Goal: Task Accomplishment & Management: Manage account settings

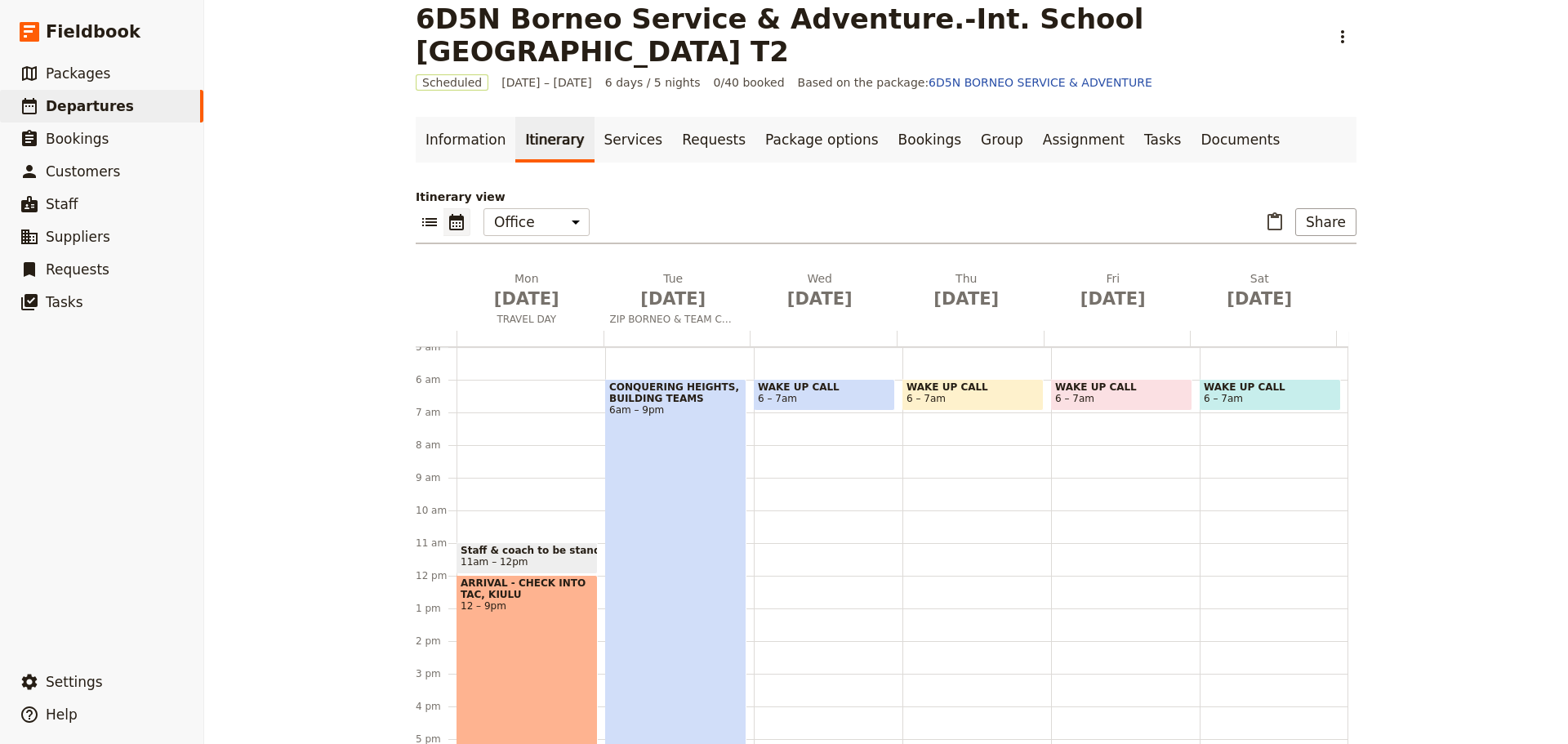
scroll to position [82, 0]
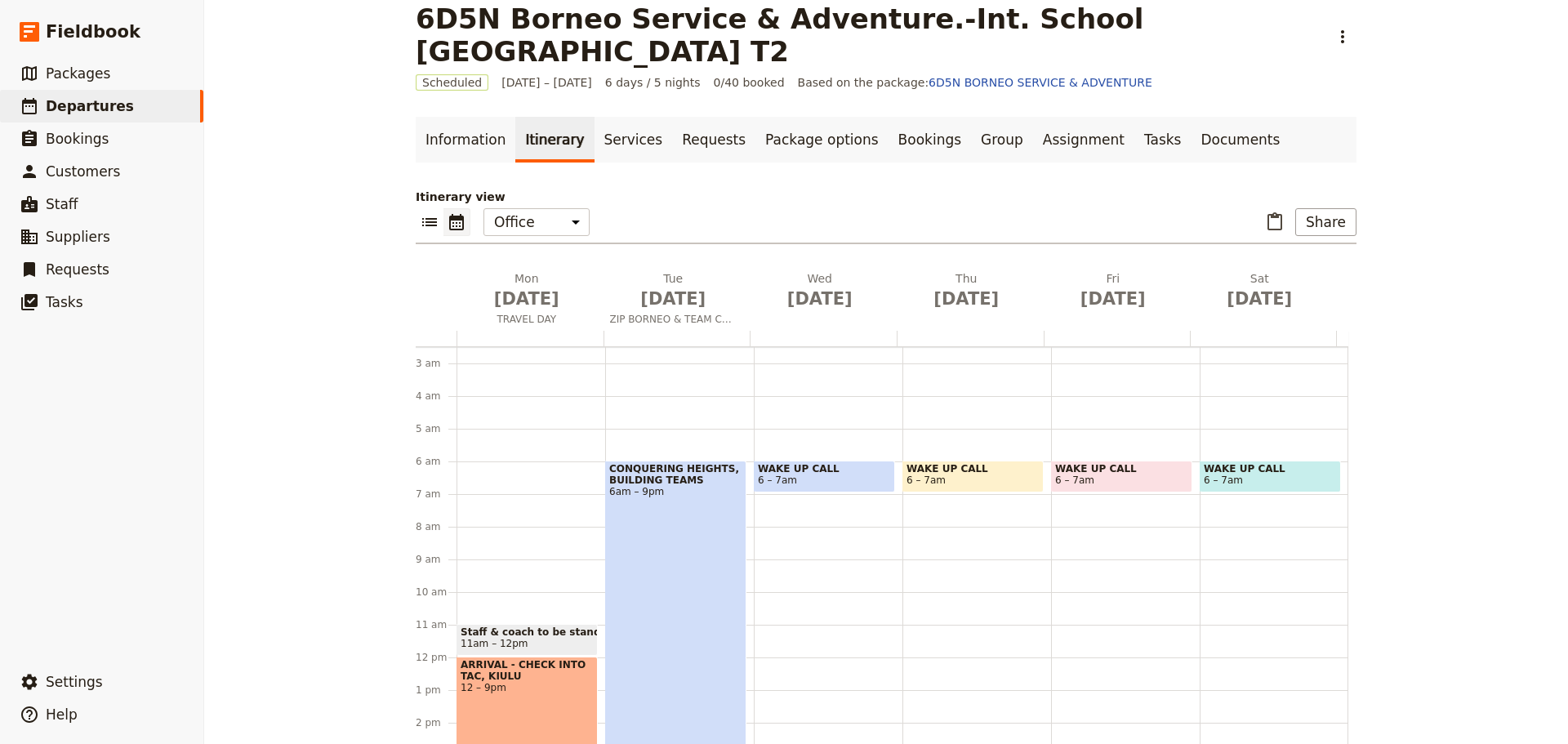
click at [823, 477] on span "6 – 7am" at bounding box center [824, 480] width 133 height 11
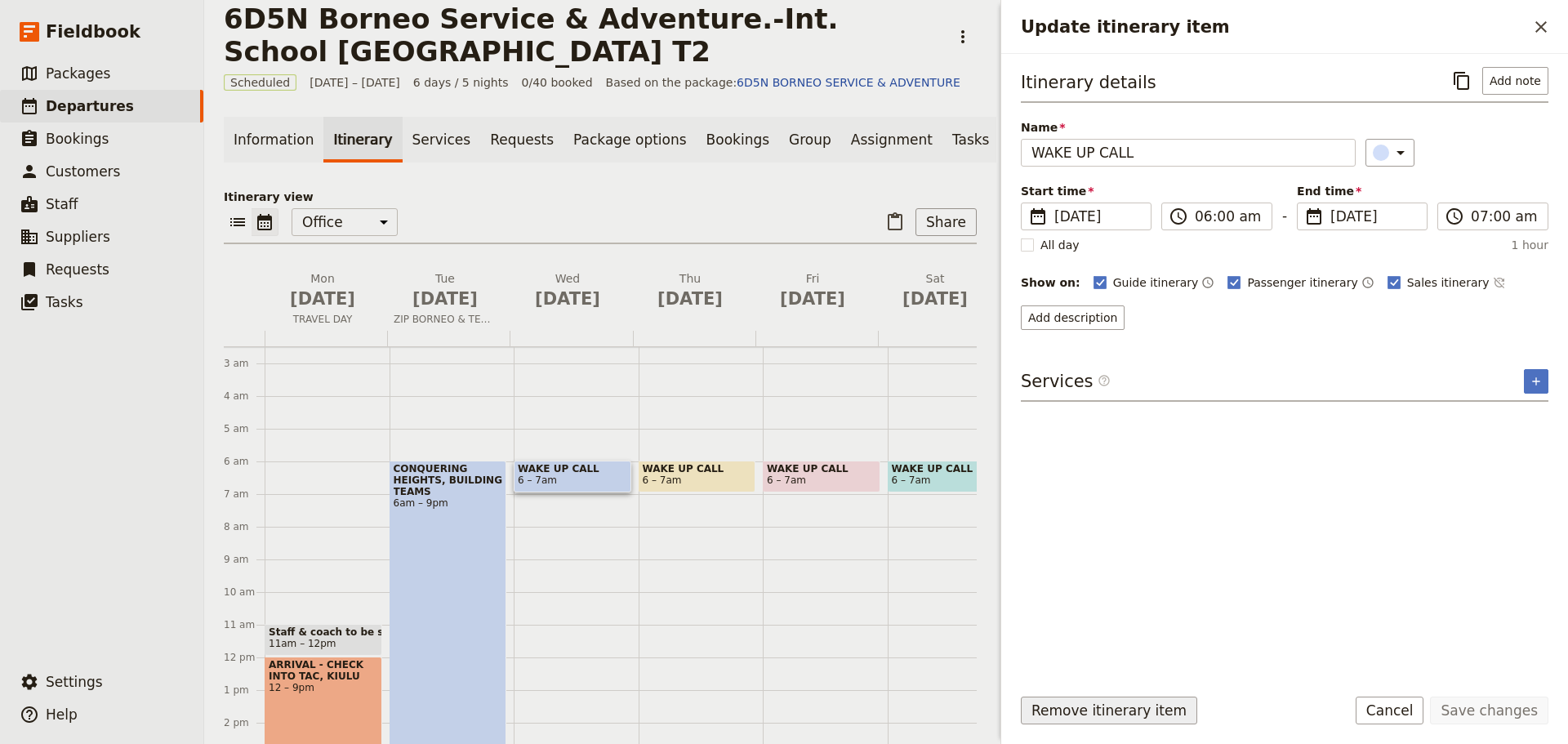
click at [1038, 715] on button "Remove itinerary item" at bounding box center [1109, 710] width 177 height 28
click at [738, 486] on span "6 – 7am" at bounding box center [697, 480] width 109 height 11
click at [1053, 715] on button "Remove itinerary item" at bounding box center [1109, 710] width 177 height 28
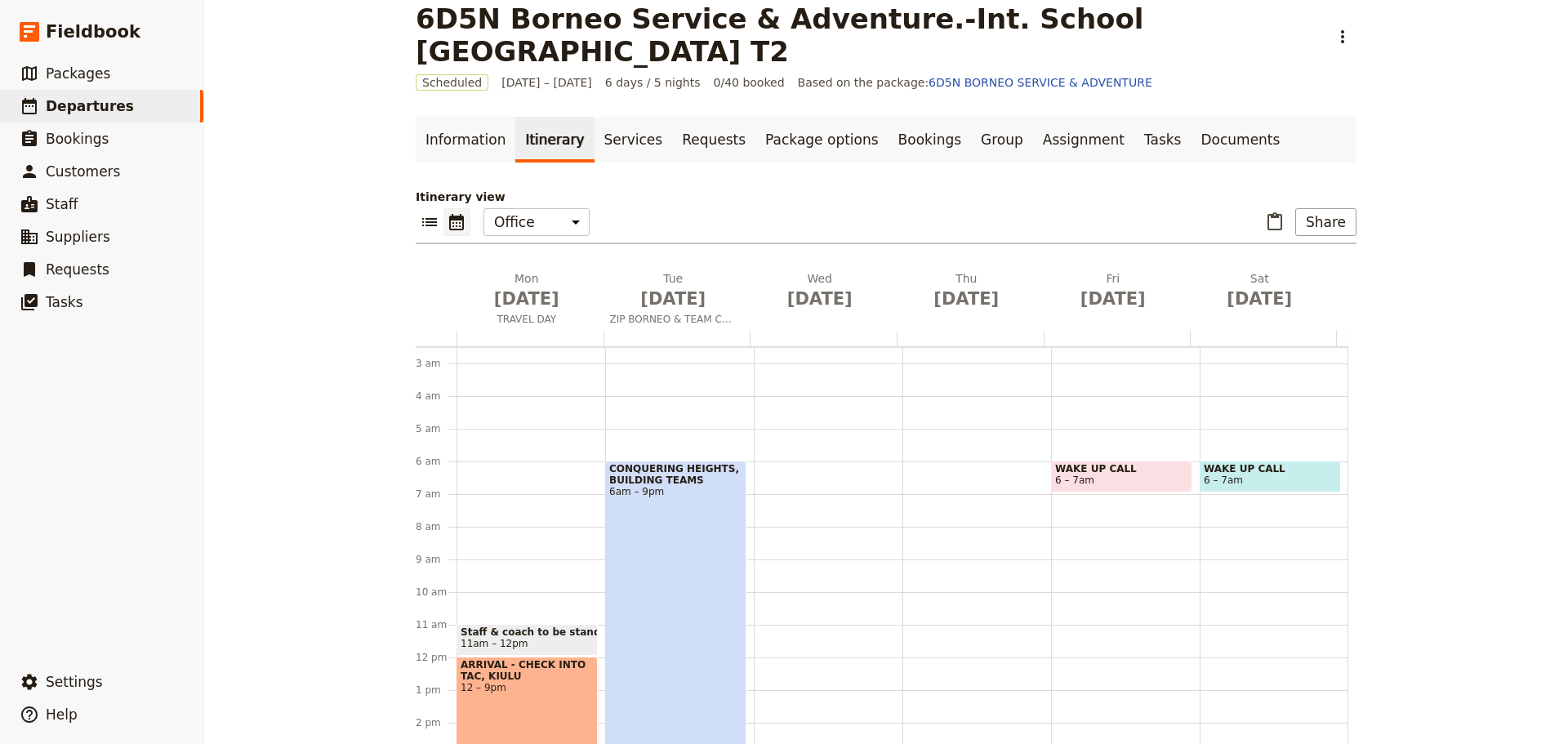
click at [812, 490] on div at bounding box center [829, 658] width 149 height 784
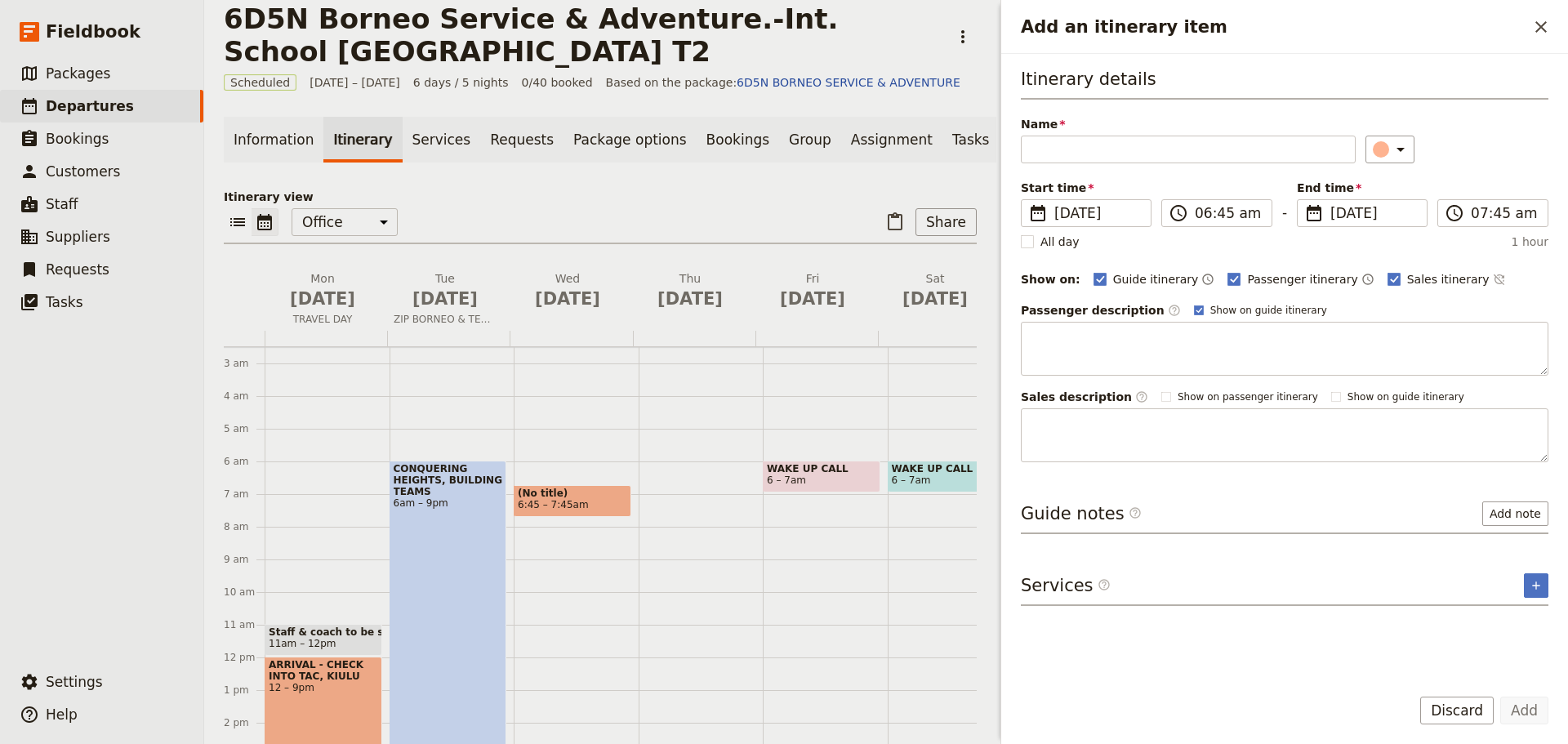
click at [803, 486] on span "6 – 7am" at bounding box center [821, 480] width 109 height 11
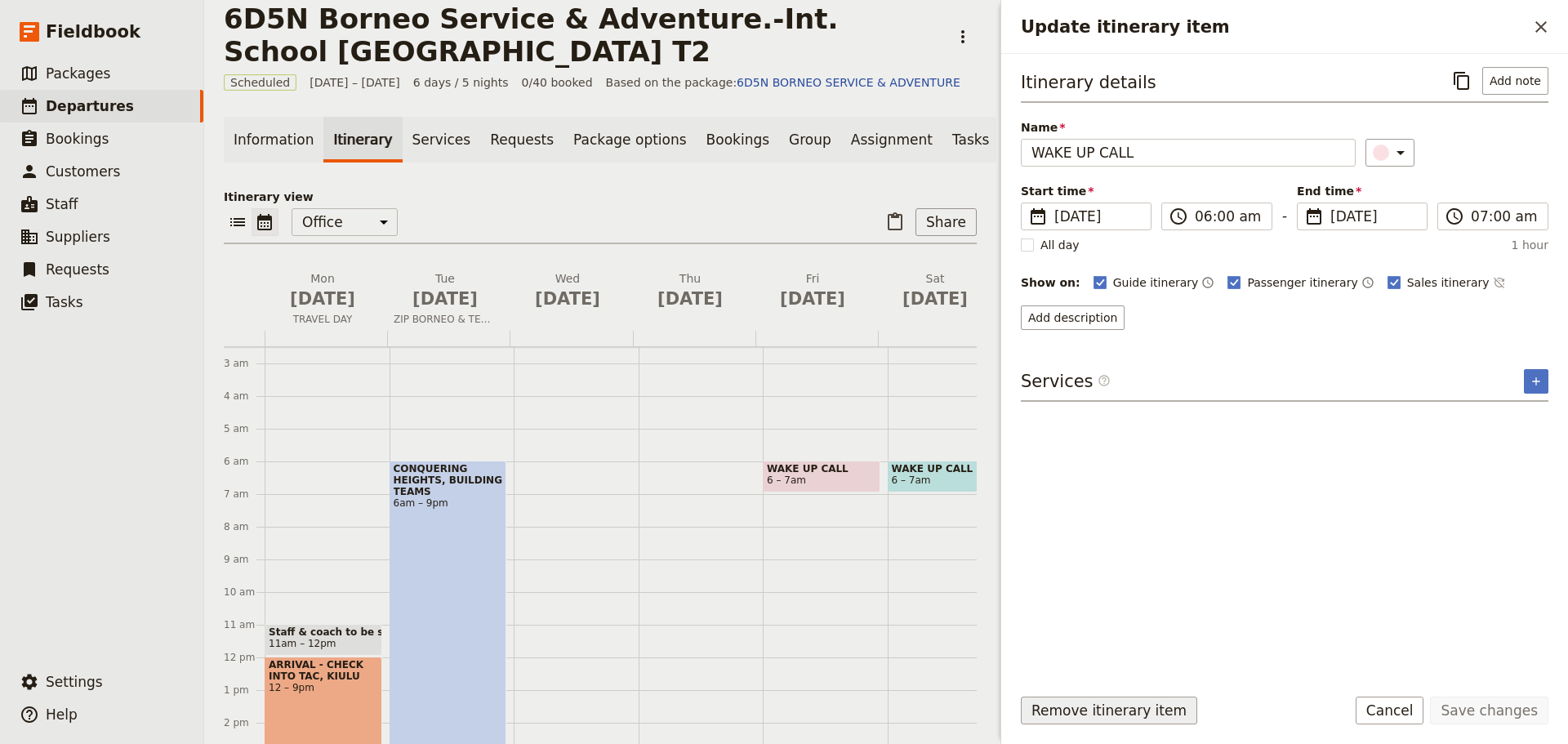
click at [1060, 715] on button "Remove itinerary item" at bounding box center [1109, 710] width 177 height 28
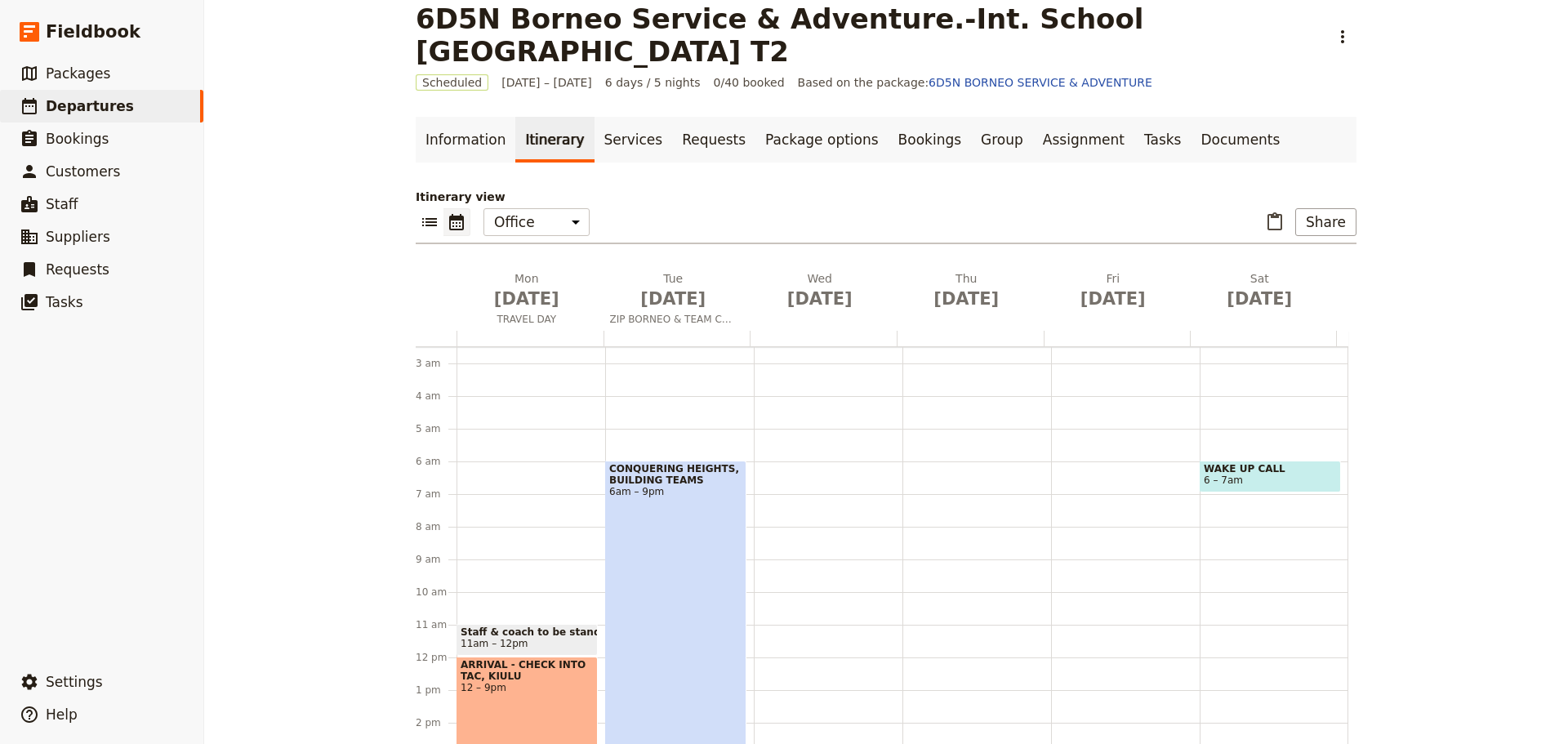
click at [928, 482] on div at bounding box center [977, 658] width 149 height 784
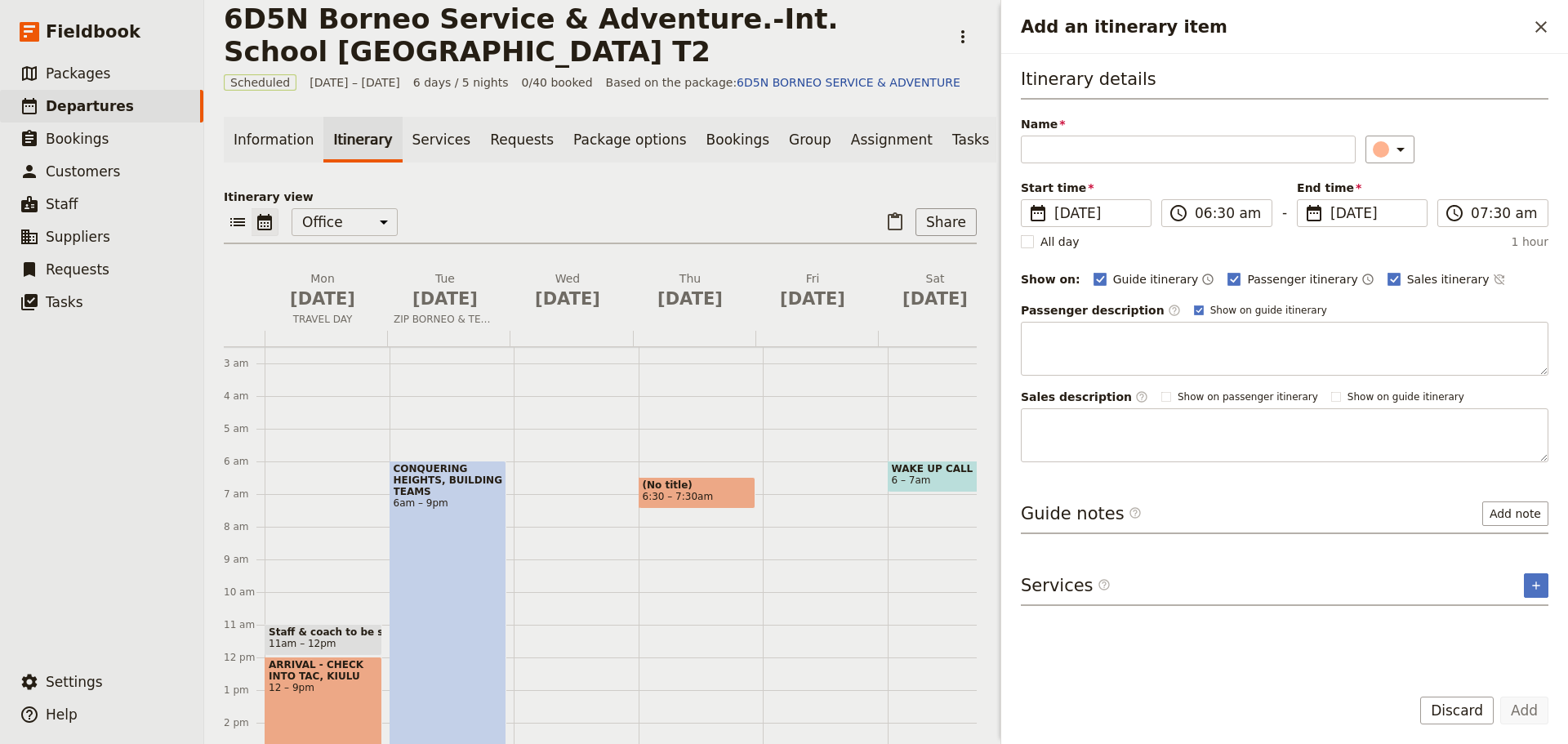
click at [901, 474] on span "WAKE UP CALL" at bounding box center [946, 468] width 109 height 11
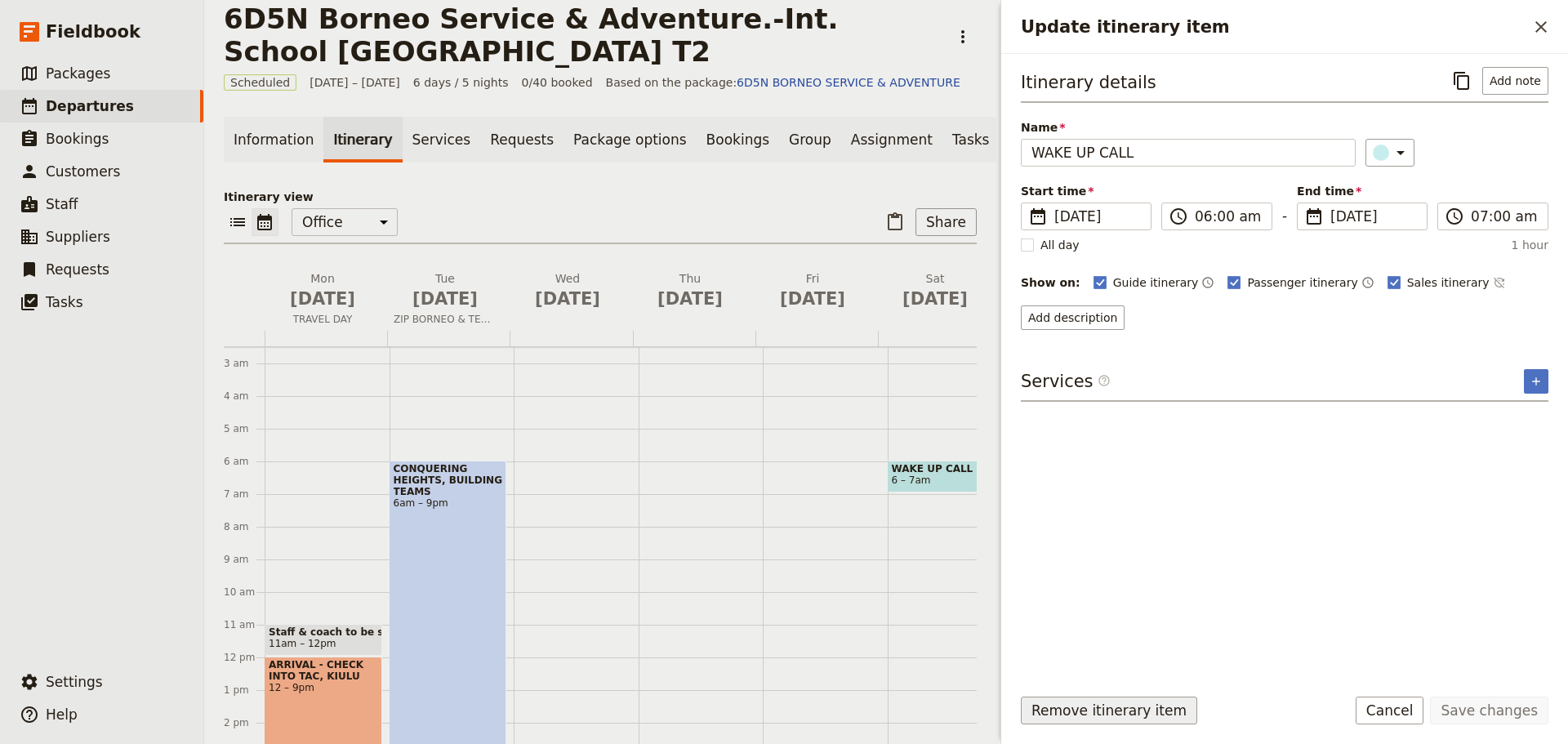
click at [1068, 721] on button "Remove itinerary item" at bounding box center [1109, 710] width 177 height 28
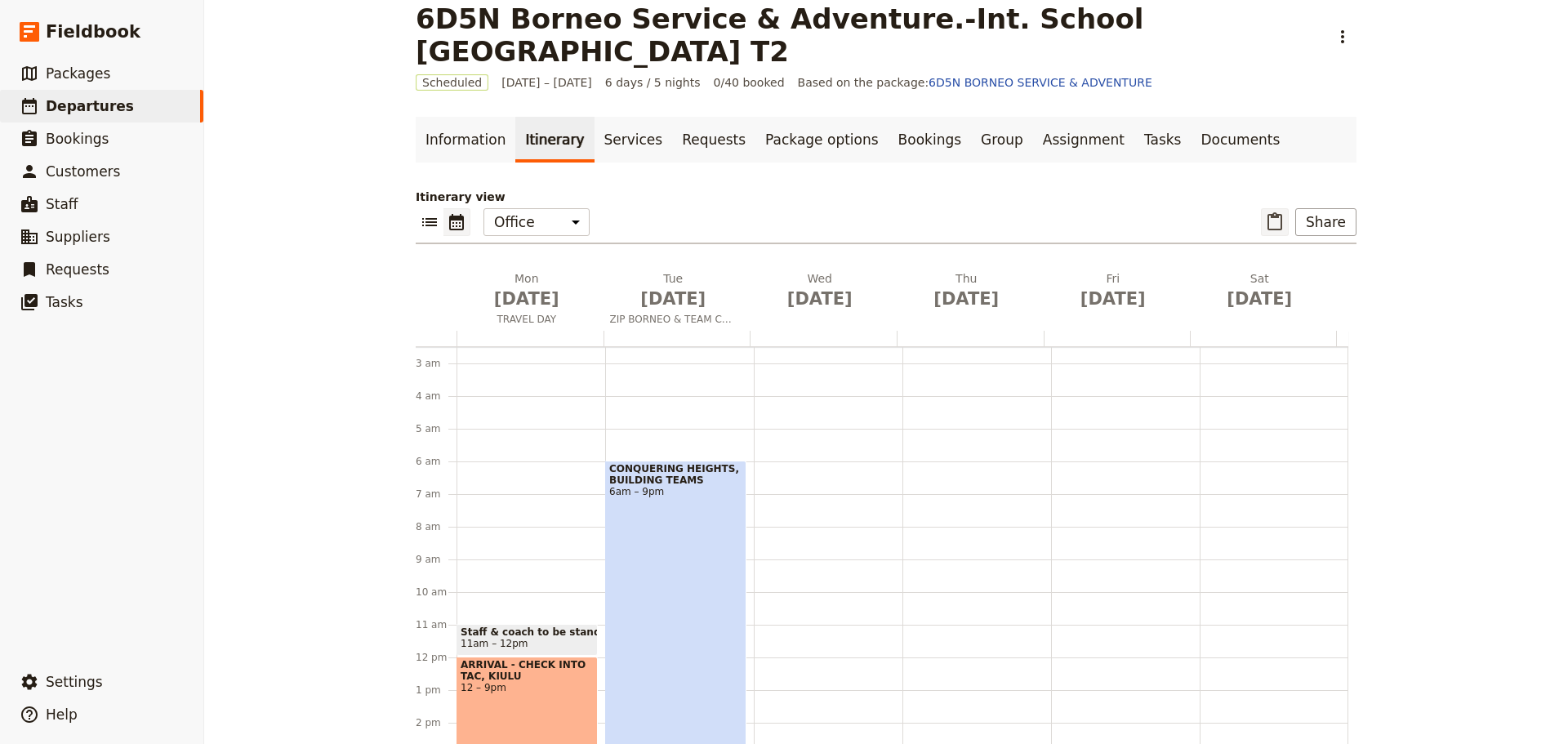
click at [1270, 222] on icon "Paste itinerary item" at bounding box center [1274, 222] width 19 height 19
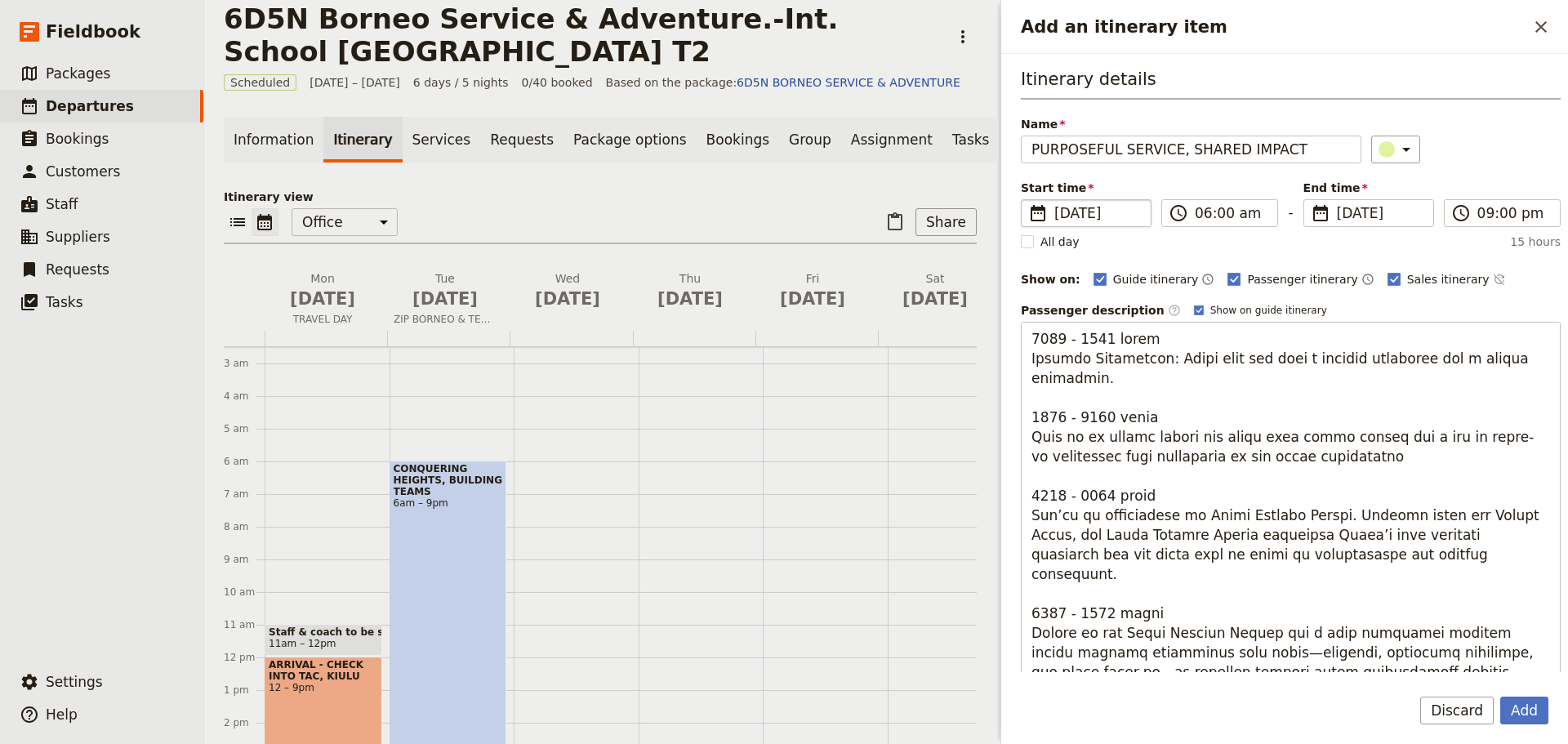
click at [1074, 217] on span "[DATE]" at bounding box center [1097, 212] width 86 height 19
click at [1028, 200] on input "[DATE]" at bounding box center [1027, 200] width 1 height 1
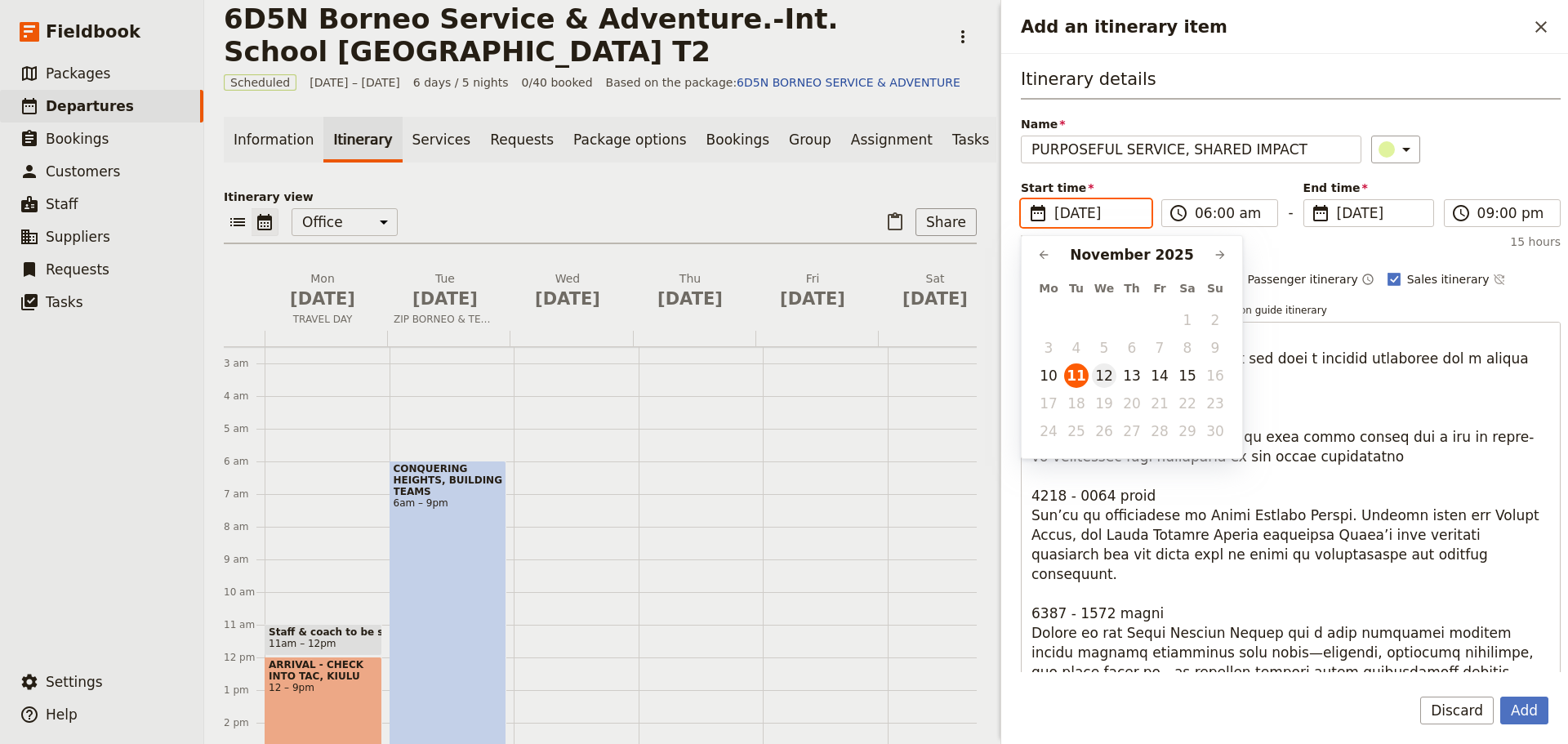
click at [1104, 377] on button "12" at bounding box center [1104, 375] width 25 height 25
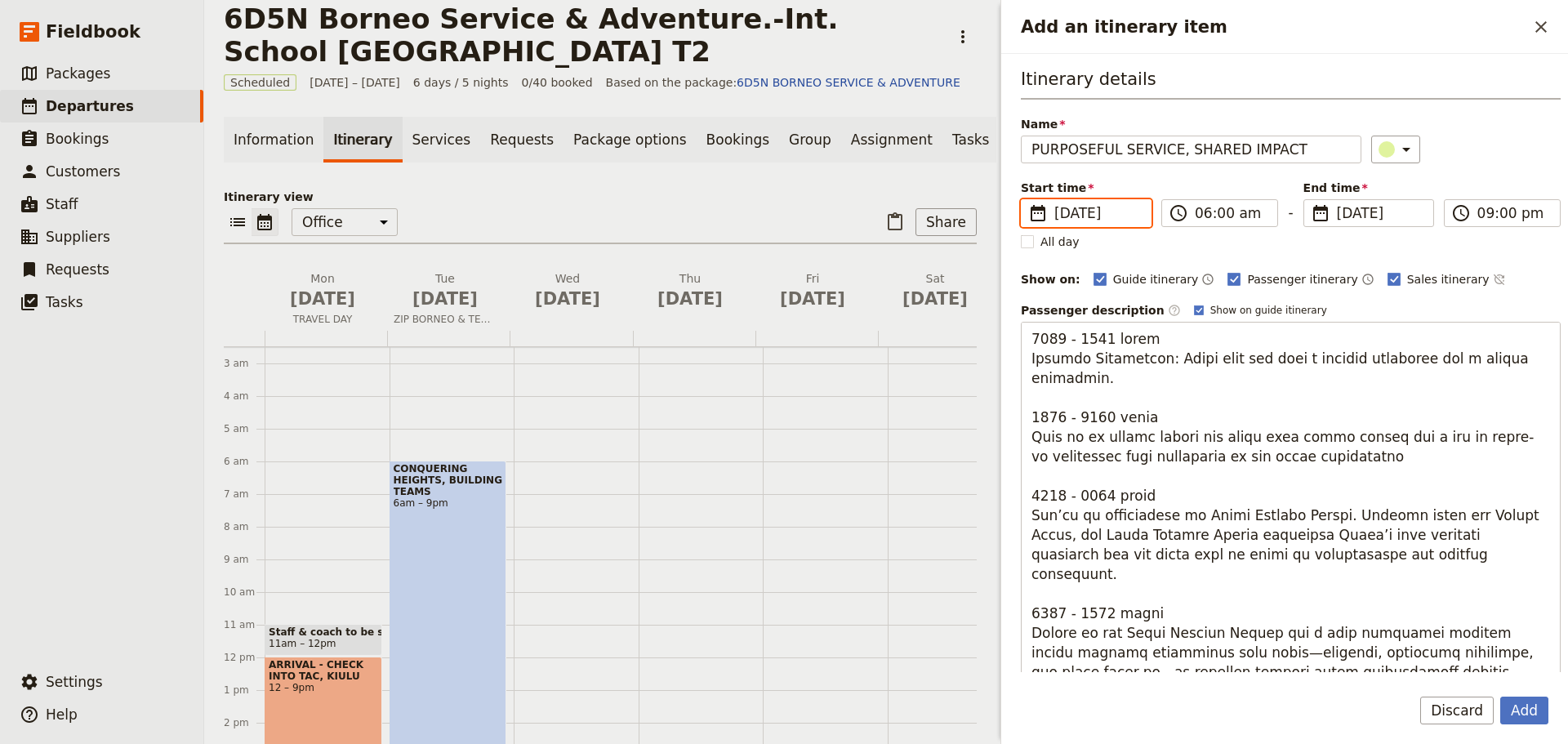
type input "[DATE]"
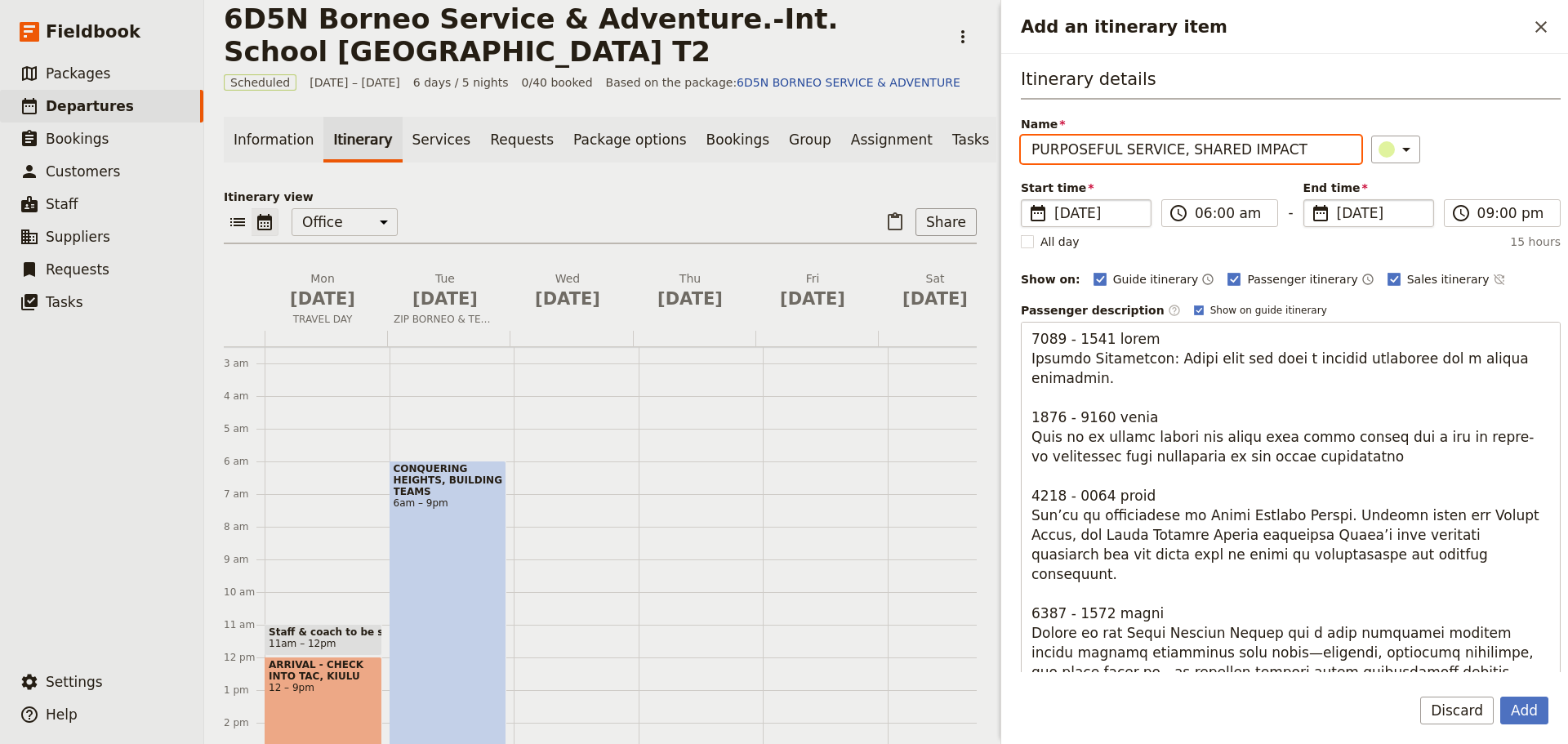
type input "[DATE]"
click at [1343, 213] on span "[DATE]" at bounding box center [1380, 212] width 86 height 19
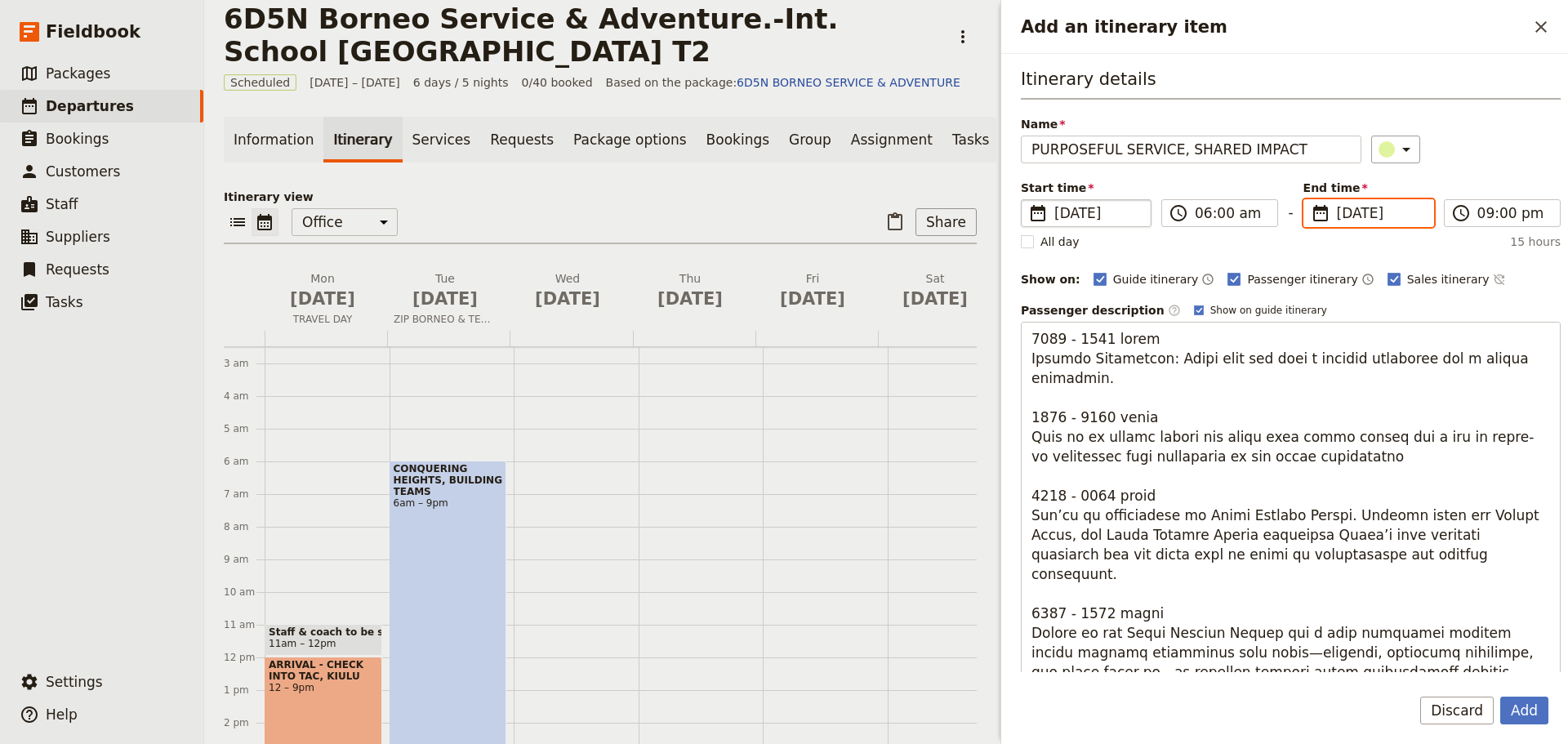
click at [1310, 200] on input "[DATE]" at bounding box center [1310, 200] width 1 height 1
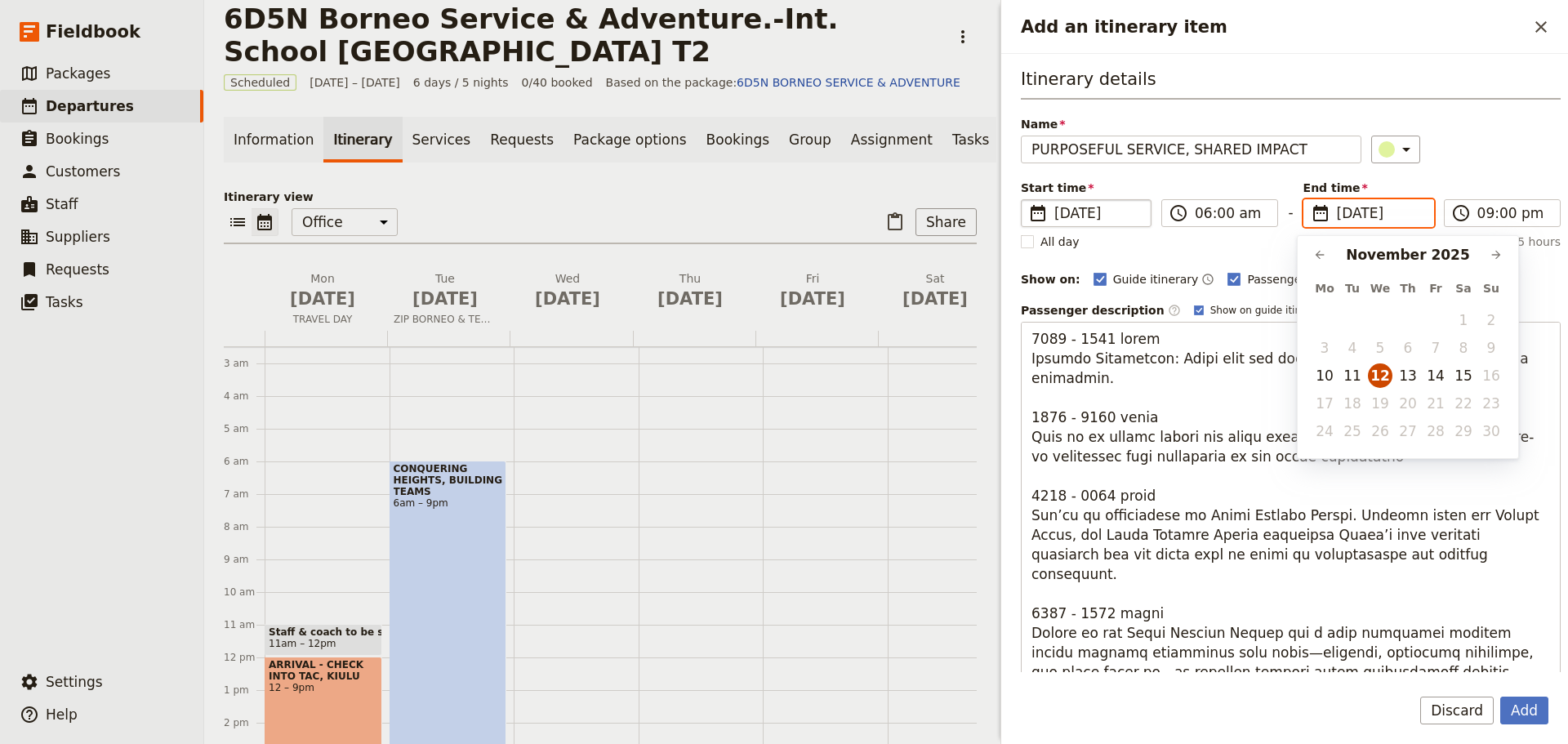
click at [1381, 375] on button "12" at bounding box center [1379, 375] width 25 height 25
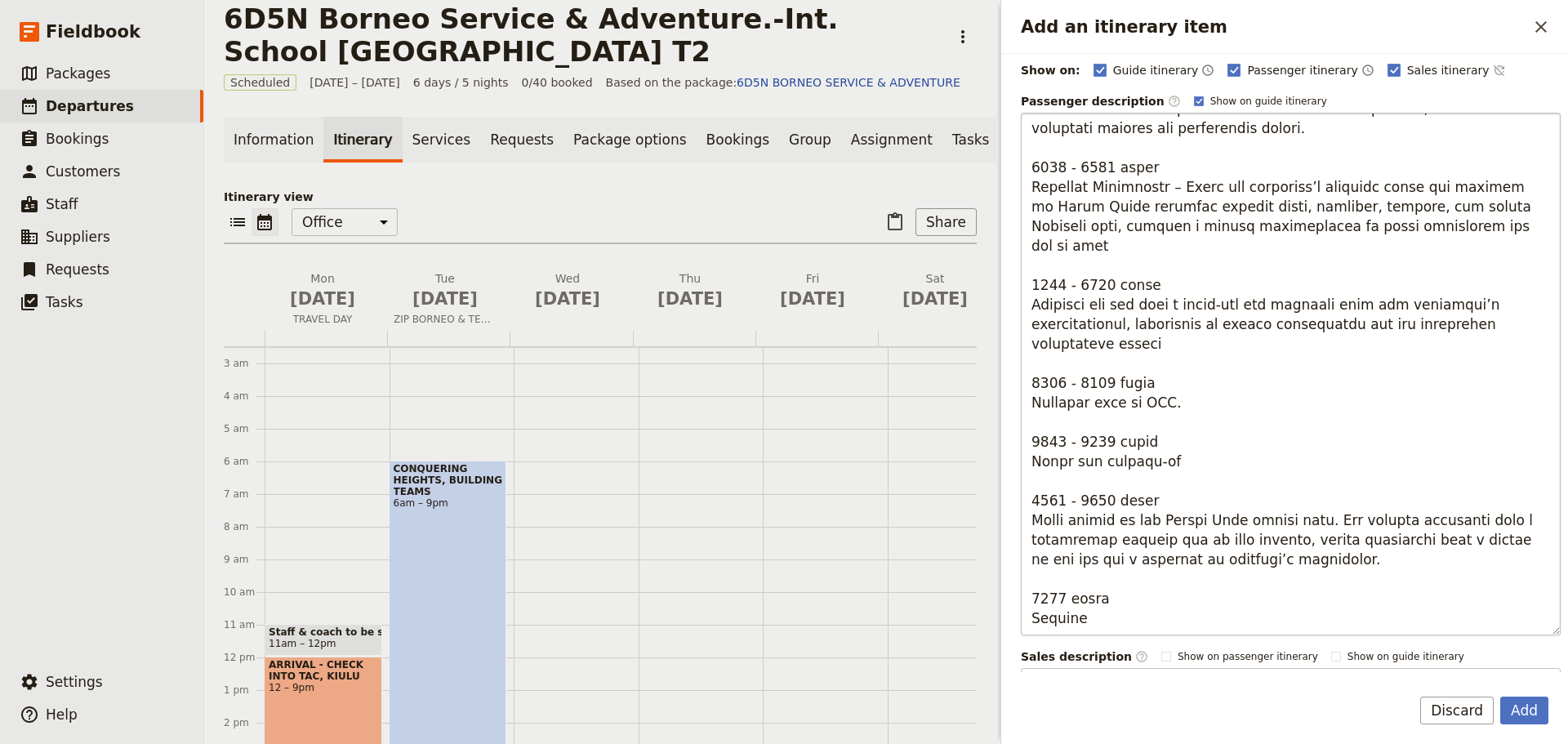
scroll to position [245, 0]
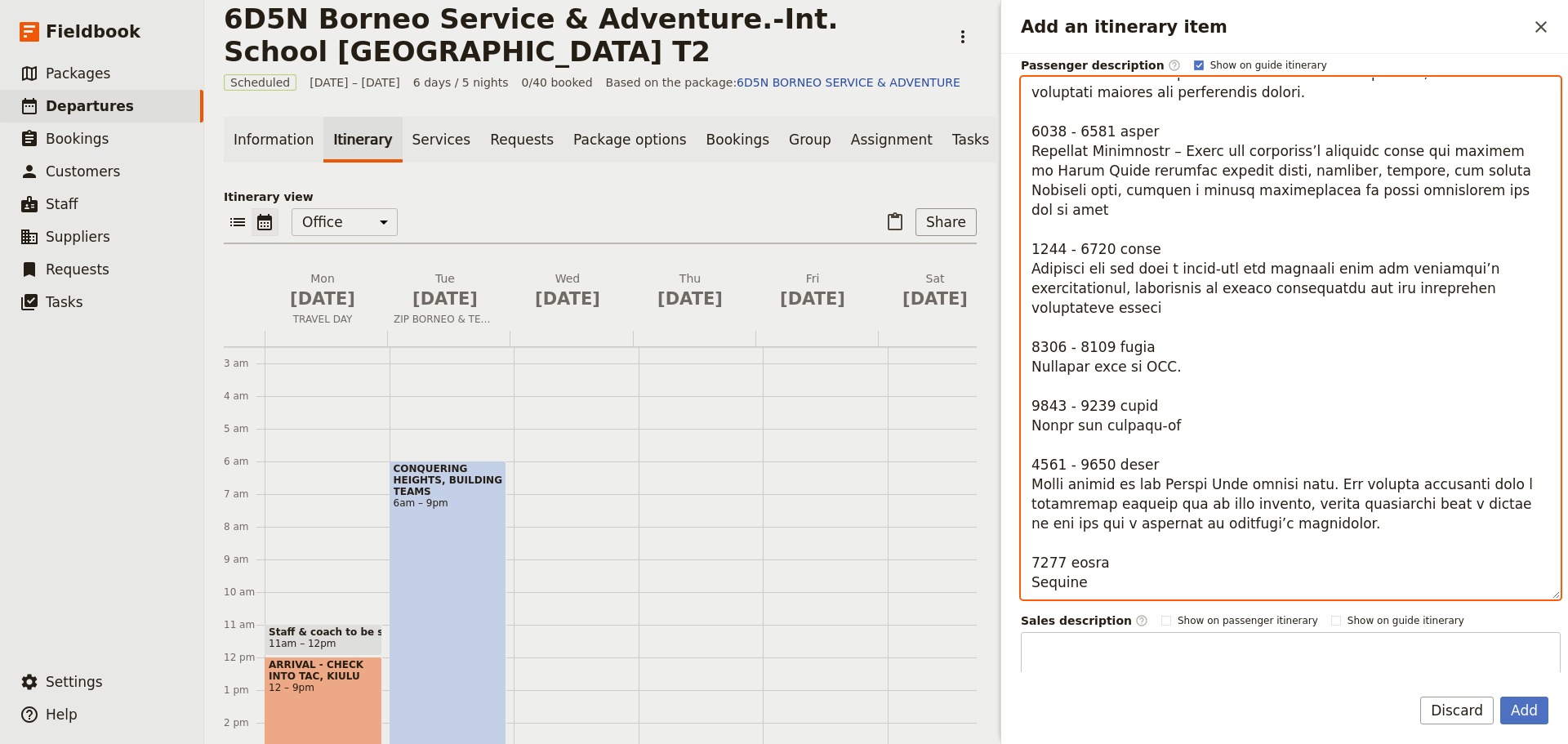
drag, startPoint x: 1242, startPoint y: 447, endPoint x: 1292, endPoint y: 449, distance: 50.0
click at [1292, 449] on textarea "Add an itinerary item" at bounding box center [1290, 338] width 540 height 522
type textarea "3473 - 7664 lorem Ipsumdo Sitametcon: Adipi elit sed doei t incidid utlaboree d…"
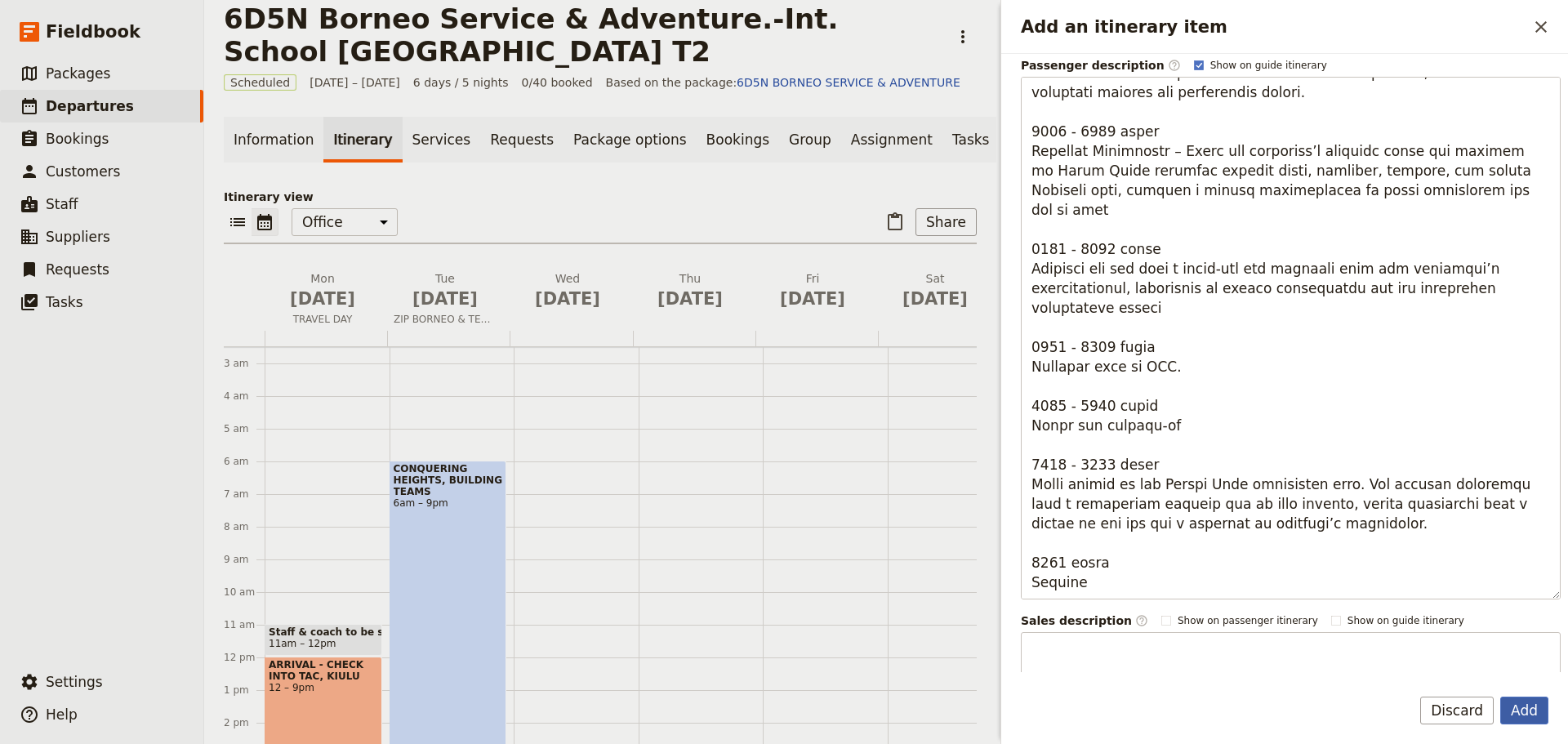
click at [1527, 708] on button "Add" at bounding box center [1524, 710] width 48 height 28
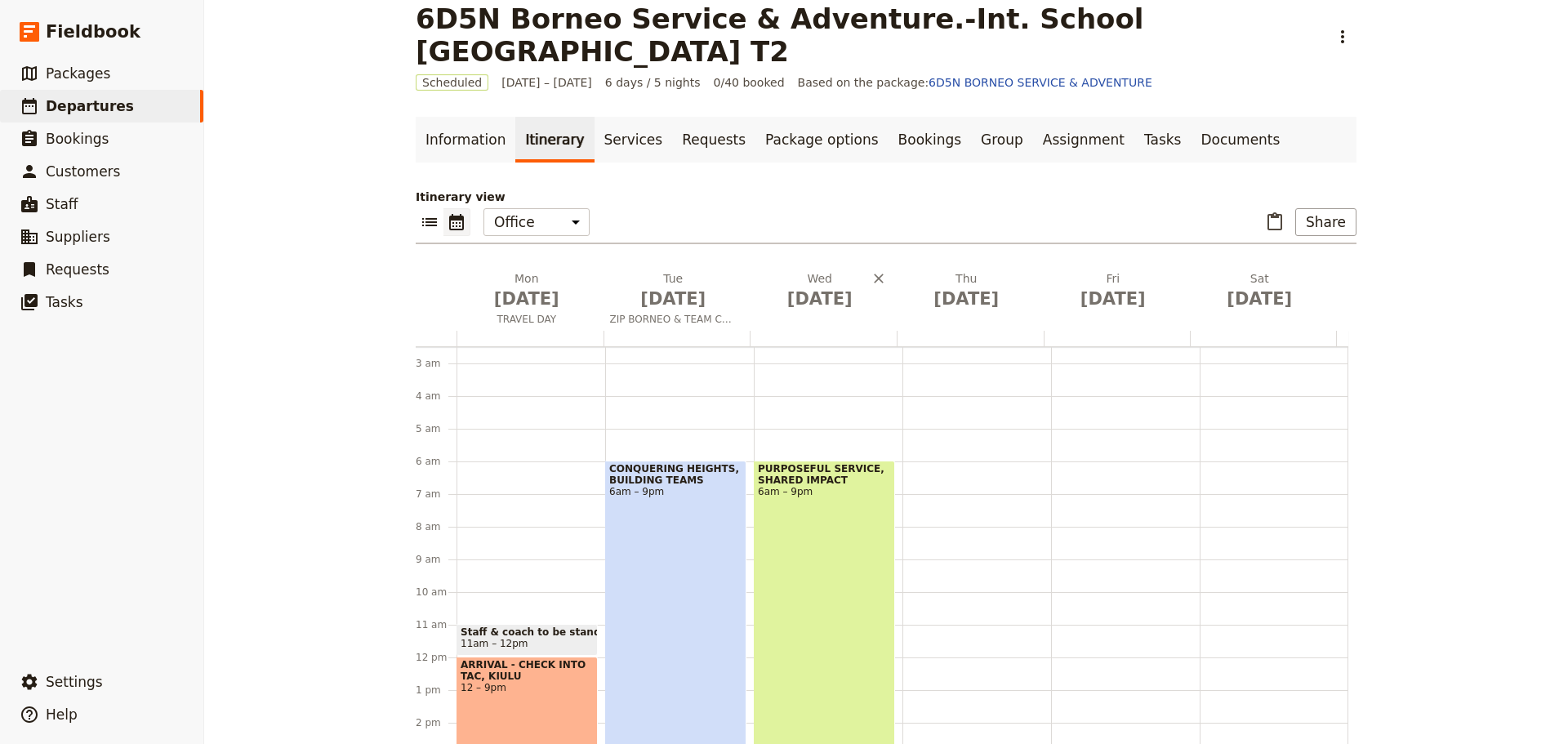
click at [813, 321] on div "Wed Nov 12" at bounding box center [823, 301] width 147 height 61
click at [813, 323] on div "Wed Nov 12" at bounding box center [823, 301] width 147 height 61
click at [817, 315] on button "Wed Nov 12" at bounding box center [823, 293] width 147 height 47
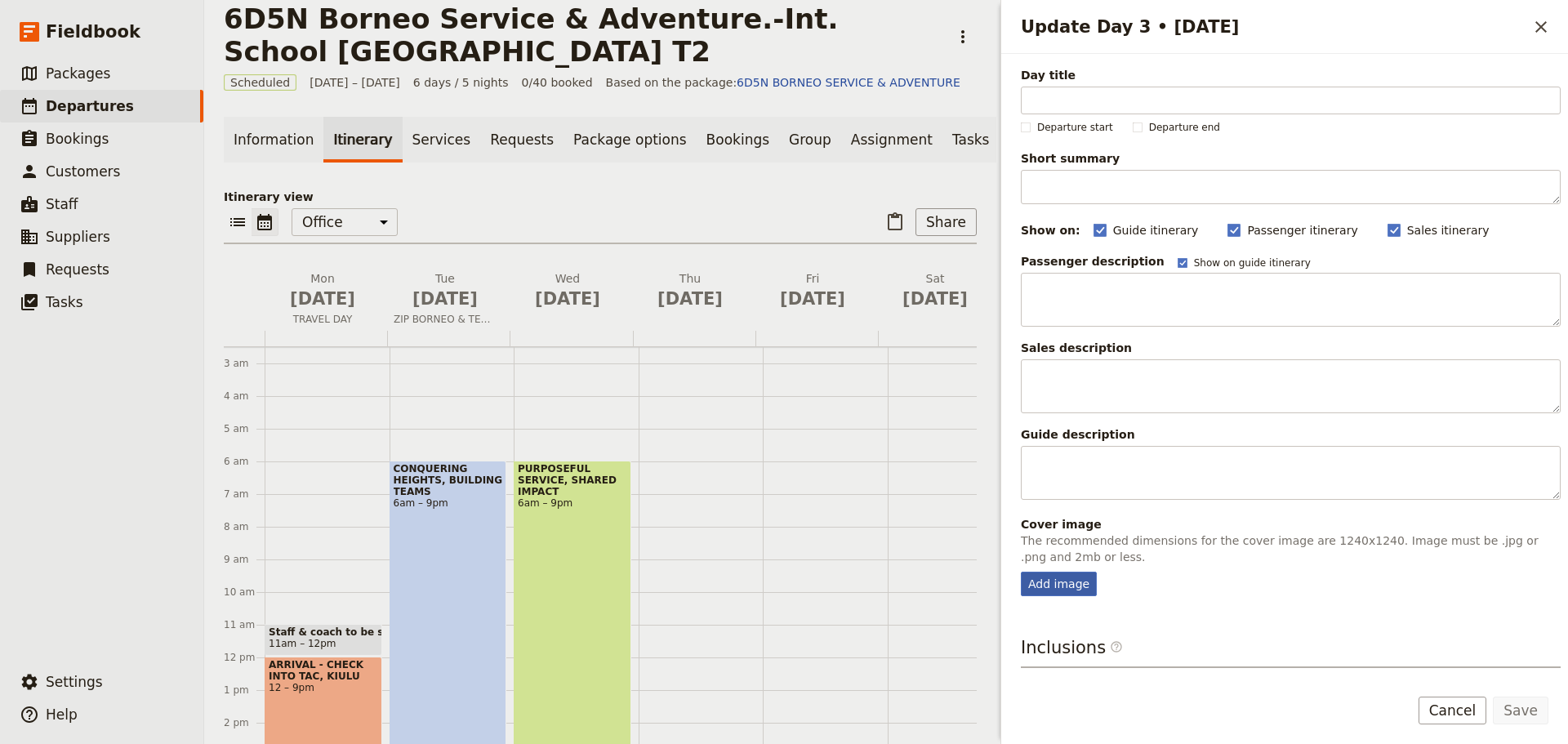
click at [1061, 580] on div "Add image" at bounding box center [1059, 584] width 76 height 25
click at [1021, 572] on input "Add image" at bounding box center [1020, 571] width 1 height 1
type input "C:\fakepath\68b939a4a0420423ef211cdf.png"
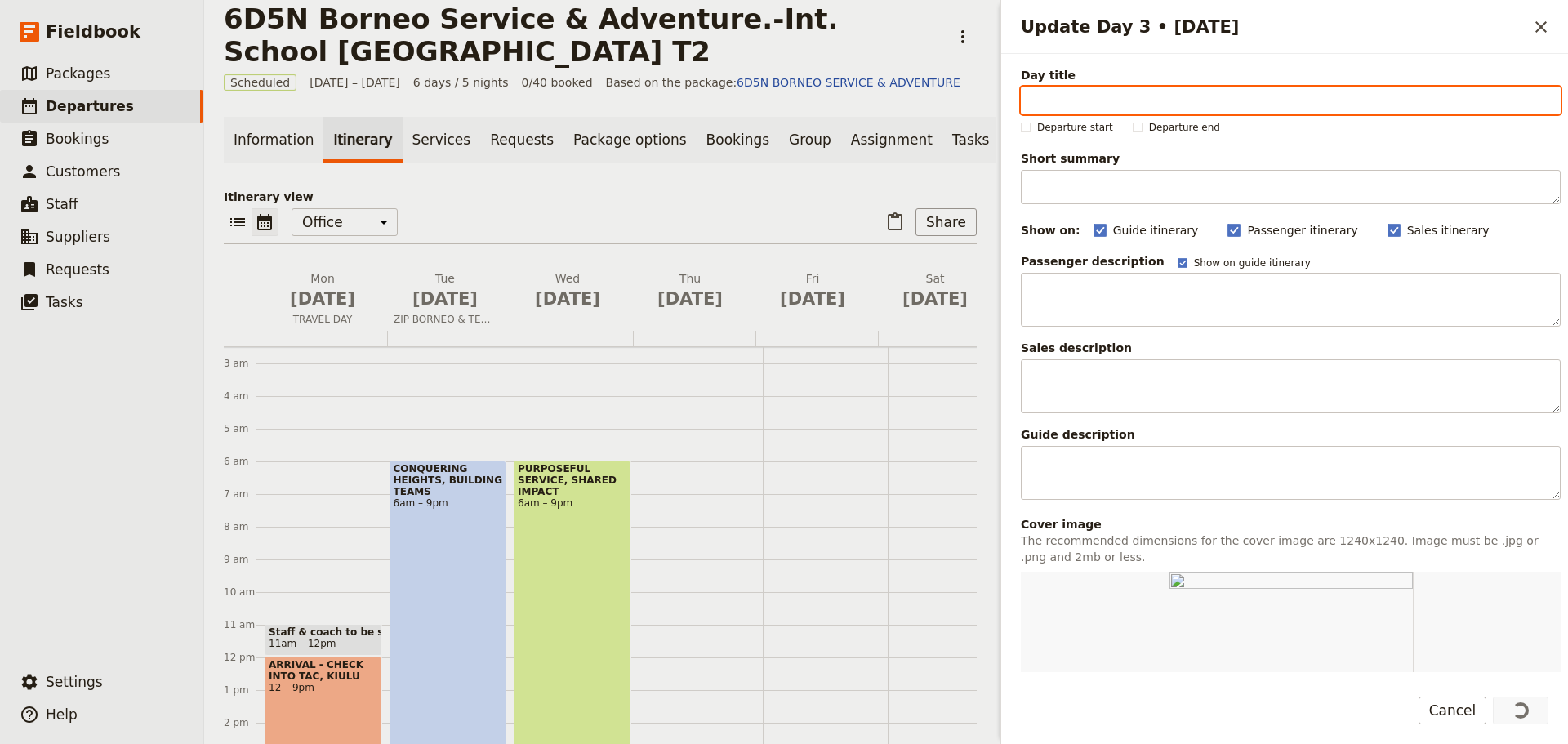
click at [1070, 98] on input "Day title" at bounding box center [1290, 100] width 540 height 28
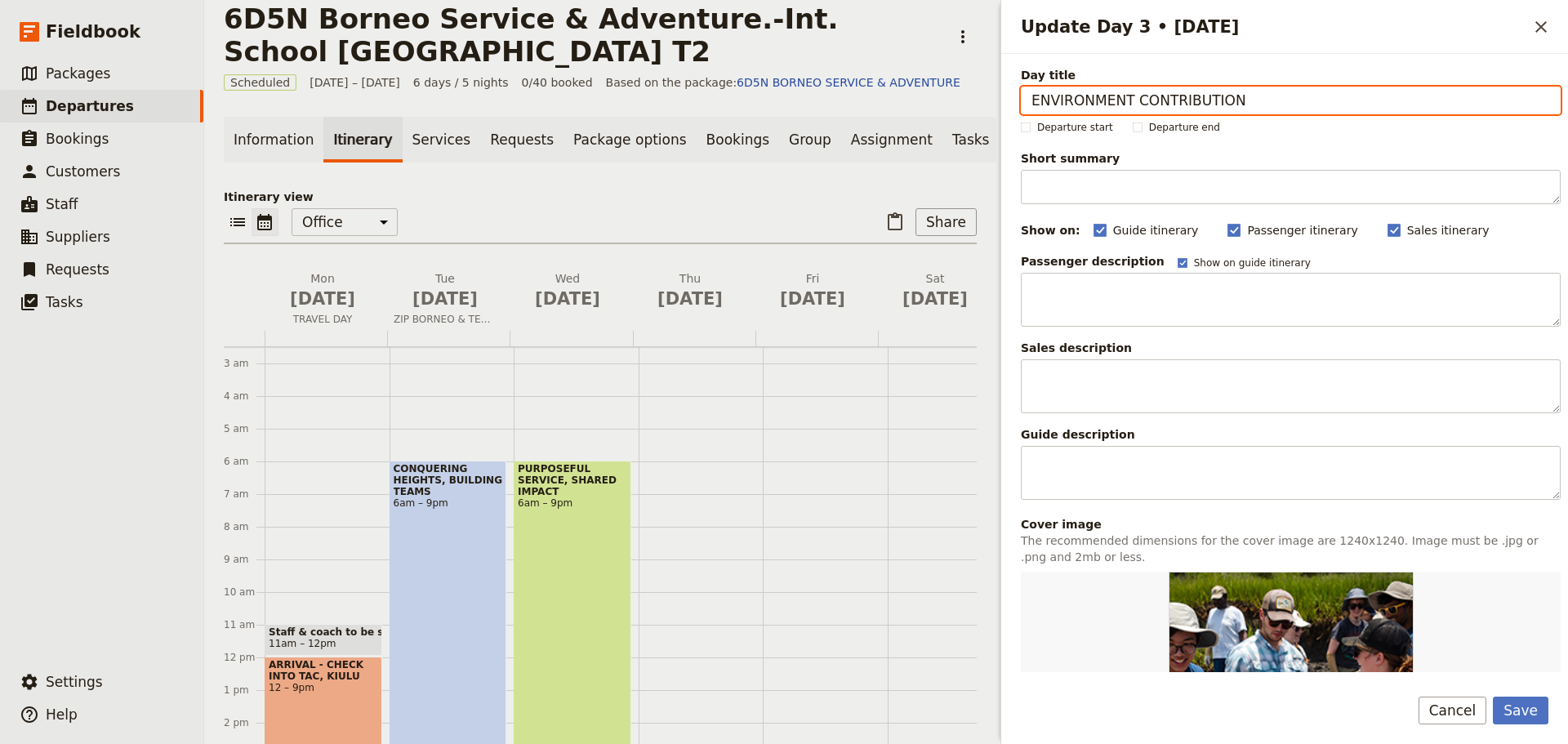
scroll to position [403, 0]
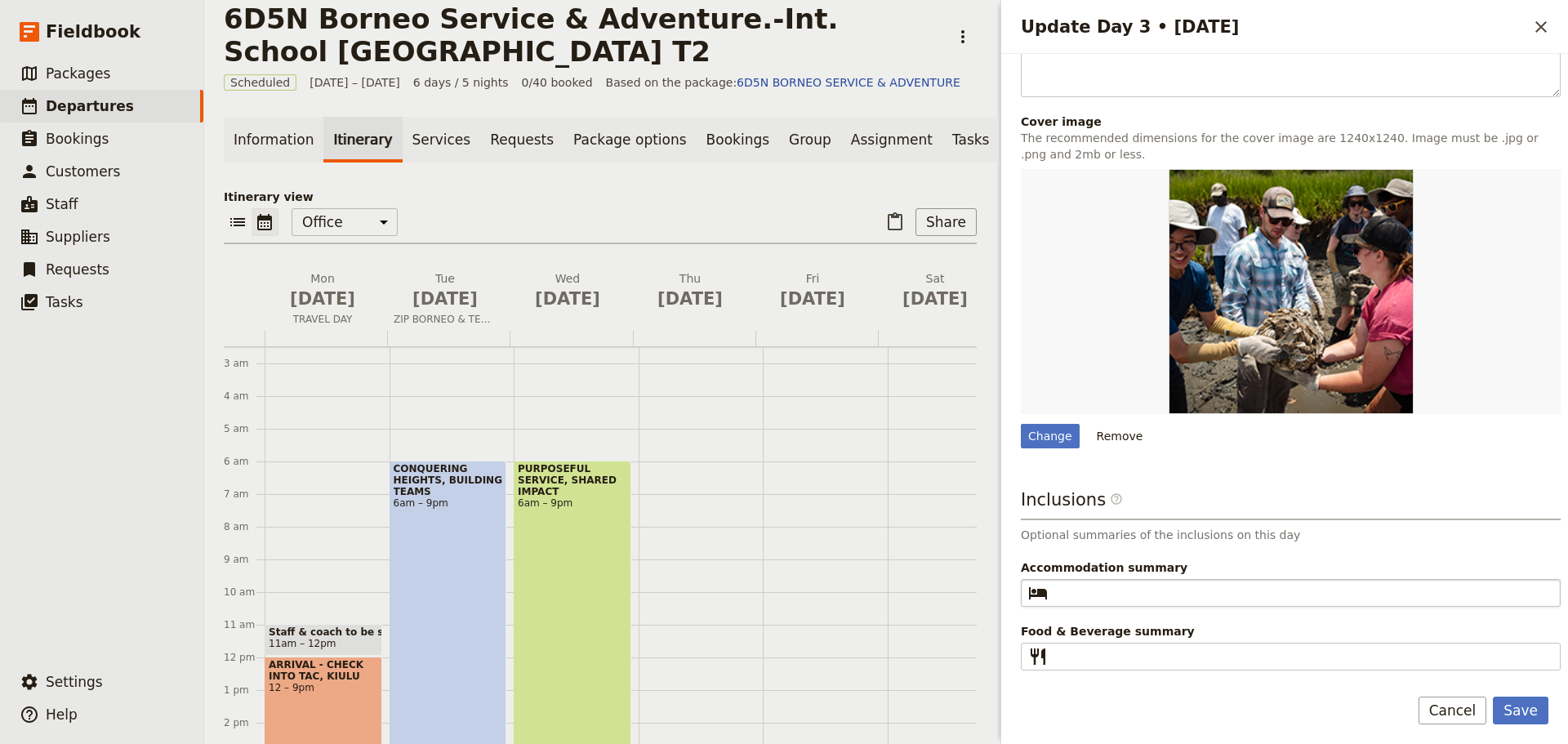
type input "ENVIRONMENT CONTRIBUTION"
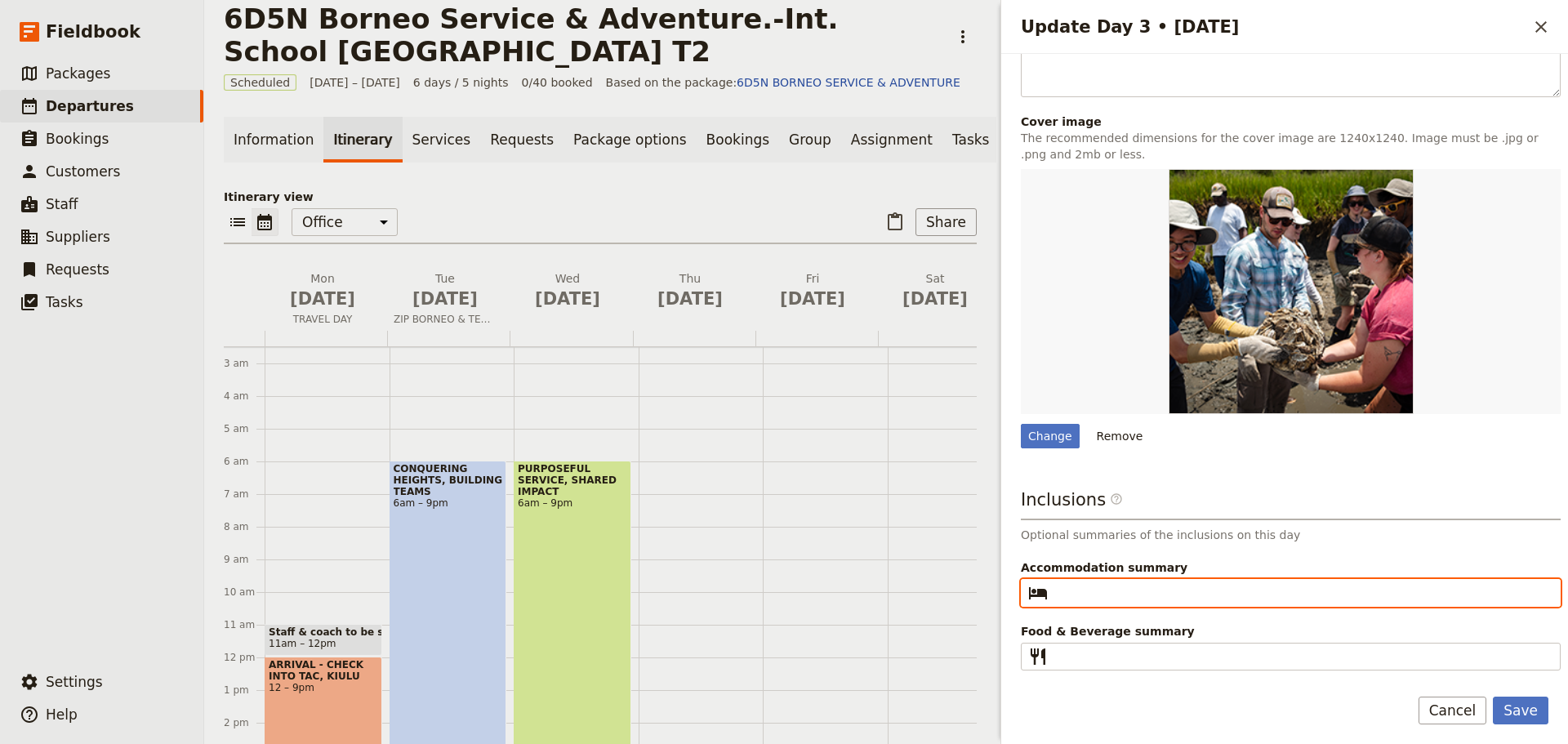
click at [1090, 591] on input "Accommodation summary ​" at bounding box center [1301, 592] width 496 height 19
type input "The [GEOGRAPHIC_DATA], [GEOGRAPHIC_DATA]"
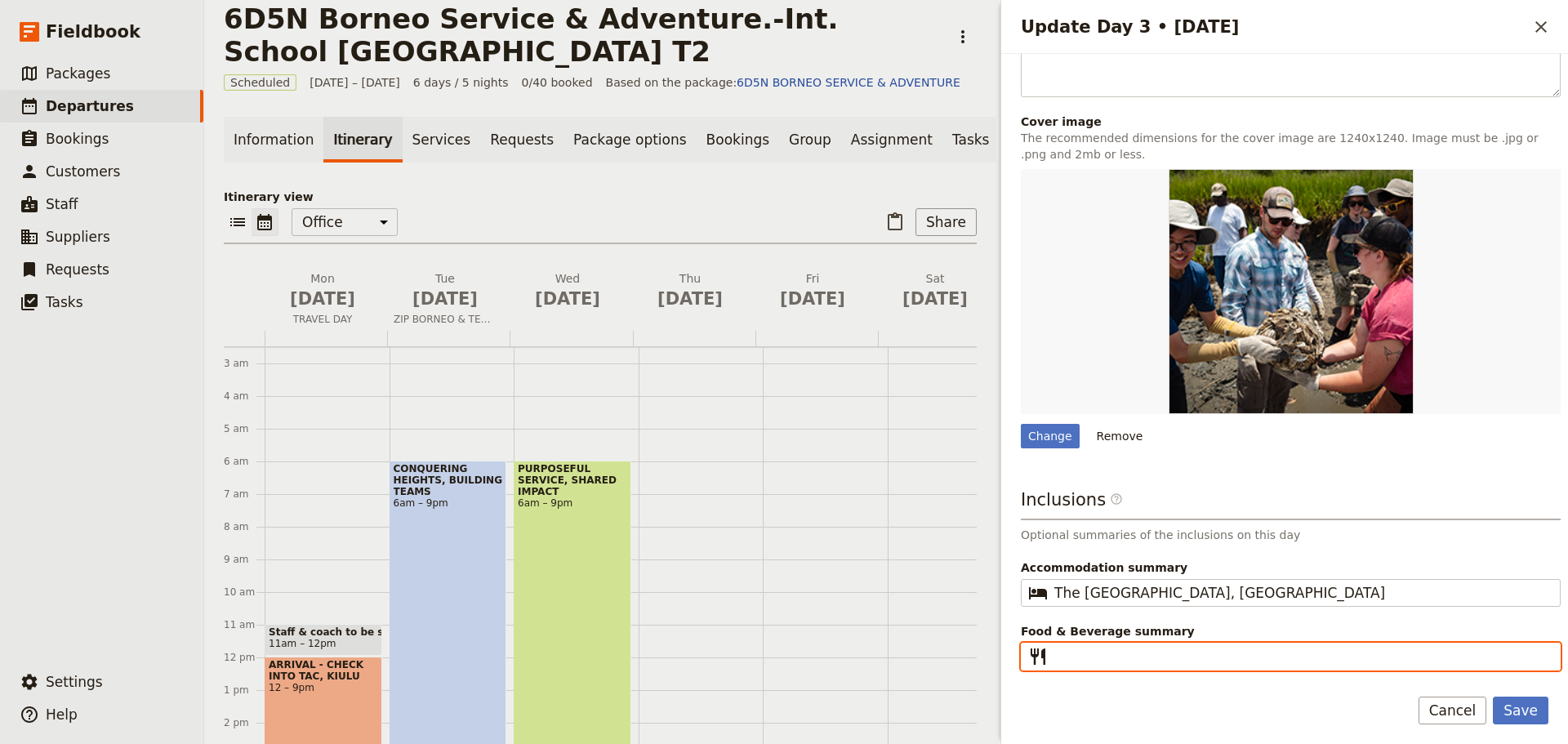
click at [1068, 653] on input "Food & Beverage summary ​" at bounding box center [1301, 656] width 496 height 19
type input "Breakfast I Lunch I Dinner"
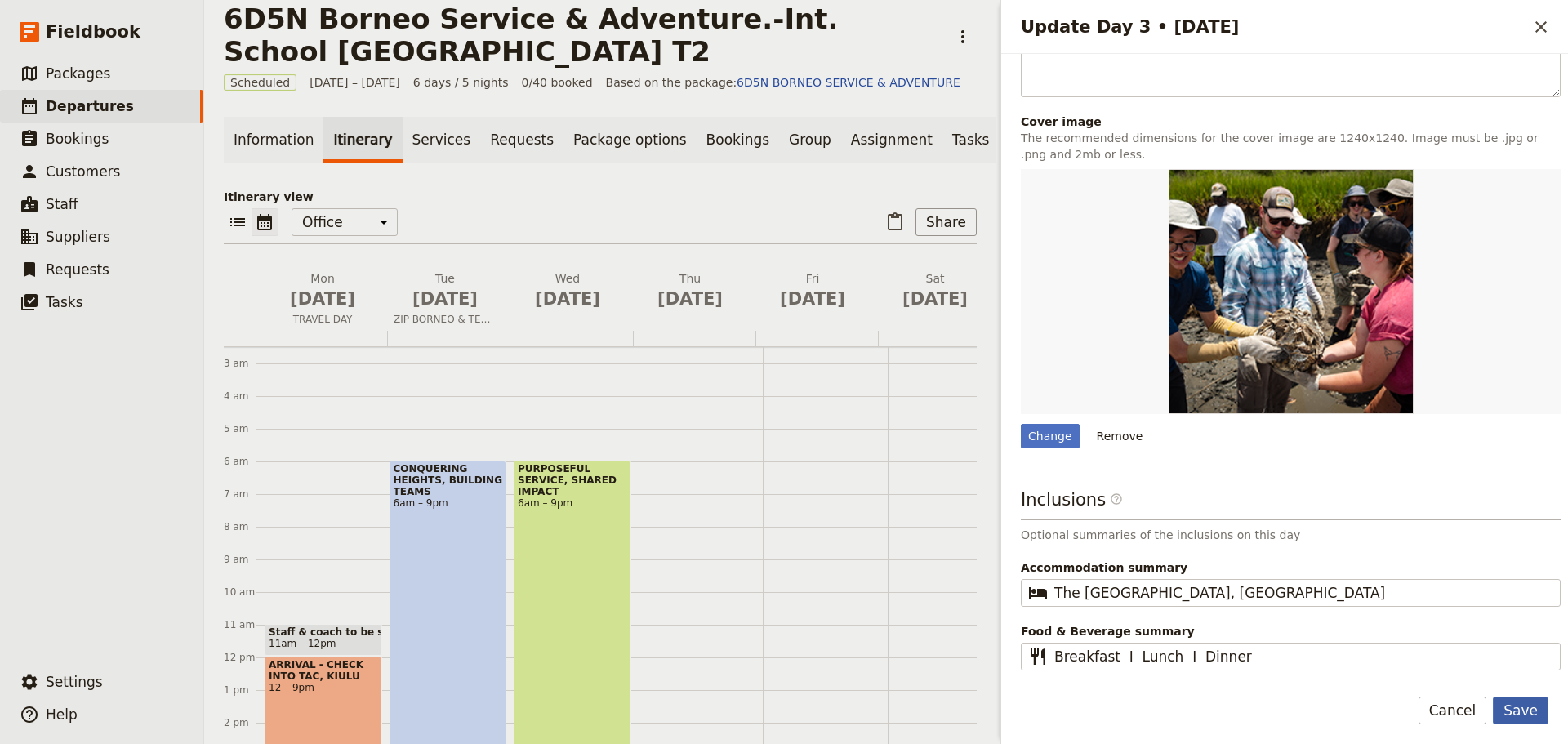
click at [1528, 715] on button "Save" at bounding box center [1520, 710] width 55 height 28
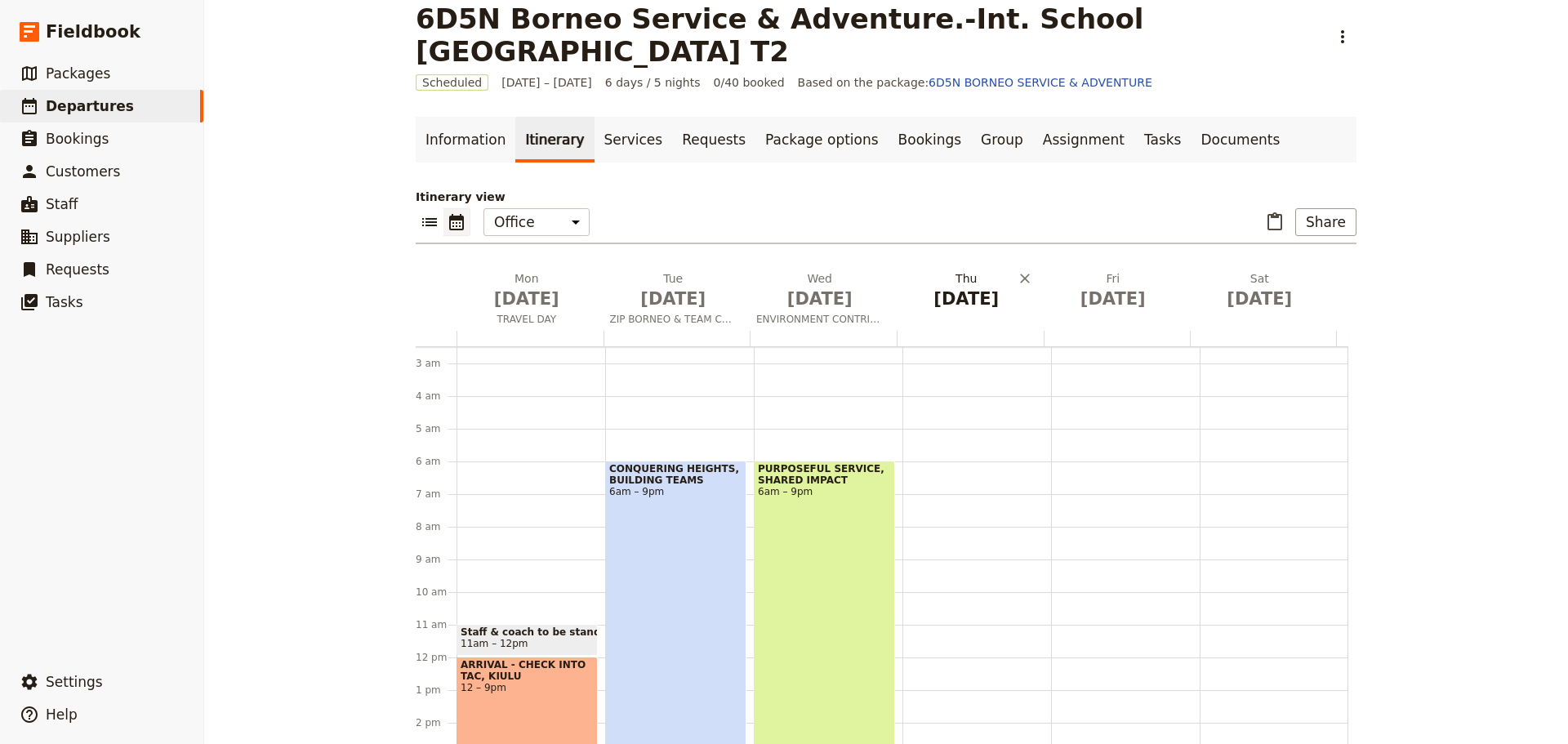
click at [957, 313] on button "Thu Nov 13" at bounding box center [970, 293] width 147 height 47
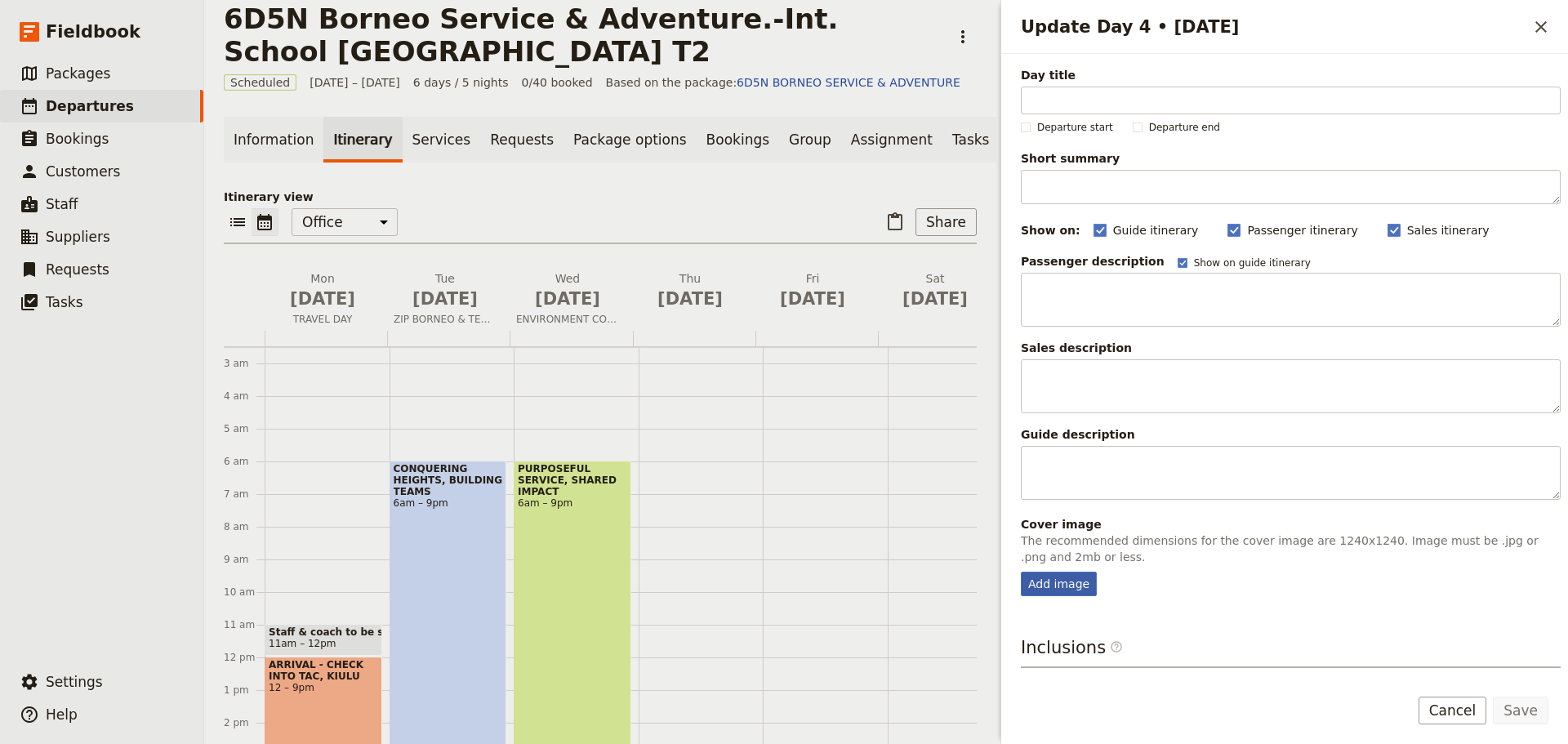
click at [1060, 573] on div "Add image" at bounding box center [1059, 584] width 76 height 25
click at [1021, 572] on input "Add image" at bounding box center [1020, 571] width 1 height 1
type input "C:\fakepath\68b93af7a0420423ef211ce0.jpeg"
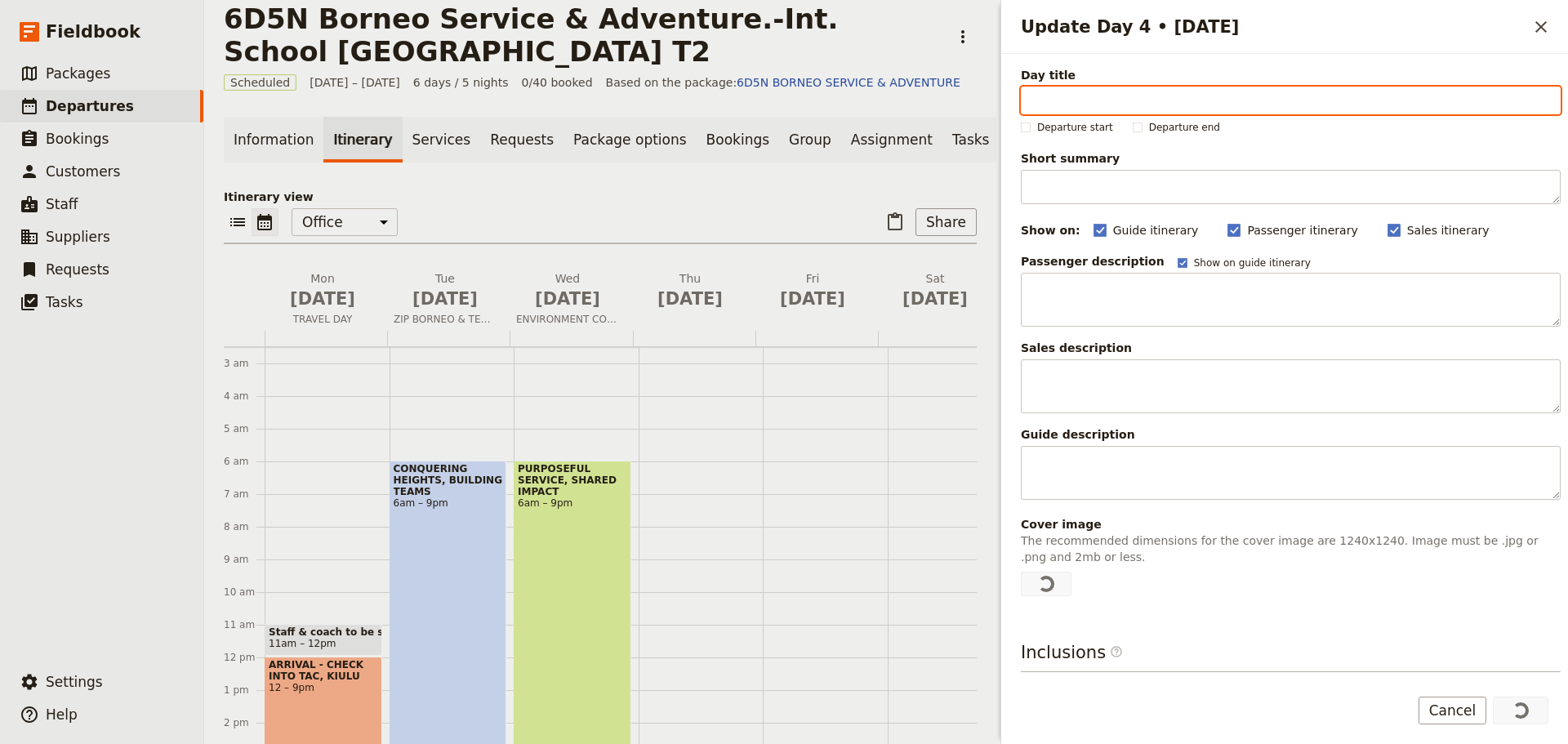
click at [1068, 101] on input "Day title" at bounding box center [1290, 100] width 540 height 28
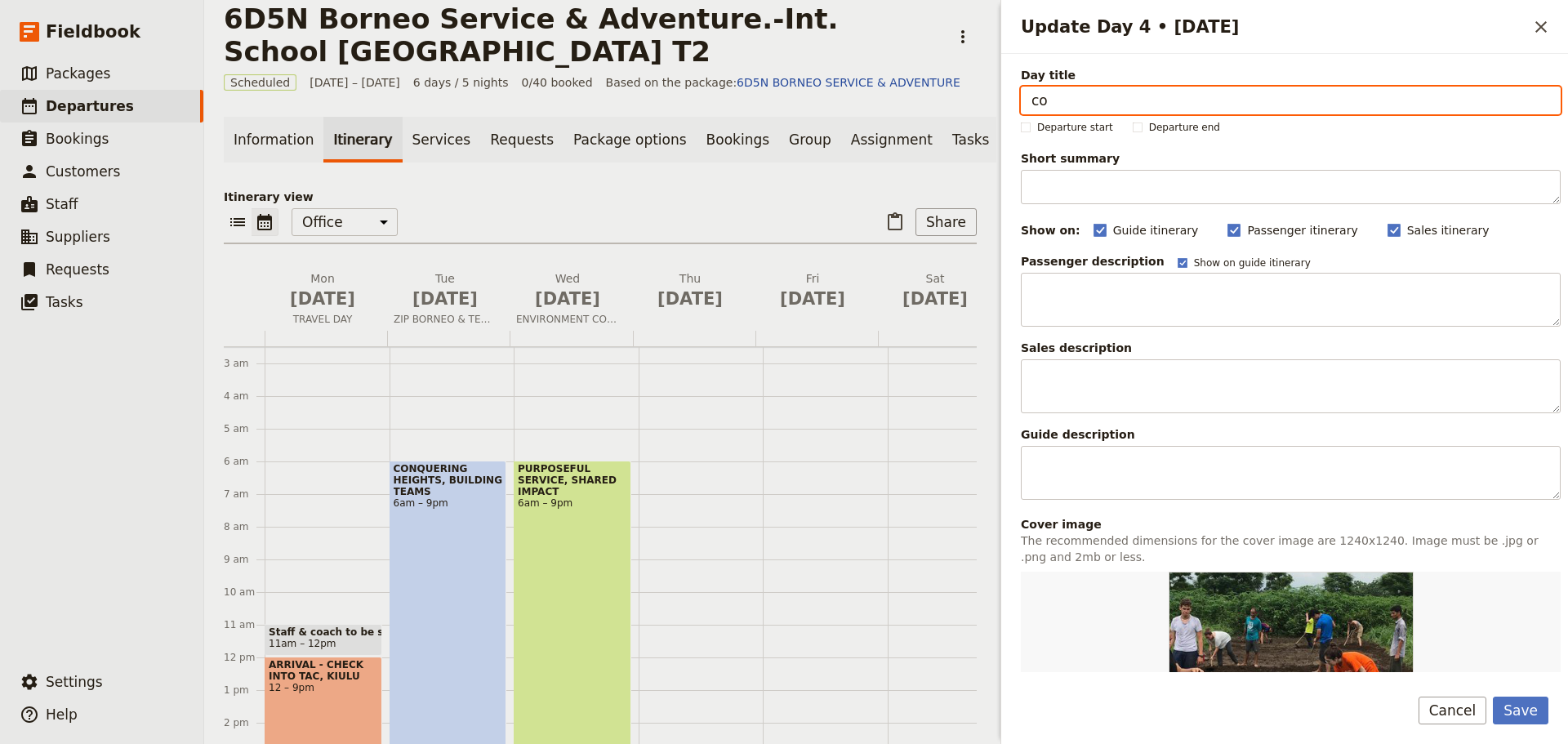
type input "c"
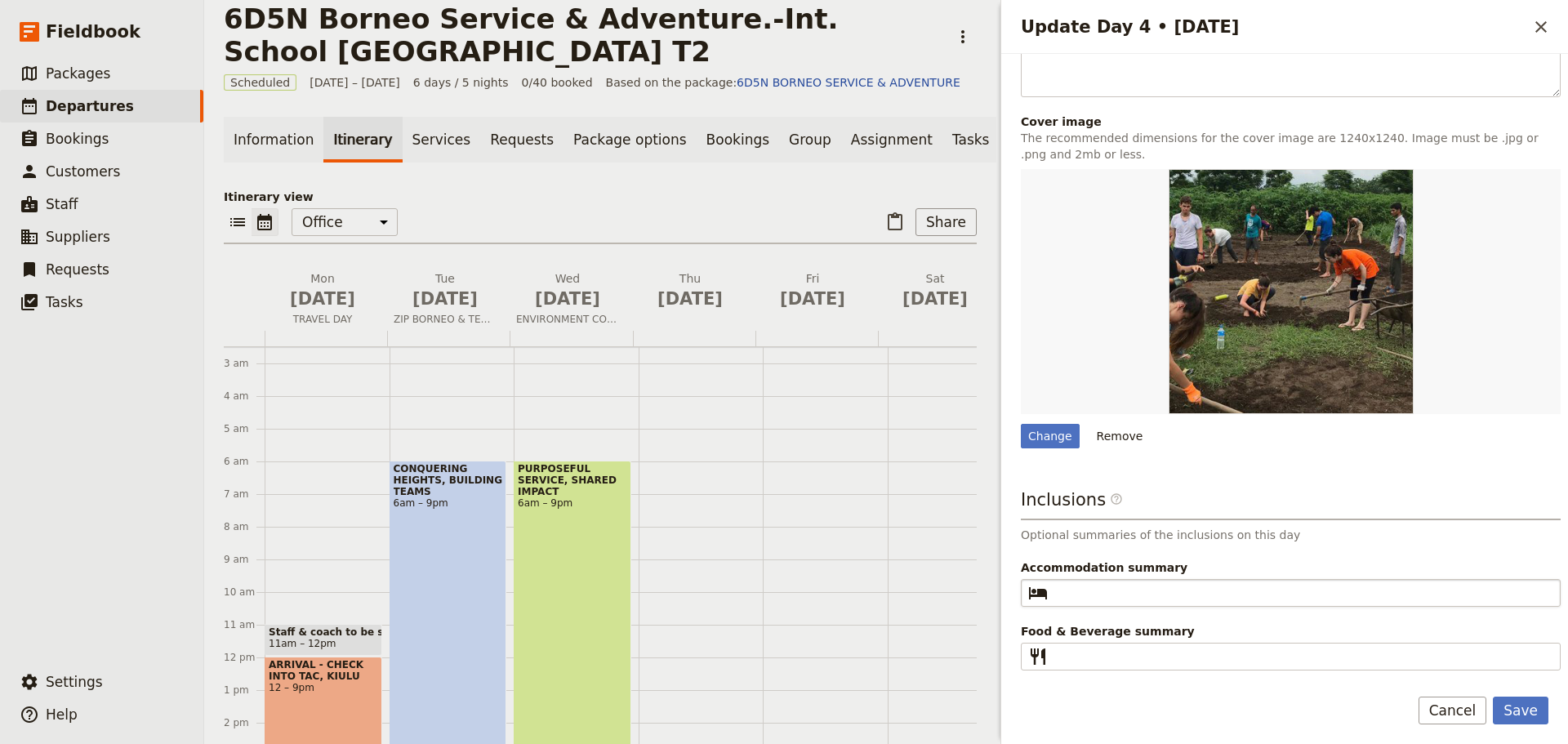
type input "COMMUNITY PROJECT"
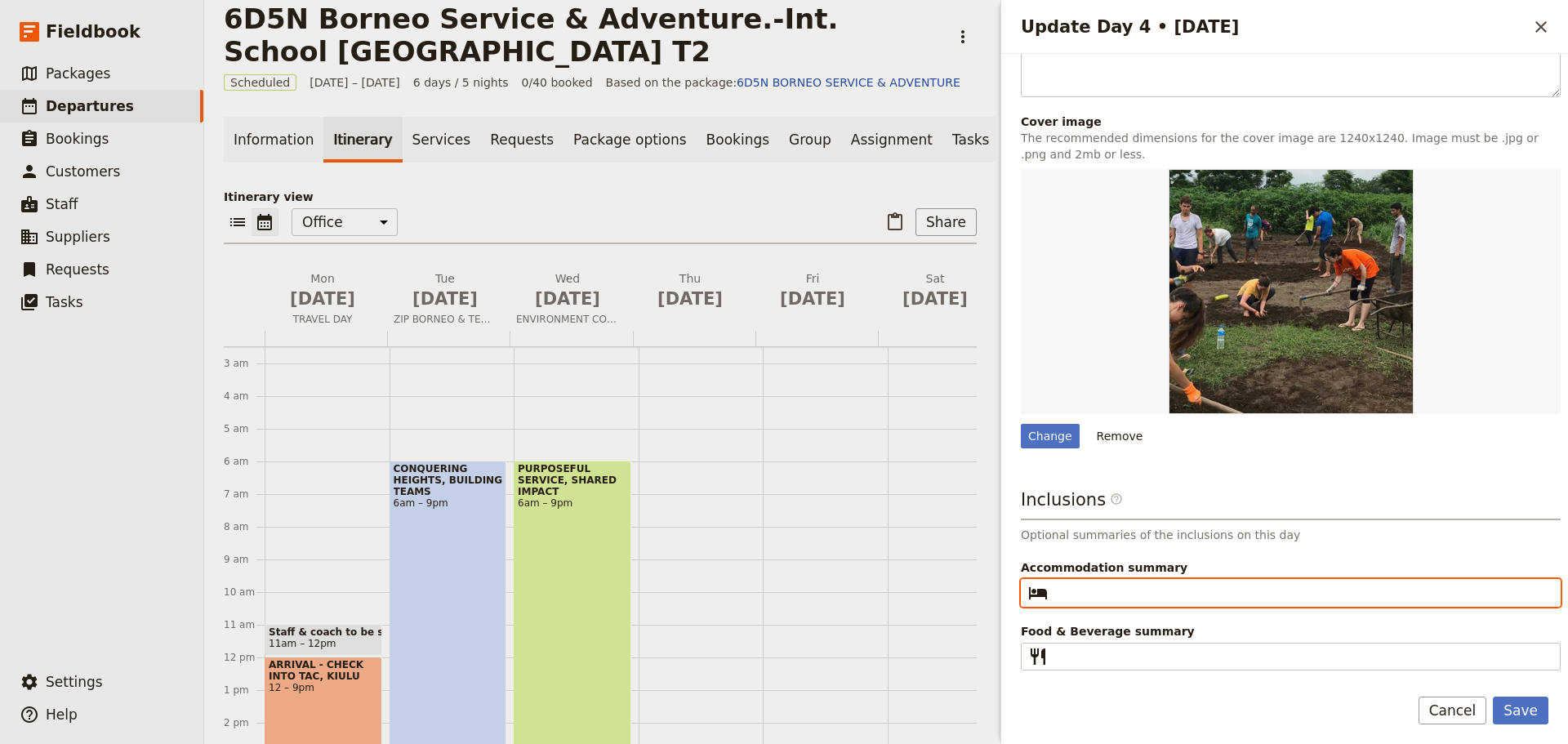
click at [1067, 595] on input "Accommodation summary ​" at bounding box center [1301, 592] width 496 height 19
type input "The [GEOGRAPHIC_DATA], [GEOGRAPHIC_DATA]"
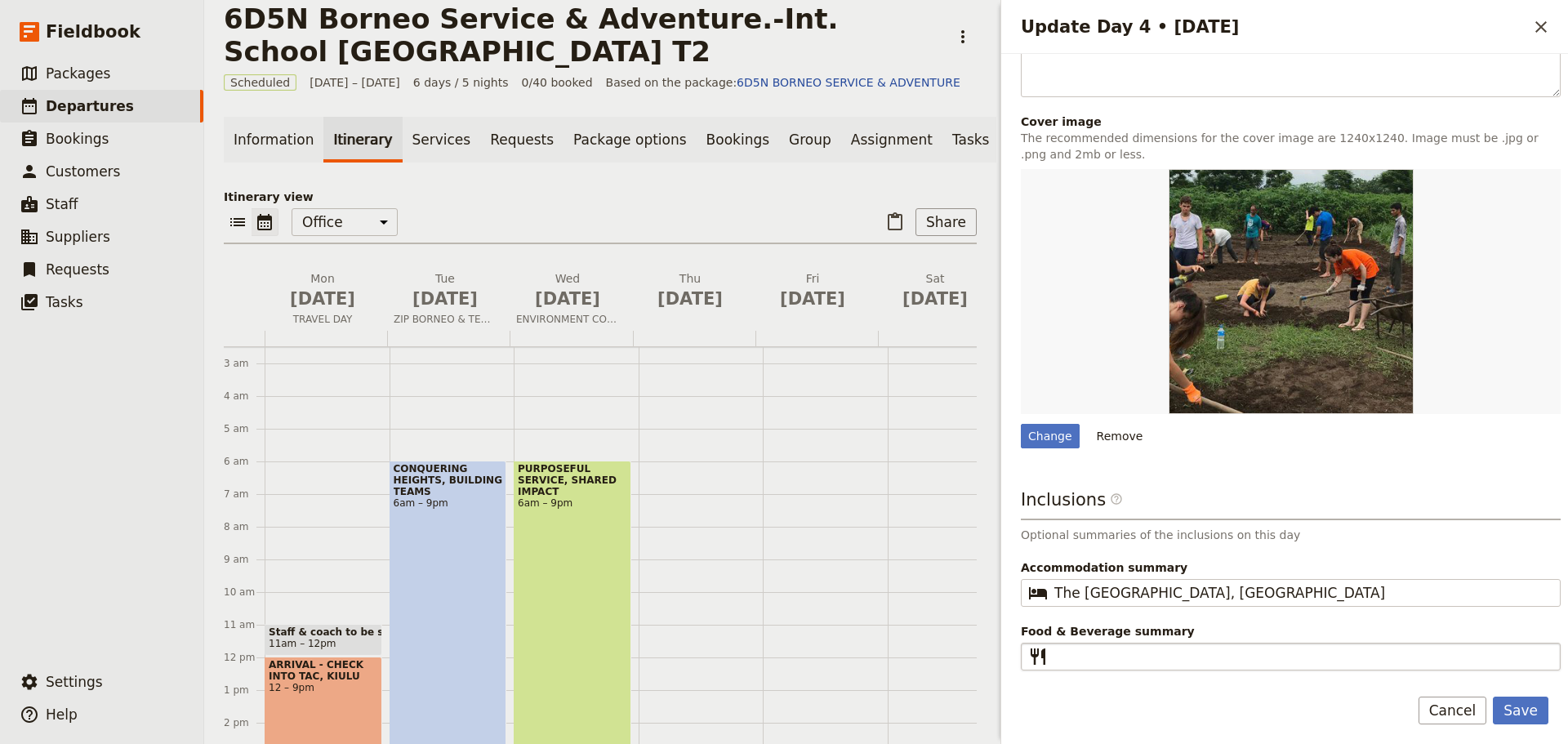
click at [1053, 656] on fieldset "​" at bounding box center [1290, 657] width 540 height 28
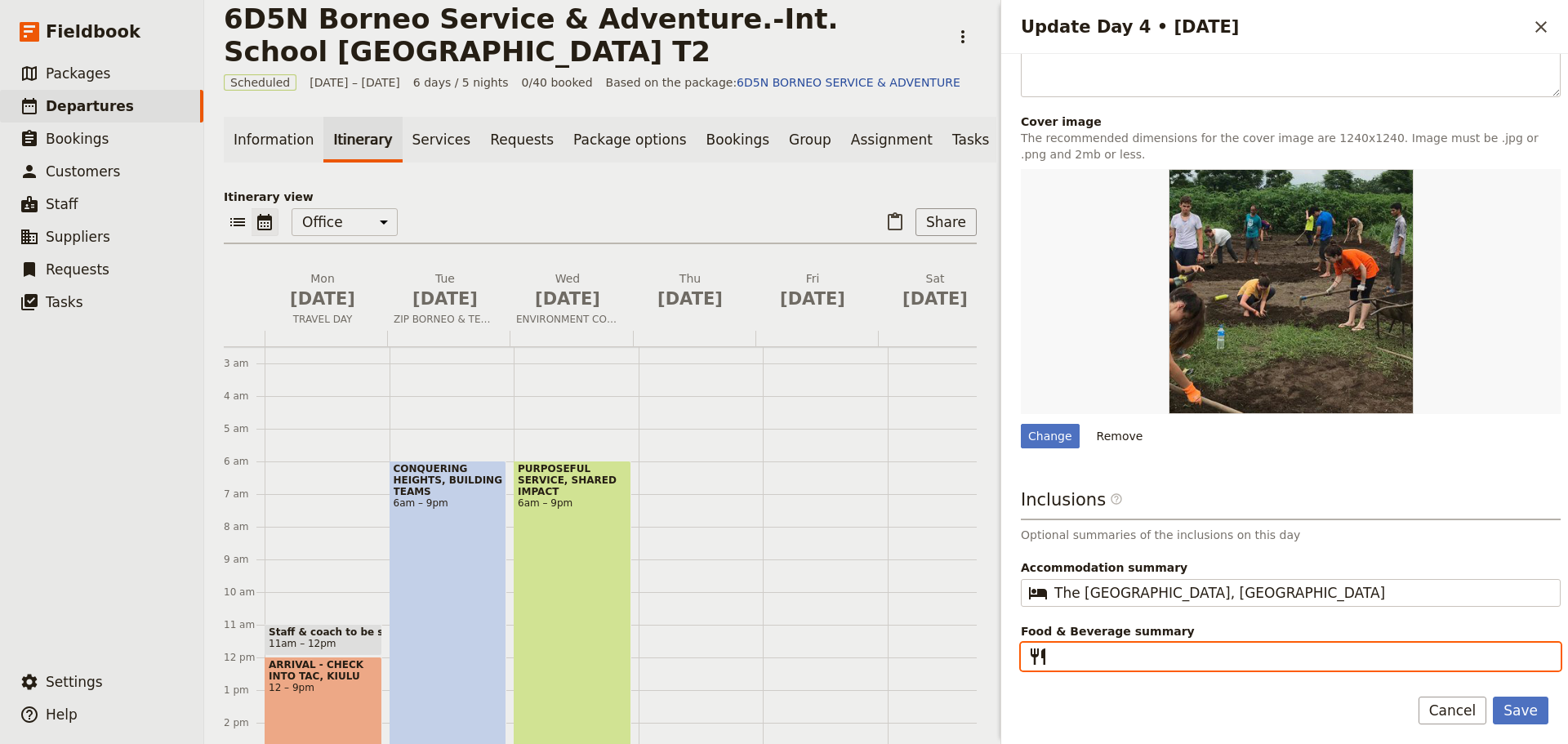
click at [1054, 656] on input "Food & Beverage summary ​" at bounding box center [1301, 656] width 496 height 19
type input "Breakfast I Lunch I Dinner"
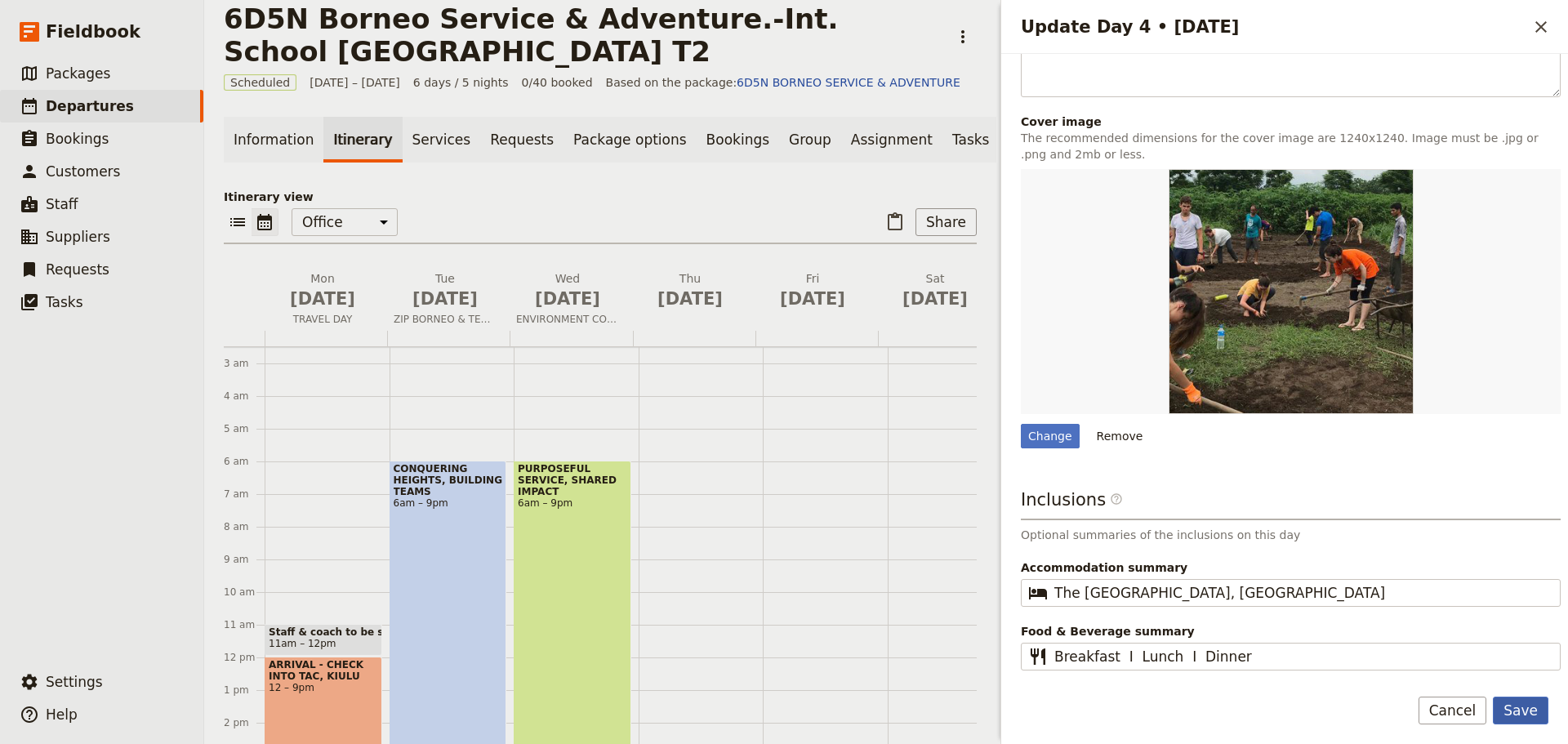
click at [1528, 709] on button "Save" at bounding box center [1520, 710] width 55 height 28
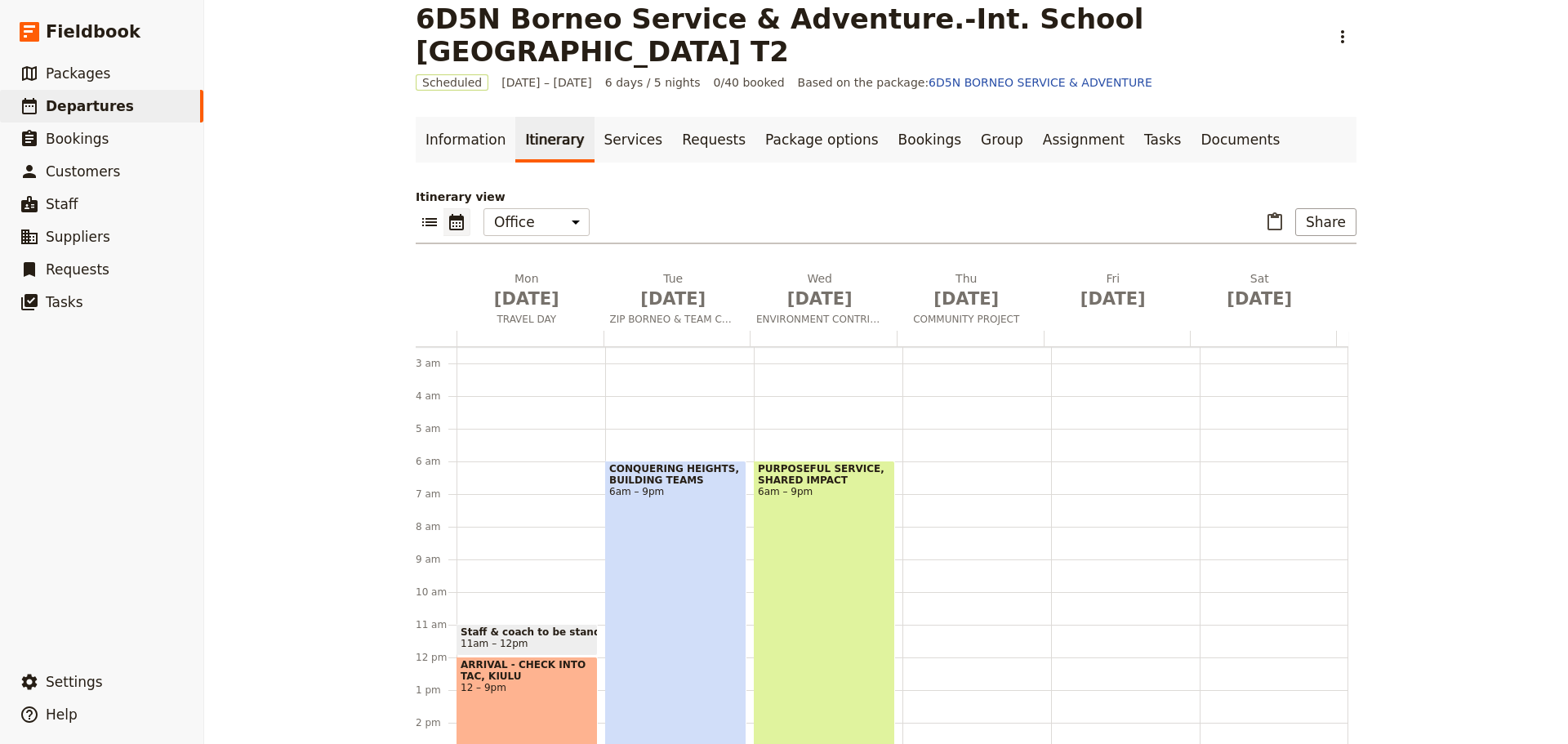
click at [636, 567] on div "CONQUERING HEIGHTS, BUILDING TEAMS 6am – 9pm" at bounding box center [676, 705] width 142 height 489
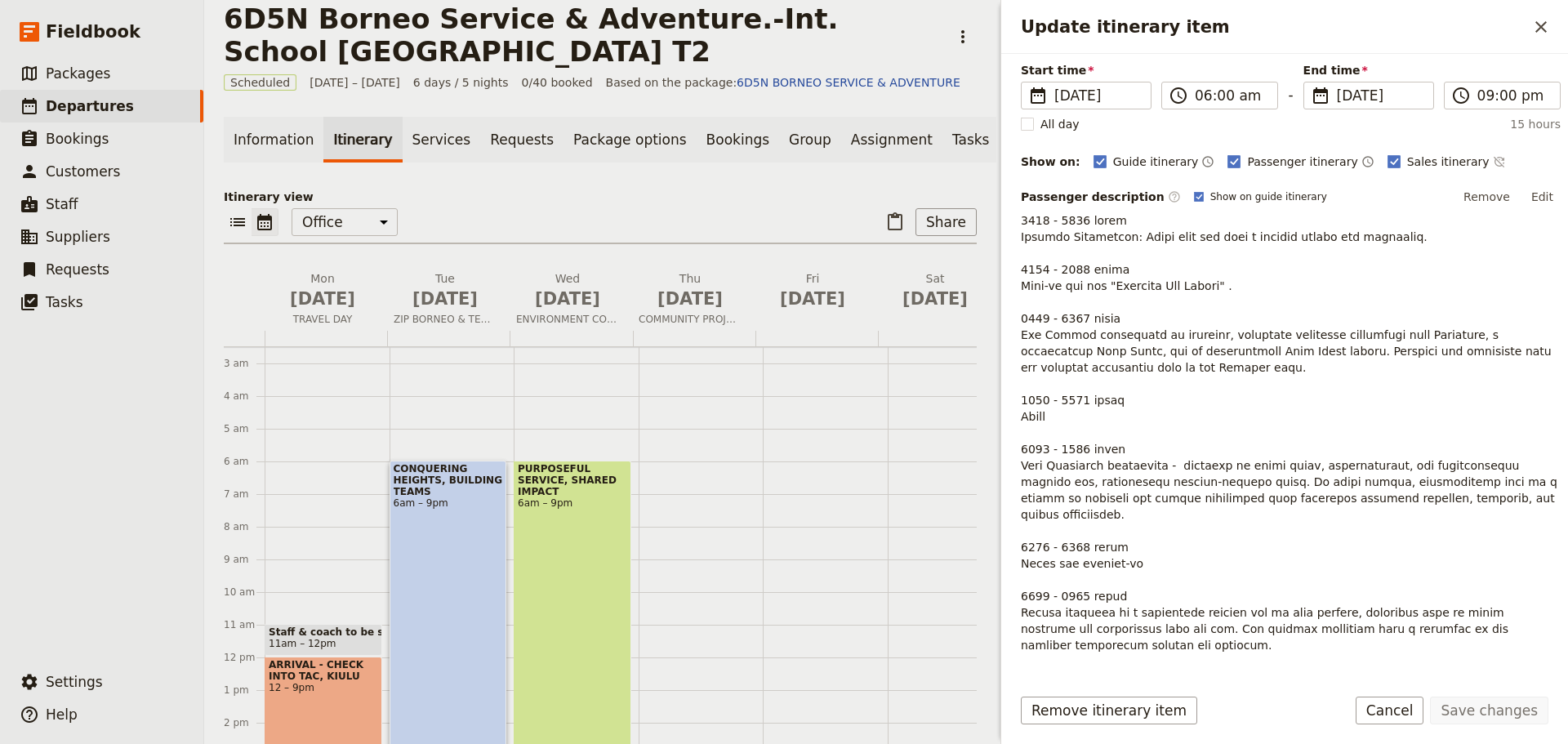
scroll to position [276, 0]
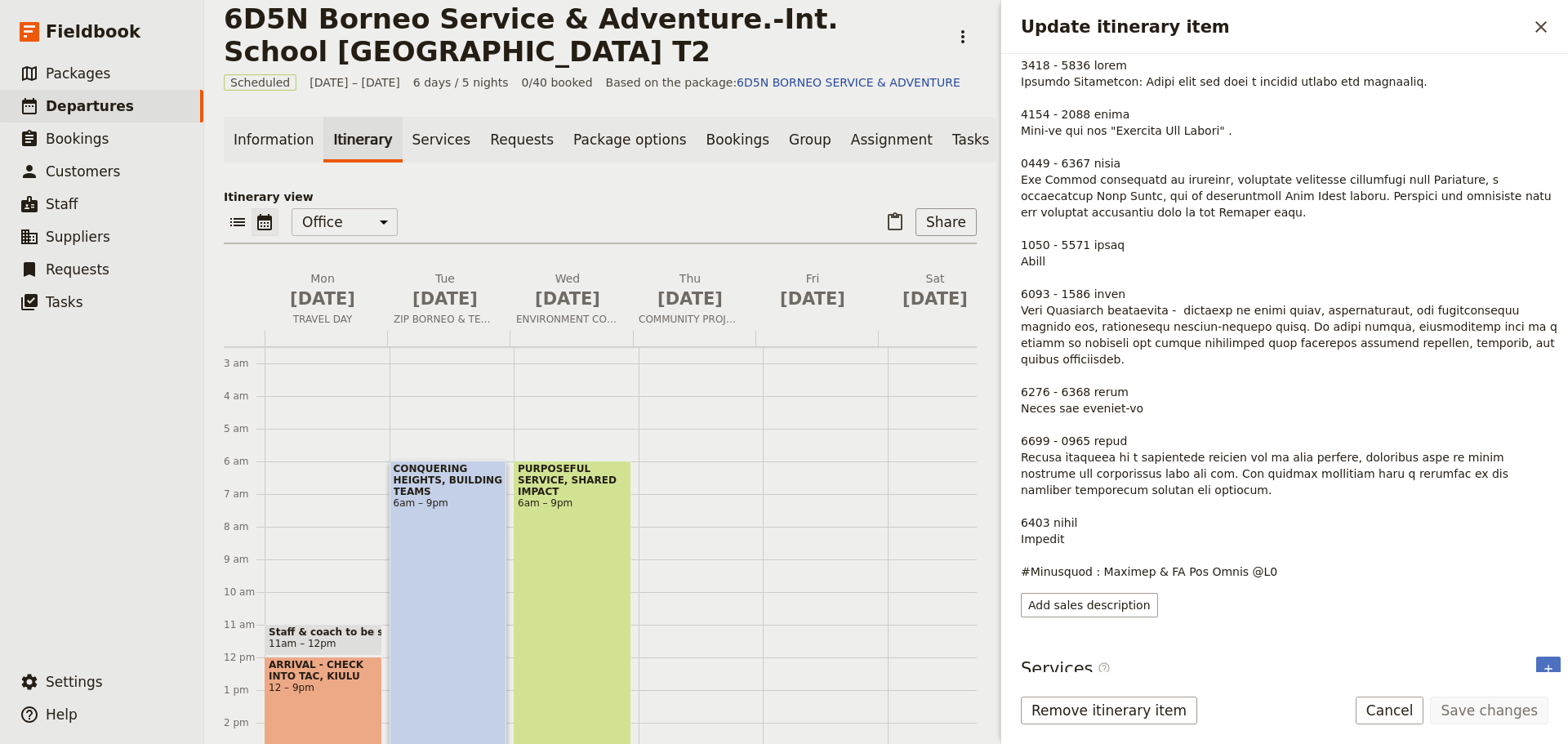
click at [1396, 711] on button "Cancel" at bounding box center [1390, 710] width 69 height 28
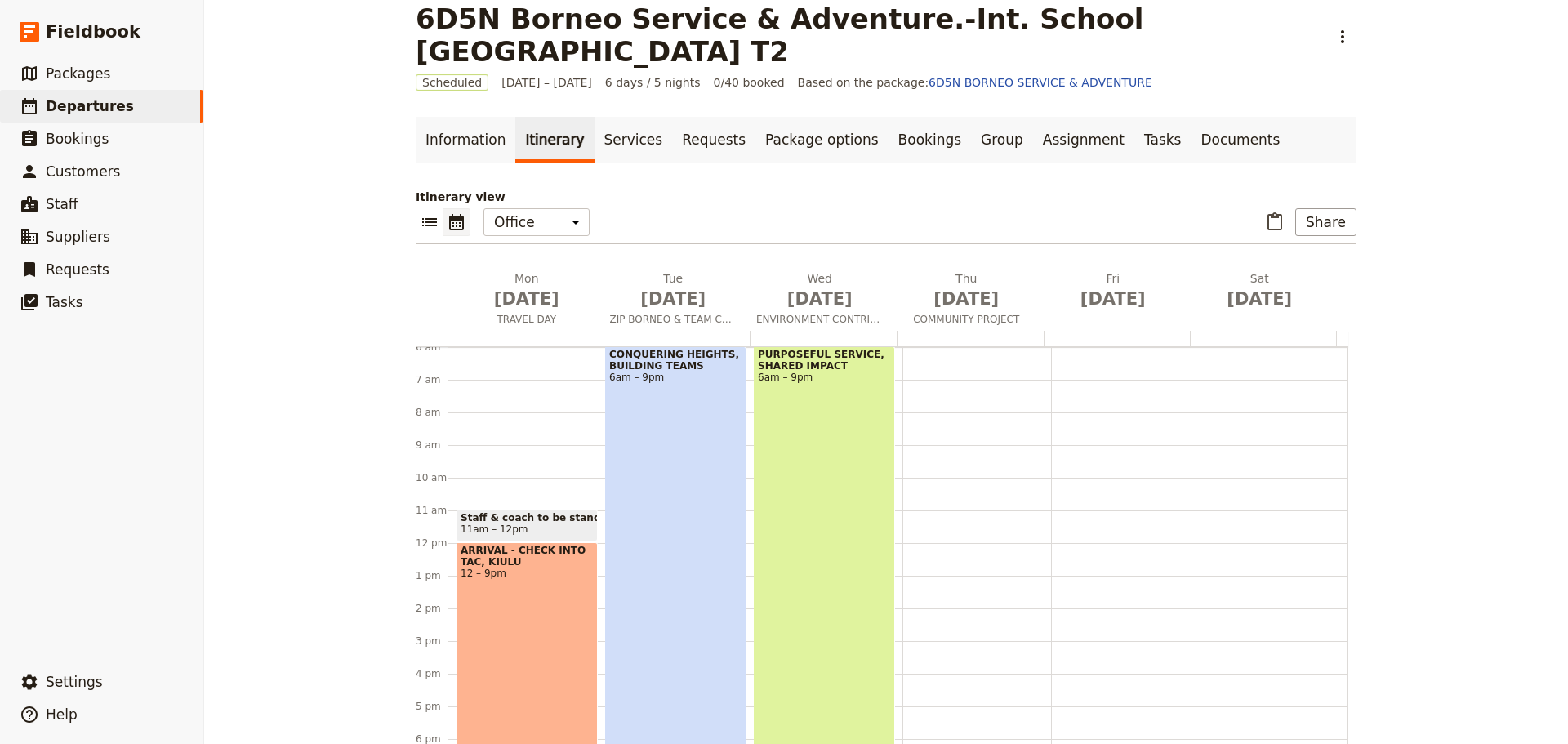
click at [845, 532] on div "PURPOSEFUL SERVICE, SHARED IMPACT 6am – 9pm" at bounding box center [825, 590] width 142 height 489
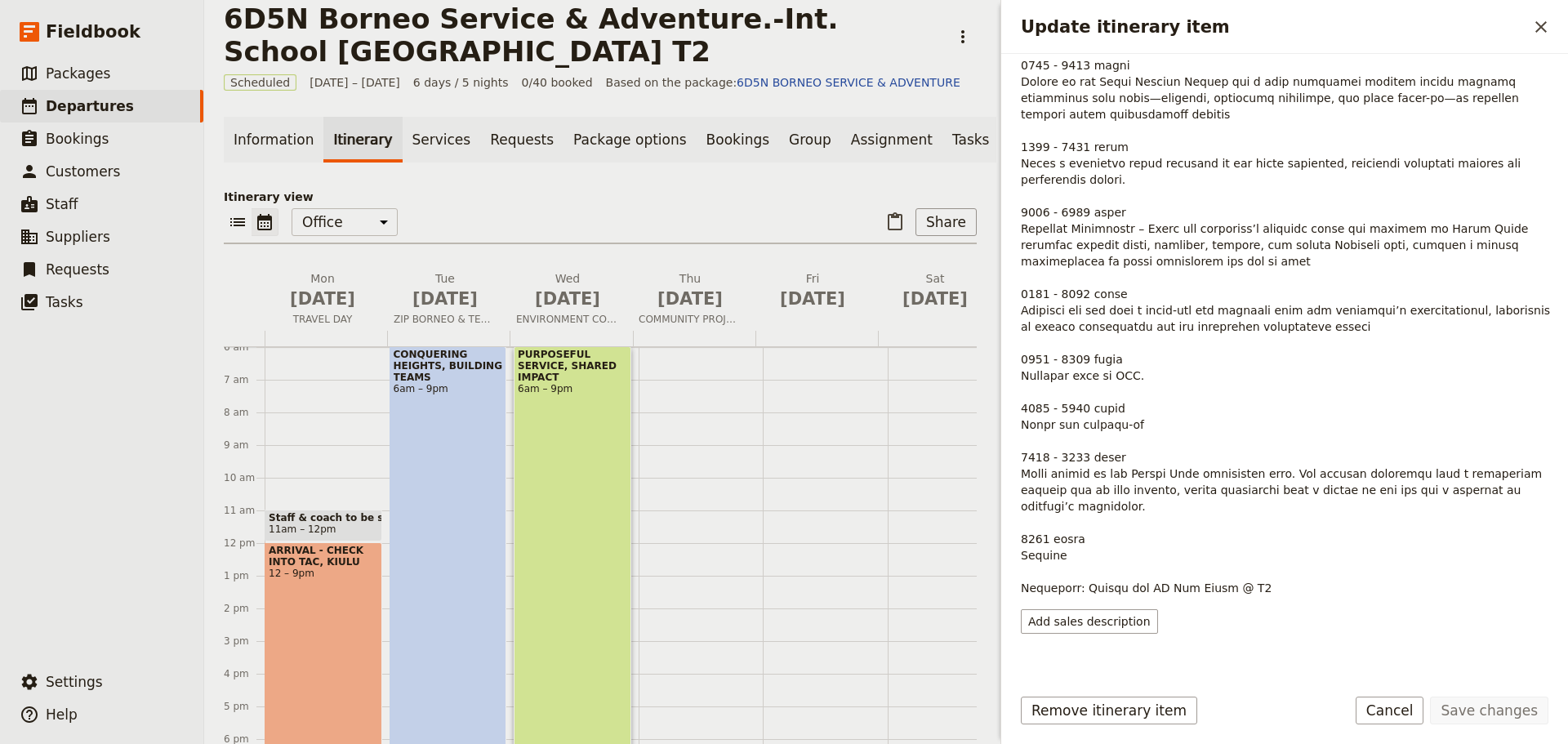
scroll to position [63, 0]
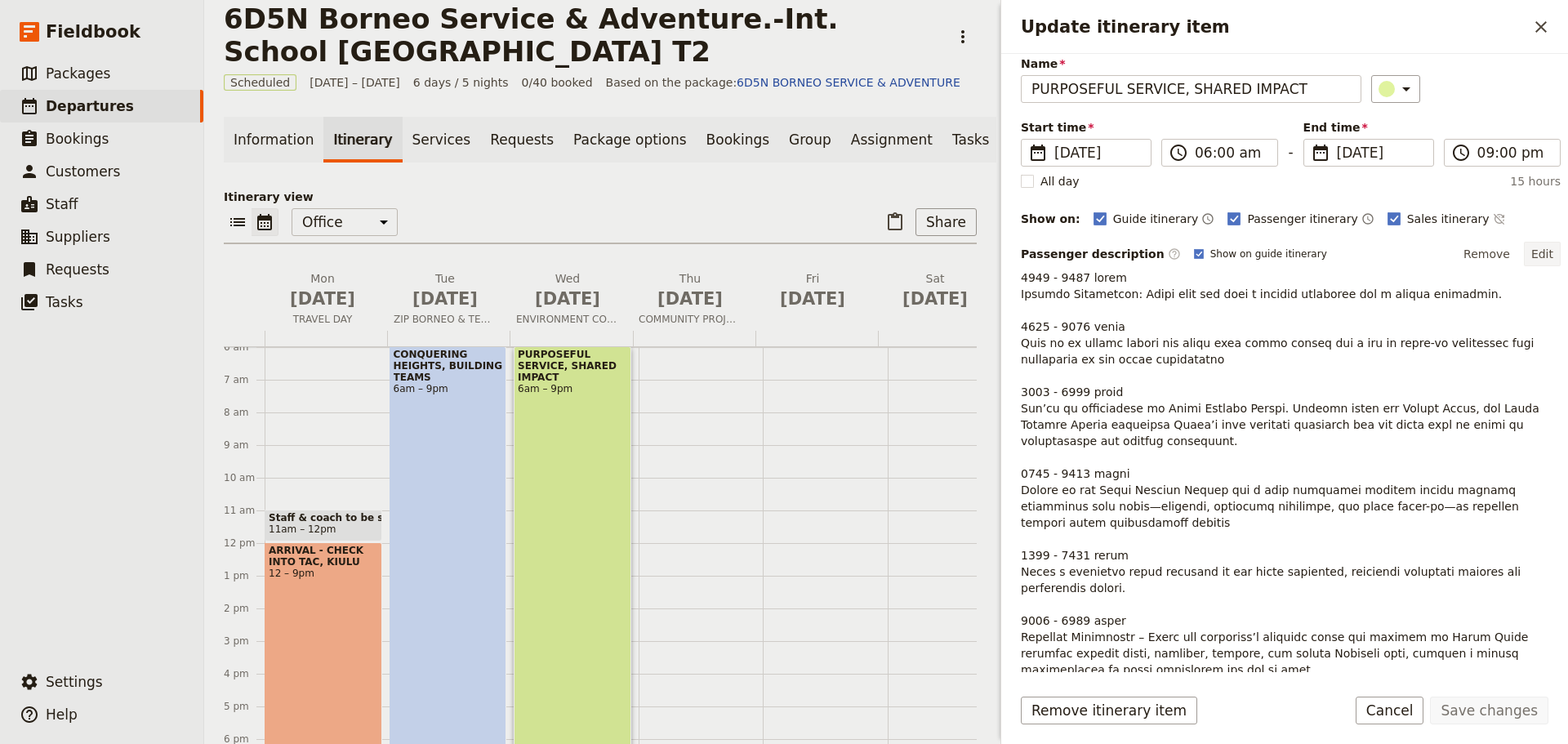
click at [1527, 258] on button "Edit" at bounding box center [1542, 254] width 37 height 25
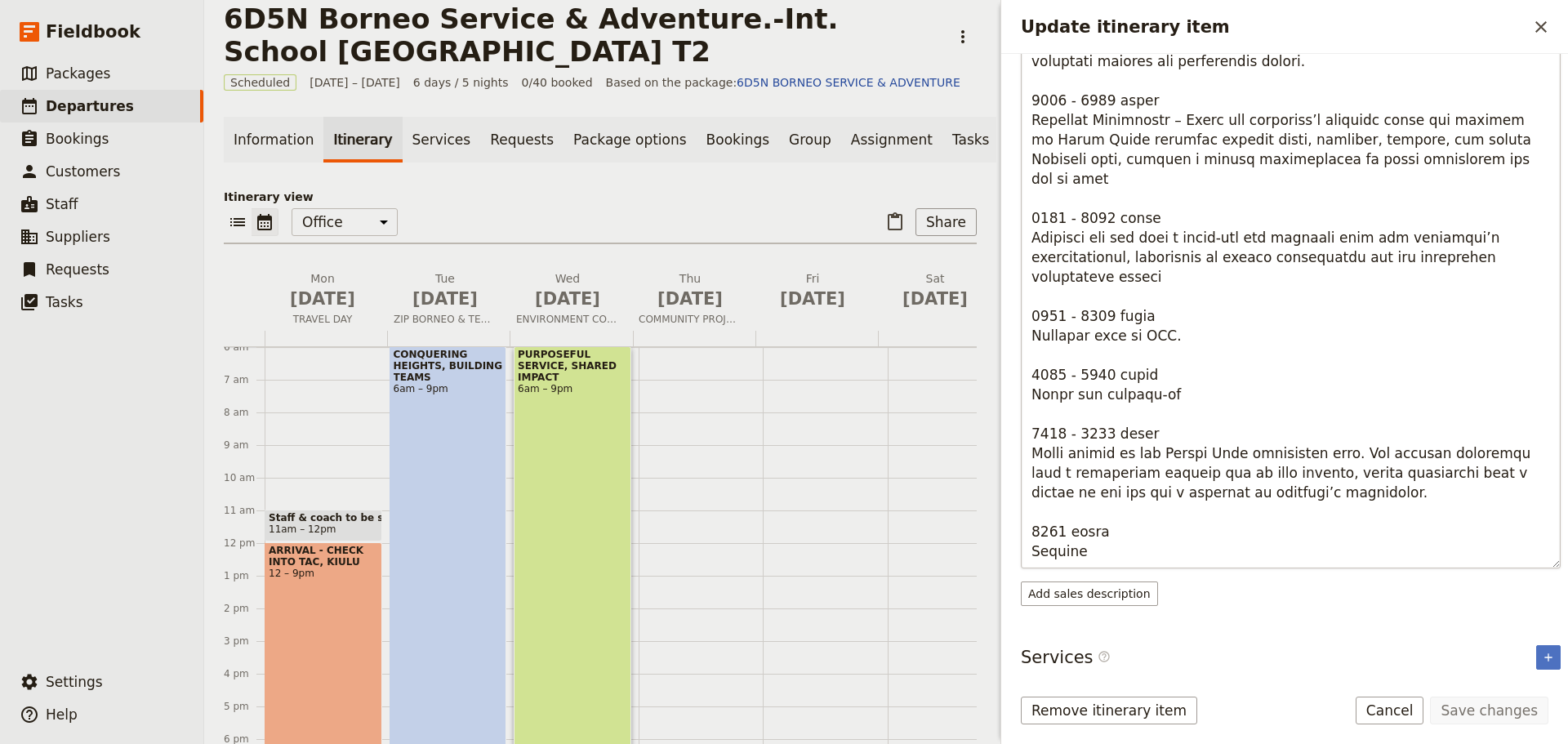
scroll to position [292, 0]
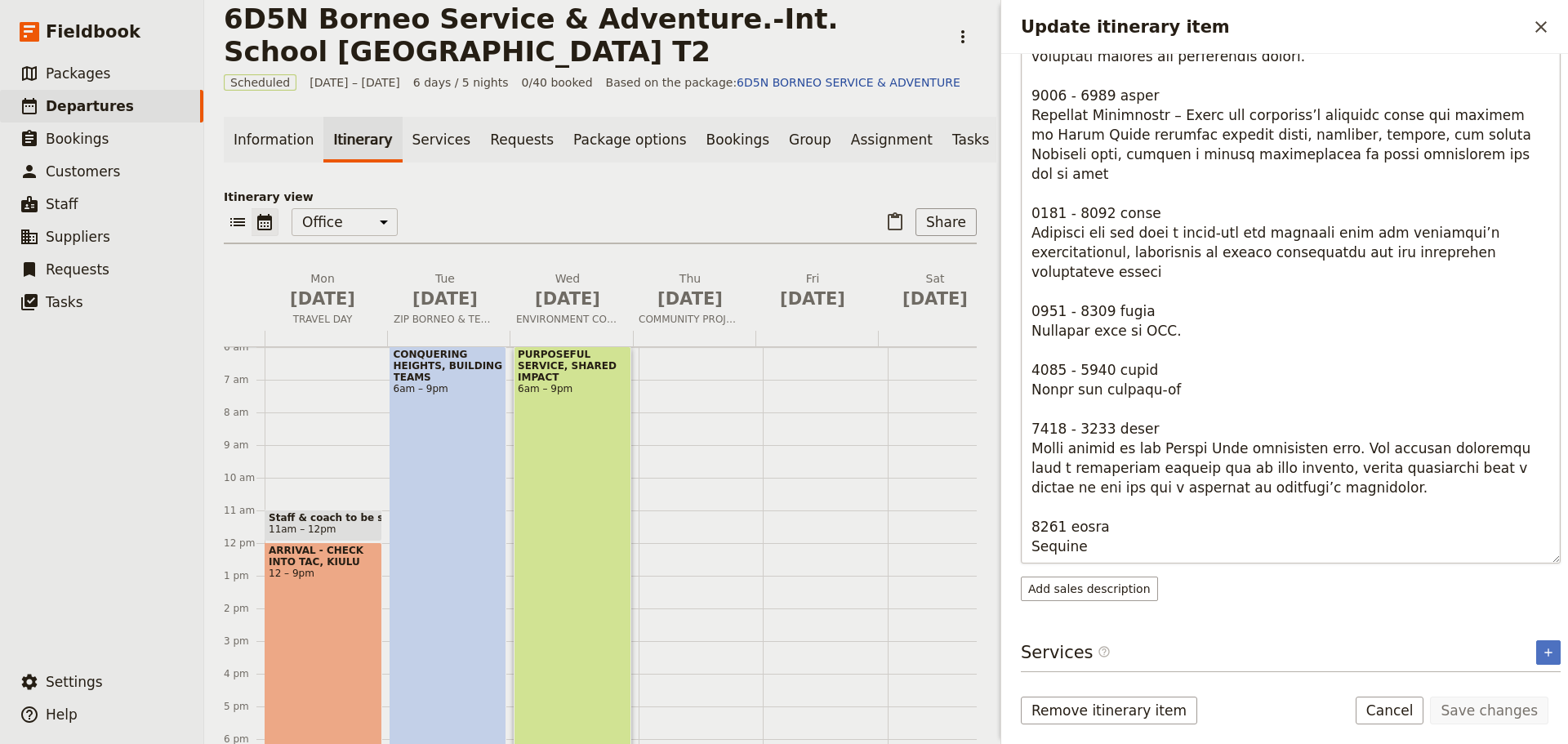
click at [1294, 546] on textarea "Update itinerary item" at bounding box center [1290, 302] width 540 height 522
drag, startPoint x: 1167, startPoint y: 547, endPoint x: 1102, endPoint y: 549, distance: 65.0
click at [1102, 549] on textarea "Update itinerary item" at bounding box center [1290, 302] width 540 height 522
type textarea "4158 - 6791 lorem Ipsumdo Sitametcon: Adipi elit sed doei t incidid utlaboree d…"
click at [1507, 718] on button "Save changes" at bounding box center [1489, 710] width 119 height 28
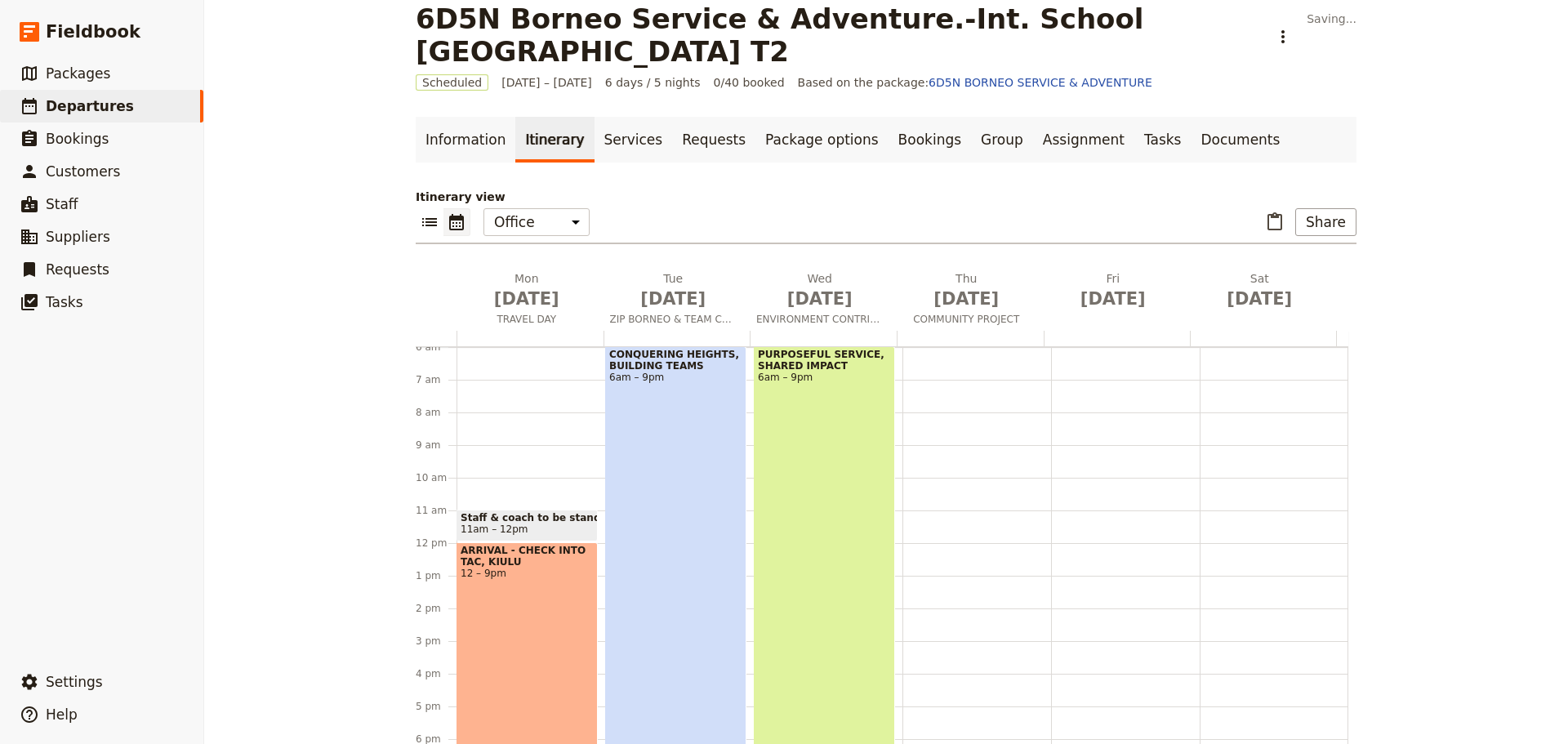
click at [522, 578] on span "12 – 9pm" at bounding box center [527, 573] width 133 height 11
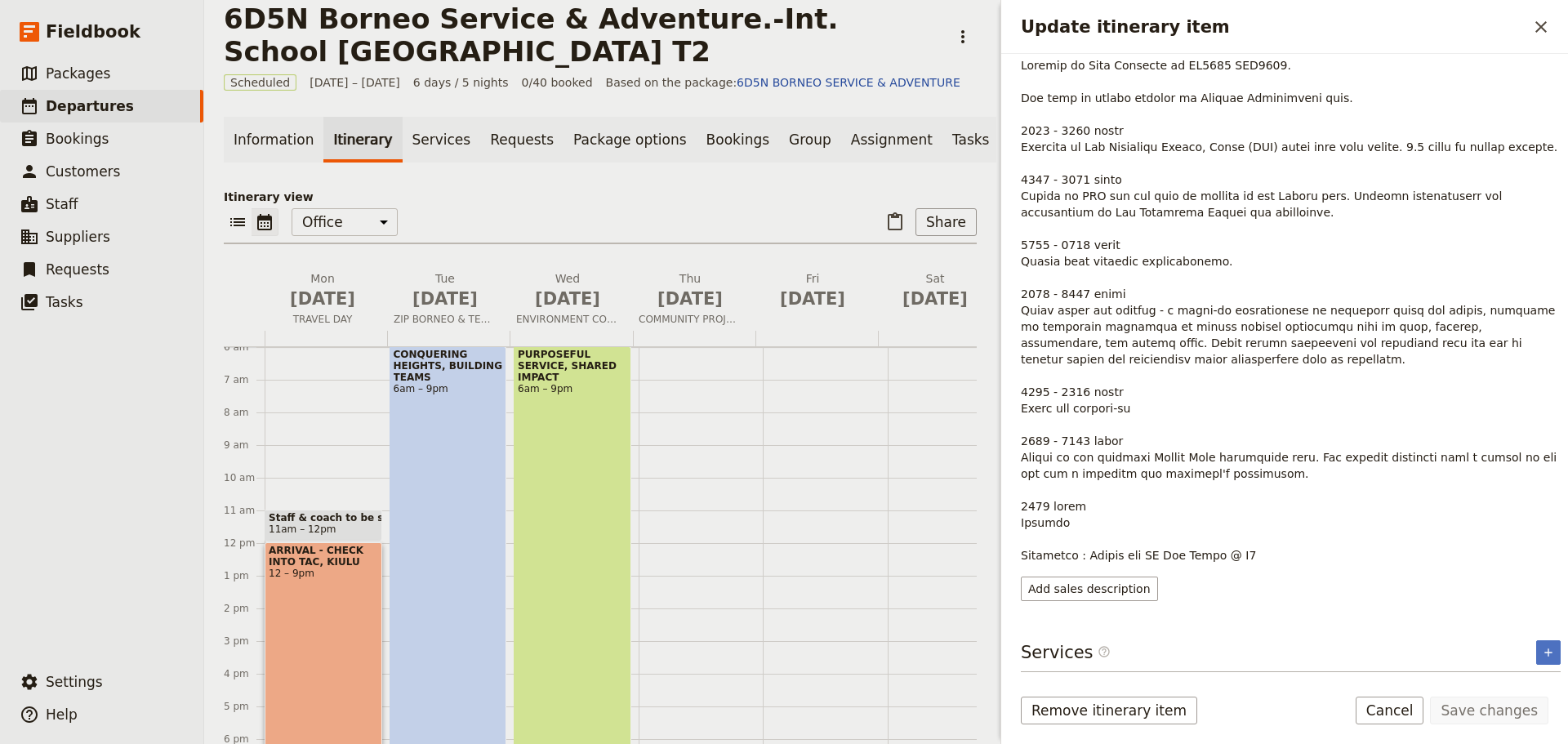
scroll to position [31, 0]
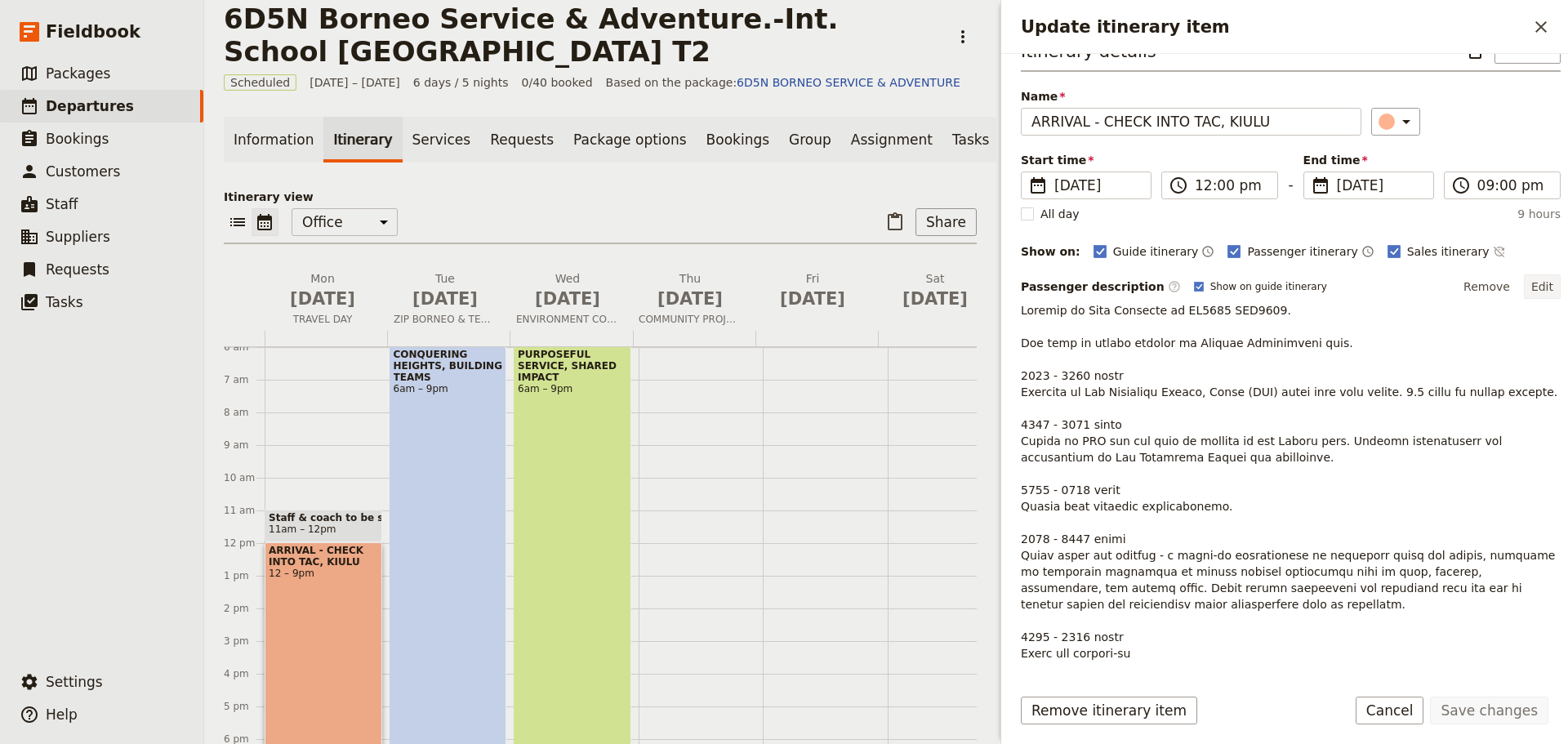
click at [1529, 291] on button "Edit" at bounding box center [1542, 286] width 37 height 25
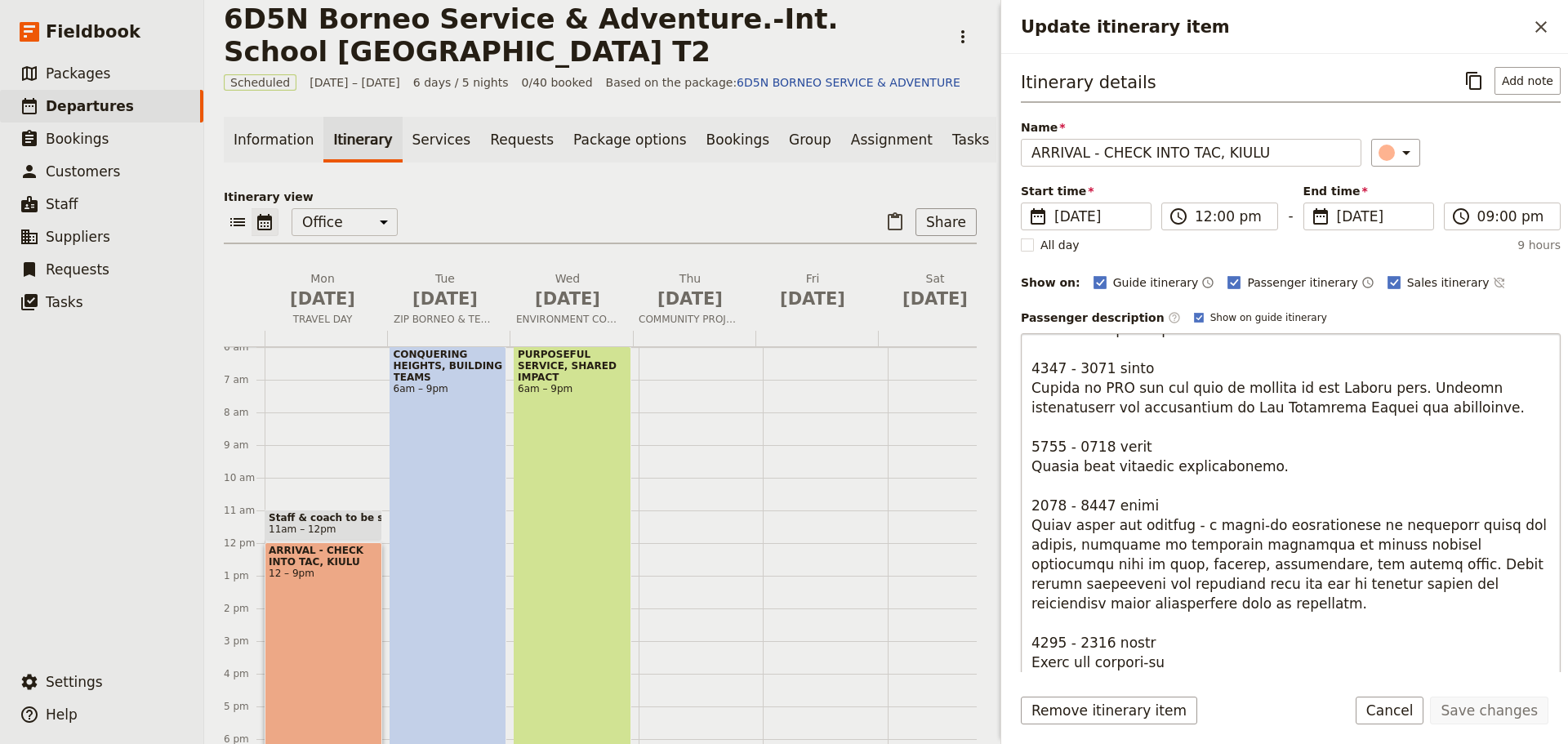
scroll to position [292, 0]
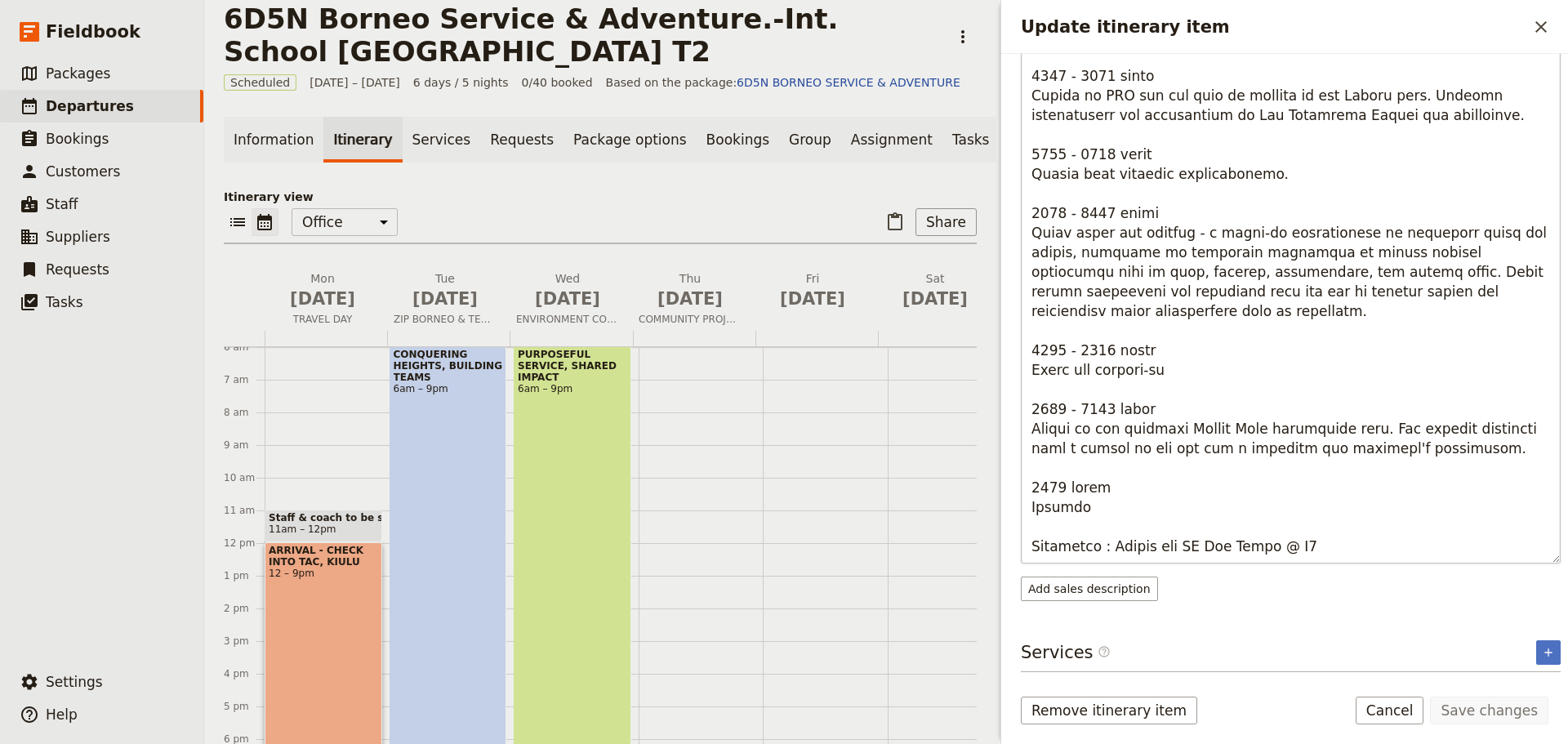
drag, startPoint x: 1171, startPoint y: 550, endPoint x: 1104, endPoint y: 547, distance: 67.1
click at [1104, 547] on textarea "Update itinerary item" at bounding box center [1290, 302] width 540 height 522
type textarea "Arrival in Kota Kinabalu on MH2610 ETA1215. You will be warmly greeted by Abili…"
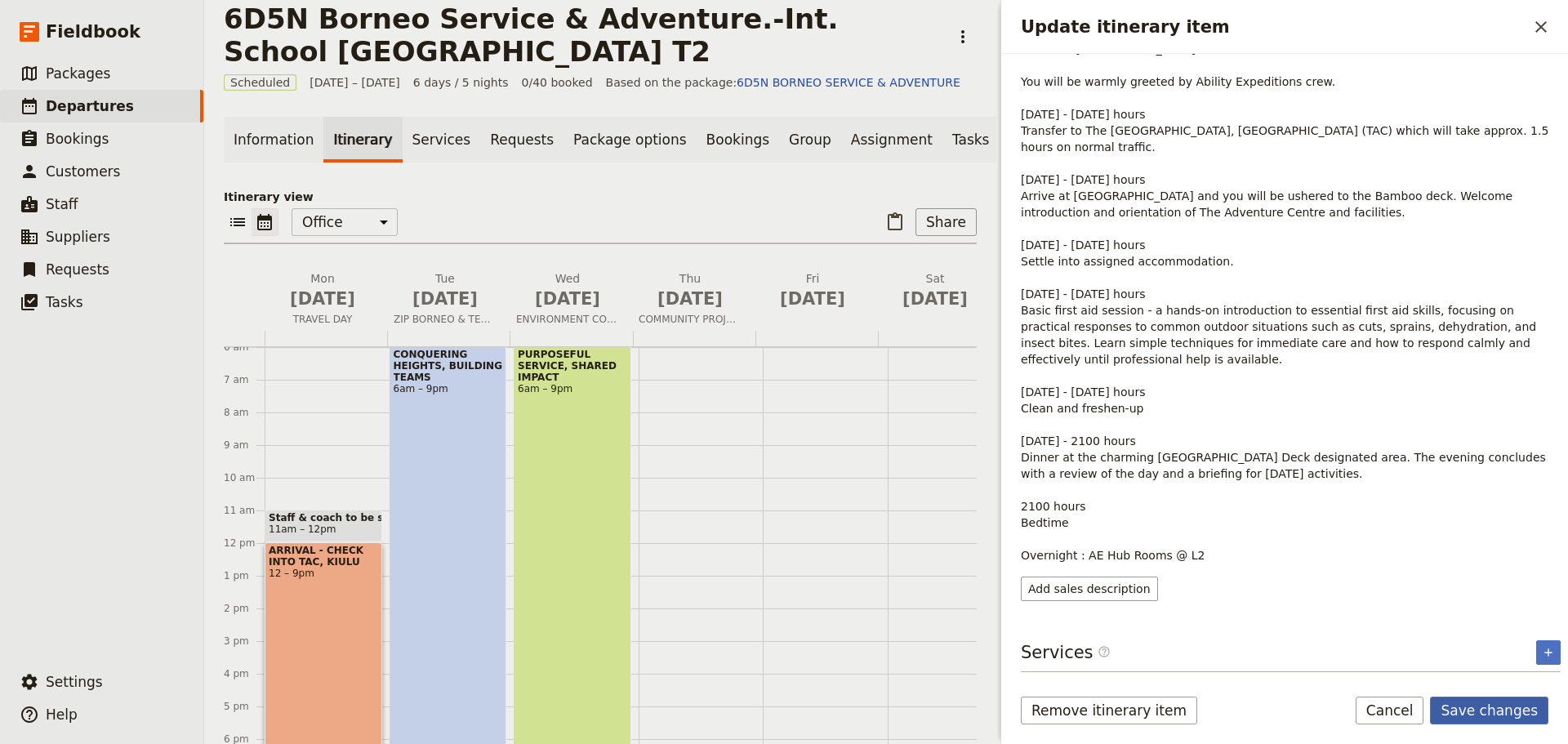
scroll to position [276, 0]
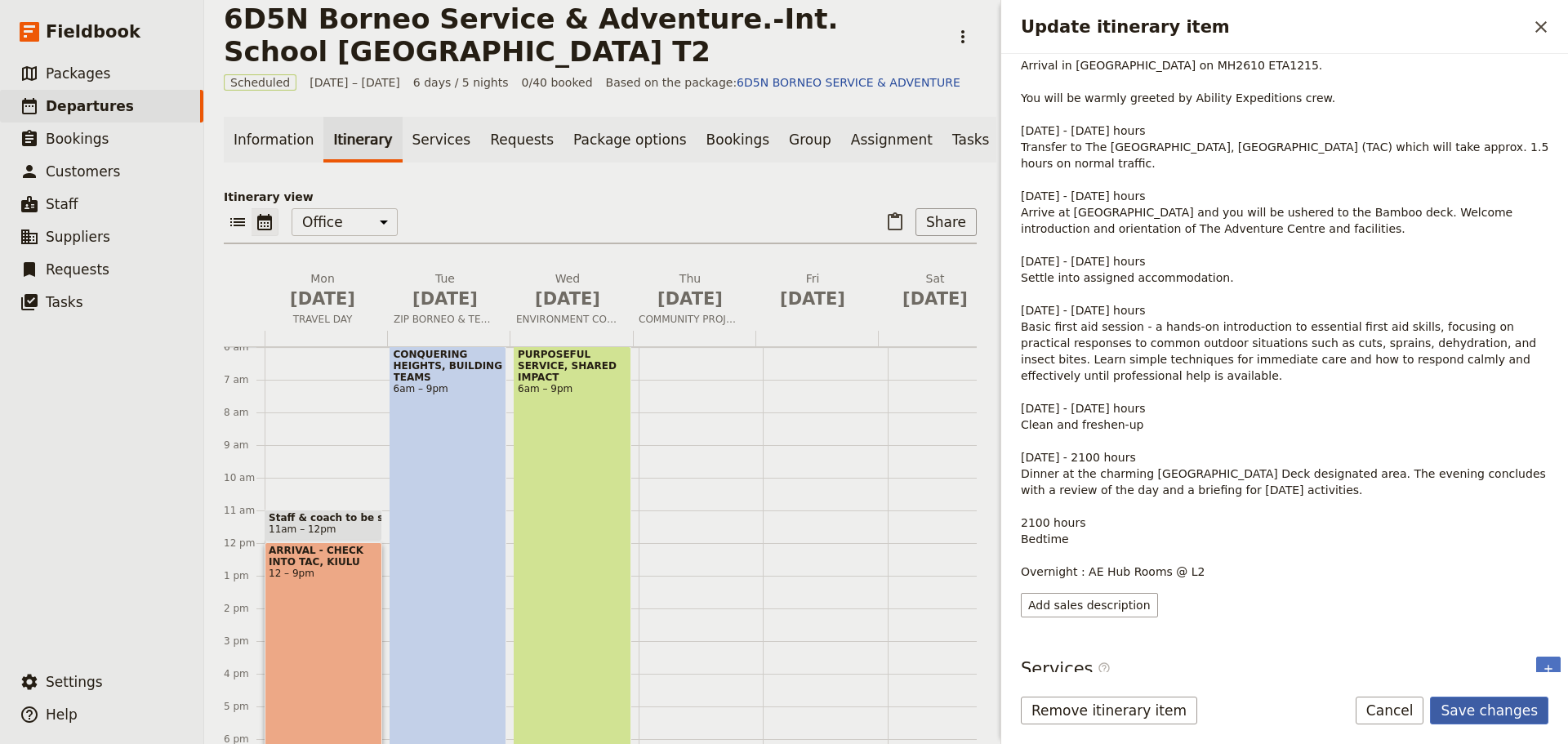
click at [1482, 707] on button "Save changes" at bounding box center [1489, 710] width 119 height 28
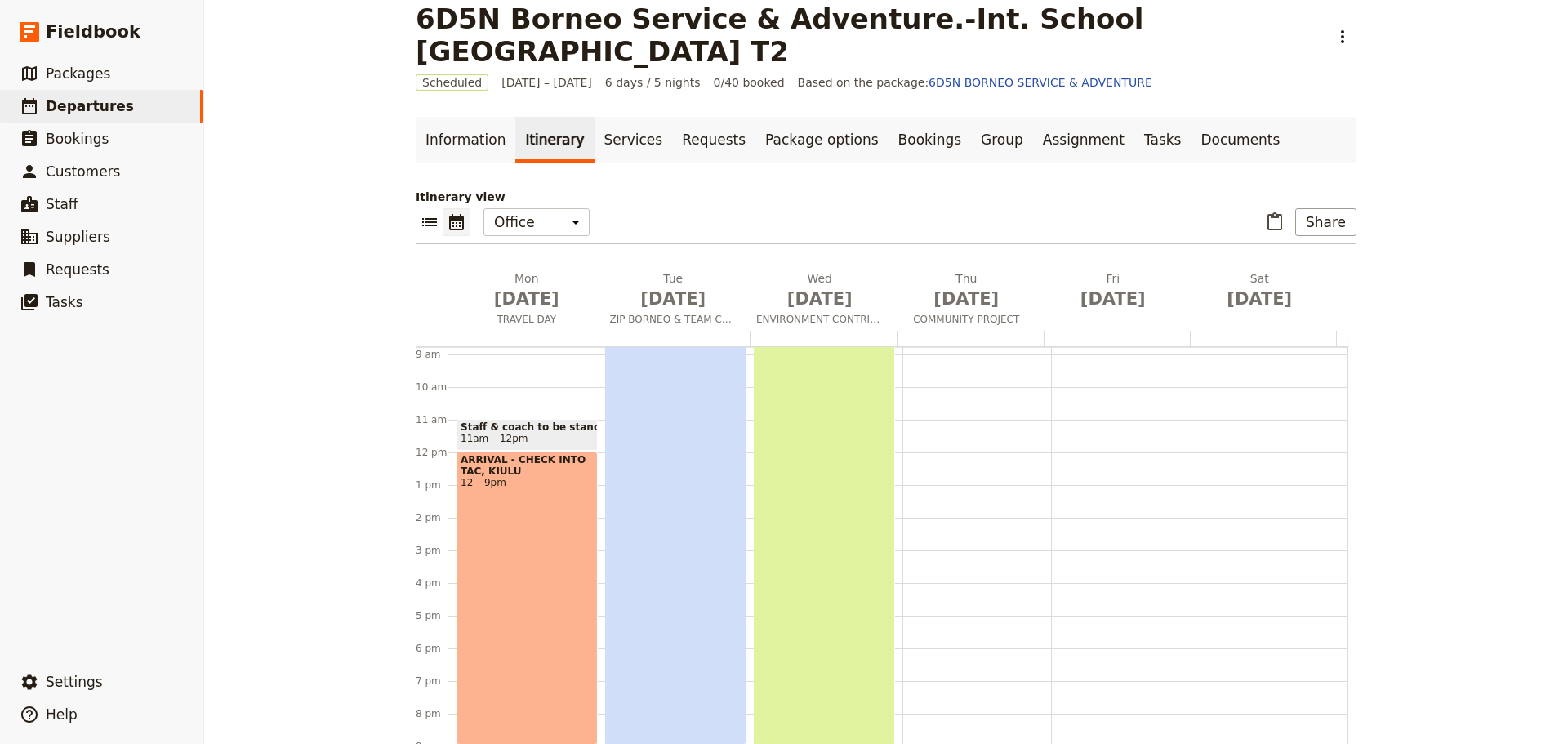
click at [658, 485] on div "CONQUERING HEIGHTS, BUILDING TEAMS 6am – 9pm" at bounding box center [676, 500] width 142 height 489
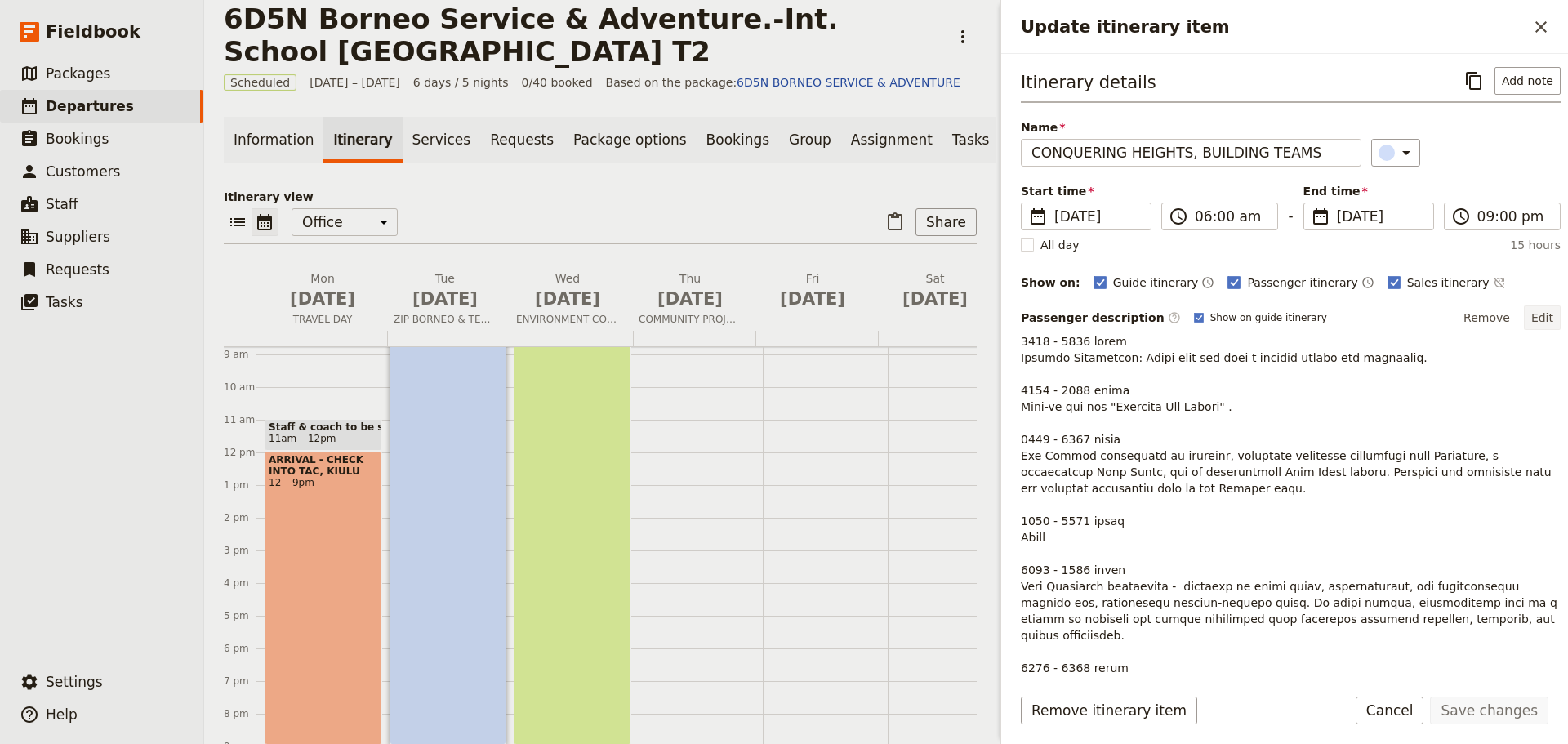
click at [1528, 317] on button "Edit" at bounding box center [1542, 317] width 37 height 25
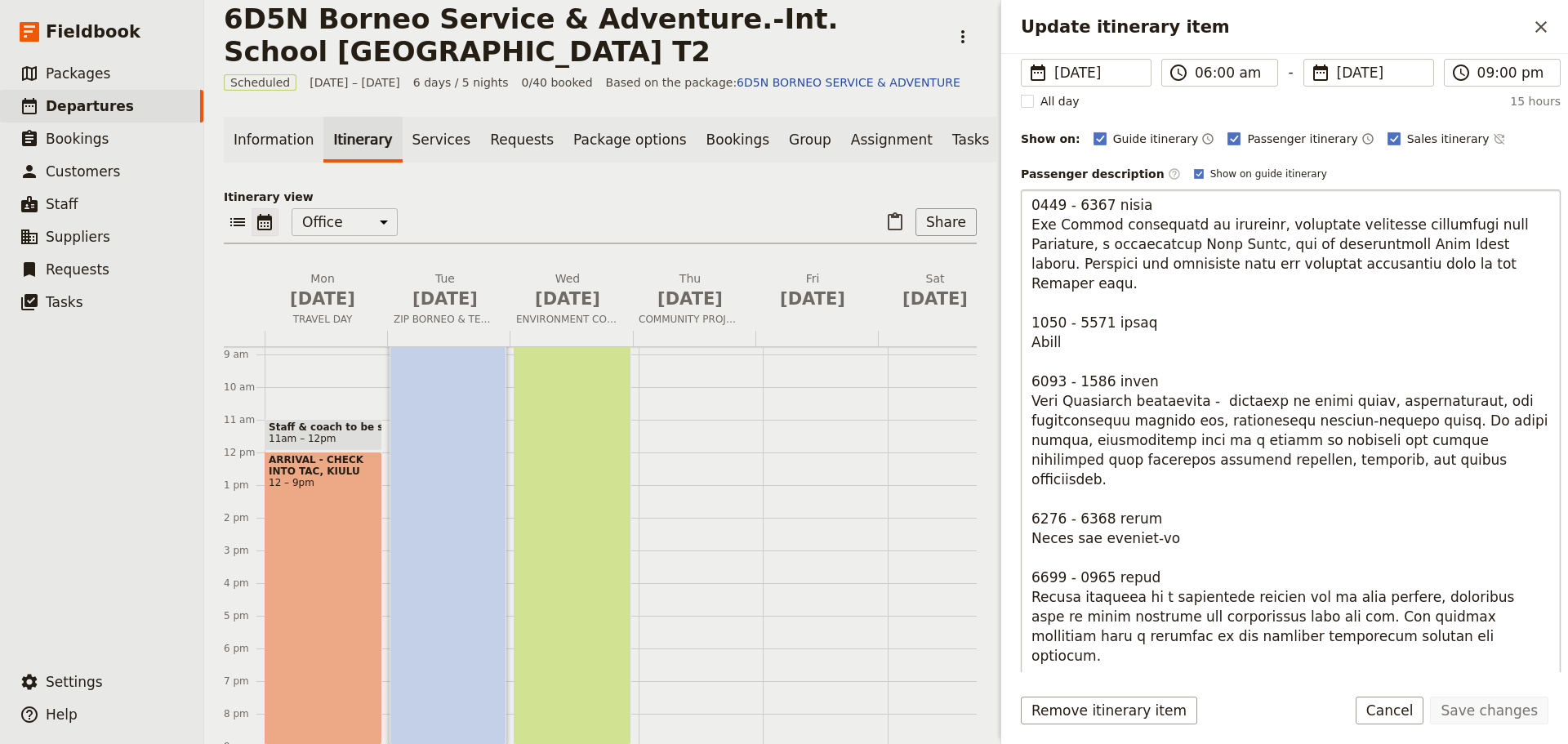
scroll to position [292, 0]
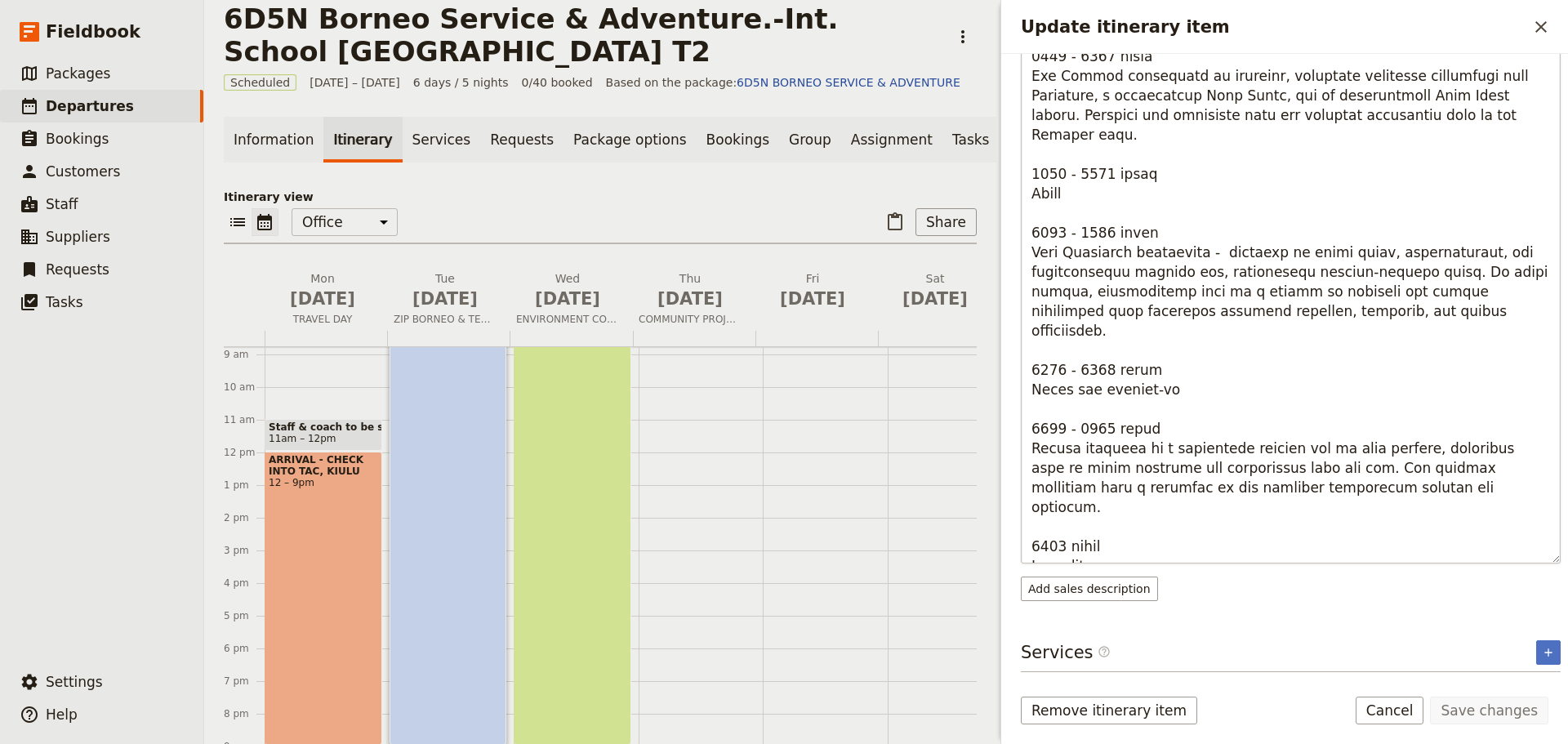
drag, startPoint x: 1172, startPoint y: 548, endPoint x: 1115, endPoint y: 548, distance: 57.0
click at [1115, 548] on textarea "Update itinerary item" at bounding box center [1290, 302] width 540 height 522
type textarea "0600 - 0800 hours Morning Transition: Begin your day with a morning huddle and …"
click at [1456, 712] on button "Save changes" at bounding box center [1489, 710] width 119 height 28
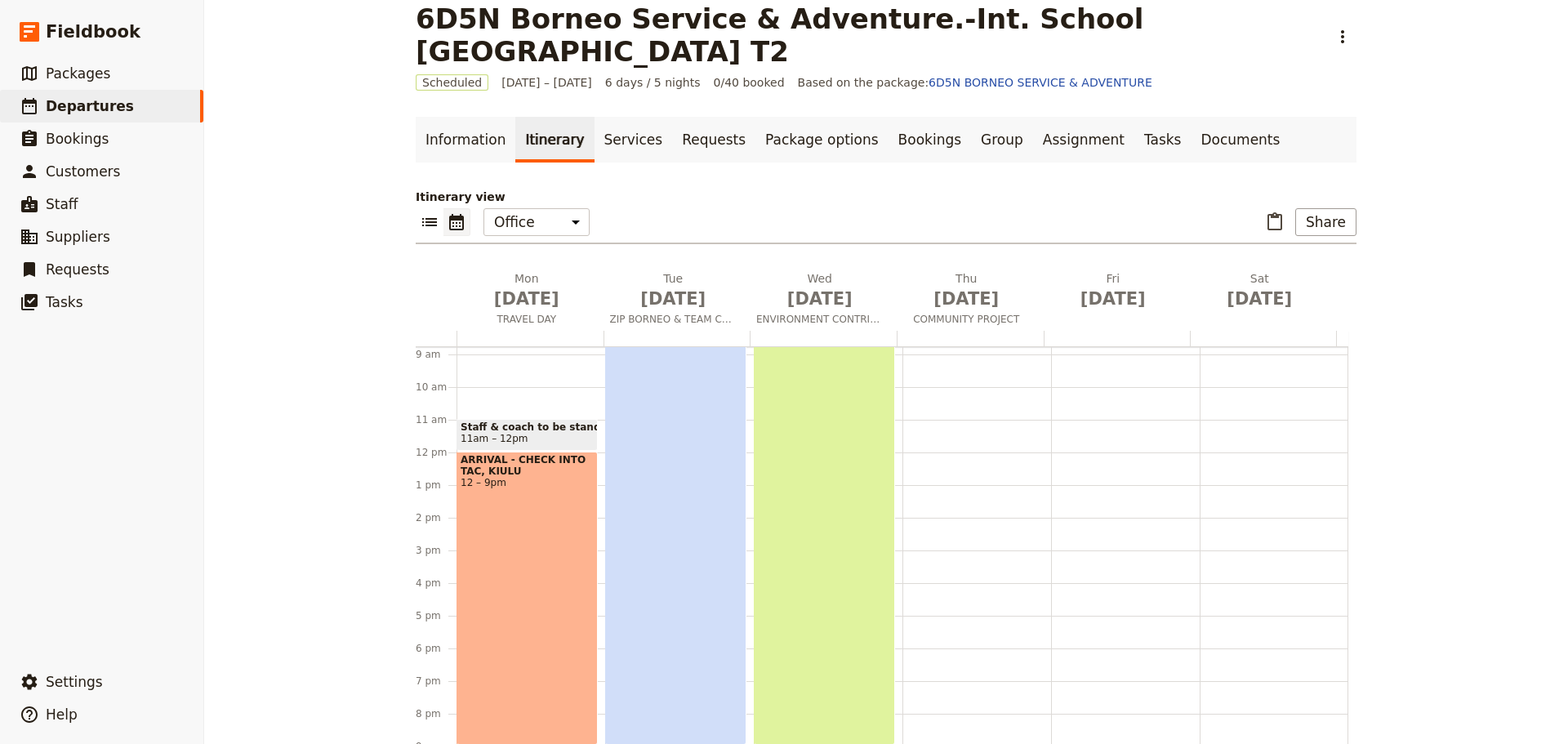
click at [492, 630] on div "ARRIVAL - CHECK INTO TAC, KIULU 12 – 9pm" at bounding box center [527, 598] width 142 height 293
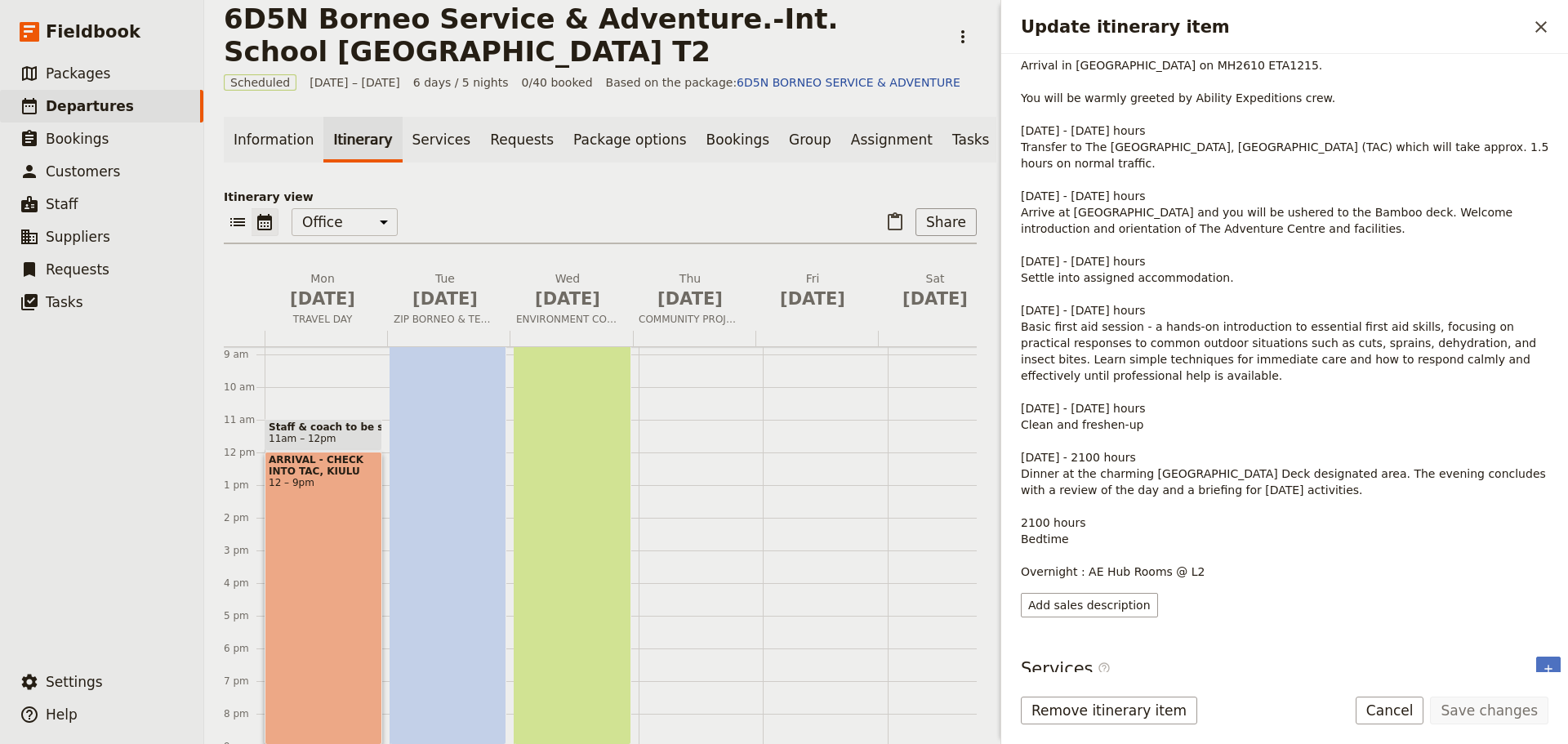
scroll to position [0, 0]
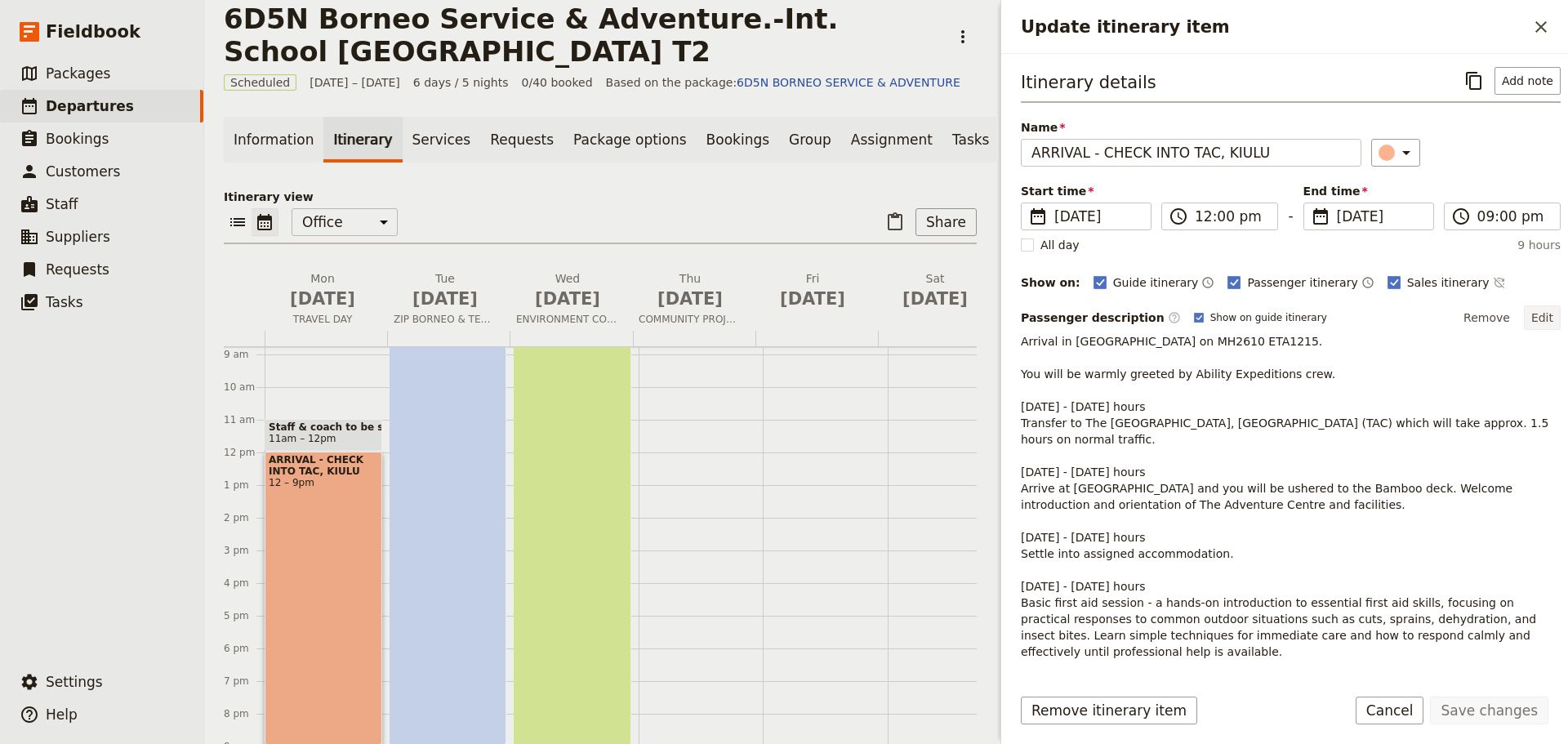
click at [1528, 313] on button "Edit" at bounding box center [1542, 317] width 37 height 25
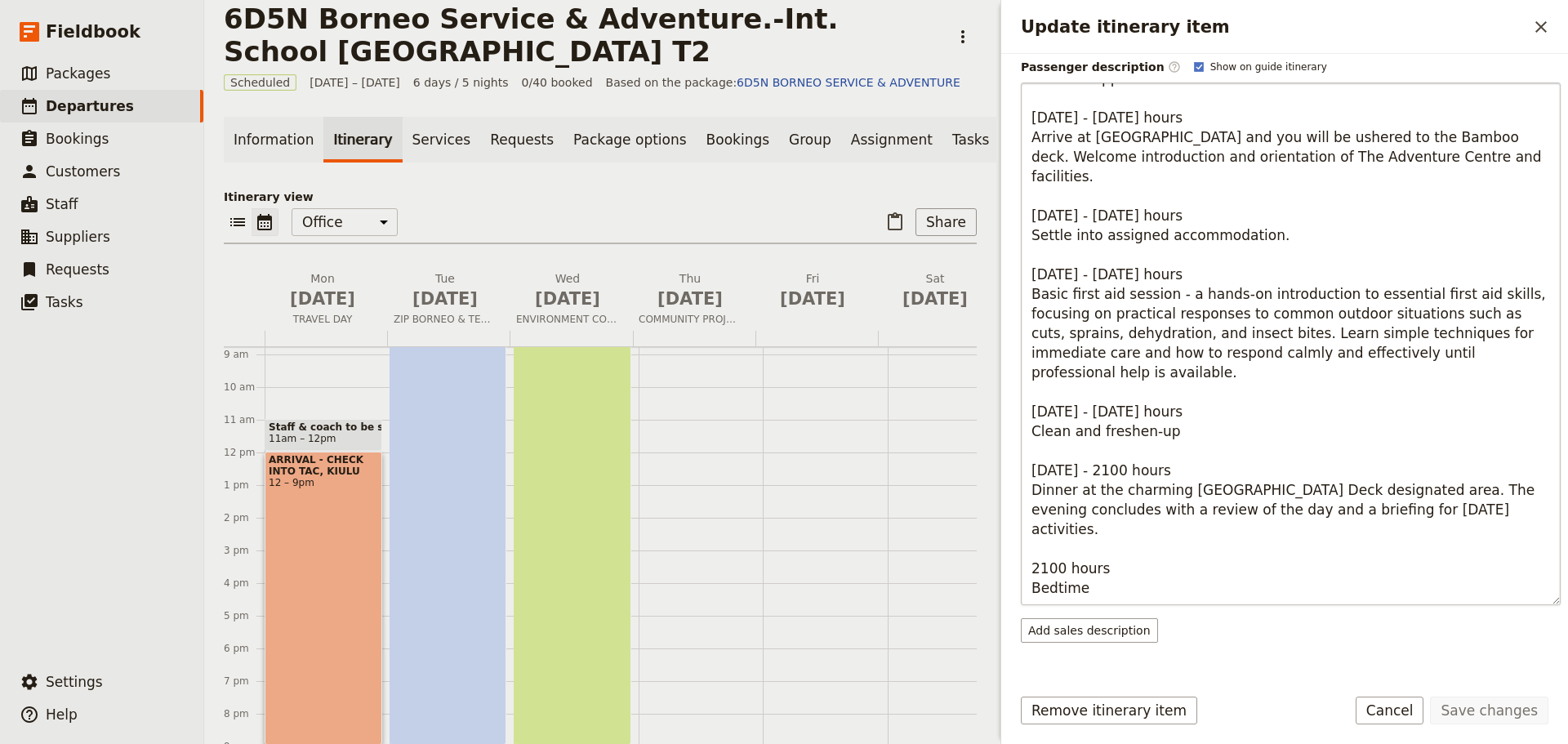
scroll to position [292, 0]
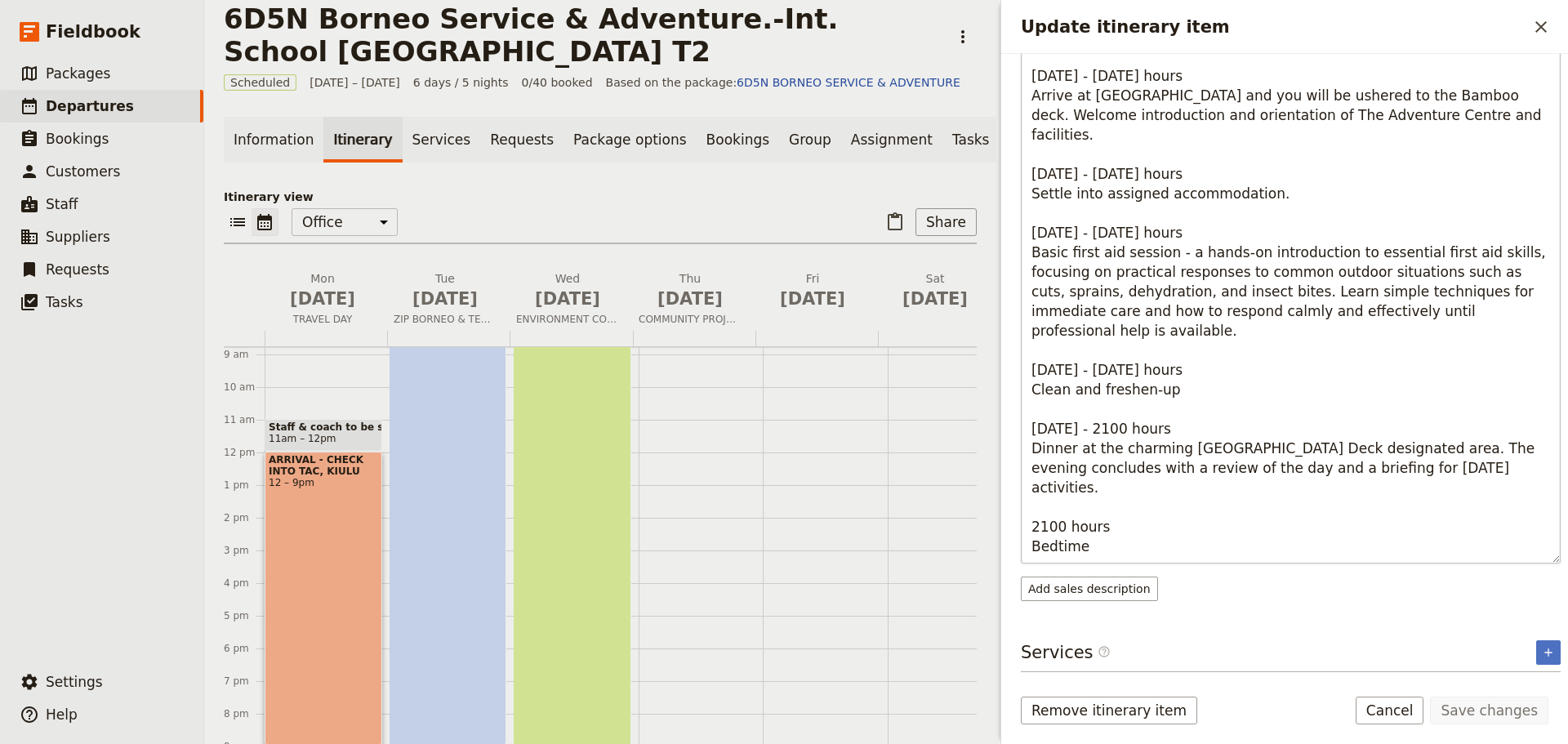
click at [1194, 549] on textarea "Arrival in Kota Kinabalu on MH2610 ETA1215. You will be warmly greeted by Abili…" at bounding box center [1290, 302] width 540 height 522
type textarea "Arrival in [GEOGRAPHIC_DATA] on MH2610 ETA1215. You will be warmly greeted by A…"
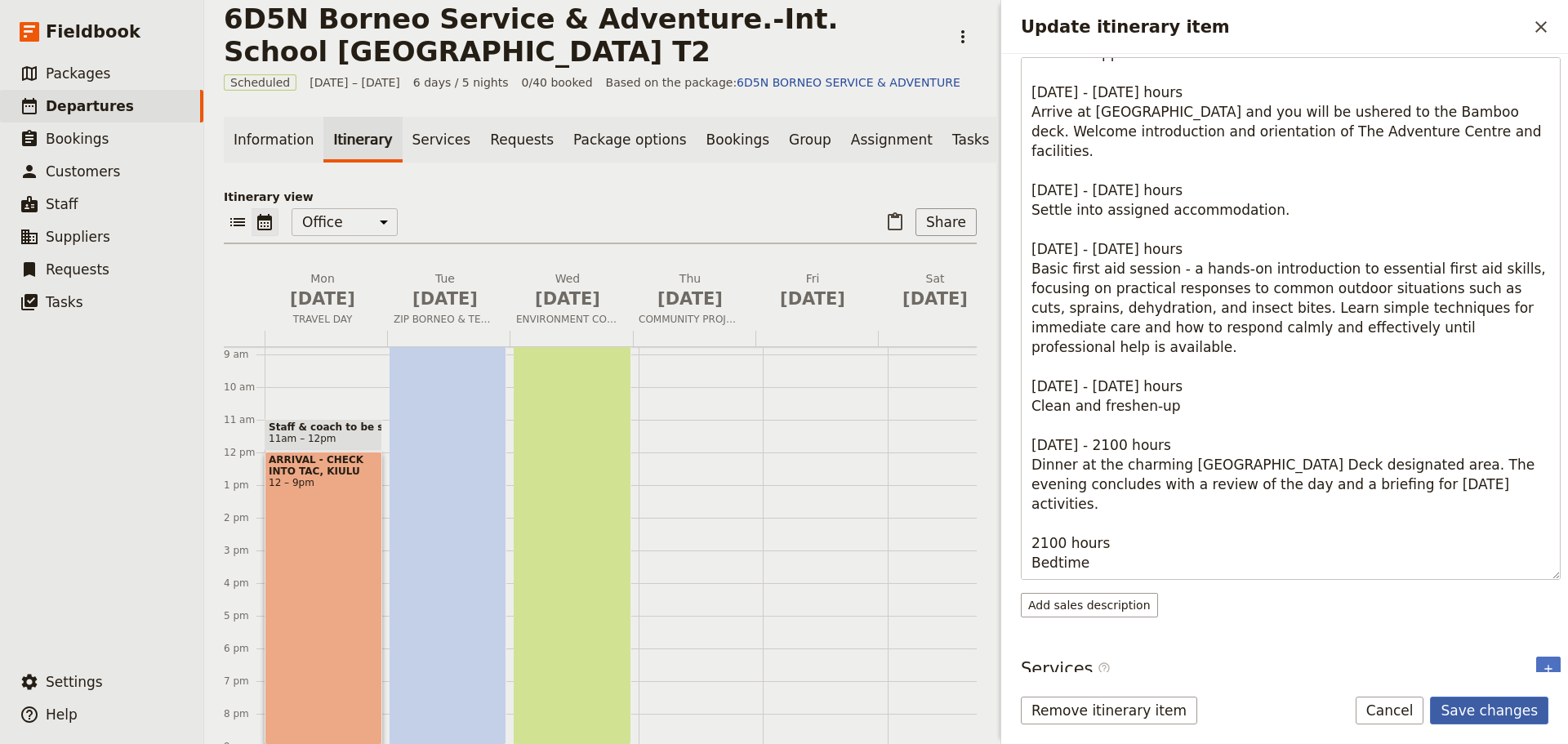
click at [1502, 723] on button "Save changes" at bounding box center [1489, 710] width 119 height 28
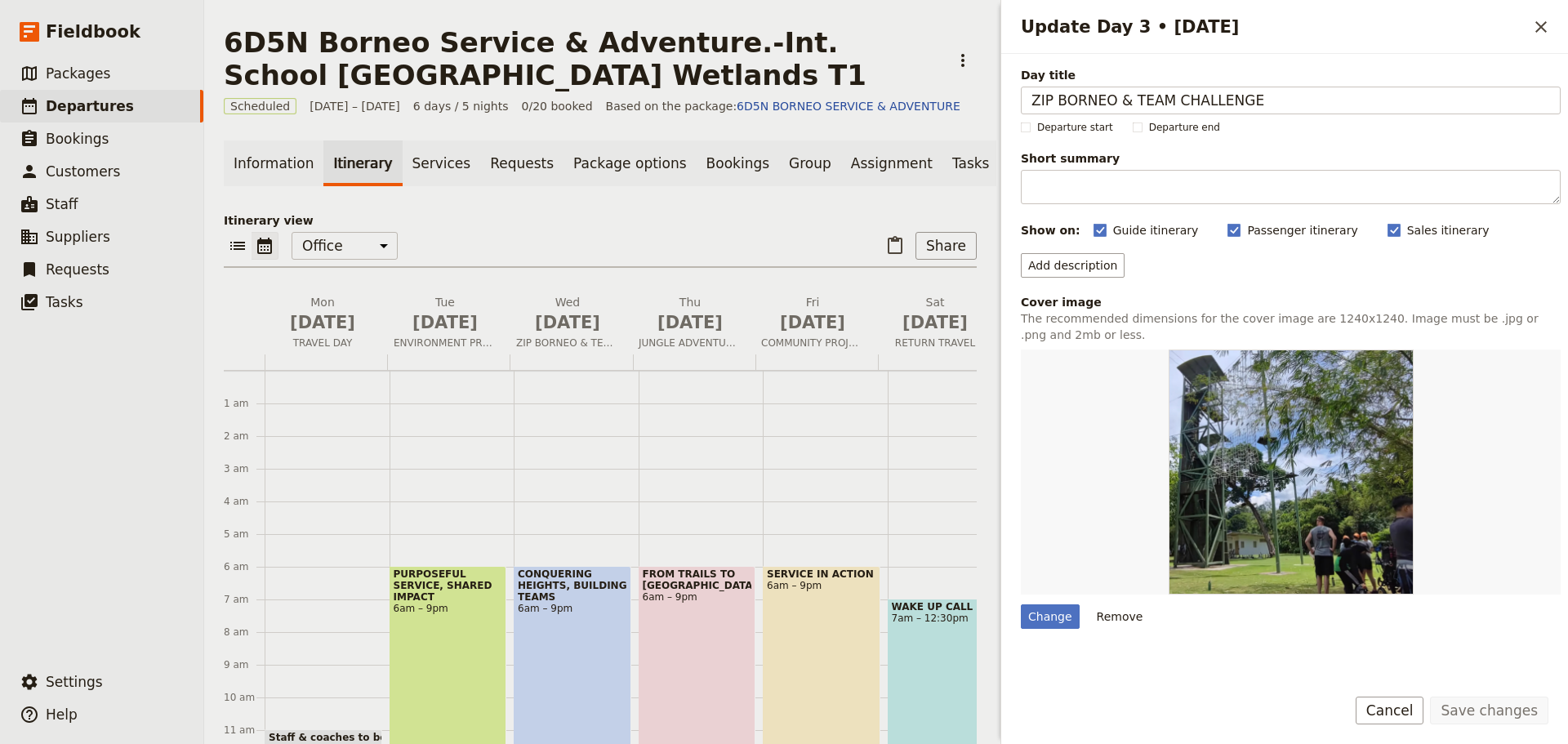
scroll to position [180, 0]
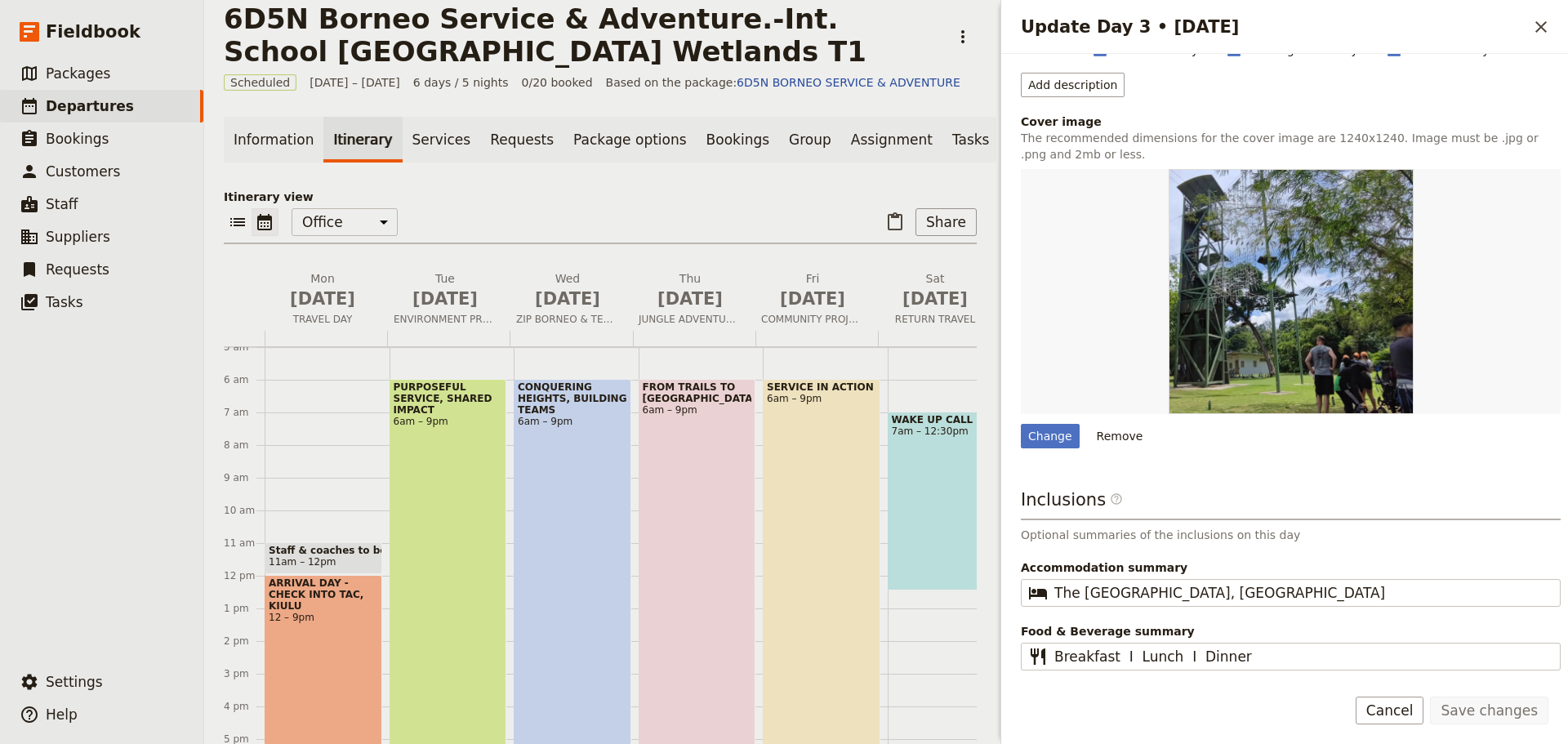
click at [433, 402] on span "PURPOSEFUL SERVICE, SHARED IMPACT" at bounding box center [448, 398] width 109 height 34
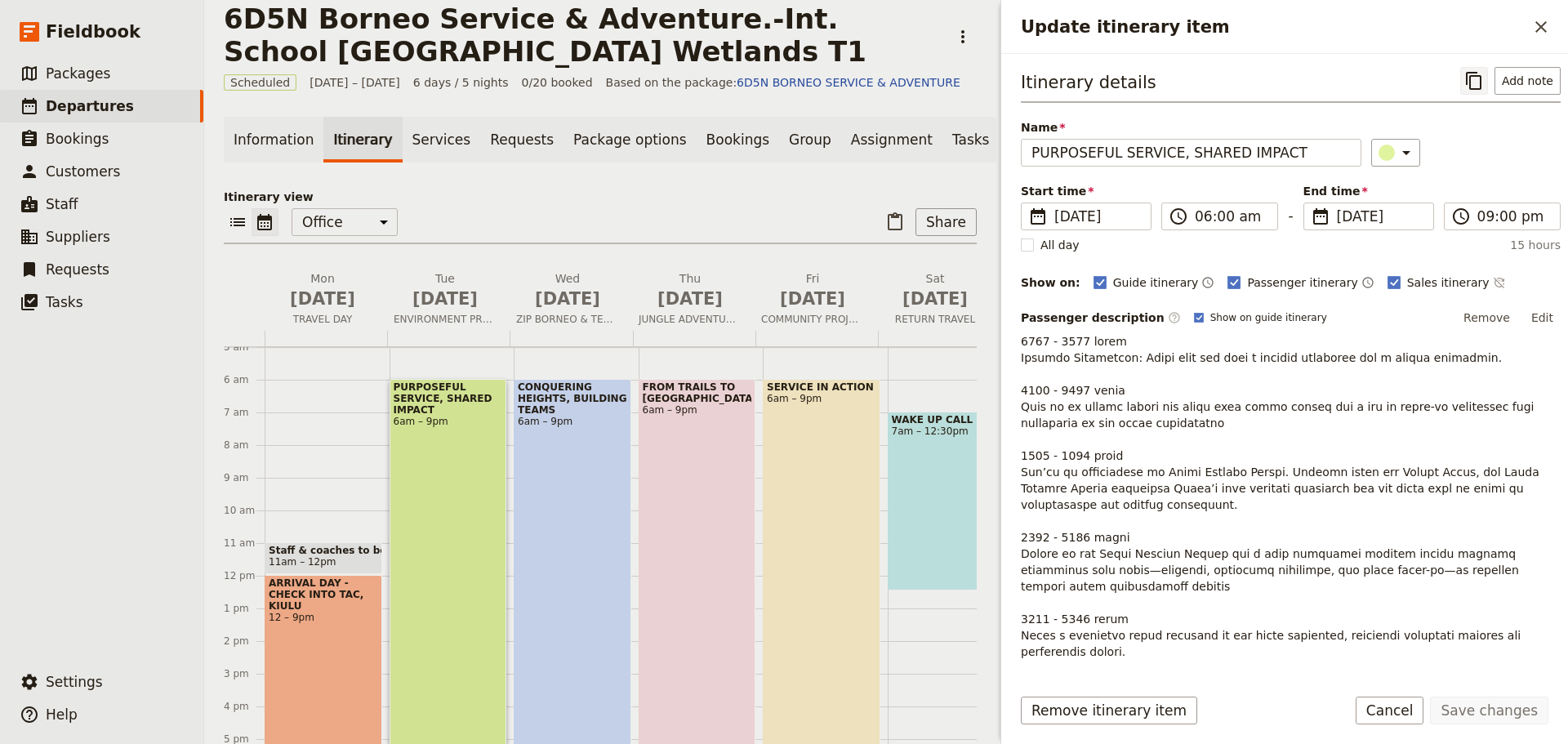
click at [1466, 74] on icon "Copy itinerary item" at bounding box center [1473, 81] width 16 height 18
click at [418, 519] on div "PURPOSEFUL SERVICE, SHARED IMPACT 6am – 9pm" at bounding box center [449, 624] width 118 height 489
click at [1528, 324] on button "Edit" at bounding box center [1542, 317] width 37 height 25
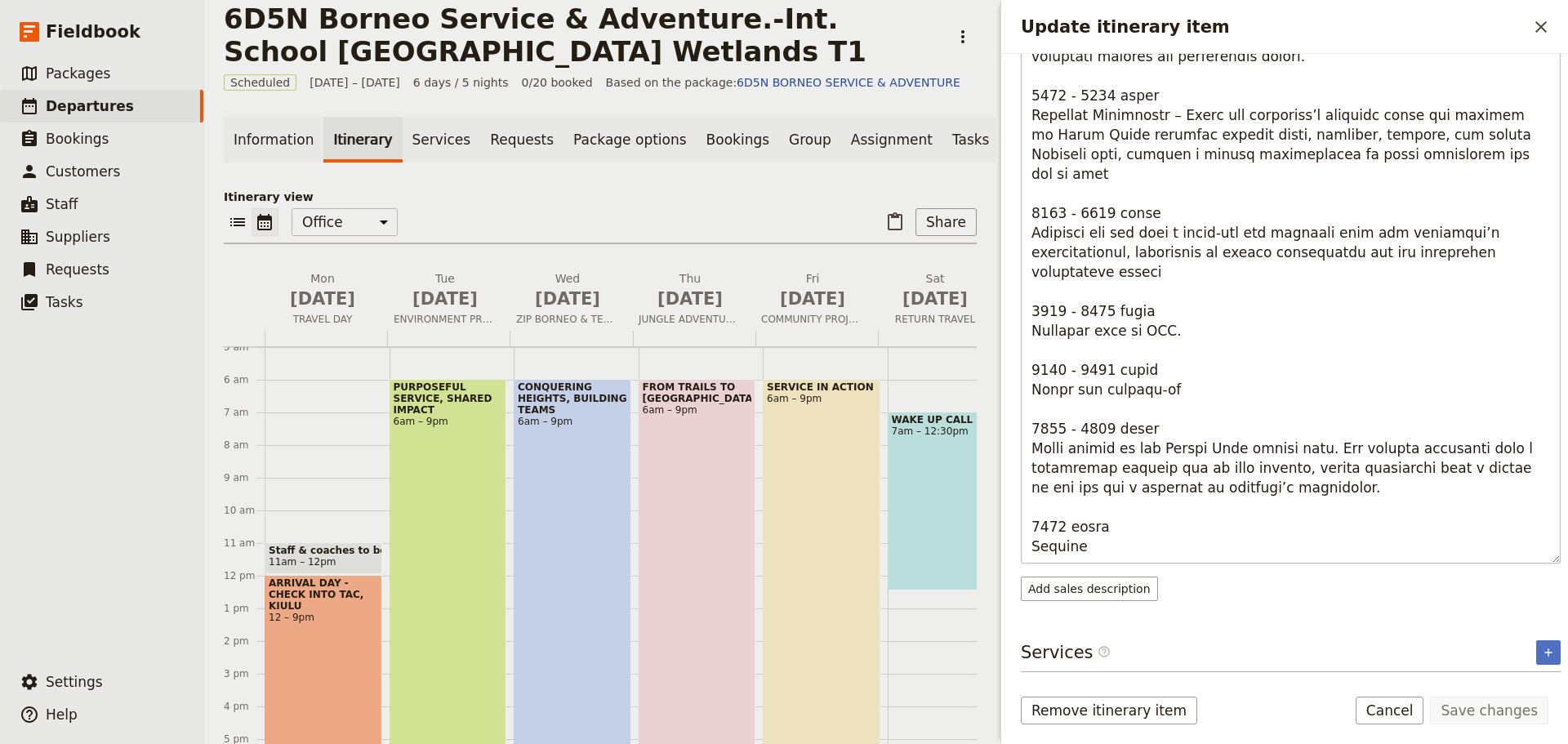
scroll to position [211, 0]
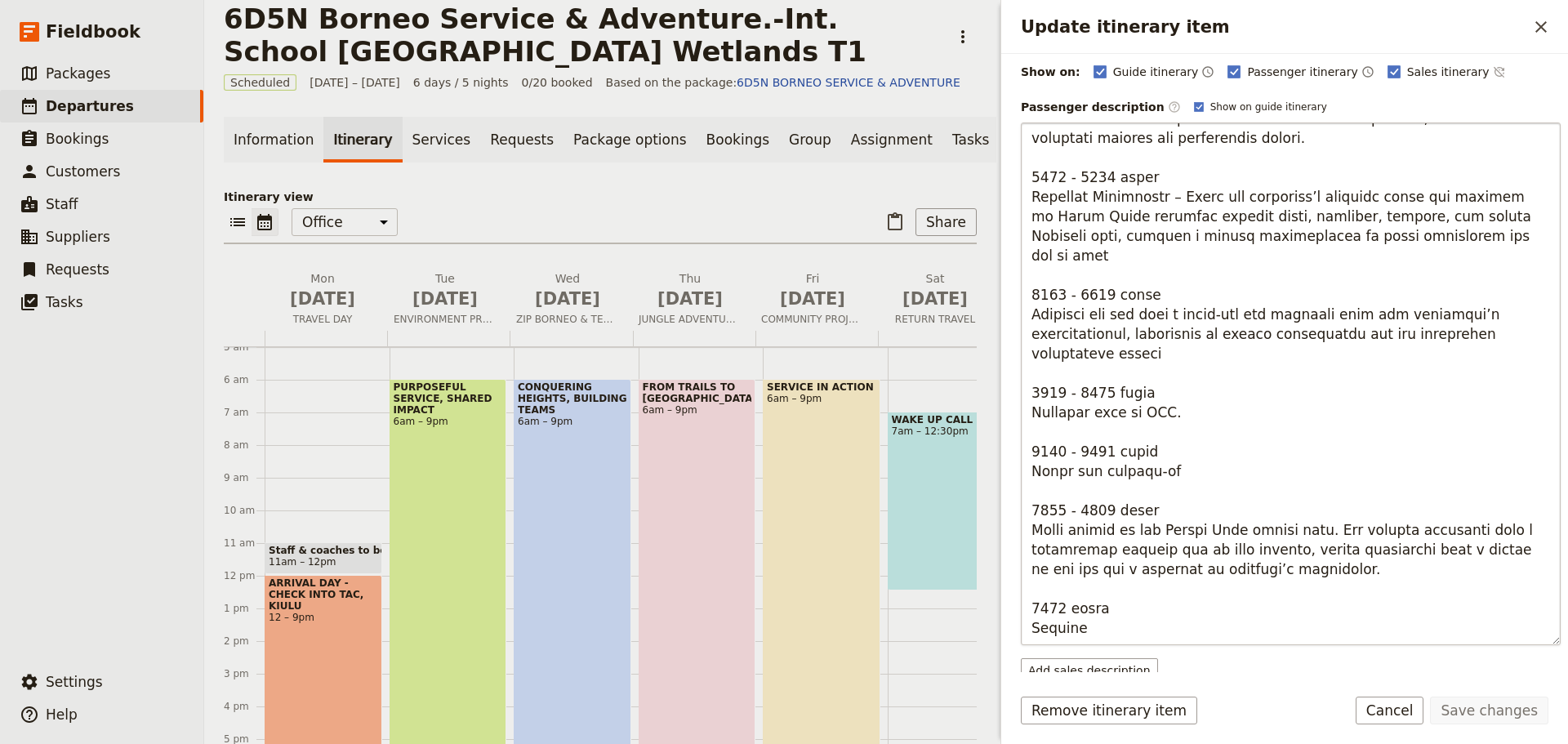
drag, startPoint x: 1294, startPoint y: 494, endPoint x: 1240, endPoint y: 499, distance: 54.2
click at [1240, 499] on textarea "Update itinerary item" at bounding box center [1290, 383] width 540 height 522
type textarea "4158 - 6791 lorem Ipsumdo Sitametcon: Adipi elit sed doei t incidid utlaboree d…"
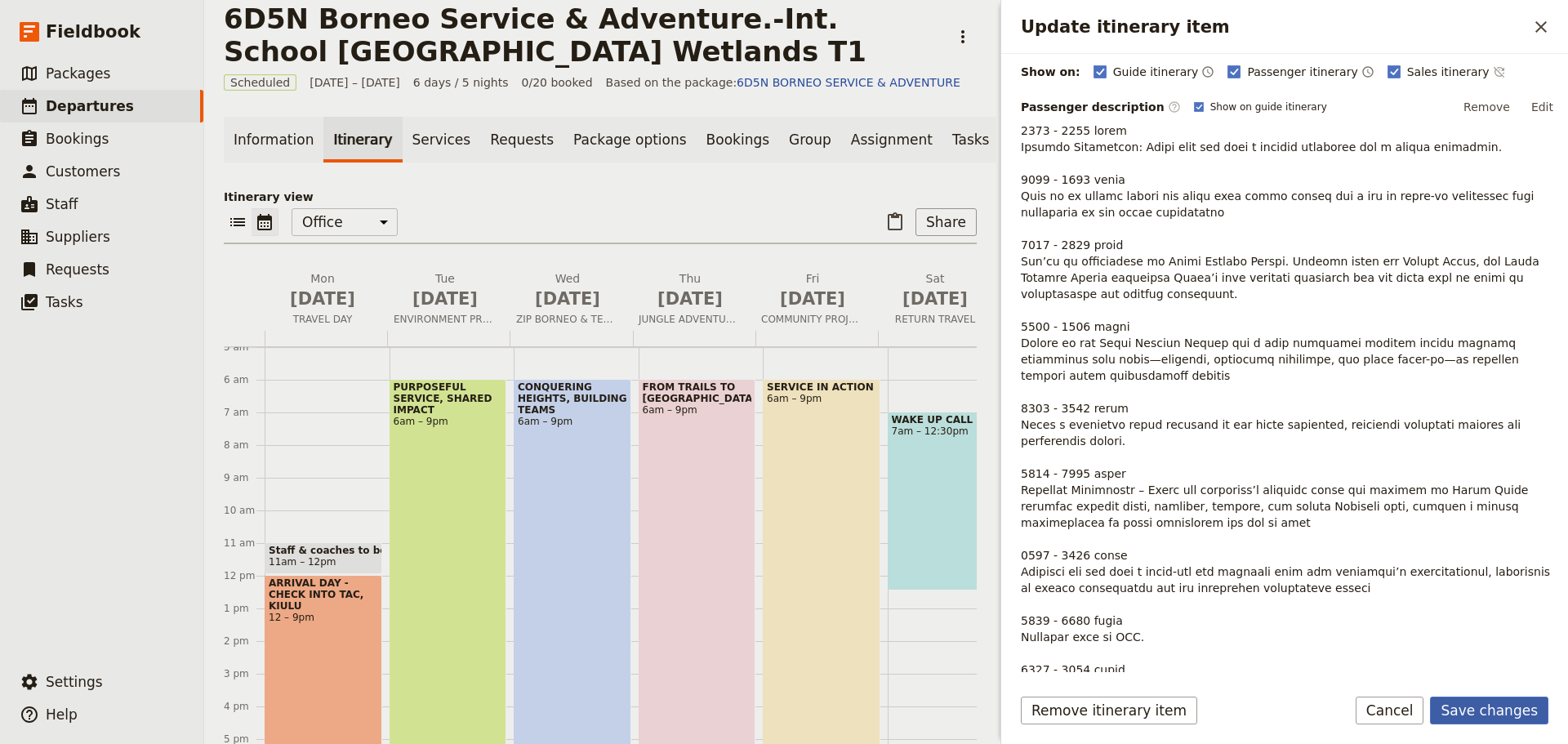
click at [1482, 715] on button "Save changes" at bounding box center [1489, 710] width 119 height 28
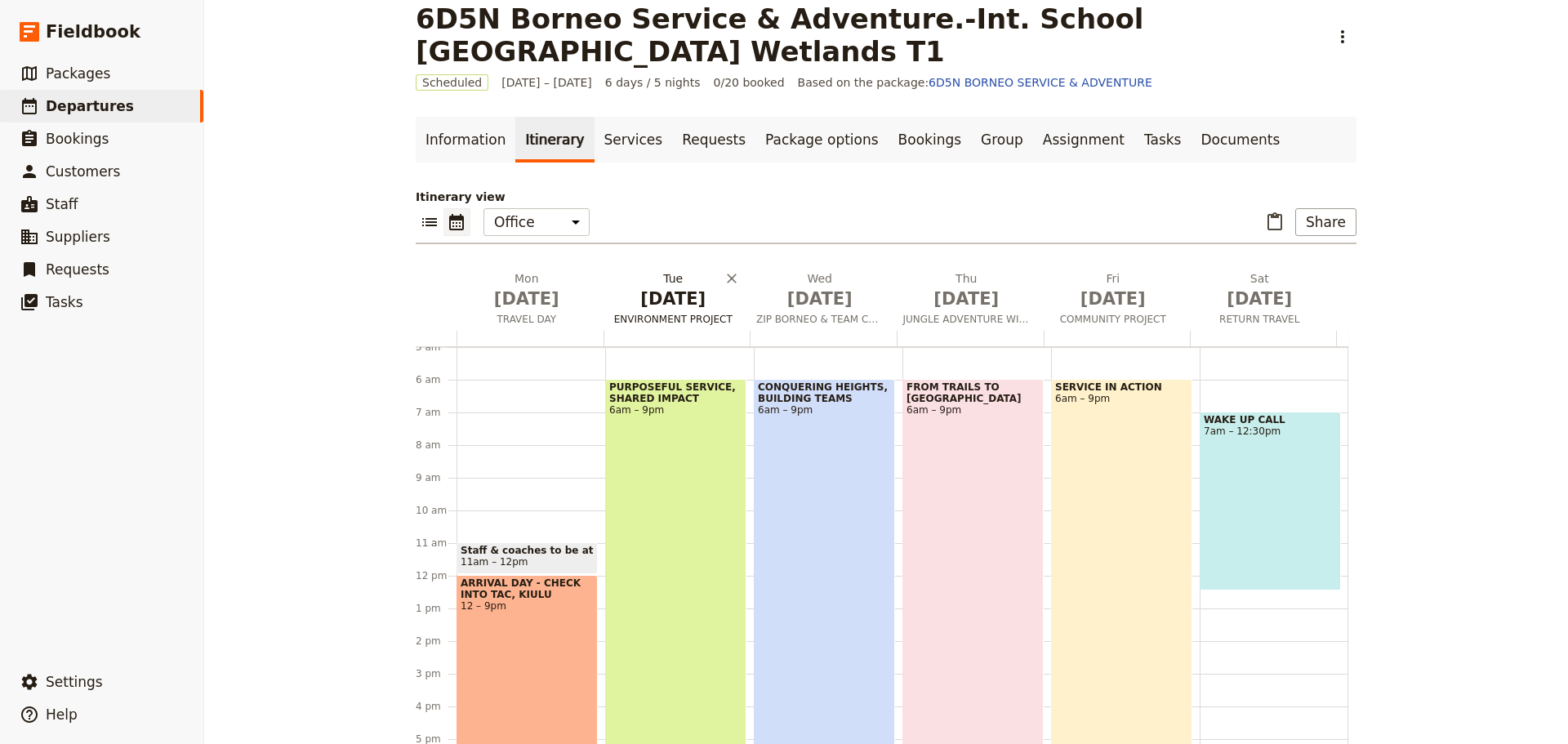
click at [659, 324] on span "ENVIRONMENT PROJECT" at bounding box center [673, 319] width 141 height 13
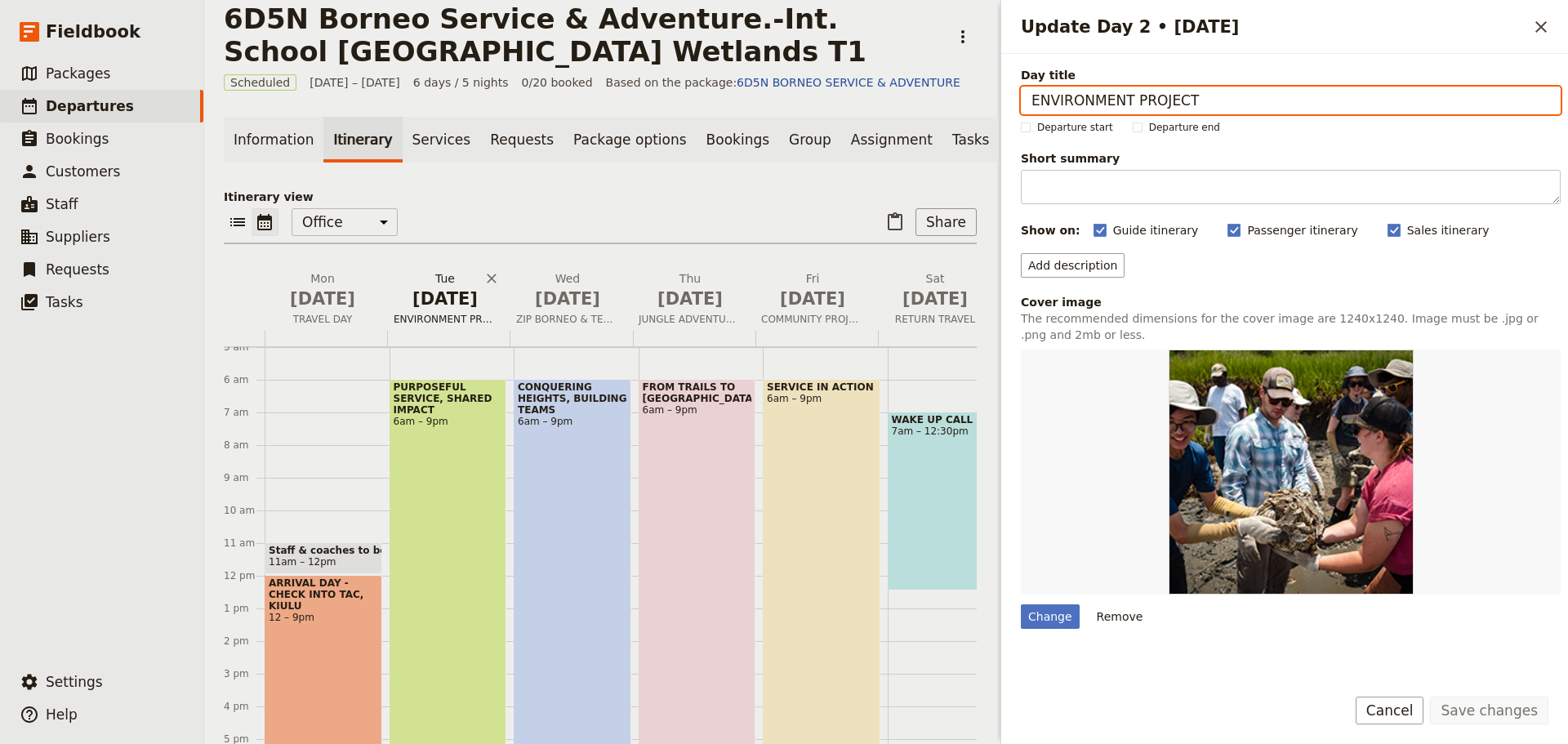
click at [452, 326] on span "ENVIRONMENT PROJECT" at bounding box center [445, 319] width 116 height 13
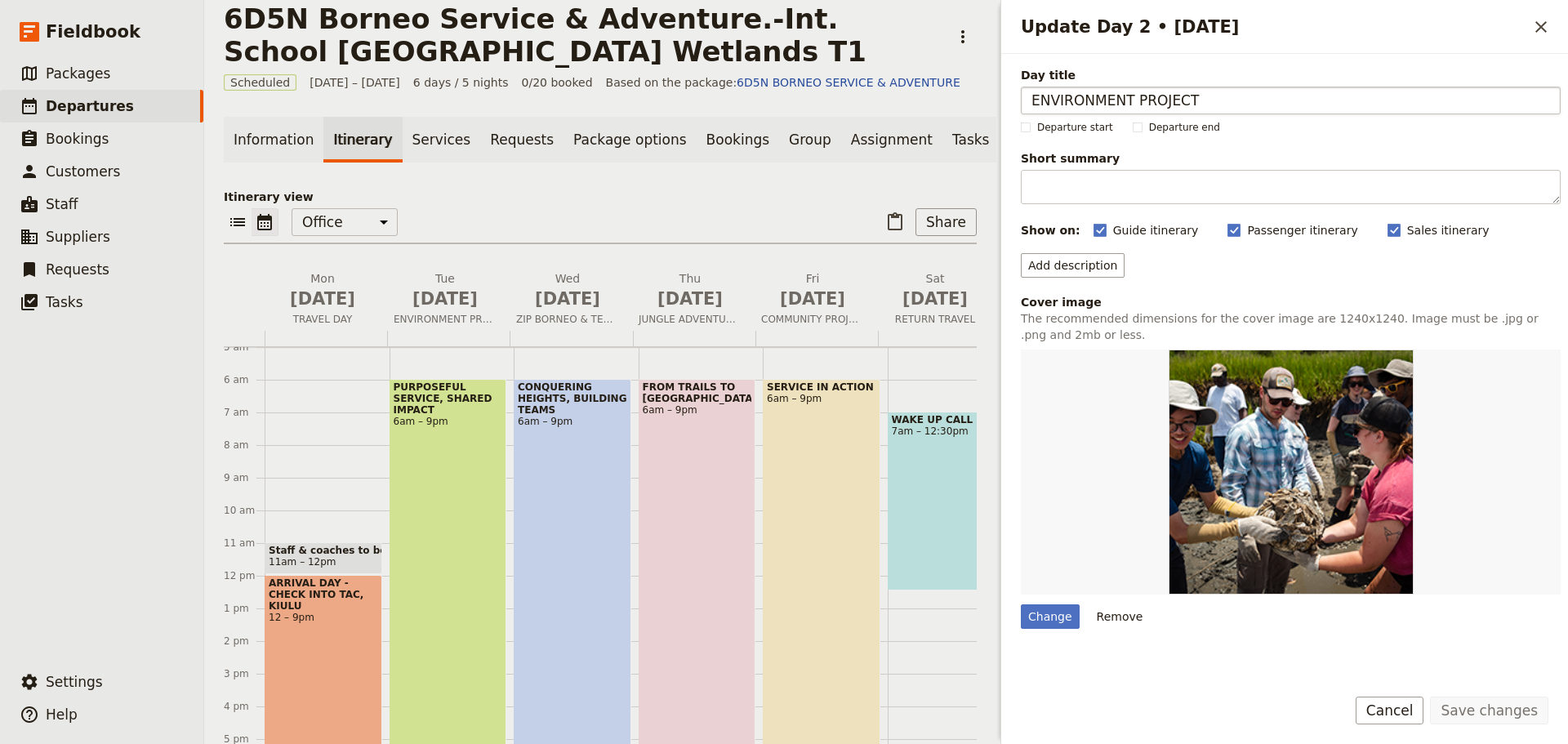
drag, startPoint x: 1211, startPoint y: 102, endPoint x: 1130, endPoint y: 101, distance: 81.0
click at [1130, 101] on input "ENVIRONMENT PROJECT" at bounding box center [1290, 100] width 540 height 28
type input "ENVIRONMENT CONTRIBUTION"
click at [1481, 715] on button "Save changes" at bounding box center [1489, 710] width 119 height 28
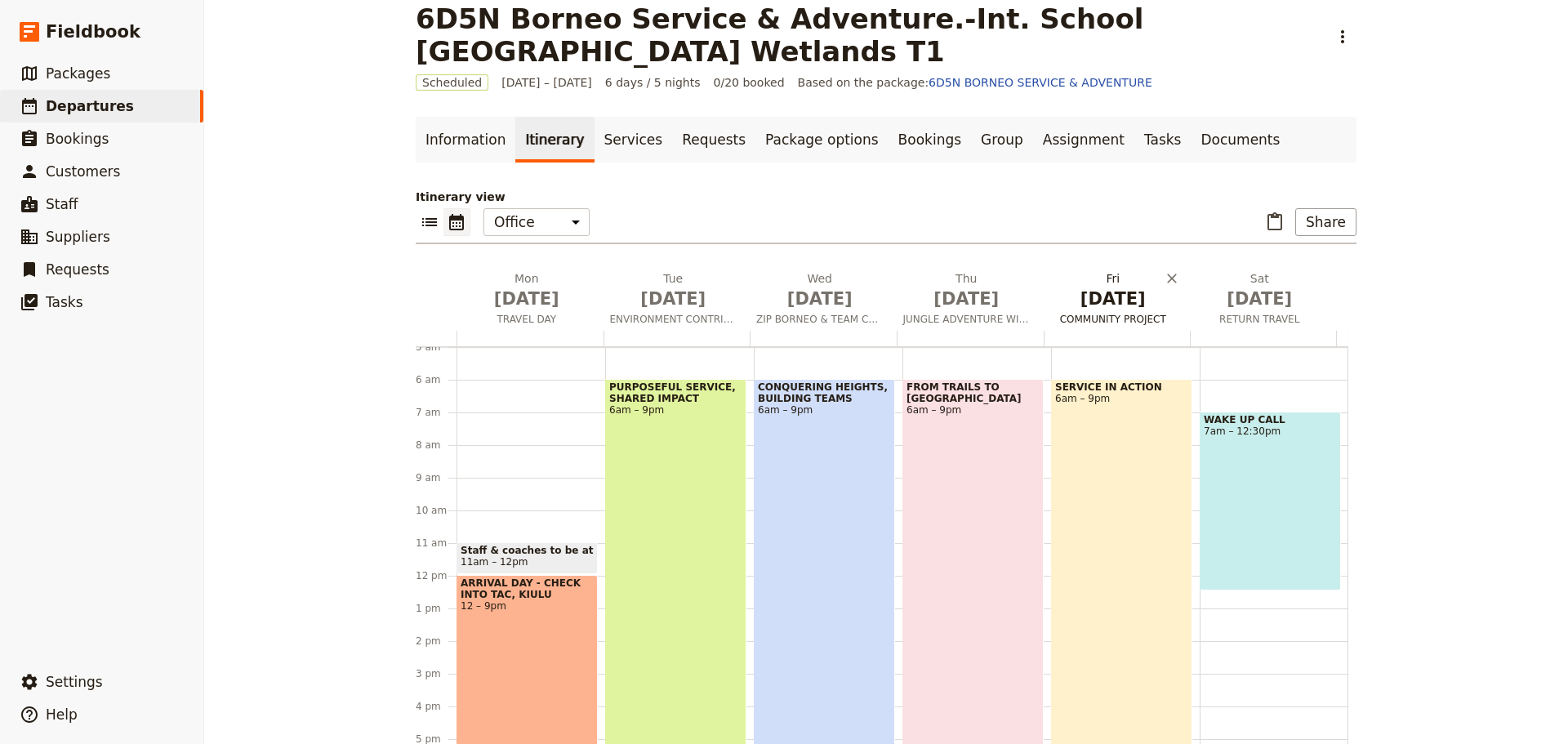
click at [1105, 316] on span "COMMUNITY PROJECT" at bounding box center [1113, 319] width 141 height 13
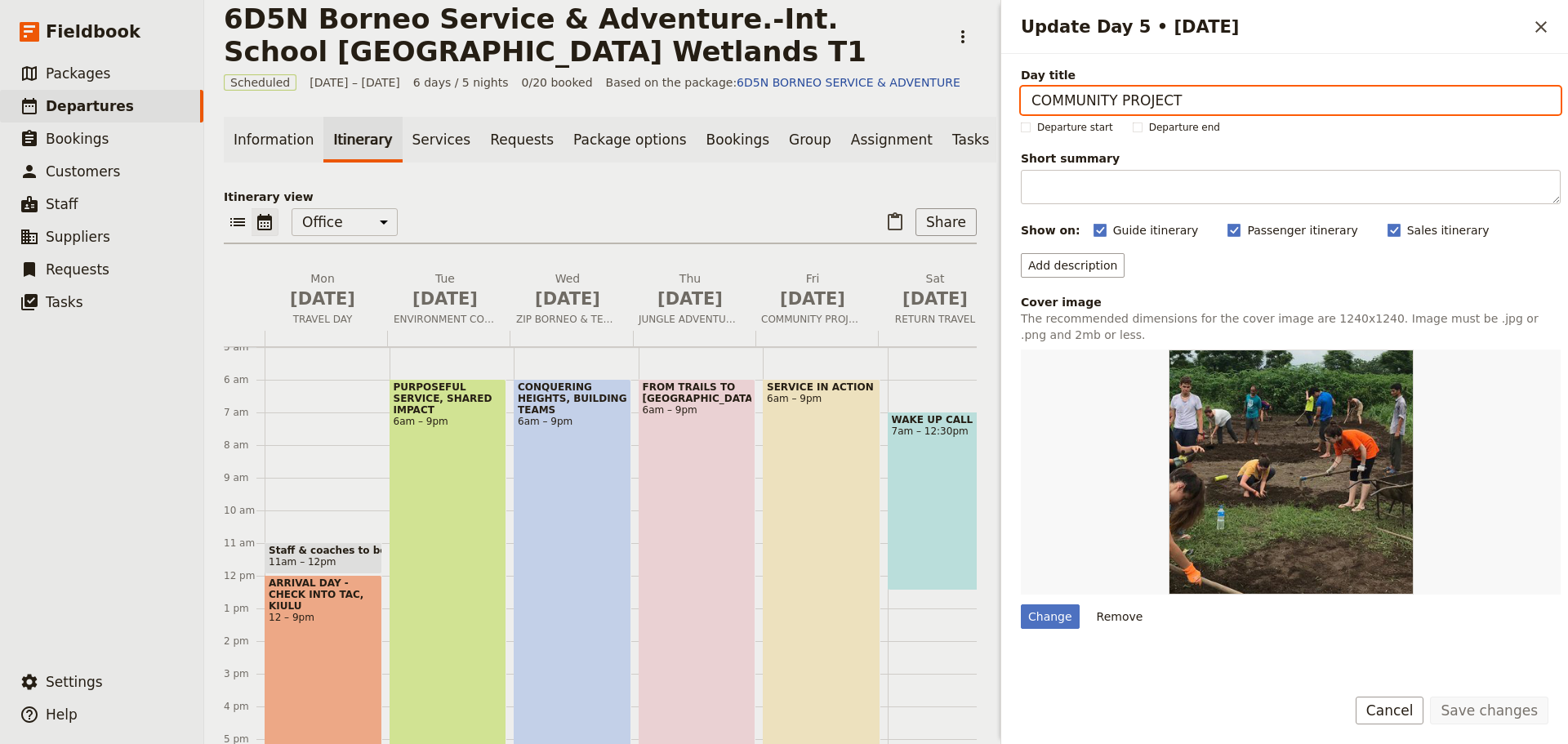
click at [805, 471] on div "SERVICE IN ACTION 6am – 9pm" at bounding box center [821, 624] width 118 height 489
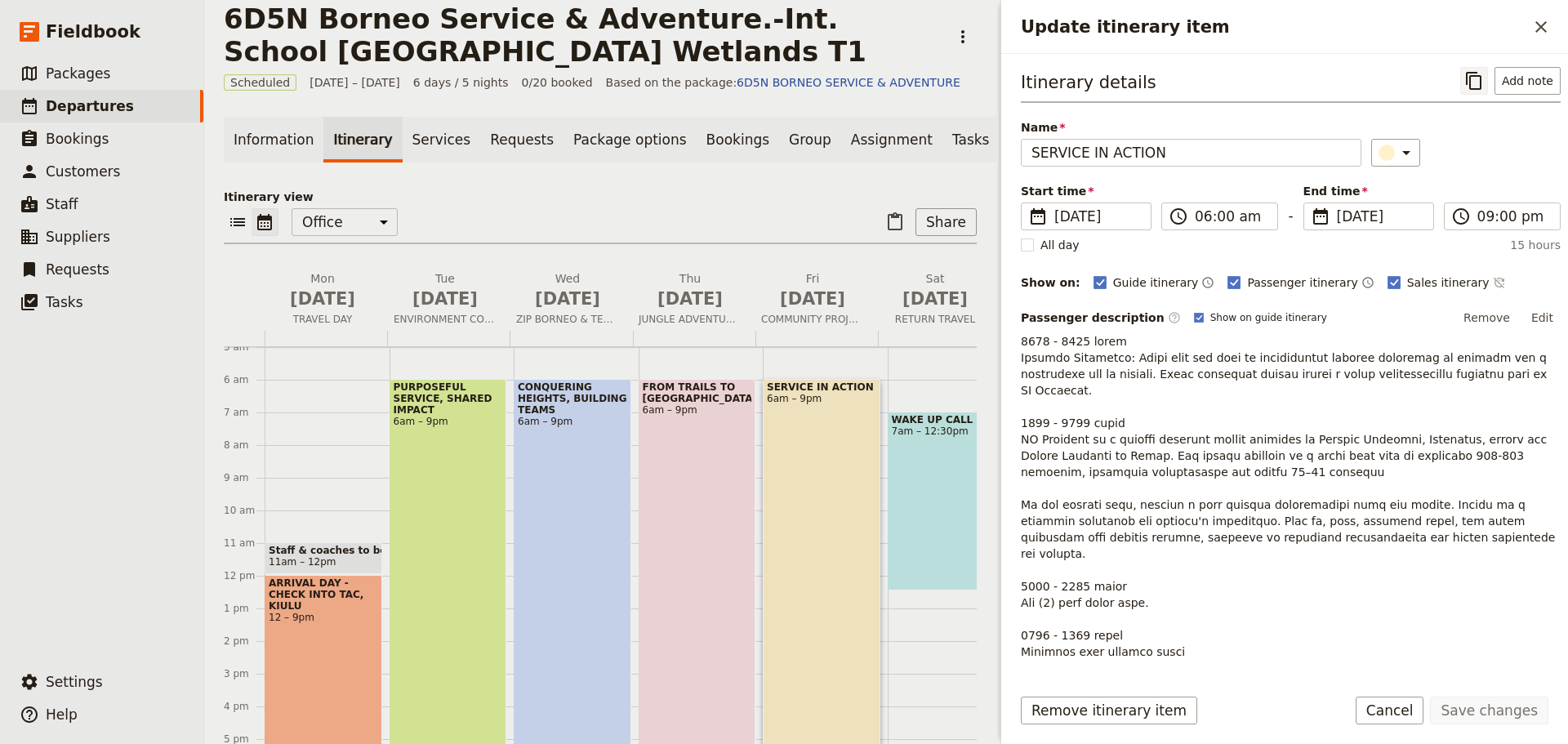
click at [1470, 76] on icon "Copy itinerary item" at bounding box center [1473, 81] width 16 height 18
click at [706, 324] on span "JUNGLE ADVENTURE WITH RAFTING" at bounding box center [690, 319] width 116 height 13
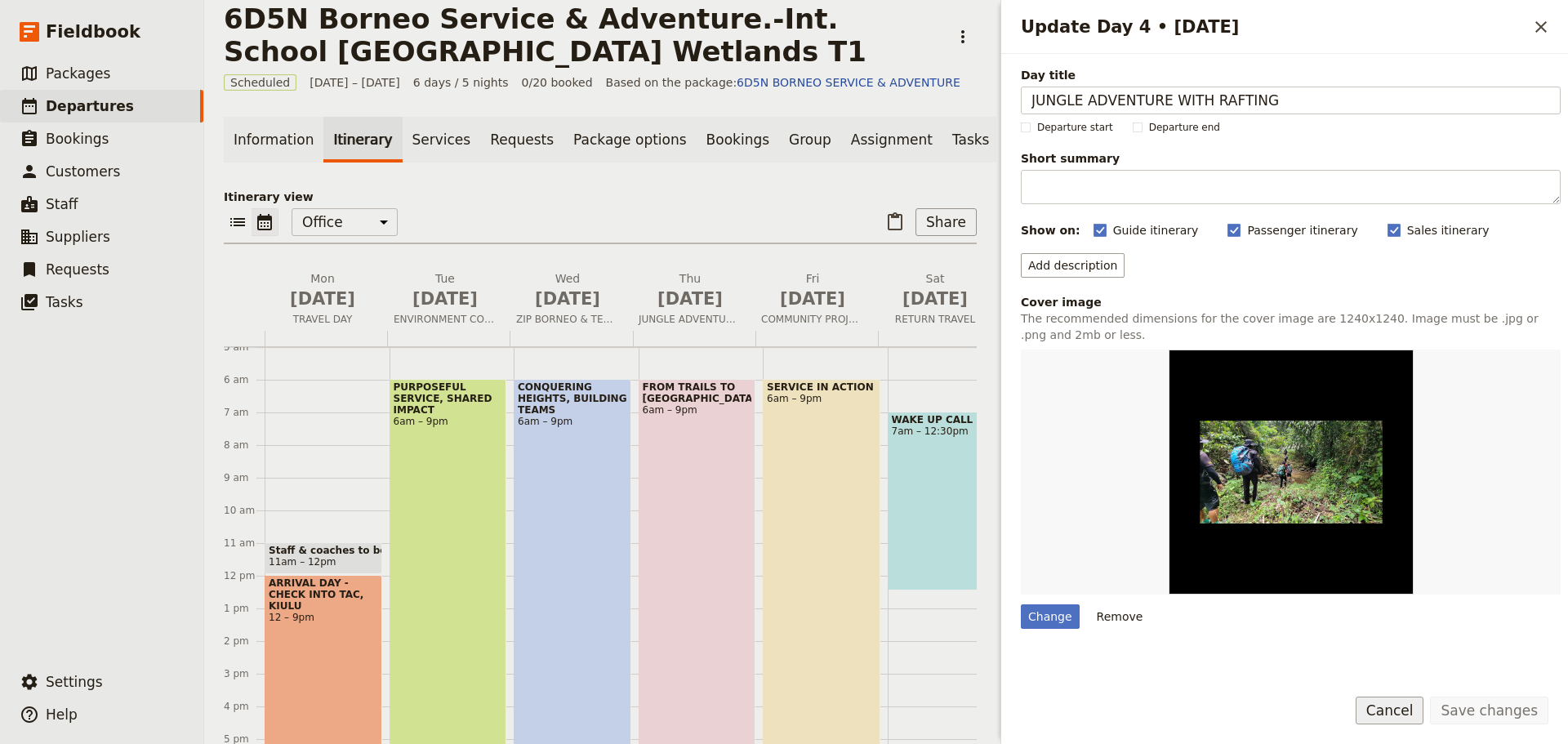
click at [1417, 710] on button "Cancel" at bounding box center [1390, 710] width 69 height 28
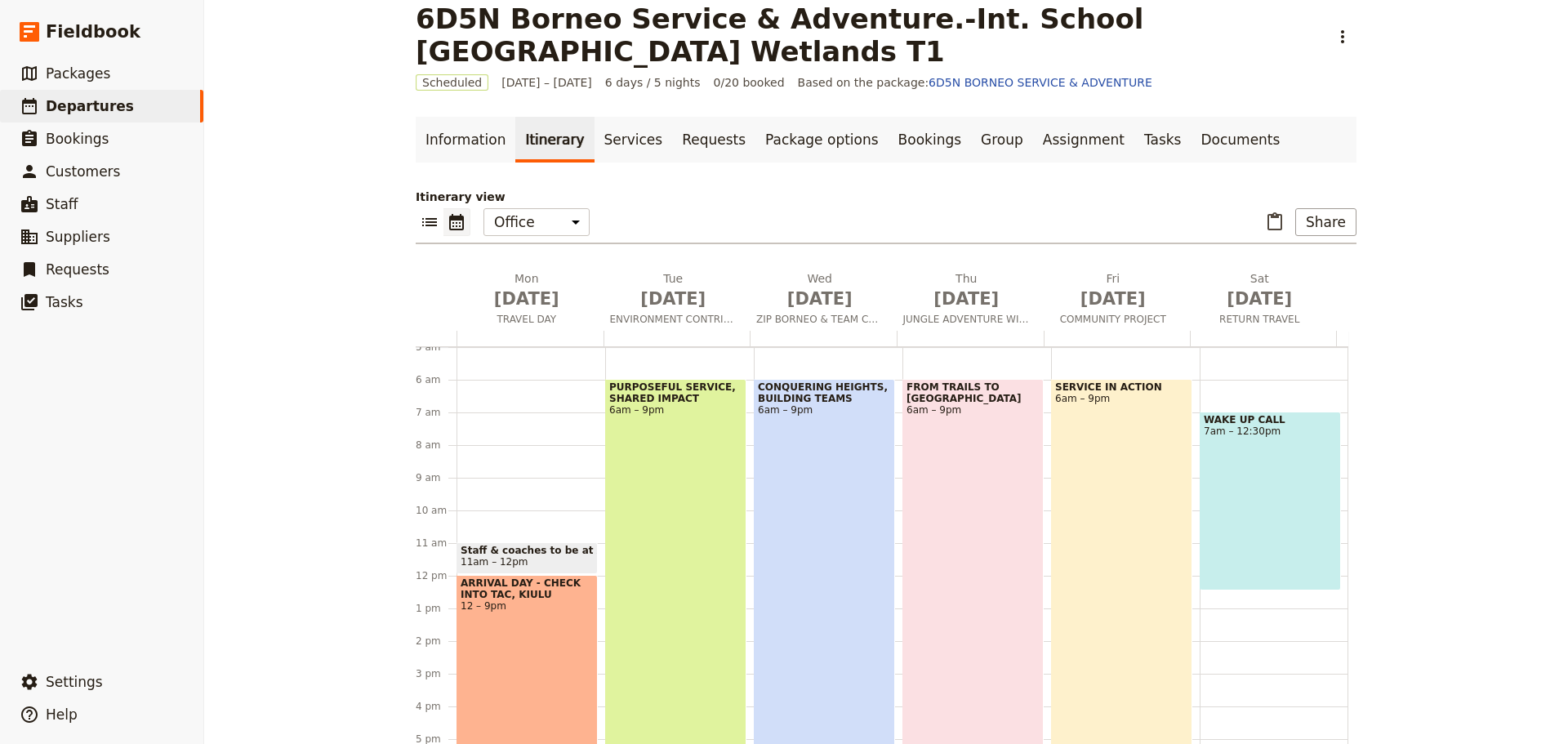
click at [985, 442] on div "FROM TRAILS TO RAPIDS 6am – 9pm" at bounding box center [973, 624] width 142 height 489
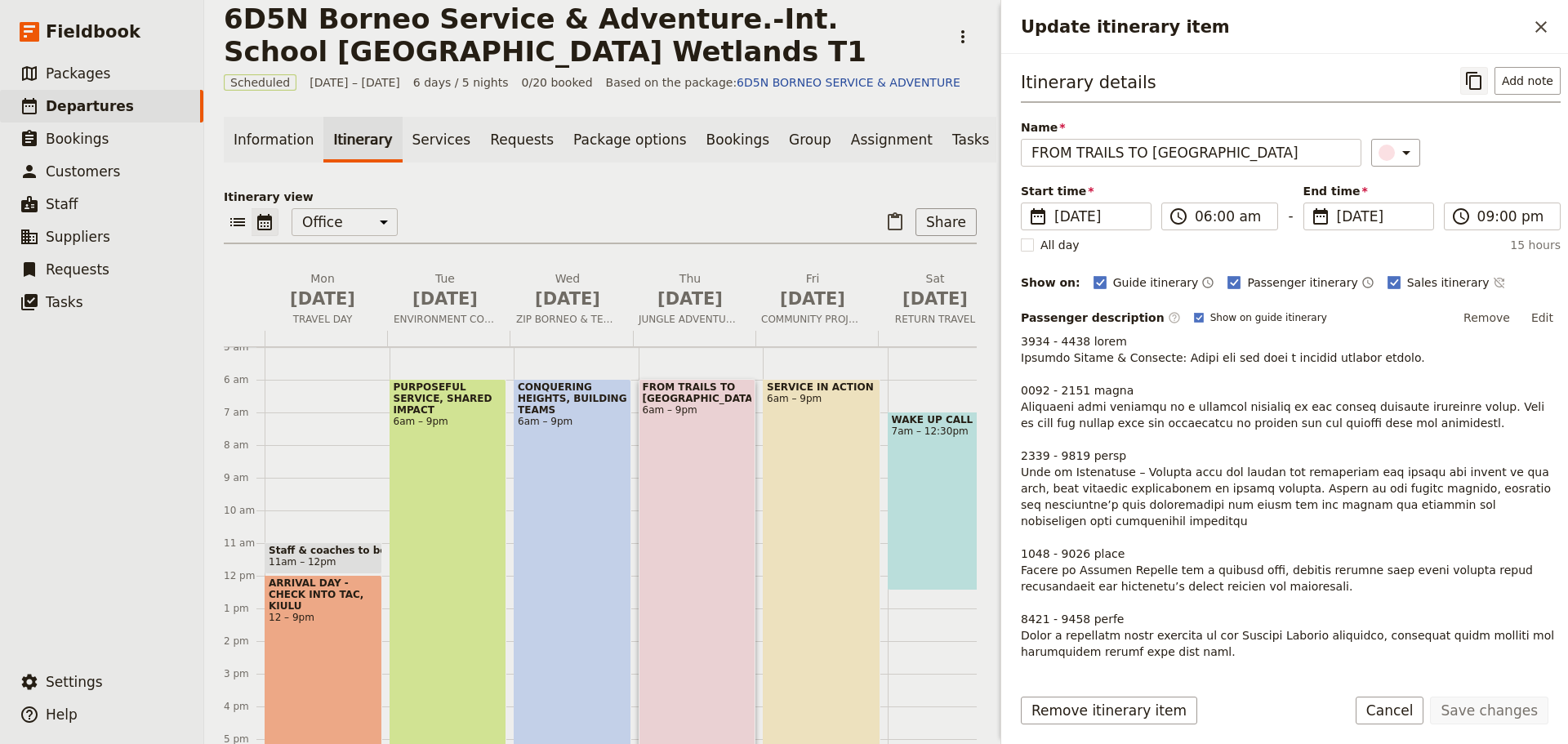
click at [1469, 78] on icon "Copy itinerary item" at bounding box center [1473, 80] width 19 height 19
click at [812, 562] on div "SERVICE IN ACTION 6am – 9pm" at bounding box center [821, 624] width 118 height 489
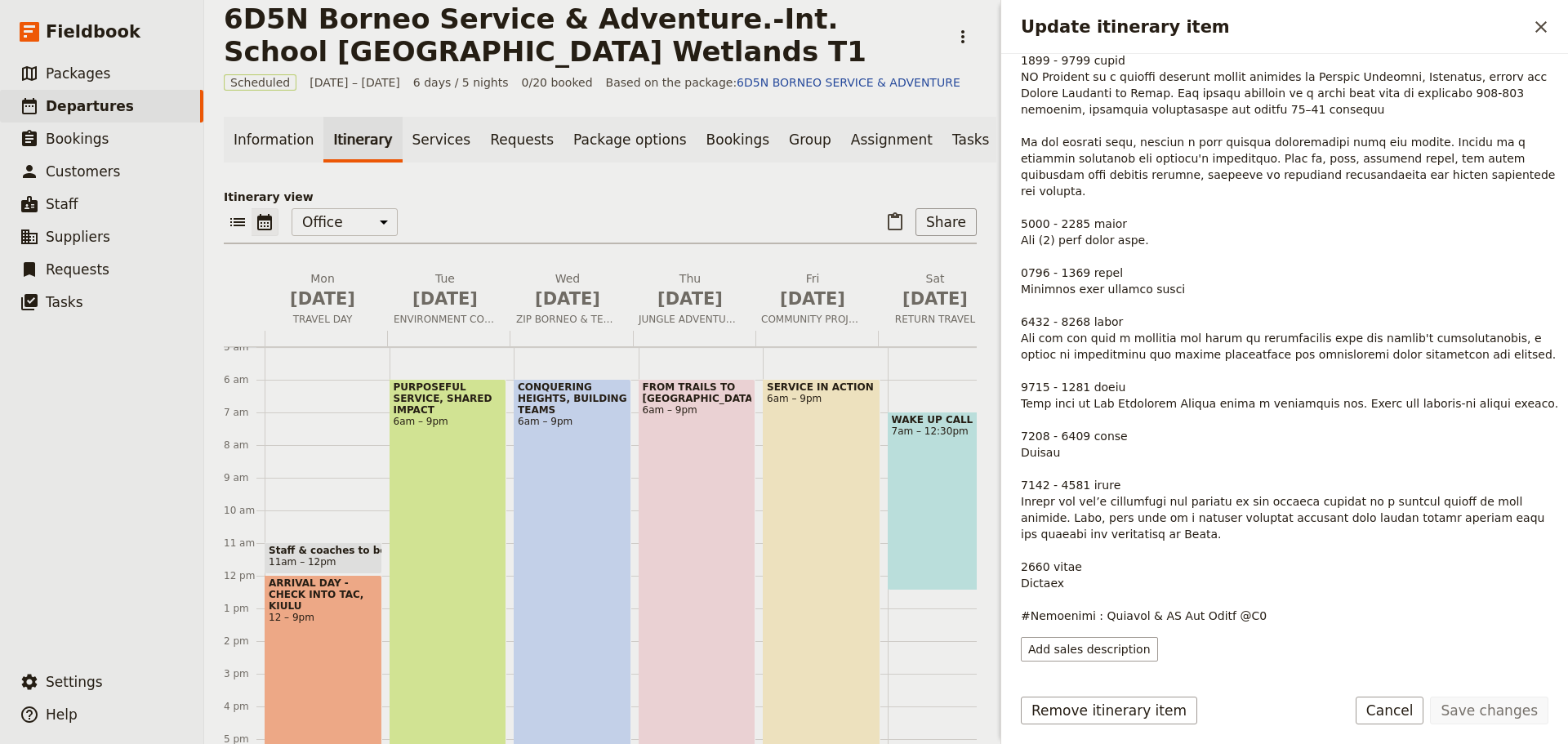
scroll to position [390, 0]
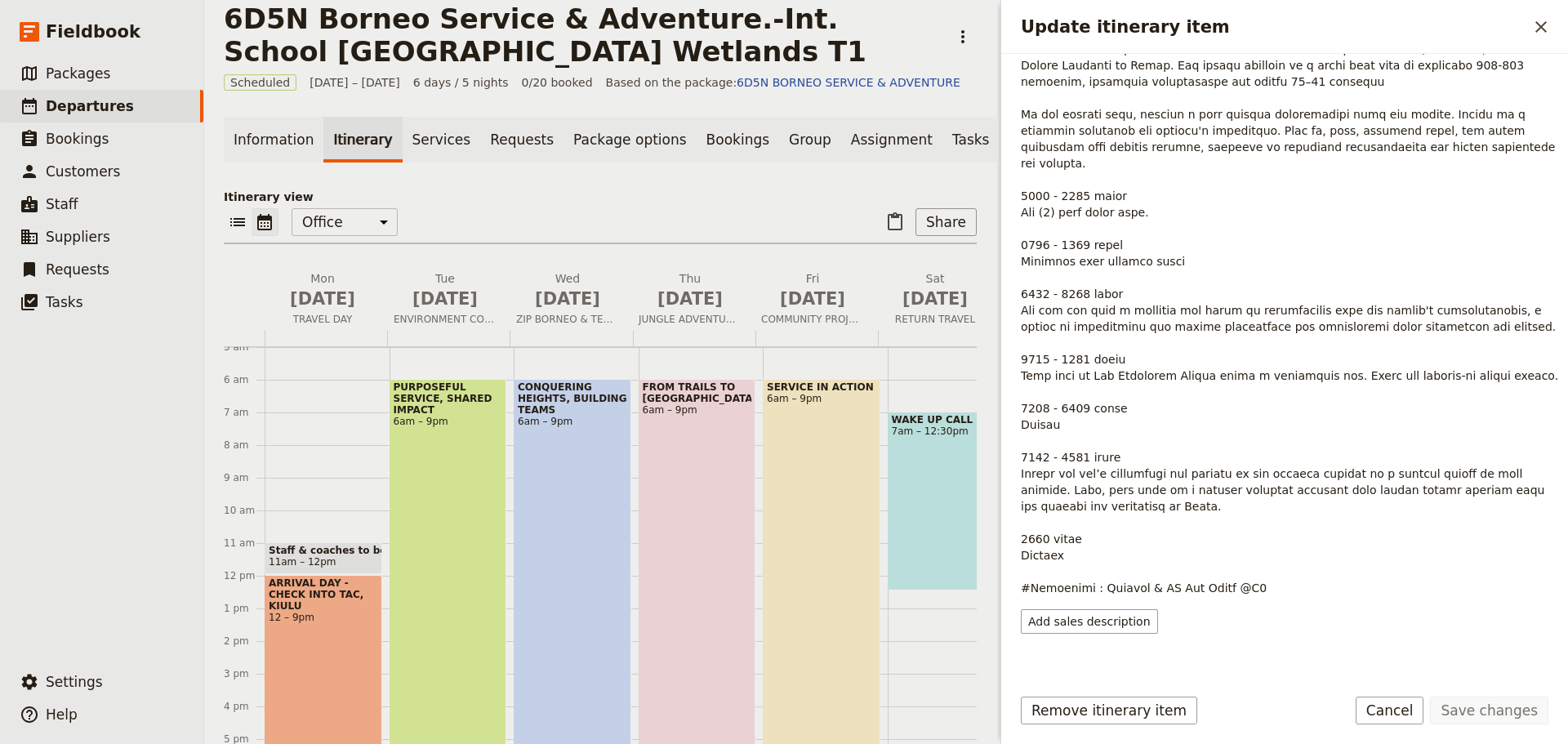
click at [1173, 478] on p "Update itinerary item" at bounding box center [1290, 269] width 540 height 653
click at [1385, 492] on p "Update itinerary item" at bounding box center [1290, 269] width 540 height 653
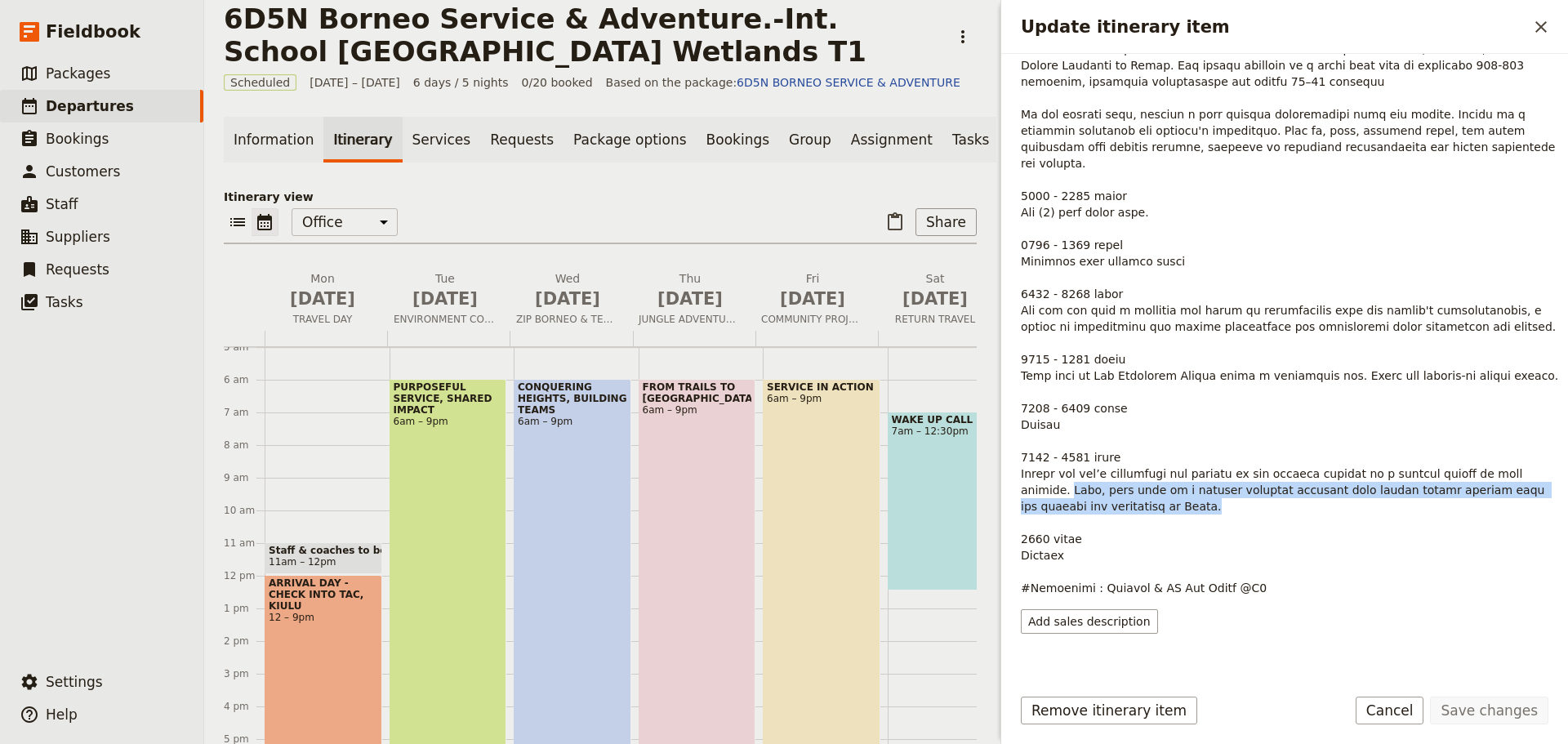
drag, startPoint x: 1024, startPoint y: 457, endPoint x: 1074, endPoint y: 474, distance: 52.8
click at [1074, 474] on p "Update itinerary item" at bounding box center [1290, 269] width 540 height 653
copy p "Then, take part in a vibrant cultural activity that offers deeper insight into …"
click at [684, 531] on div "FROM TRAILS TO RAPIDS 6am – 9pm" at bounding box center [697, 624] width 118 height 489
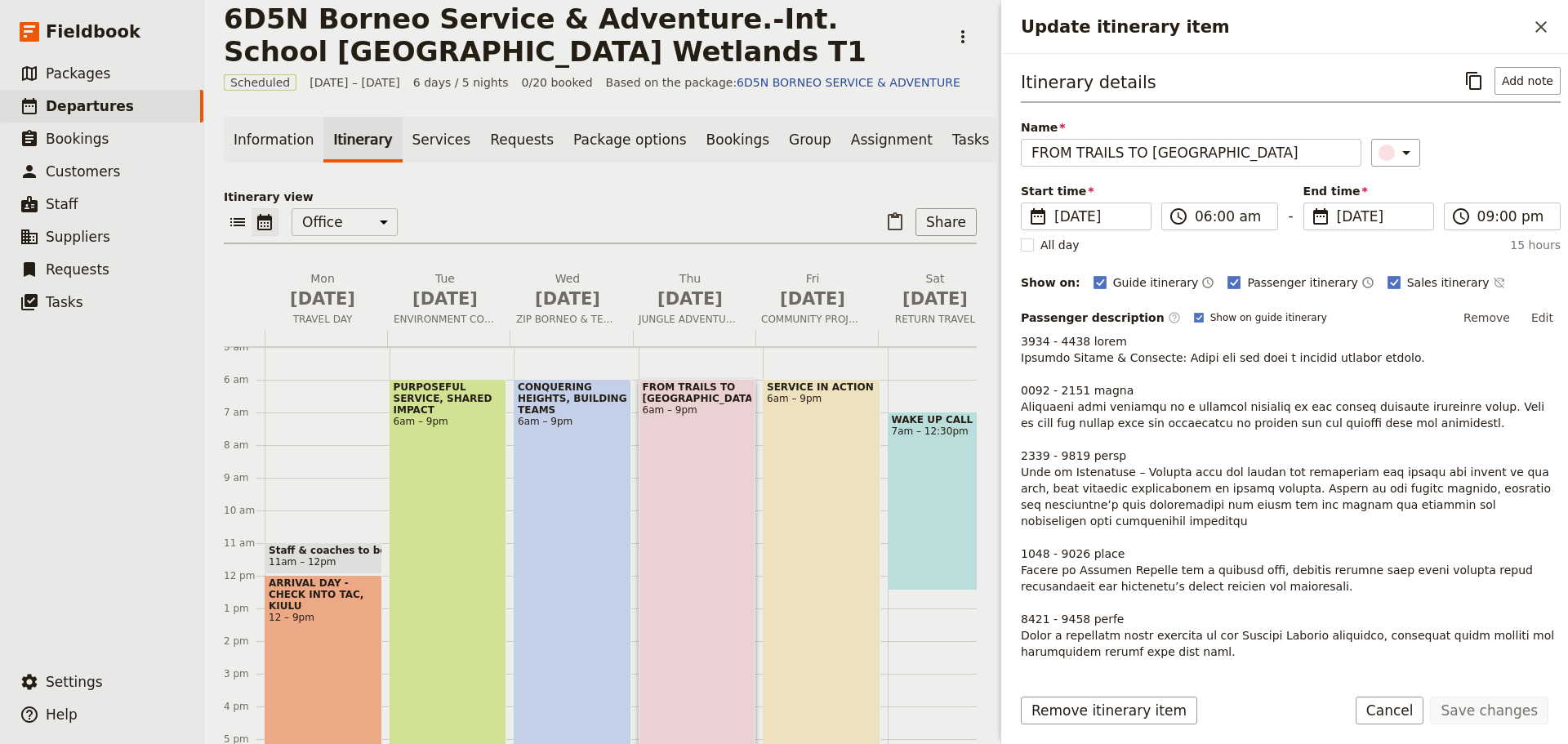
scroll to position [0, 0]
click at [1534, 313] on button "Edit" at bounding box center [1542, 317] width 37 height 25
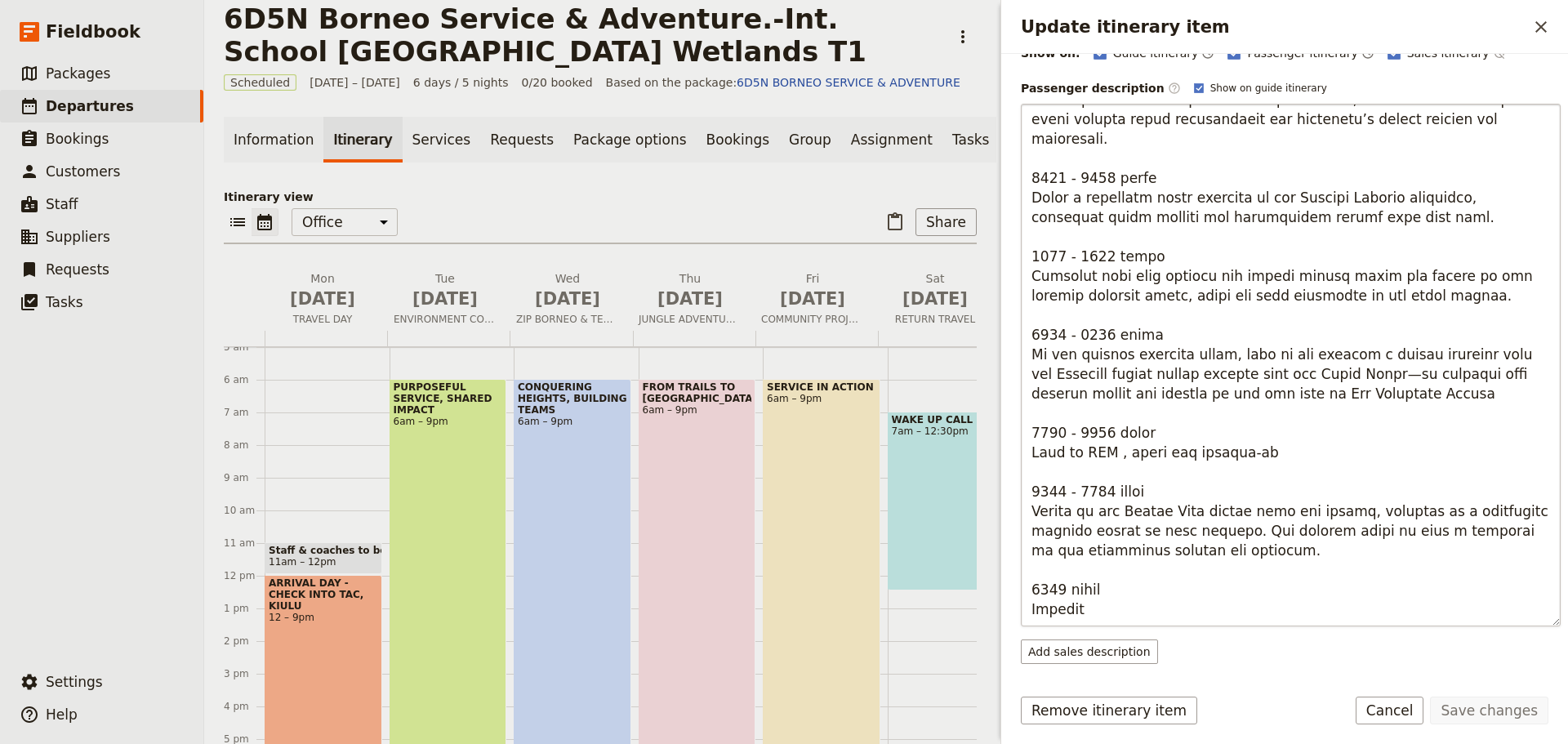
scroll to position [292, 0]
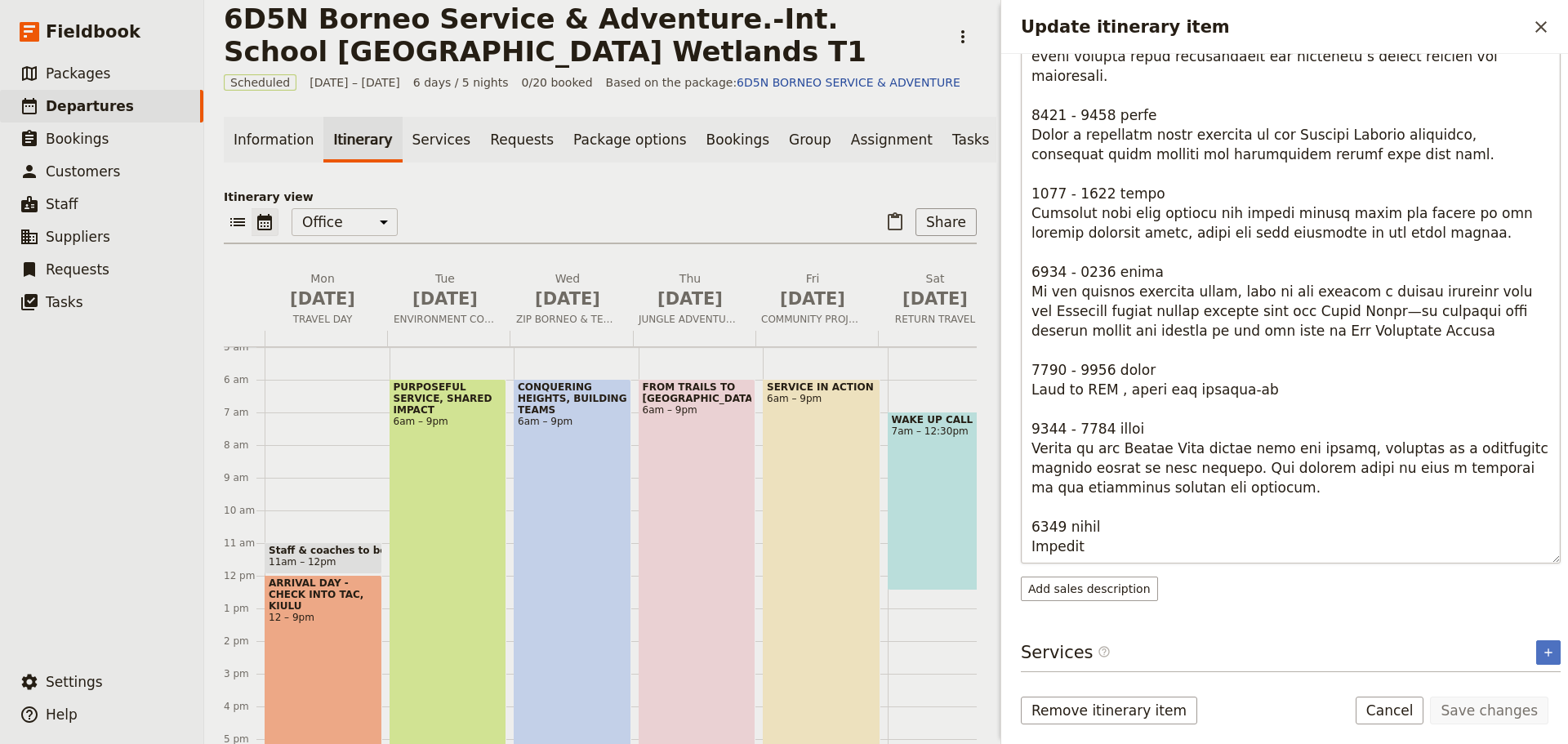
click at [1199, 441] on textarea "Update itinerary item" at bounding box center [1290, 302] width 540 height 522
drag, startPoint x: 1036, startPoint y: 413, endPoint x: 1093, endPoint y: 433, distance: 60.4
click at [1220, 448] on textarea "Update itinerary item" at bounding box center [1290, 302] width 540 height 522
click at [1082, 430] on textarea "Update itinerary item" at bounding box center [1290, 302] width 540 height 522
drag, startPoint x: 1035, startPoint y: 407, endPoint x: 1229, endPoint y: 450, distance: 198.7
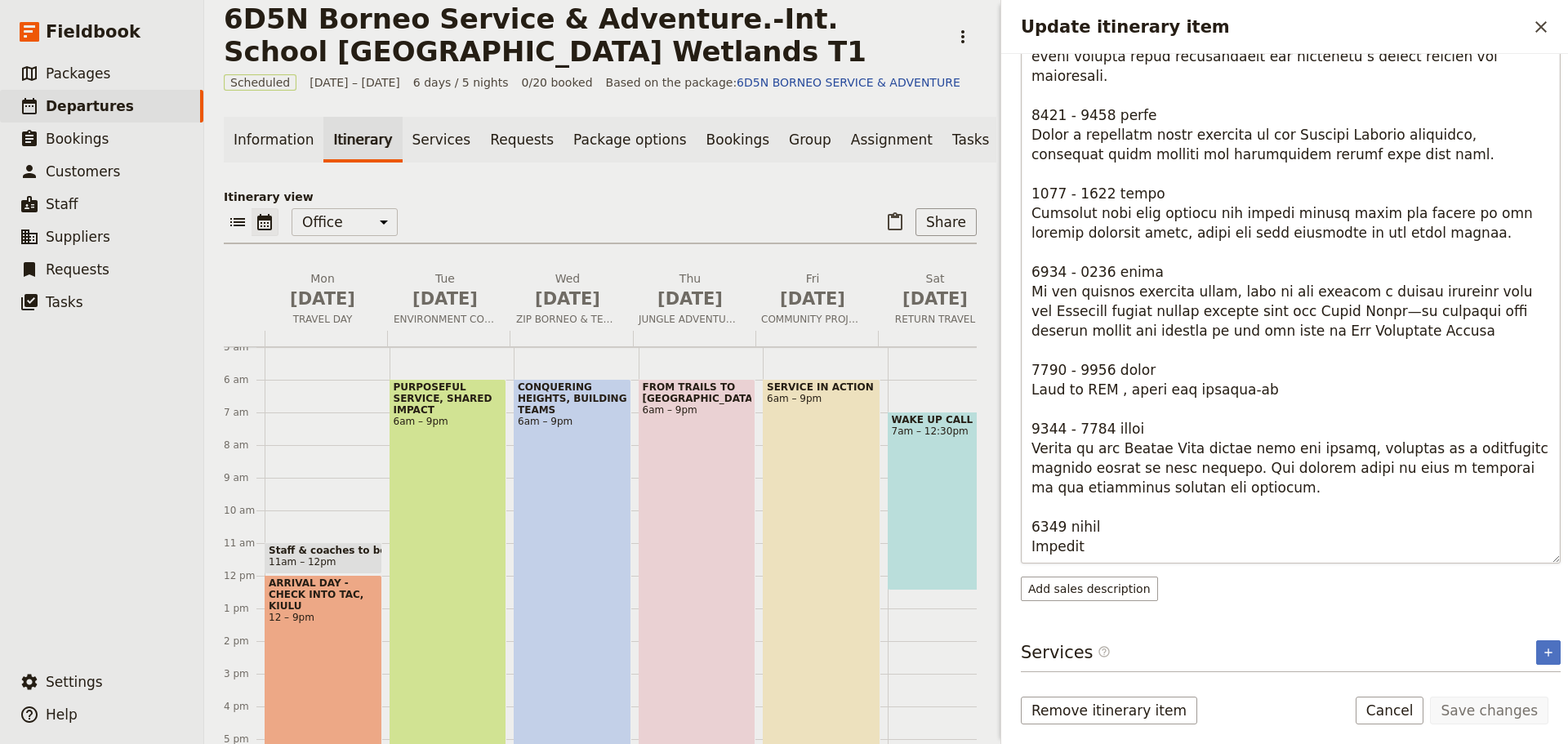
click at [1229, 450] on textarea "Update itinerary item" at bounding box center [1290, 302] width 540 height 522
click at [1296, 466] on textarea "Update itinerary item" at bounding box center [1290, 302] width 540 height 522
drag, startPoint x: 1256, startPoint y: 411, endPoint x: 1207, endPoint y: 413, distance: 49.0
click at [1207, 413] on textarea "Update itinerary item" at bounding box center [1290, 302] width 540 height 522
type textarea "0600 - 0730 hours Morning Huddle & Briefing: Begin the day with a focused morni…"
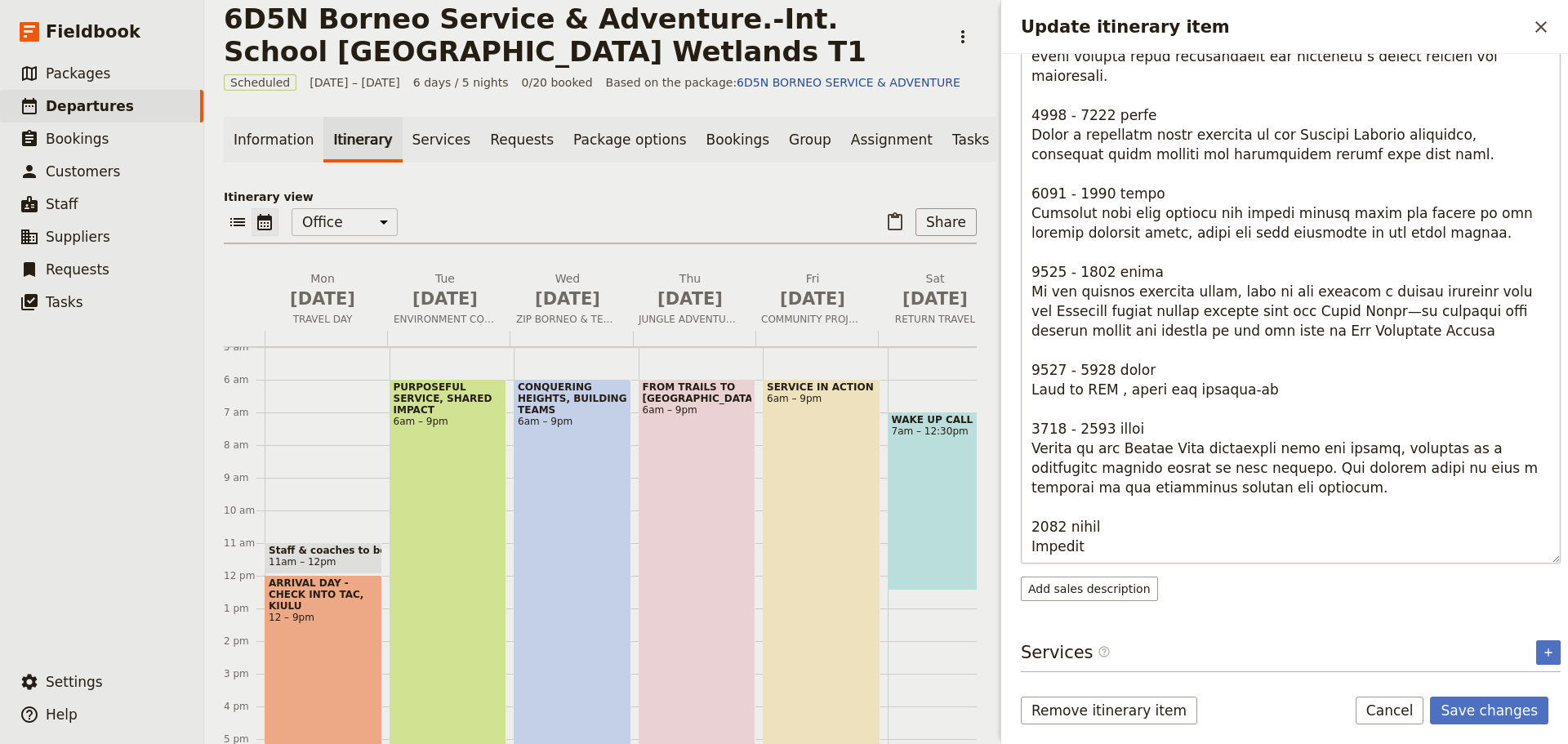
drag, startPoint x: 1031, startPoint y: 406, endPoint x: 1286, endPoint y: 448, distance: 258.4
click at [1286, 448] on textarea "Update itinerary item" at bounding box center [1290, 302] width 540 height 522
click at [1488, 706] on button "Save changes" at bounding box center [1489, 710] width 119 height 28
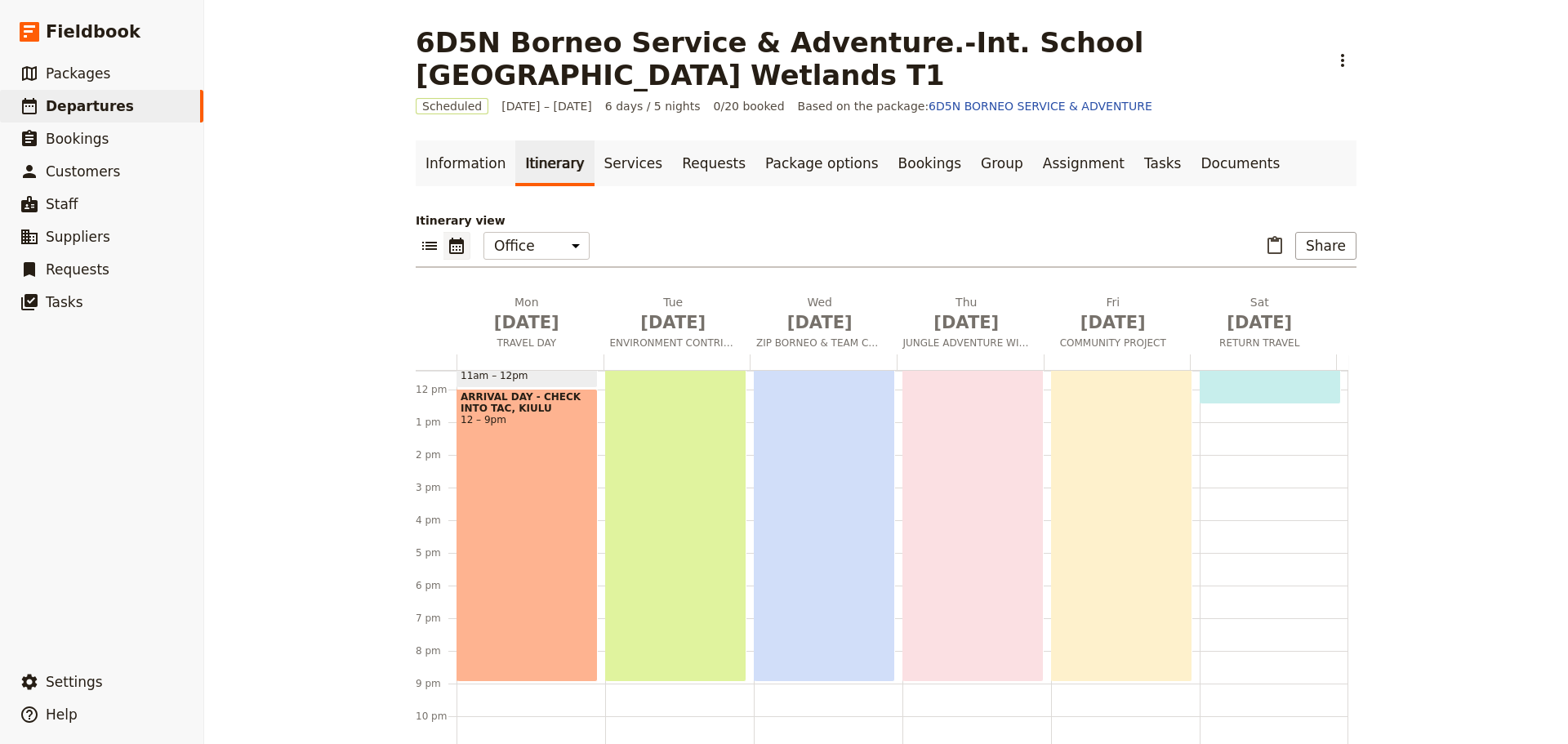
scroll to position [387, 0]
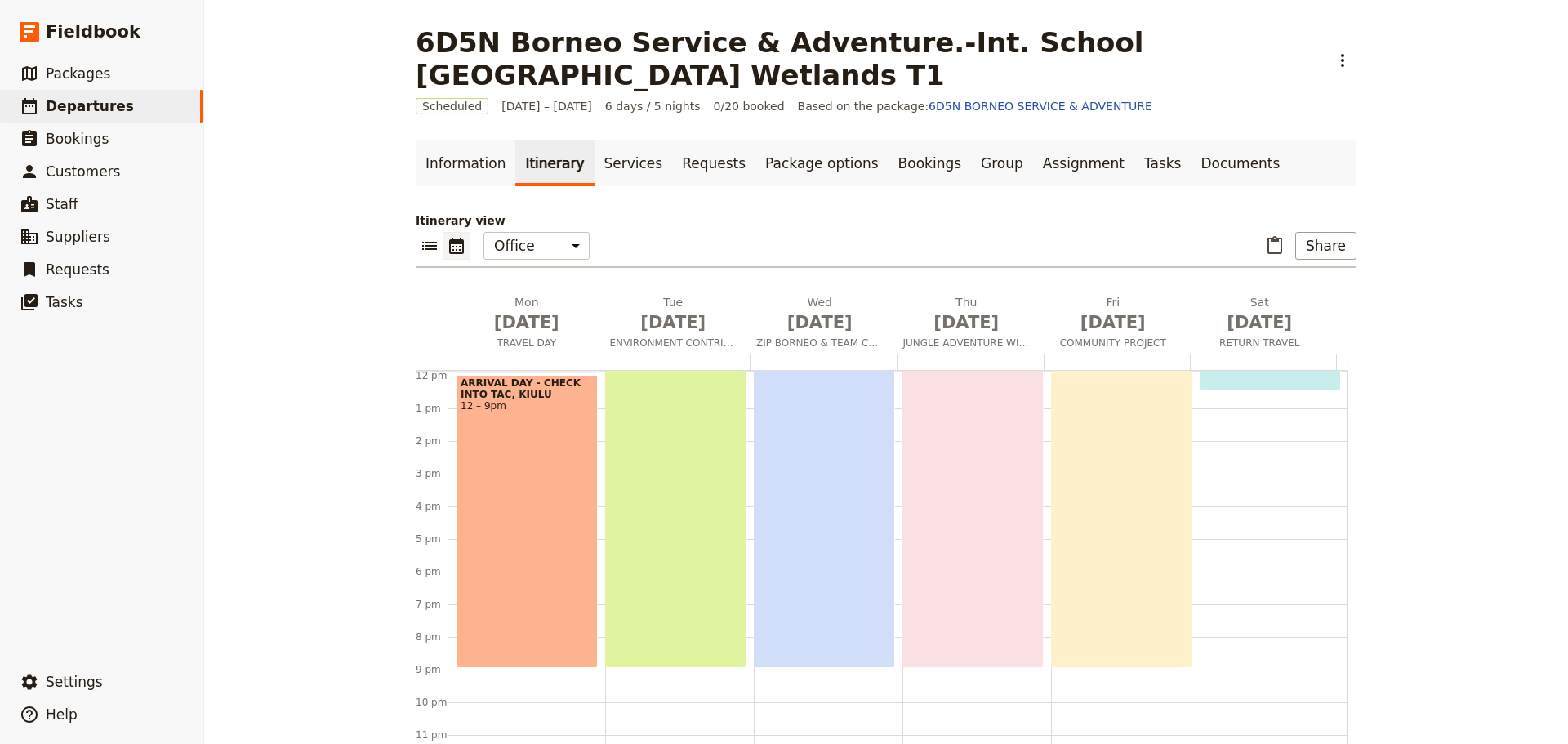
click at [550, 618] on div "ARRIVAL DAY - CHECK INTO TAC, KIULU 12 – 9pm" at bounding box center [527, 521] width 142 height 293
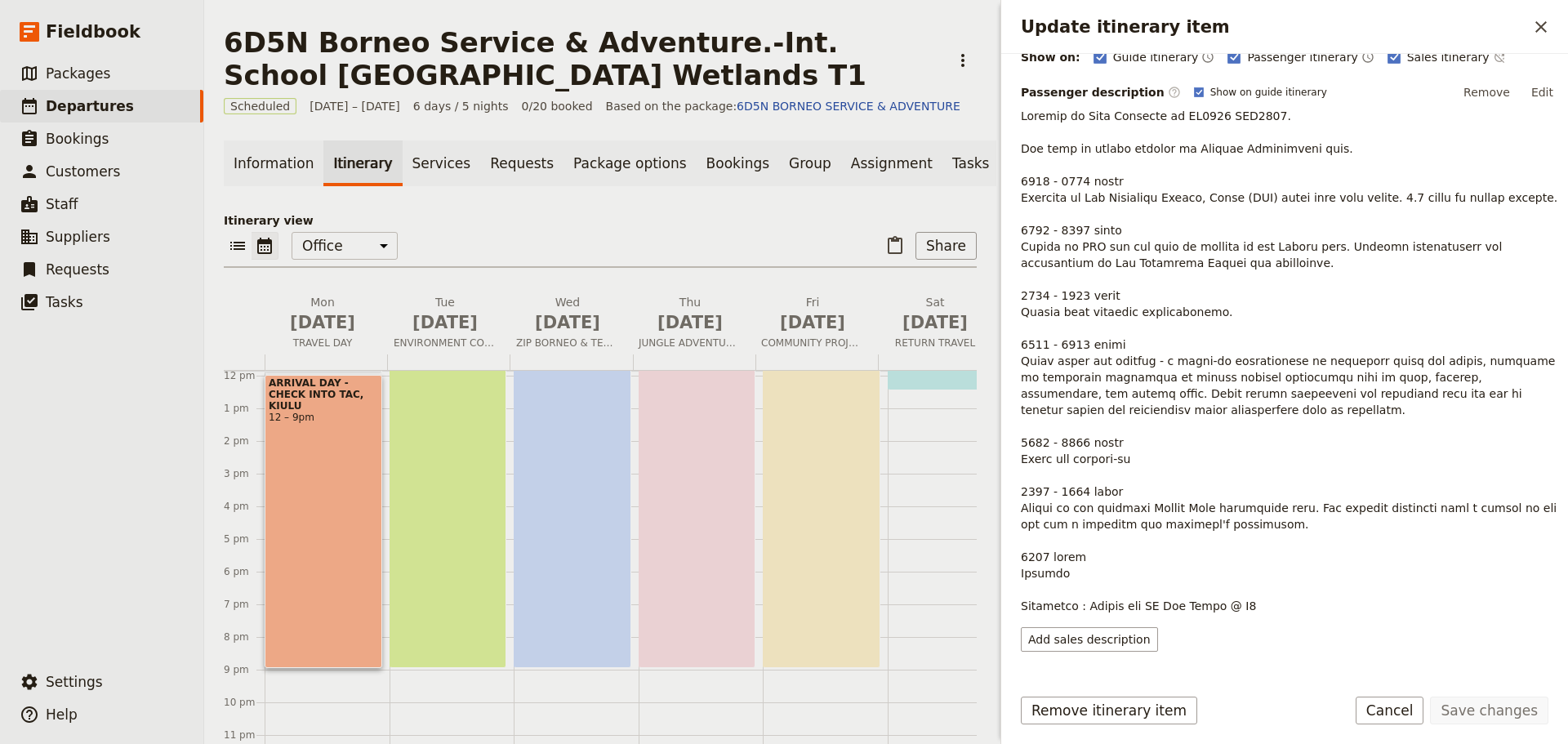
scroll to position [276, 0]
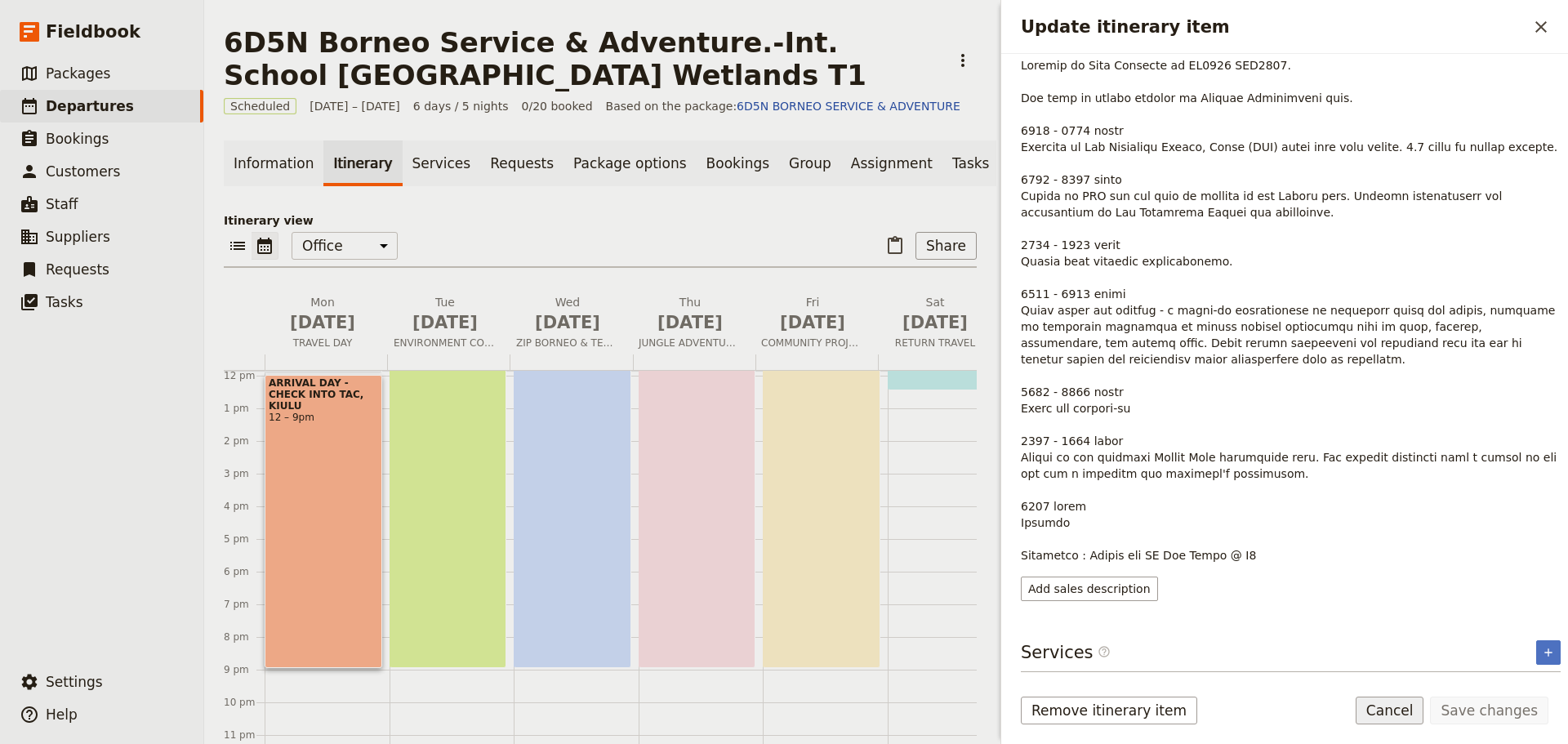
click at [1390, 713] on button "Cancel" at bounding box center [1390, 710] width 69 height 28
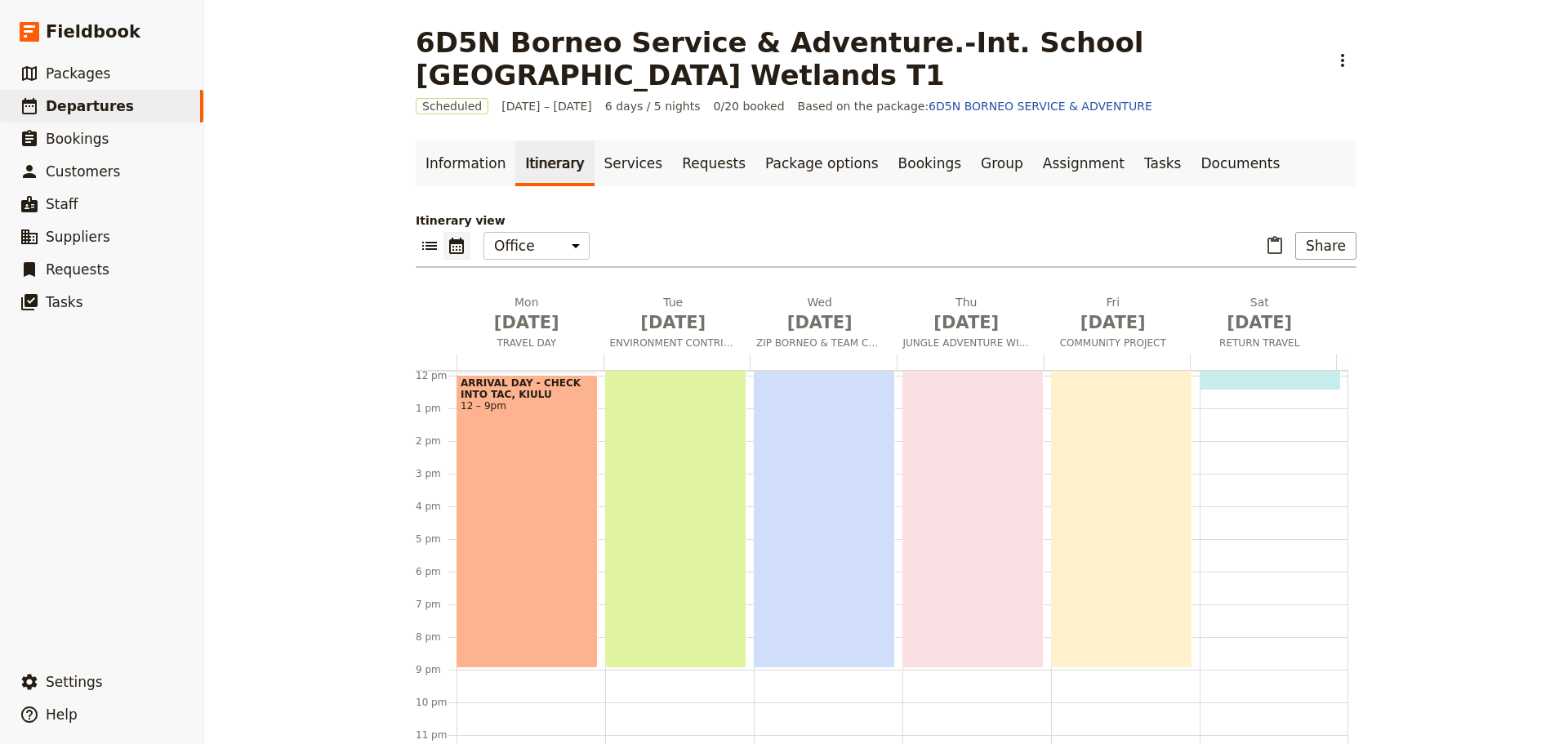
click at [663, 559] on div "PURPOSEFUL SERVICE, SHARED IMPACT 6am – 9pm" at bounding box center [676, 423] width 142 height 489
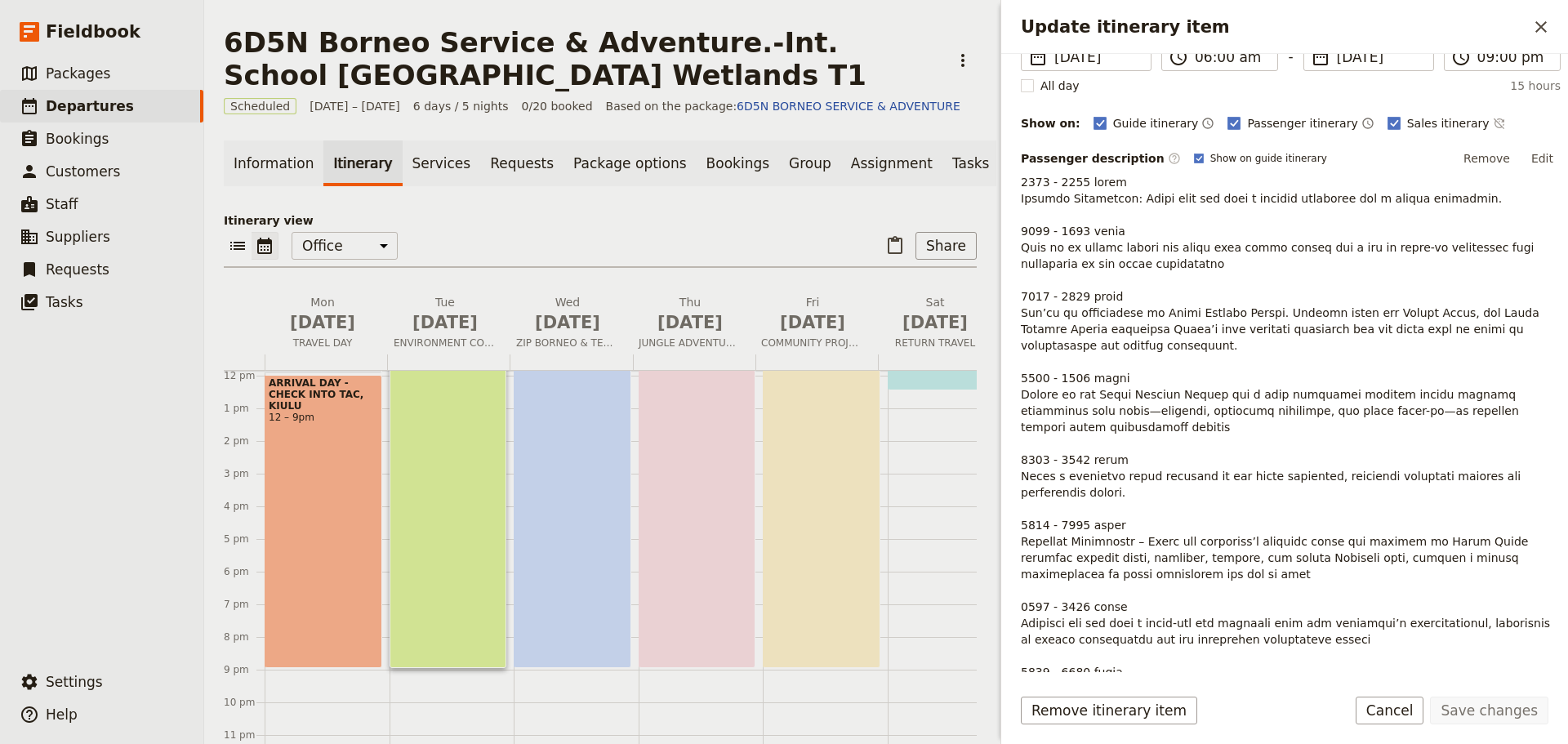
scroll to position [408, 0]
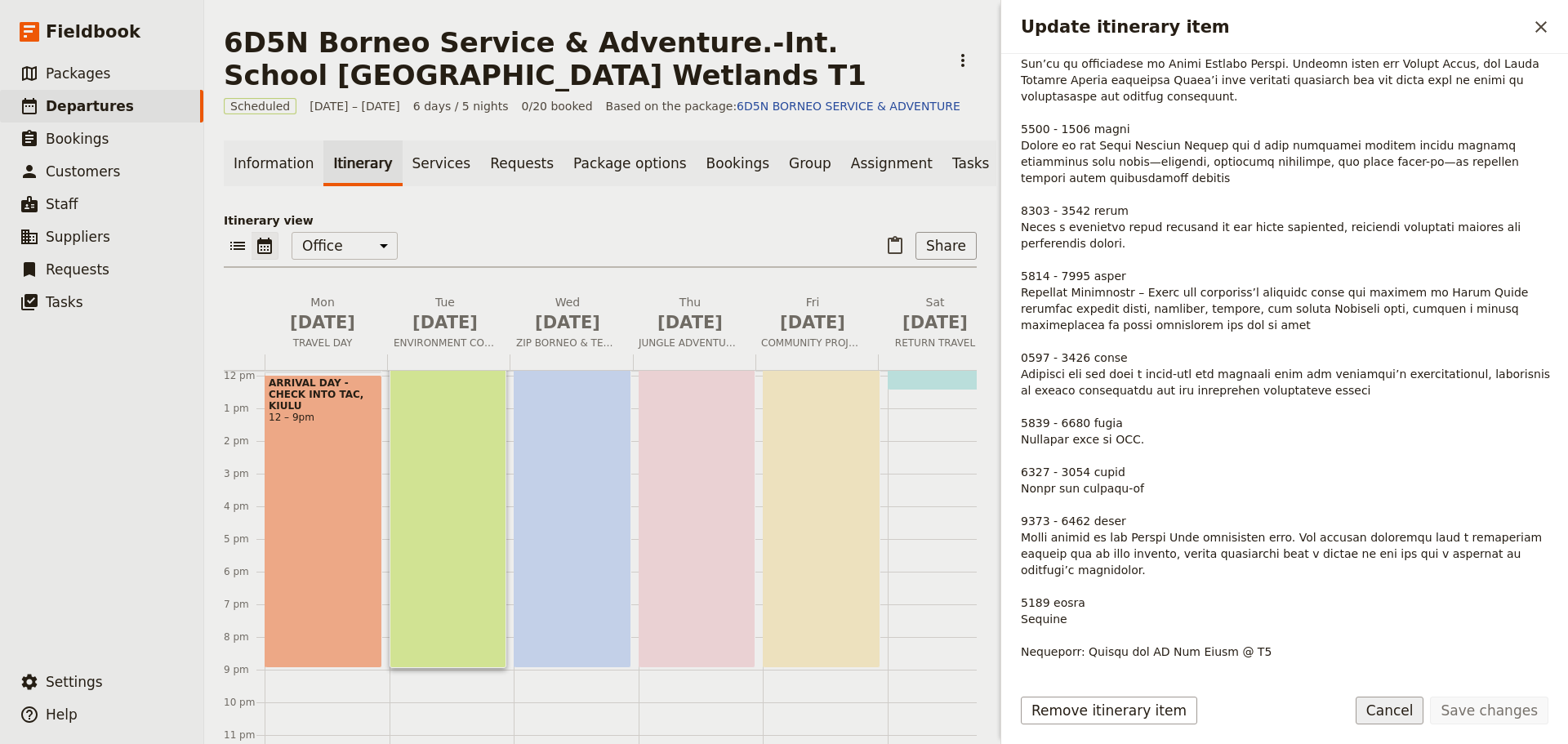
click at [1399, 708] on button "Cancel" at bounding box center [1390, 710] width 69 height 28
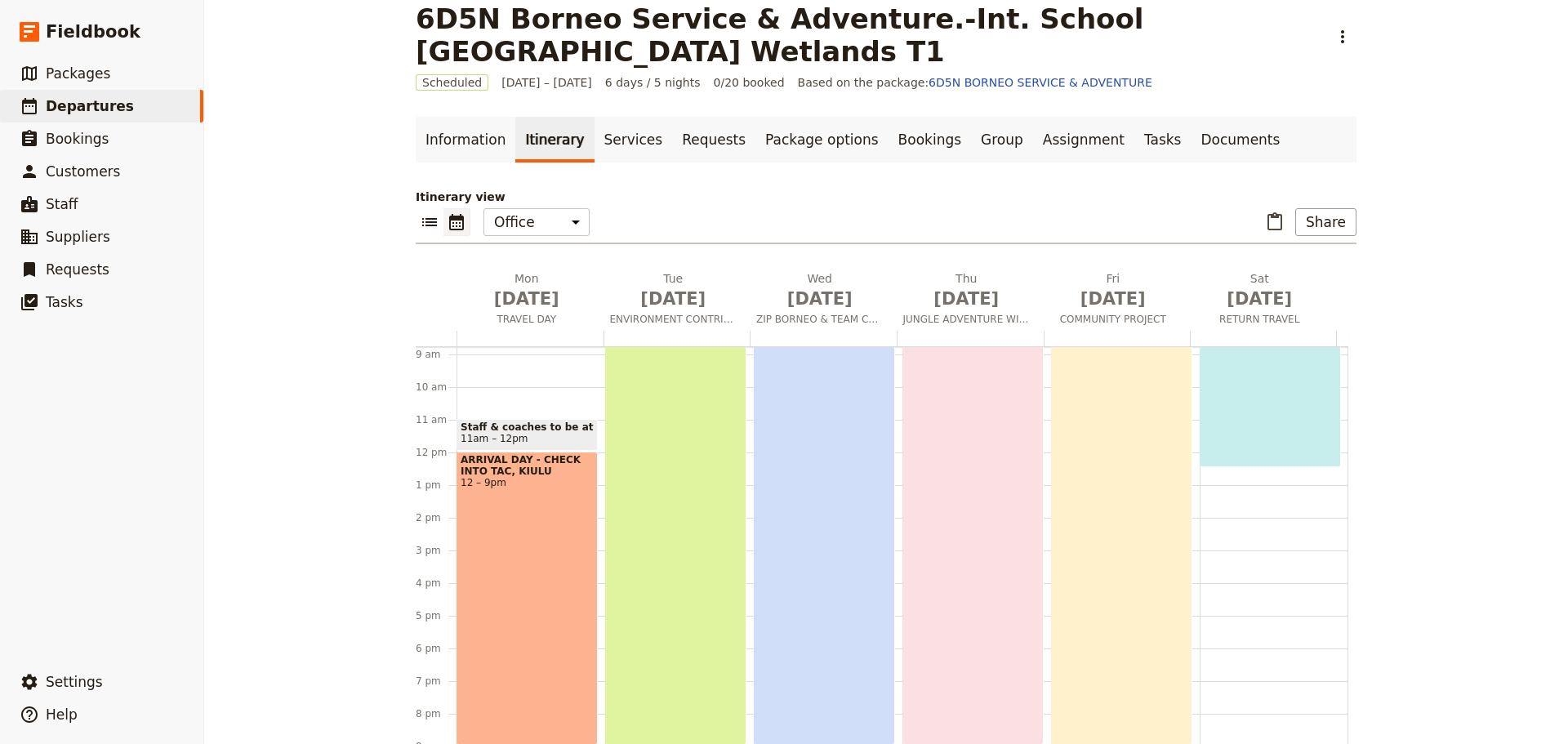
click at [808, 590] on div "CONQUERING HEIGHTS, BUILDING TEAMS 6am – 9pm" at bounding box center [825, 500] width 142 height 489
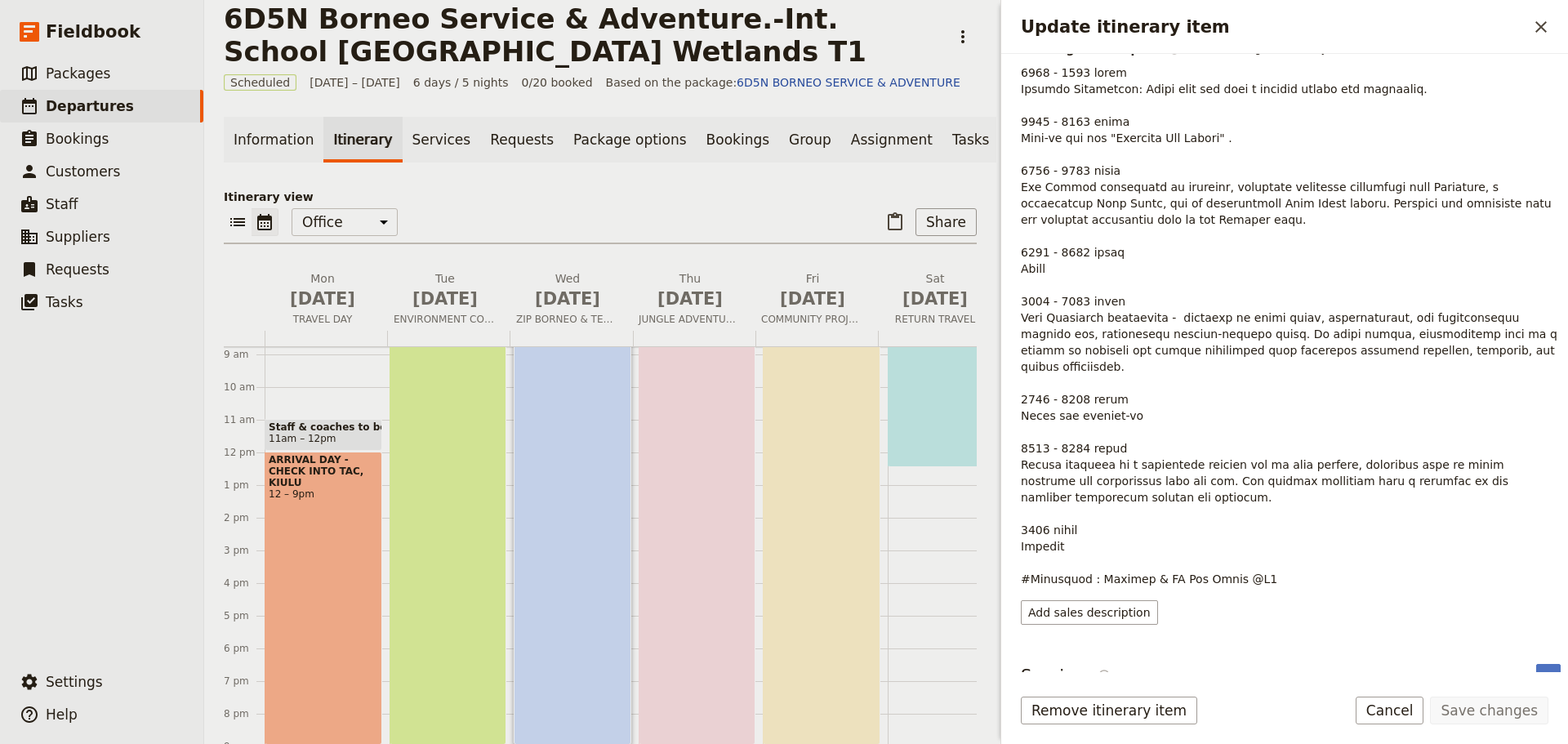
scroll to position [276, 0]
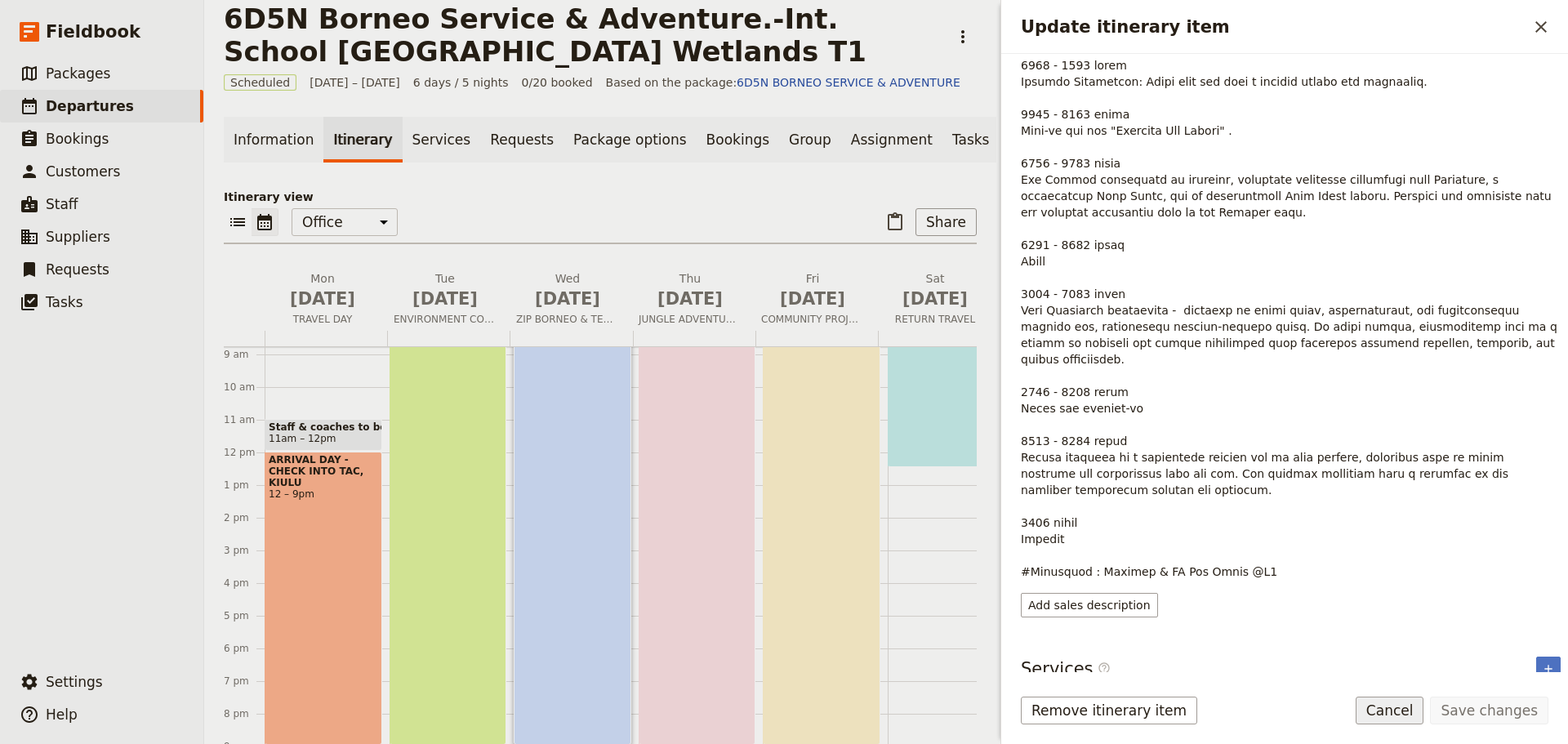
click at [1402, 713] on button "Cancel" at bounding box center [1390, 710] width 69 height 28
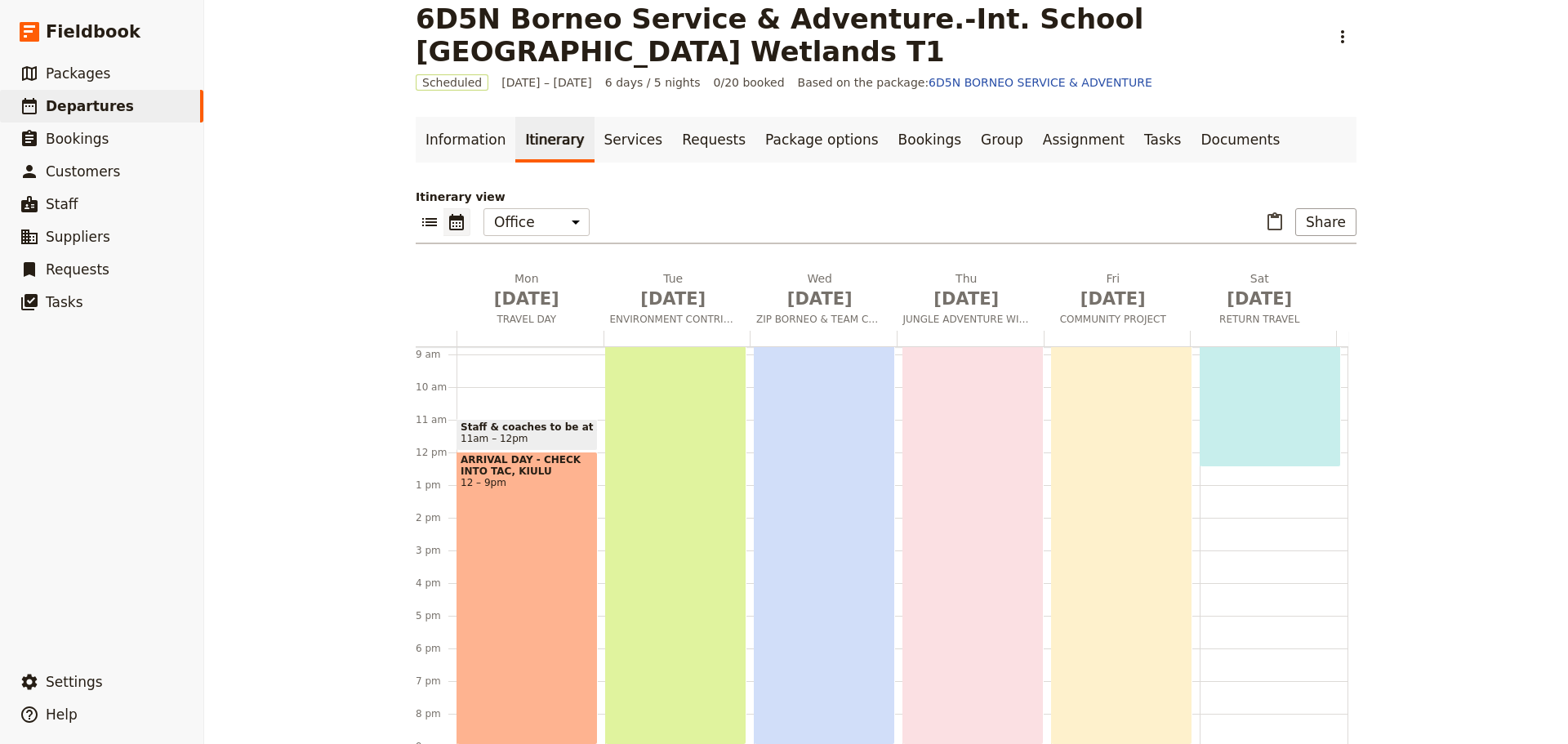
click at [963, 537] on div "FROM TRAILS TO RAPIDS 6am – 9pm" at bounding box center [973, 500] width 142 height 489
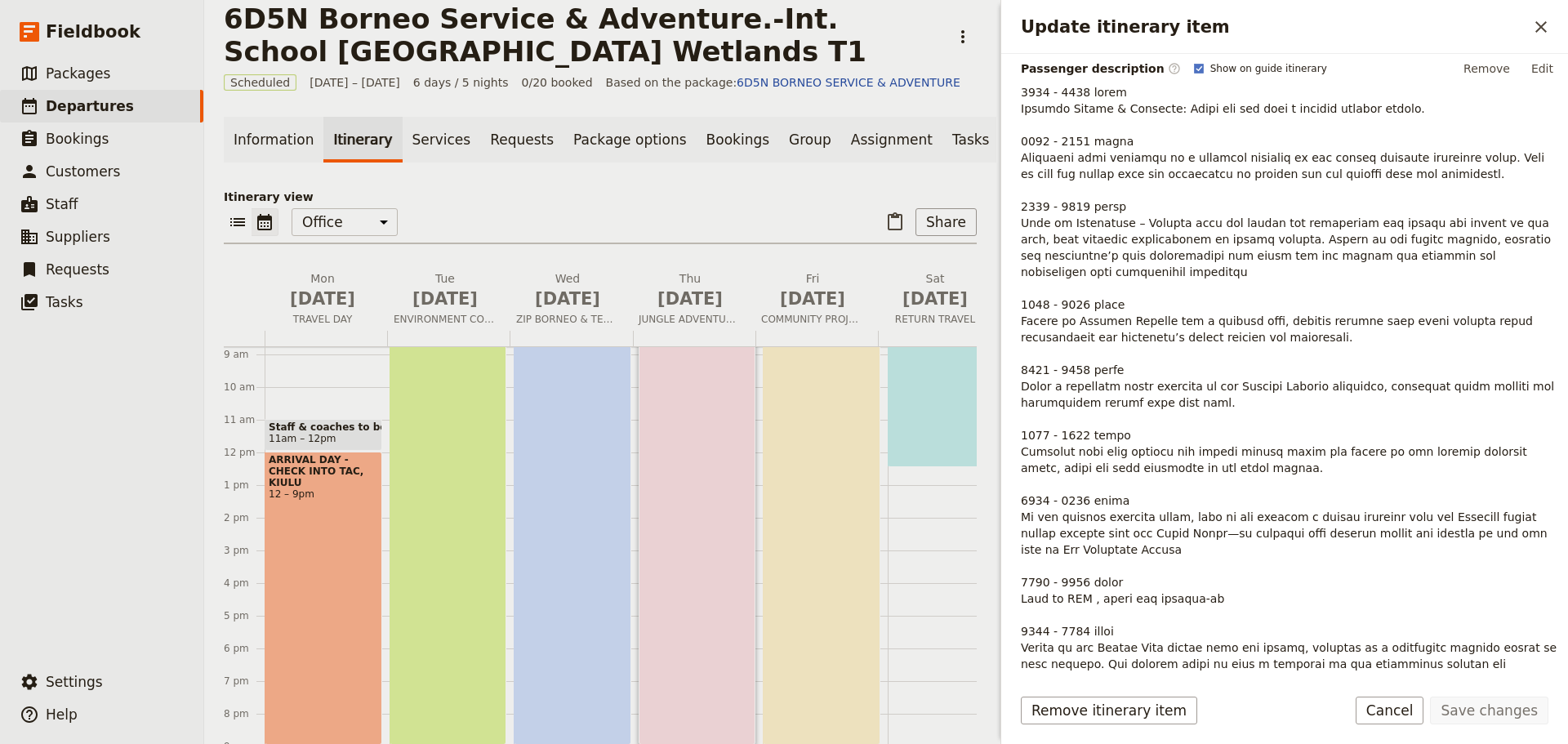
scroll to position [82, 0]
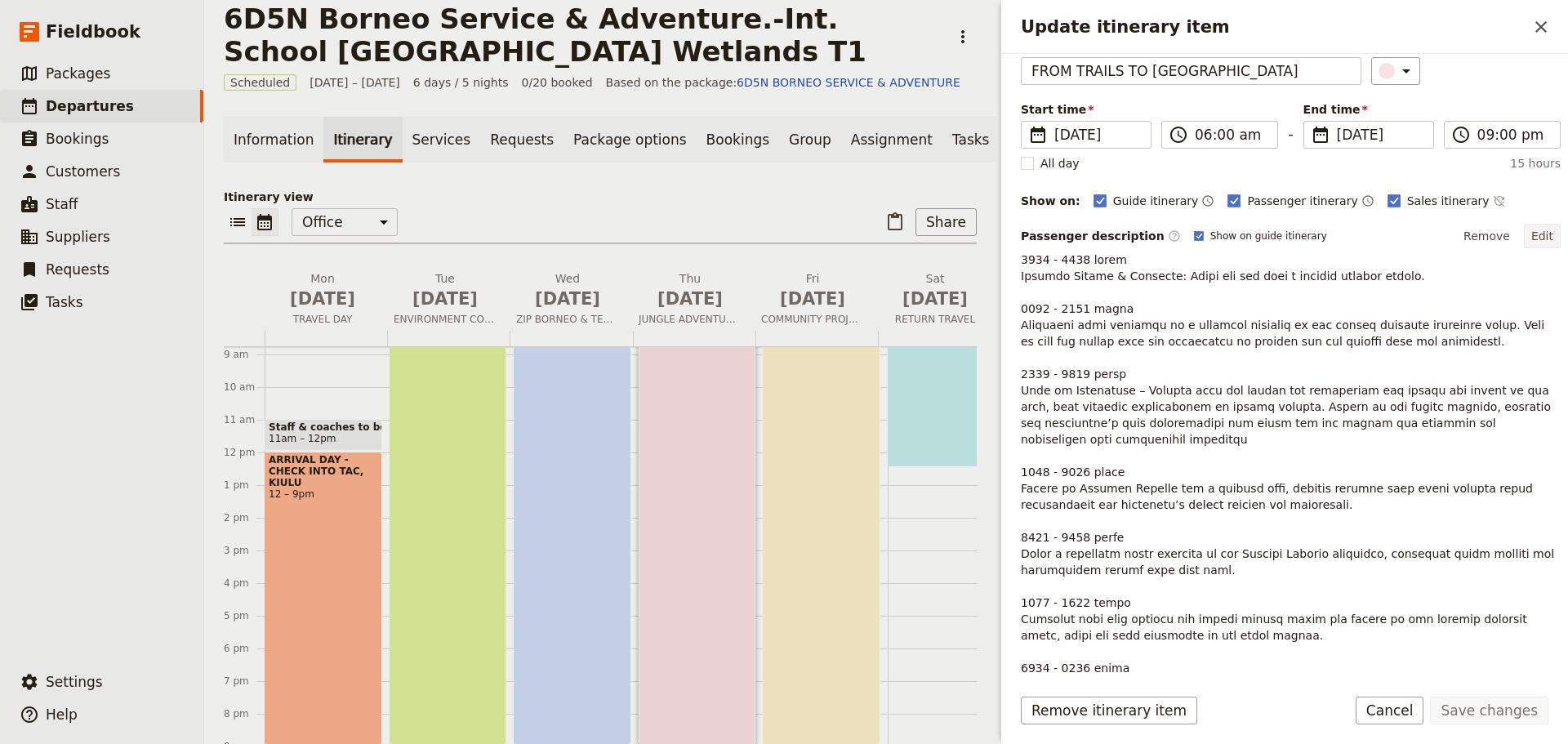
click at [1527, 234] on button "Edit" at bounding box center [1542, 235] width 37 height 25
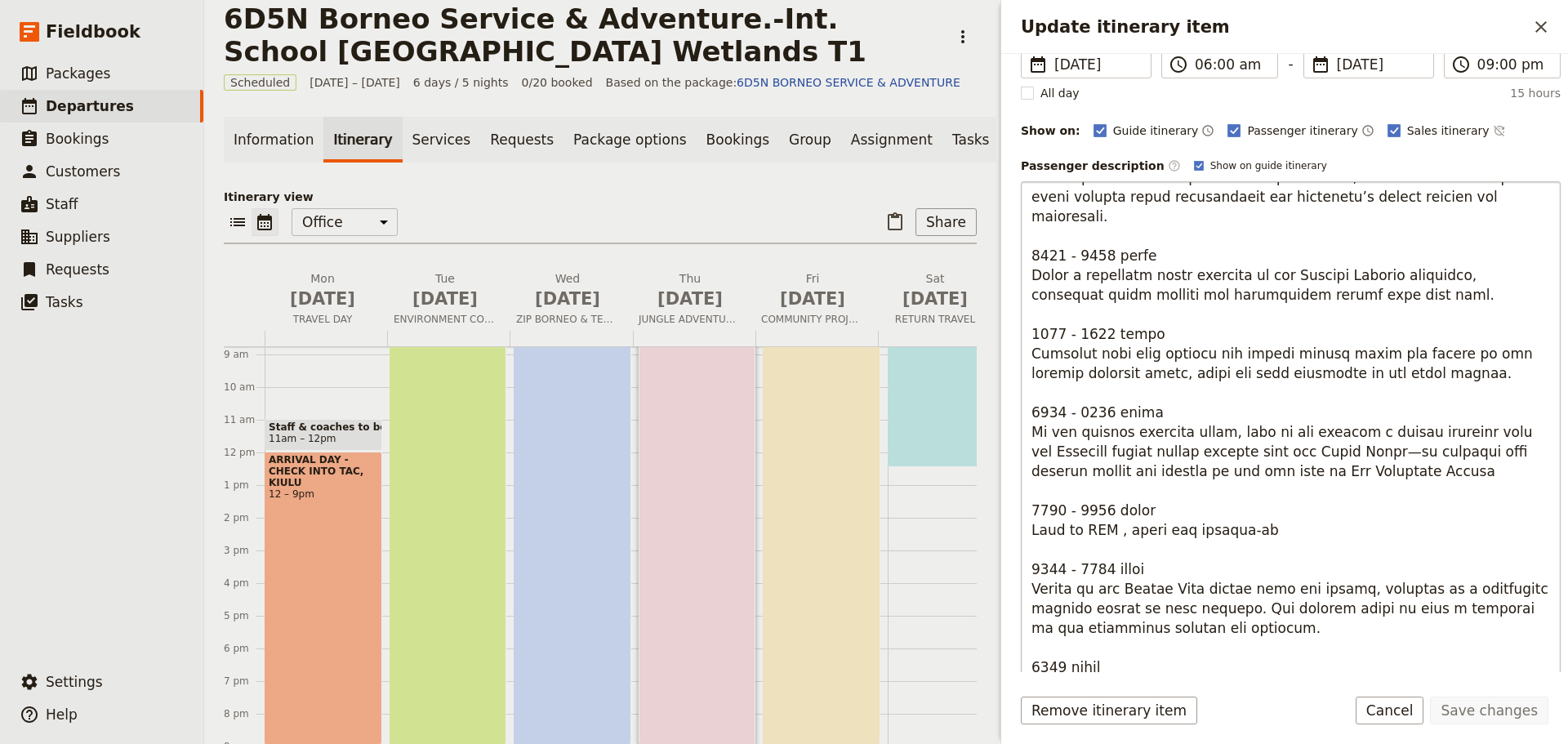
scroll to position [245, 0]
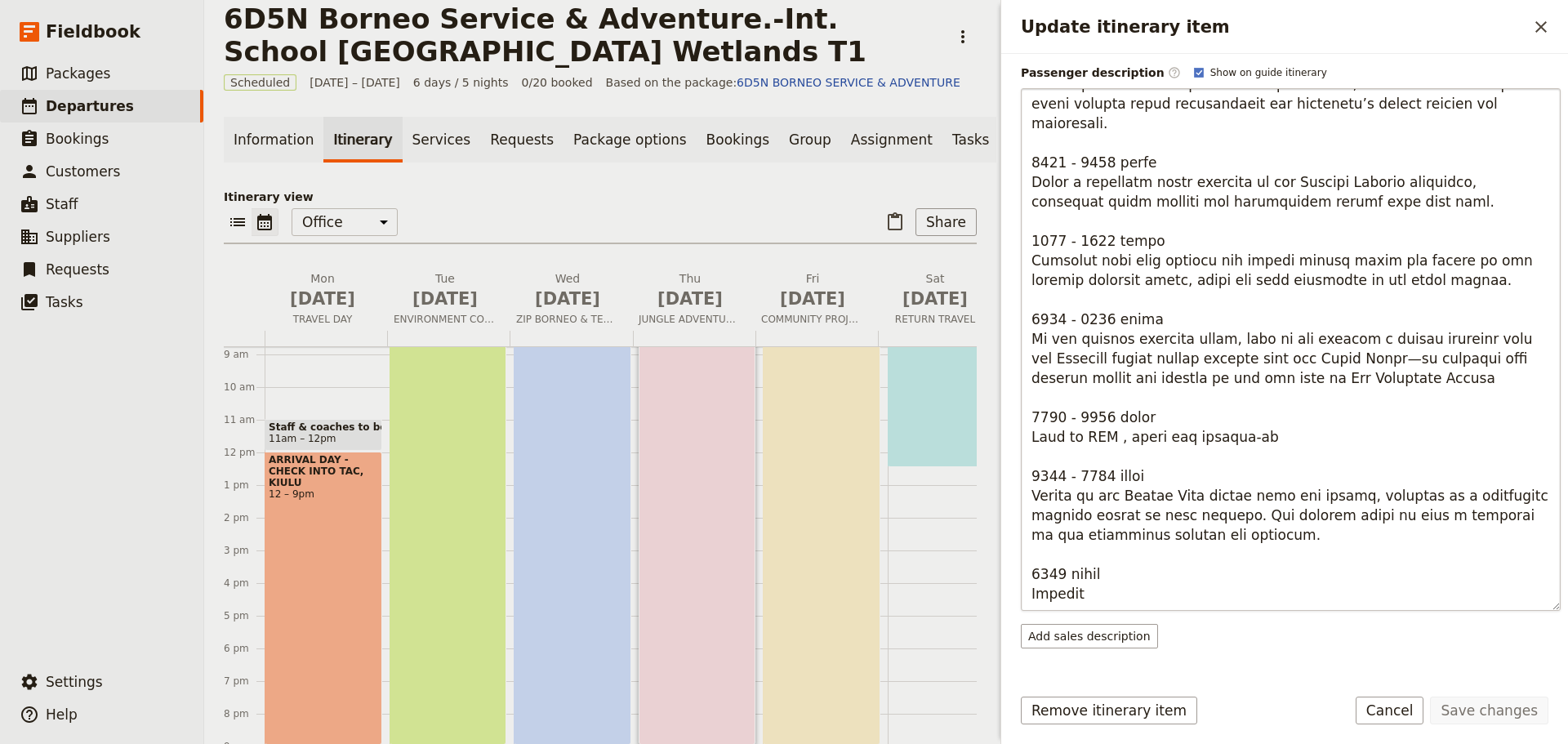
drag, startPoint x: 1259, startPoint y: 461, endPoint x: 1206, endPoint y: 460, distance: 53.0
click at [1206, 460] on textarea "Update itinerary item" at bounding box center [1290, 349] width 540 height 522
type textarea "0600 - 0730 hours Morning Huddle & Briefing: Begin the day with a focused morni…"
click at [1498, 708] on button "Save changes" at bounding box center [1489, 710] width 119 height 28
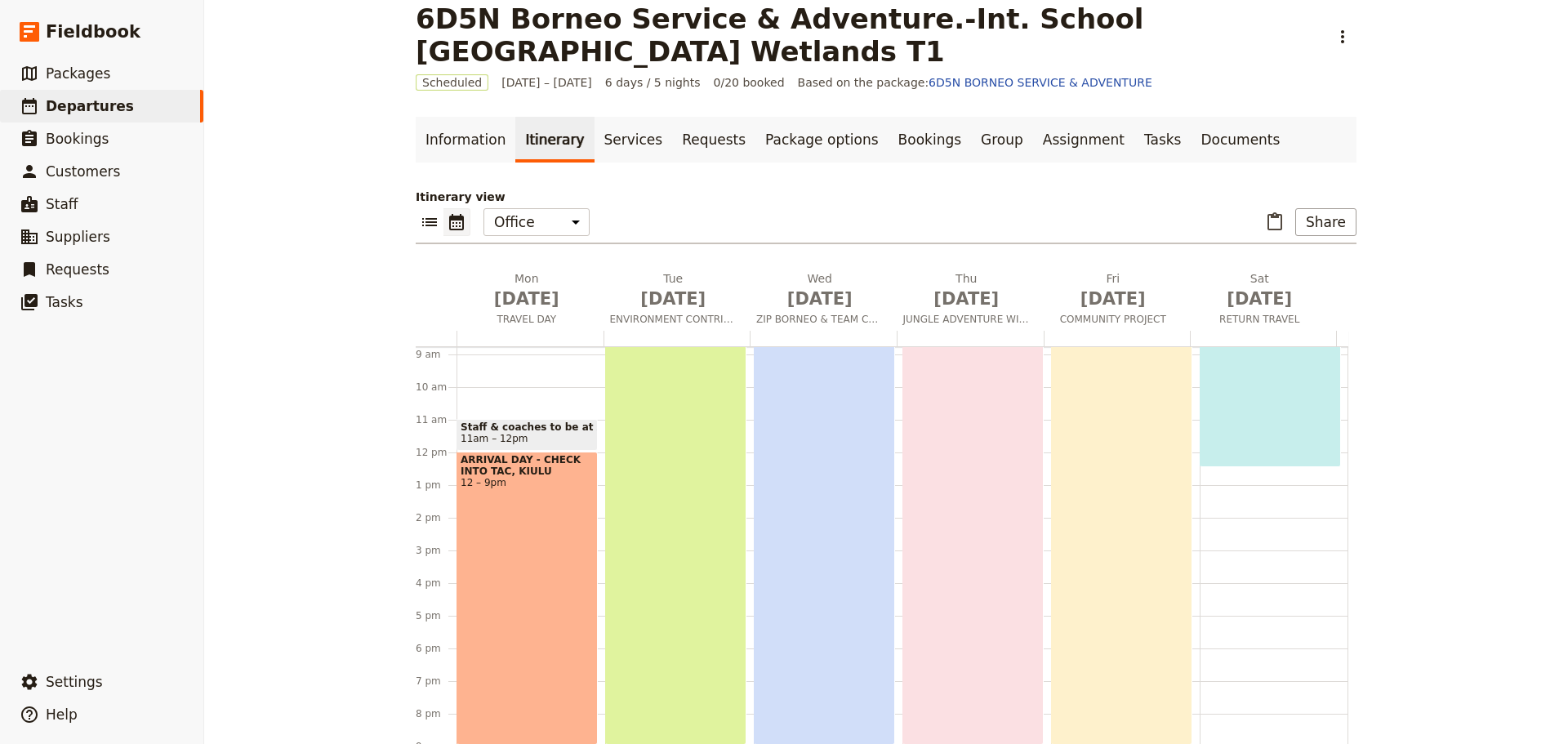
click at [1158, 553] on div "SERVICE IN ACTION 6am – 9pm" at bounding box center [1122, 500] width 142 height 489
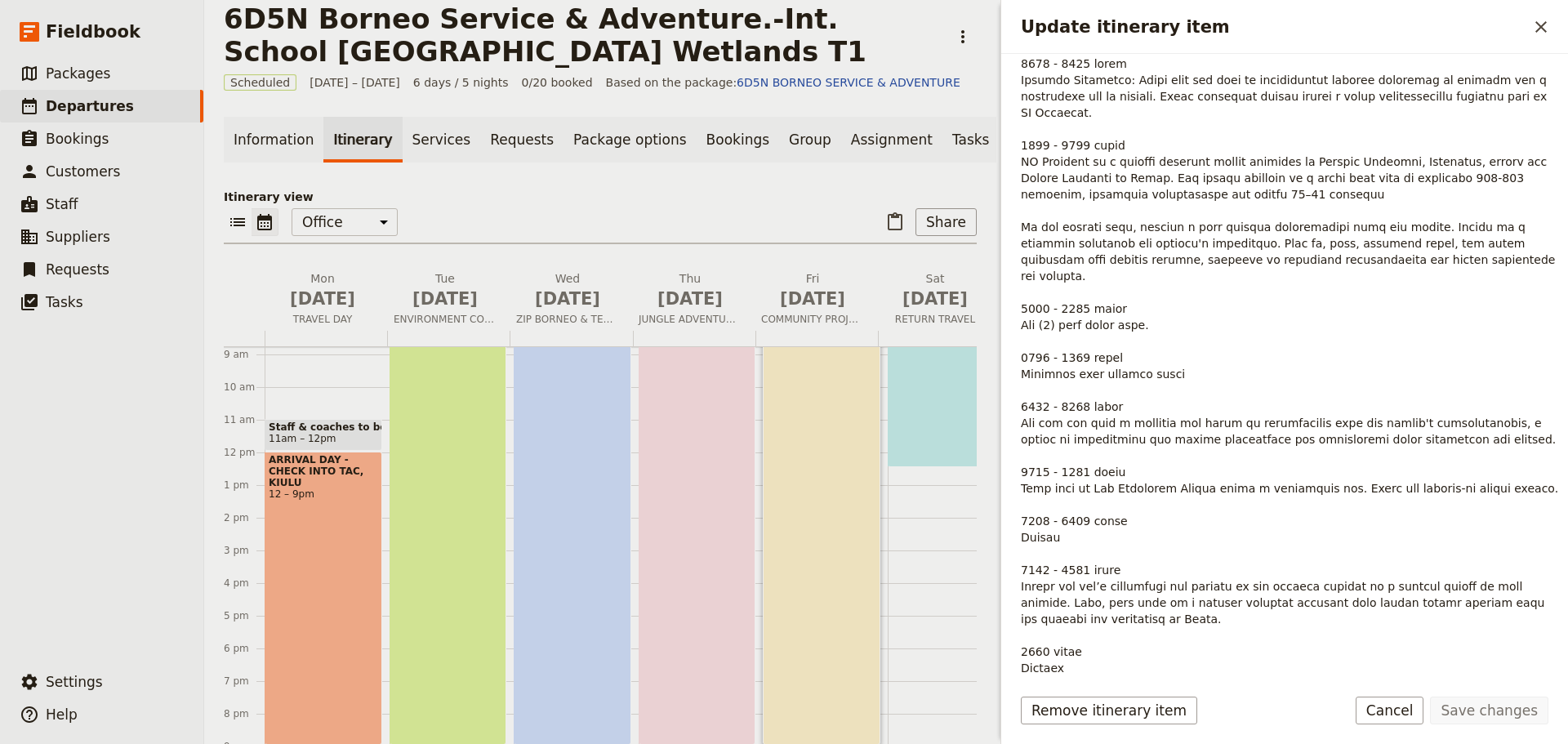
scroll to position [390, 0]
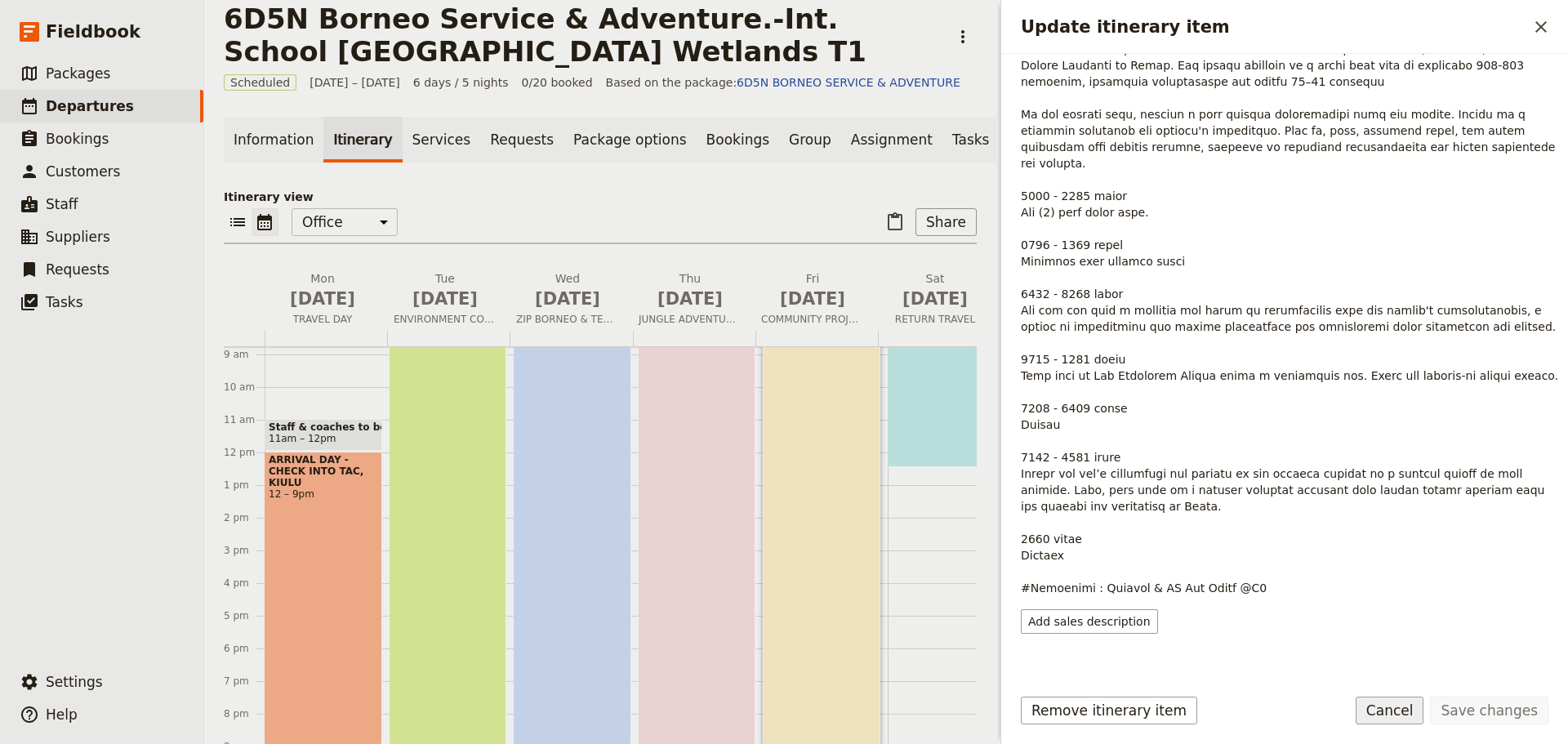
click at [1403, 720] on button "Cancel" at bounding box center [1390, 710] width 69 height 28
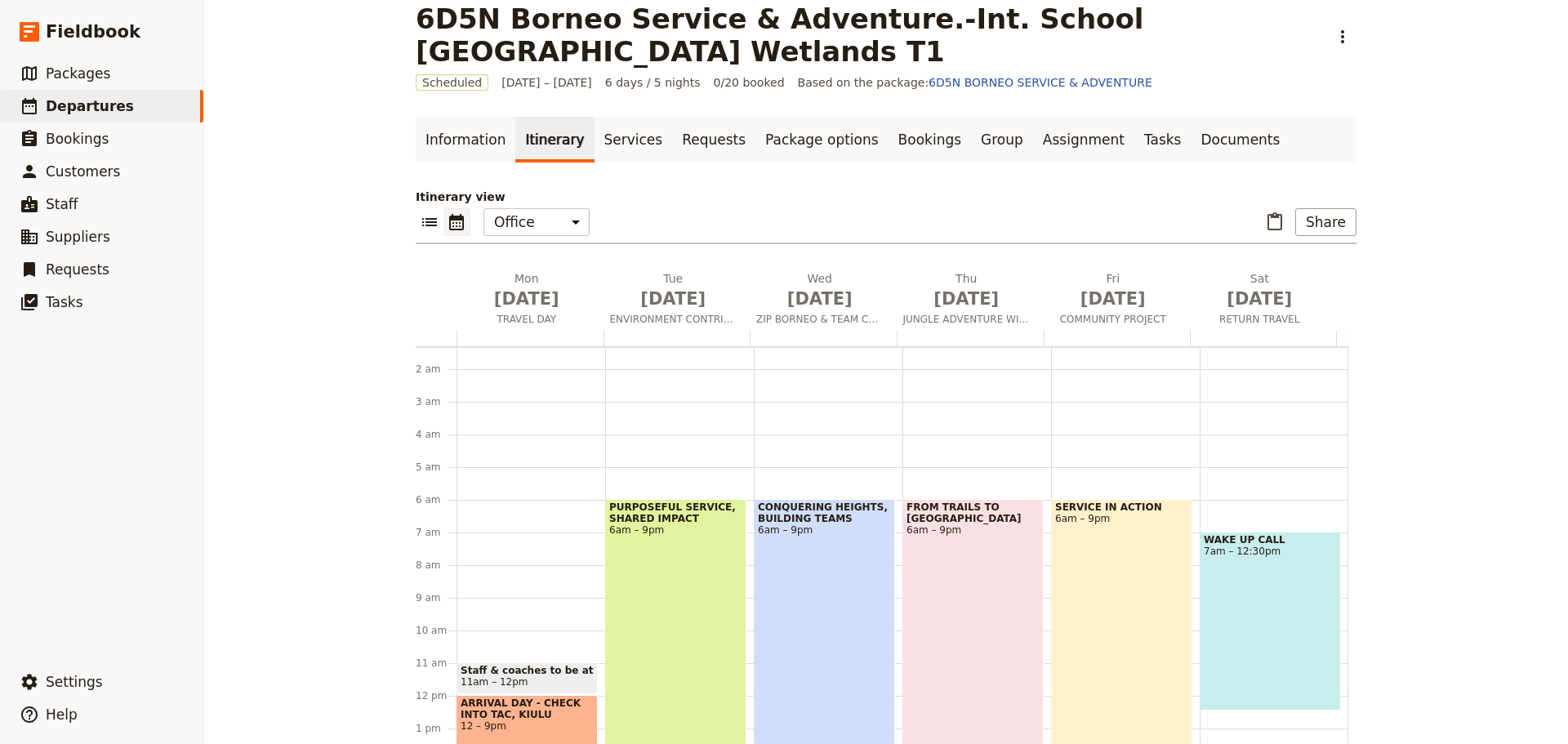
scroll to position [41, 0]
click at [1243, 591] on div "WAKE UP CALL 7am – 12:30pm" at bounding box center [1270, 623] width 142 height 178
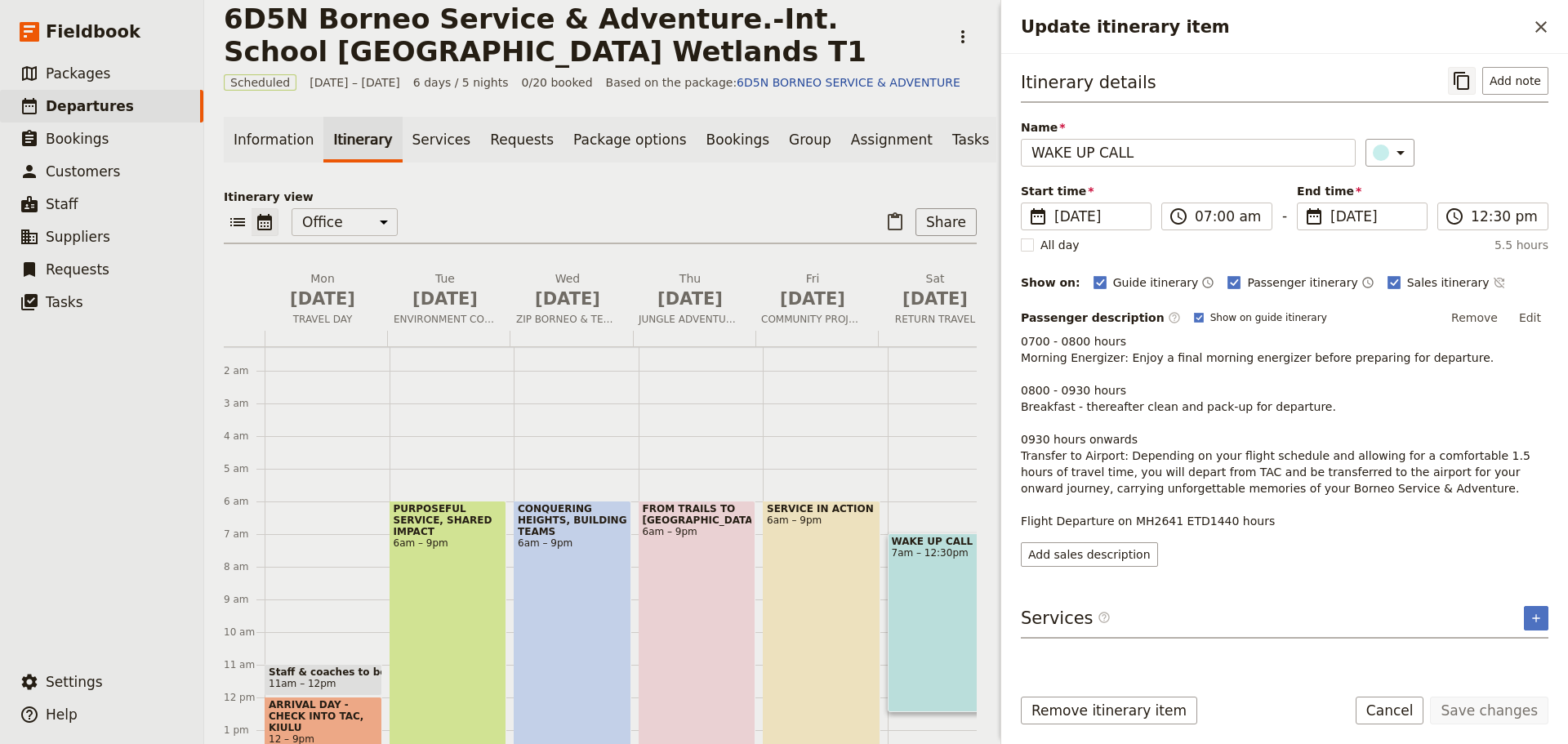
click at [1466, 79] on icon "Copy itinerary item" at bounding box center [1461, 80] width 19 height 19
click at [1414, 718] on button "Cancel" at bounding box center [1390, 710] width 69 height 28
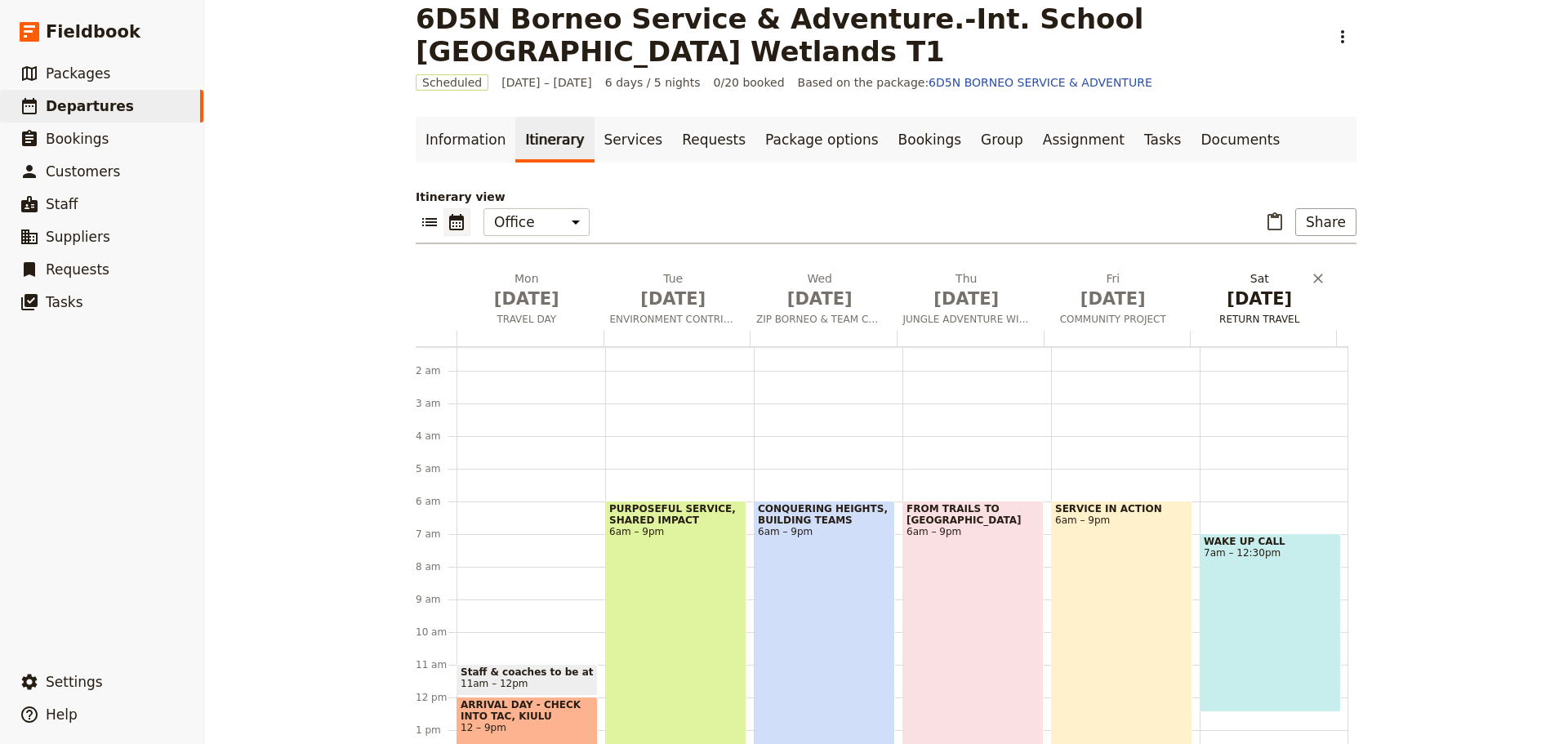
click at [1226, 319] on span "RETURN TRAVEL" at bounding box center [1260, 319] width 141 height 13
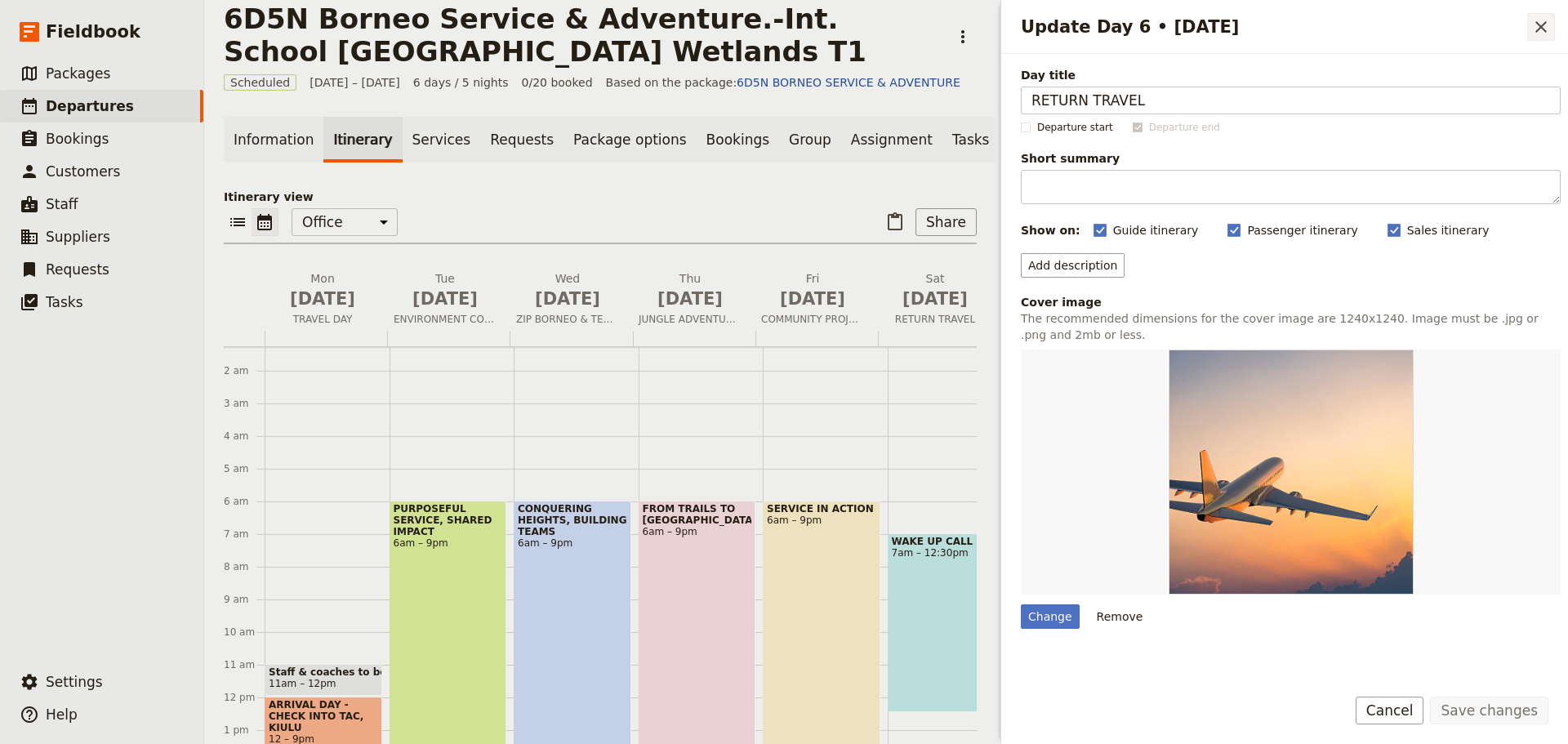
click at [1538, 32] on icon "Close drawer" at bounding box center [1540, 27] width 19 height 19
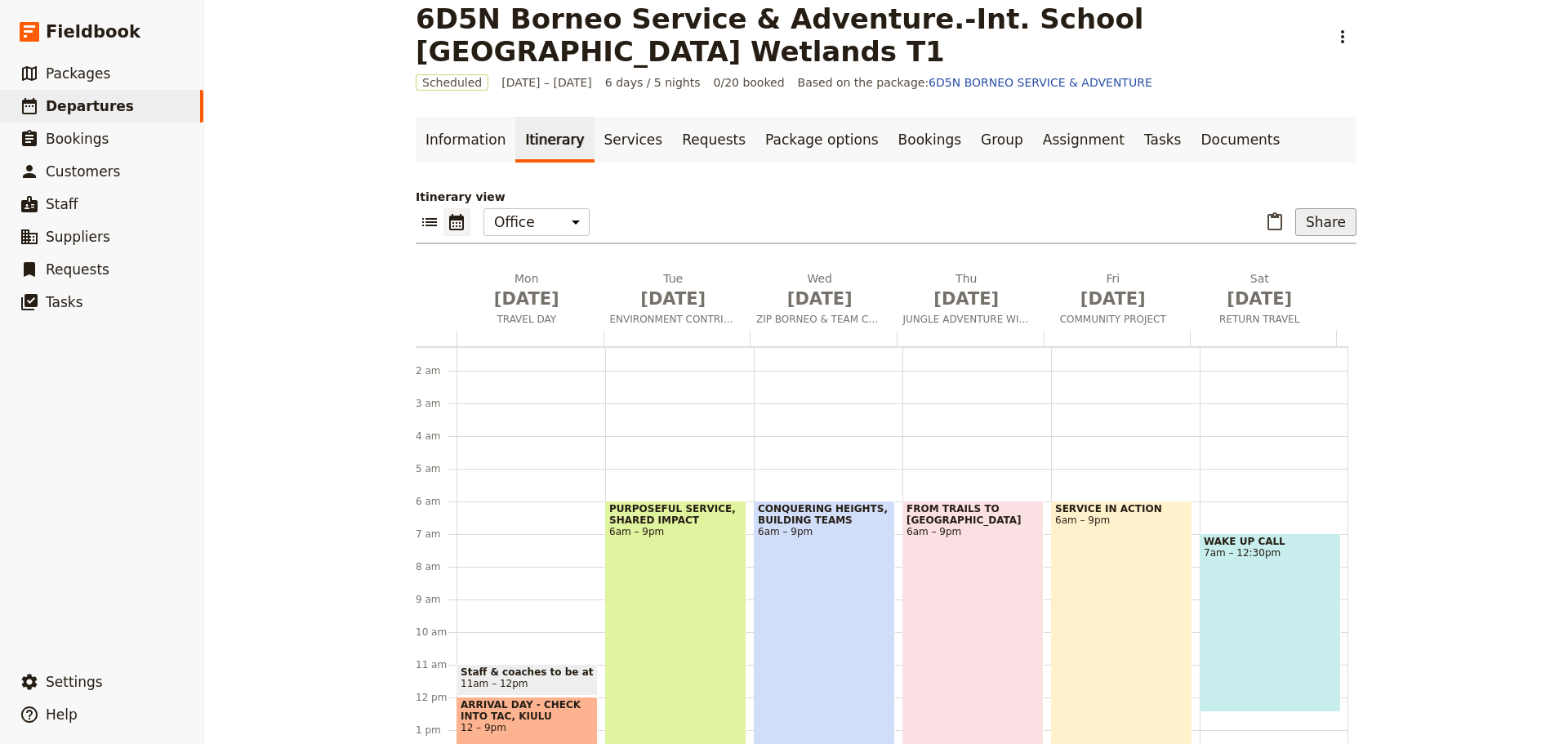
click at [1316, 224] on button "Share" at bounding box center [1325, 222] width 62 height 28
click at [1267, 286] on span "Passenger itinerary" at bounding box center [1284, 281] width 110 height 17
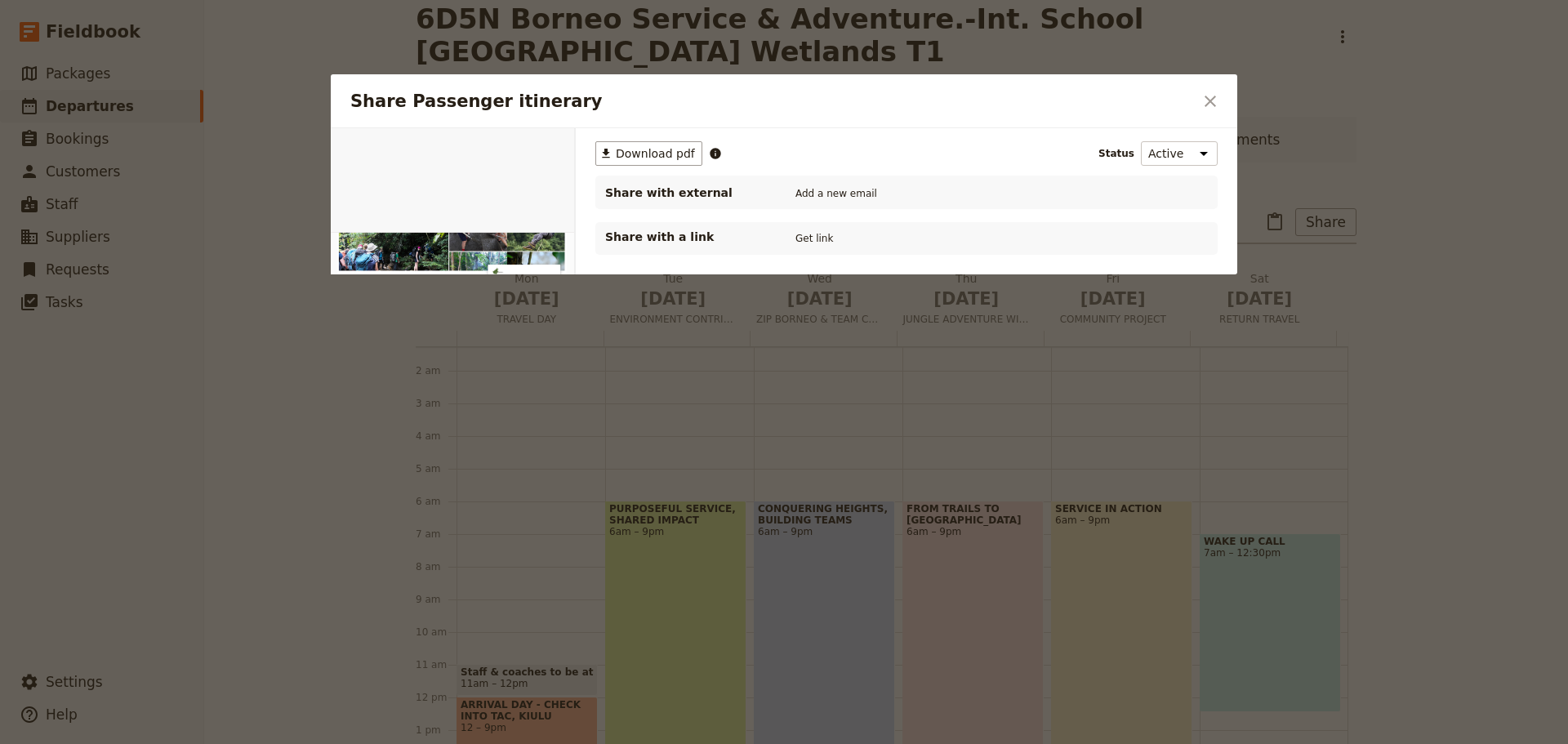
scroll to position [0, 0]
click at [647, 149] on span "Download pdf" at bounding box center [655, 154] width 79 height 17
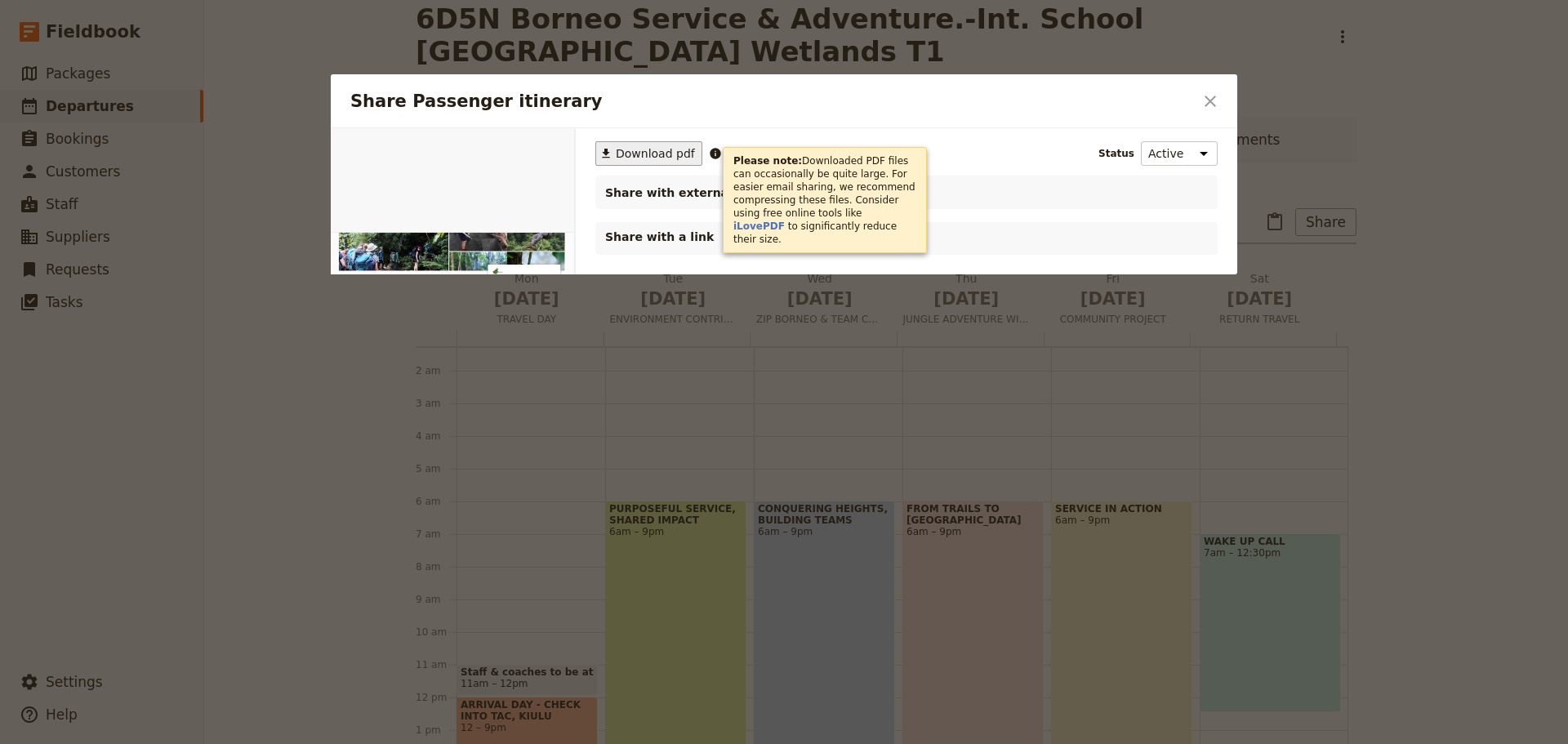
drag, startPoint x: 1205, startPoint y: 107, endPoint x: 1217, endPoint y: 116, distance: 15.0
click at [1205, 107] on icon "Close dialog" at bounding box center [1209, 100] width 19 height 19
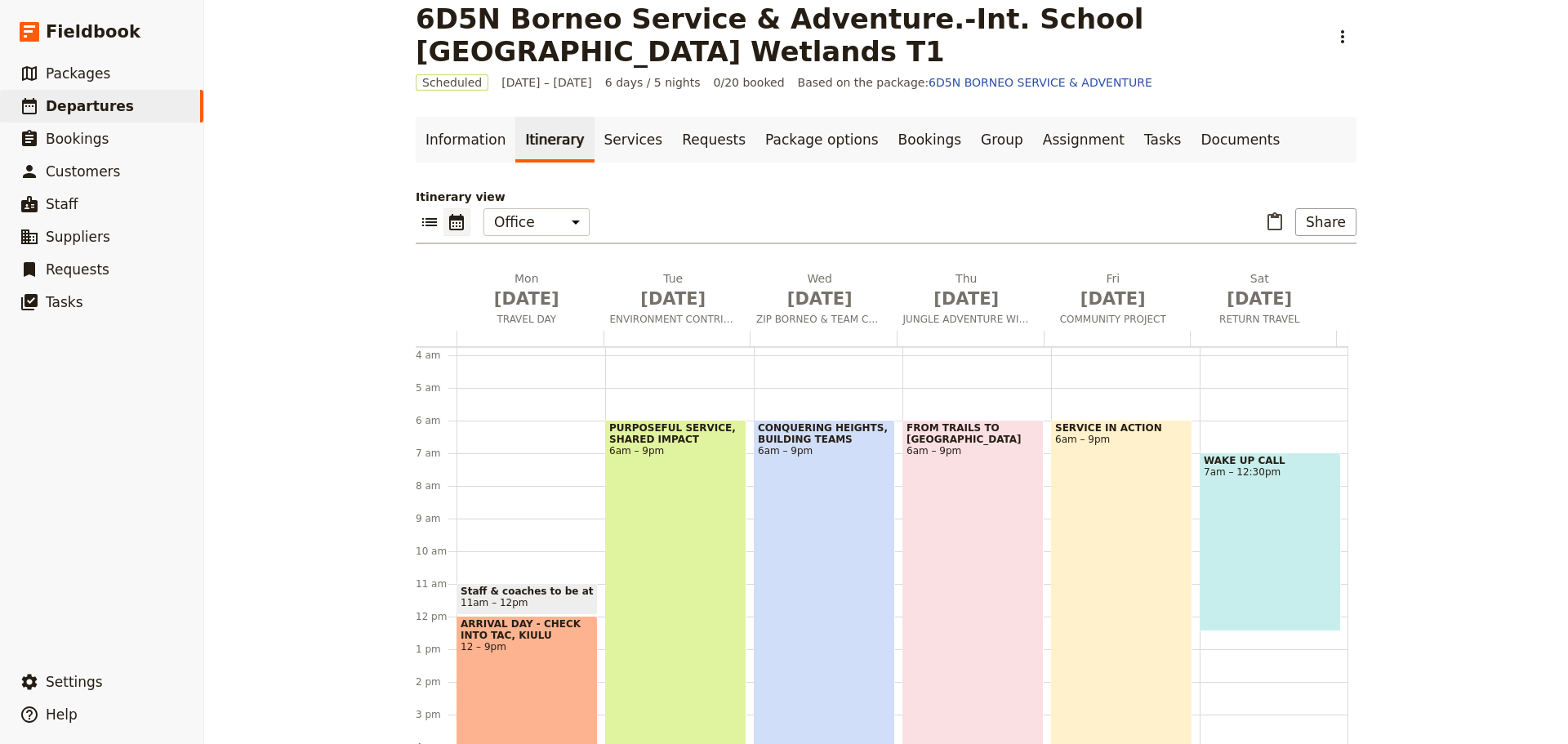
scroll to position [123, 0]
click at [681, 535] on div "PURPOSEFUL SERVICE, SHARED IMPACT 6am – 9pm" at bounding box center [676, 663] width 142 height 489
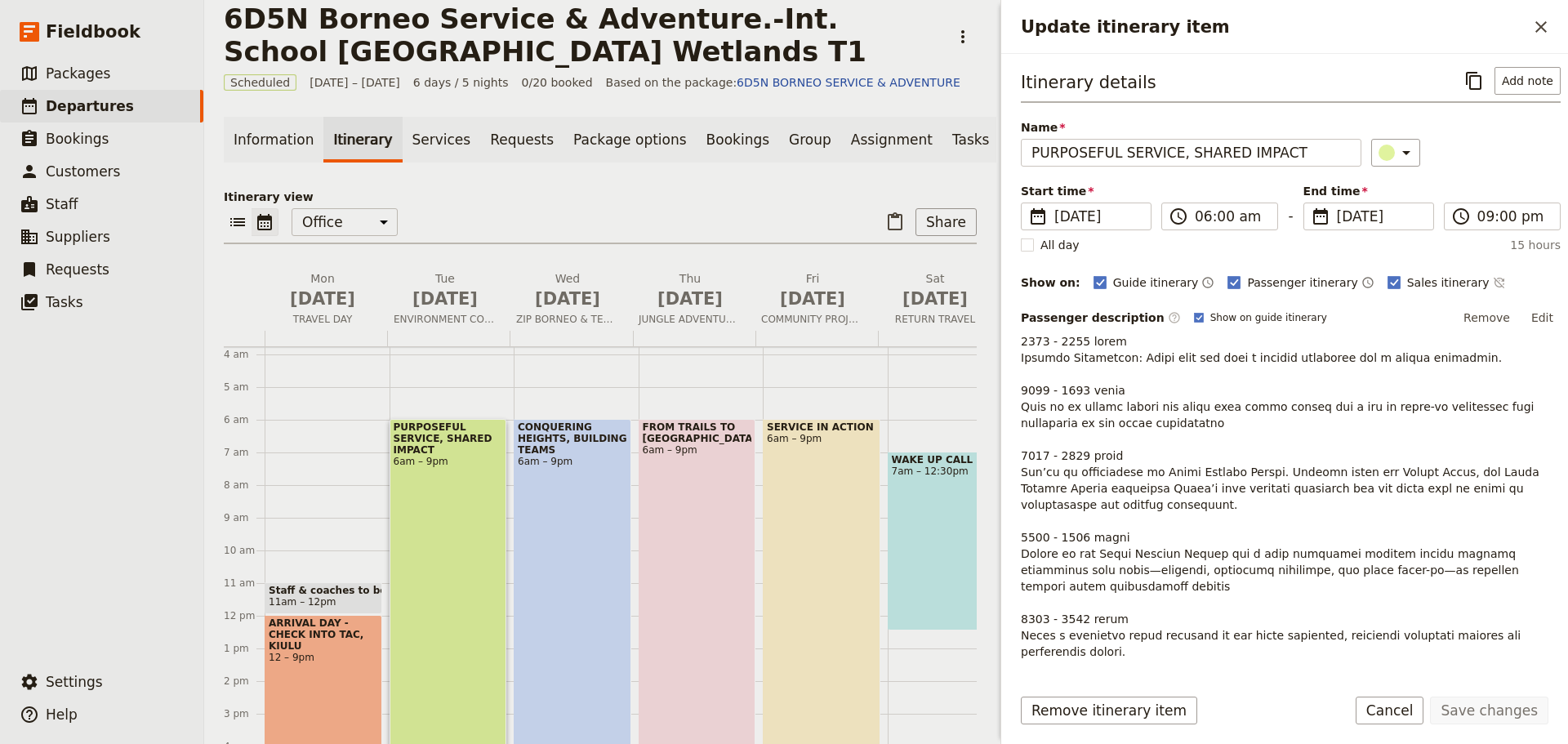
click at [681, 535] on div "FROM TRAILS TO RAPIDS 6am – 9pm" at bounding box center [697, 663] width 118 height 489
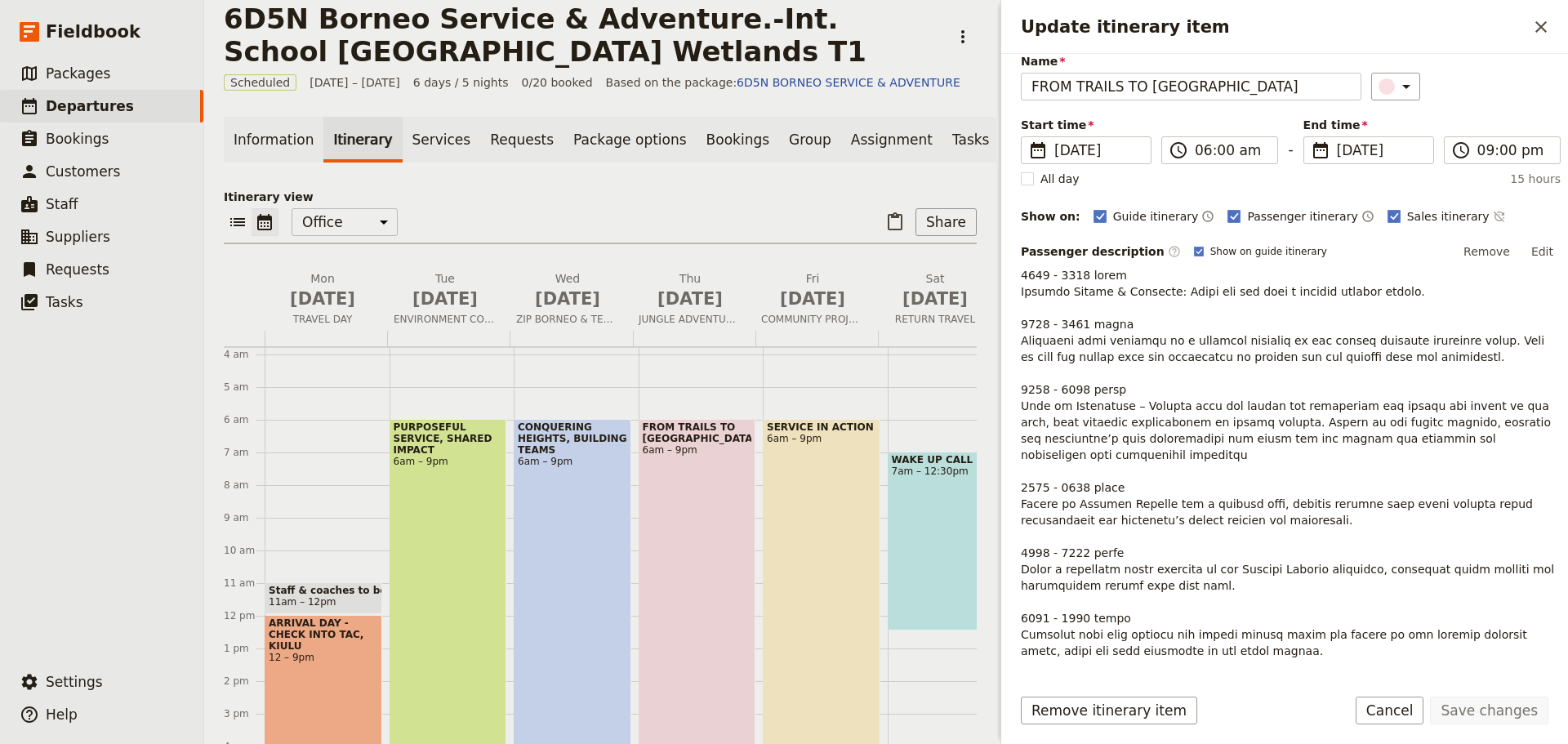
scroll to position [82, 0]
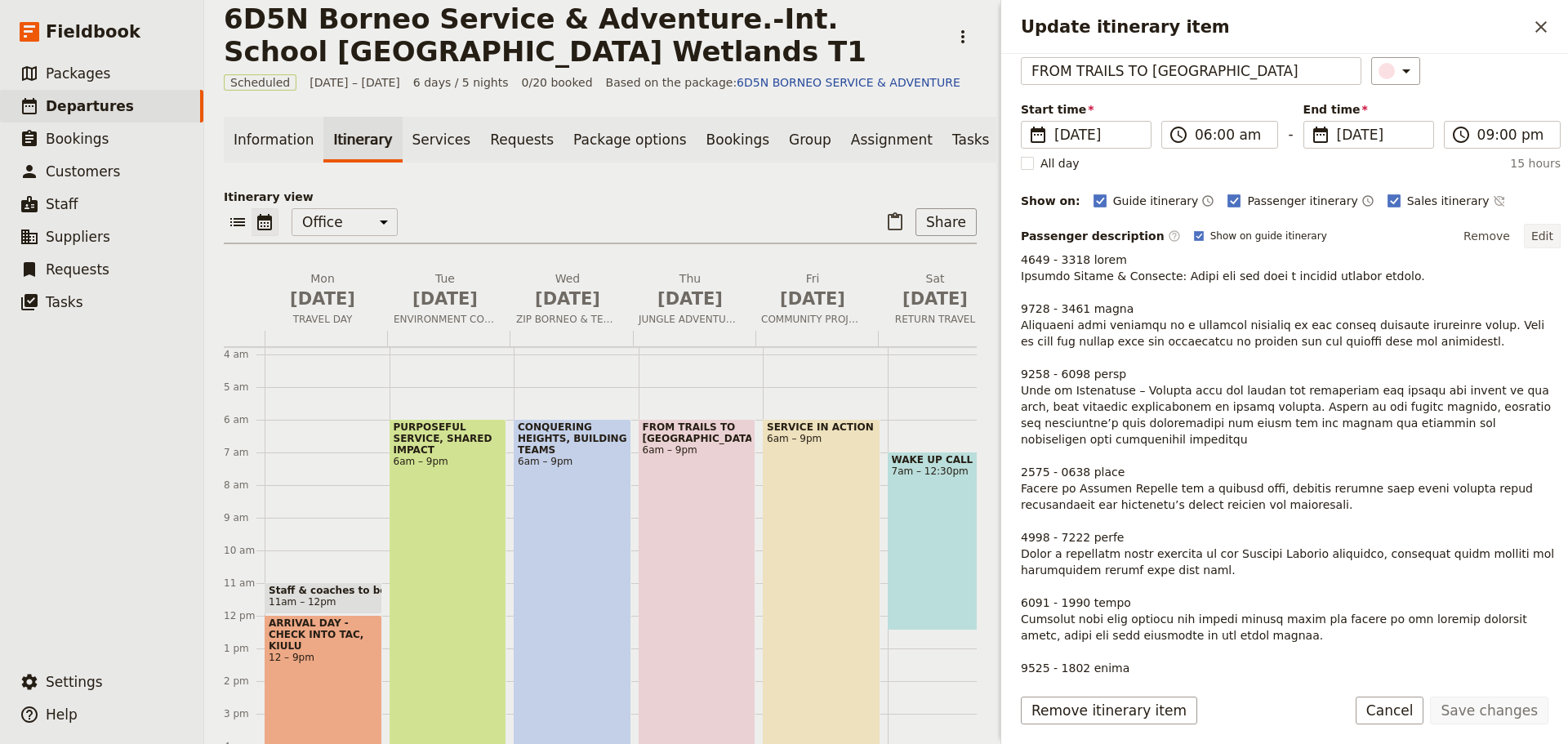
click at [1533, 235] on button "Edit" at bounding box center [1542, 235] width 37 height 25
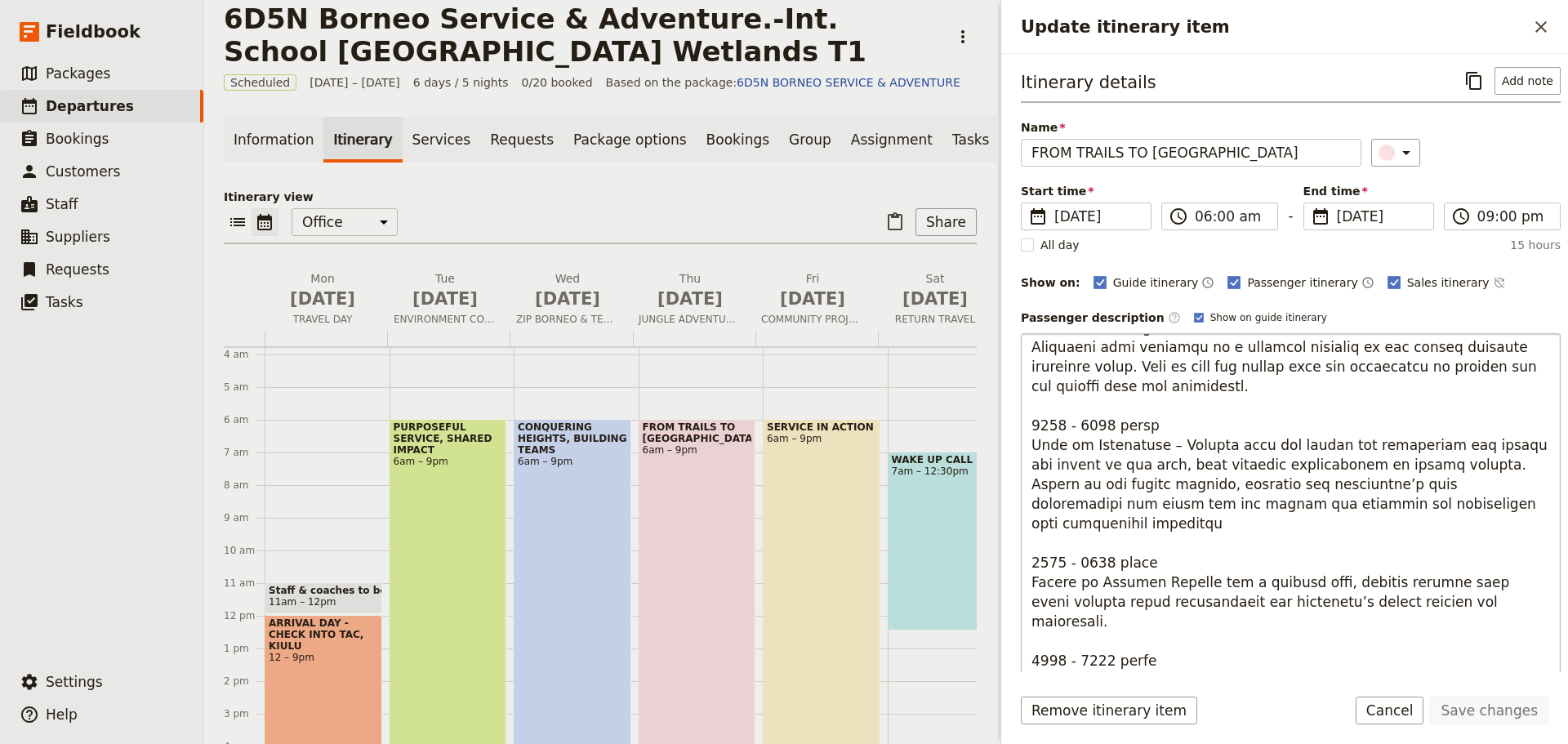
drag, startPoint x: 1031, startPoint y: 444, endPoint x: 1452, endPoint y: 515, distance: 426.9
click at [1452, 515] on textarea "Update itinerary item" at bounding box center [1290, 594] width 540 height 522
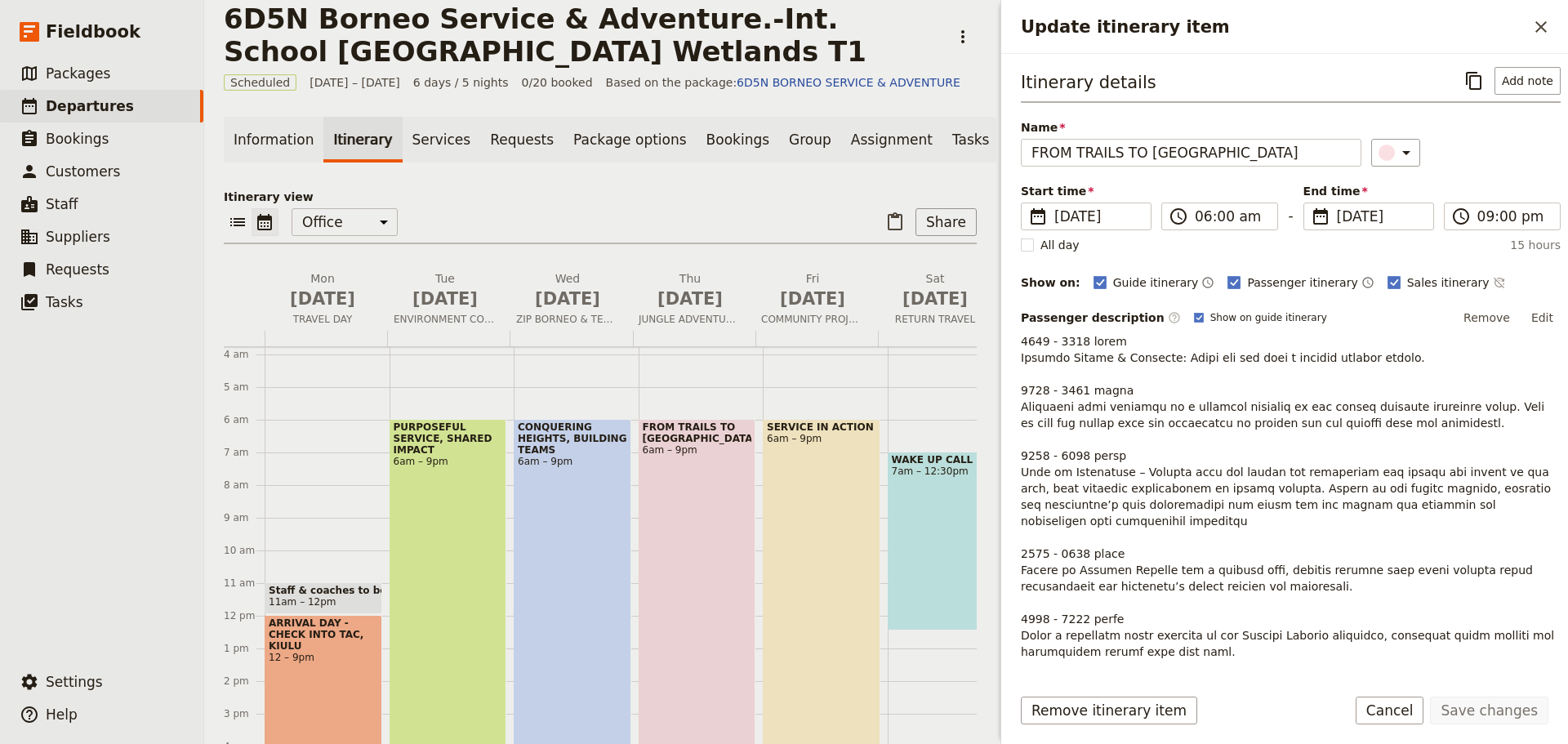
click at [1531, 315] on button "Edit" at bounding box center [1542, 317] width 37 height 25
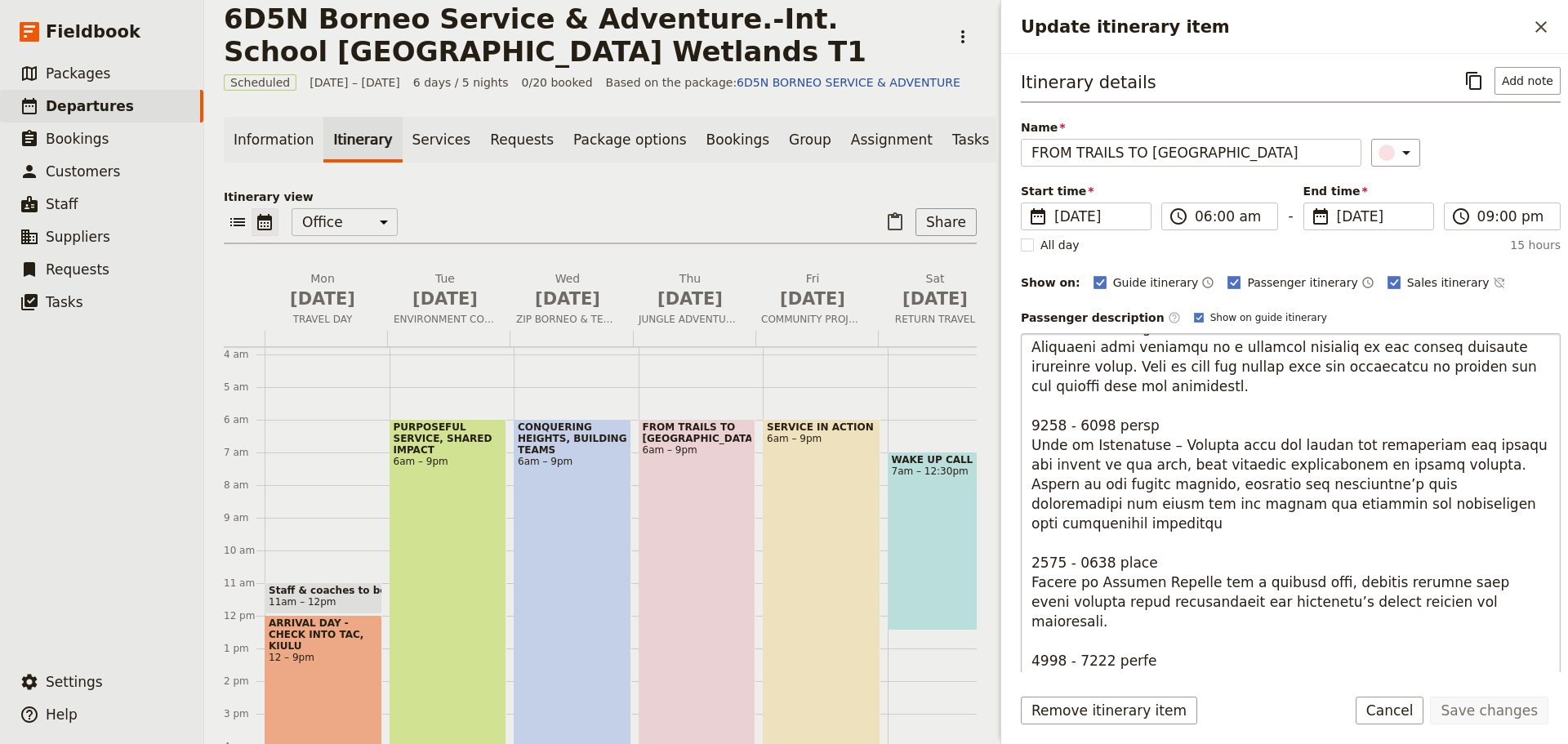
drag, startPoint x: 1071, startPoint y: 445, endPoint x: 1460, endPoint y: 505, distance: 393.6
click at [1460, 505] on textarea "Update itinerary item" at bounding box center [1290, 594] width 540 height 522
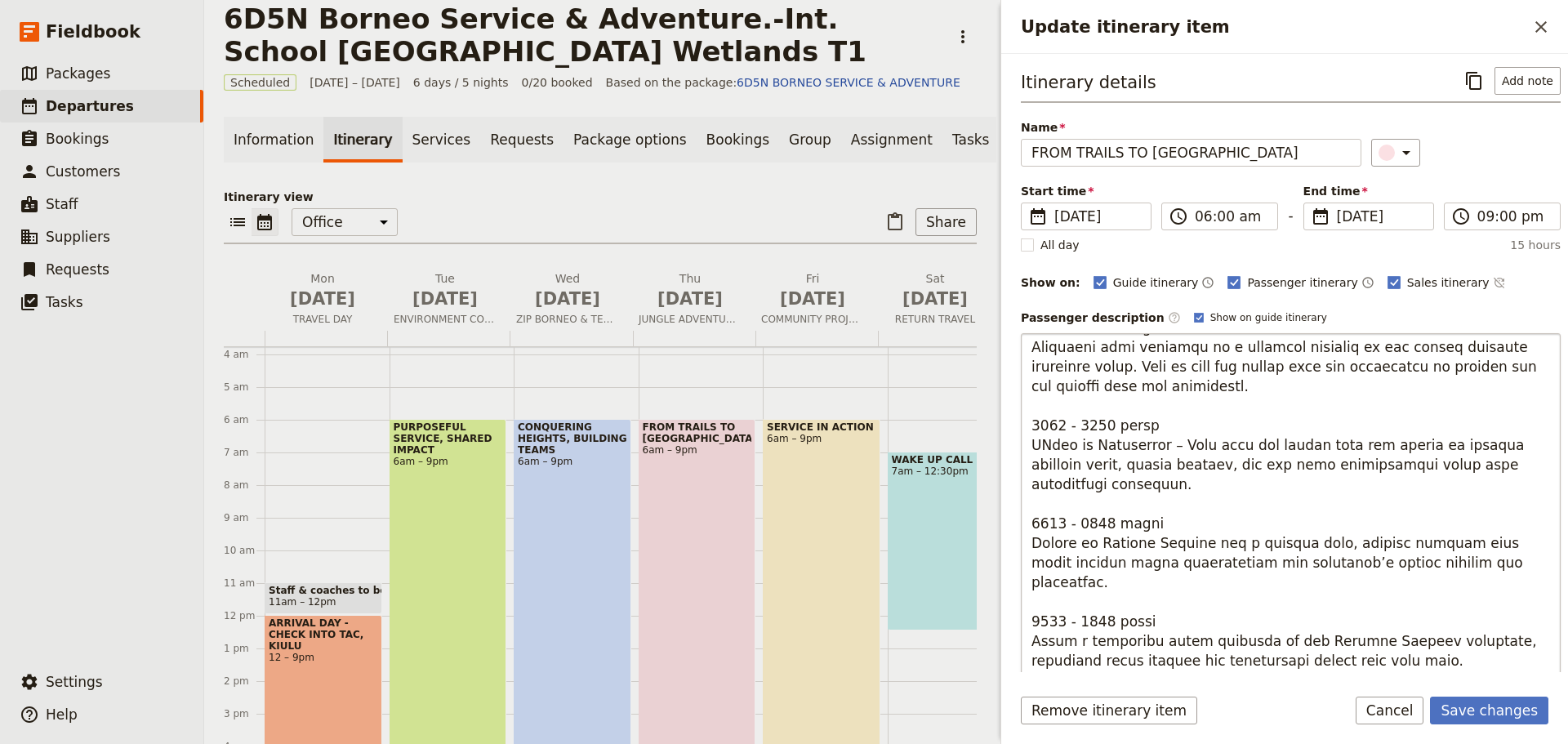
click at [1038, 447] on textarea "Update itinerary item" at bounding box center [1290, 594] width 540 height 522
type textarea "0600 - 0730 hours Morning Huddle & Briefing: Begin the day with a focused morni…"
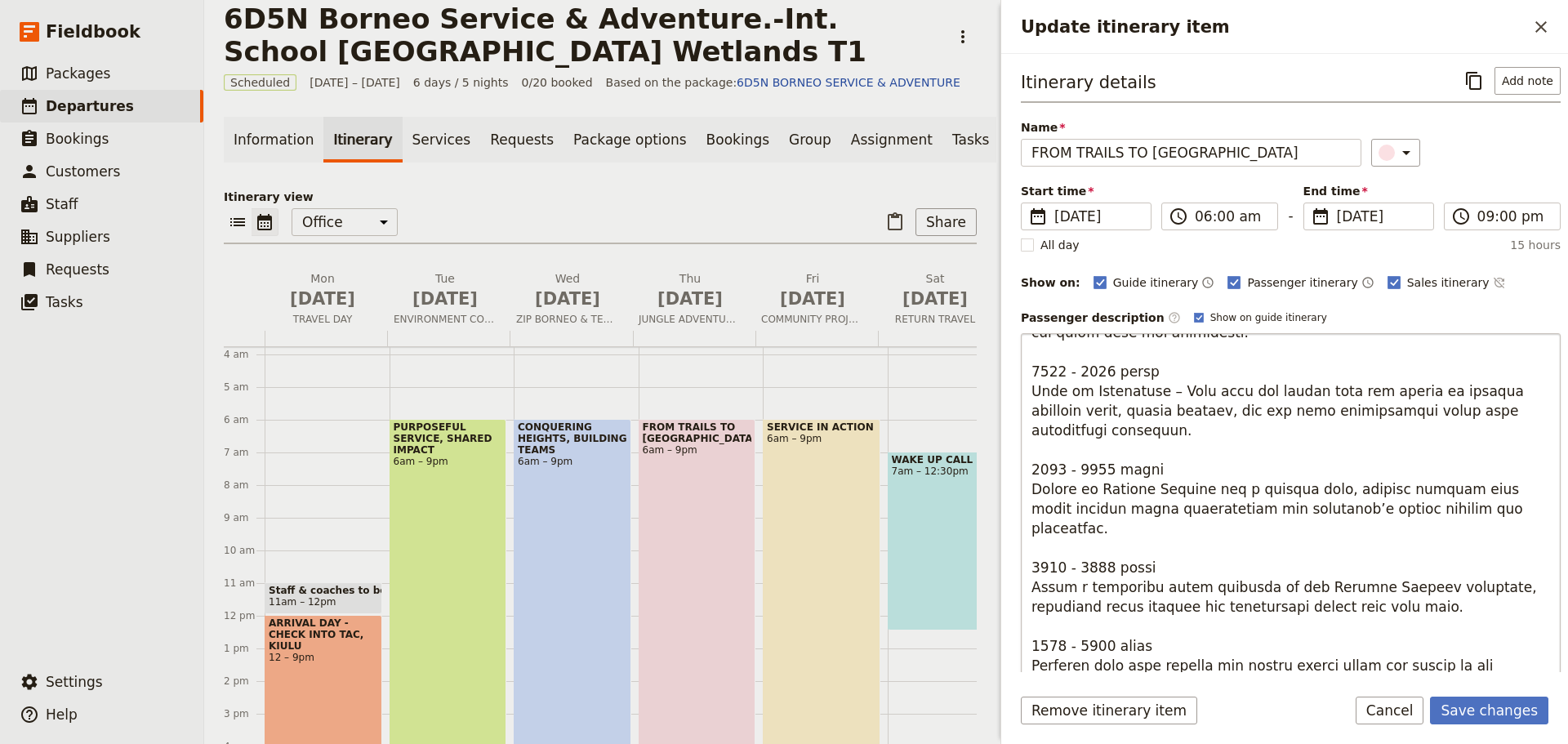
scroll to position [164, 0]
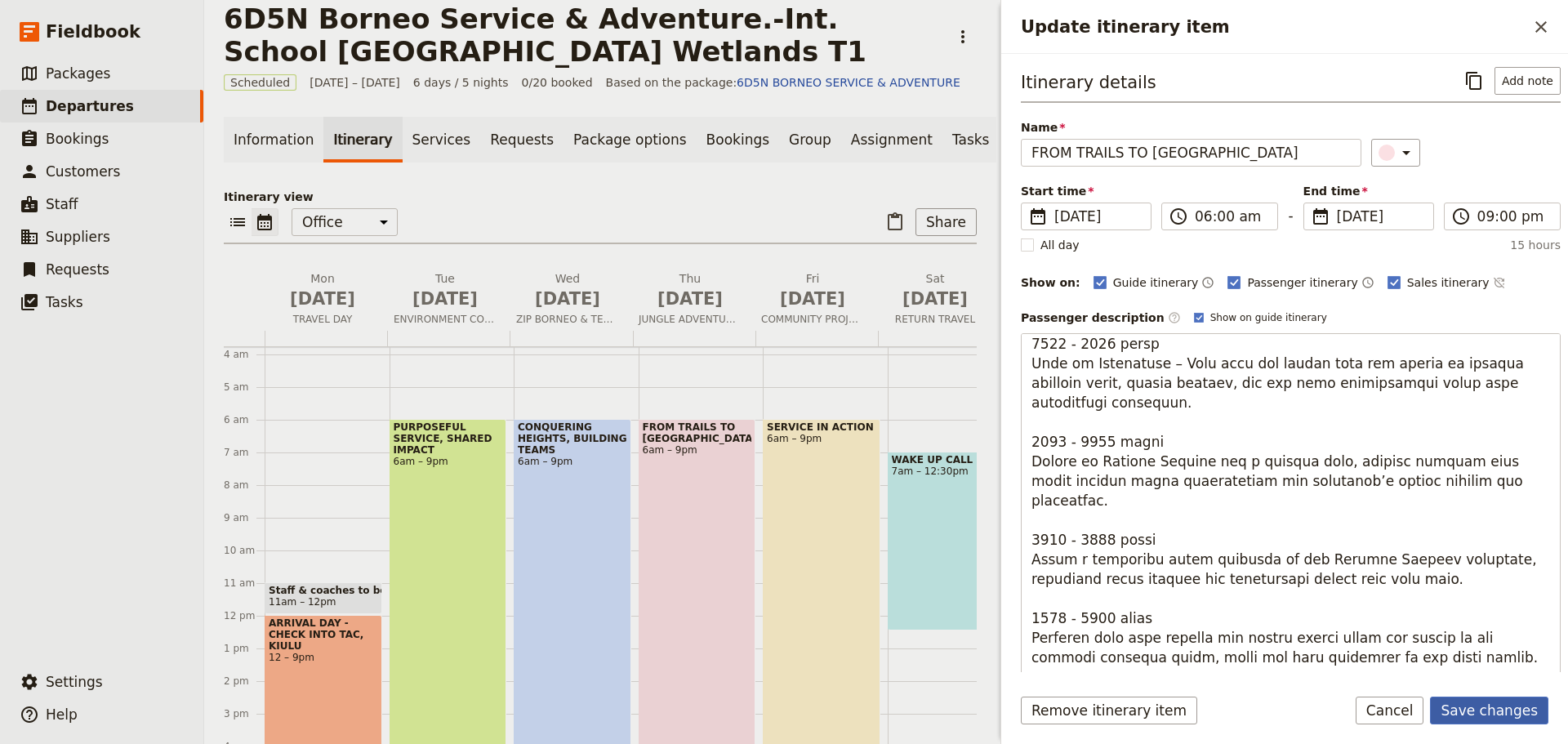
click at [1470, 704] on button "Save changes" at bounding box center [1489, 710] width 119 height 28
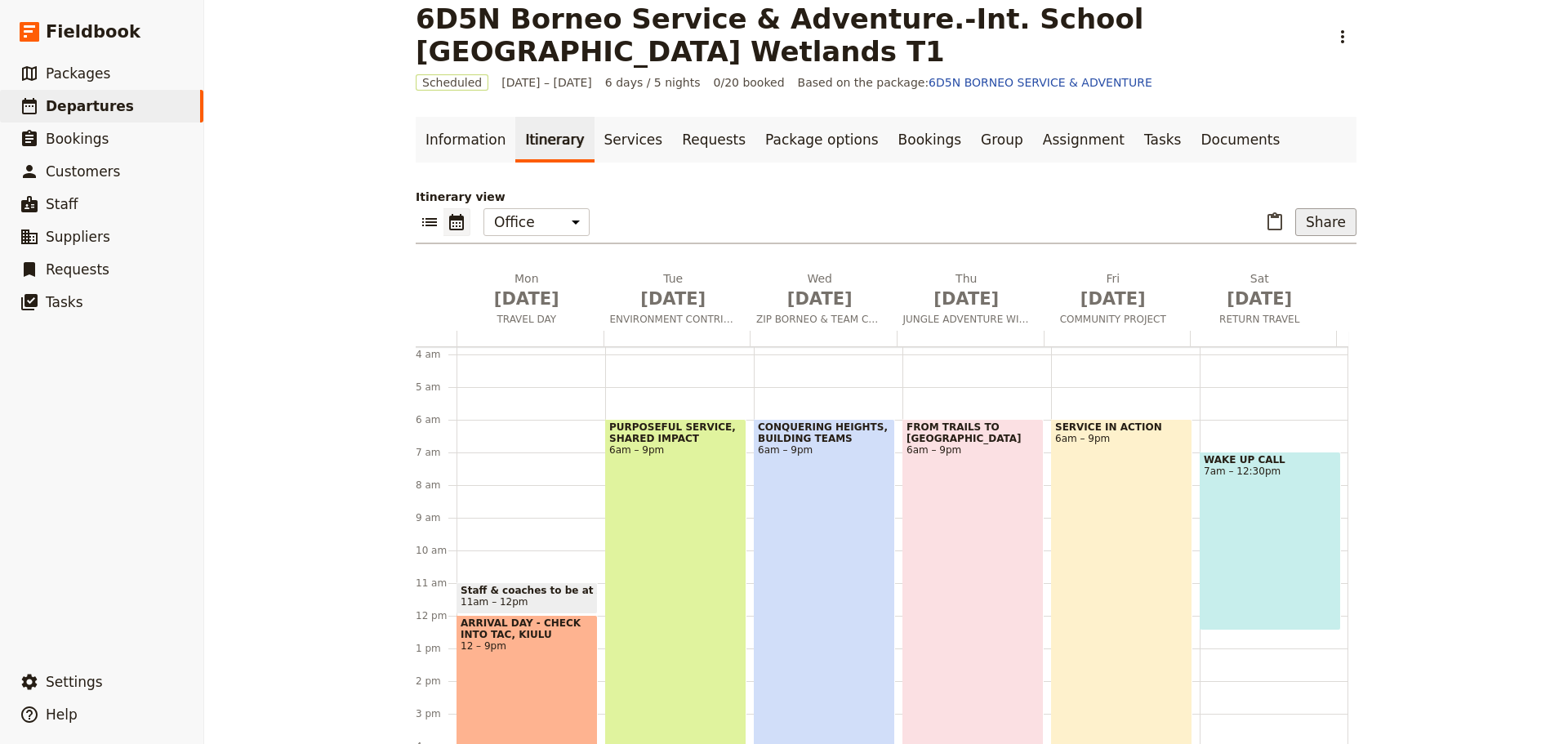
click at [1315, 222] on button "Share" at bounding box center [1325, 222] width 62 height 28
click at [1289, 282] on span "Passenger itinerary" at bounding box center [1284, 281] width 110 height 17
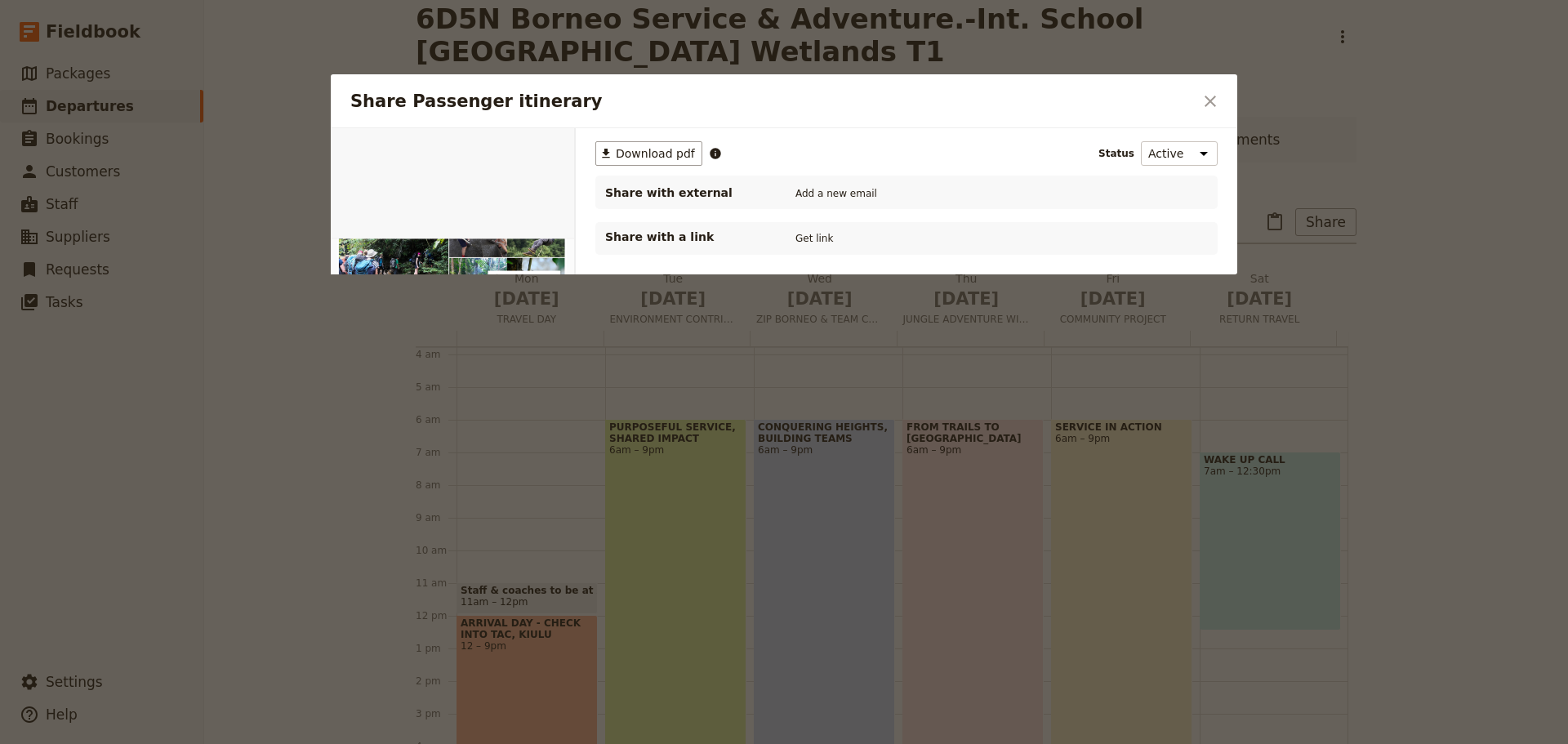
scroll to position [0, 0]
click at [654, 156] on span "Download pdf" at bounding box center [655, 154] width 79 height 17
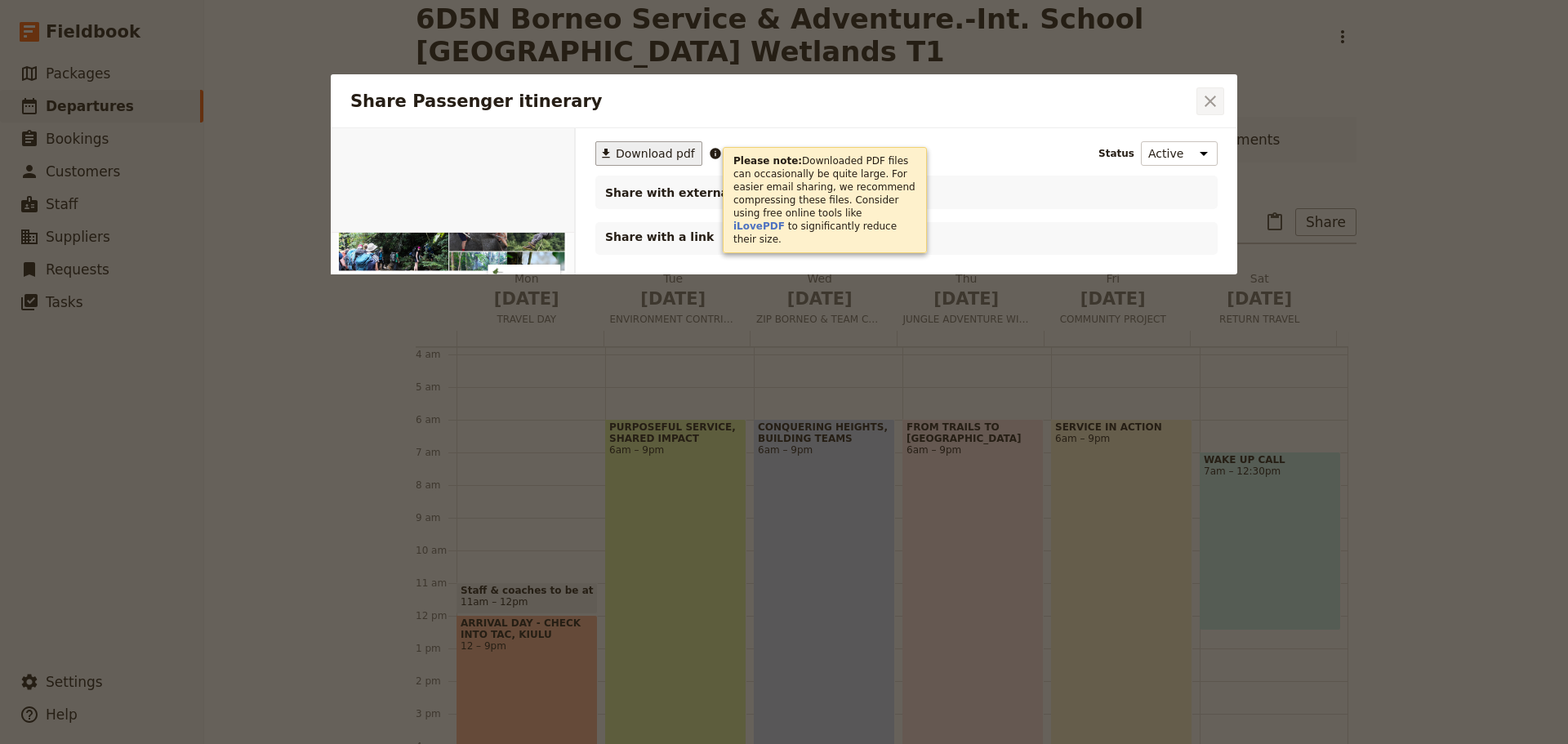
click at [1212, 99] on icon "Close dialog" at bounding box center [1210, 101] width 11 height 11
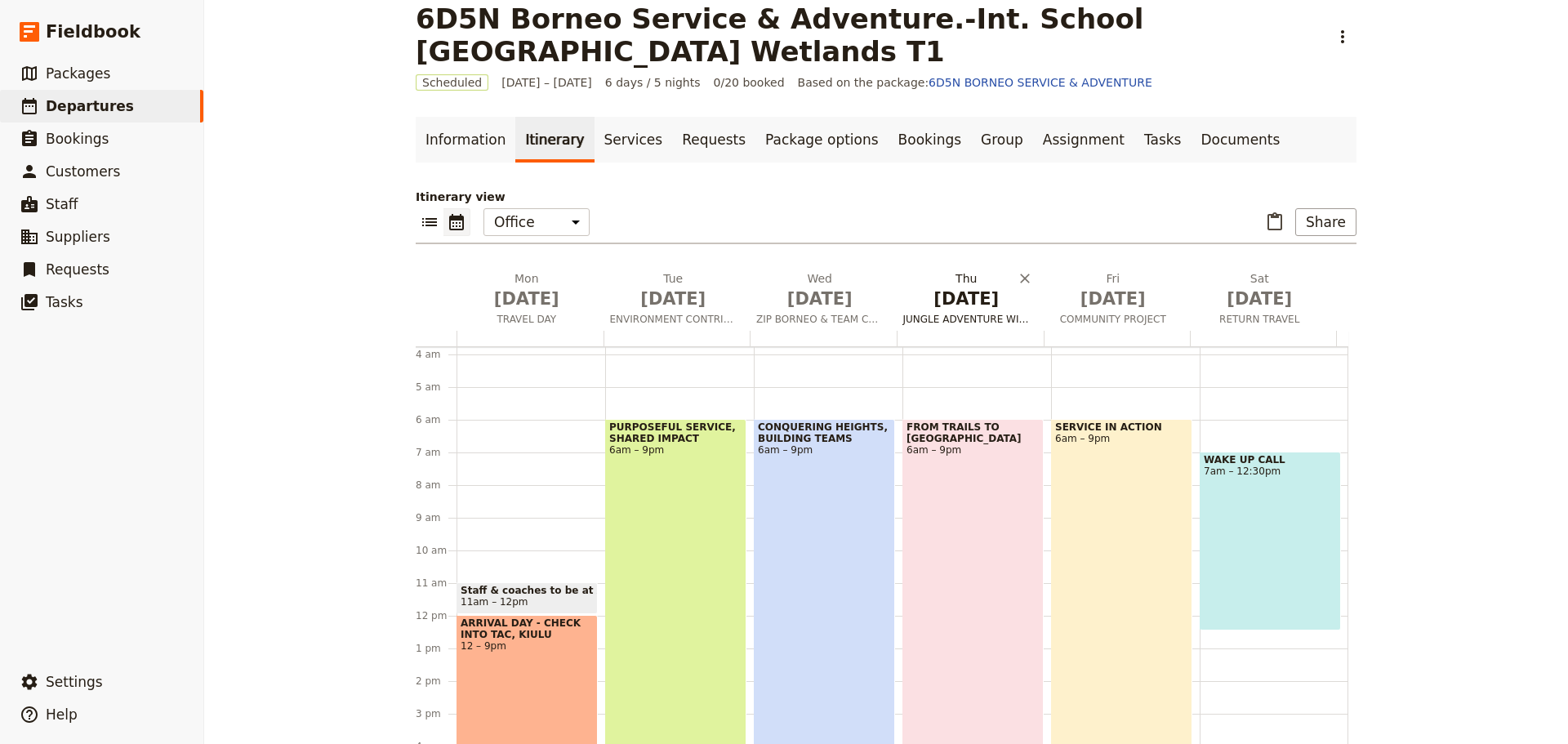
scroll to position [50, 0]
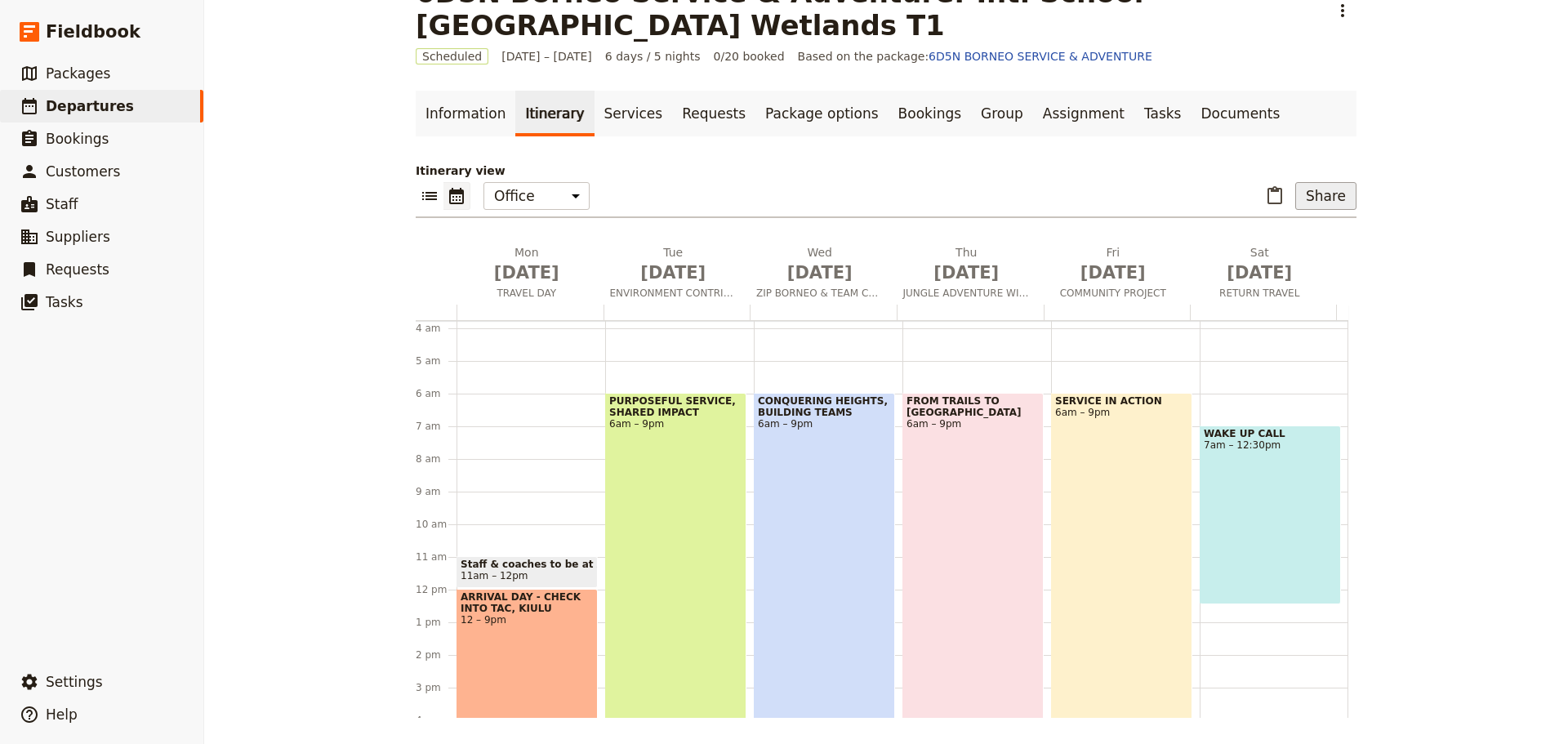
click at [1332, 198] on button "Share" at bounding box center [1325, 196] width 62 height 28
click at [1296, 251] on span "Passenger itinerary" at bounding box center [1284, 255] width 110 height 17
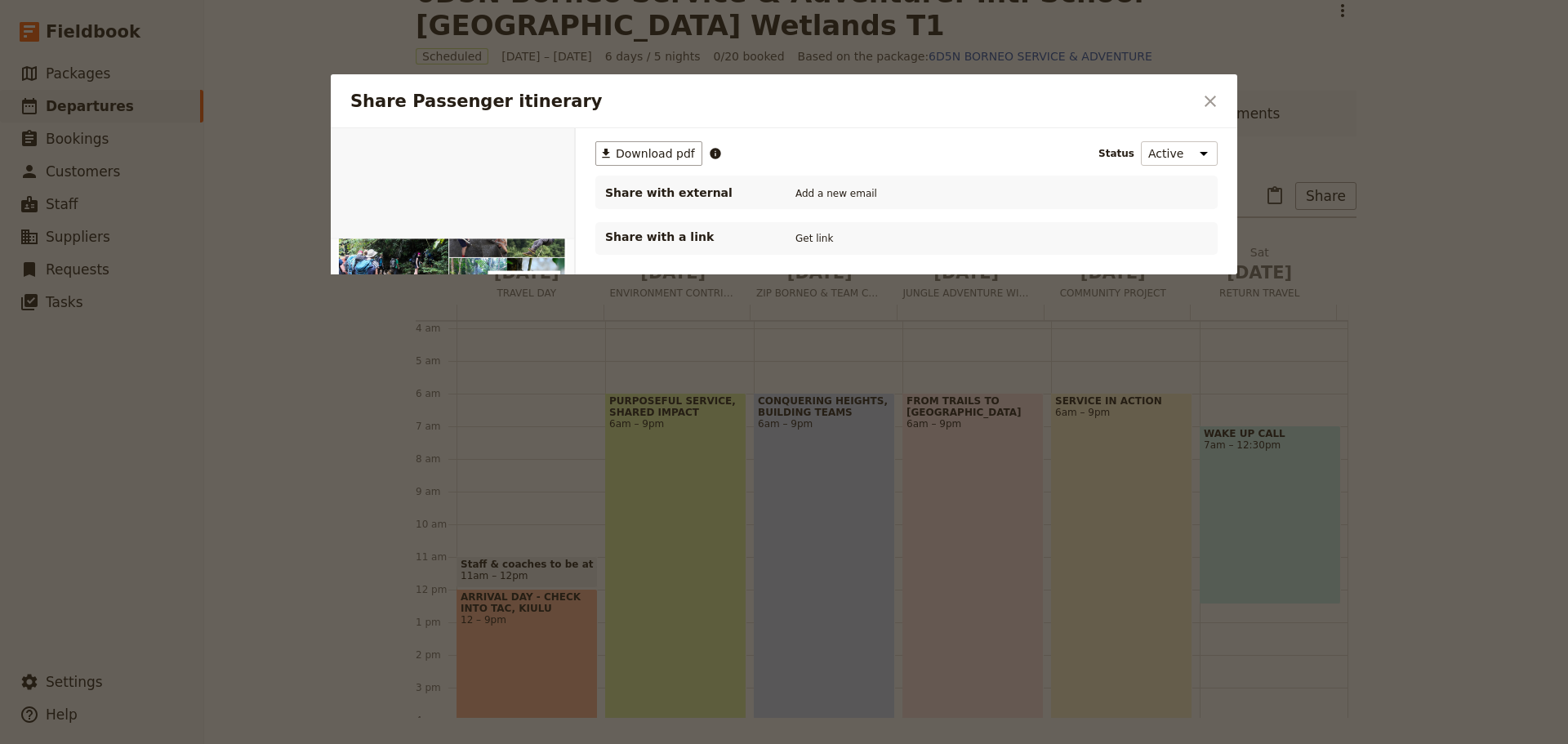
scroll to position [0, 0]
click at [662, 153] on span "Download pdf" at bounding box center [655, 154] width 79 height 17
click at [1214, 91] on icon "Close dialog" at bounding box center [1209, 100] width 19 height 19
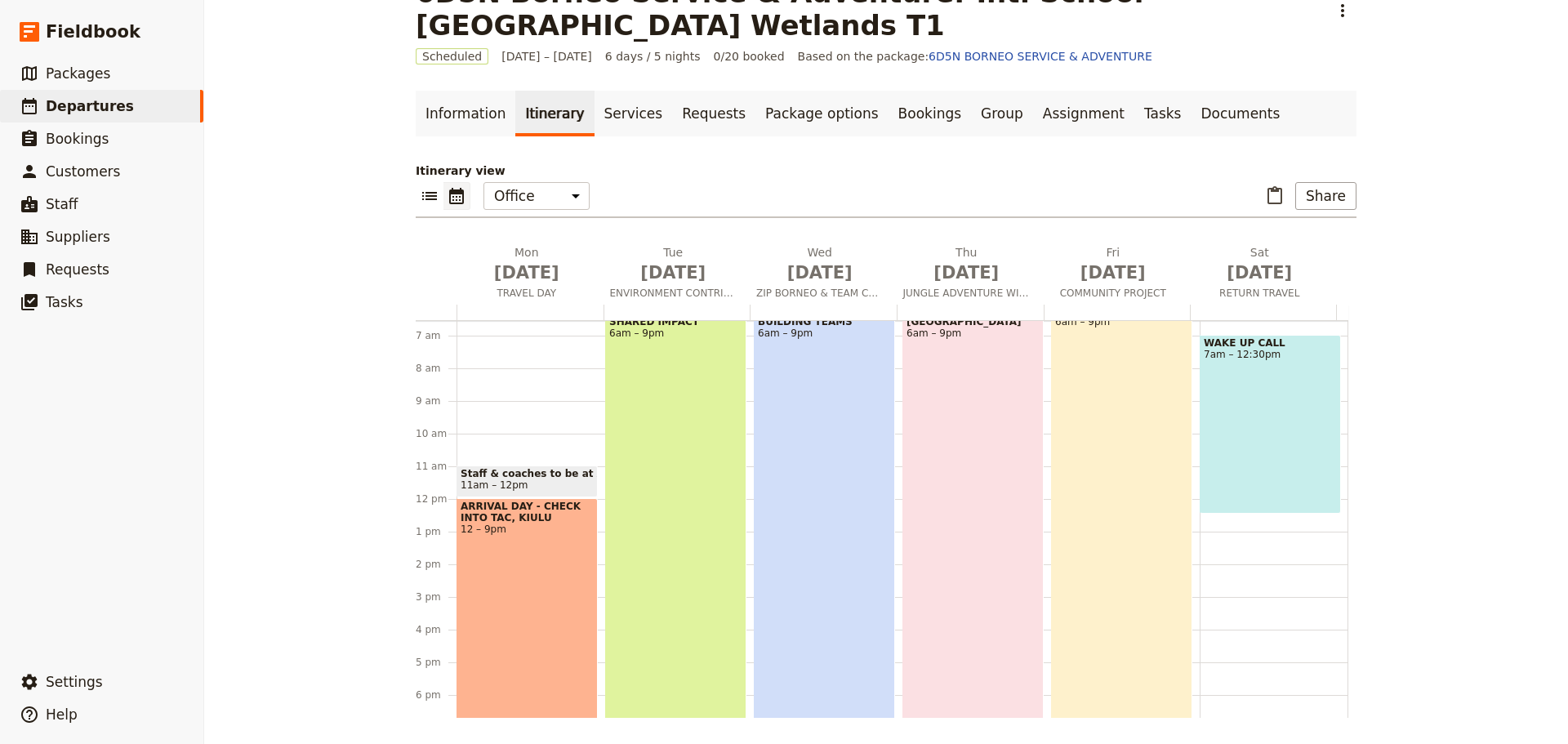
scroll to position [287, 0]
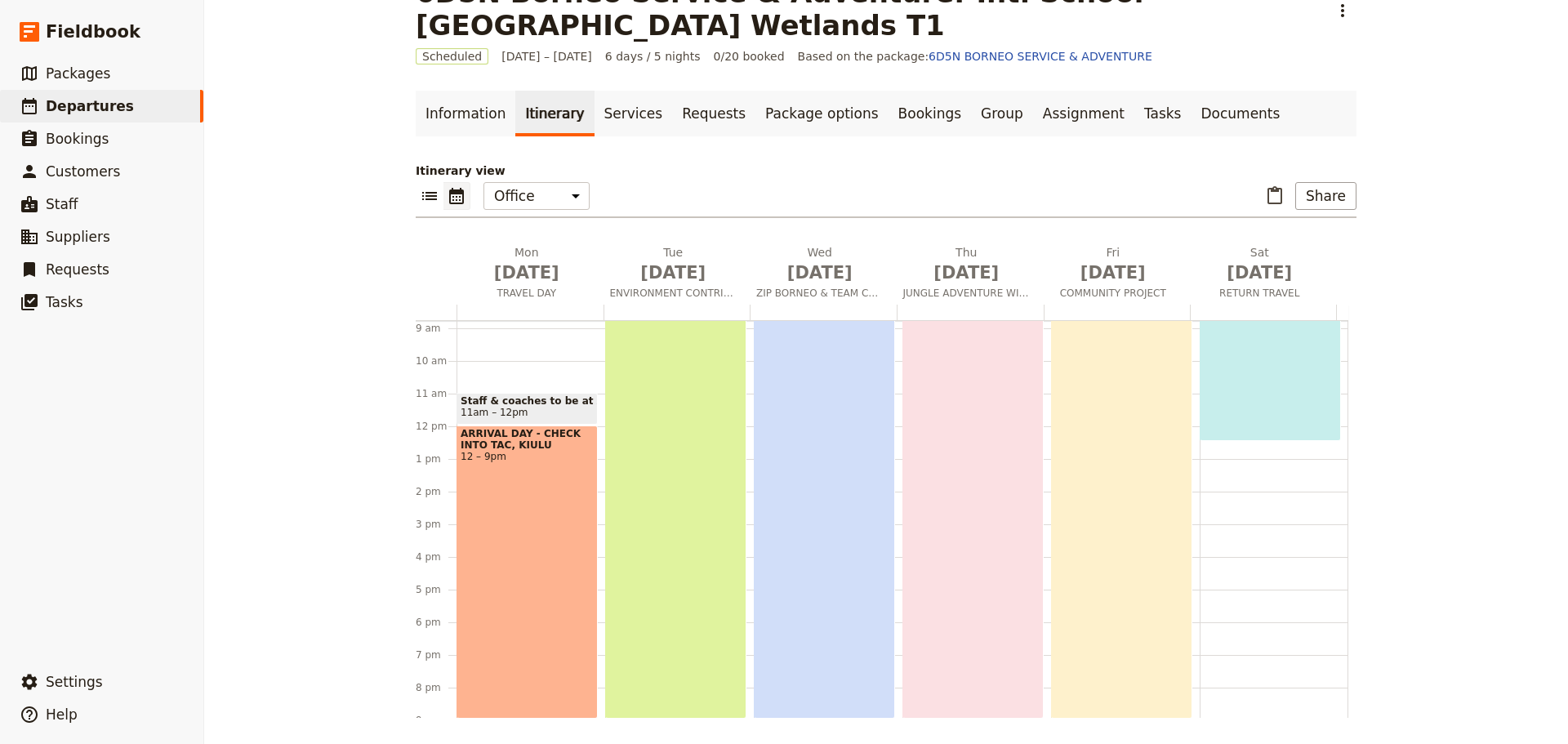
click at [513, 550] on div "ARRIVAL DAY - CHECK INTO TAC, KIULU 12 – 9pm" at bounding box center [527, 572] width 142 height 293
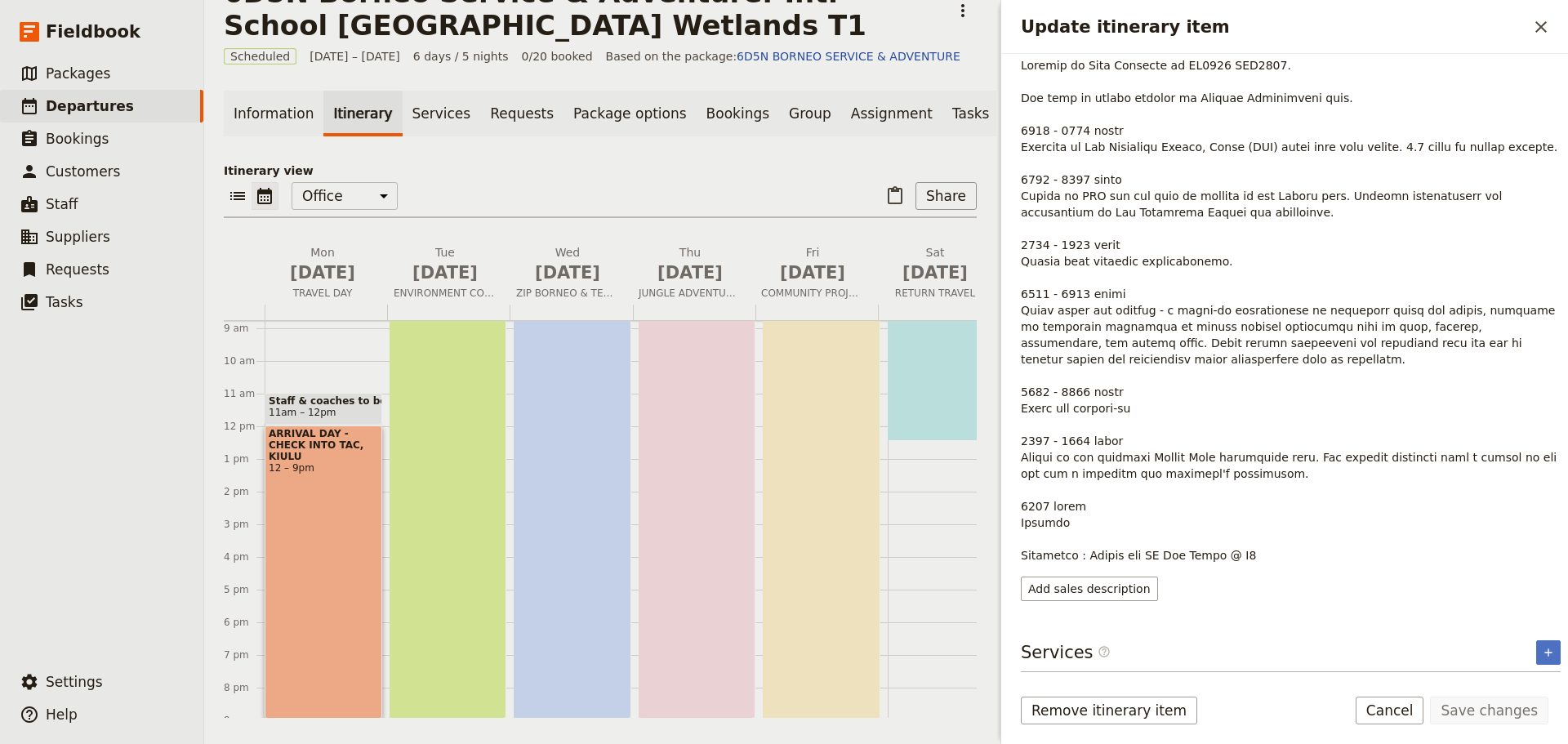
scroll to position [31, 0]
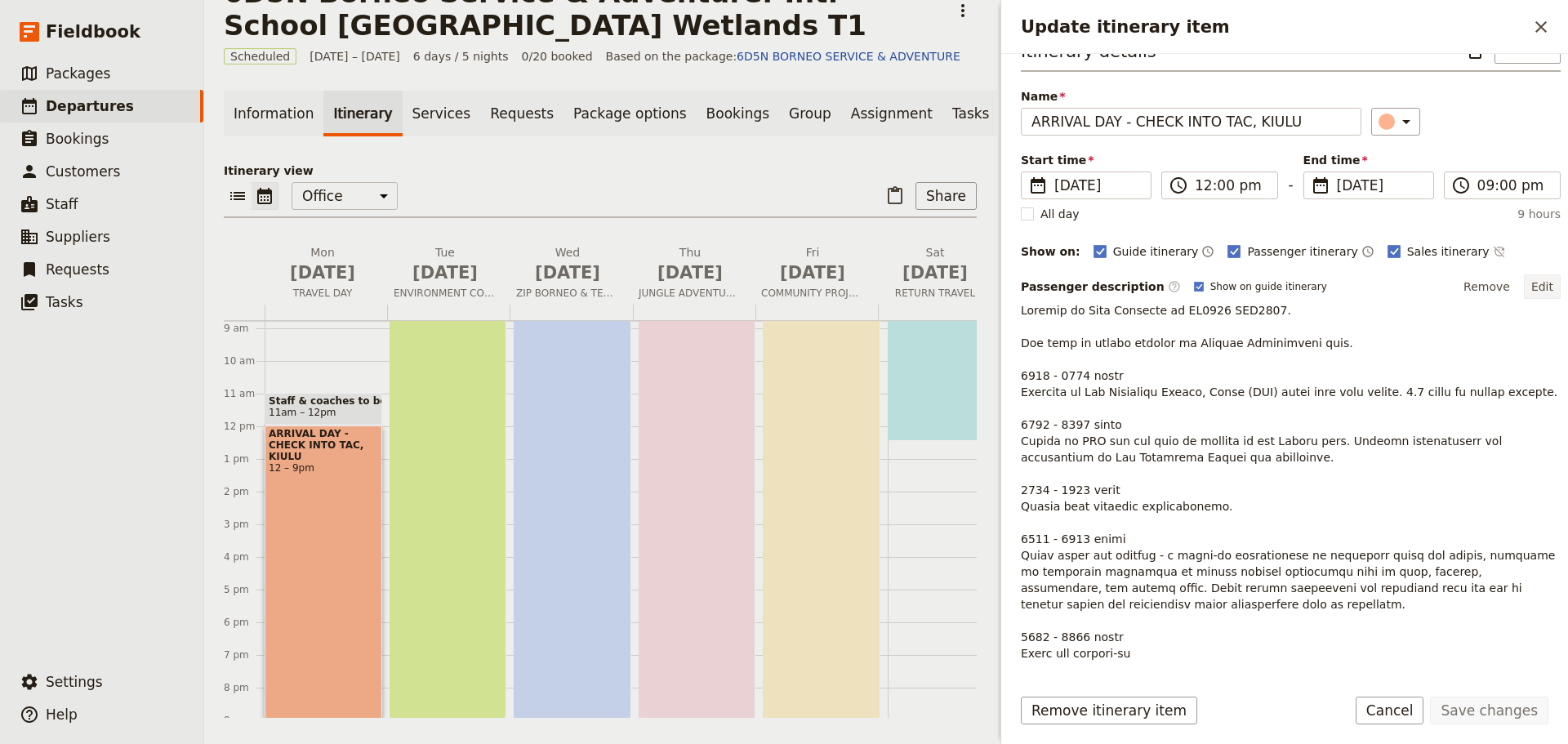
click at [1528, 288] on button "Edit" at bounding box center [1542, 286] width 37 height 25
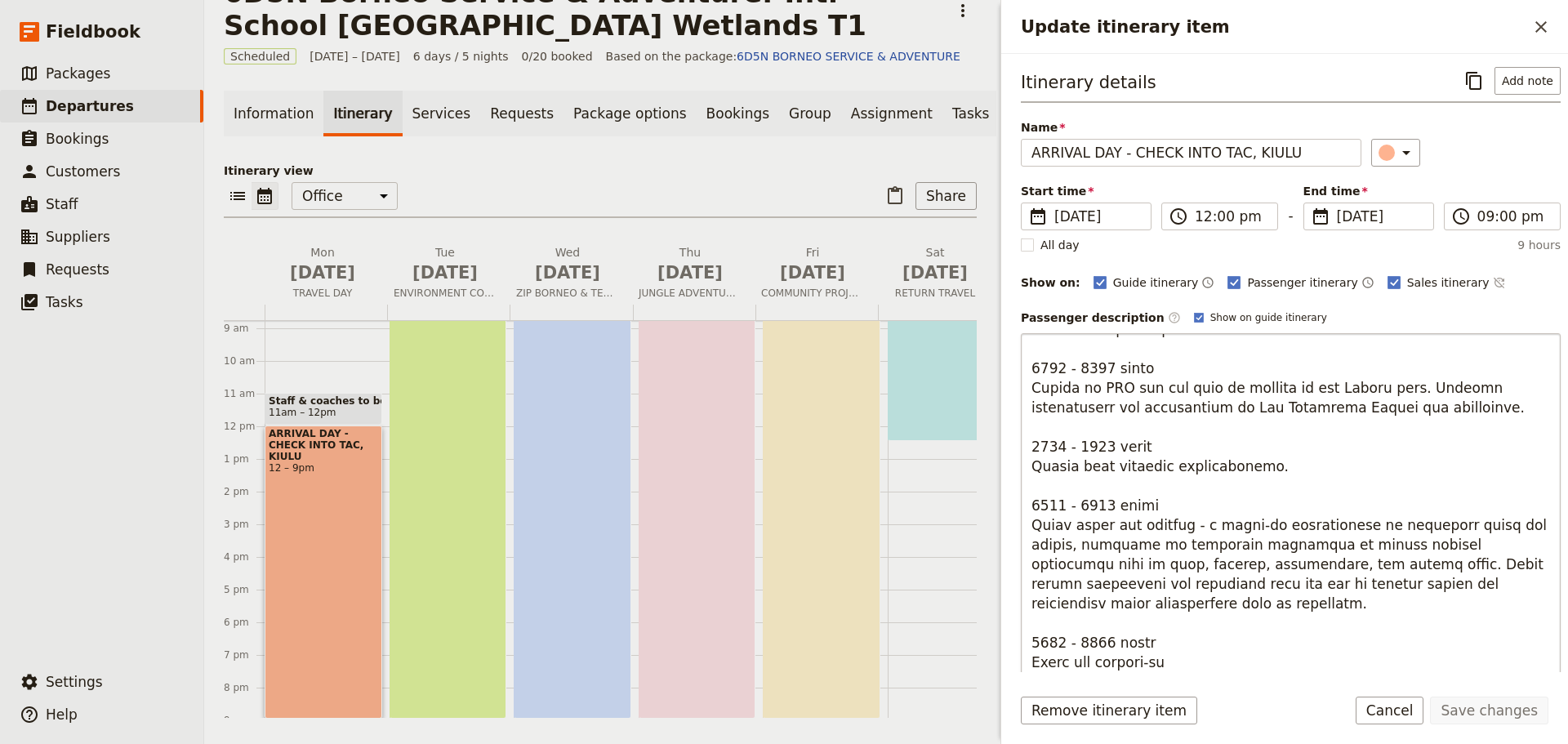
scroll to position [292, 0]
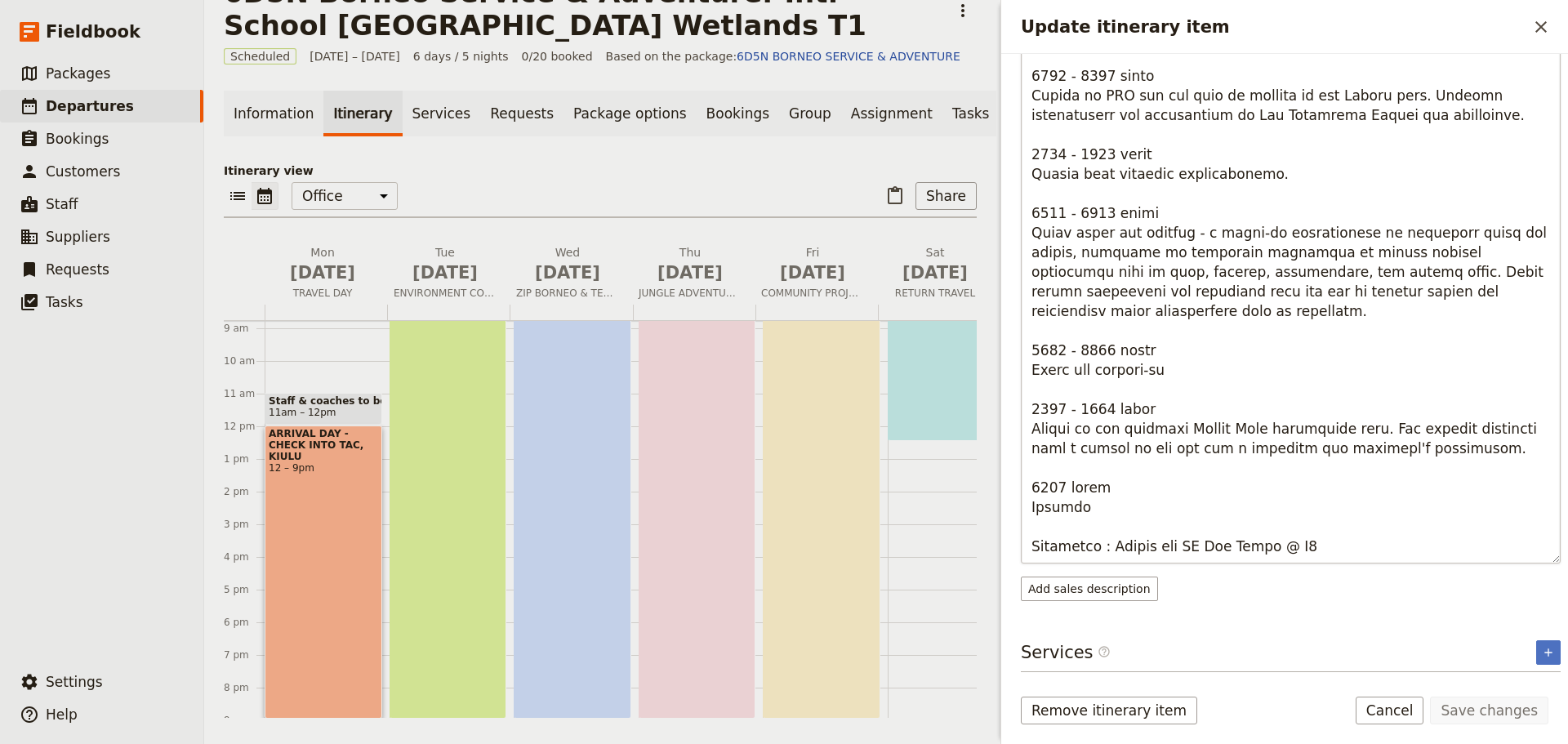
click at [1142, 547] on textarea "Update itinerary item" at bounding box center [1290, 302] width 540 height 522
type textarea "Arrival in Kota Kinabalu on MH2610 ETA1215. You will be warmly greeted by Abili…"
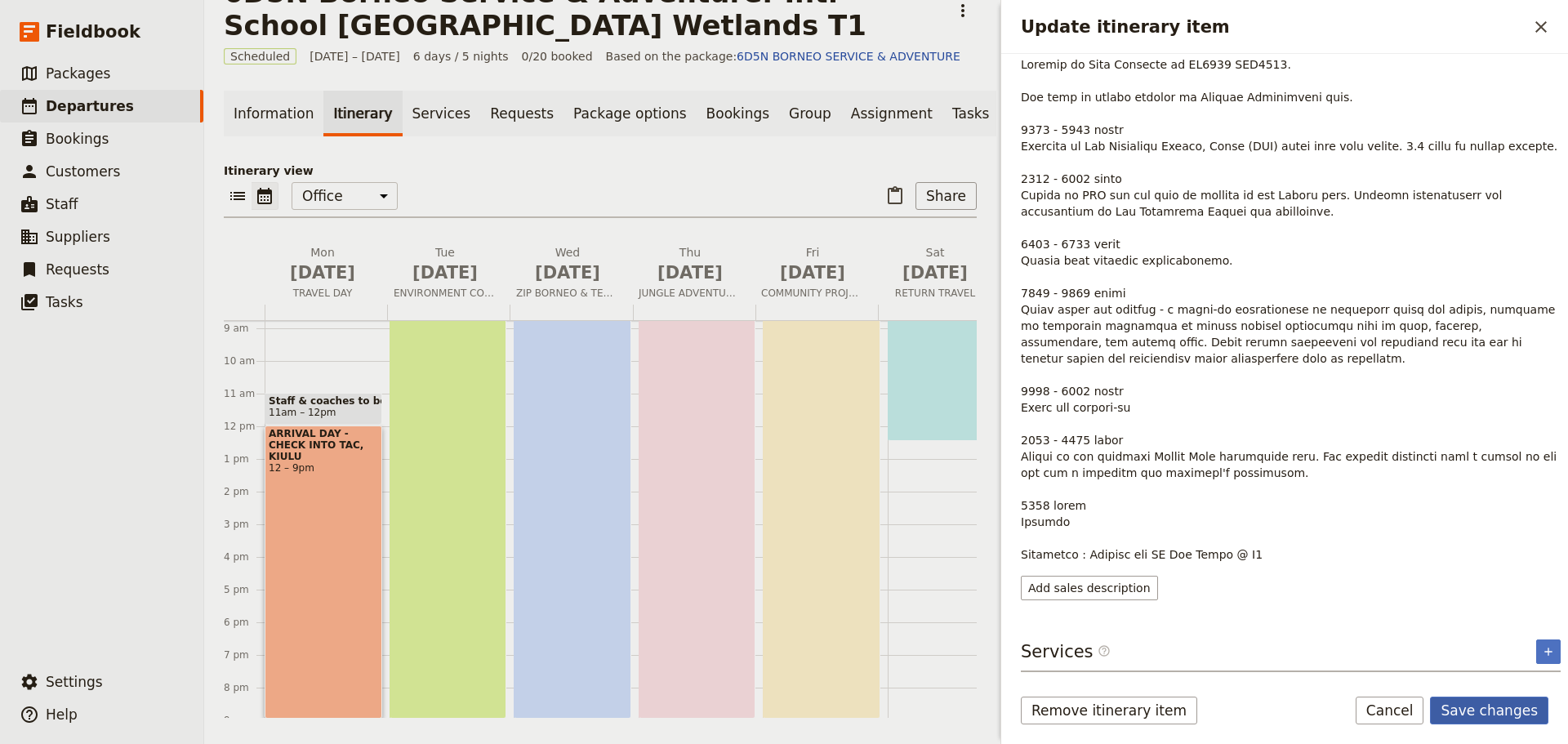
click at [1461, 715] on button "Save changes" at bounding box center [1489, 710] width 119 height 28
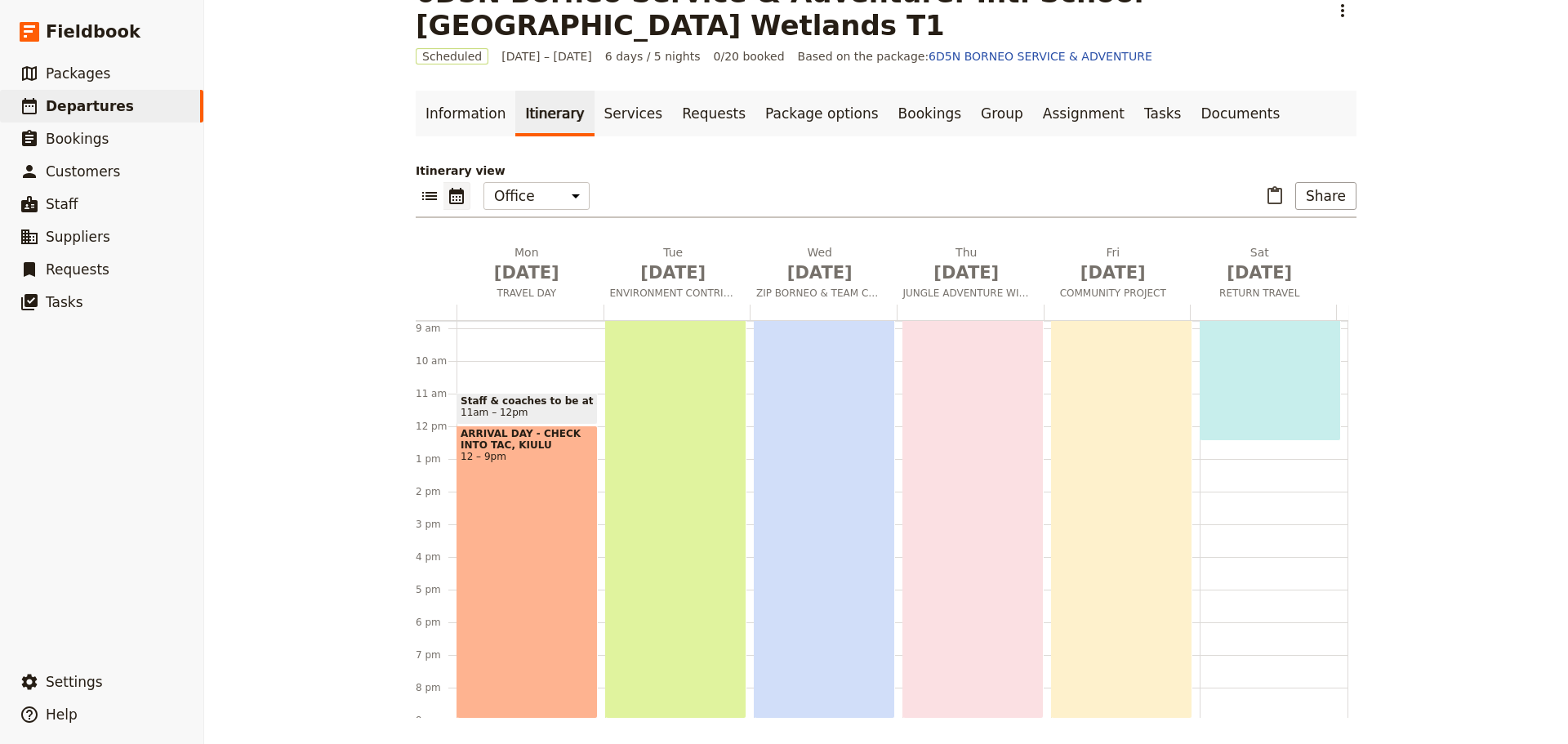
click at [715, 543] on div "PURPOSEFUL SERVICE, SHARED IMPACT 6am – 9pm" at bounding box center [676, 475] width 142 height 489
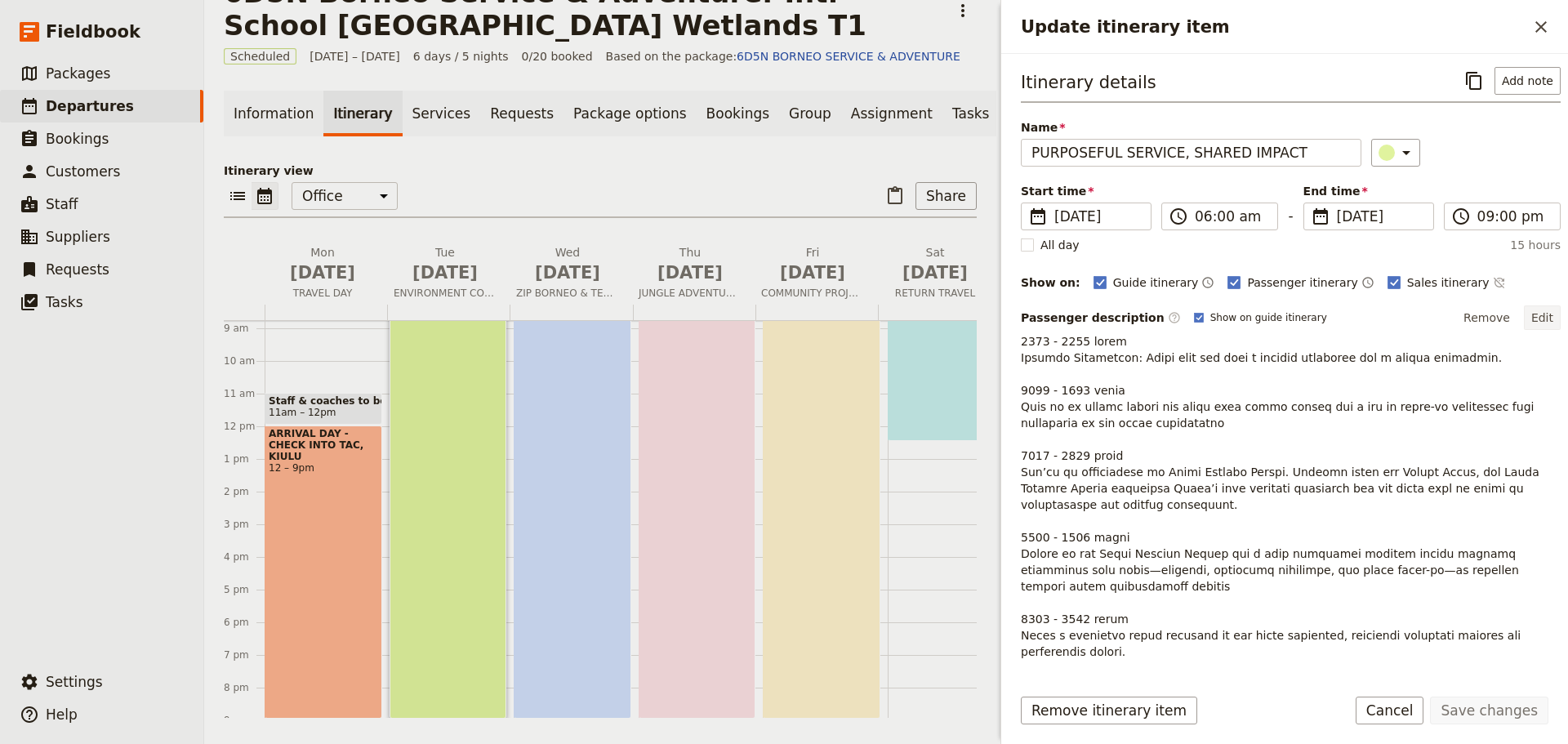
click at [1533, 314] on button "Edit" at bounding box center [1542, 317] width 37 height 25
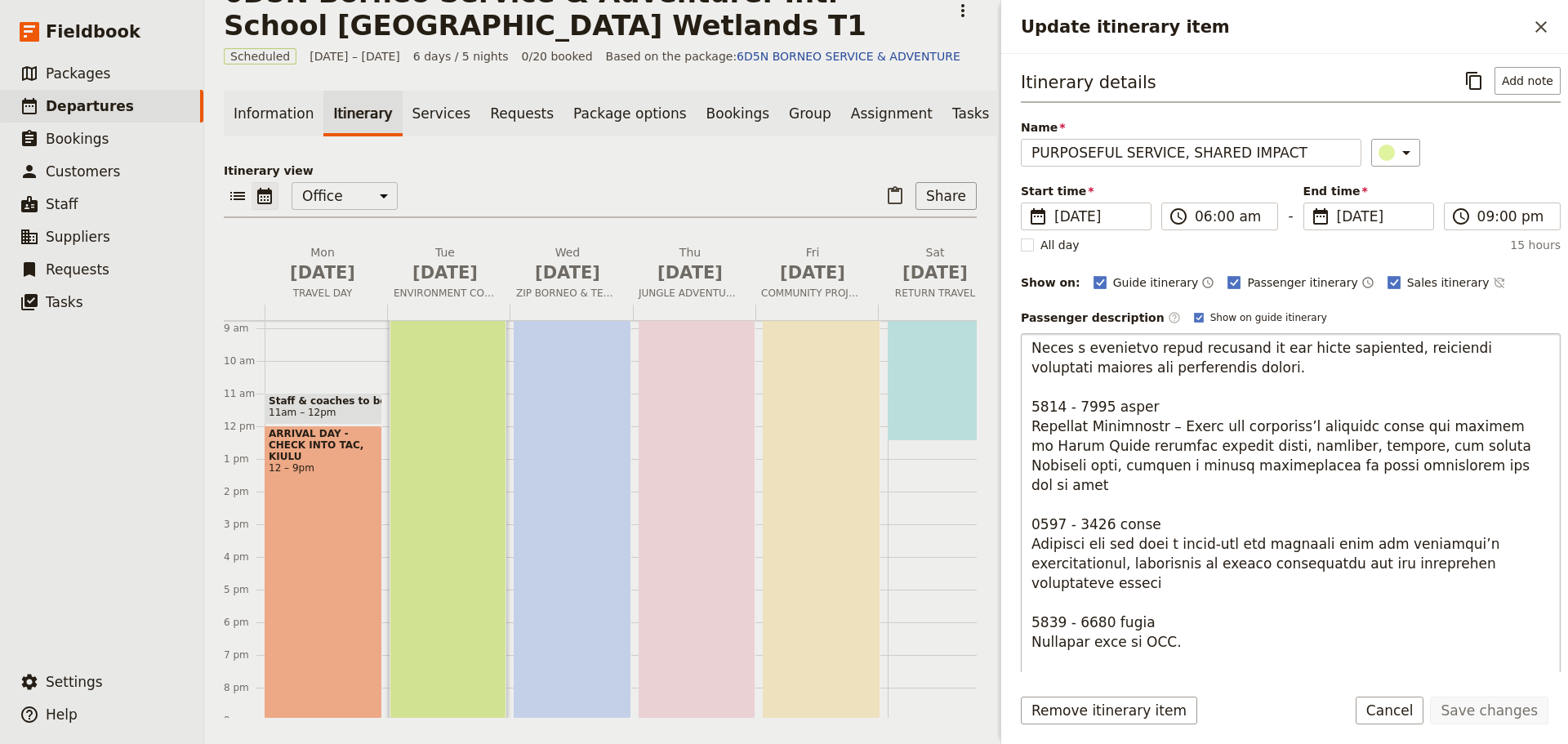
scroll to position [408, 0]
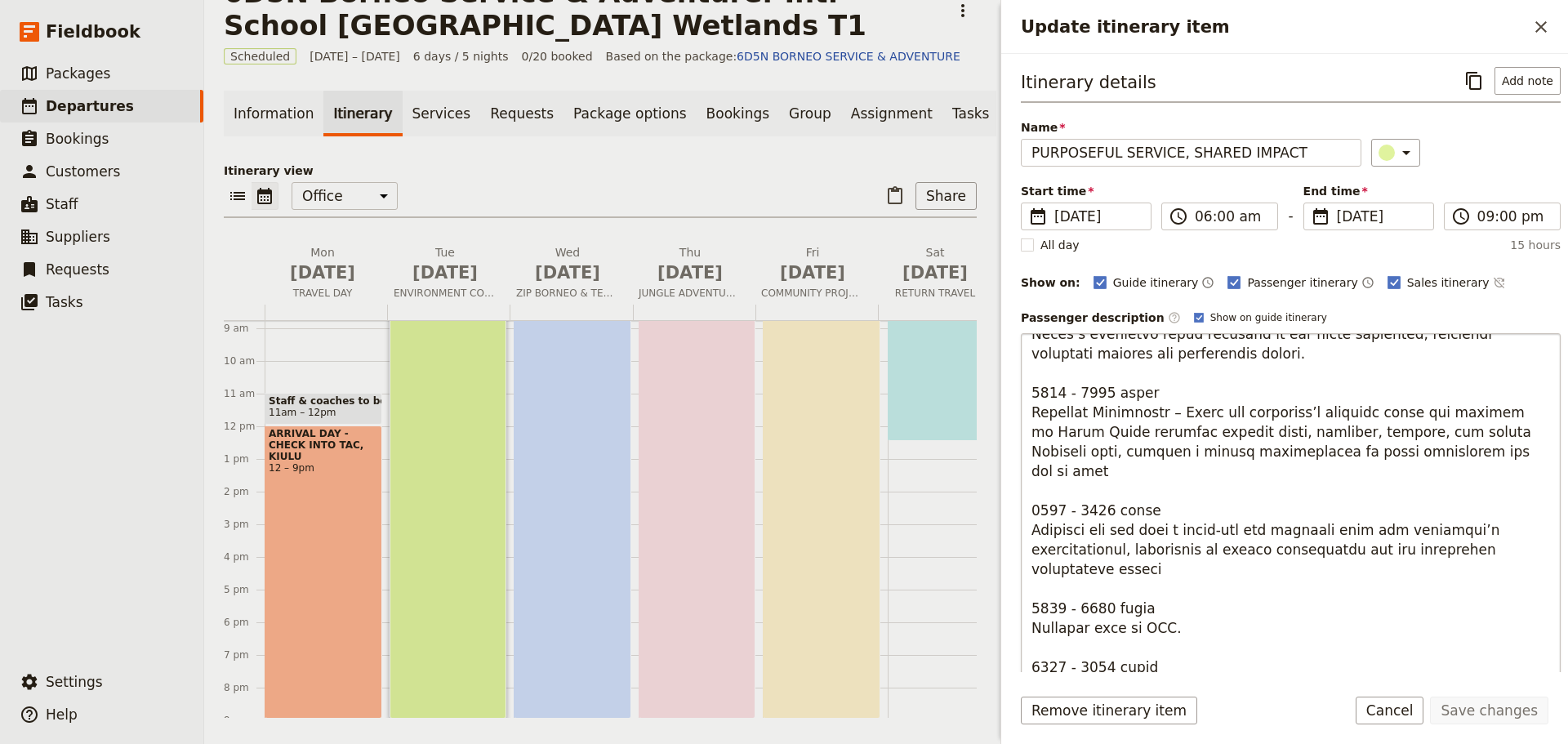
click at [1102, 571] on textarea "Update itinerary item" at bounding box center [1290, 594] width 540 height 522
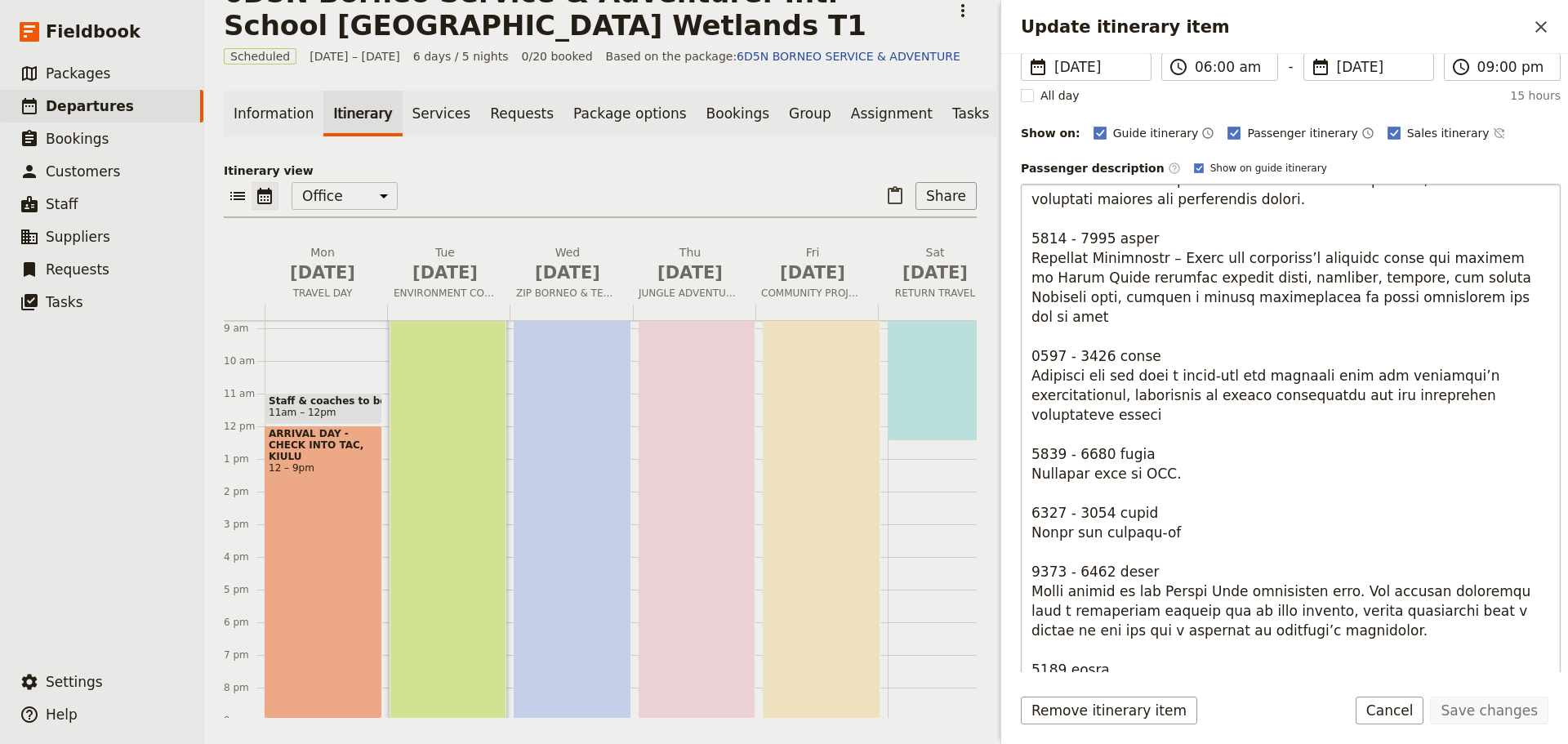
scroll to position [164, 0]
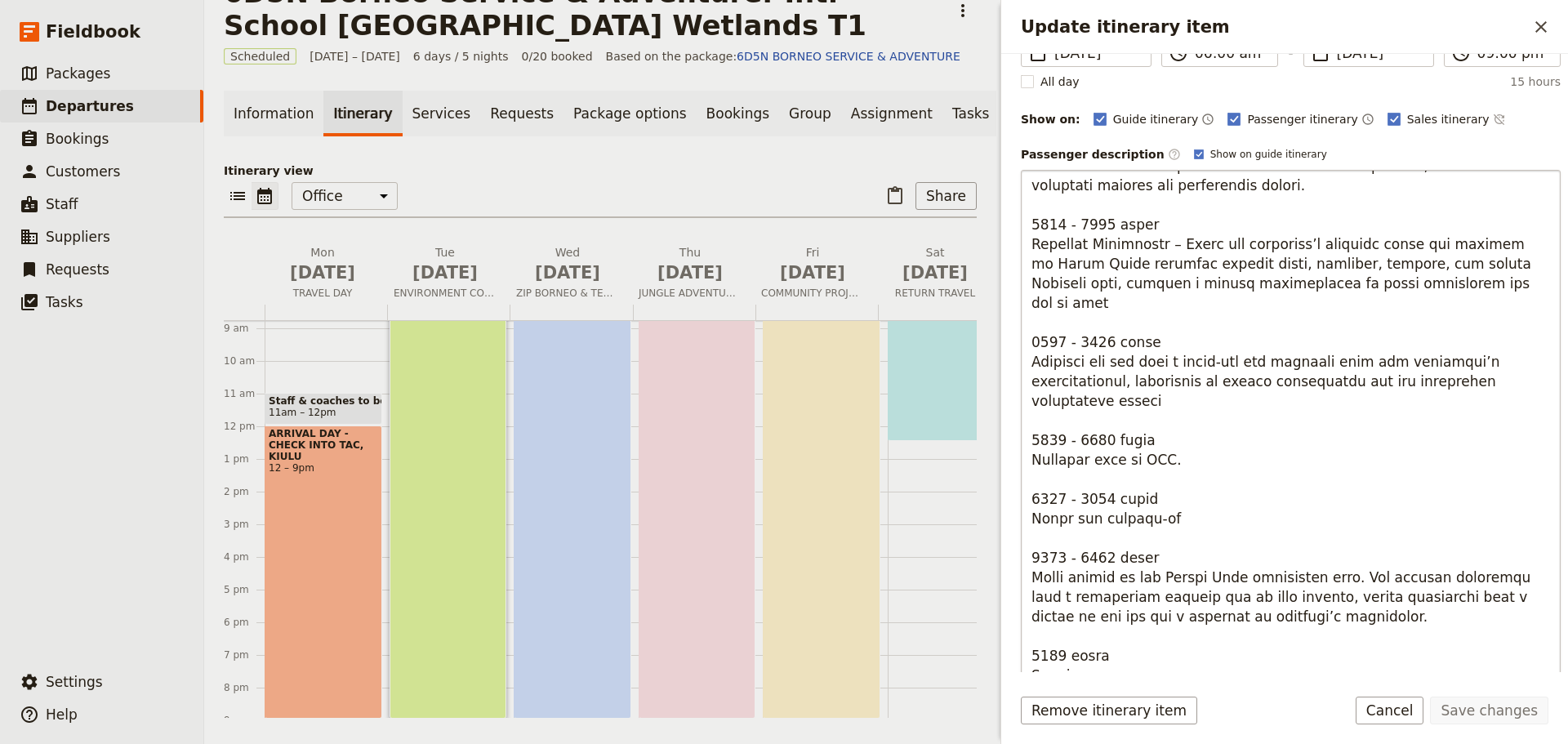
drag, startPoint x: 1347, startPoint y: 536, endPoint x: 1483, endPoint y: 535, distance: 136.0
click at [1483, 535] on textarea "Update itinerary item" at bounding box center [1290, 431] width 540 height 522
type textarea "0600 - 0800 hours Morning Transition: Begin your day with a morning energizer a…"
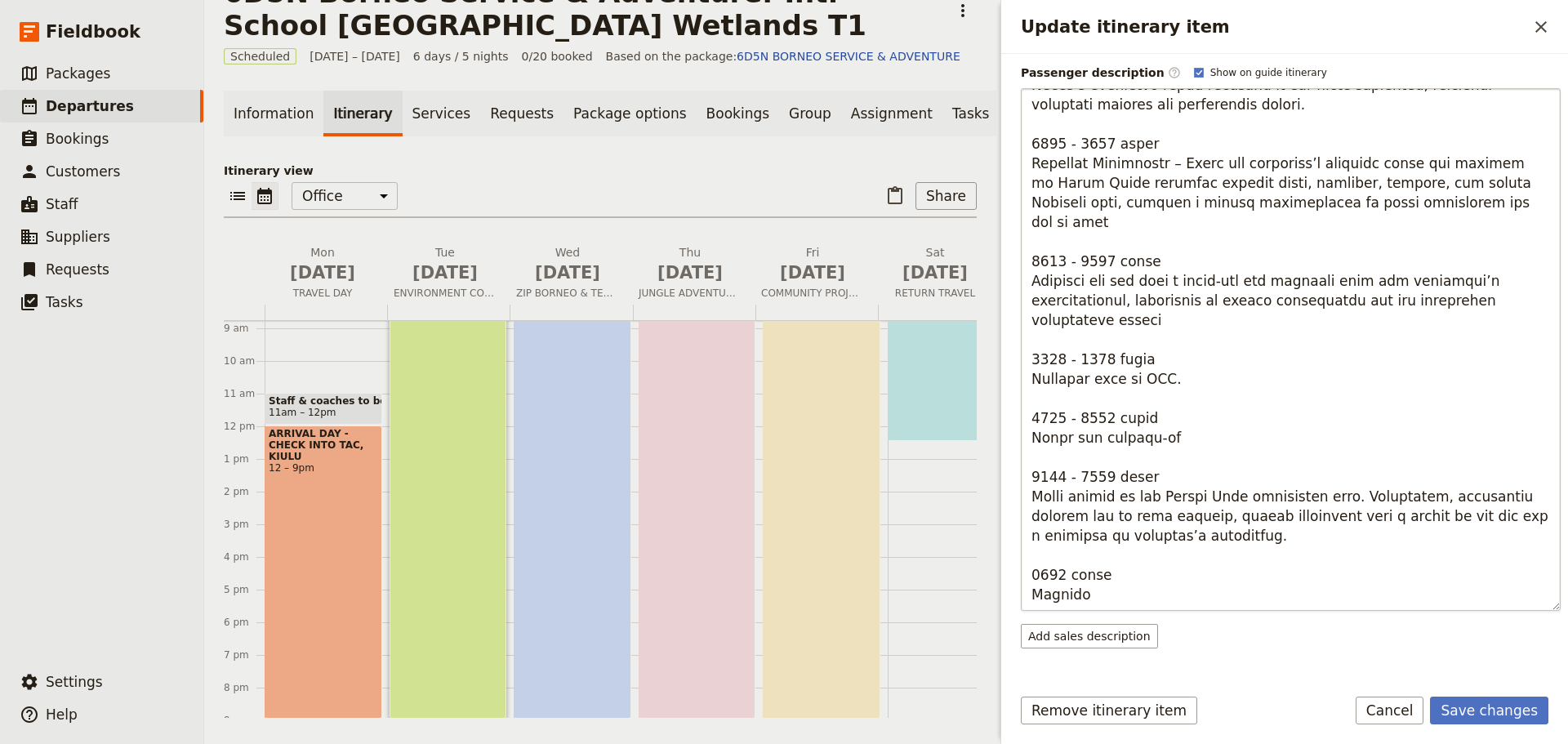
scroll to position [413, 0]
click at [1302, 590] on textarea "Update itinerary item" at bounding box center [1290, 349] width 540 height 522
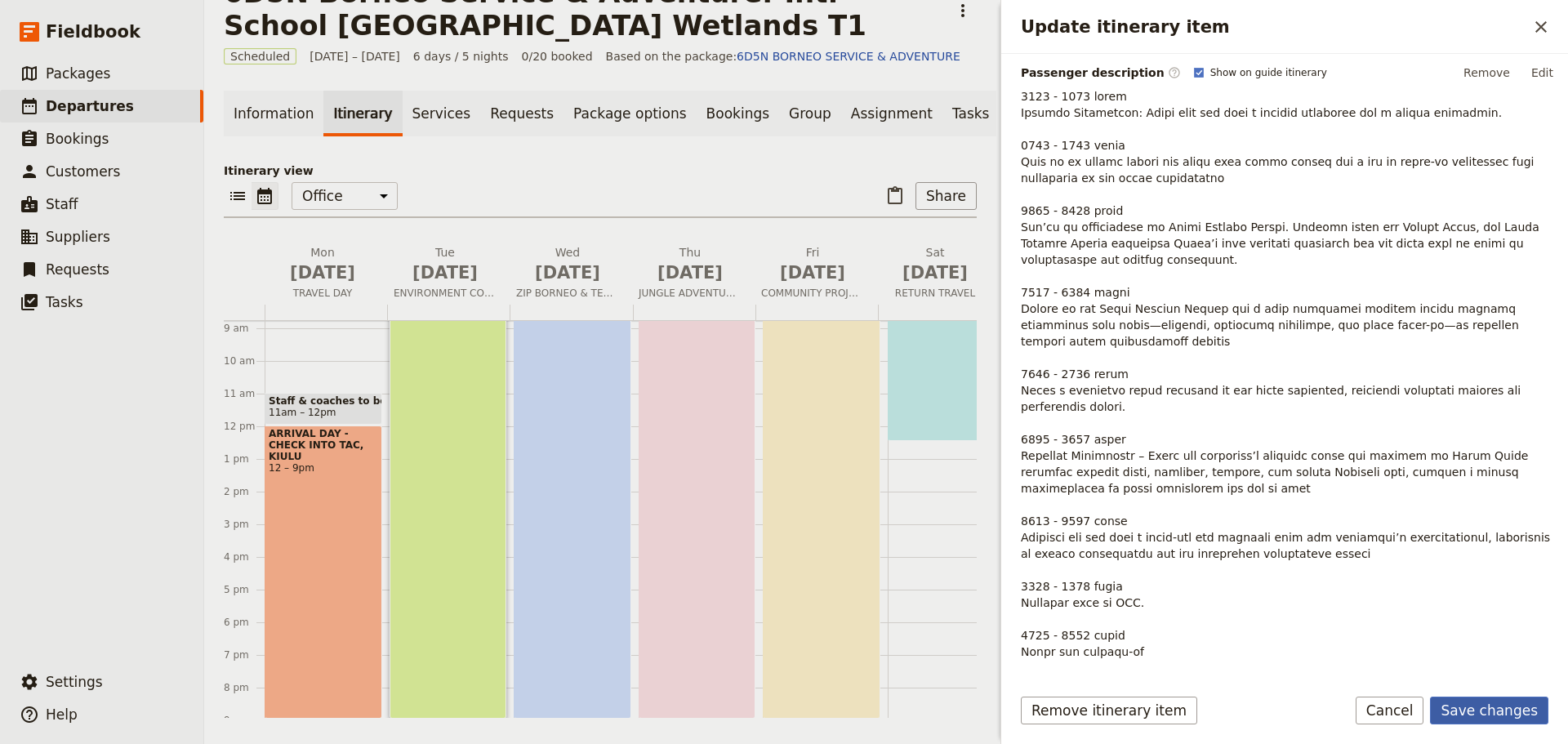
click at [1507, 720] on button "Save changes" at bounding box center [1489, 710] width 119 height 28
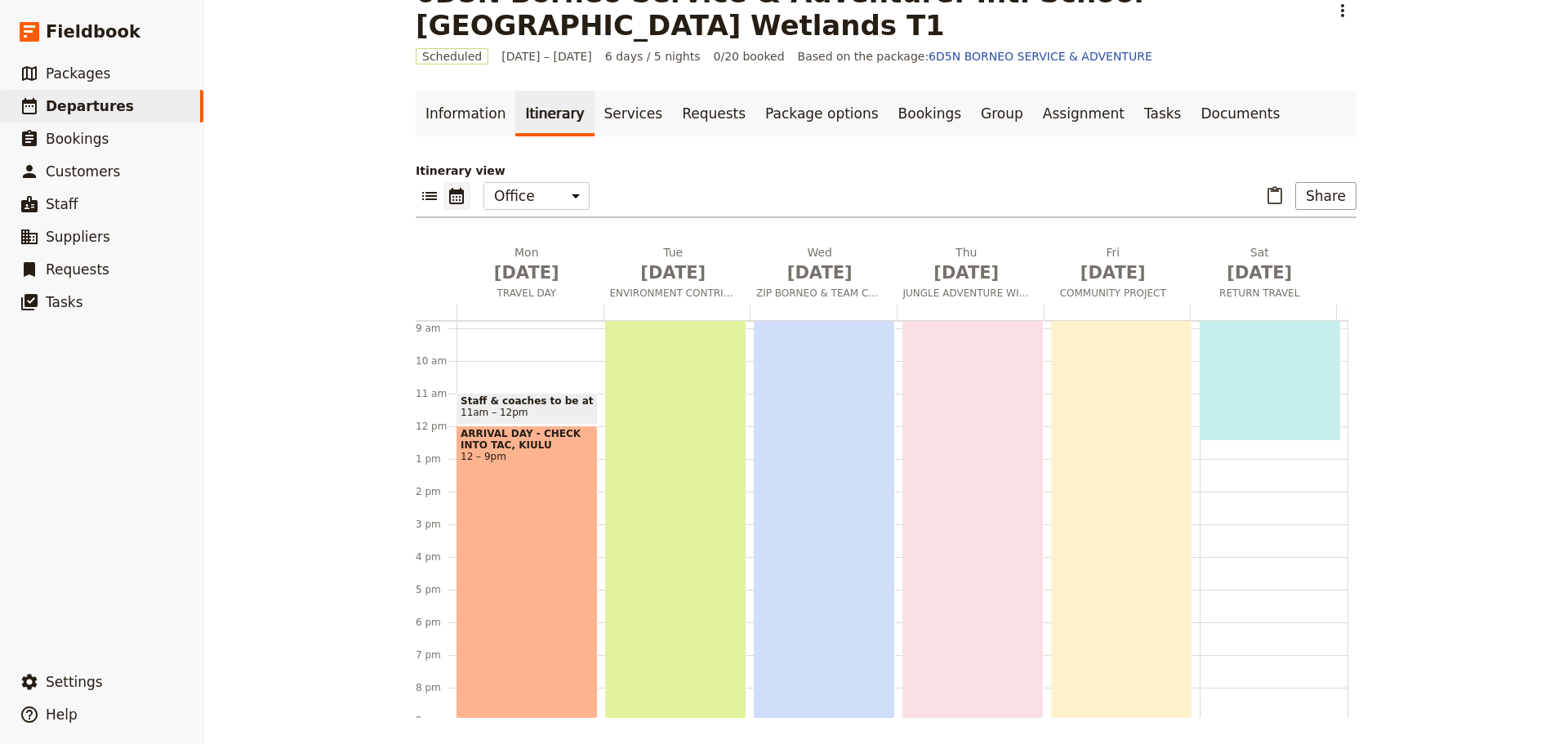
click at [705, 480] on div "PURPOSEFUL SERVICE, SHARED IMPACT 6am – 9pm" at bounding box center [676, 475] width 142 height 489
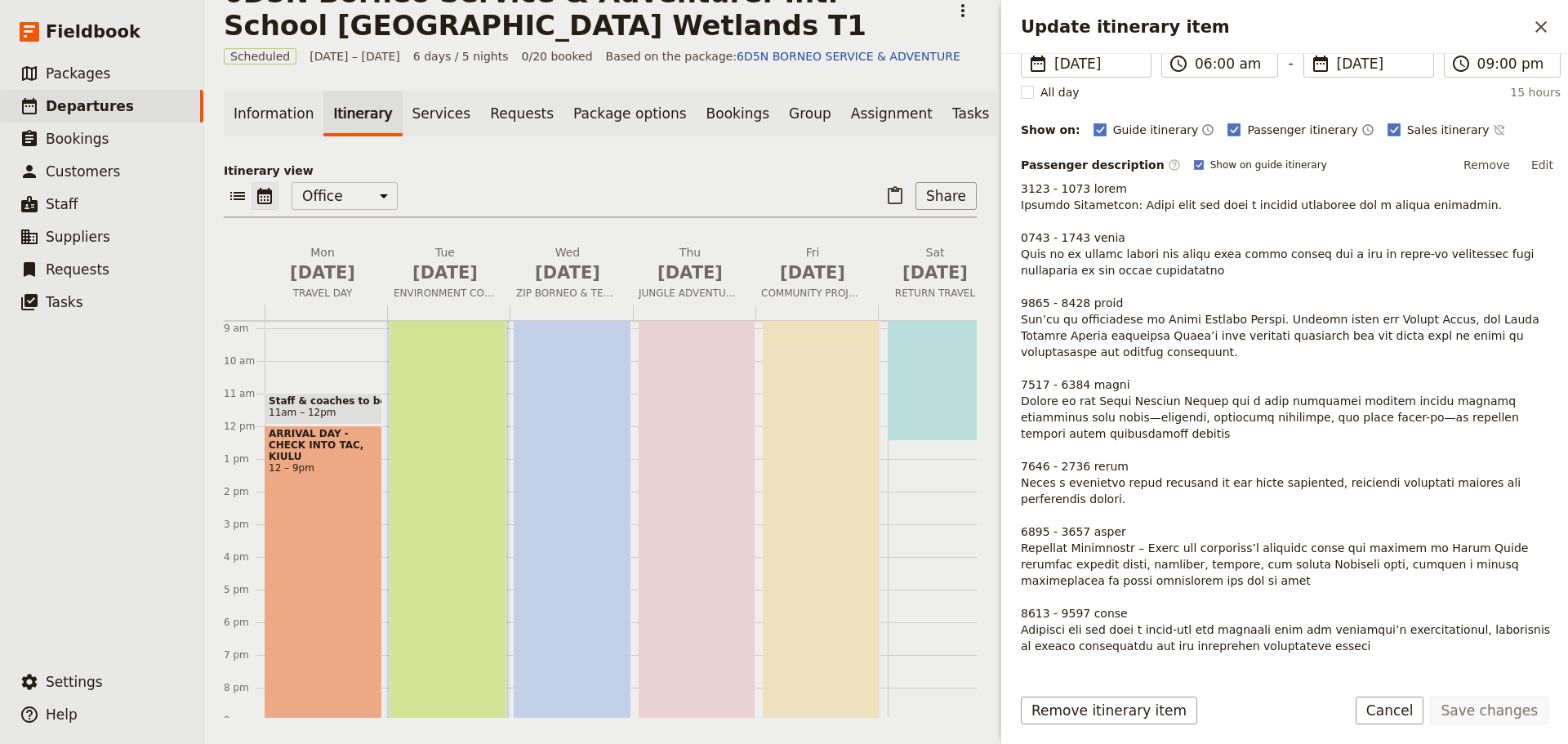
scroll to position [164, 0]
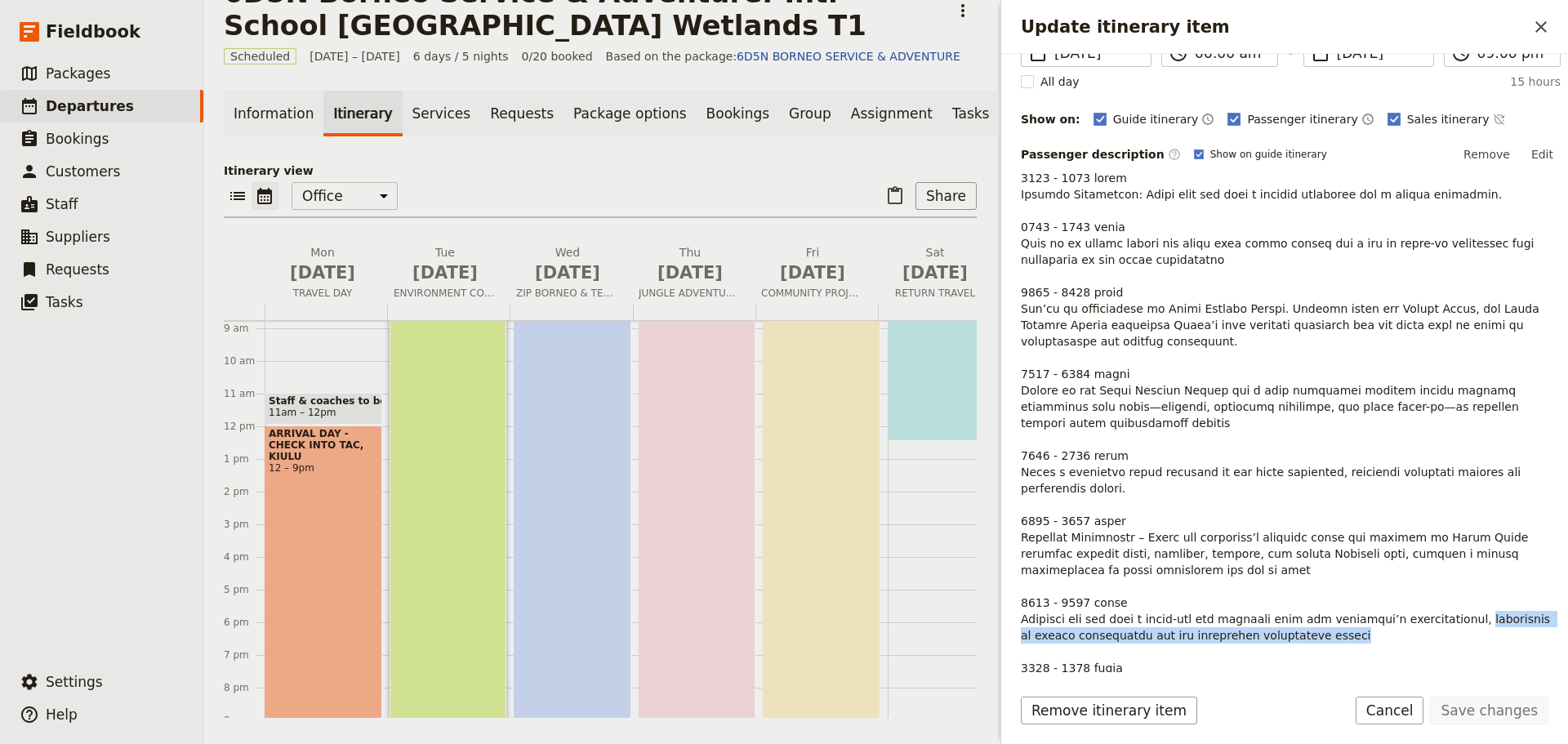
drag, startPoint x: 1457, startPoint y: 602, endPoint x: 1461, endPoint y: 615, distance: 13.6
click at [1461, 615] on p "Update itinerary item" at bounding box center [1290, 529] width 540 height 718
click at [1527, 156] on button "Edit" at bounding box center [1542, 154] width 37 height 25
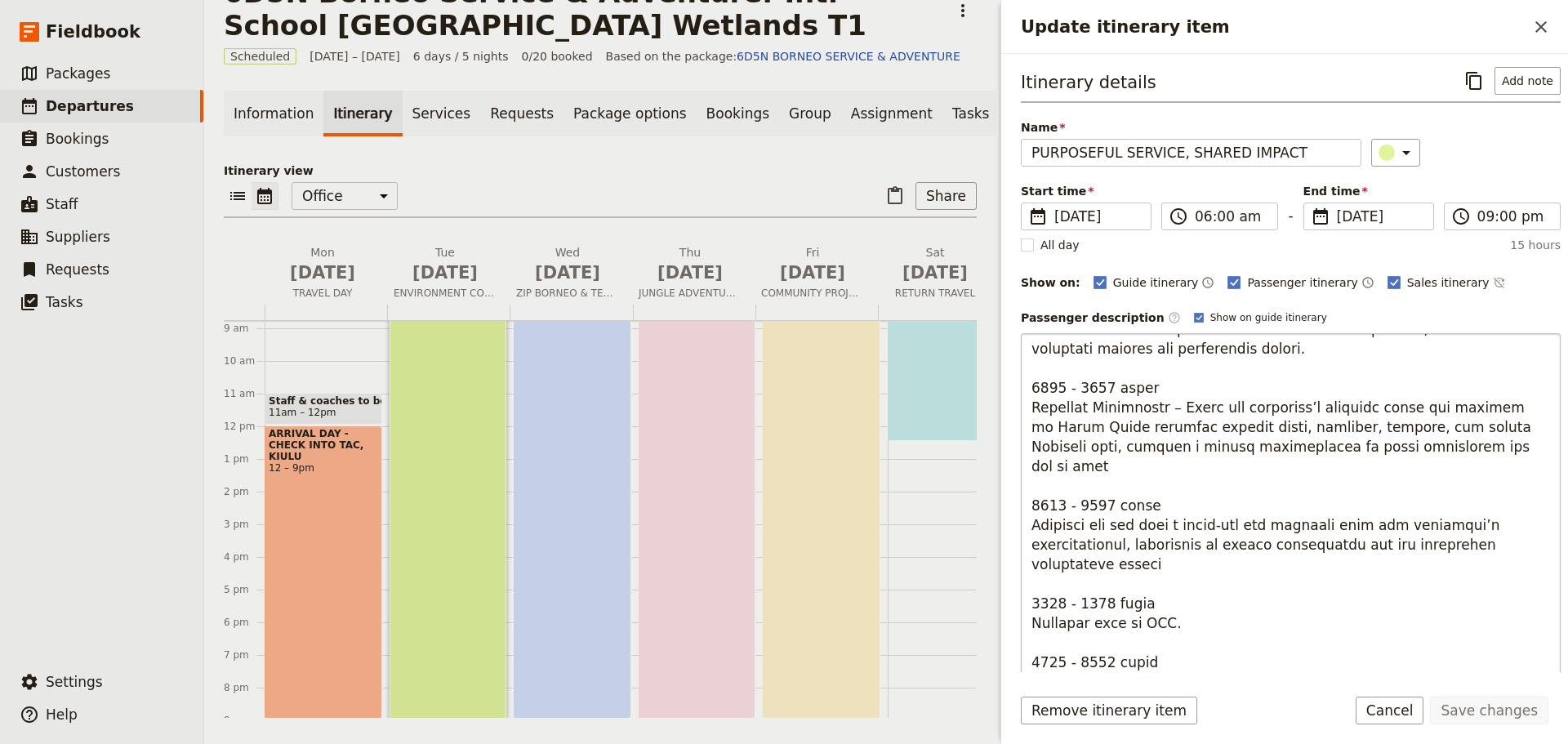
scroll to position [331, 0]
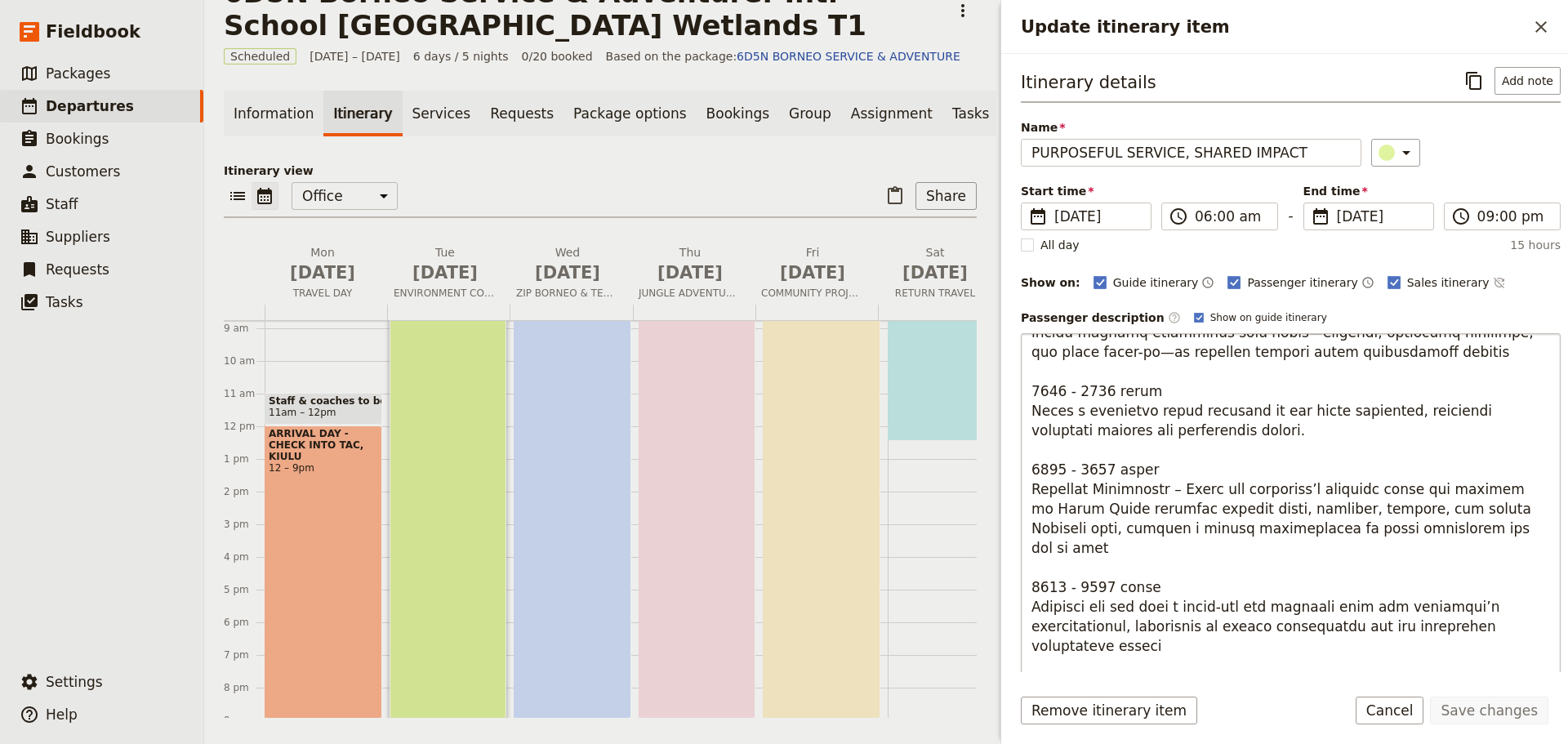
drag, startPoint x: 1120, startPoint y: 589, endPoint x: 1126, endPoint y: 601, distance: 13.4
click at [1126, 601] on textarea "Update itinerary item" at bounding box center [1290, 594] width 540 height 522
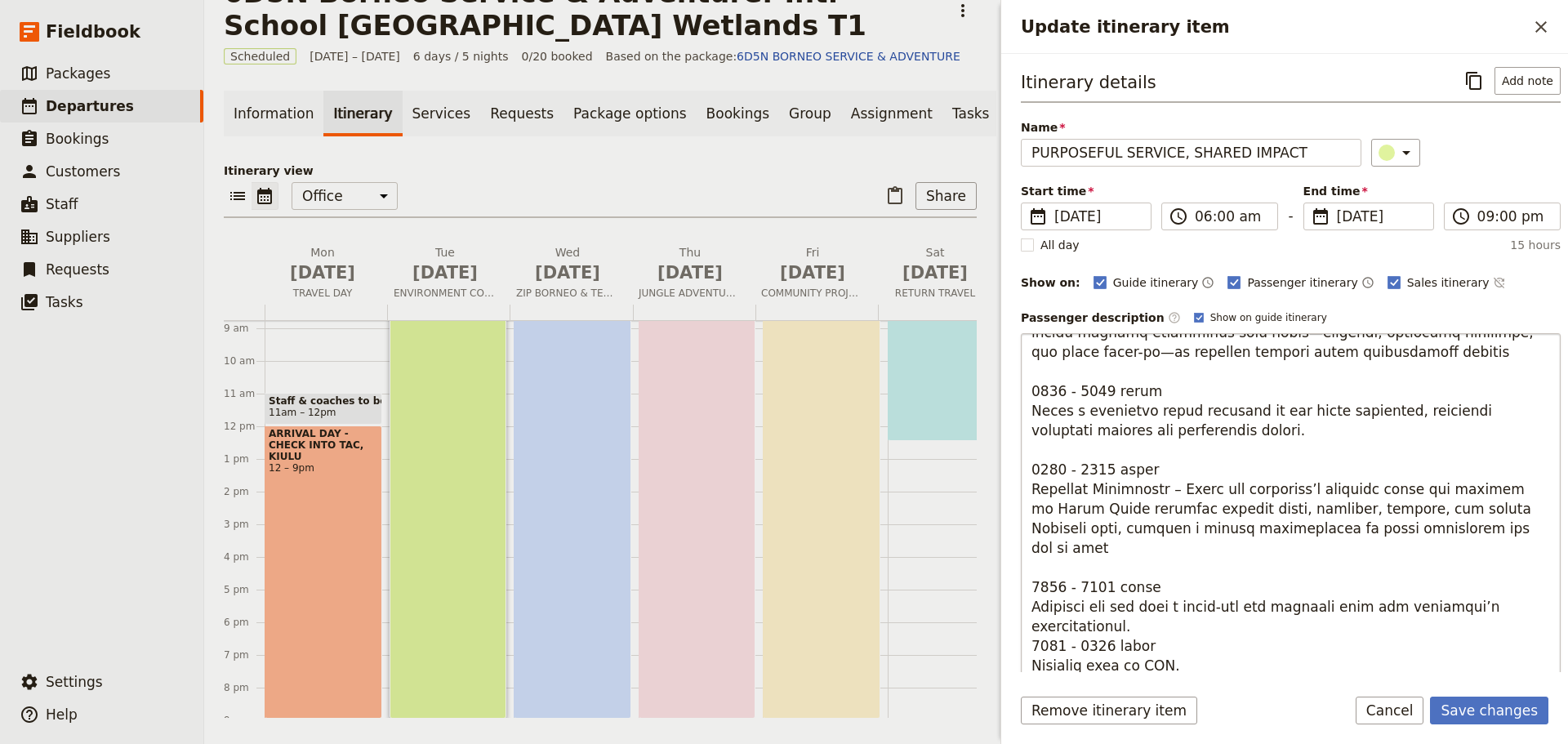
type textarea "0600 - 0800 hours Morning Transition: Begin your day with a morning energizer a…"
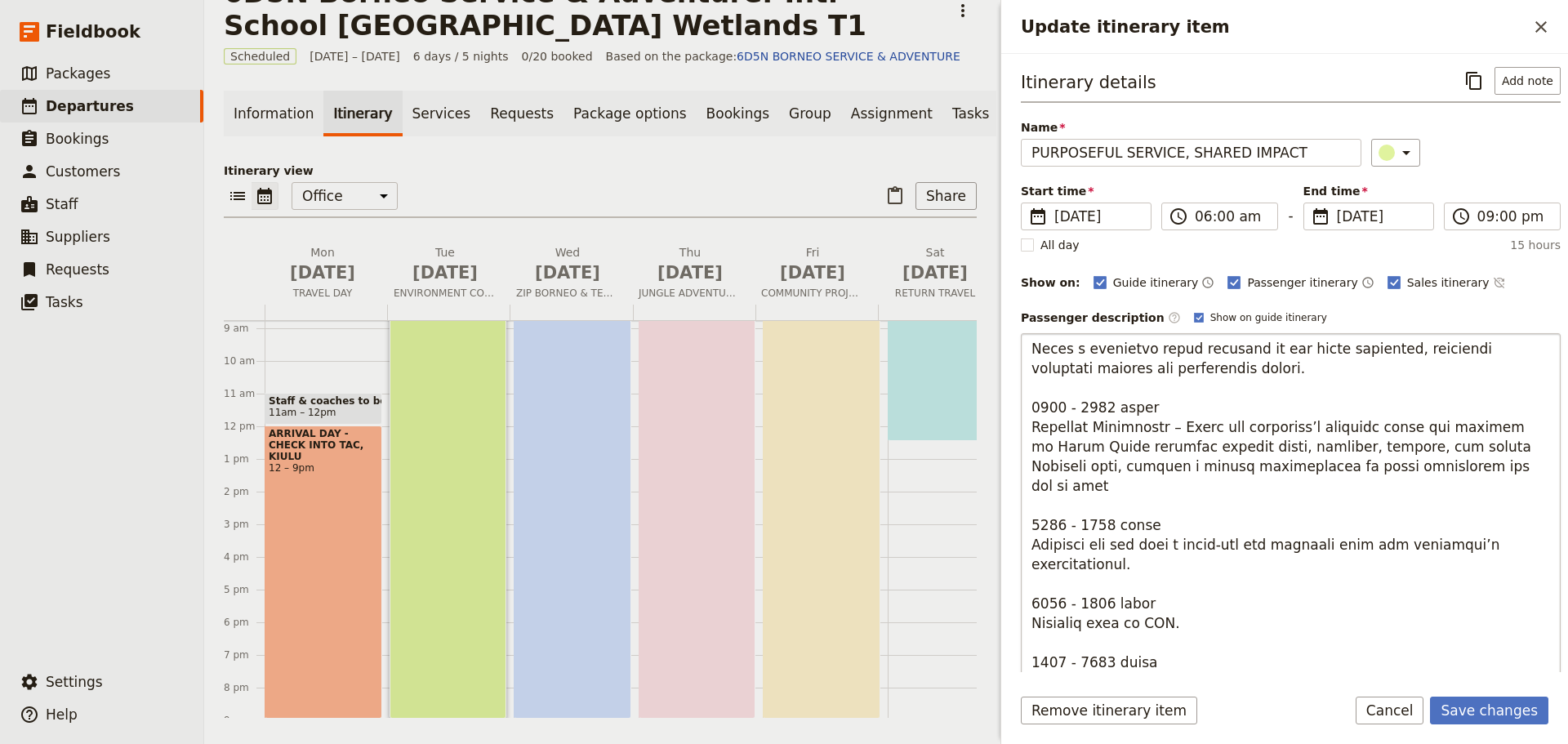
click at [1479, 513] on textarea "Update itinerary item" at bounding box center [1290, 594] width 540 height 522
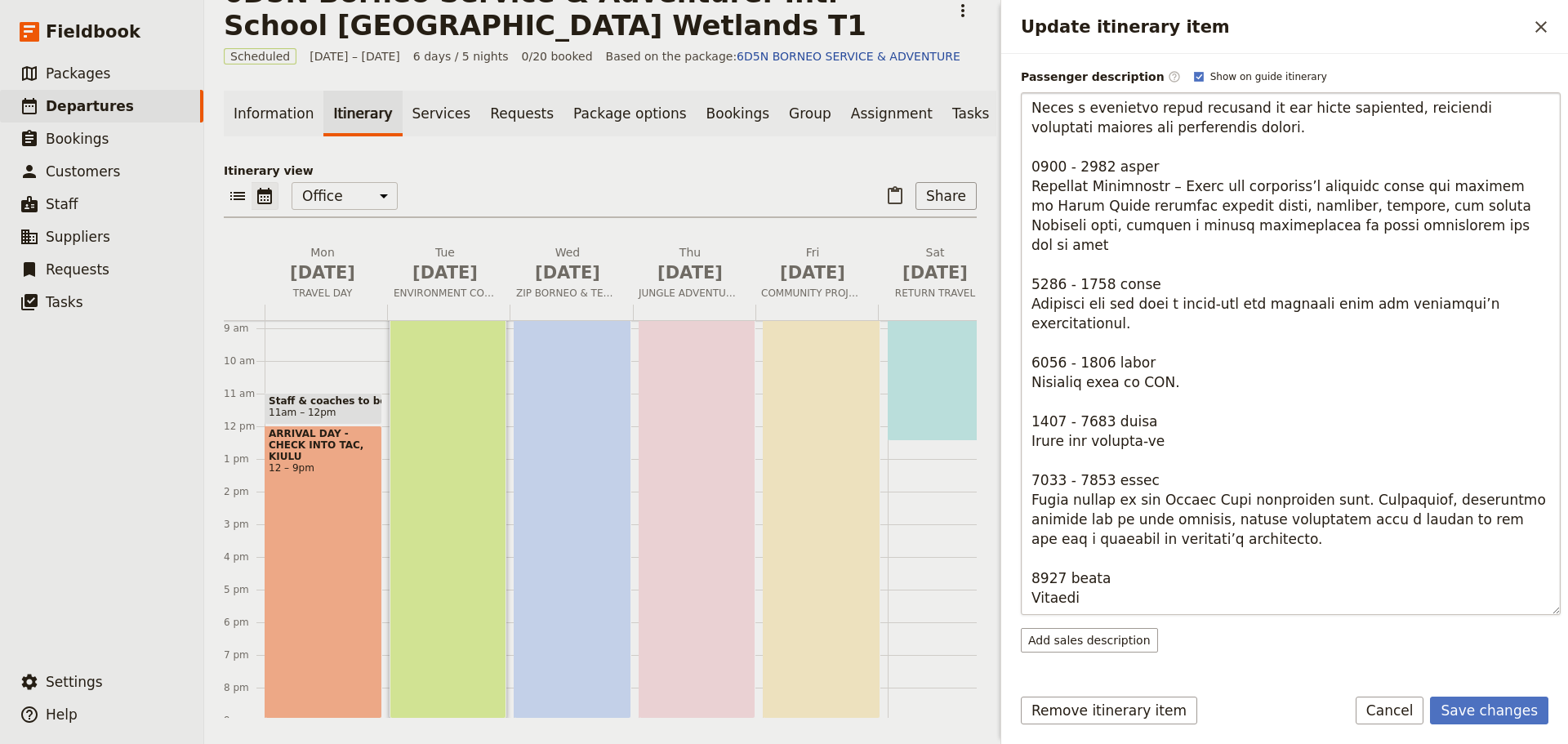
scroll to position [245, 0]
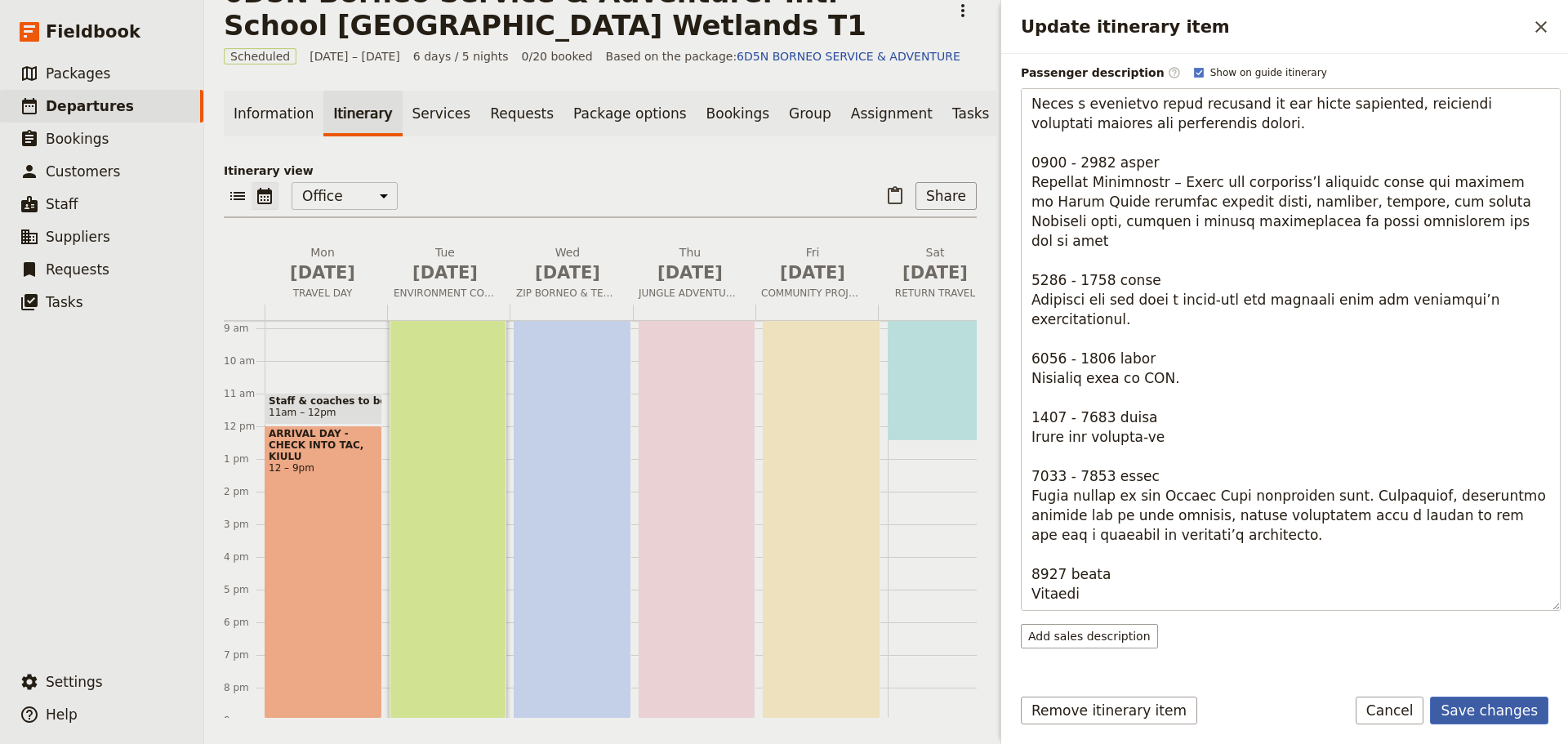
click at [1490, 717] on button "Save changes" at bounding box center [1489, 710] width 119 height 28
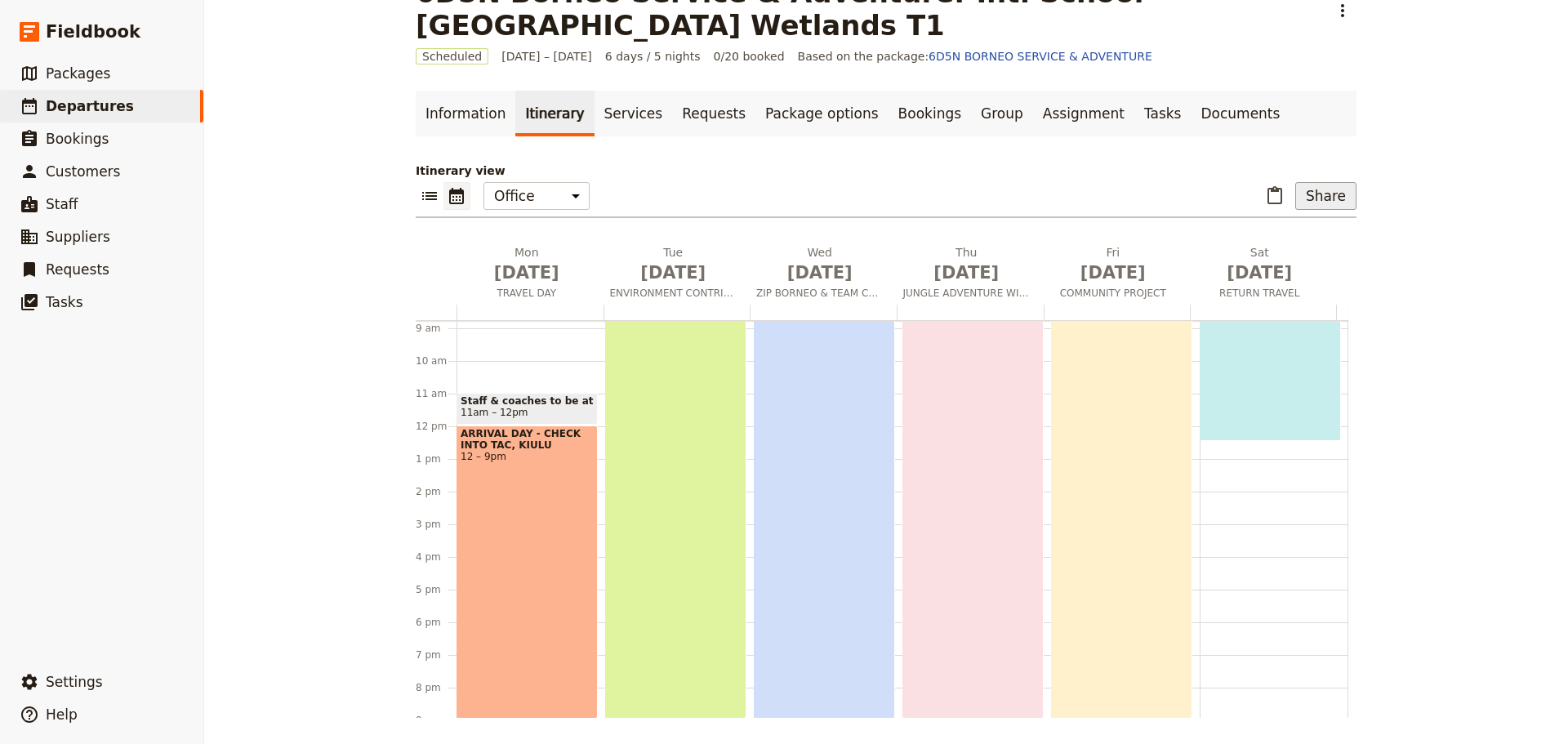
click at [1319, 199] on button "Share" at bounding box center [1325, 196] width 62 height 28
click at [1293, 257] on span "Passenger itinerary" at bounding box center [1284, 255] width 110 height 17
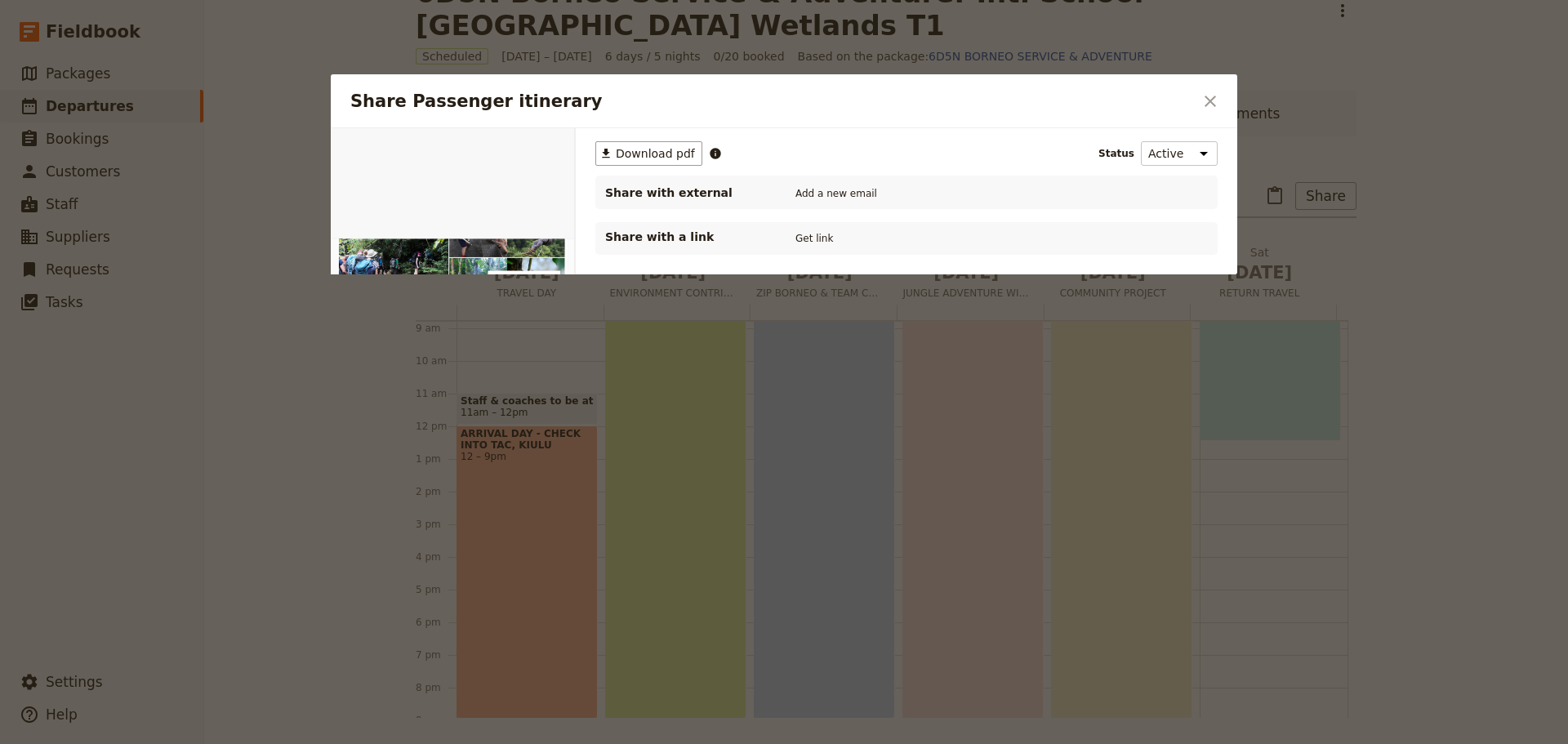
scroll to position [0, 0]
click at [631, 155] on span "Download pdf" at bounding box center [655, 154] width 79 height 17
click at [1211, 104] on icon "Close dialog" at bounding box center [1209, 100] width 19 height 19
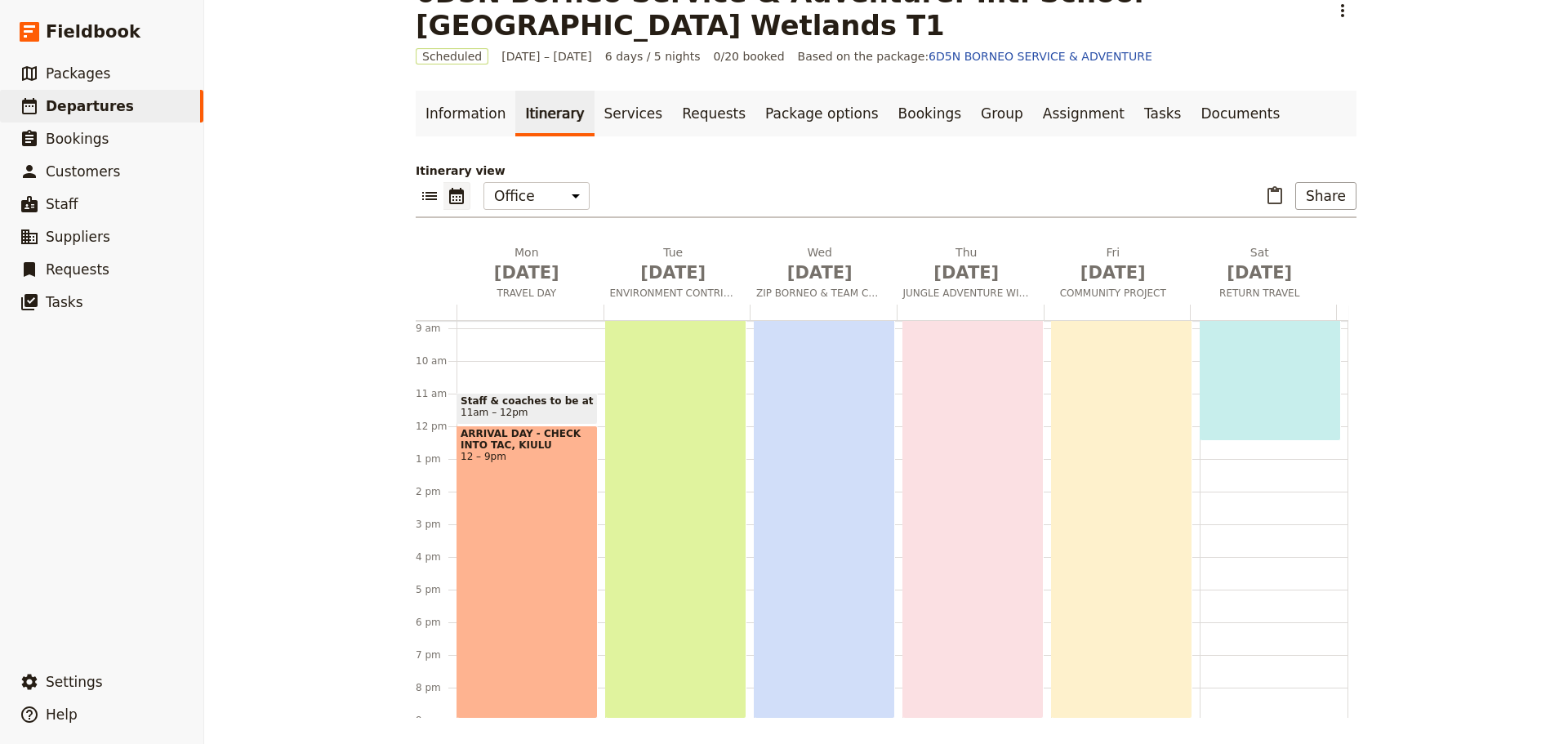
click at [672, 526] on div "PURPOSEFUL SERVICE, SHARED IMPACT 6am – 9pm" at bounding box center [676, 475] width 142 height 489
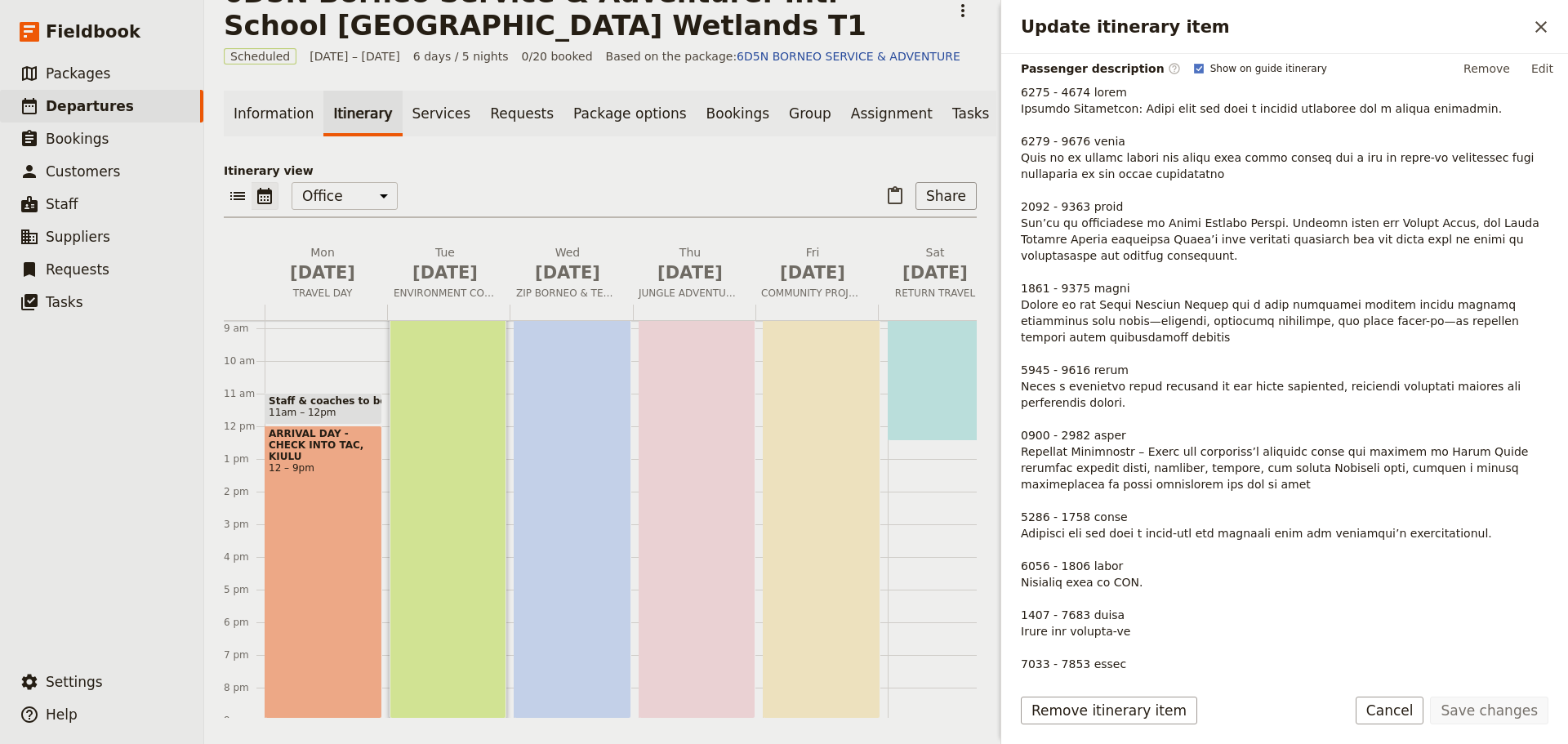
scroll to position [82, 0]
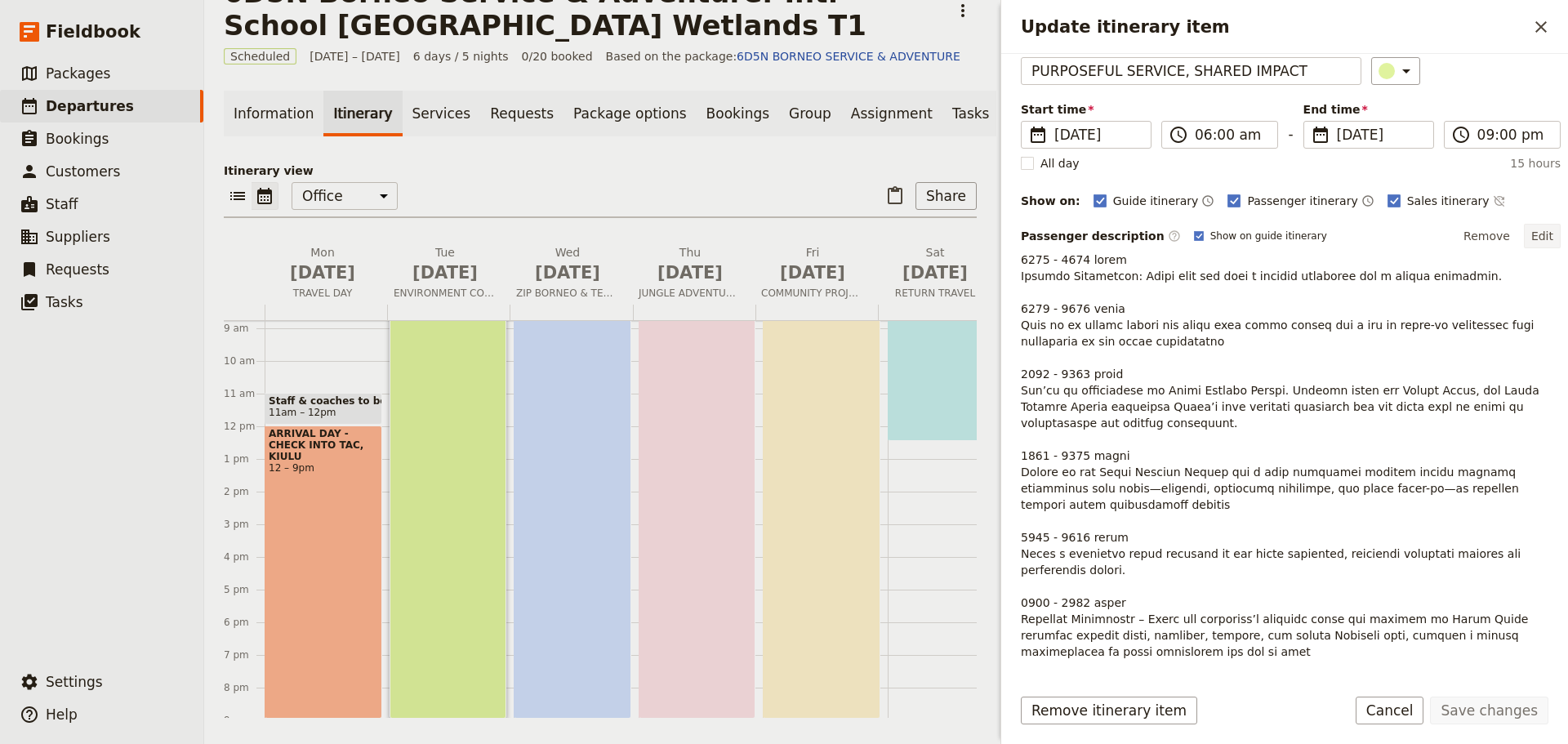
click at [1537, 230] on button "Edit" at bounding box center [1542, 235] width 37 height 25
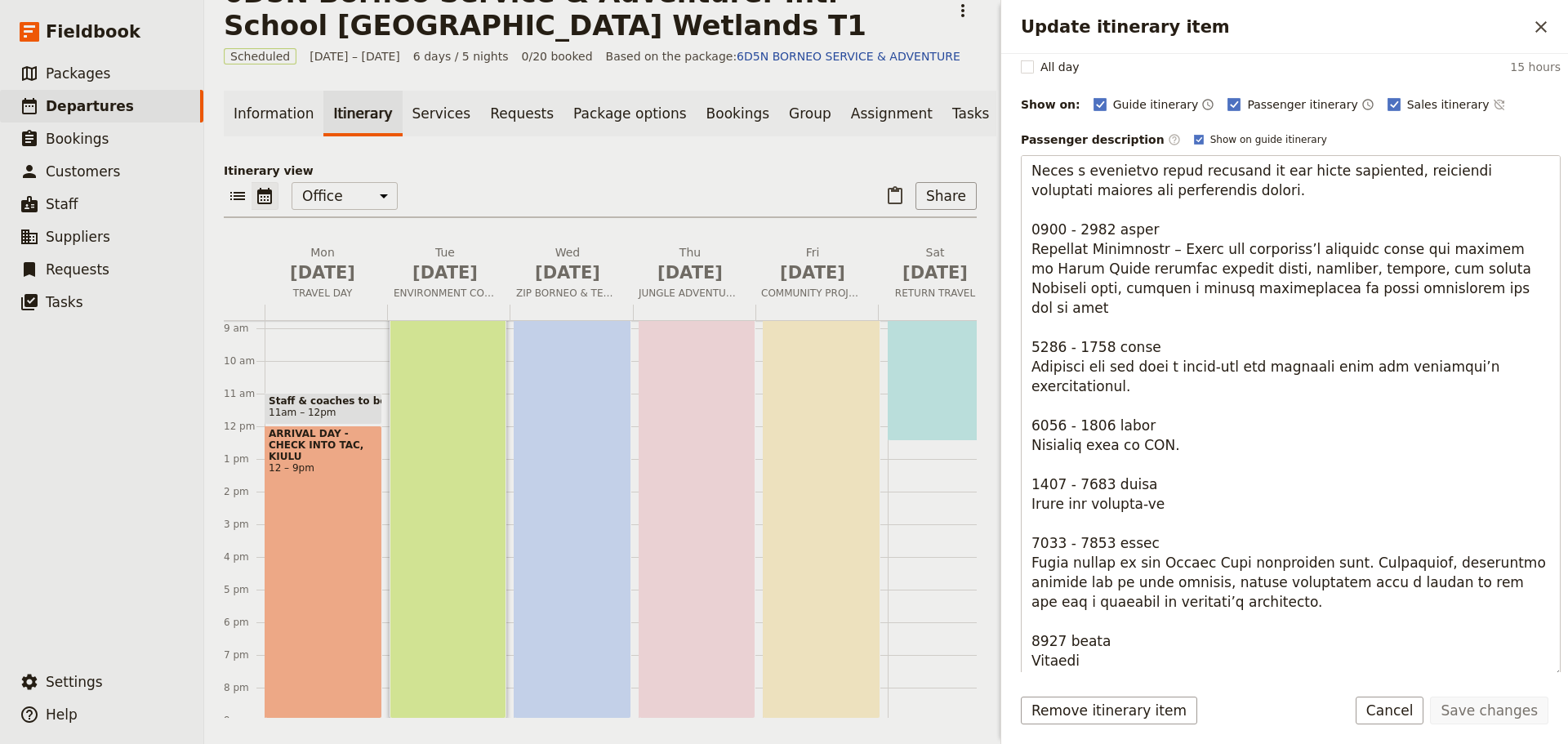
scroll to position [292, 0]
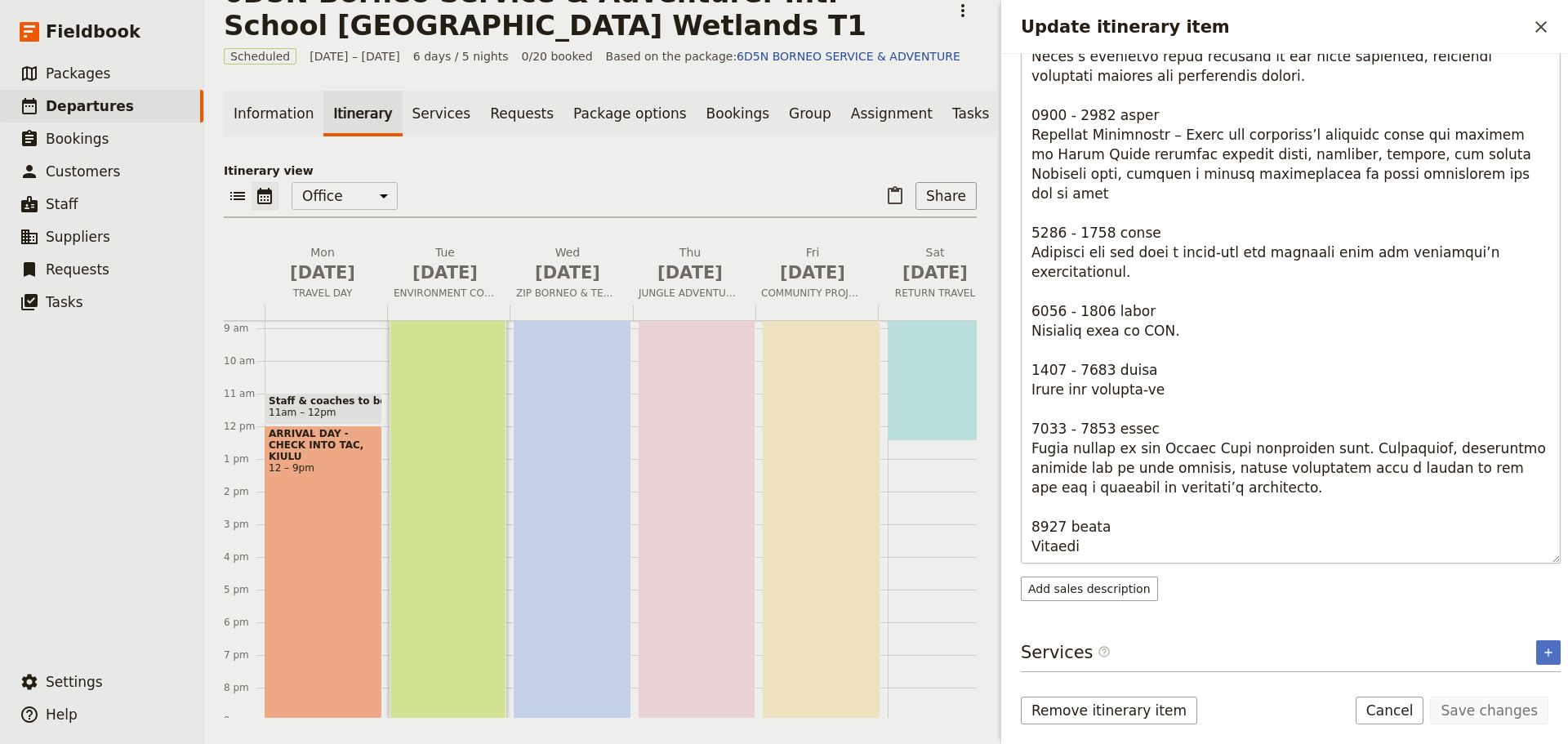
click at [1139, 550] on textarea "Update itinerary item" at bounding box center [1290, 302] width 540 height 522
type textarea "0600 - 0800 hours Morning Transition: Begin your day with a morning energizer a…"
click at [1492, 717] on button "Save changes" at bounding box center [1489, 710] width 119 height 28
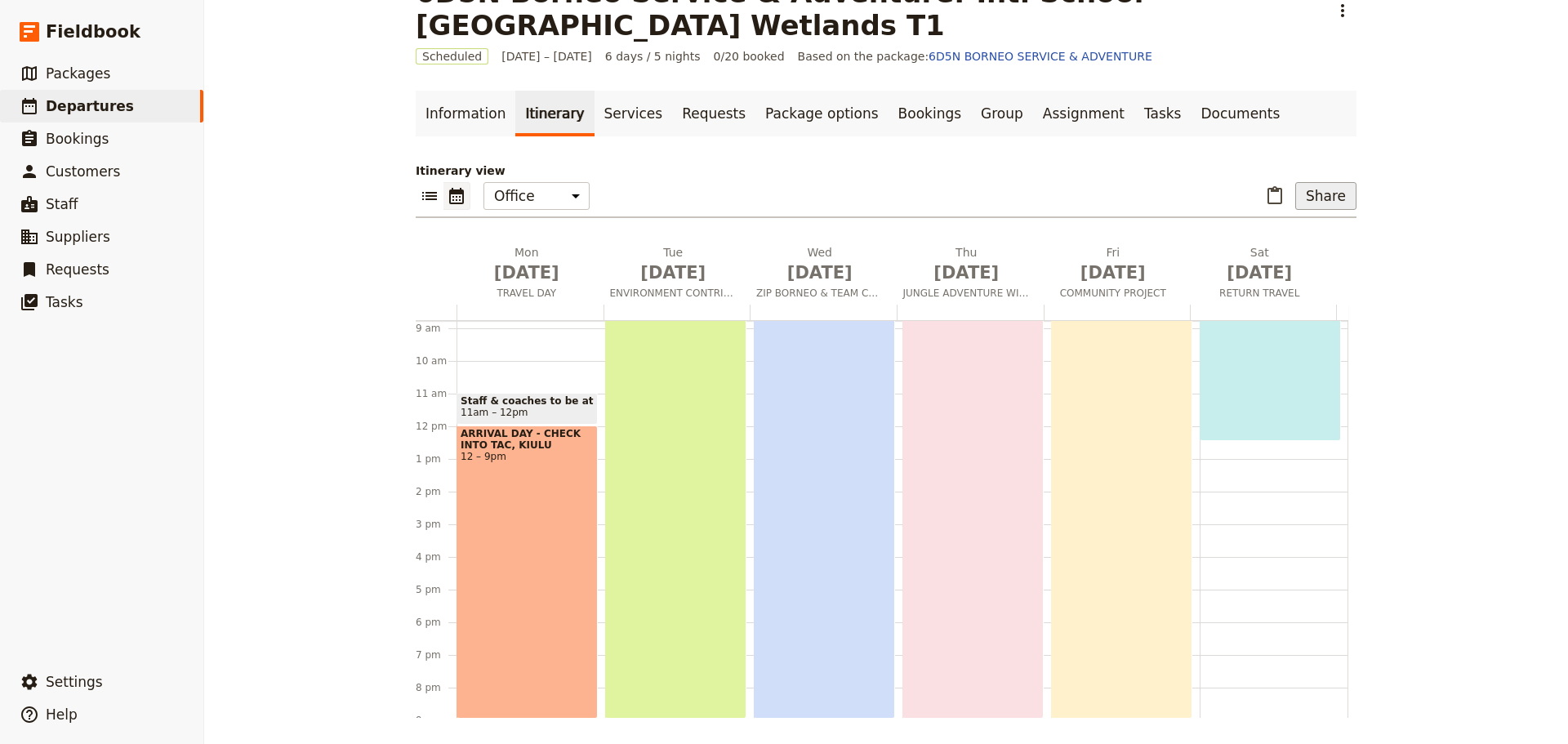
click at [1337, 199] on button "Share" at bounding box center [1325, 196] width 62 height 28
click at [1301, 254] on span "Passenger itinerary" at bounding box center [1284, 255] width 110 height 17
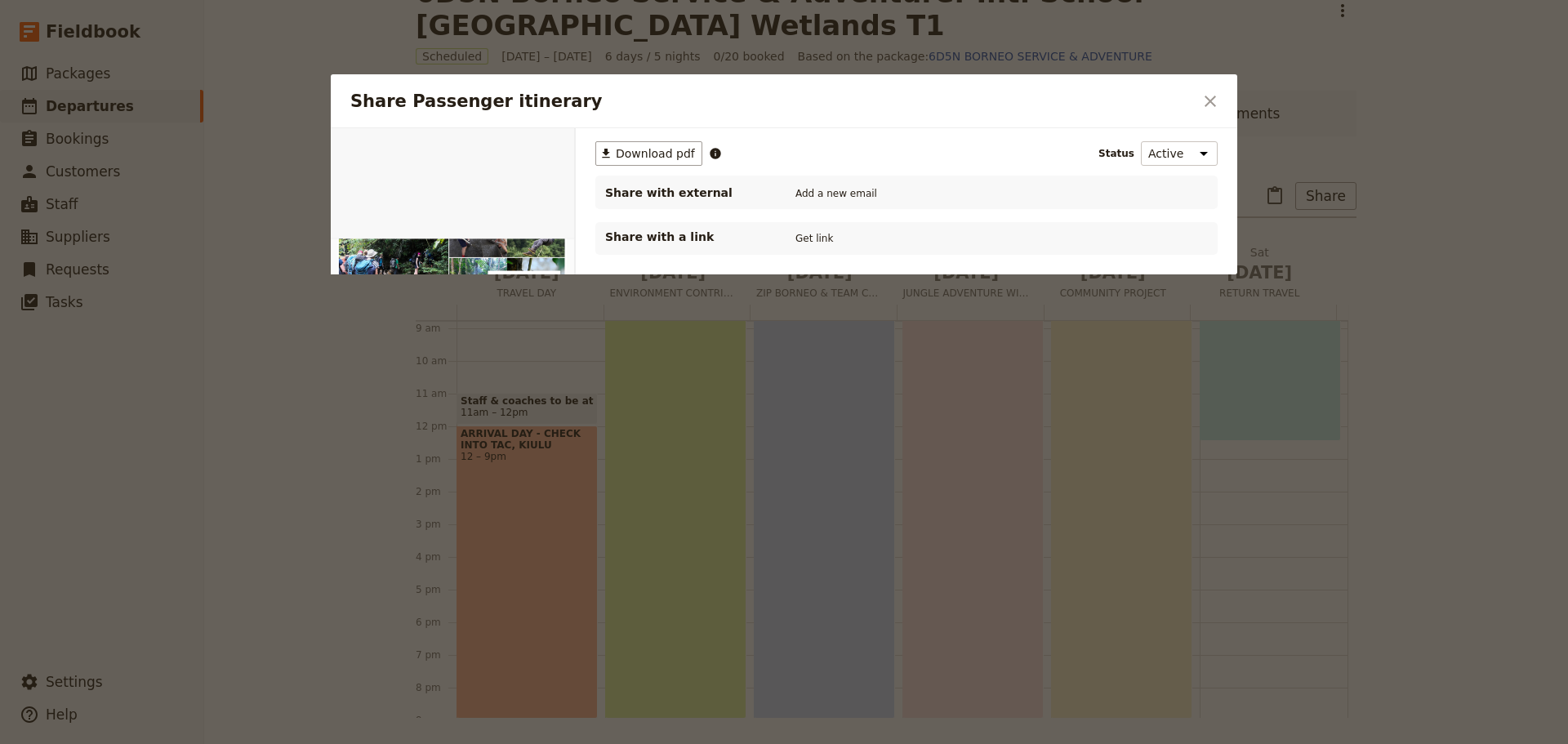
scroll to position [0, 0]
click at [654, 156] on span "Download pdf" at bounding box center [655, 154] width 79 height 17
click at [1211, 112] on button "​" at bounding box center [1210, 101] width 28 height 28
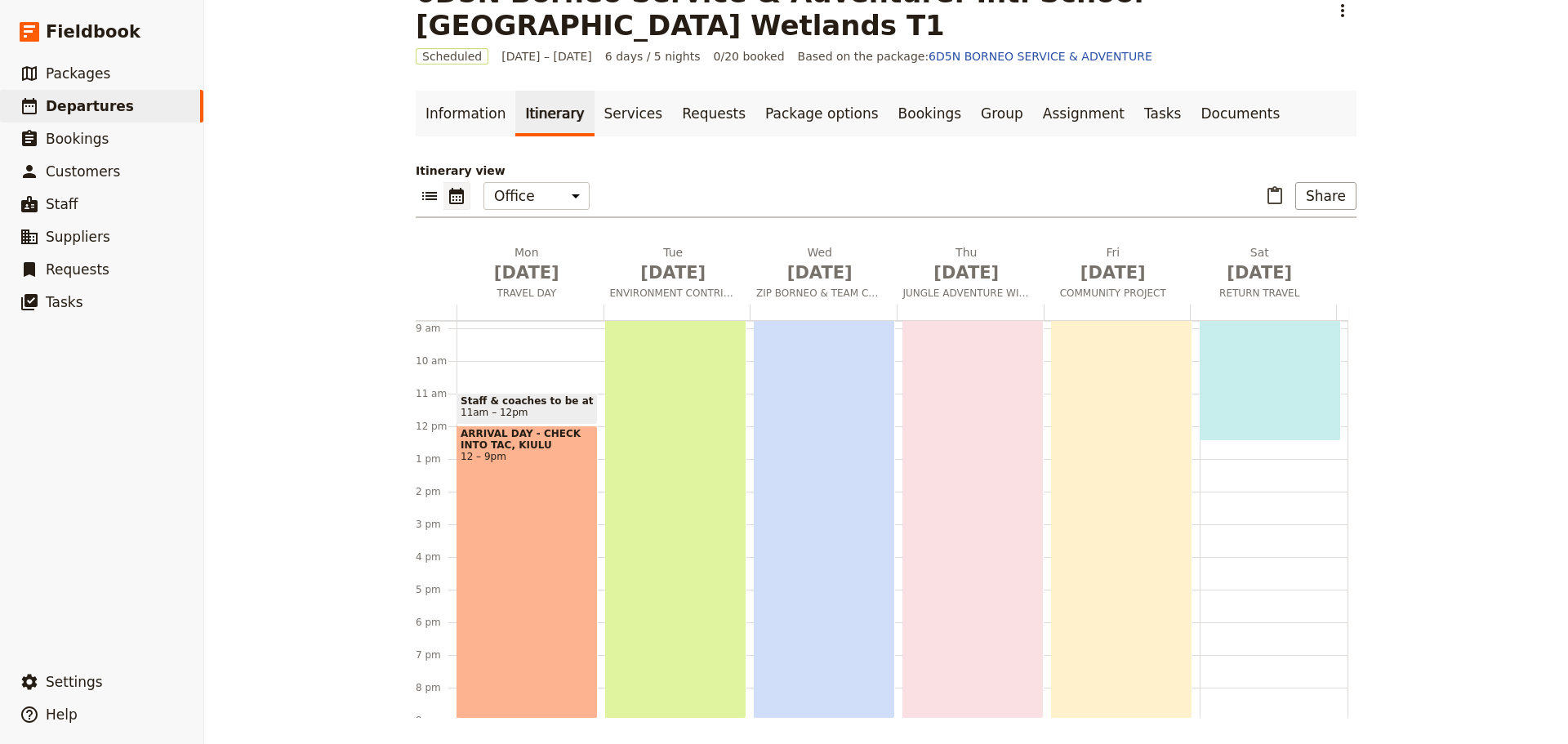
scroll to position [287, 0]
click at [978, 380] on div "FROM TRAILS TO RAPIDS 6am – 9pm" at bounding box center [973, 475] width 142 height 489
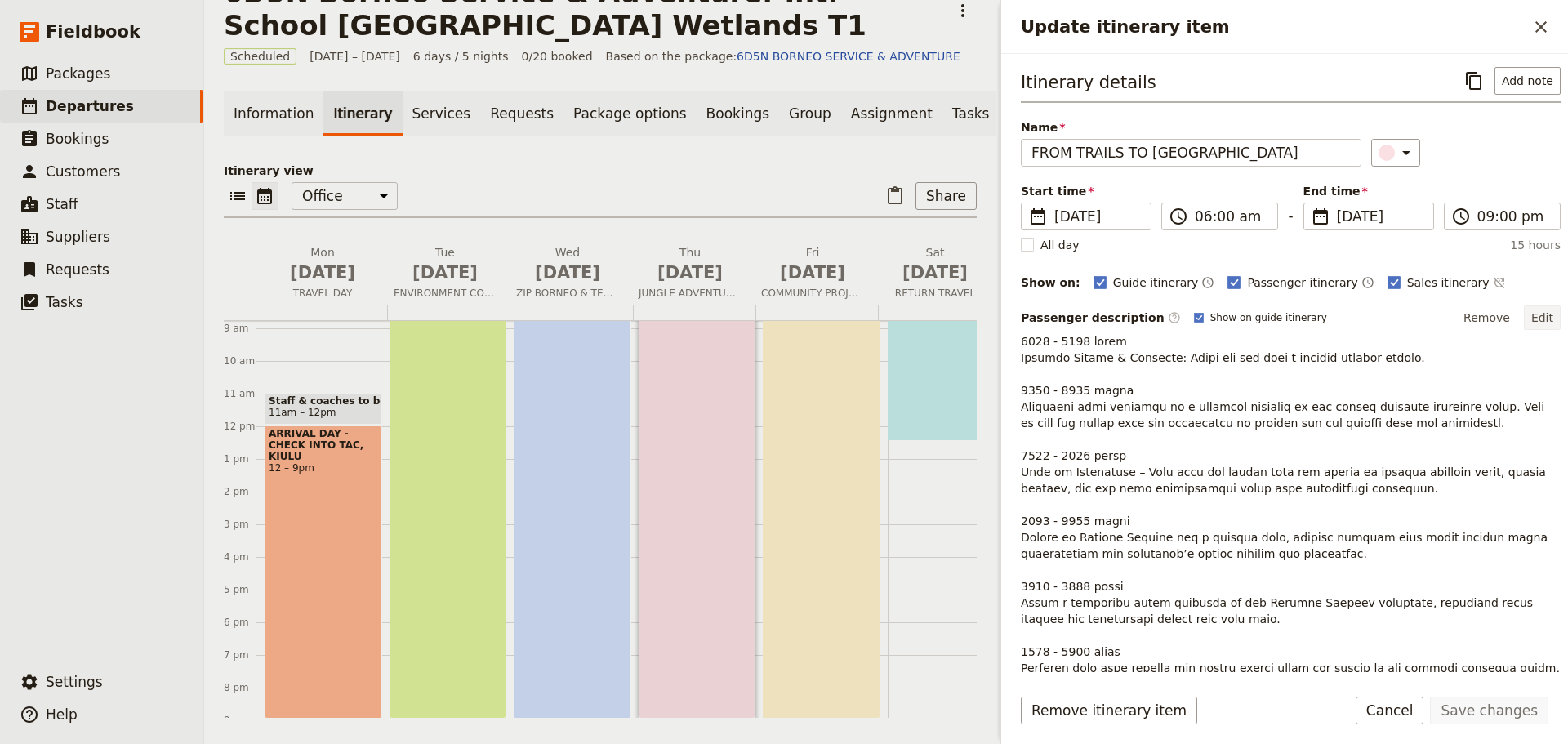
click at [1530, 317] on button "Edit" at bounding box center [1542, 317] width 37 height 25
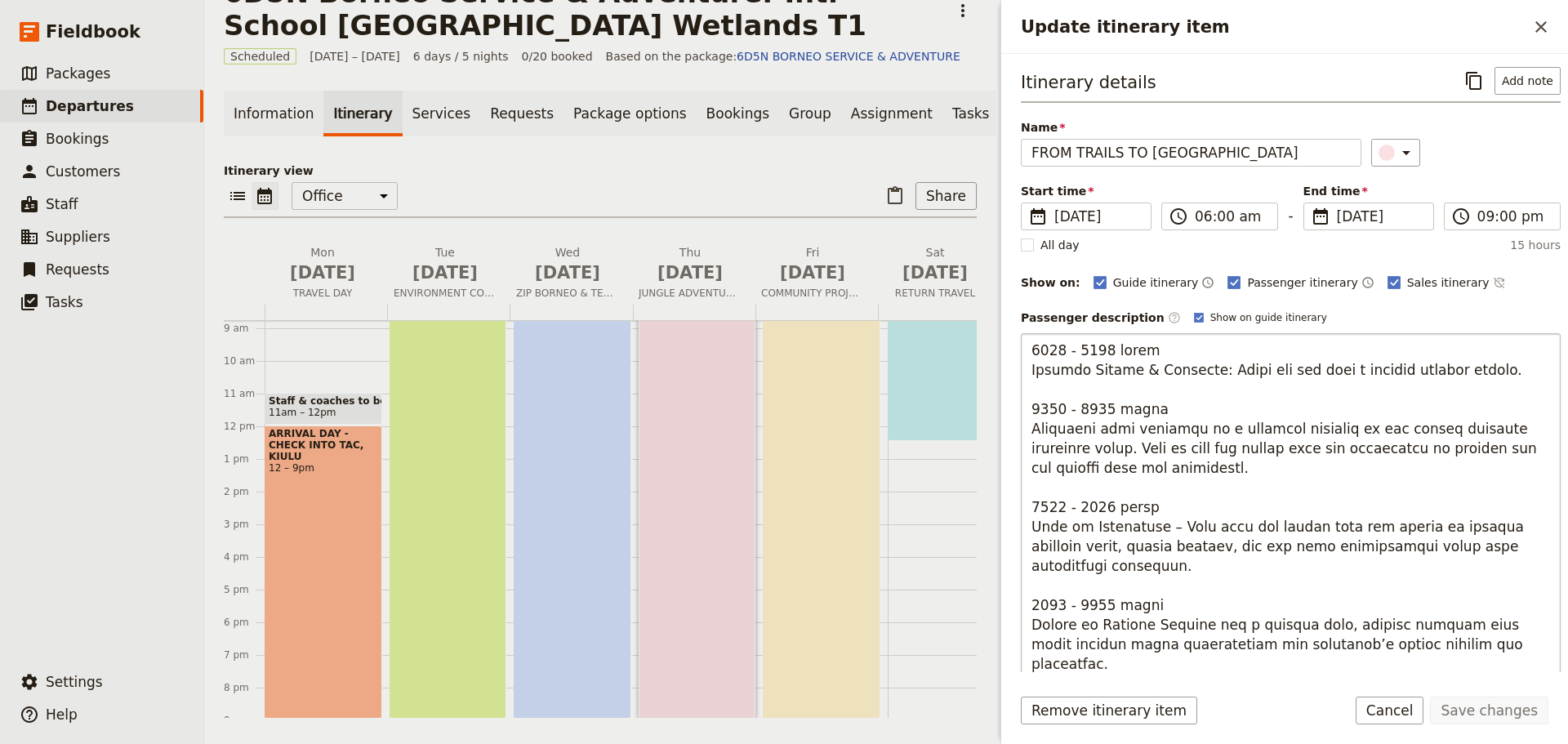
drag, startPoint x: 1035, startPoint y: 524, endPoint x: 1109, endPoint y: 556, distance: 80.6
click at [1140, 567] on textarea "Update itinerary item" at bounding box center [1290, 594] width 540 height 522
click at [1116, 573] on textarea "Update itinerary item" at bounding box center [1290, 594] width 540 height 522
drag, startPoint x: 1032, startPoint y: 525, endPoint x: 1140, endPoint y: 566, distance: 115.5
click at [1140, 566] on textarea "Update itinerary item" at bounding box center [1290, 594] width 540 height 522
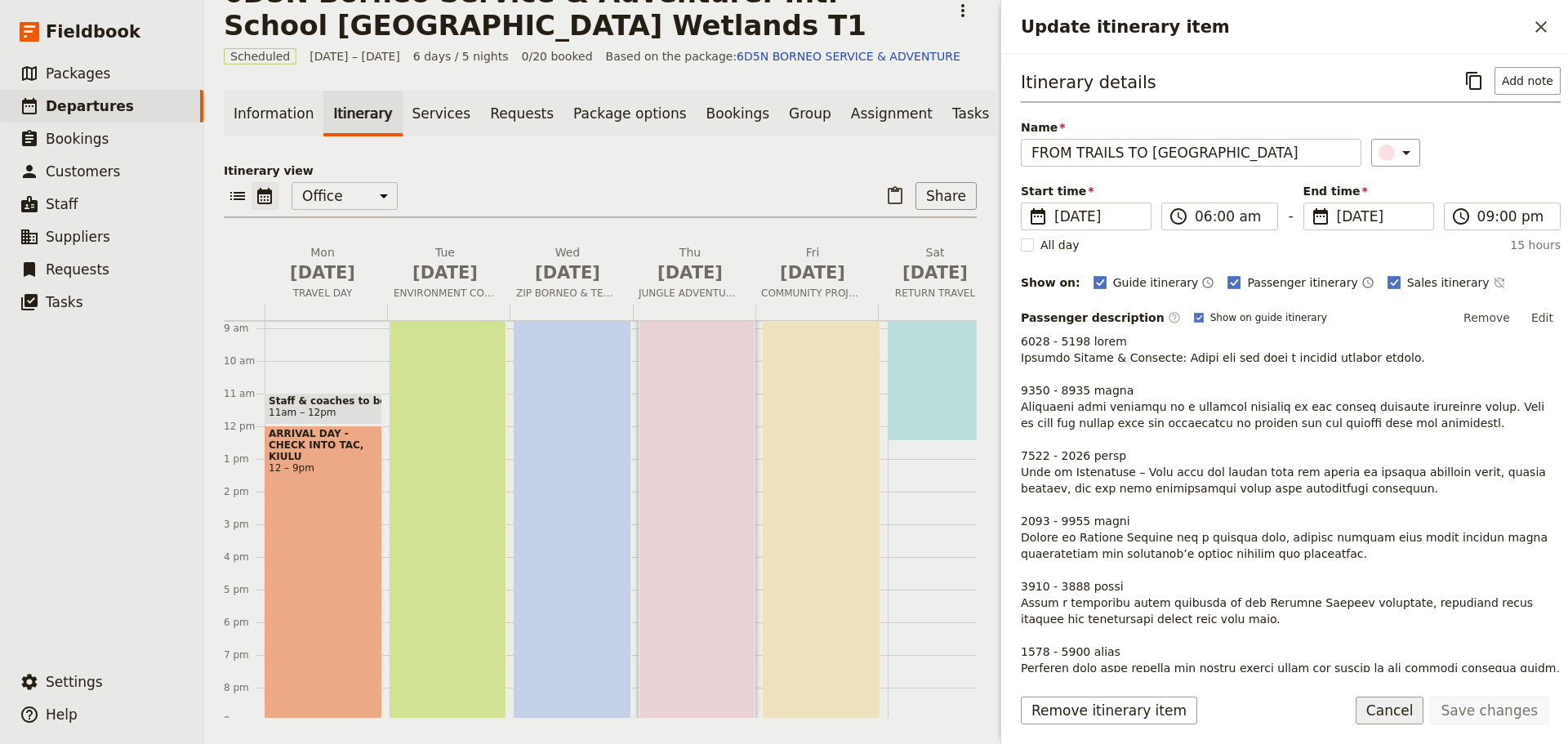
click at [1388, 709] on button "Cancel" at bounding box center [1390, 710] width 69 height 28
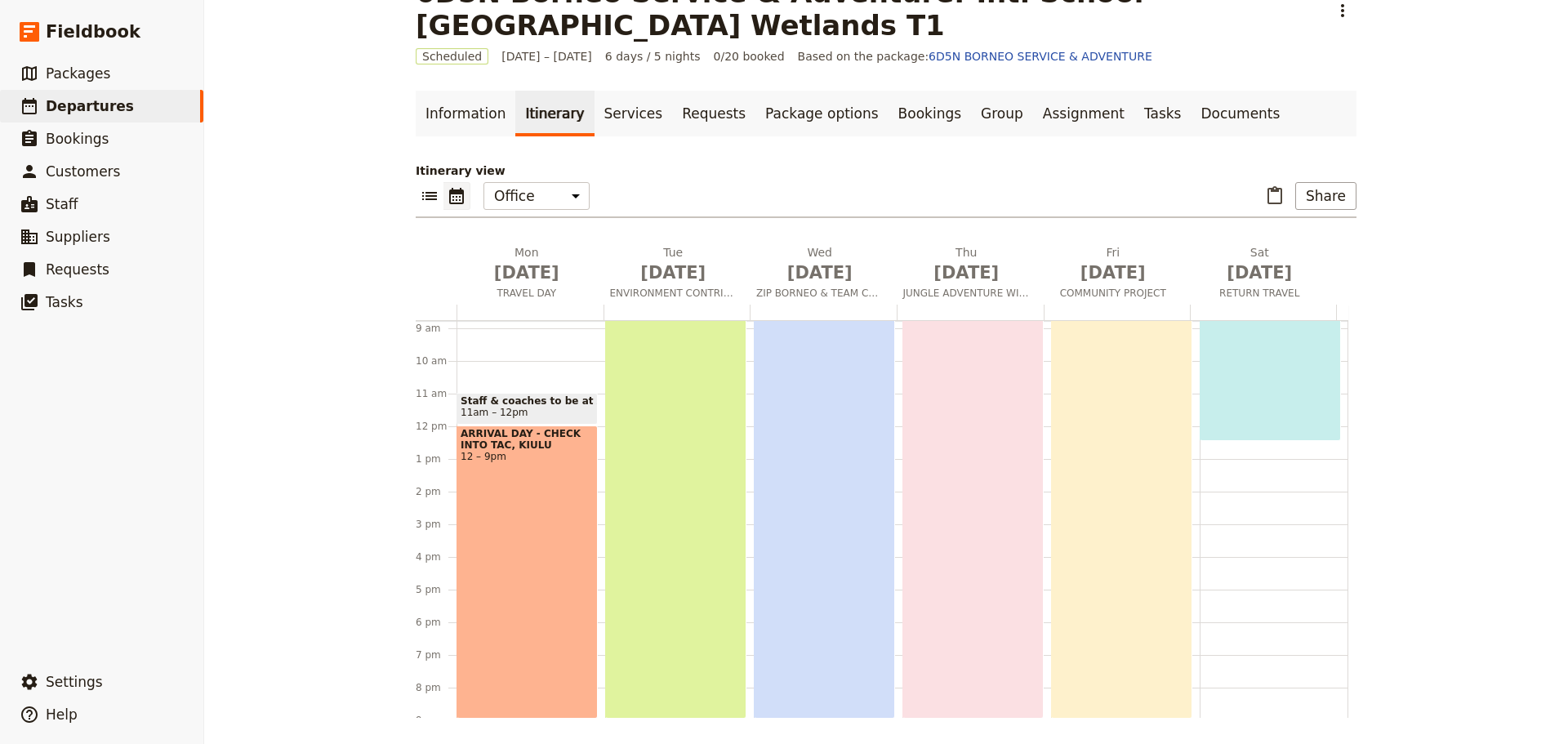
click at [676, 432] on div "PURPOSEFUL SERVICE, SHARED IMPACT 6am – 9pm" at bounding box center [676, 475] width 142 height 489
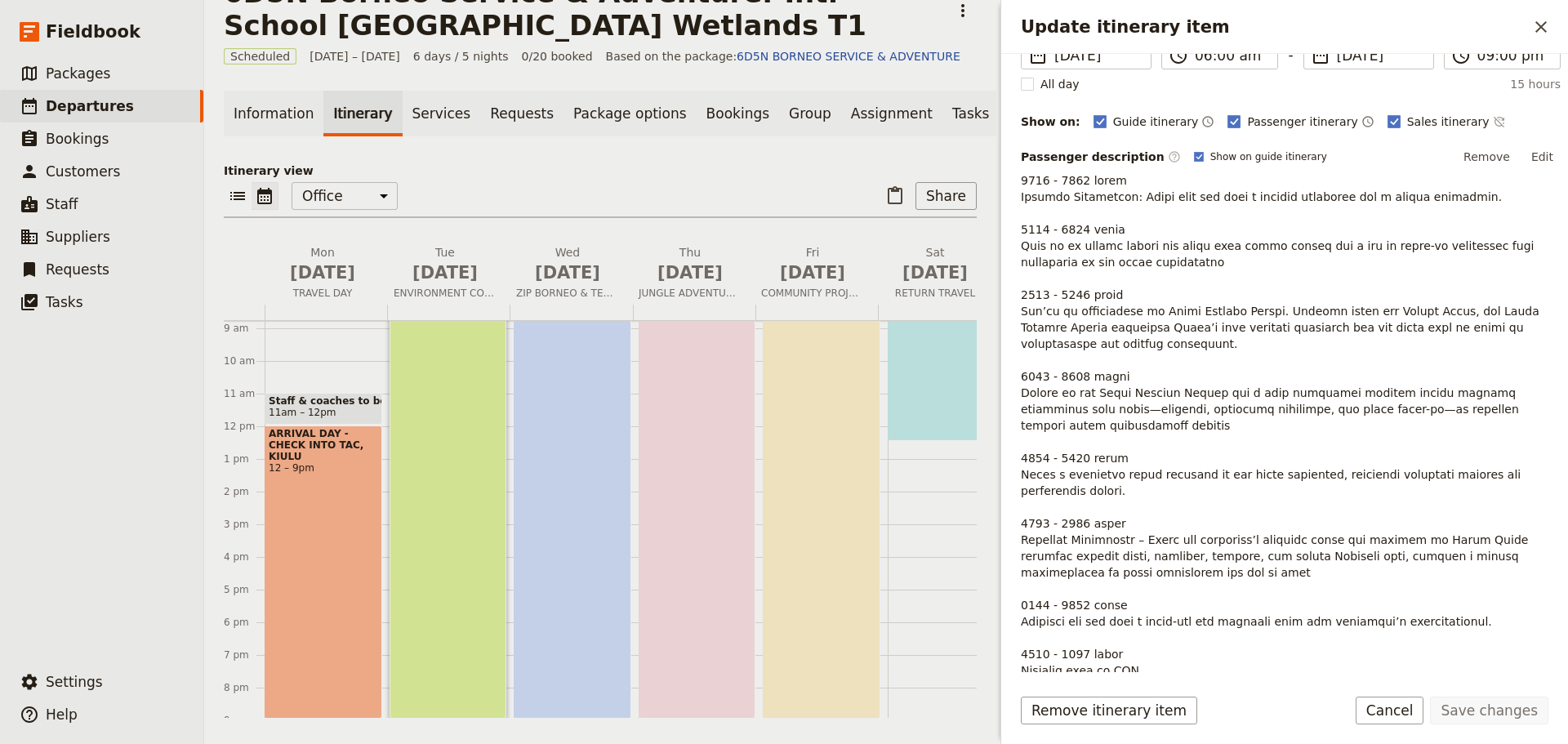
scroll to position [164, 0]
click at [1528, 152] on button "Edit" at bounding box center [1542, 154] width 37 height 25
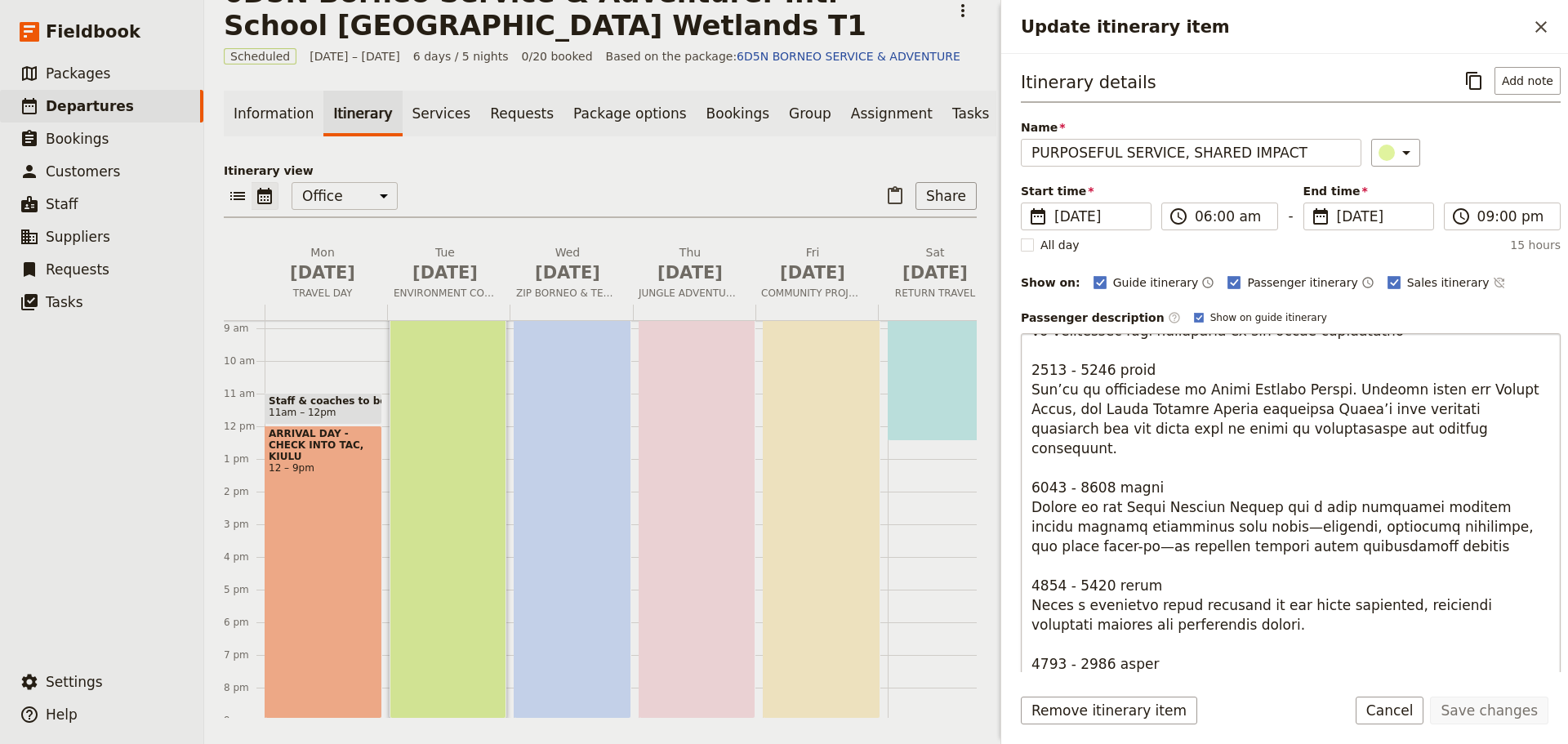
scroll to position [394, 0]
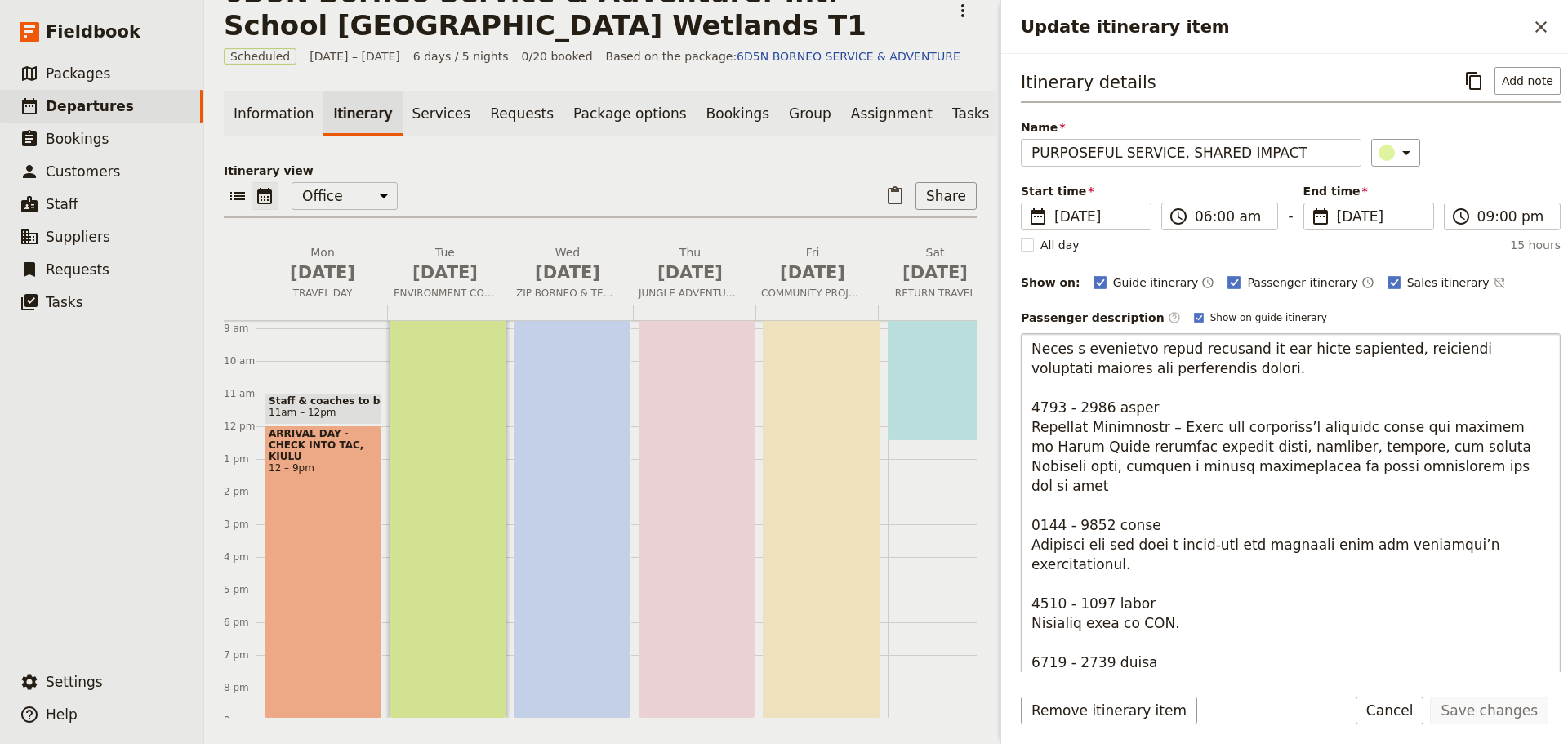
drag, startPoint x: 1027, startPoint y: 501, endPoint x: 1246, endPoint y: 521, distance: 219.9
click at [1246, 521] on textarea "Update itinerary item" at bounding box center [1290, 594] width 540 height 522
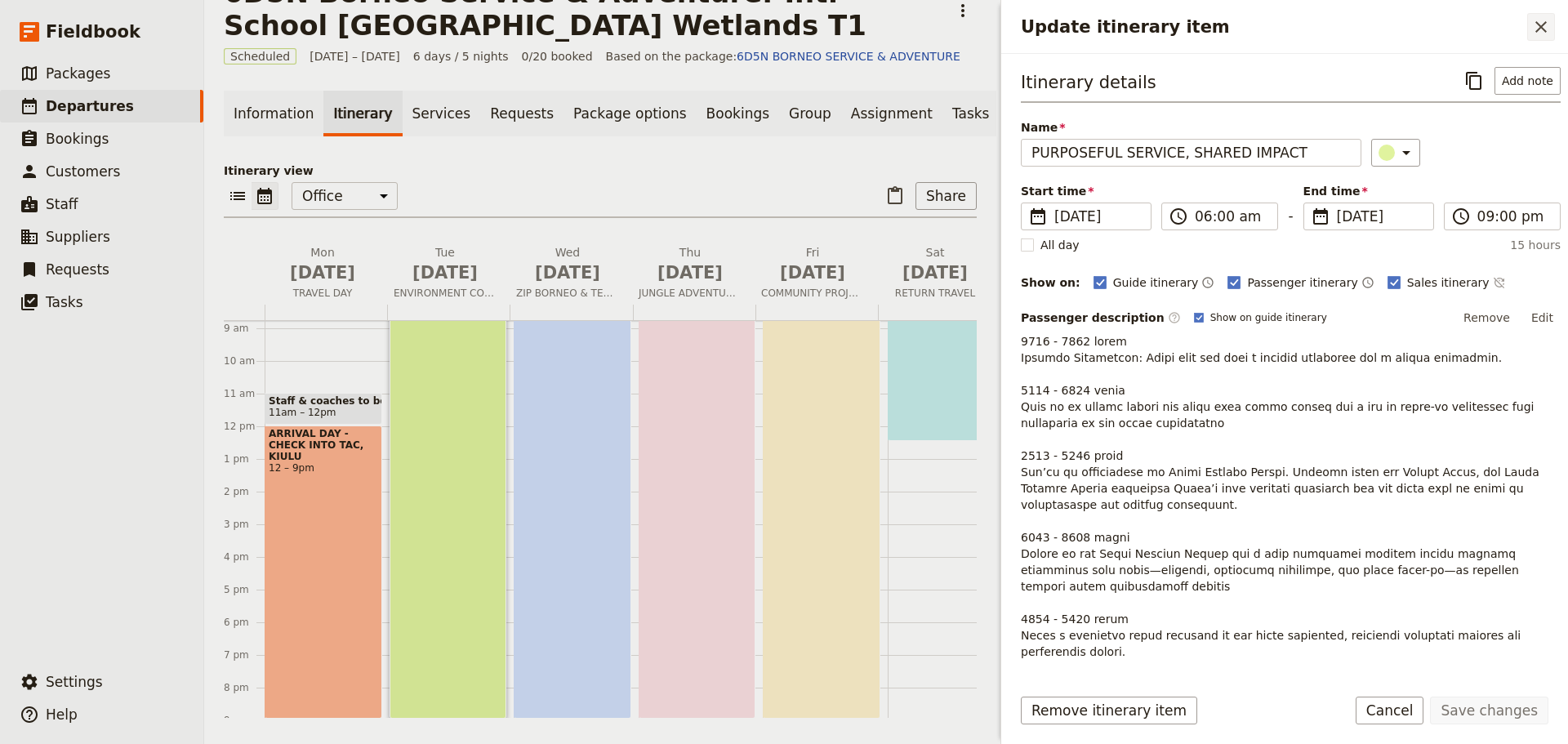
click at [1544, 23] on icon "Close drawer" at bounding box center [1540, 27] width 11 height 11
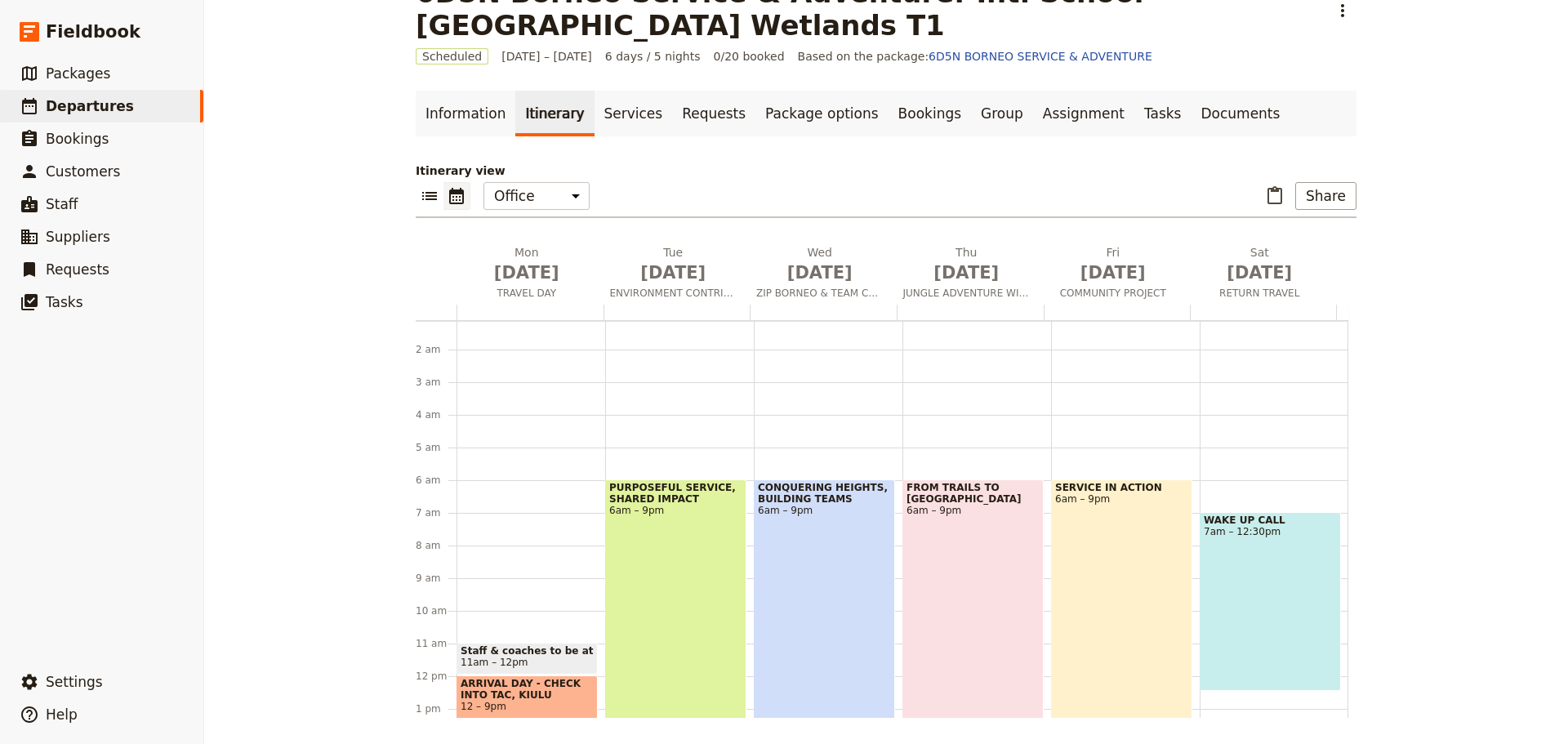
scroll to position [0, 0]
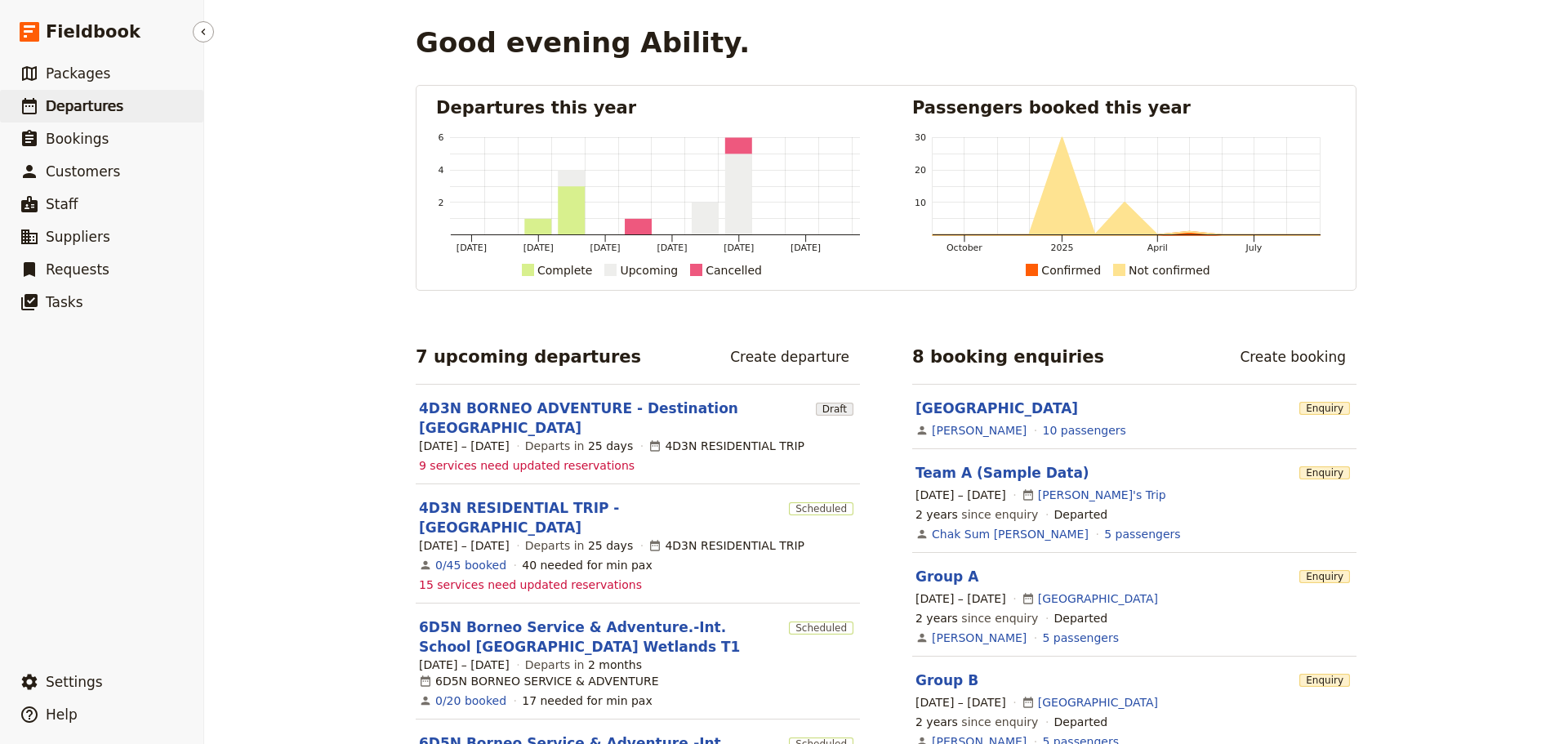
click at [67, 104] on span "Departures" at bounding box center [85, 107] width 77 height 17
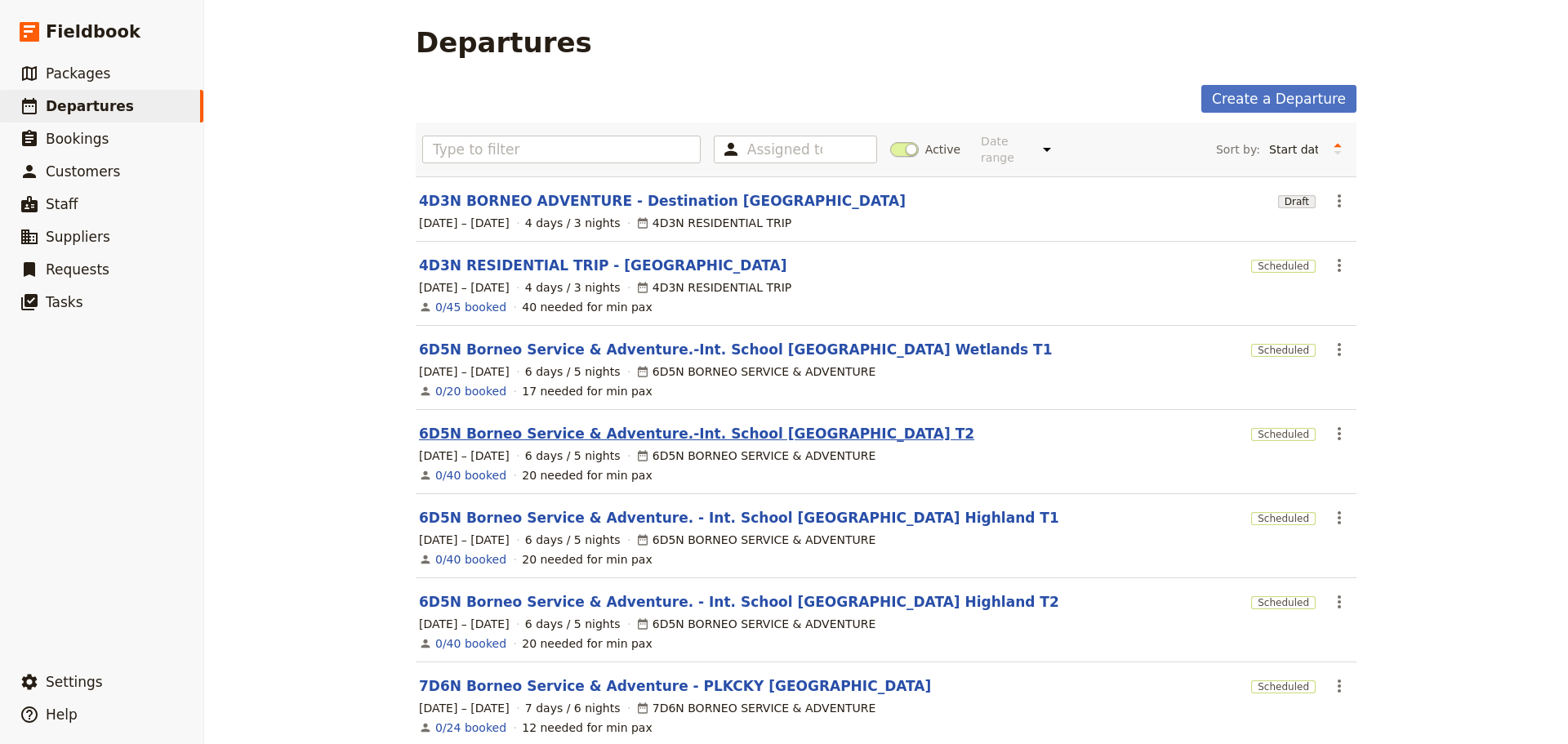
click at [786, 425] on link "6D5N Borneo Service & Adventure.-Int. School [GEOGRAPHIC_DATA] T2" at bounding box center [696, 433] width 555 height 19
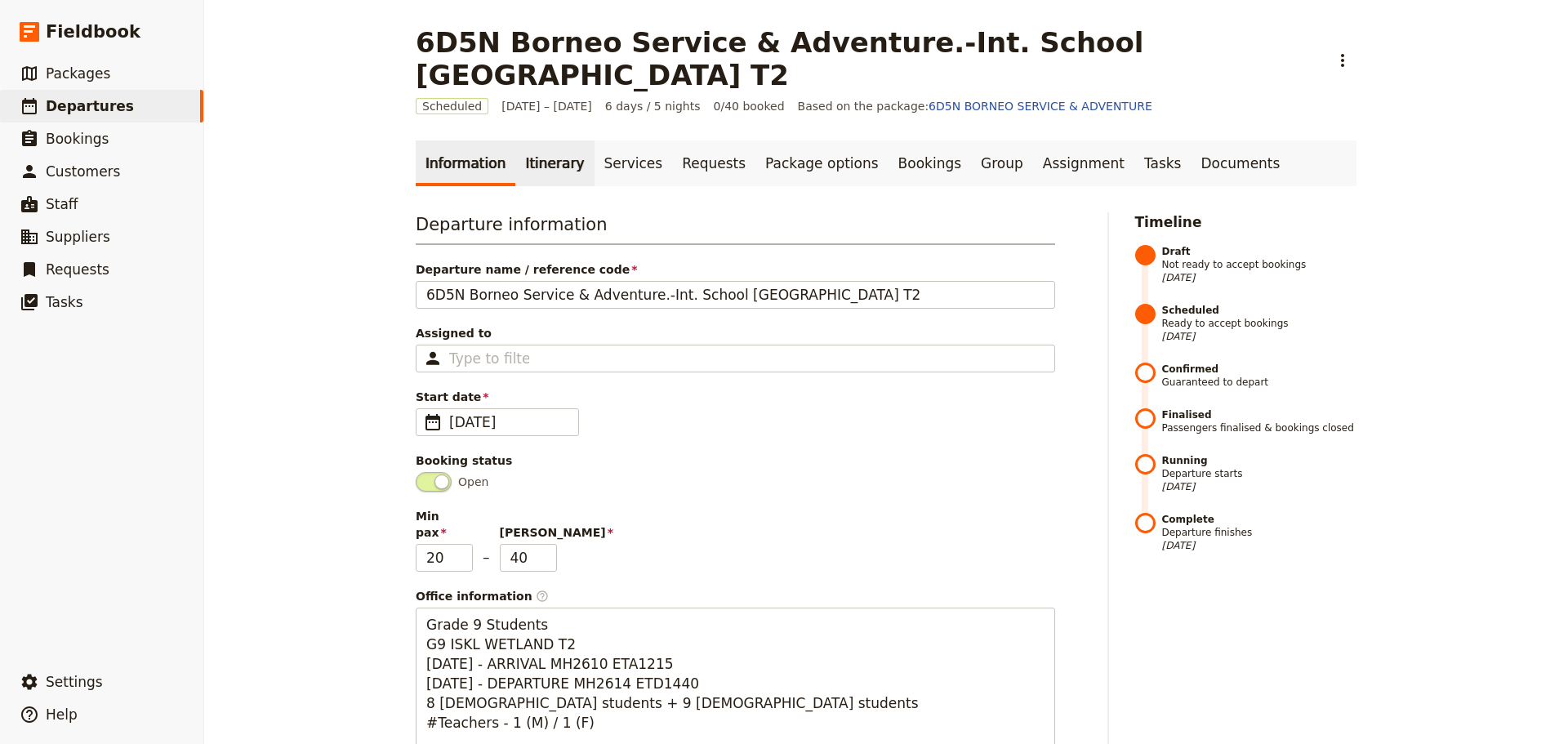
click at [542, 176] on link "Itinerary" at bounding box center [554, 164] width 78 height 46
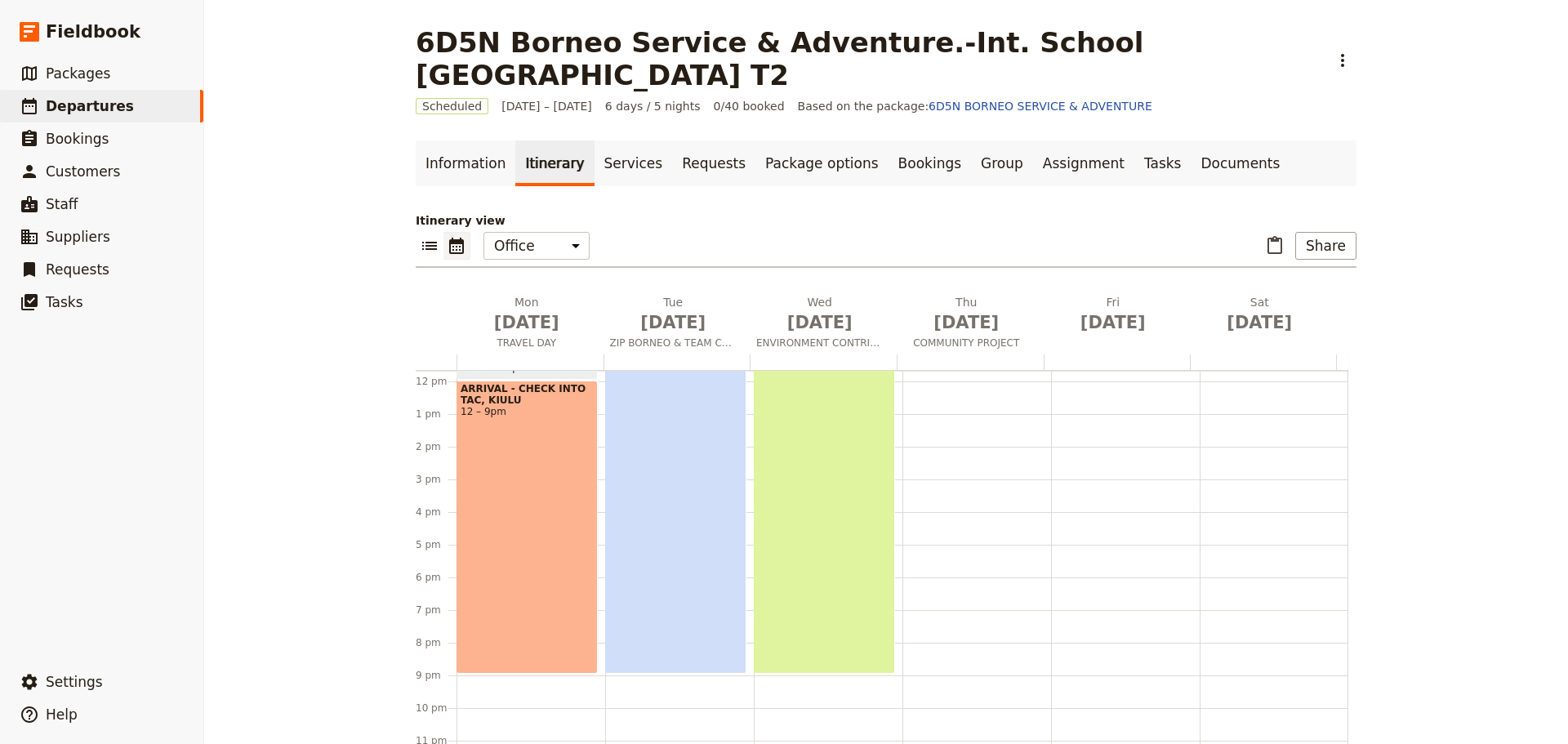
scroll to position [387, 0]
click at [489, 537] on div "ARRIVAL - CHECK INTO TAC, KIULU 12 – 9pm" at bounding box center [527, 521] width 142 height 293
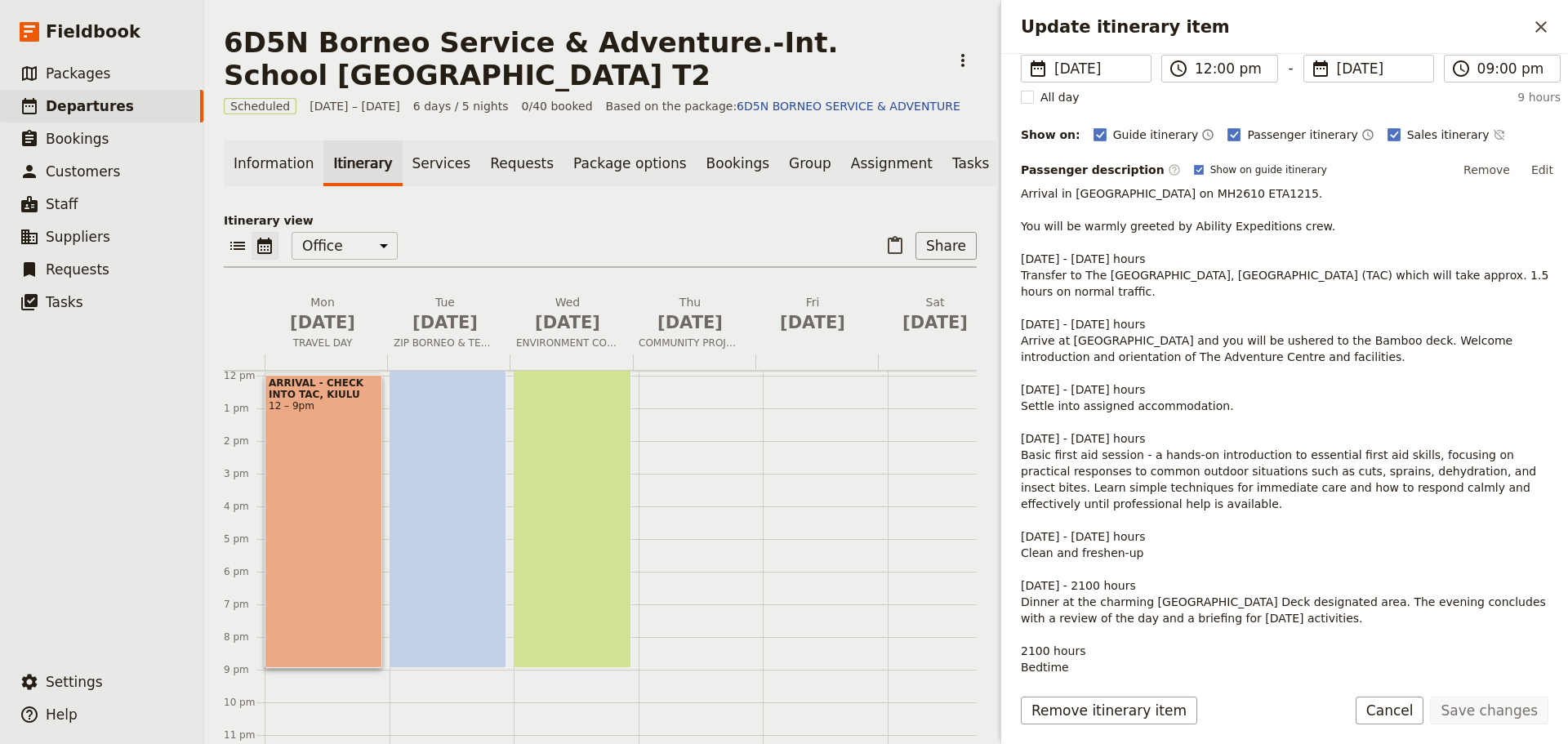
scroll to position [0, 0]
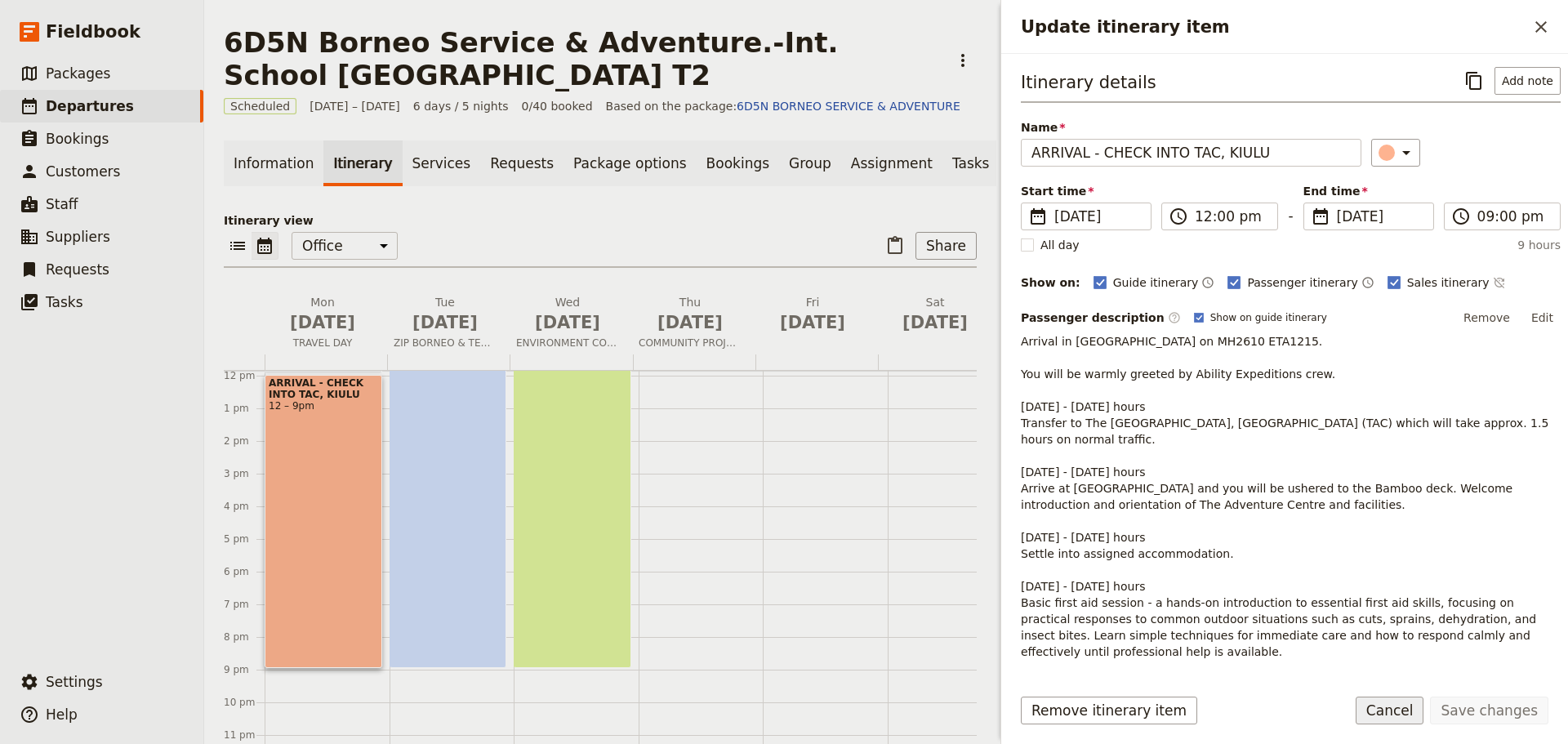
click at [1423, 715] on button "Cancel" at bounding box center [1390, 710] width 69 height 28
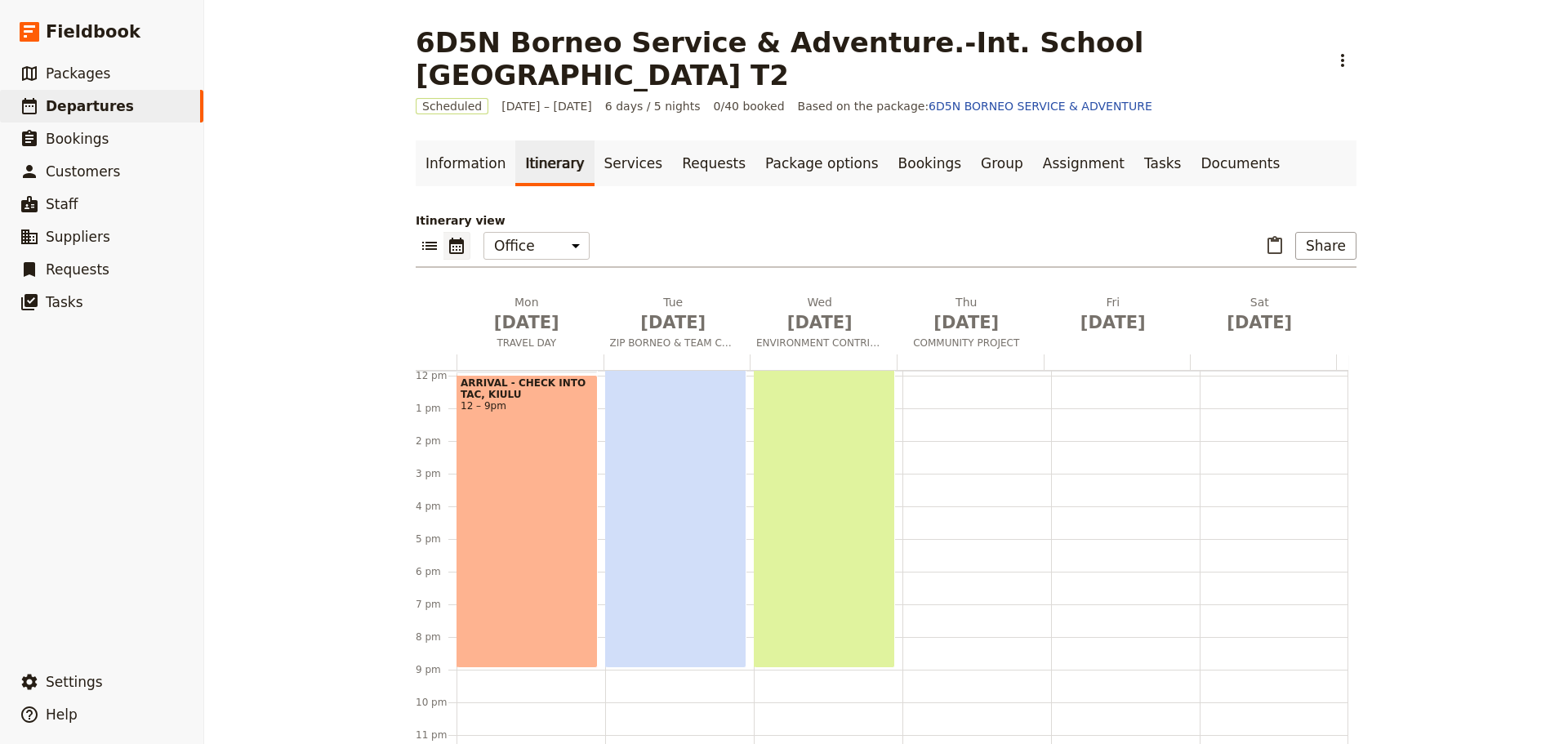
click at [681, 535] on div "CONQUERING HEIGHTS, BUILDING TEAMS 6am – 9pm" at bounding box center [676, 423] width 142 height 489
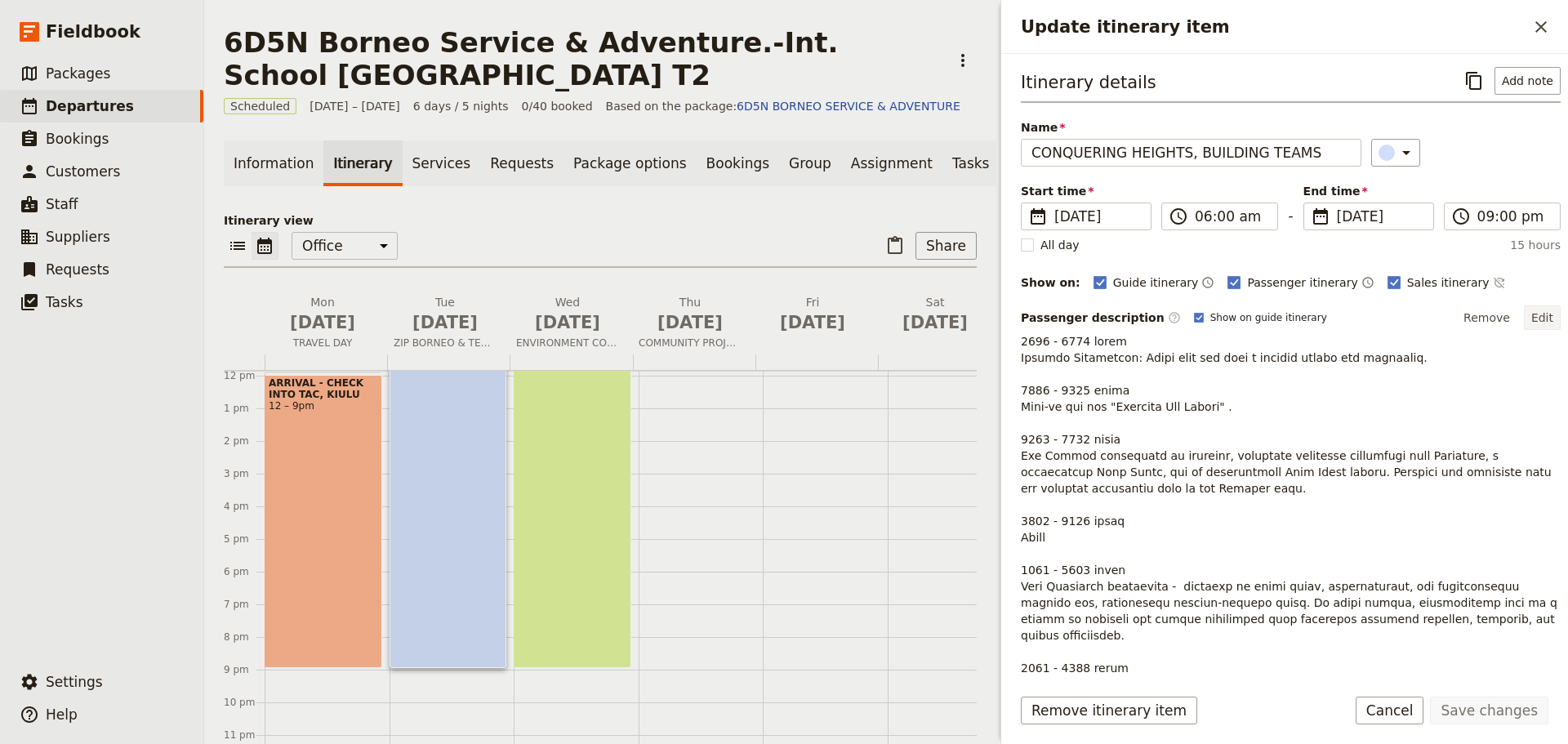
click at [1528, 315] on button "Edit" at bounding box center [1542, 317] width 37 height 25
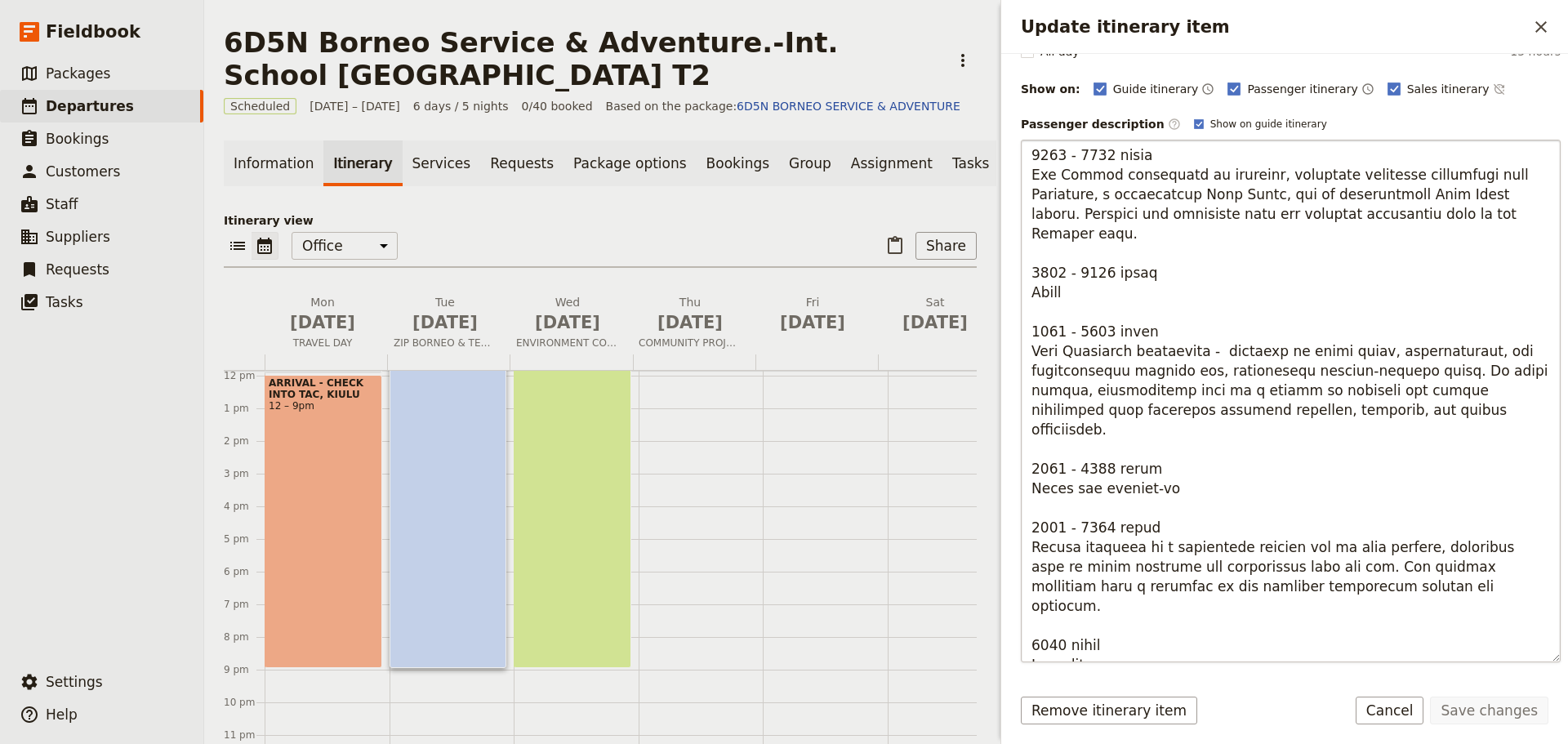
scroll to position [292, 0]
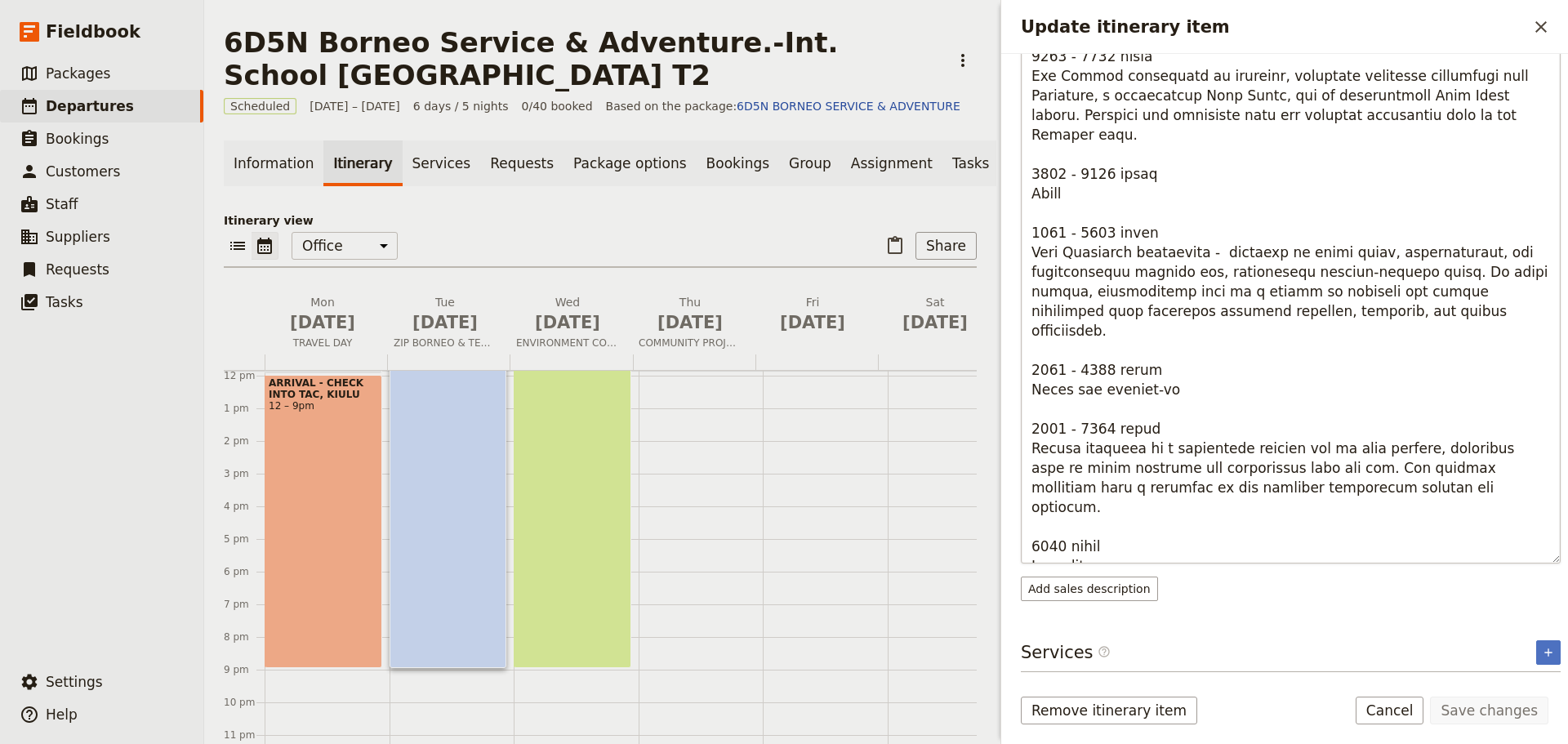
drag, startPoint x: 1166, startPoint y: 549, endPoint x: 1206, endPoint y: 555, distance: 40.4
click at [1206, 555] on textarea "Update itinerary item" at bounding box center [1290, 302] width 540 height 522
type textarea "0600 - 0800 hours Morning Transition: Begin your day with a morning huddle and …"
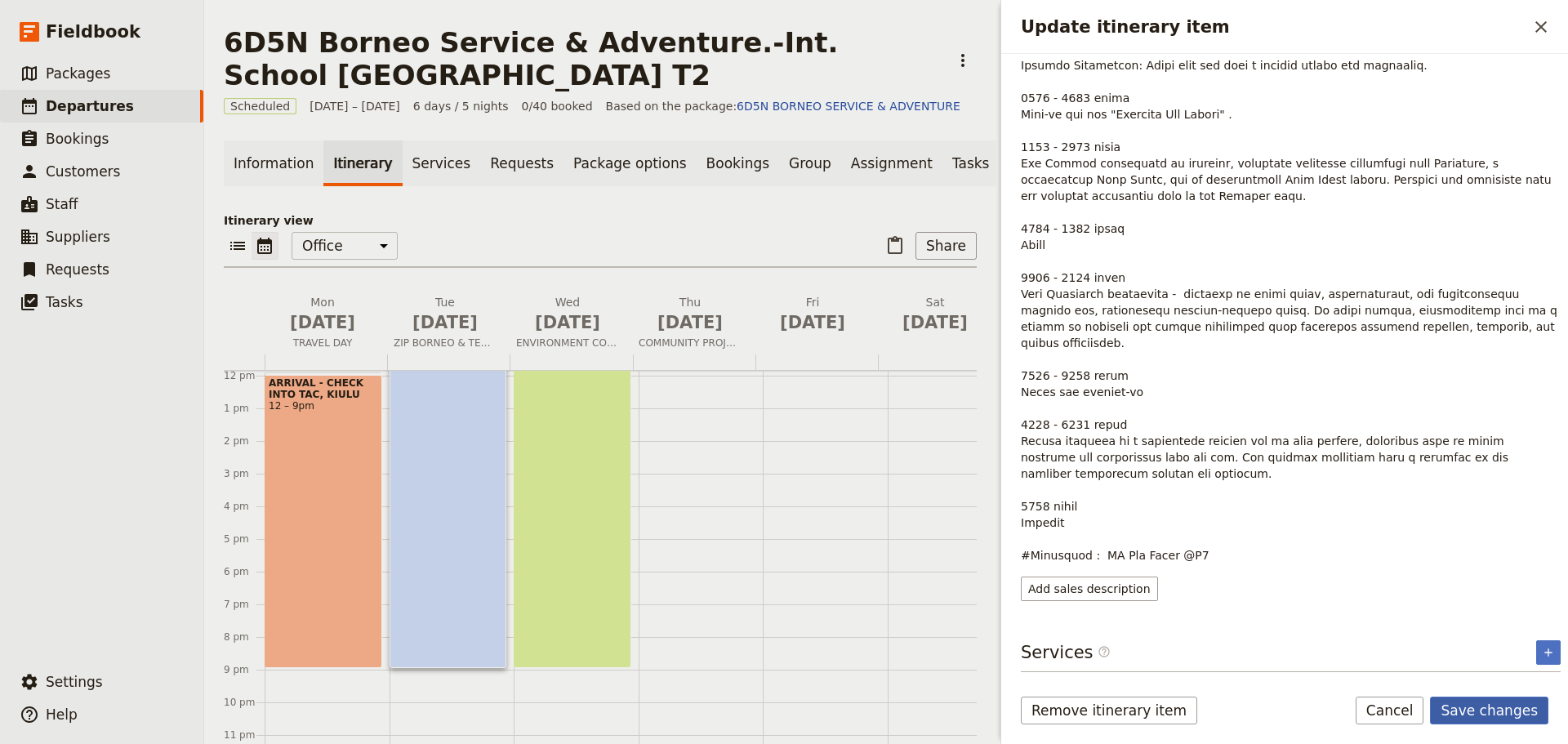
click at [1516, 709] on button "Save changes" at bounding box center [1489, 710] width 119 height 28
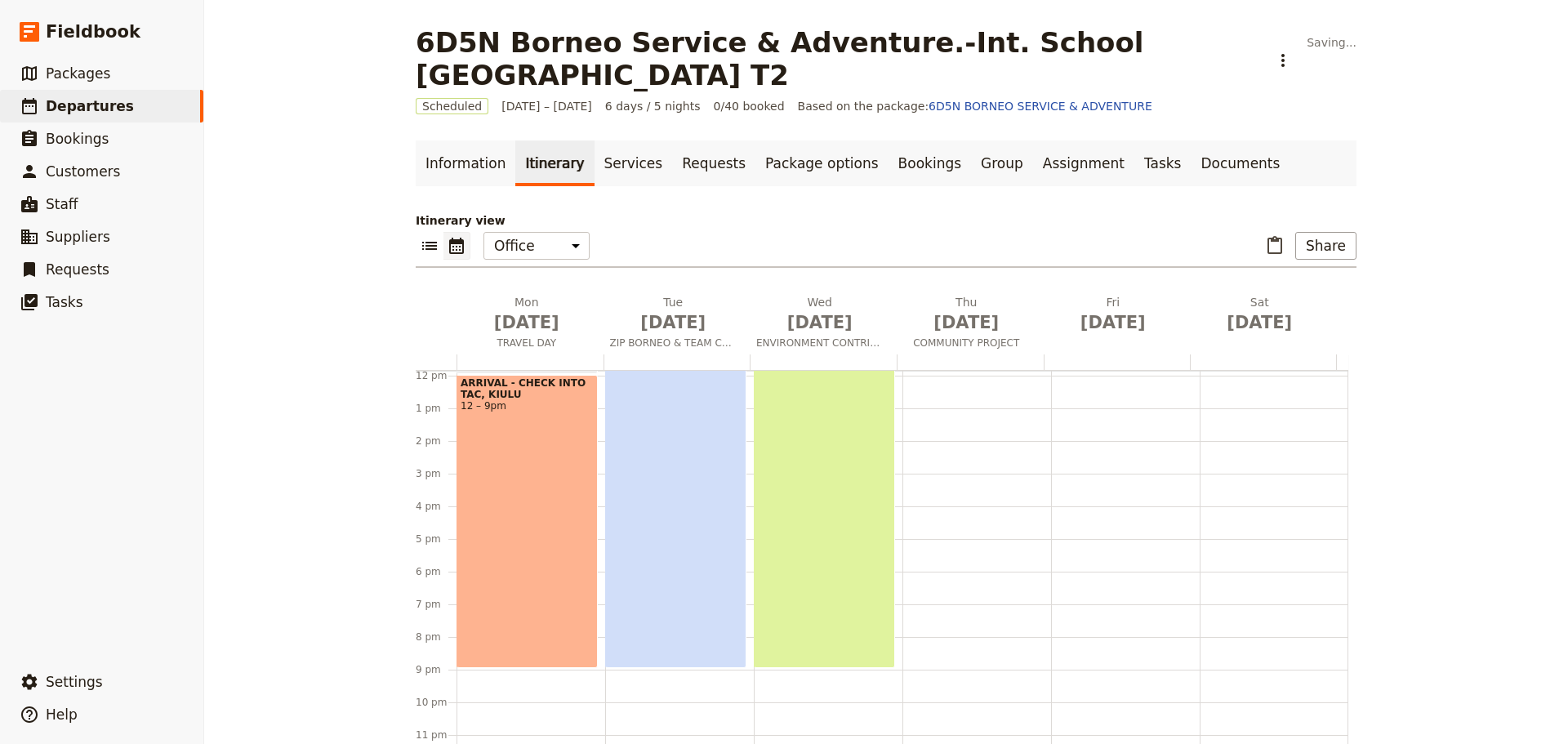
scroll to position [24, 0]
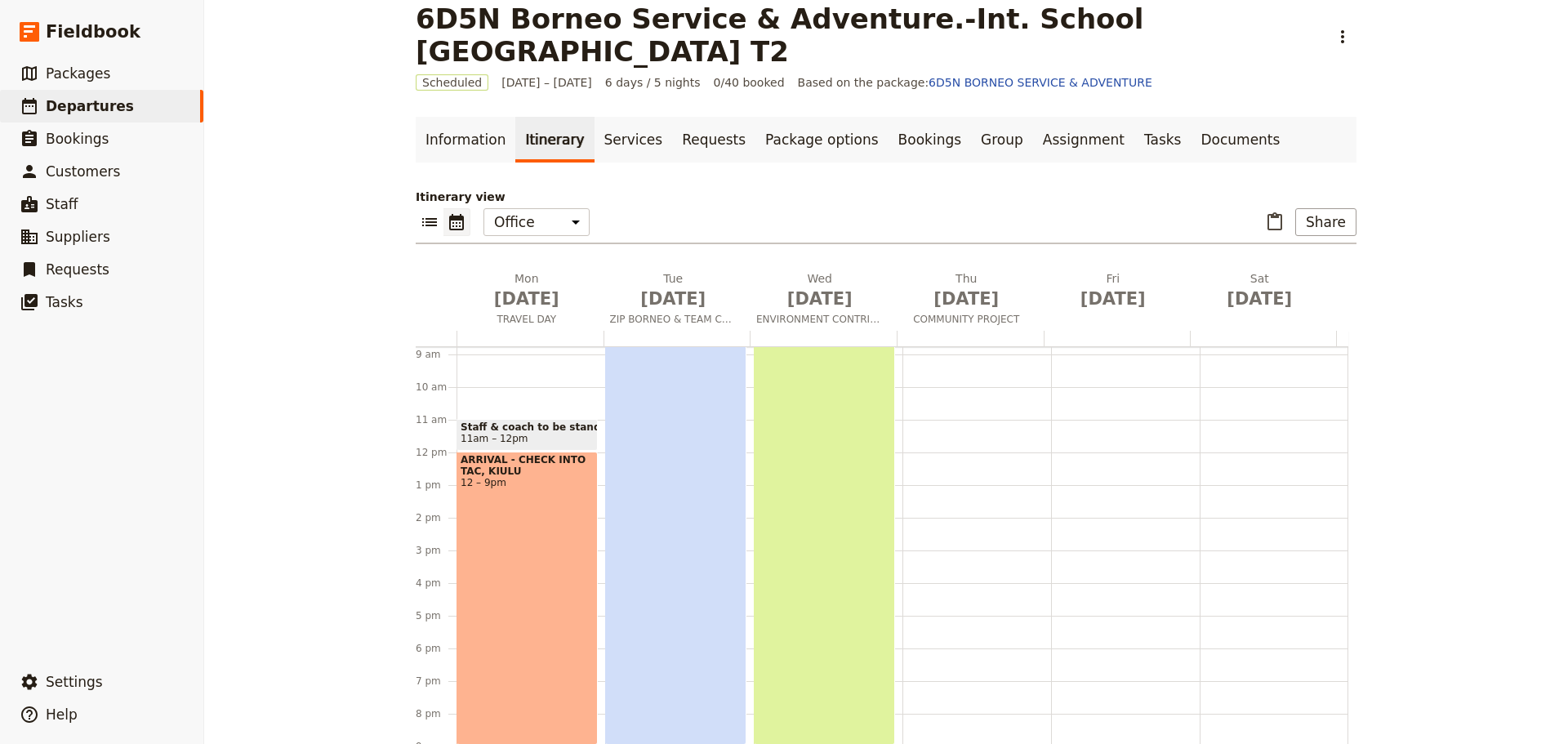
click at [676, 526] on div "CONQUERING HEIGHTS, BUILDING TEAMS 6am – 9pm" at bounding box center [676, 500] width 142 height 489
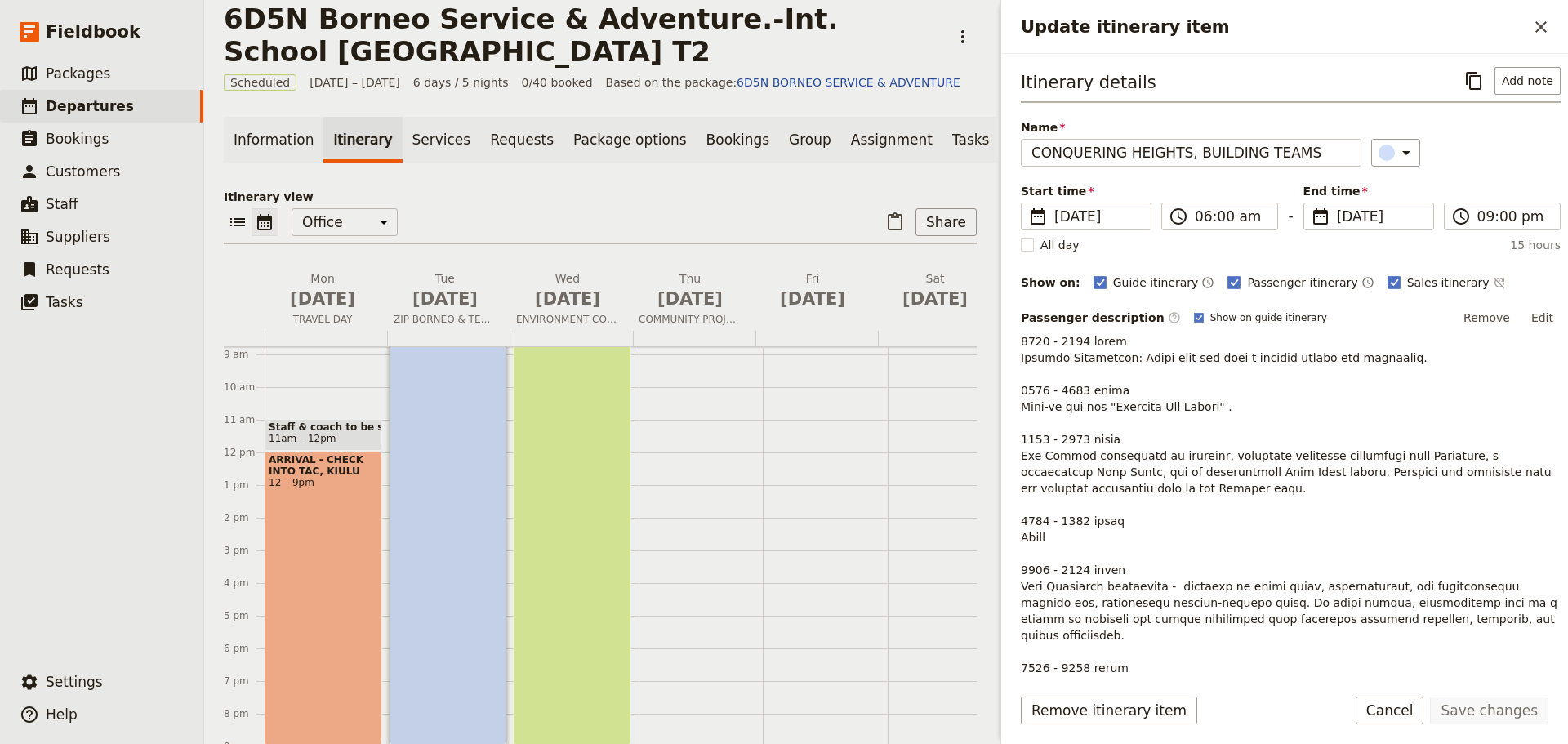
scroll to position [276, 0]
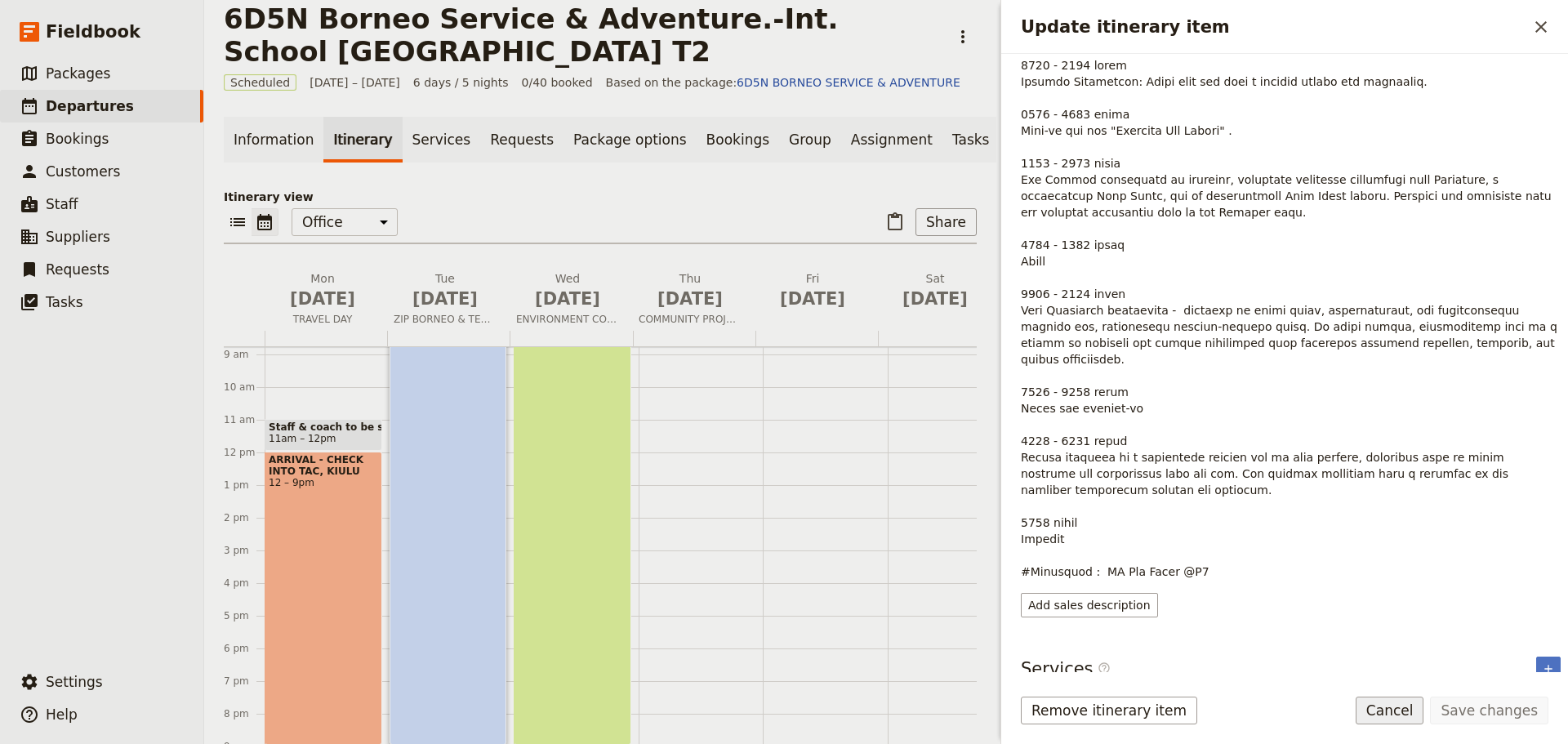
click at [1417, 713] on button "Cancel" at bounding box center [1390, 710] width 69 height 28
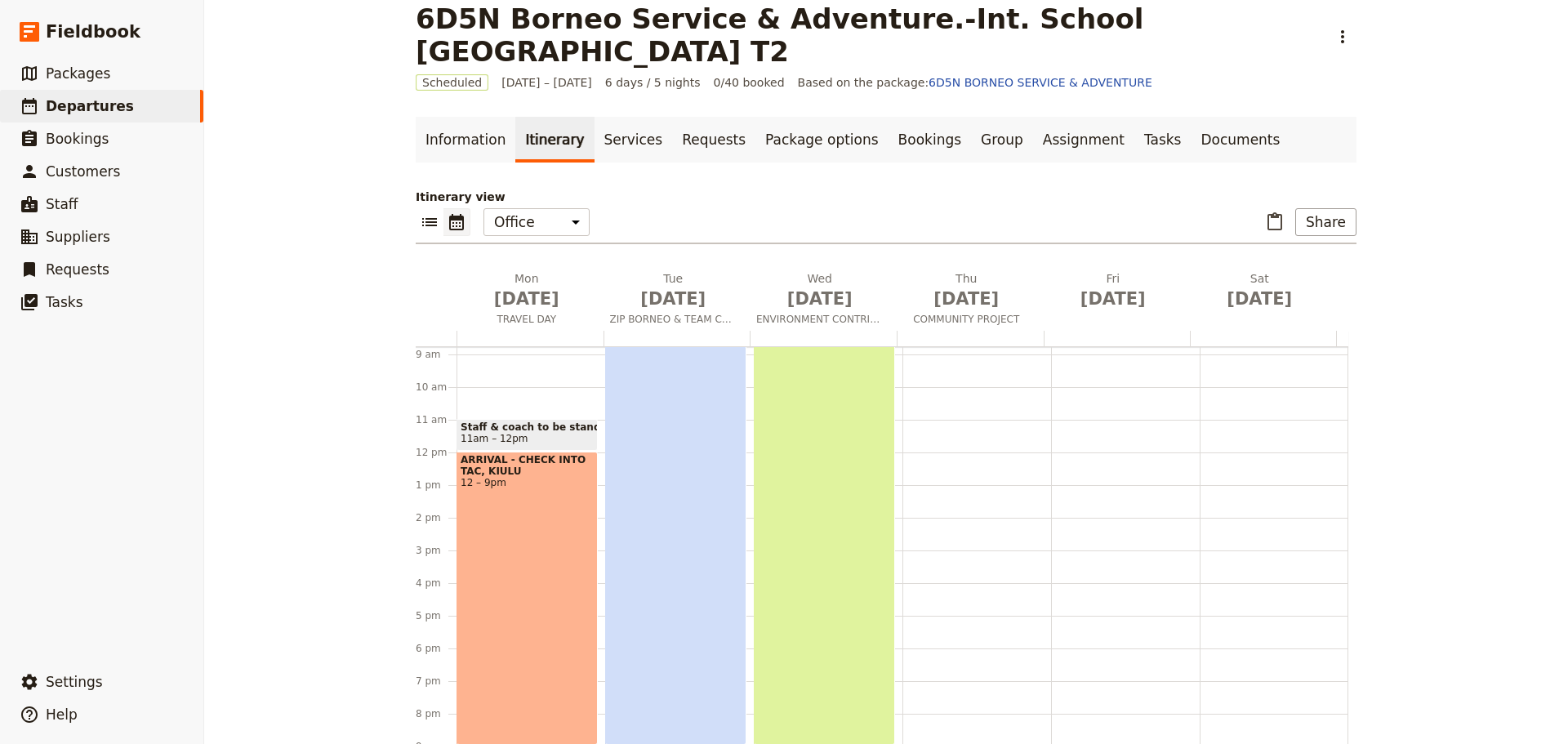
click at [530, 628] on div "ARRIVAL - CHECK INTO TAC, KIULU 12 – 9pm" at bounding box center [527, 598] width 142 height 293
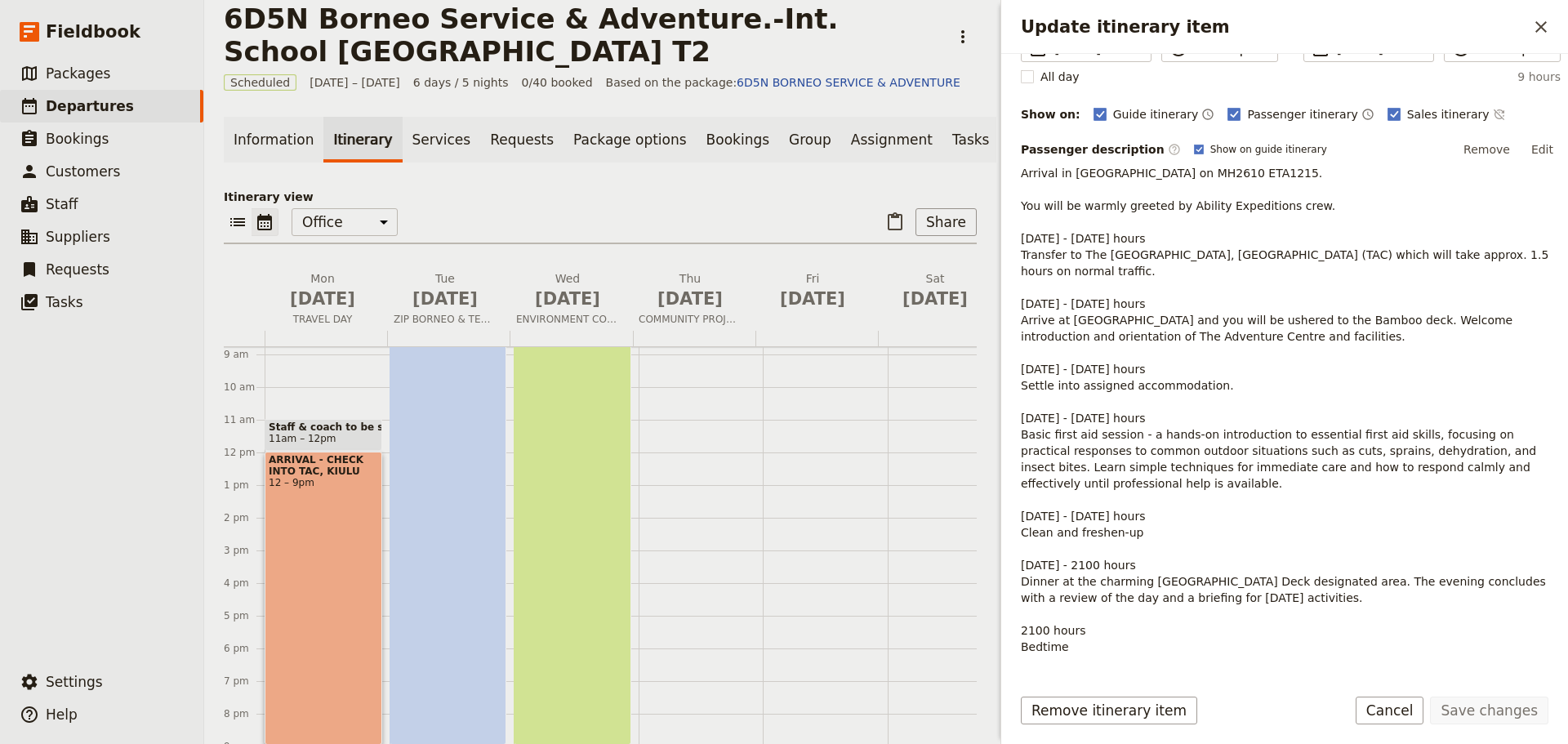
scroll to position [245, 0]
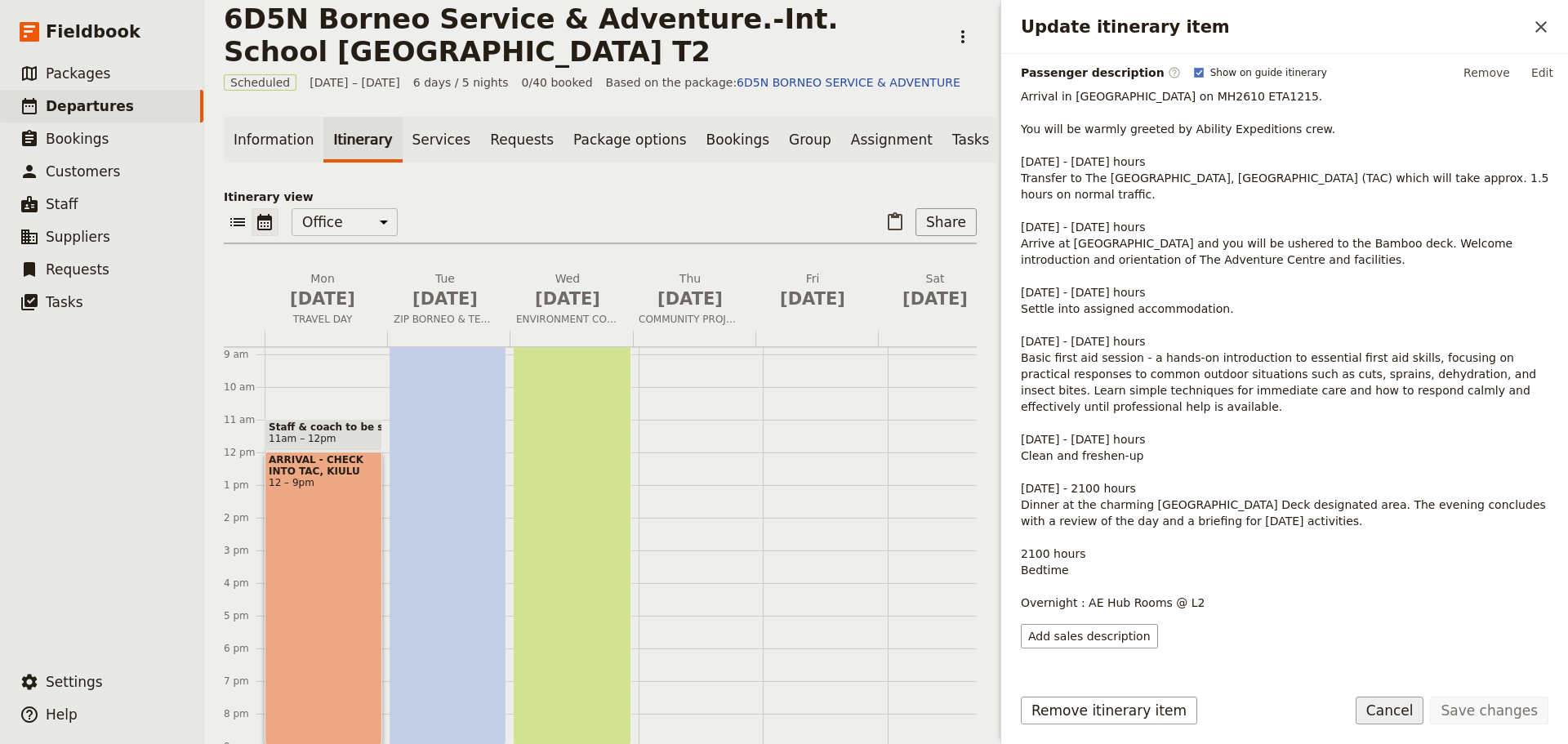
click at [1388, 710] on button "Cancel" at bounding box center [1390, 710] width 69 height 28
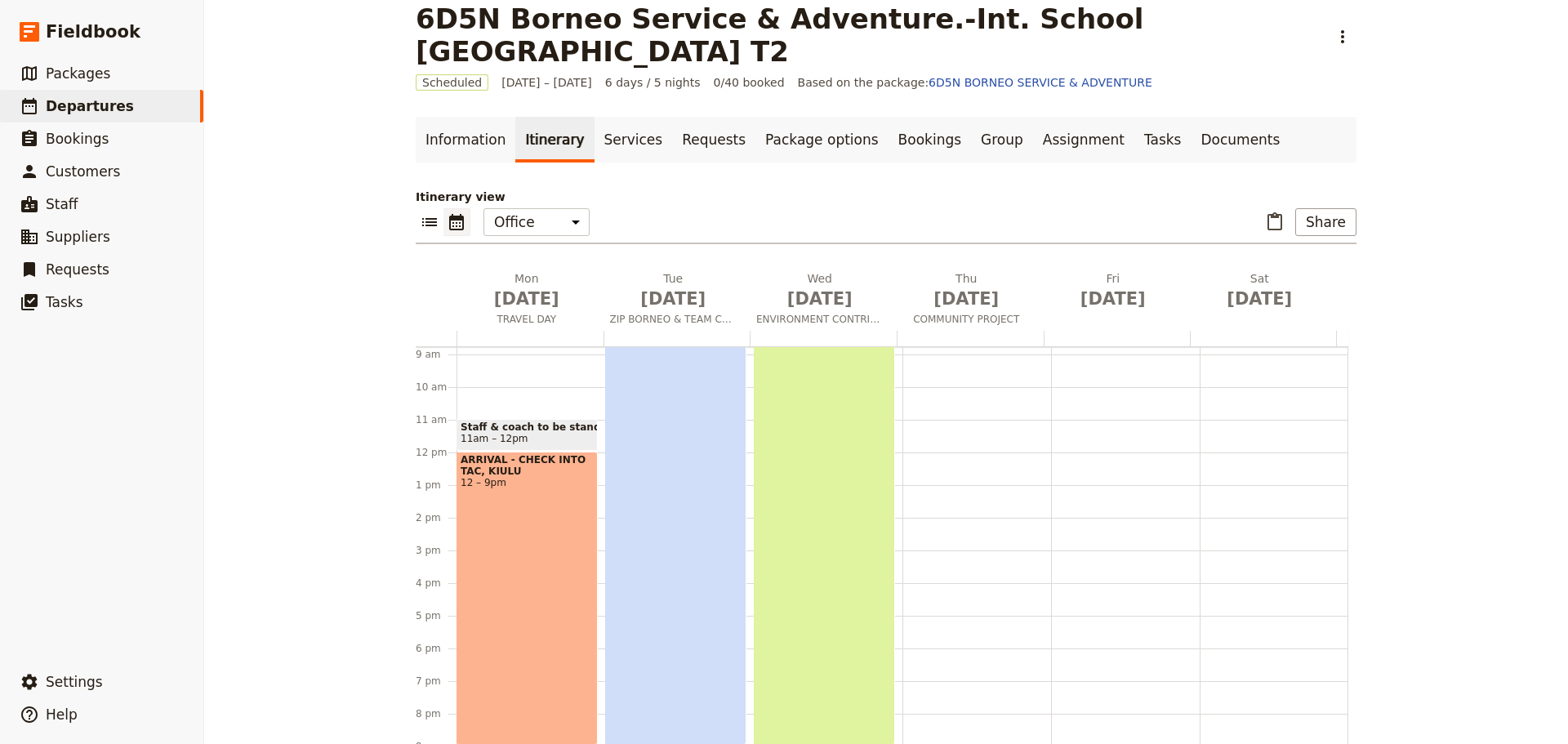
click at [784, 555] on div "PURPOSEFUL SERVICE, SHARED IMPACT 6am – 9pm" at bounding box center [825, 500] width 142 height 489
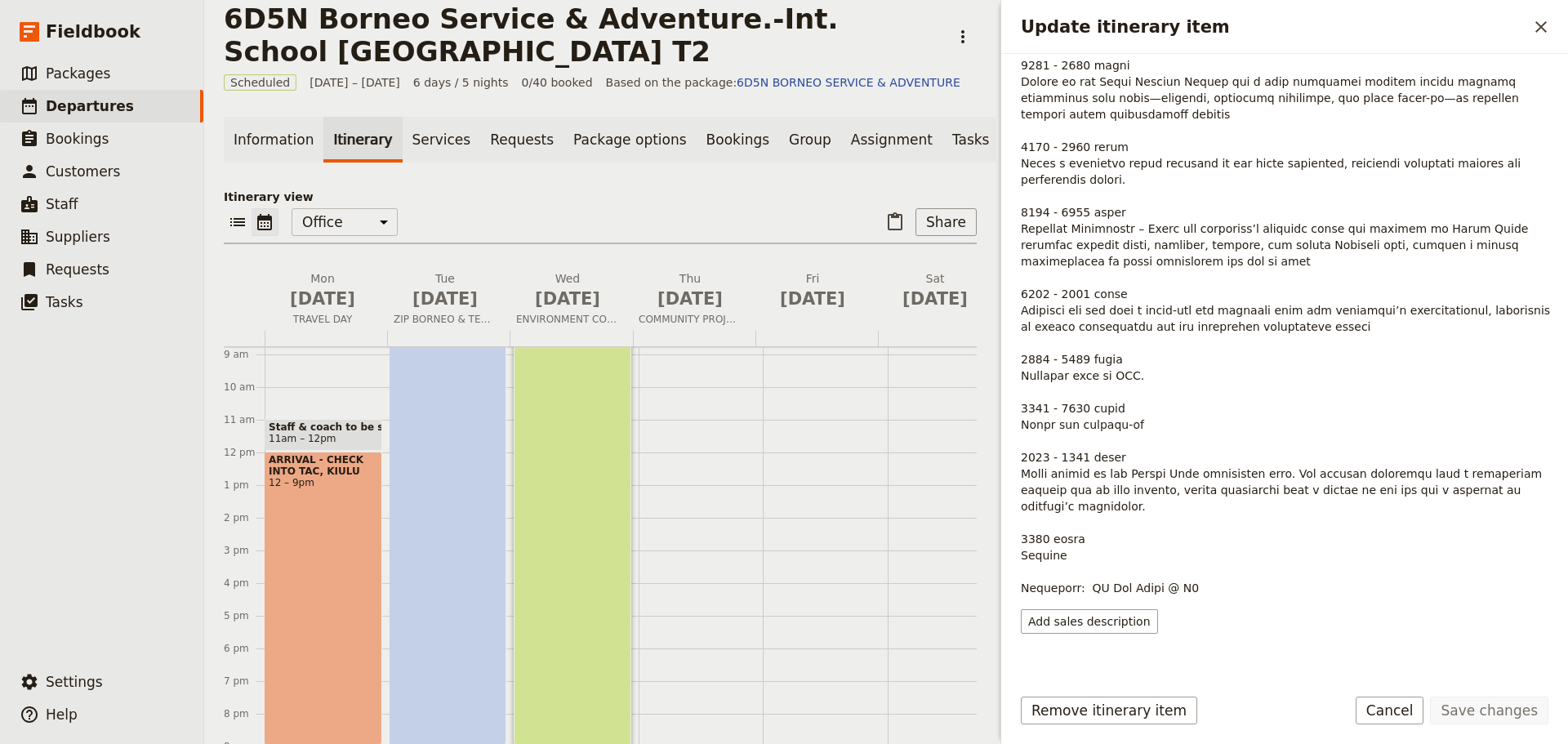
scroll to position [145, 0]
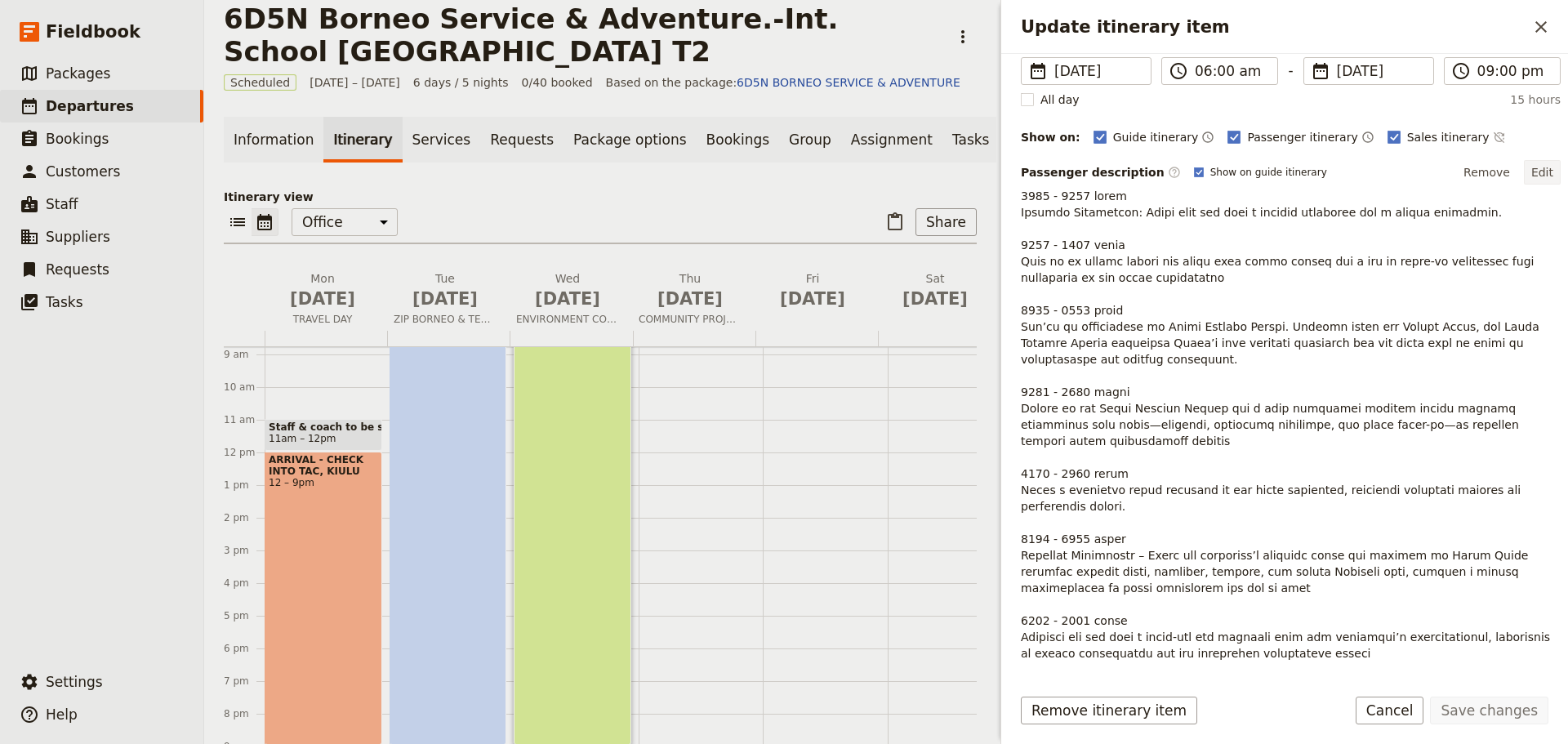
click at [1539, 171] on button "Edit" at bounding box center [1542, 172] width 37 height 25
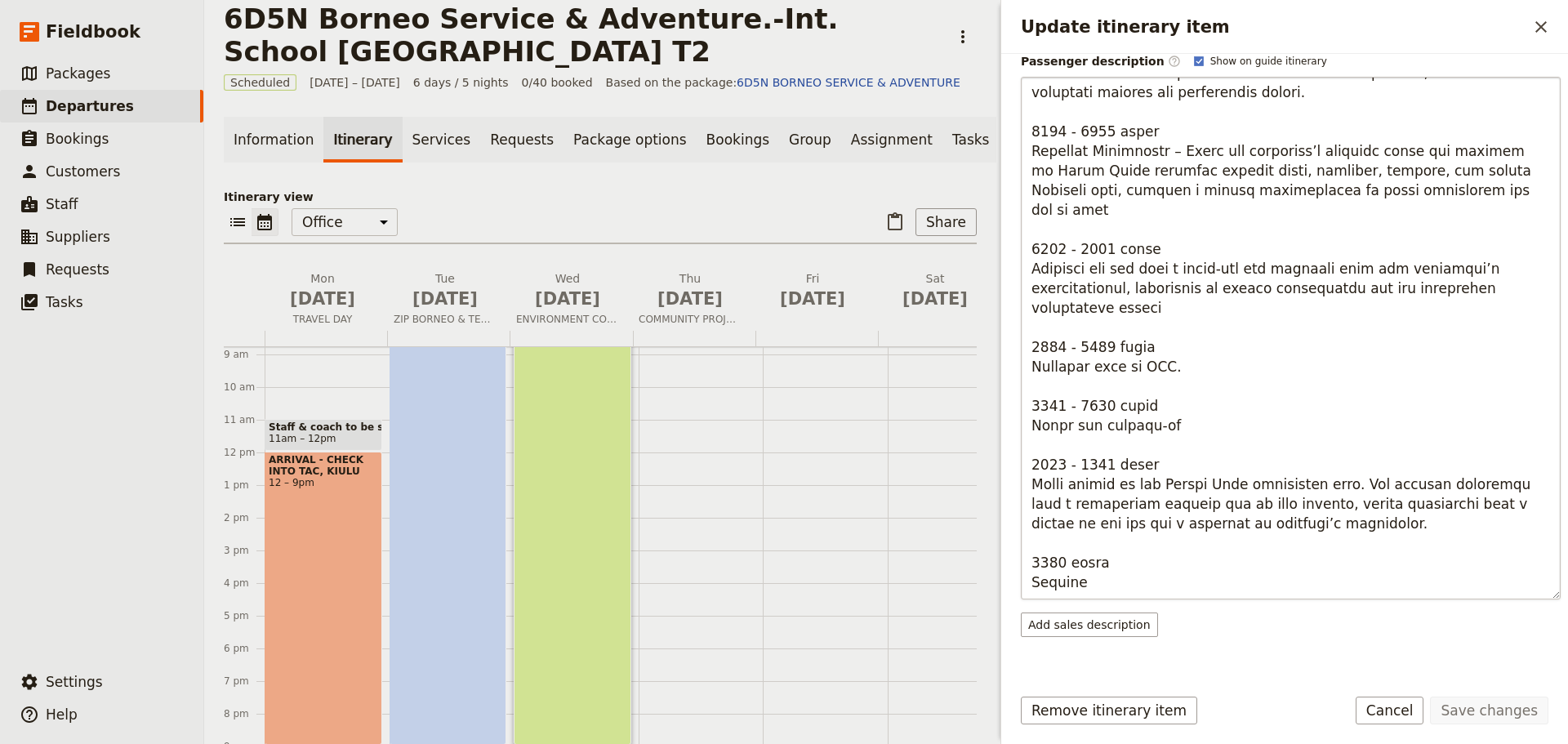
scroll to position [292, 0]
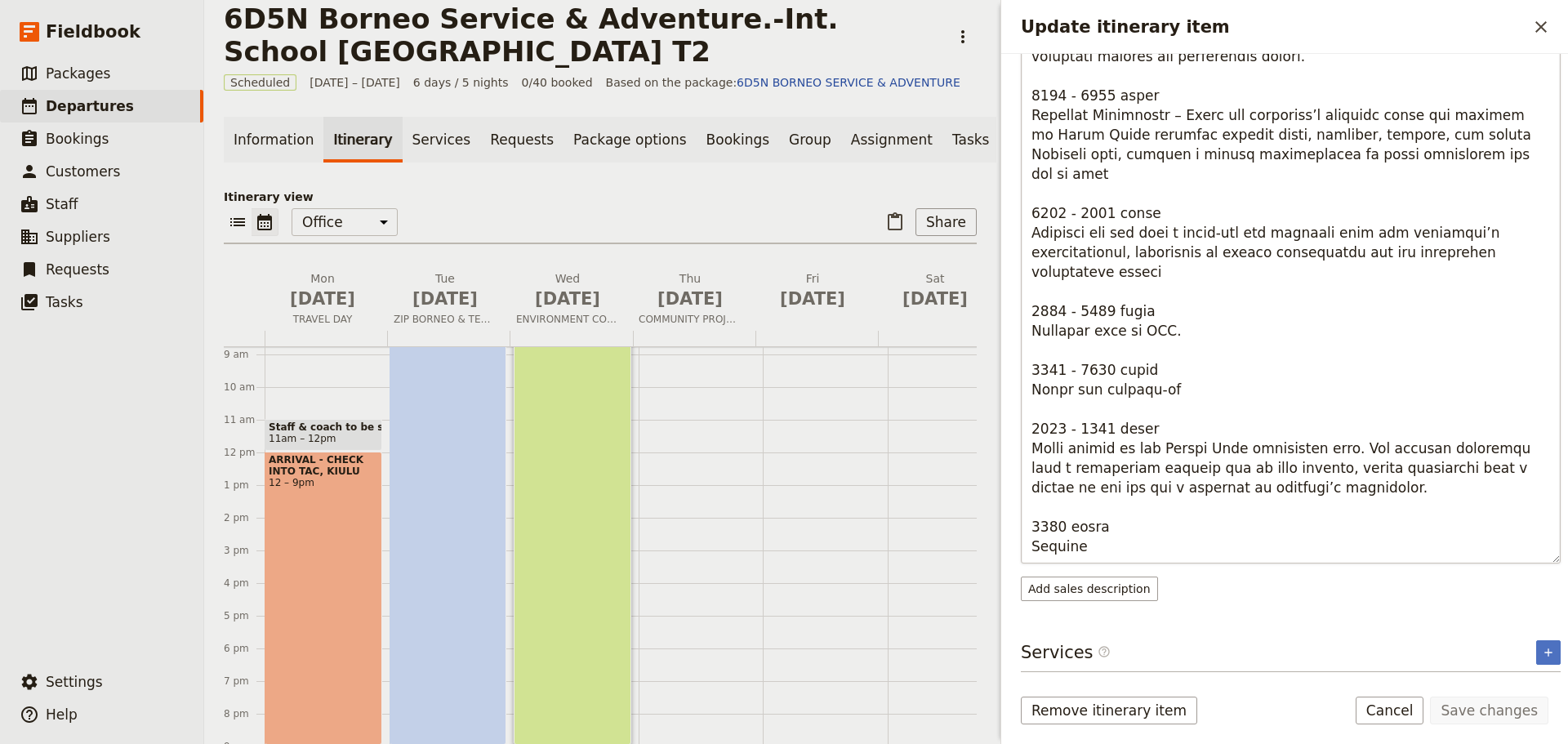
click at [1191, 549] on textarea "Update itinerary item" at bounding box center [1290, 302] width 540 height 522
type textarea "0600 - 0800 hours Morning Transition: Begin your day with a morning energizer a…"
click at [1486, 707] on button "Save changes" at bounding box center [1489, 710] width 119 height 28
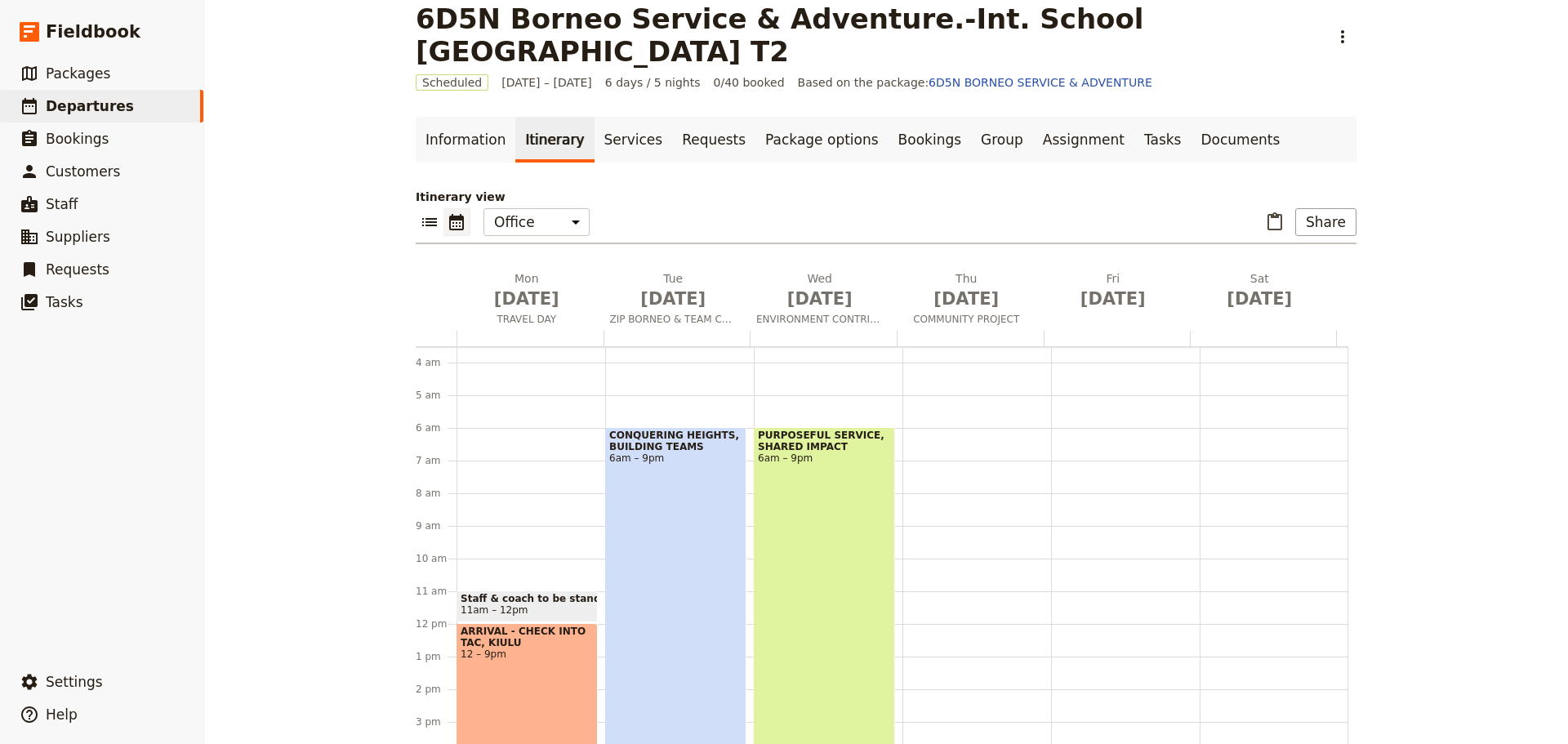
scroll to position [0, 0]
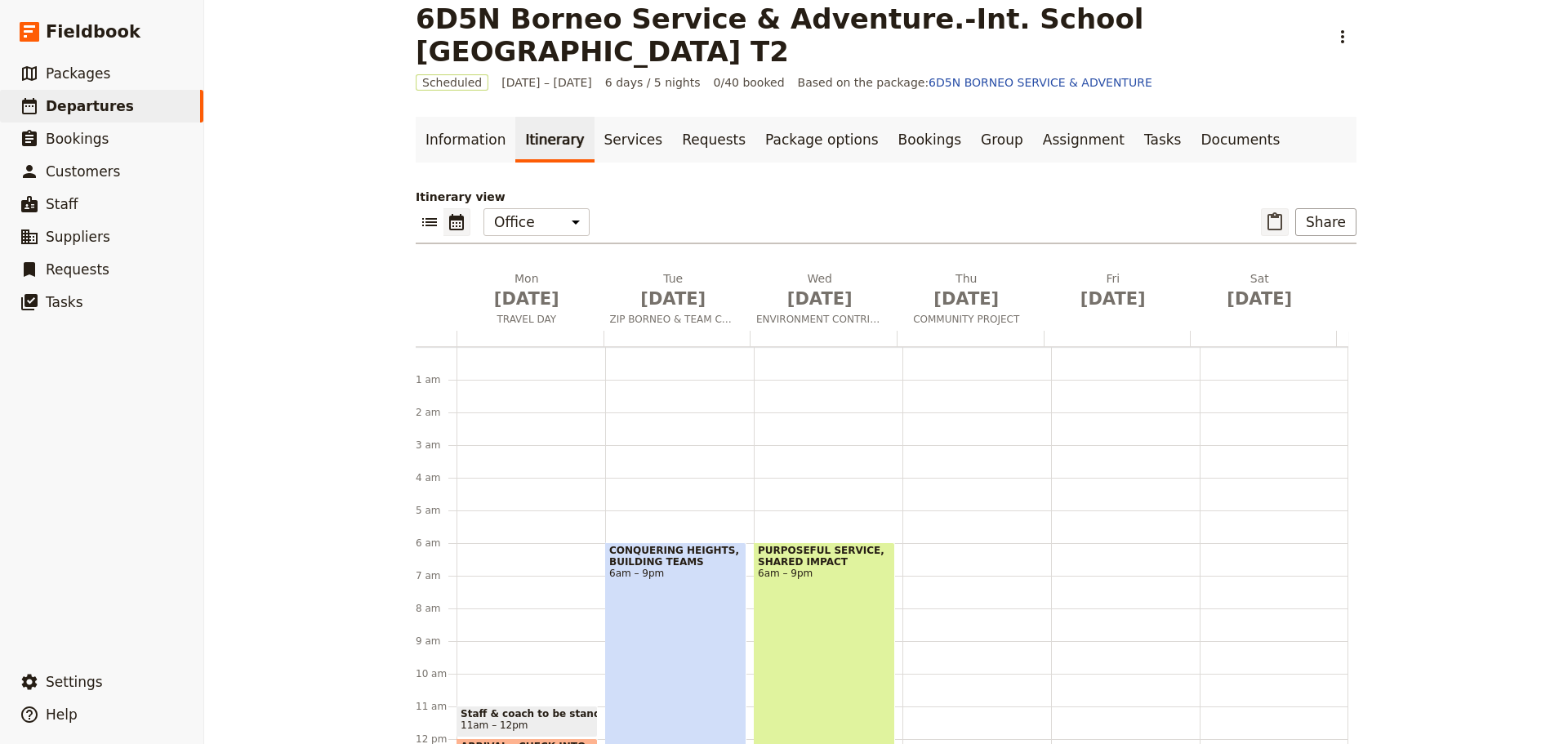
click at [1274, 222] on icon "Paste itinerary item" at bounding box center [1274, 222] width 19 height 19
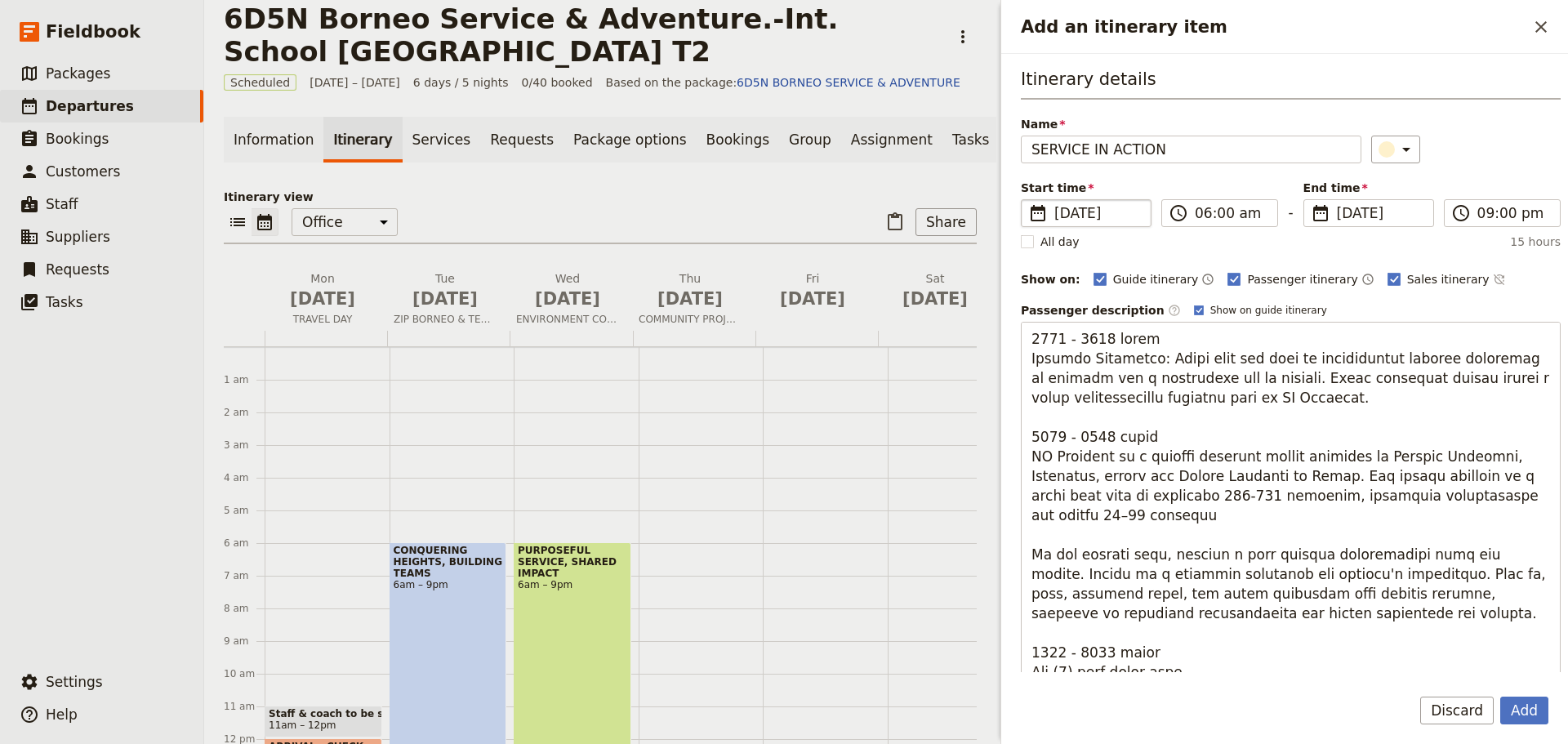
click at [1070, 211] on span "[DATE]" at bounding box center [1097, 212] width 86 height 19
click at [1028, 200] on input "14/11/2025" at bounding box center [1027, 200] width 1 height 1
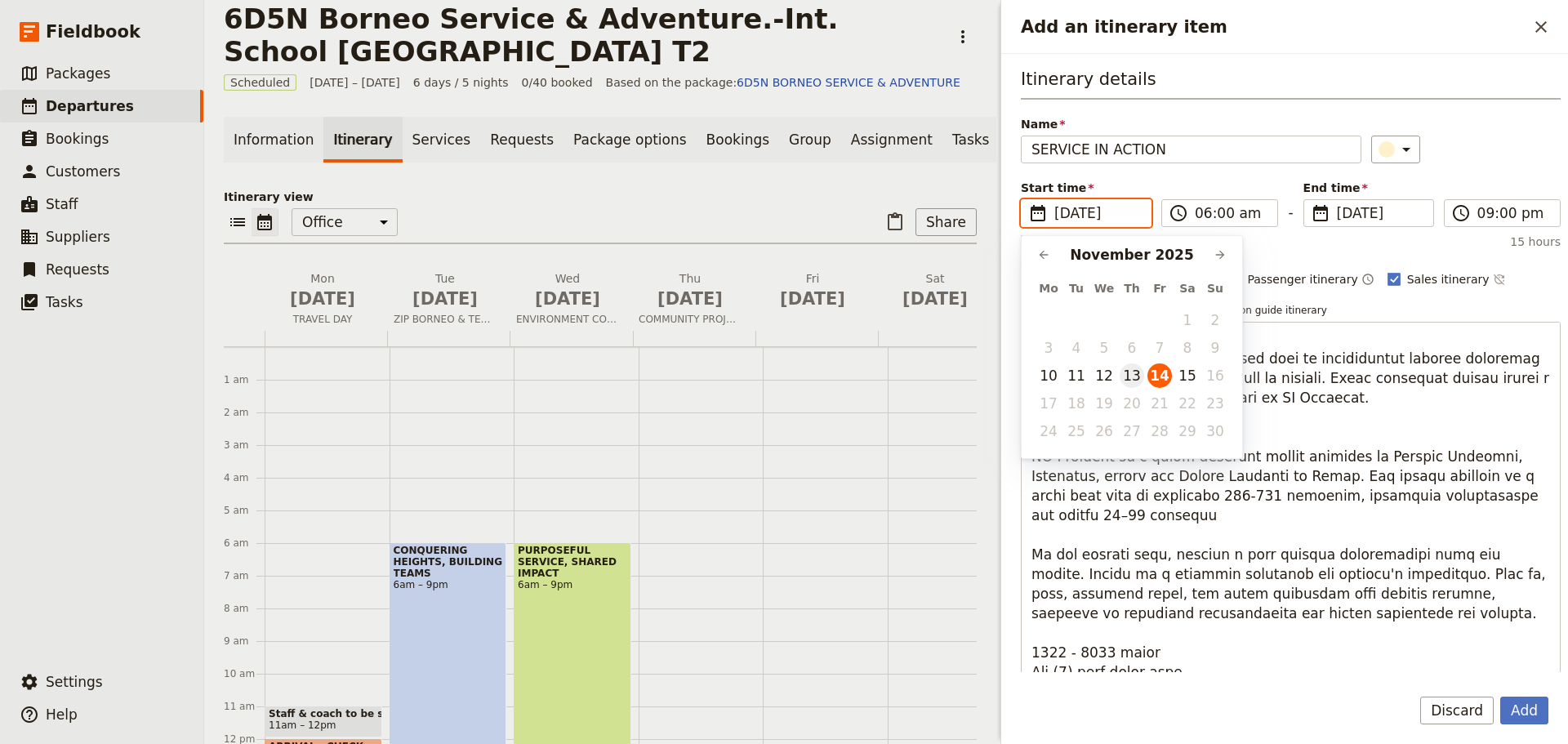
click at [1133, 381] on button "13" at bounding box center [1131, 375] width 25 height 25
type input "13/11/2025"
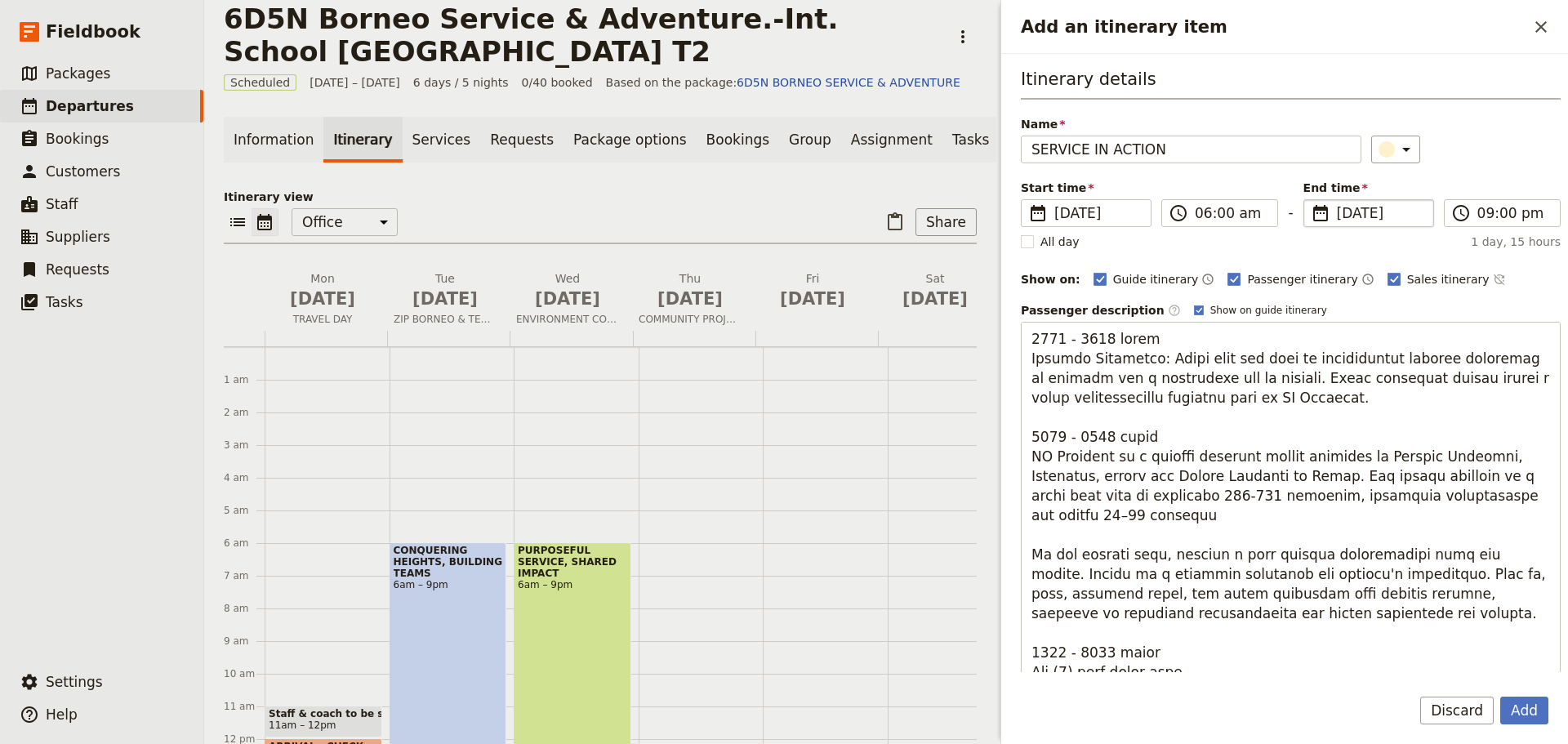
click at [1343, 215] on span "[DATE]" at bounding box center [1380, 212] width 86 height 19
click at [1310, 200] on input "14/11/2025" at bounding box center [1310, 200] width 1 height 1
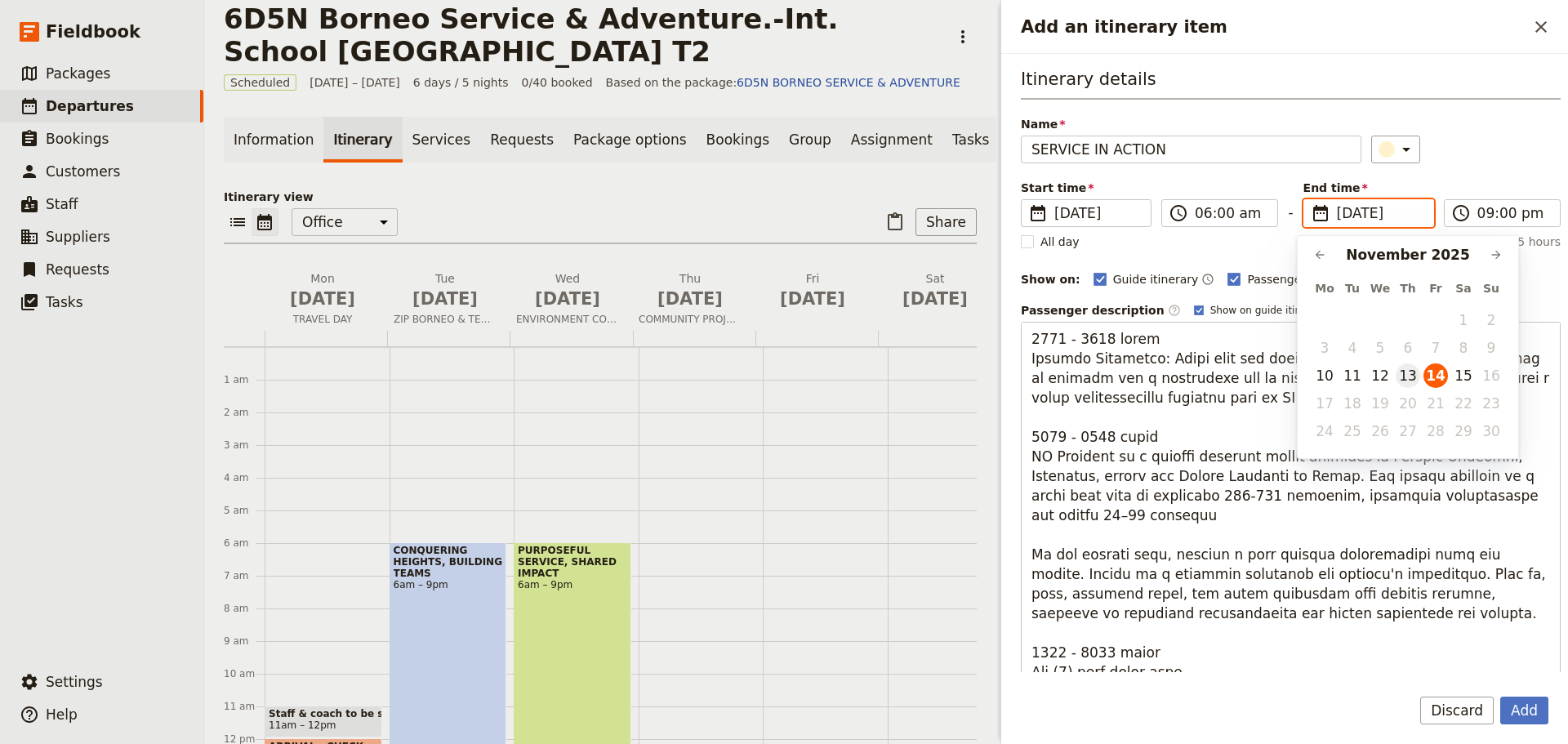
click at [1409, 378] on button "13" at bounding box center [1407, 375] width 25 height 25
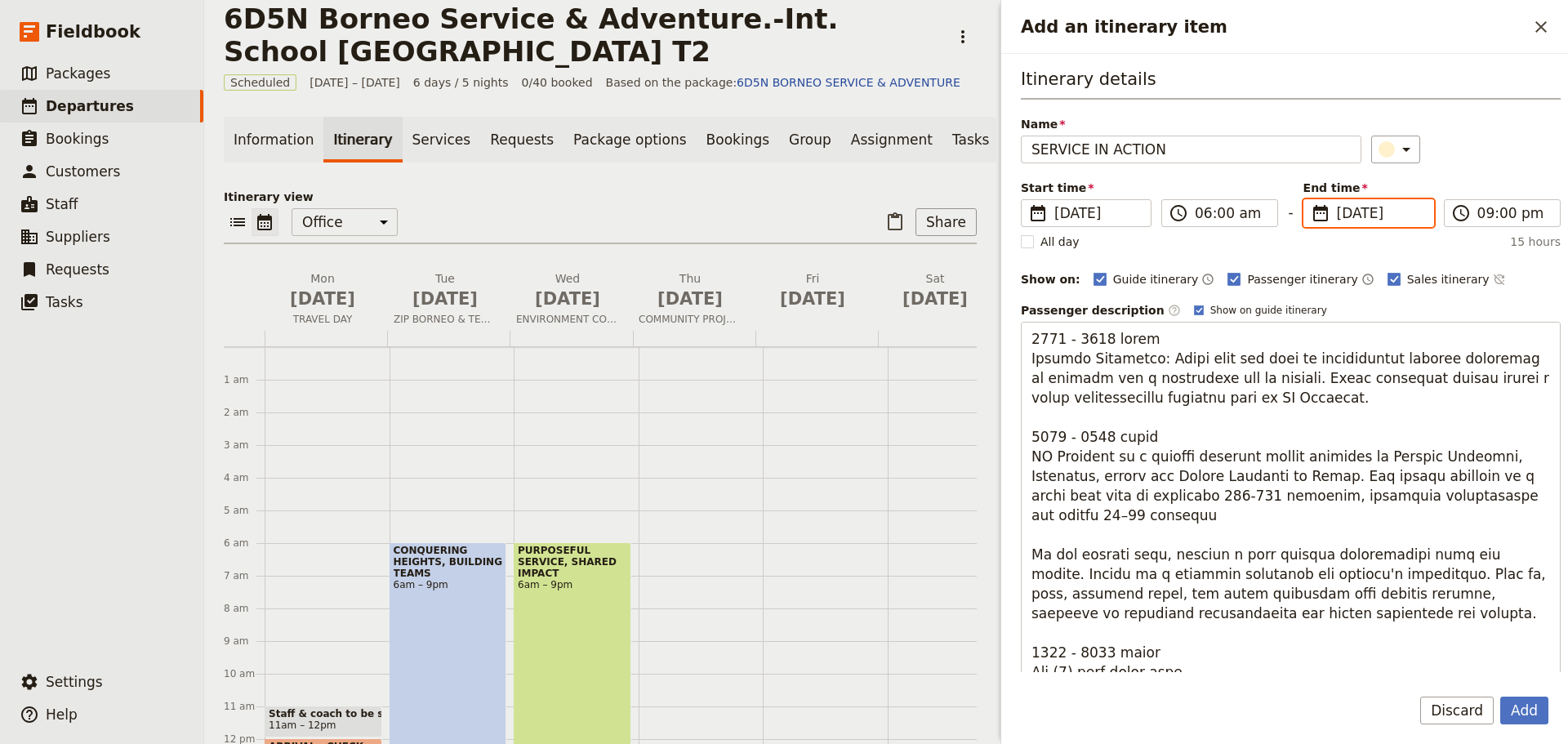
type input "13/11/2025"
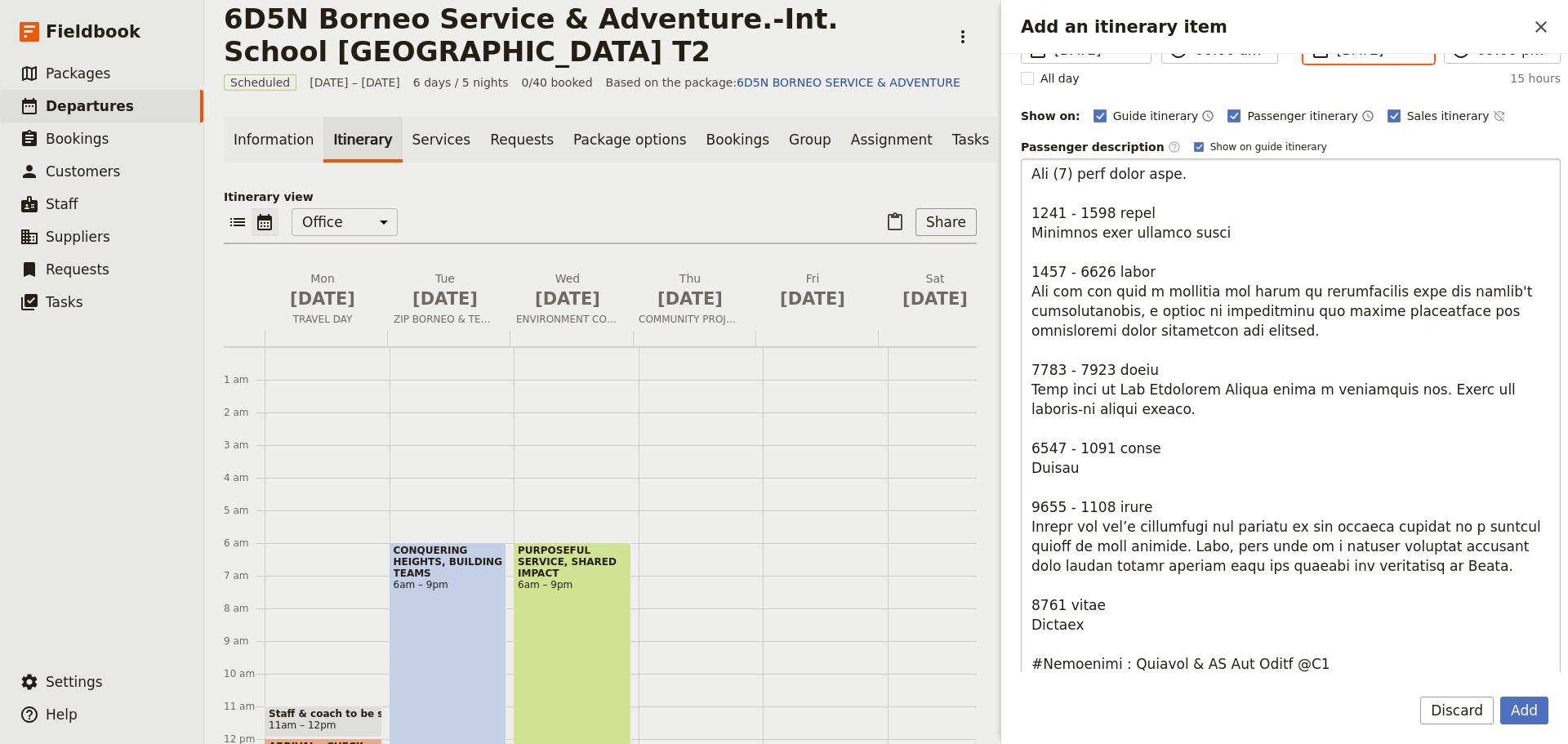
scroll to position [245, 0]
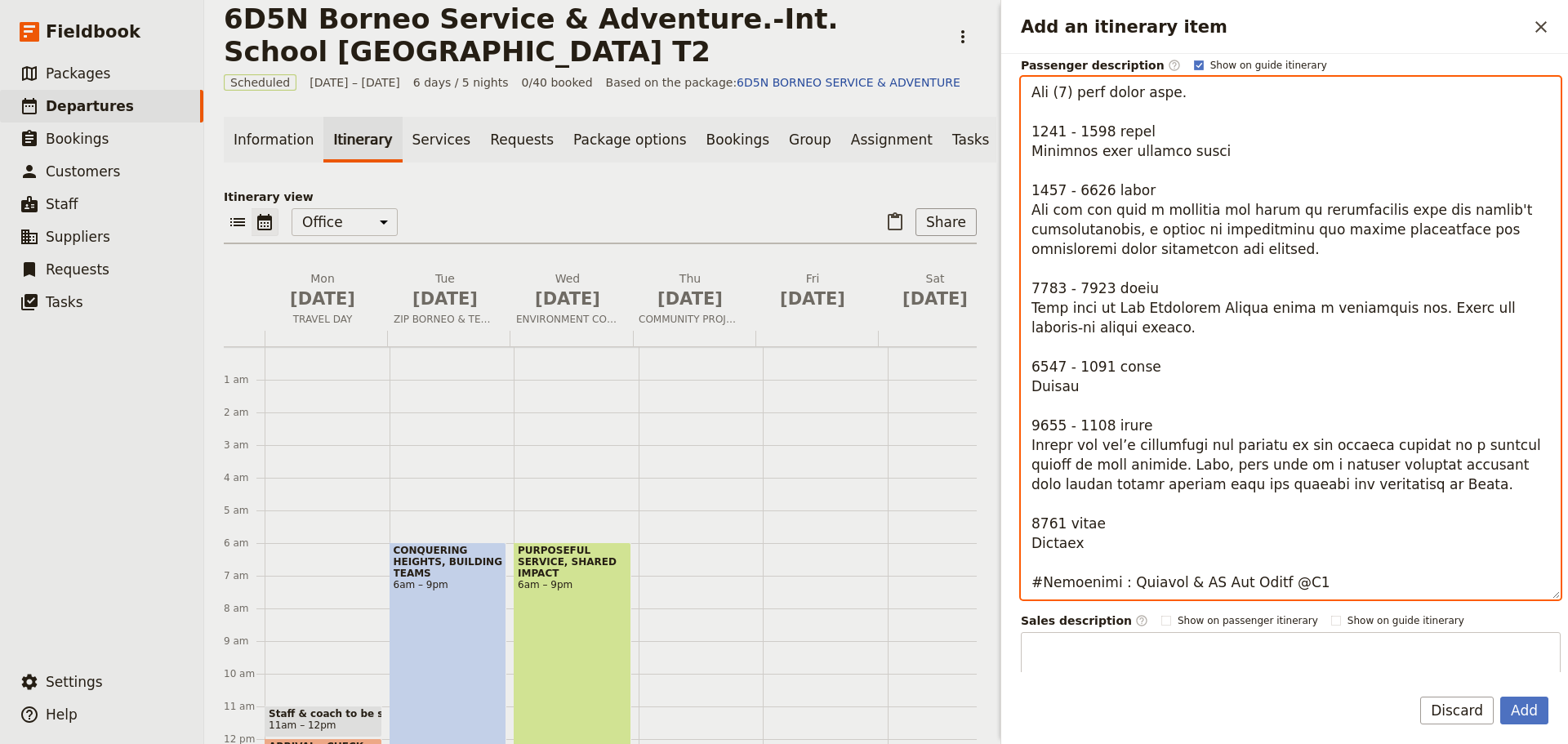
drag, startPoint x: 1176, startPoint y: 585, endPoint x: 1106, endPoint y: 585, distance: 70.0
click at [1106, 585] on textarea "Add an itinerary item" at bounding box center [1290, 338] width 540 height 522
click at [1202, 584] on textarea "Add an itinerary item" at bounding box center [1290, 338] width 540 height 522
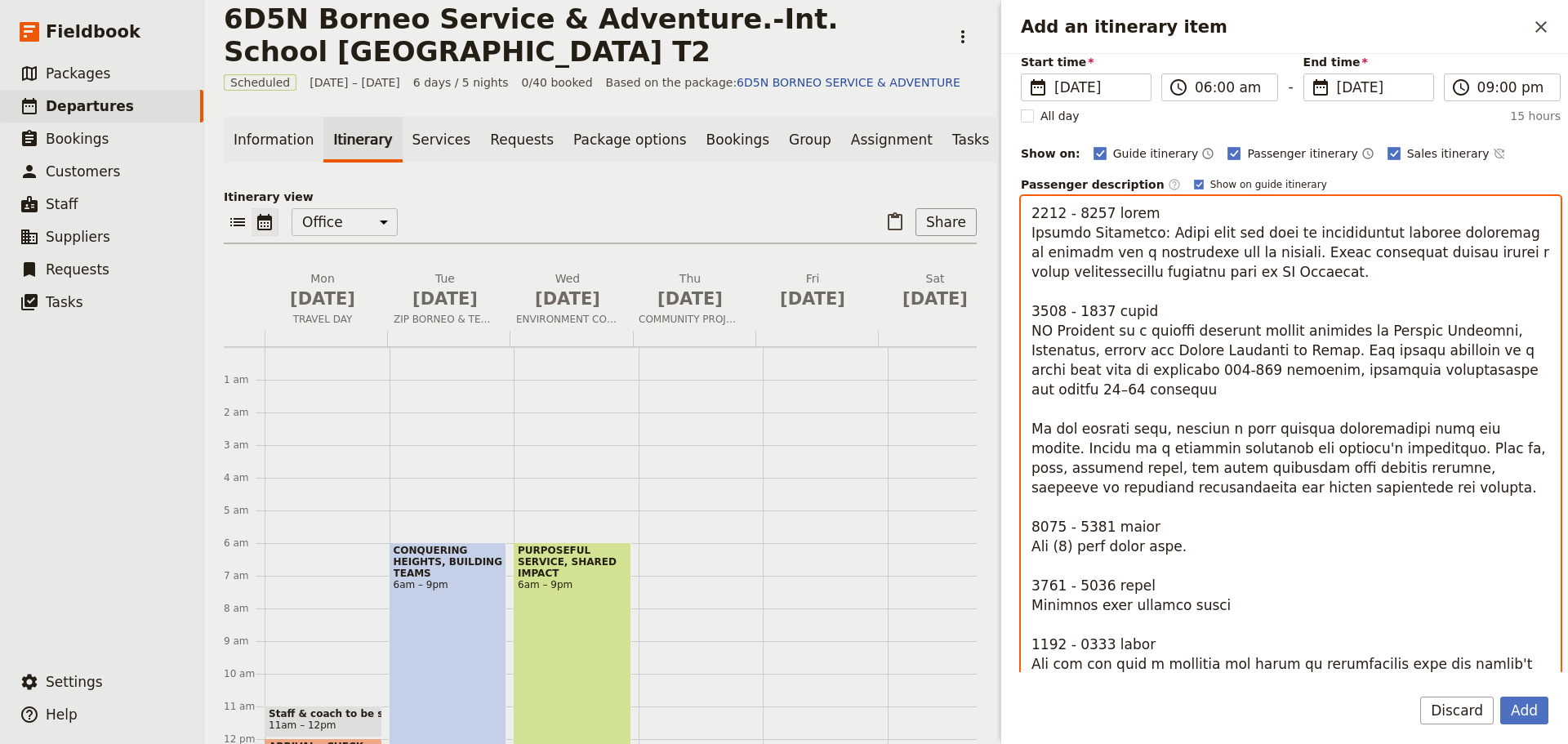
scroll to position [0, 0]
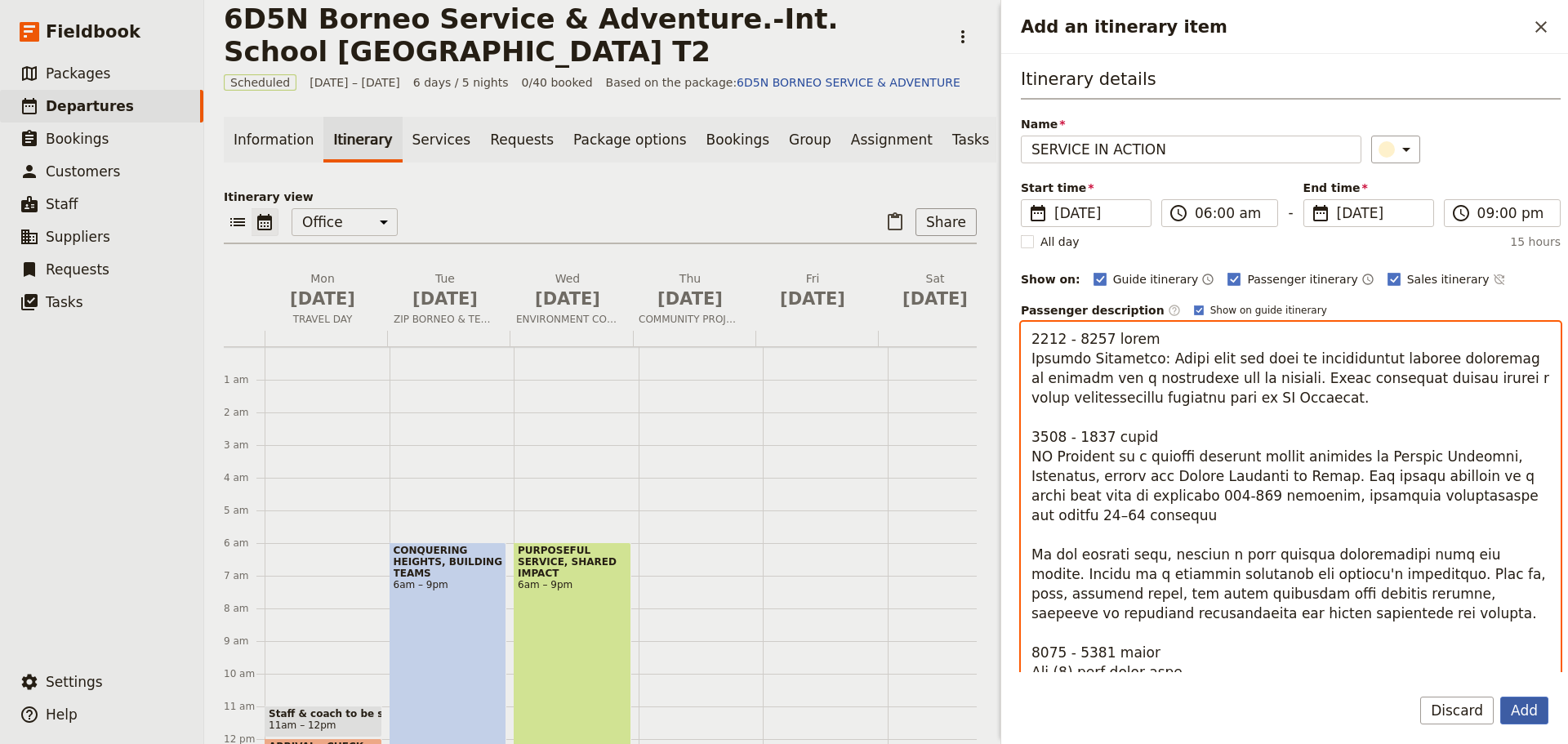
type textarea "0600 - 0830 hours Morning Energizer: Start your day with an invigorating mornin…"
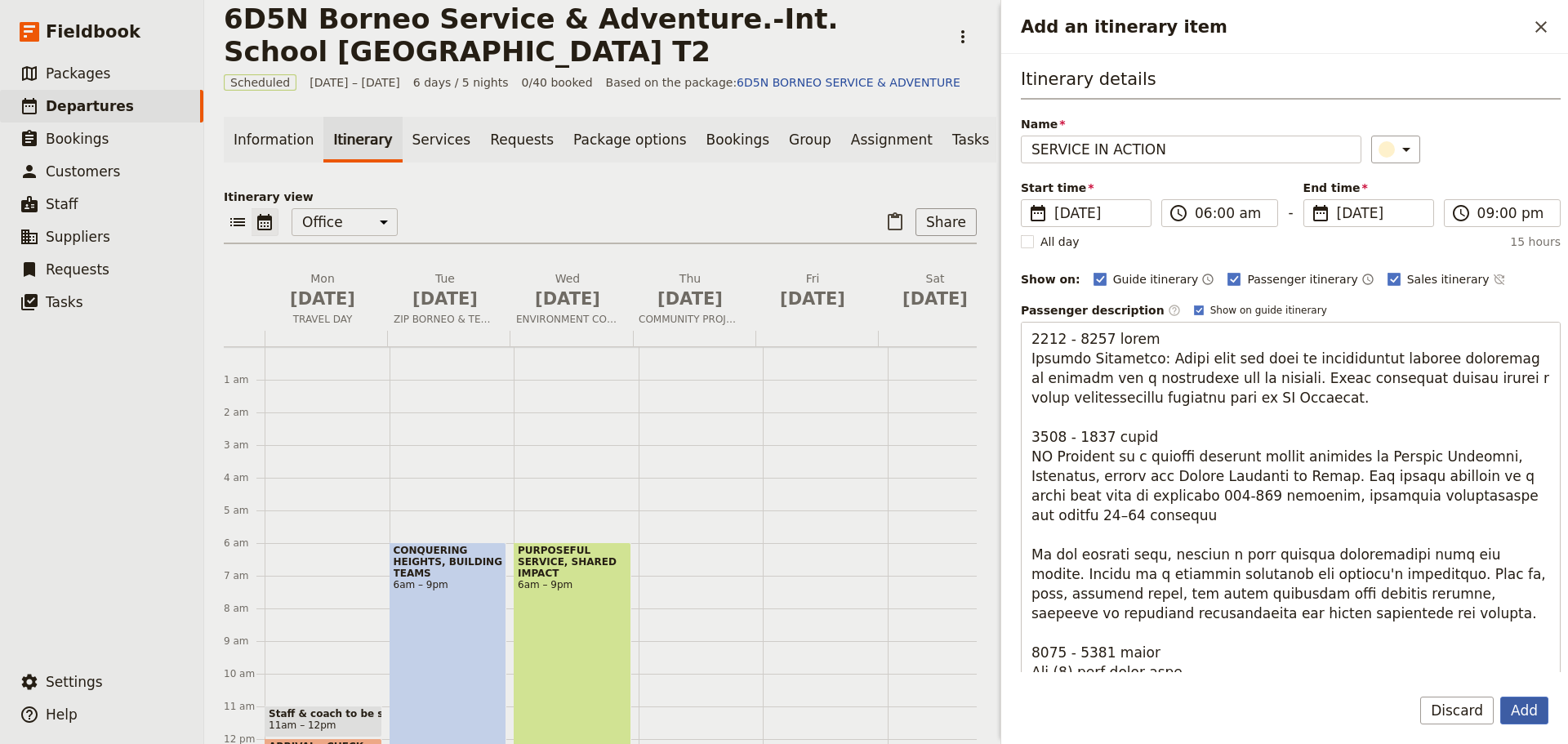
click at [1525, 706] on button "Add" at bounding box center [1524, 710] width 48 height 28
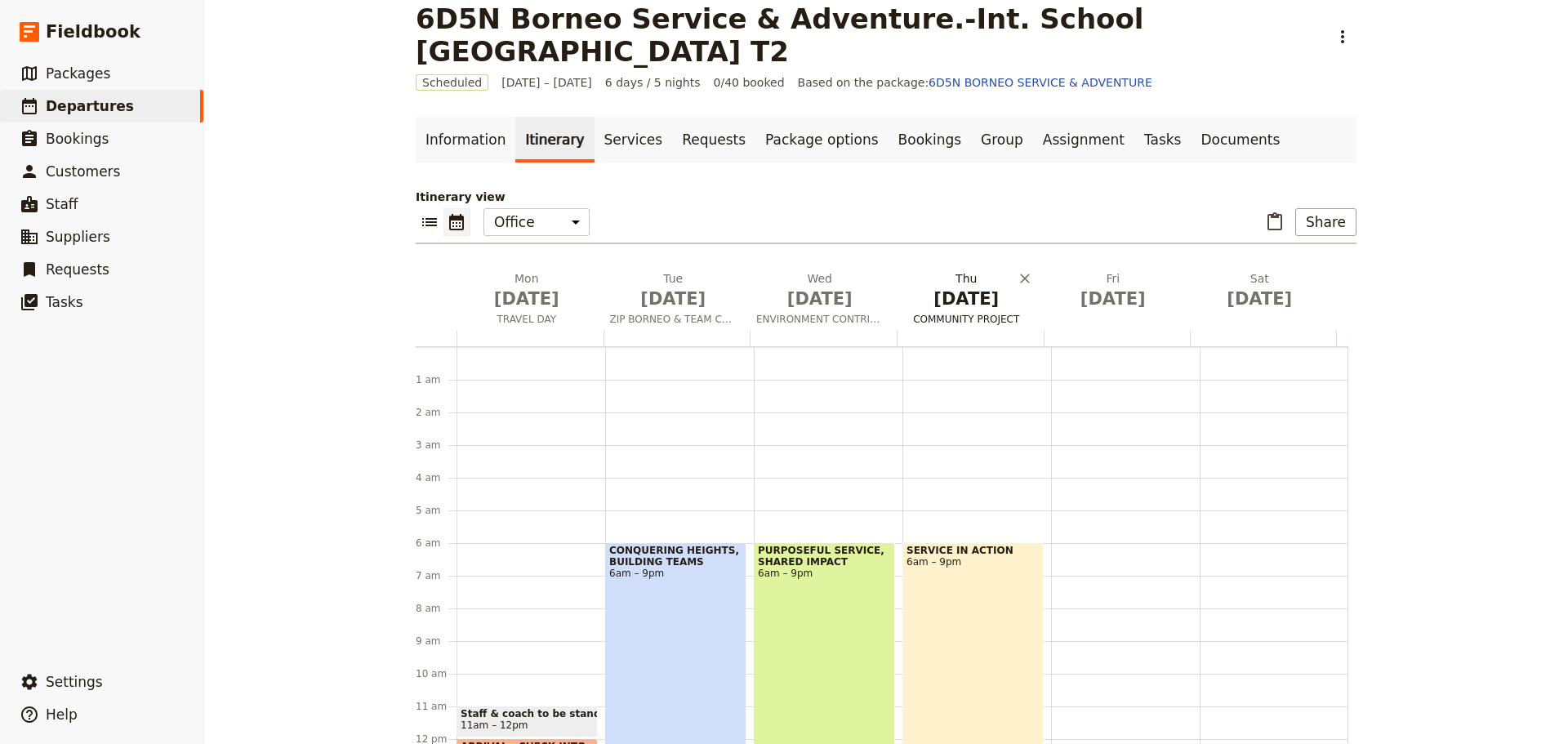
click at [974, 320] on span "COMMUNITY PROJECT" at bounding box center [967, 319] width 141 height 13
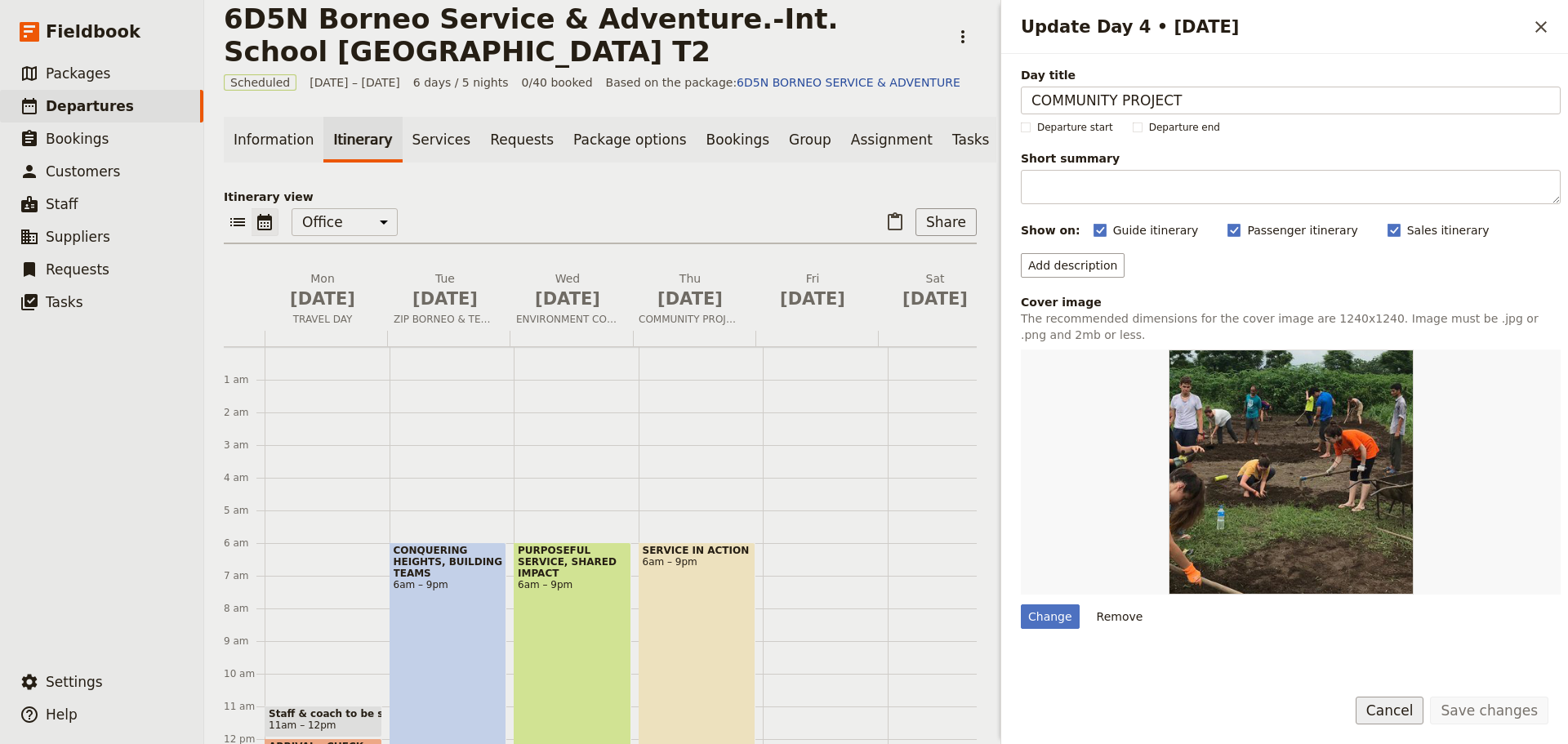
click at [1400, 720] on button "Cancel" at bounding box center [1390, 710] width 69 height 28
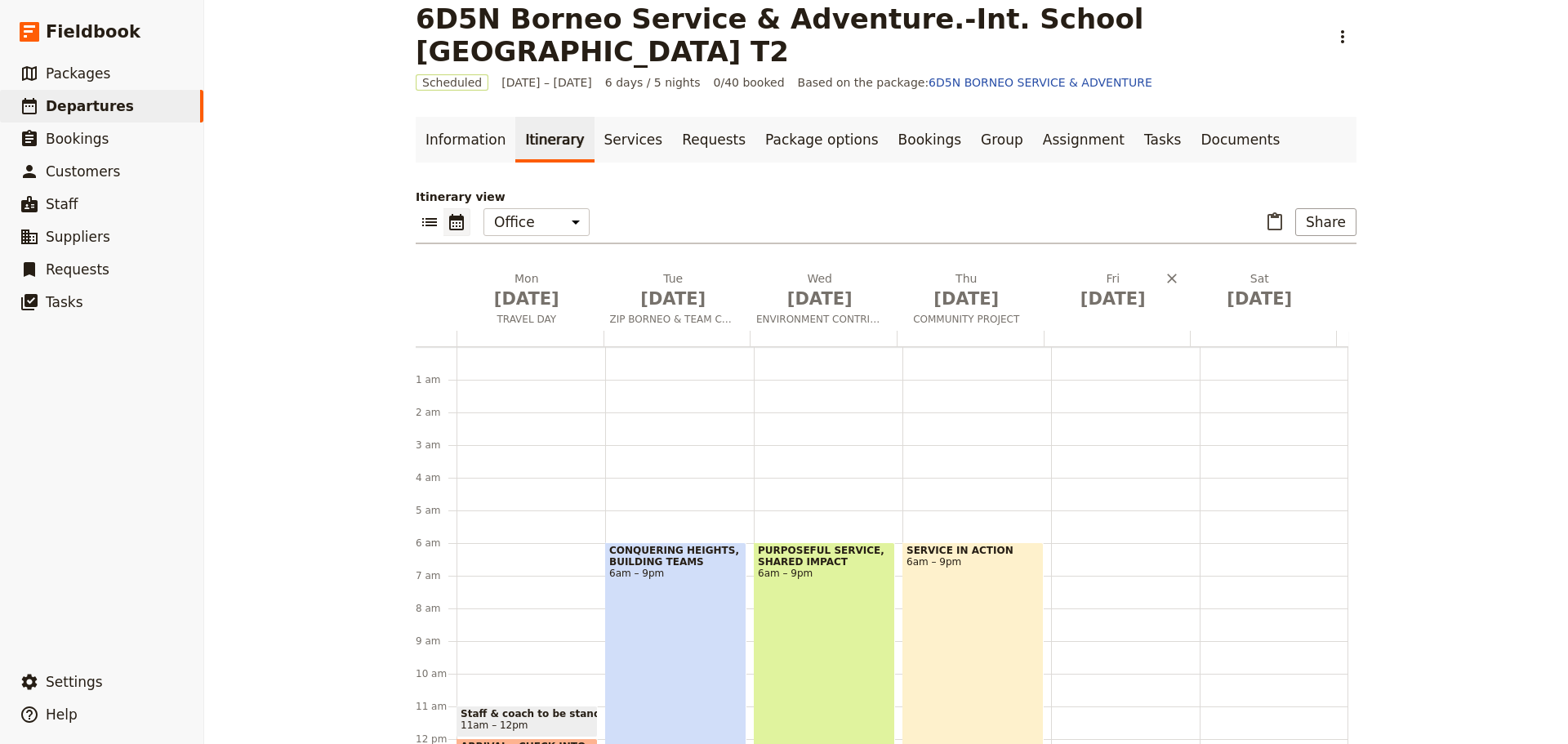
click at [1126, 322] on div "Fri Nov 14" at bounding box center [1116, 301] width 147 height 61
click at [1104, 325] on div "Fri Nov 14" at bounding box center [1116, 301] width 147 height 61
click at [1108, 314] on button "Fri Nov 14" at bounding box center [1116, 293] width 147 height 47
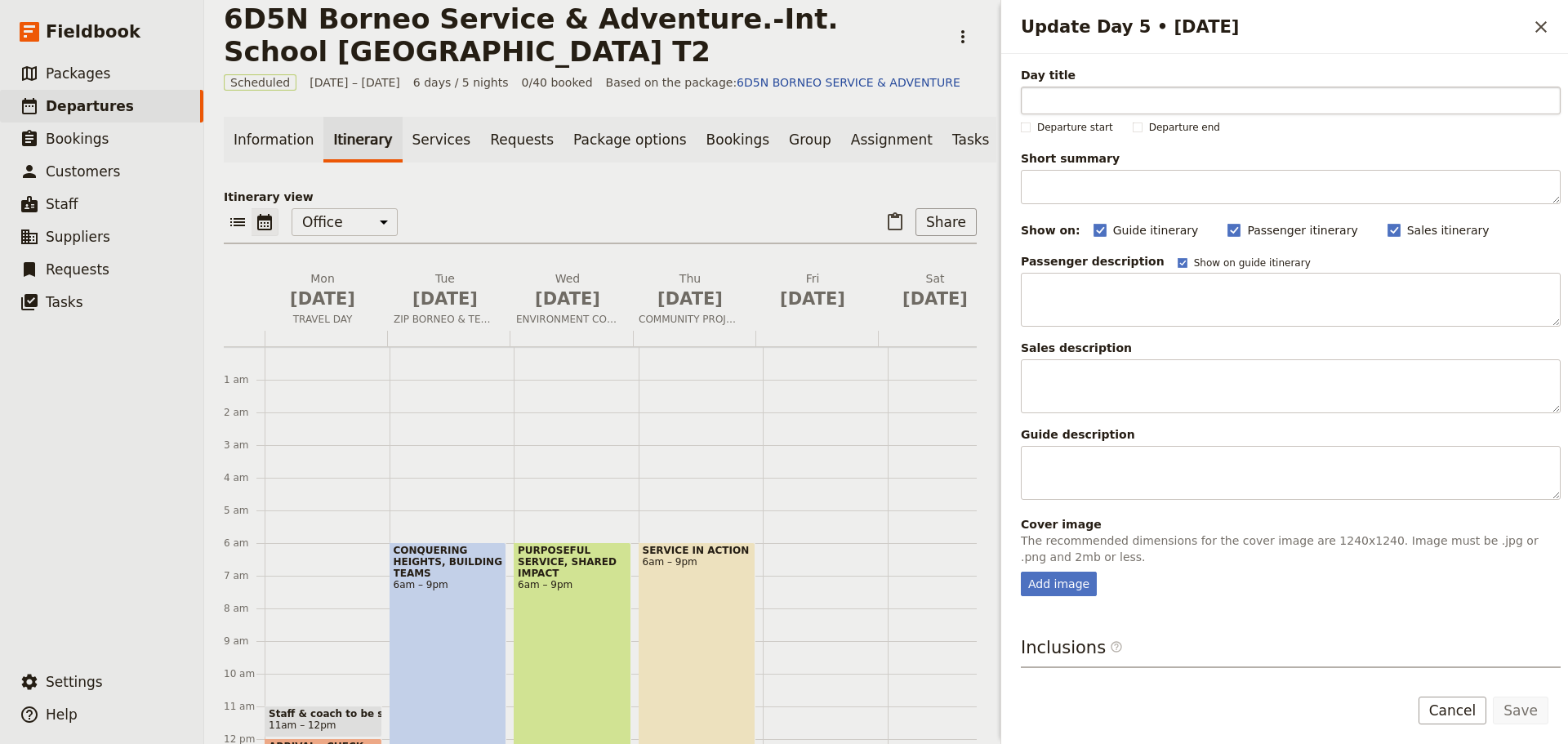
click at [1061, 99] on input "Day title" at bounding box center [1290, 100] width 540 height 28
type input "j"
type input "JUNGLE ADVENTURE WITH RAFTING"
click at [1070, 582] on div "Add image" at bounding box center [1059, 584] width 76 height 25
click at [1021, 572] on input "Add image" at bounding box center [1020, 571] width 1 height 1
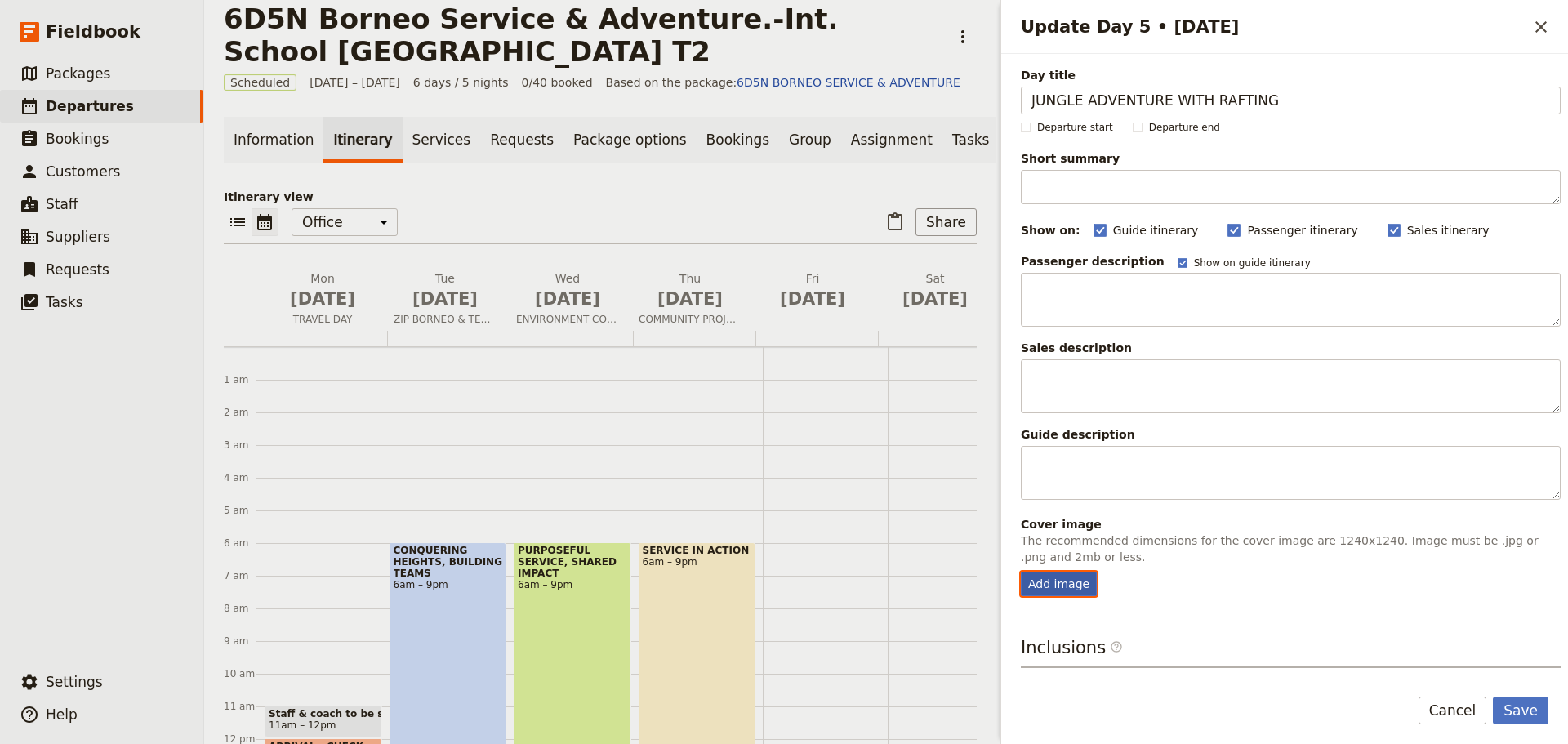
type input "C:\fakepath\68b93bef3c335b2476cdd360.jpeg"
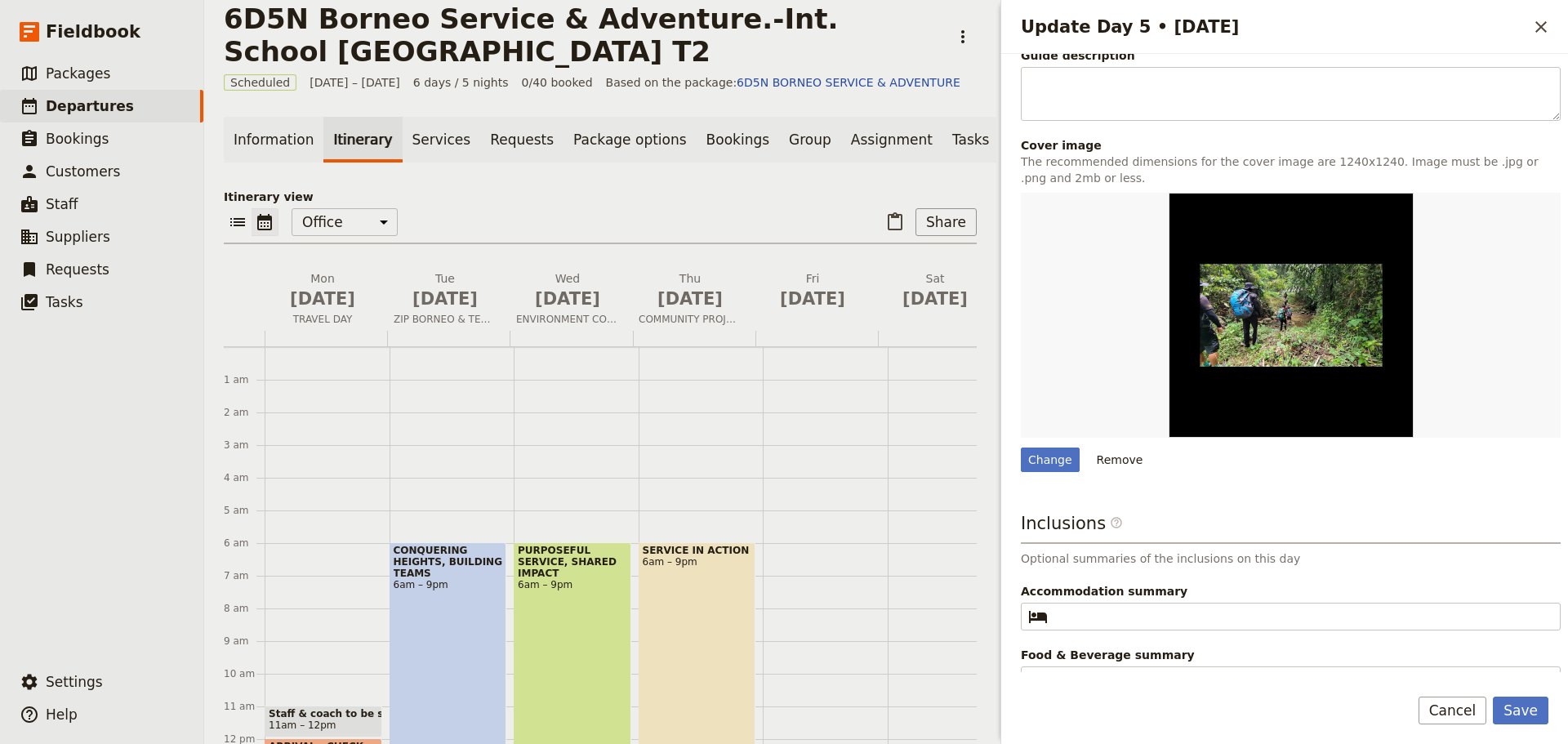
scroll to position [403, 0]
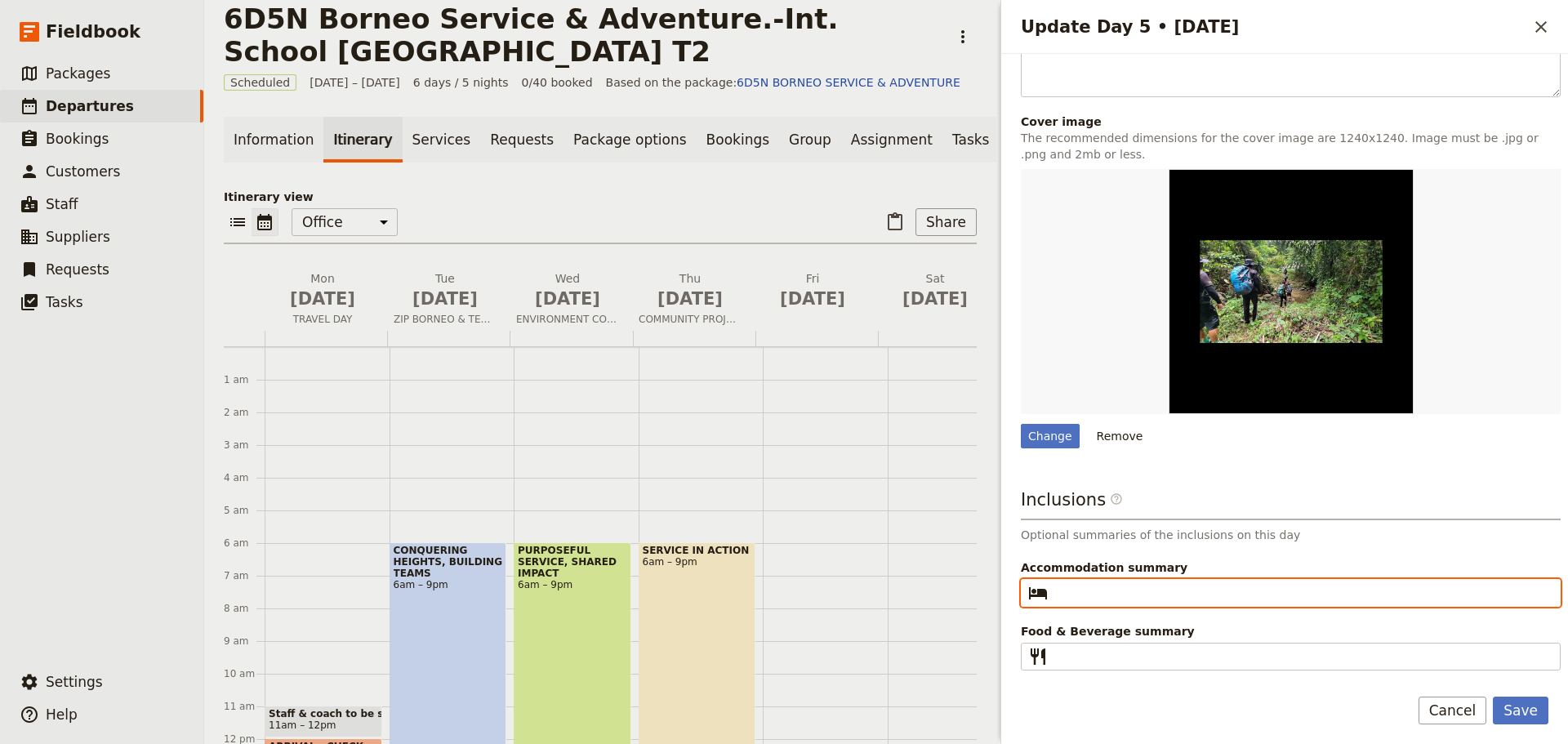
click at [1083, 589] on input "Accommodation summary ​" at bounding box center [1301, 592] width 496 height 19
type input "The Adventure Centre, Kiulu"
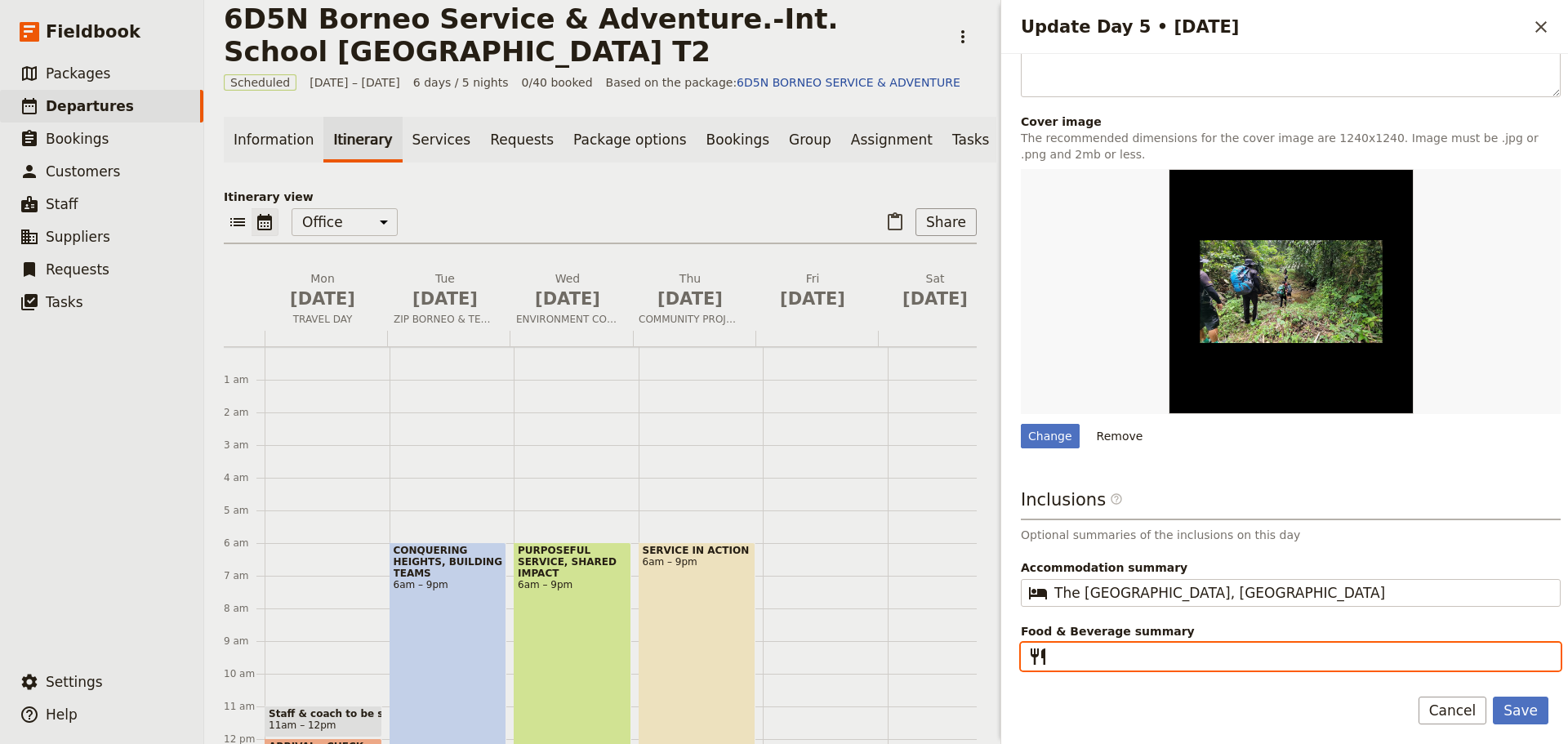
click at [1067, 658] on input "Food & Beverage summary ​" at bounding box center [1301, 656] width 496 height 19
type input "Breakfast I Lunch I Dinner"
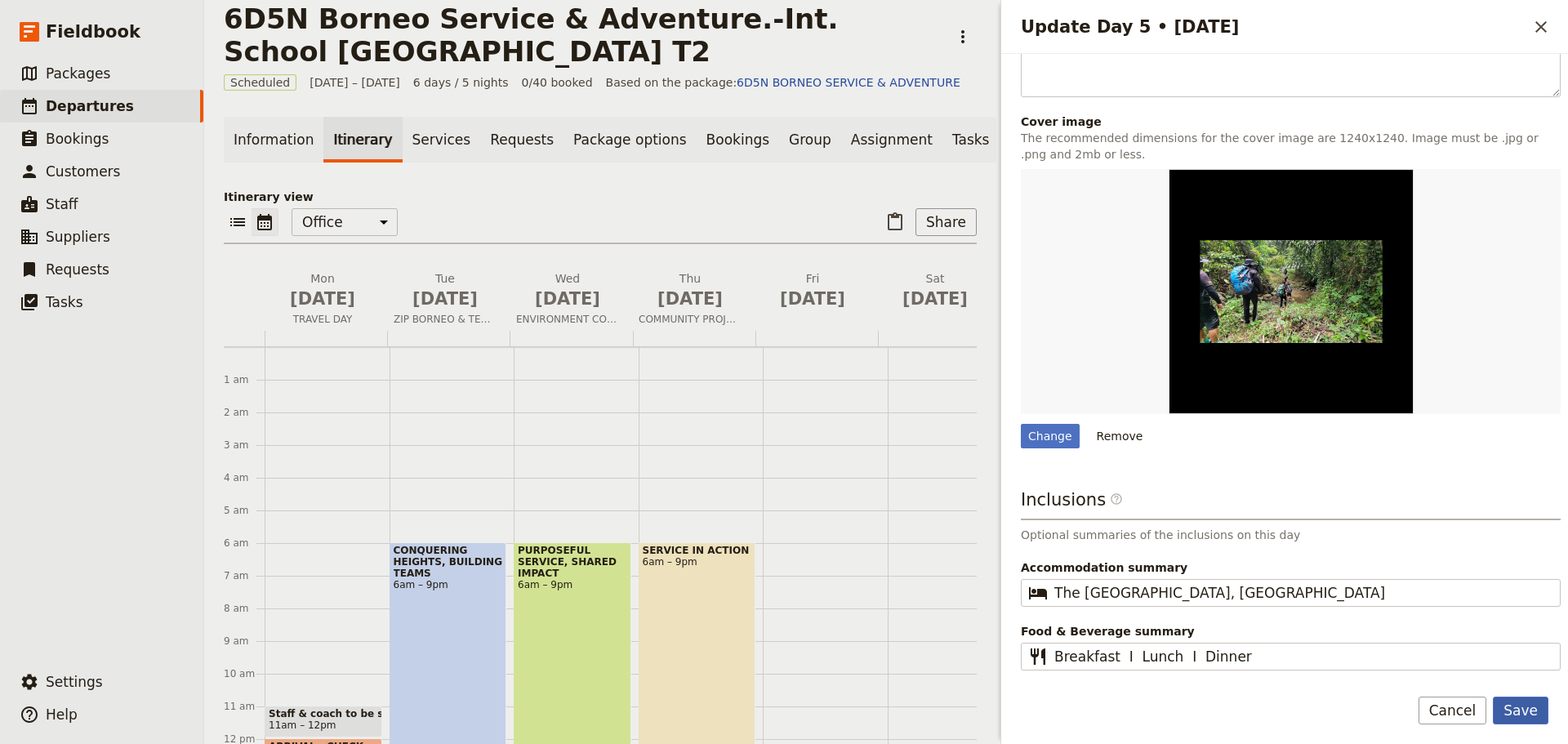
click at [1511, 710] on button "Save" at bounding box center [1520, 710] width 55 height 28
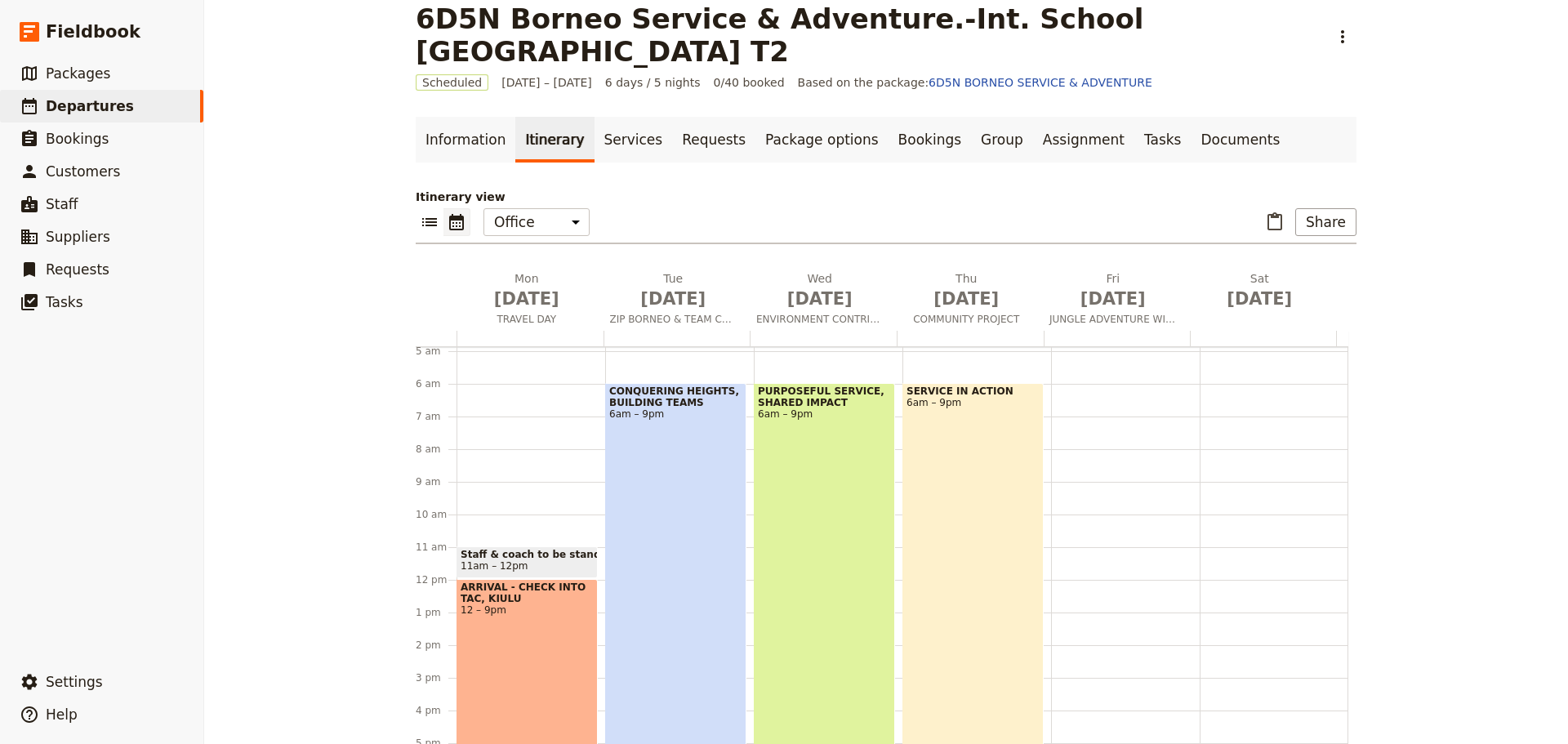
scroll to position [164, 0]
click at [1276, 224] on icon "Paste itinerary item" at bounding box center [1274, 222] width 19 height 19
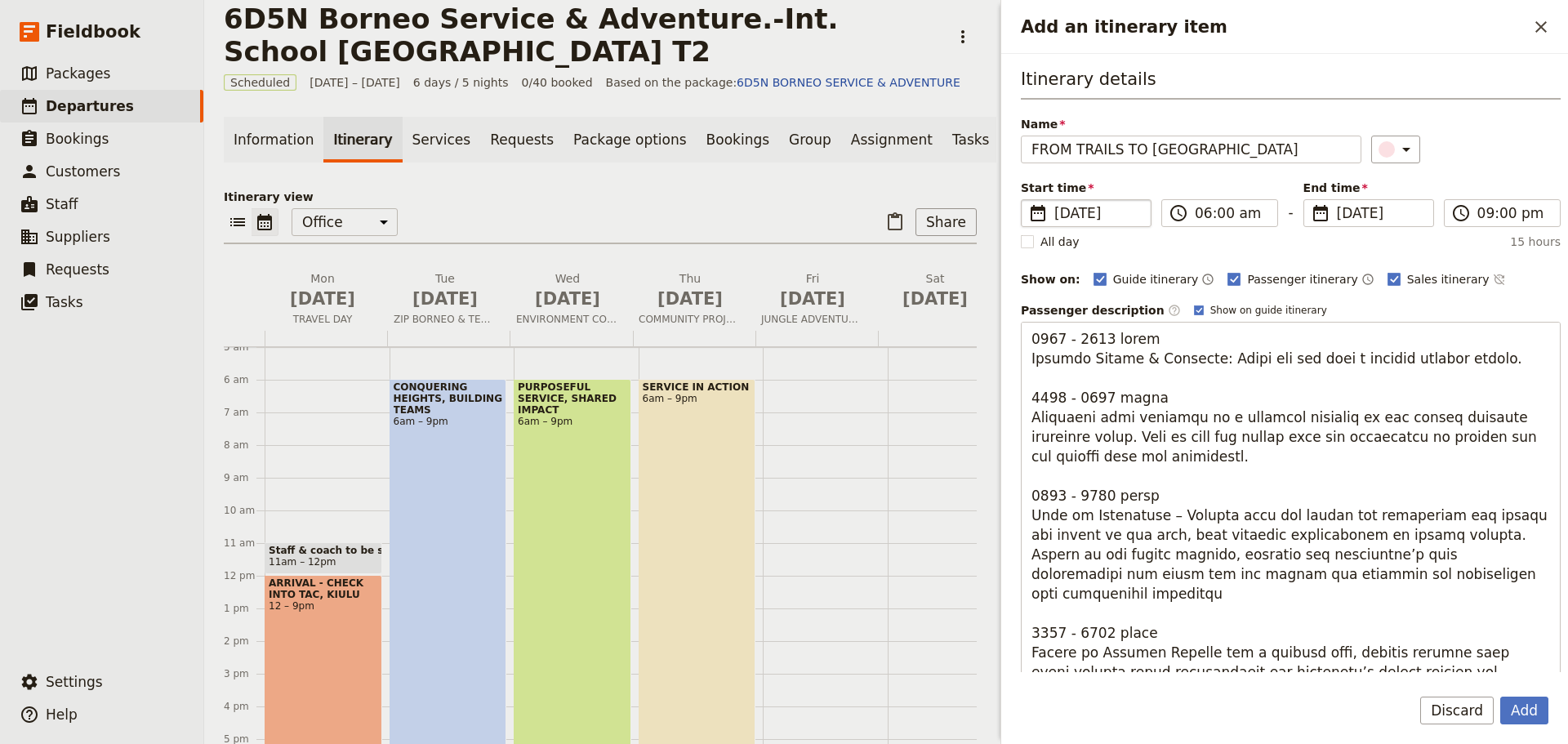
click at [1067, 216] on span "[DATE]" at bounding box center [1097, 212] width 86 height 19
click at [1028, 200] on input "13/11/2025" at bounding box center [1027, 200] width 1 height 1
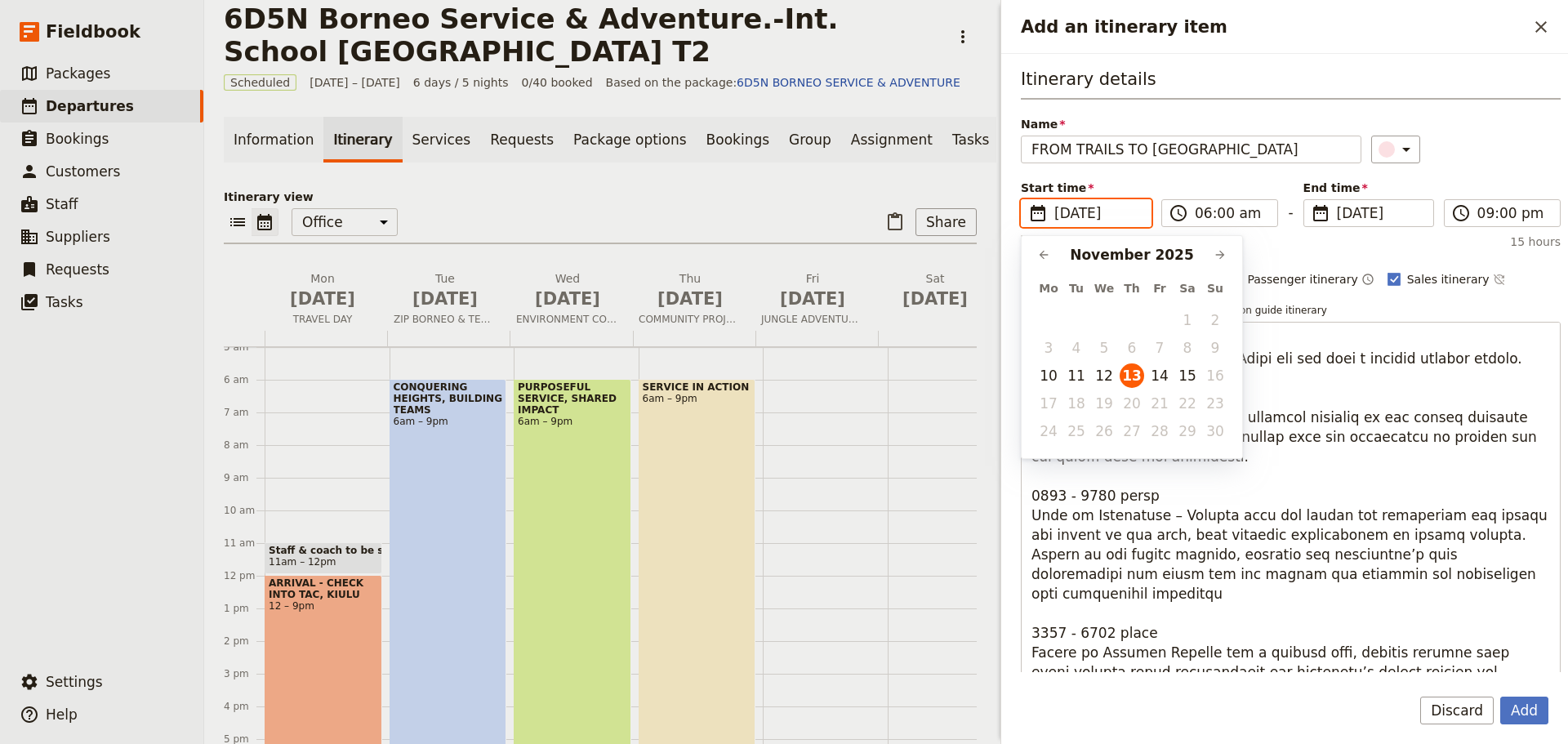
scroll to position [0, 0]
click at [1160, 372] on button "14" at bounding box center [1160, 375] width 25 height 25
type input "14/11/2025"
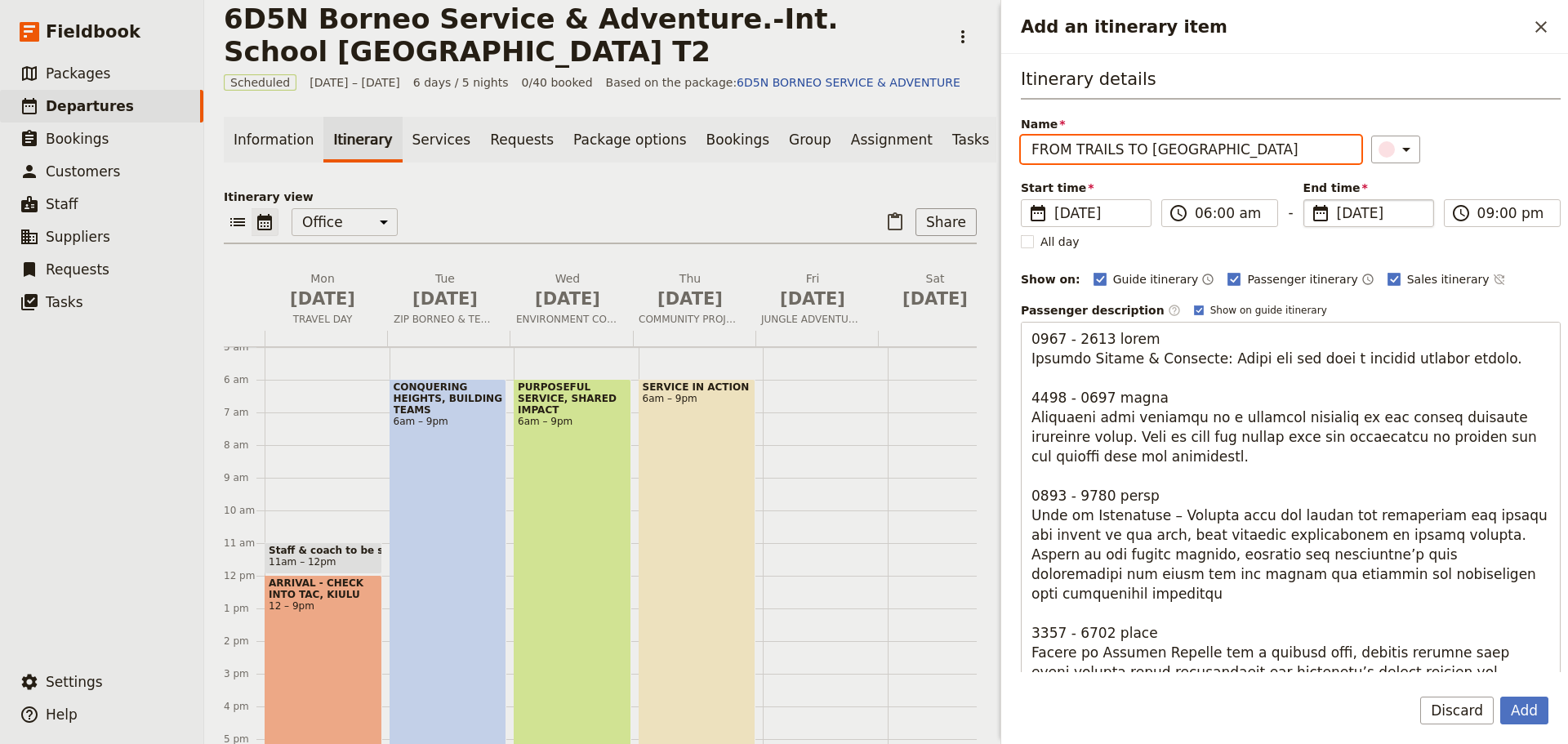
type input "14/11/2025"
click at [1342, 219] on span "[DATE]" at bounding box center [1380, 212] width 86 height 19
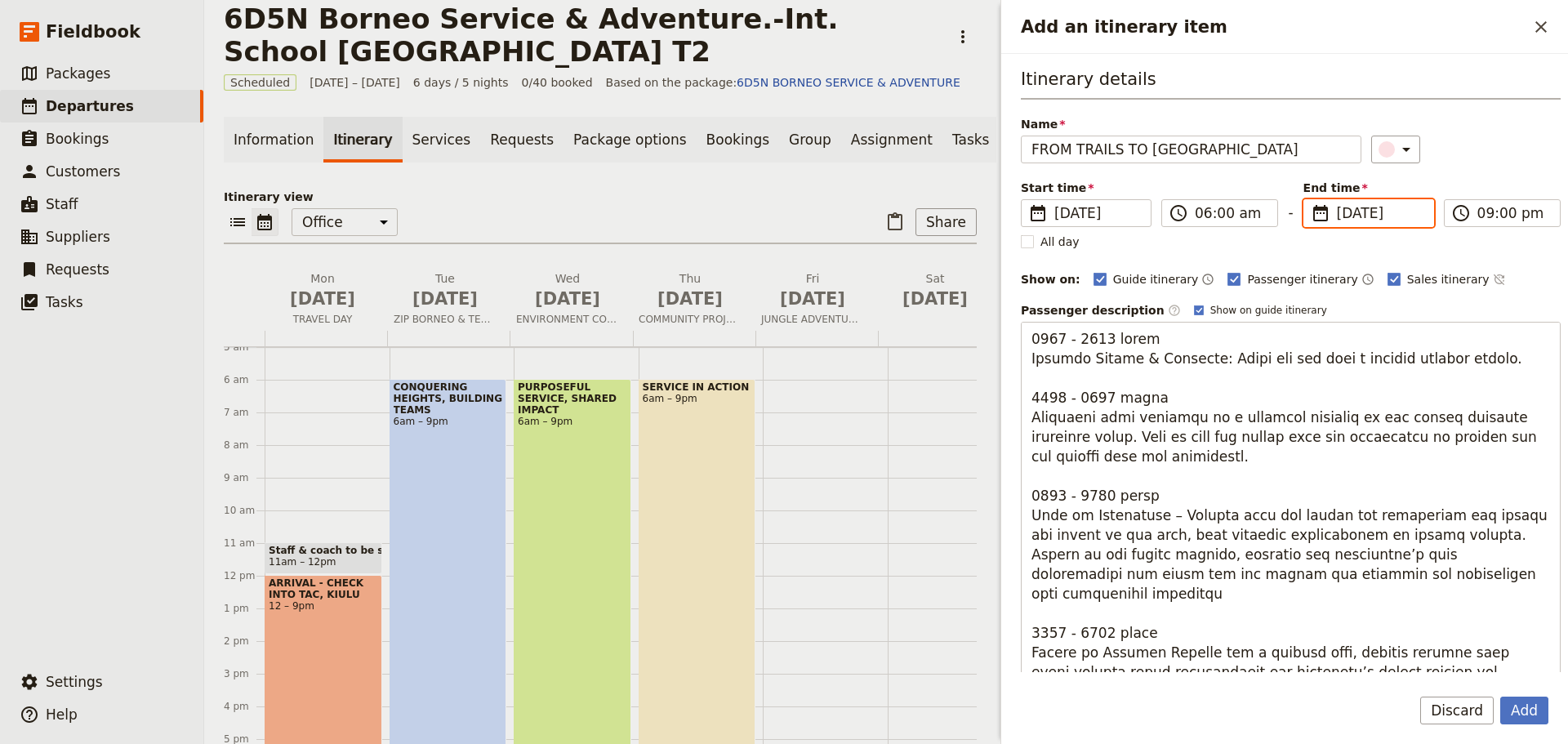
click at [1310, 200] on input "14/11/2025" at bounding box center [1310, 200] width 1 height 1
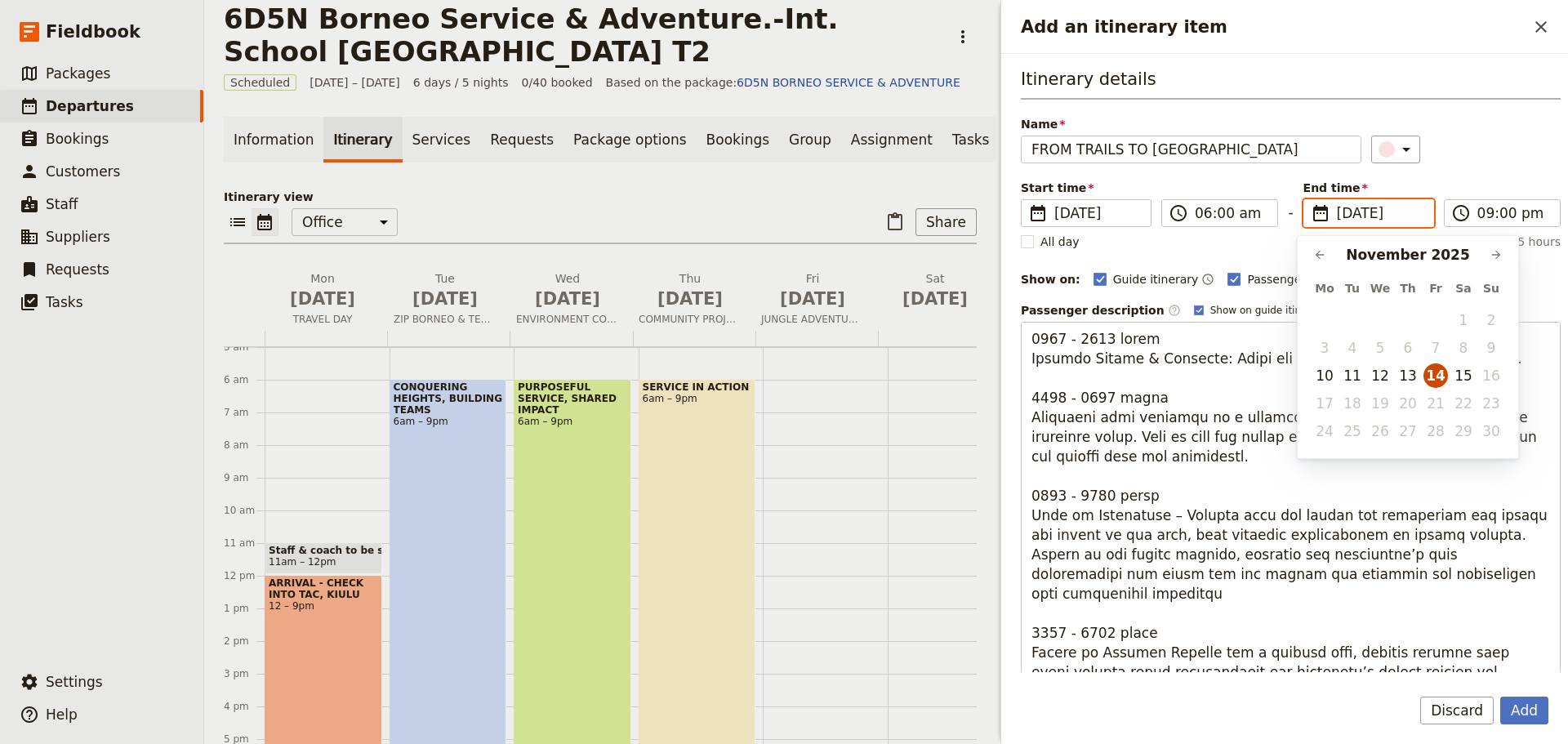
click at [1439, 381] on button "14" at bounding box center [1436, 375] width 25 height 25
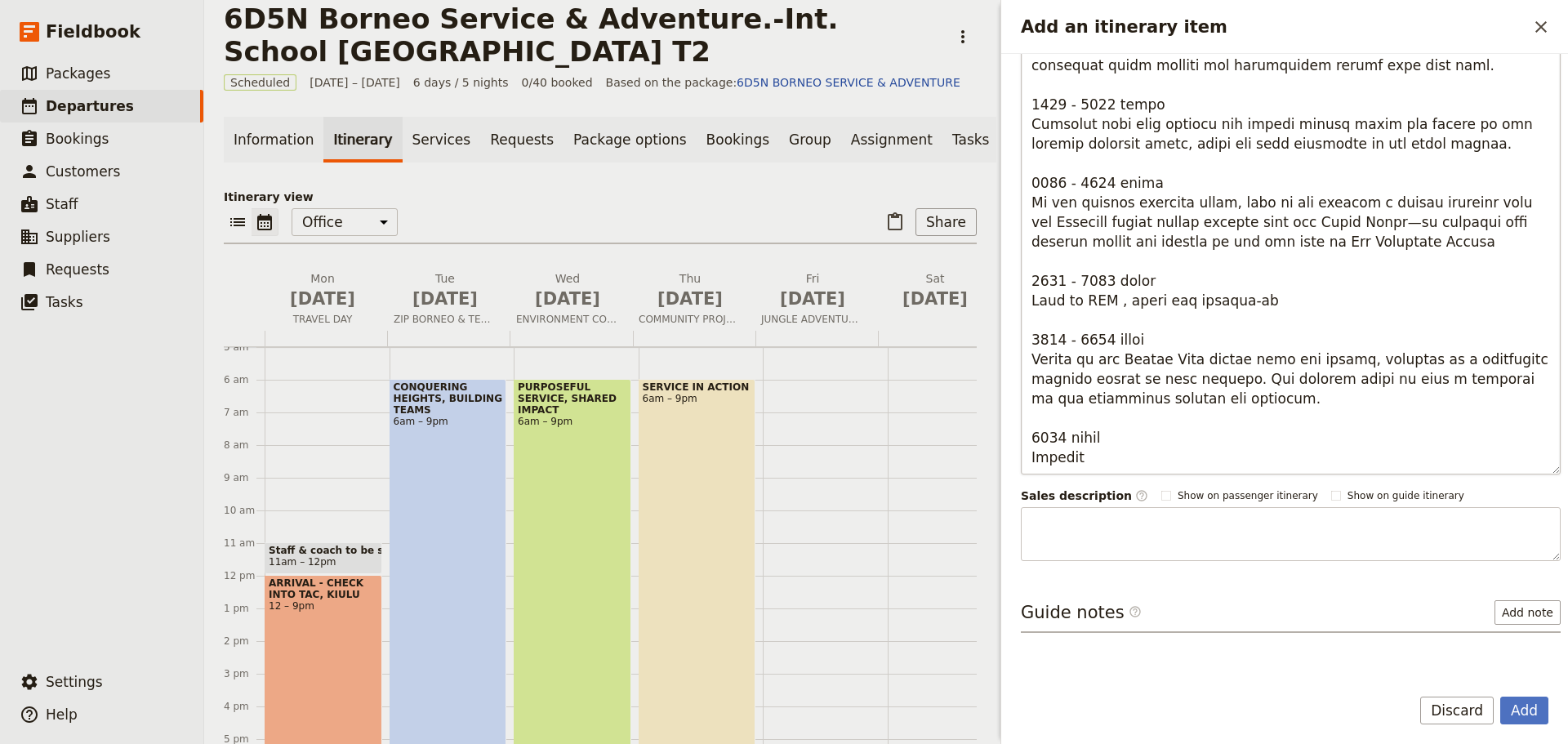
scroll to position [402, 0]
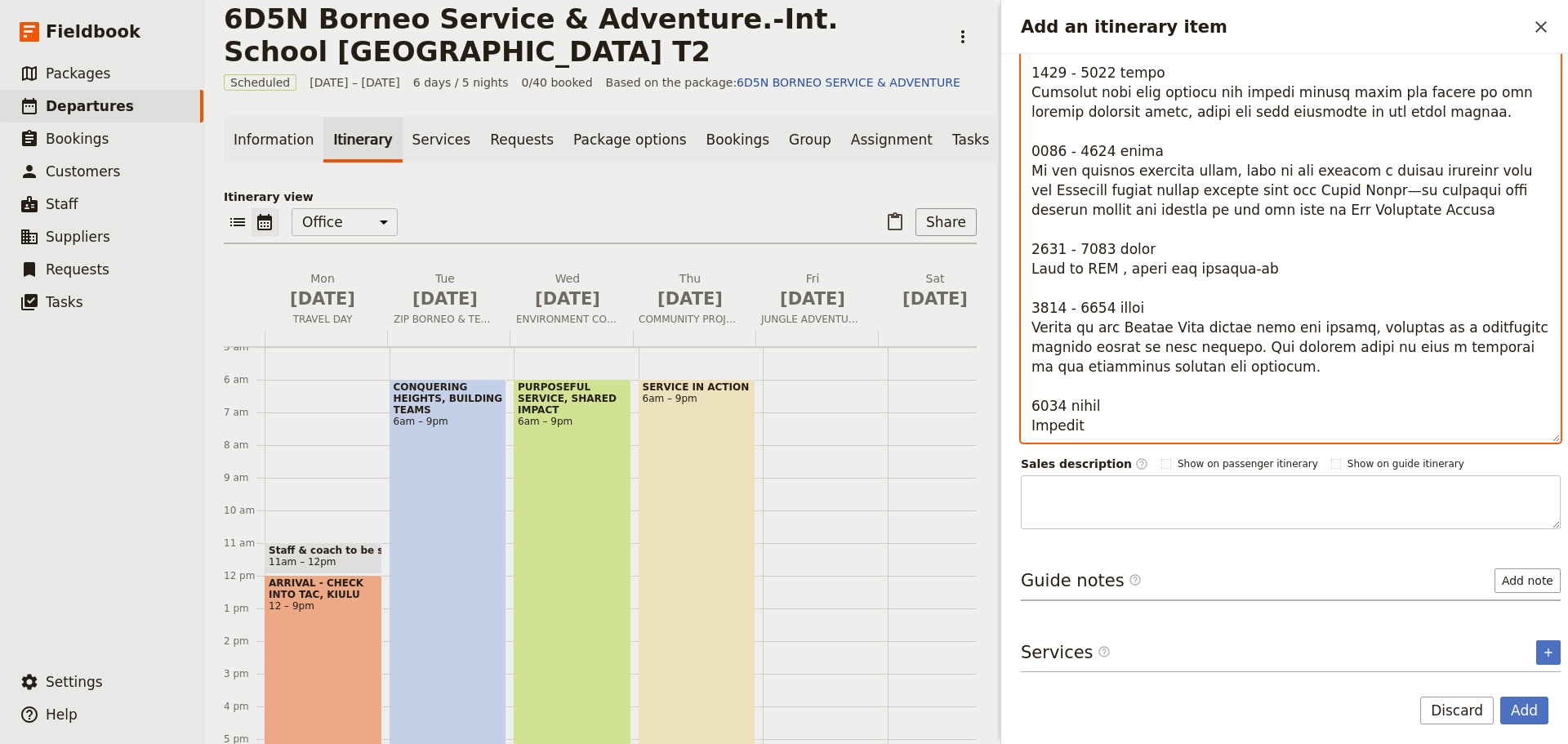
drag, startPoint x: 1259, startPoint y: 291, endPoint x: 1206, endPoint y: 292, distance: 53.0
click at [1206, 292] on textarea "Add an itinerary item" at bounding box center [1290, 181] width 540 height 522
drag, startPoint x: 1189, startPoint y: 424, endPoint x: 1113, endPoint y: 425, distance: 76.0
click at [1113, 425] on textarea "Add an itinerary item" at bounding box center [1290, 181] width 540 height 522
click at [1198, 427] on textarea "Add an itinerary item" at bounding box center [1290, 181] width 540 height 522
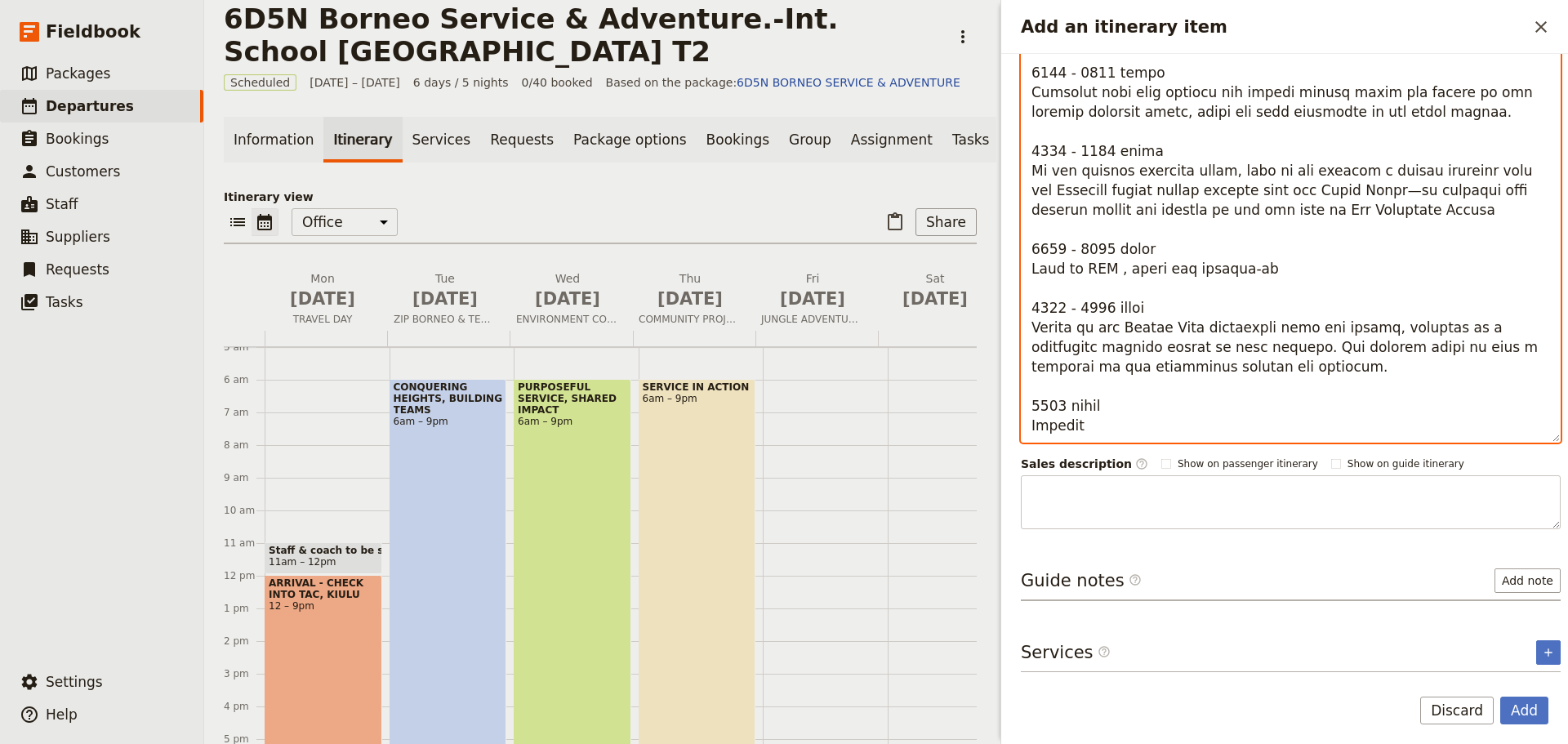
click at [1235, 426] on textarea "Add an itinerary item" at bounding box center [1290, 181] width 540 height 522
drag, startPoint x: 1202, startPoint y: 430, endPoint x: 1164, endPoint y: 422, distance: 38.8
click at [1164, 422] on textarea "Add an itinerary item" at bounding box center [1290, 181] width 540 height 522
type textarea "0600 - 0730 hours Morning Huddle & Briefing: Begin the day with a focused morni…"
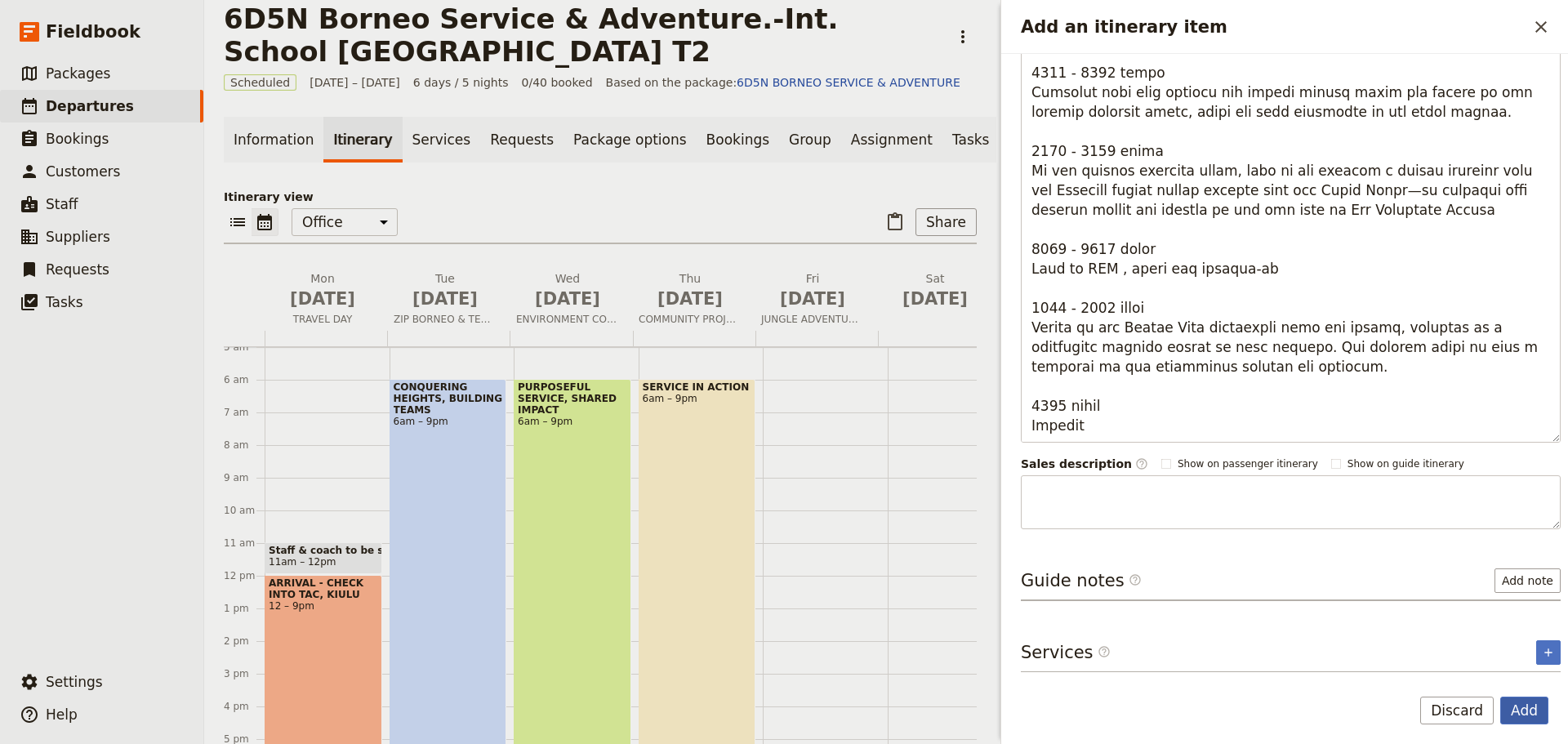
click at [1522, 714] on button "Add" at bounding box center [1524, 710] width 48 height 28
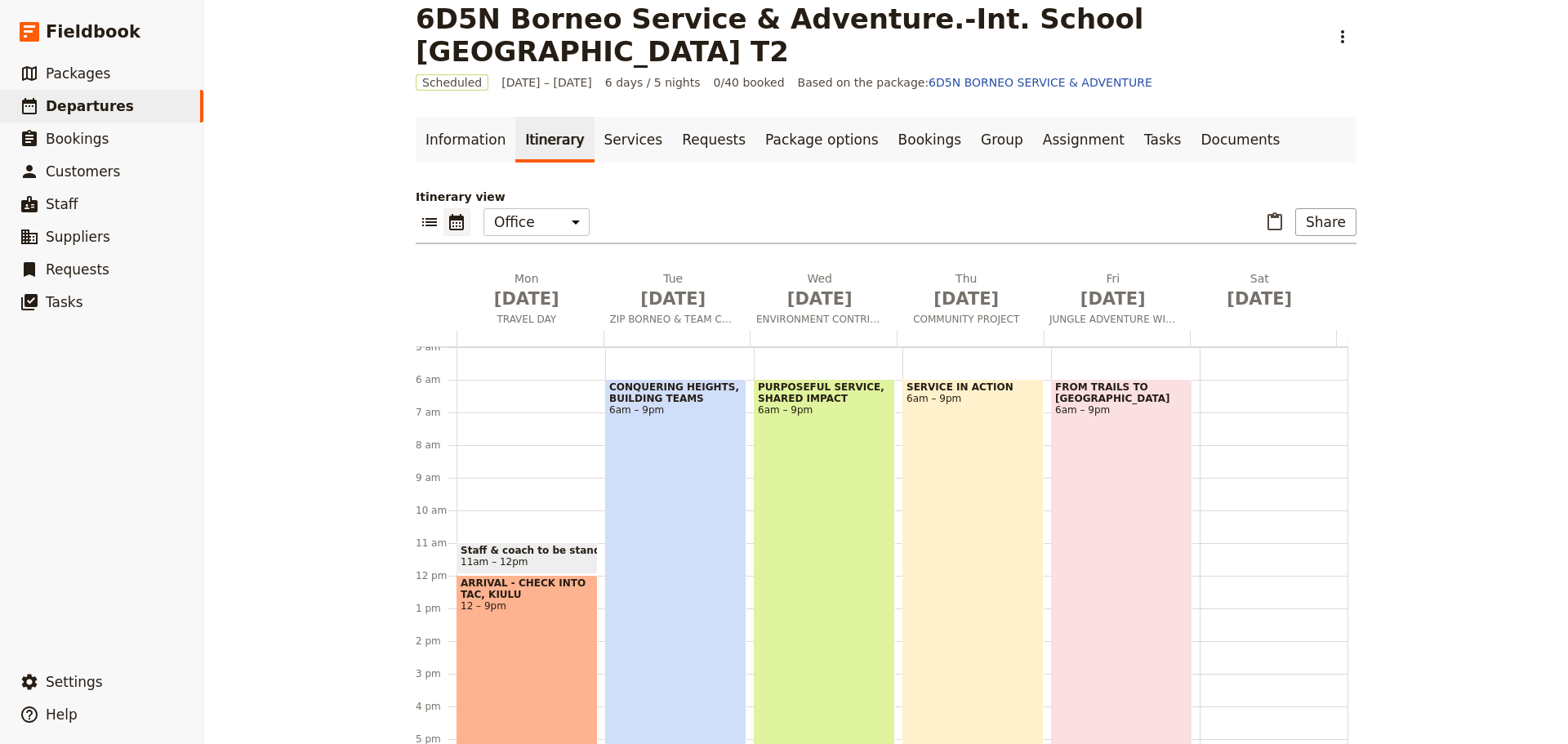
click at [1086, 492] on div "FROM TRAILS TO RAPIDS 6am – 9pm" at bounding box center [1122, 624] width 142 height 489
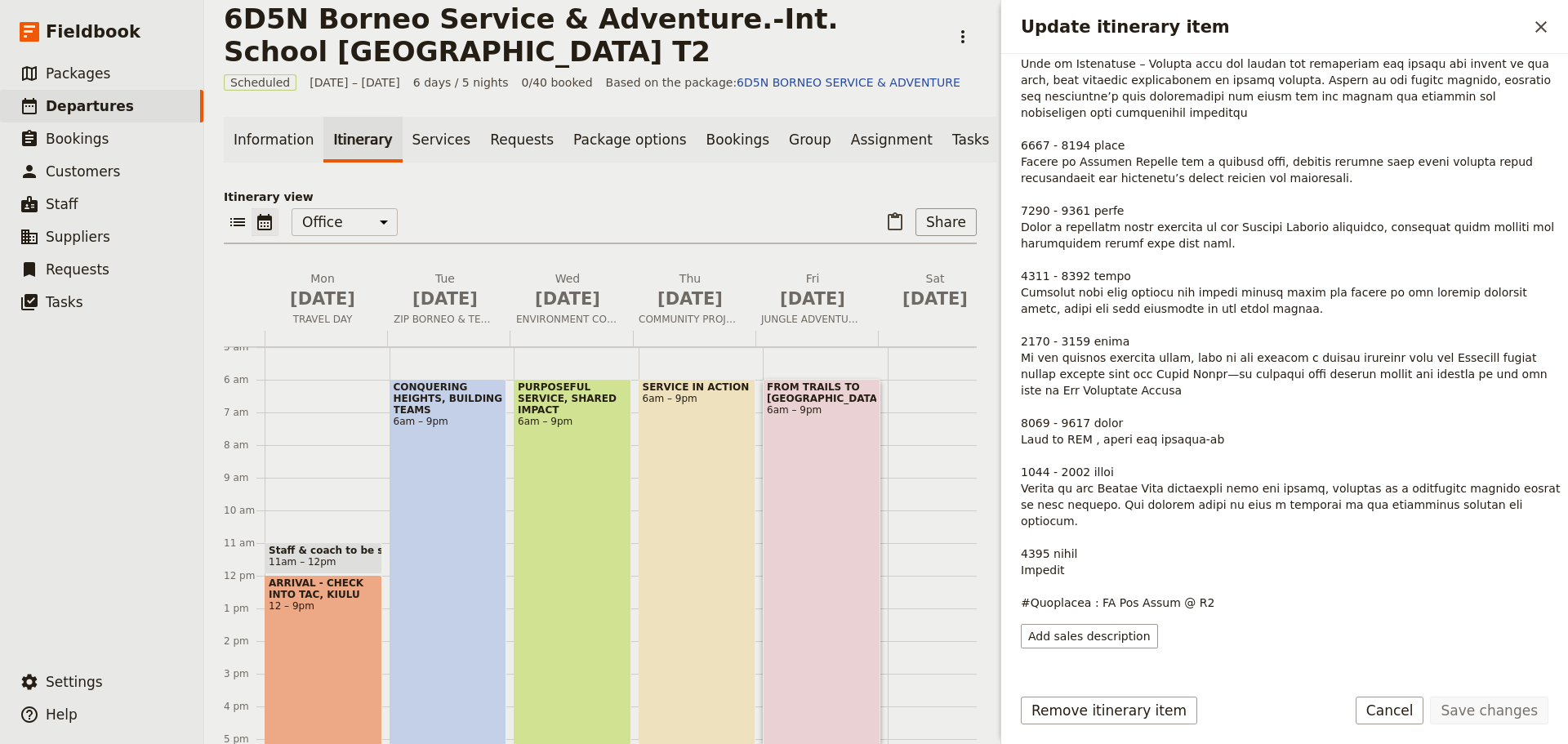
scroll to position [423, 0]
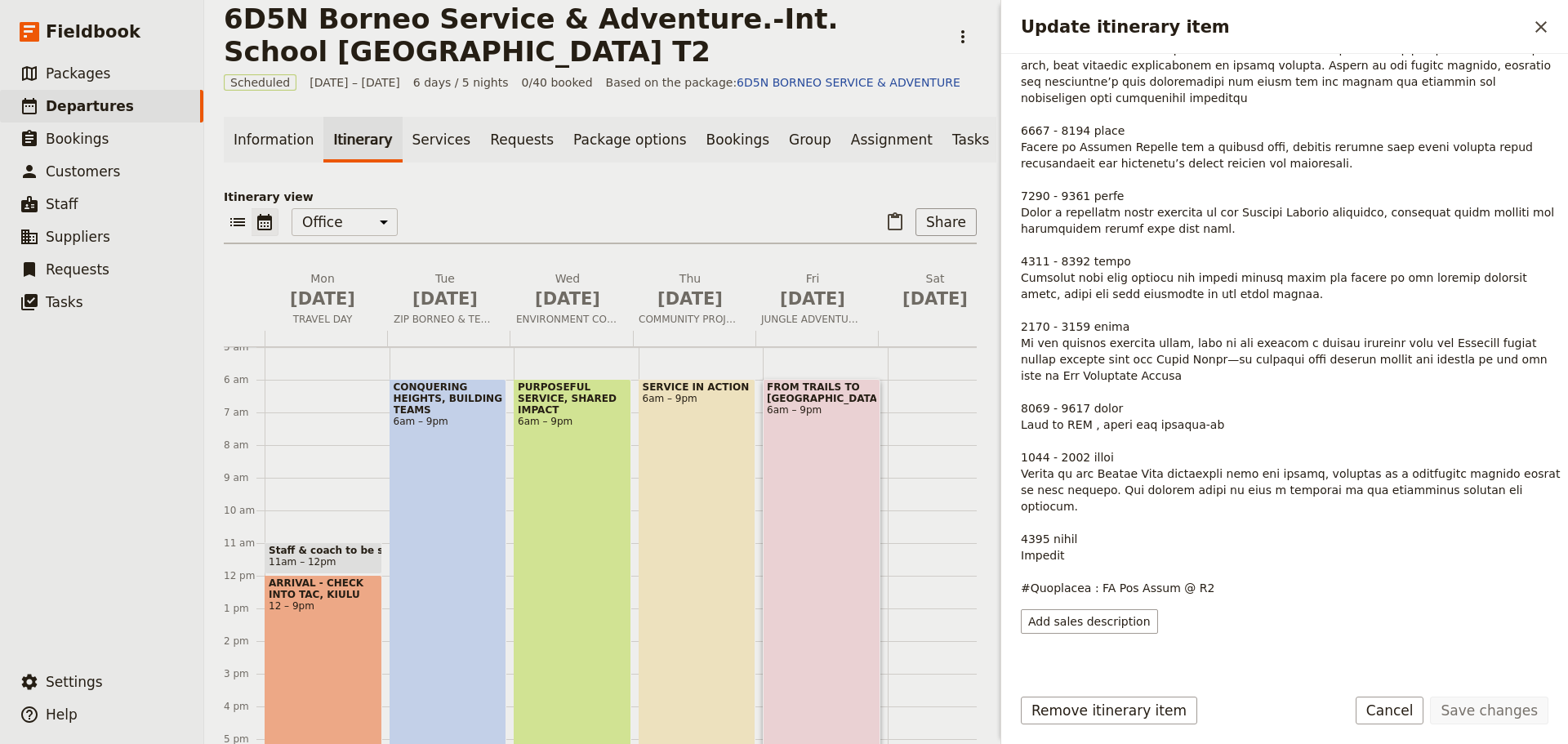
click at [1301, 458] on p "Update itinerary item" at bounding box center [1290, 253] width 540 height 686
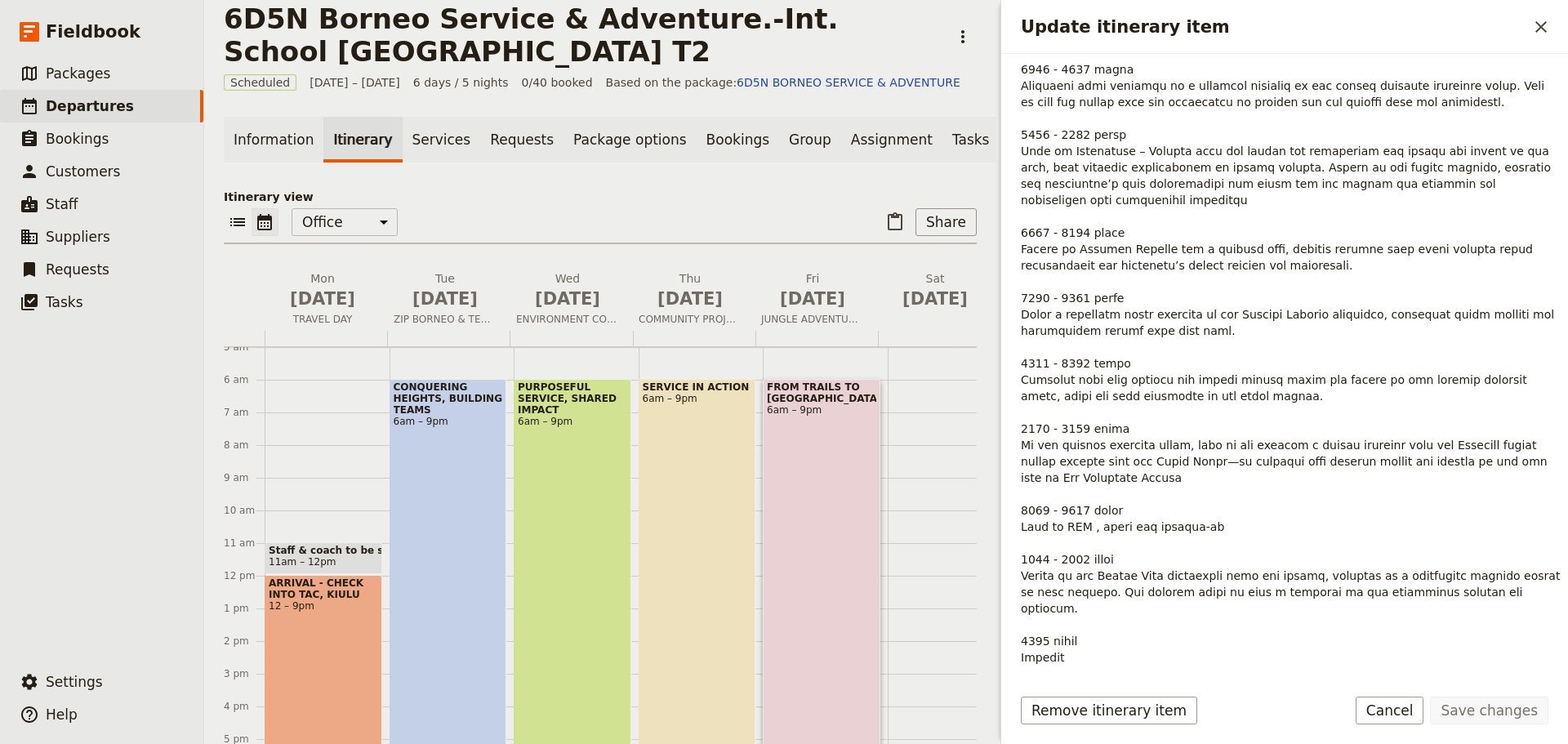
scroll to position [178, 0]
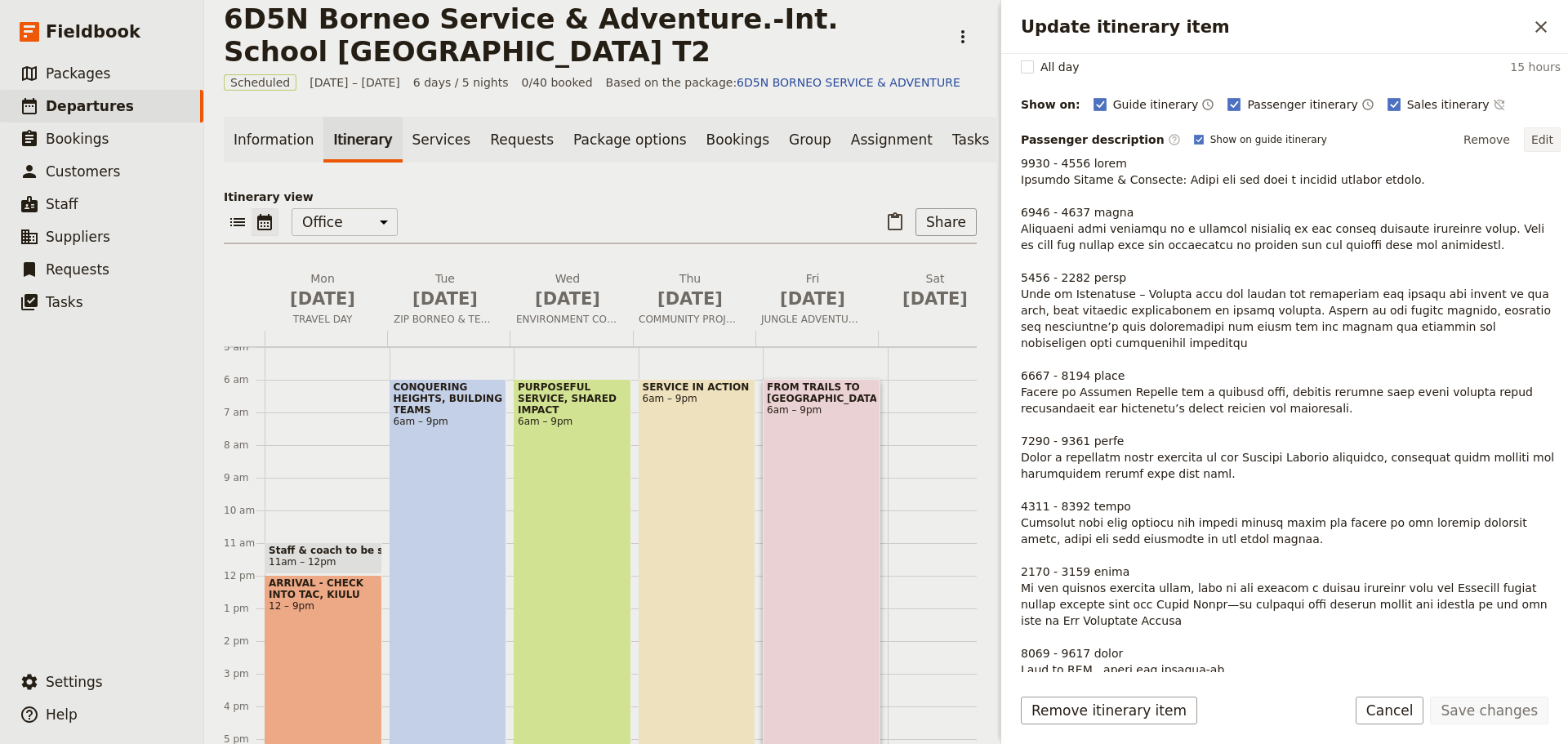
click at [1533, 142] on button "Edit" at bounding box center [1542, 140] width 37 height 25
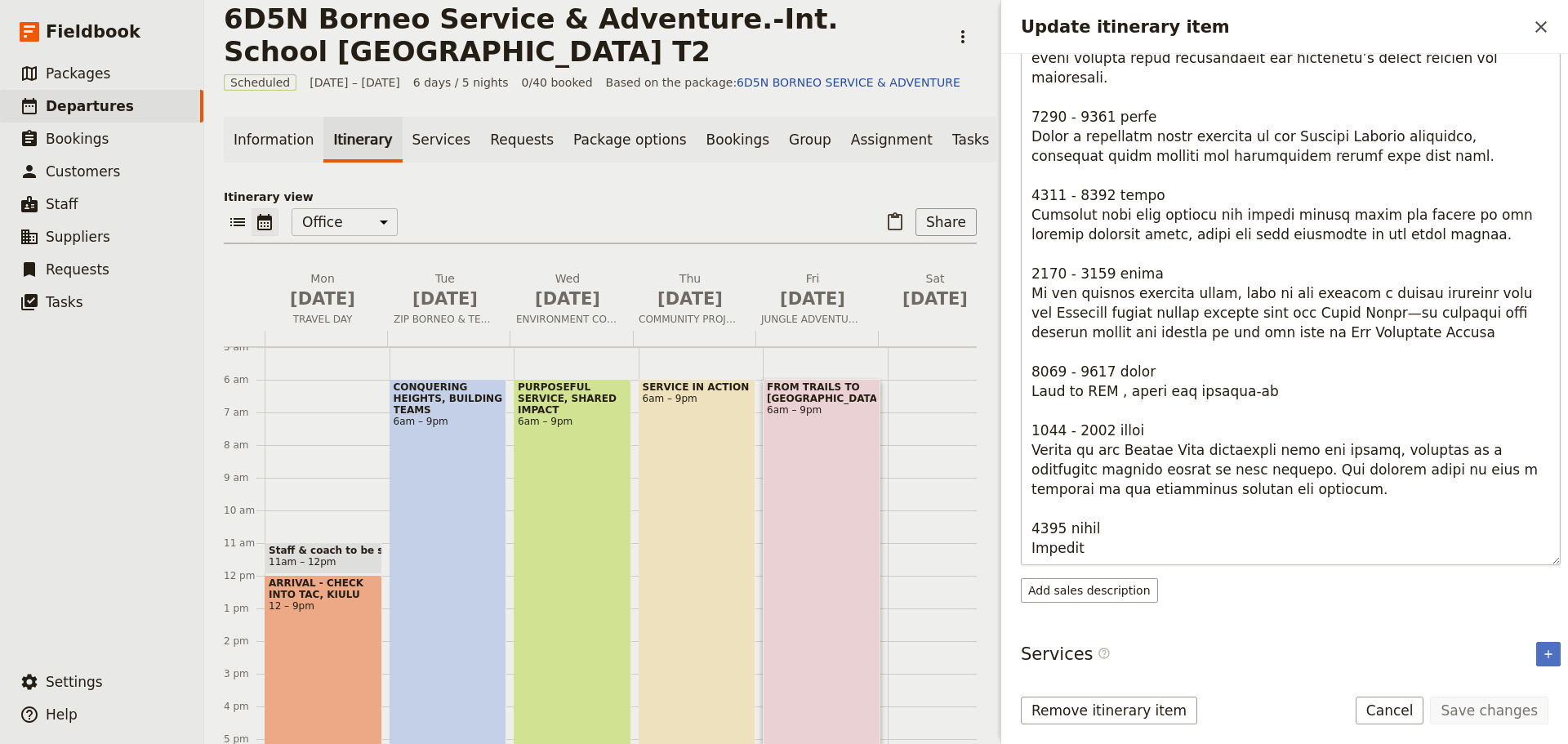
scroll to position [292, 0]
drag, startPoint x: 1368, startPoint y: 412, endPoint x: 1377, endPoint y: 440, distance: 29.4
click at [1377, 440] on textarea "Update itinerary item" at bounding box center [1290, 302] width 540 height 522
click at [1256, 452] on textarea "Update itinerary item" at bounding box center [1290, 302] width 540 height 522
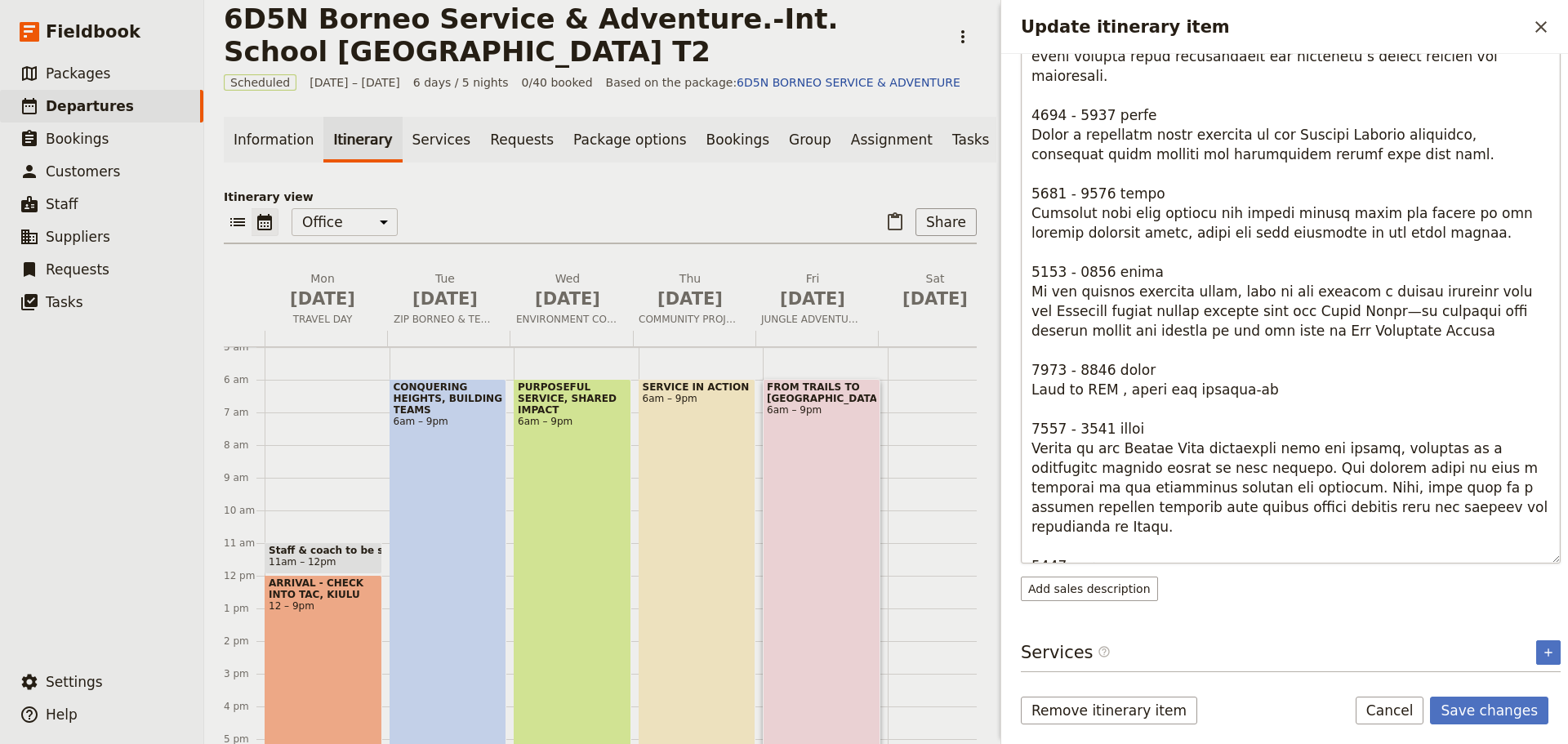
drag, startPoint x: 1450, startPoint y: 411, endPoint x: 1264, endPoint y: 448, distance: 189.6
click at [1264, 448] on textarea "Update itinerary item" at bounding box center [1290, 302] width 540 height 522
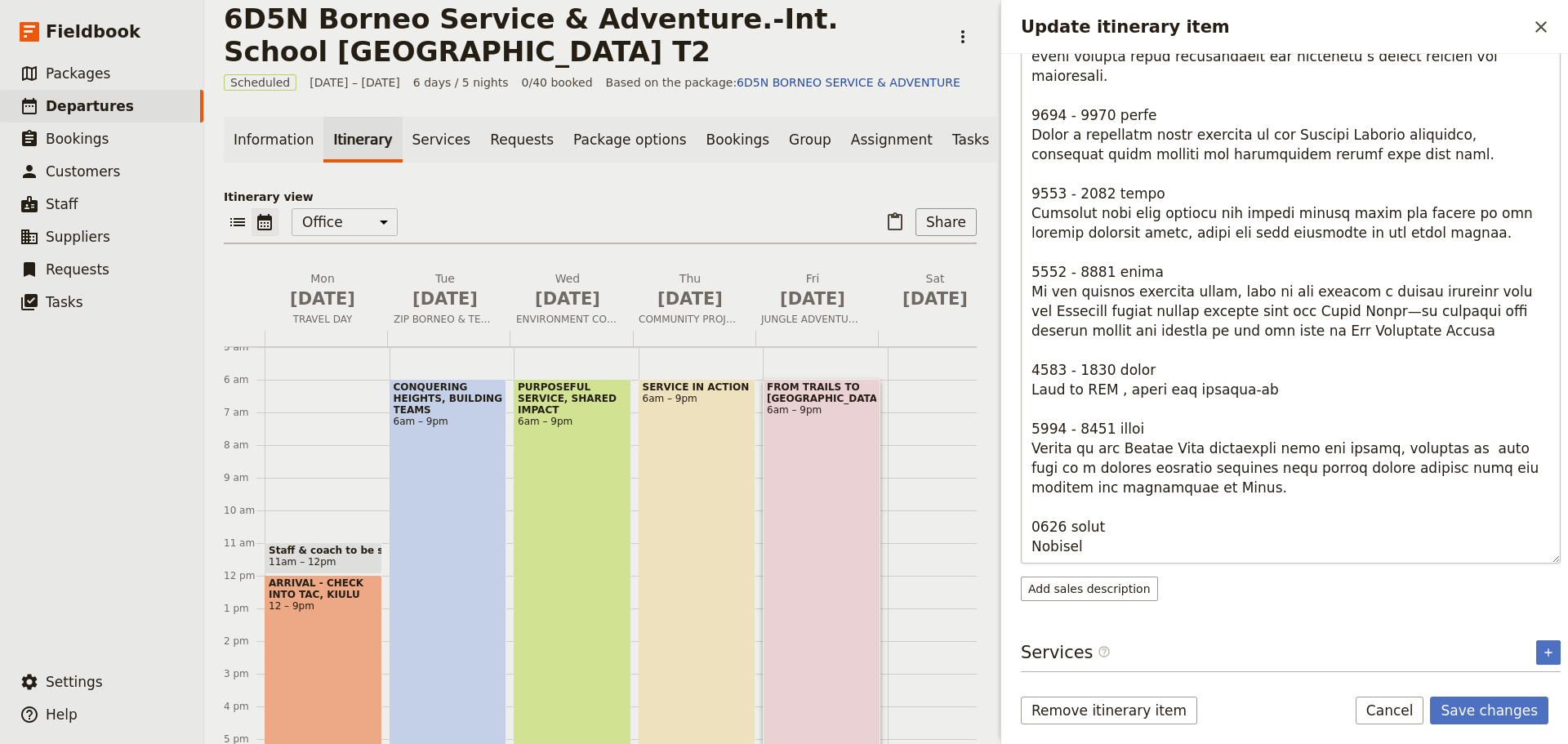
click at [1480, 412] on textarea "Update itinerary item" at bounding box center [1290, 302] width 540 height 522
type textarea "0600 - 0730 hours Morning Huddle & Briefing: Begin the day with a focused morni…"
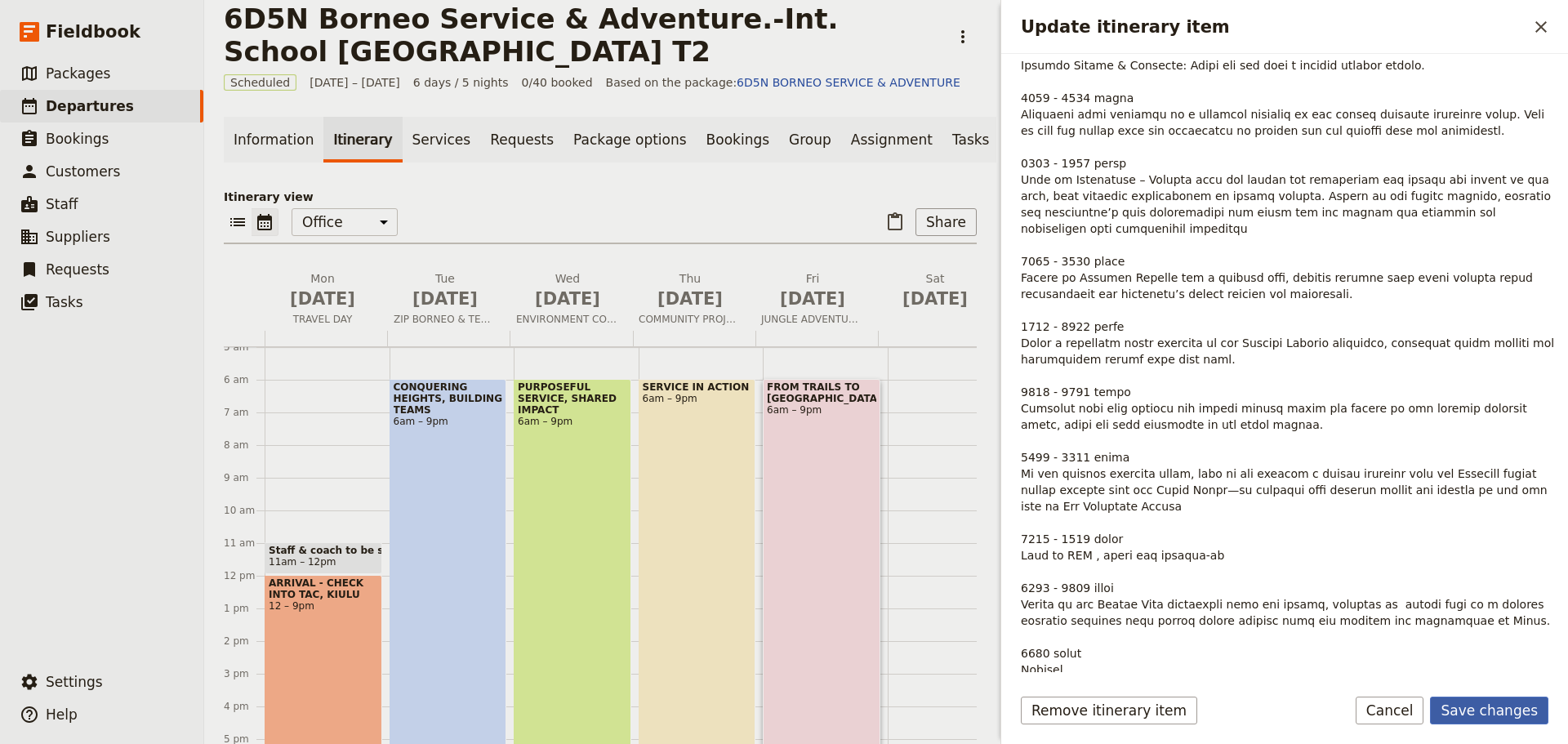
click at [1499, 714] on button "Save changes" at bounding box center [1489, 710] width 119 height 28
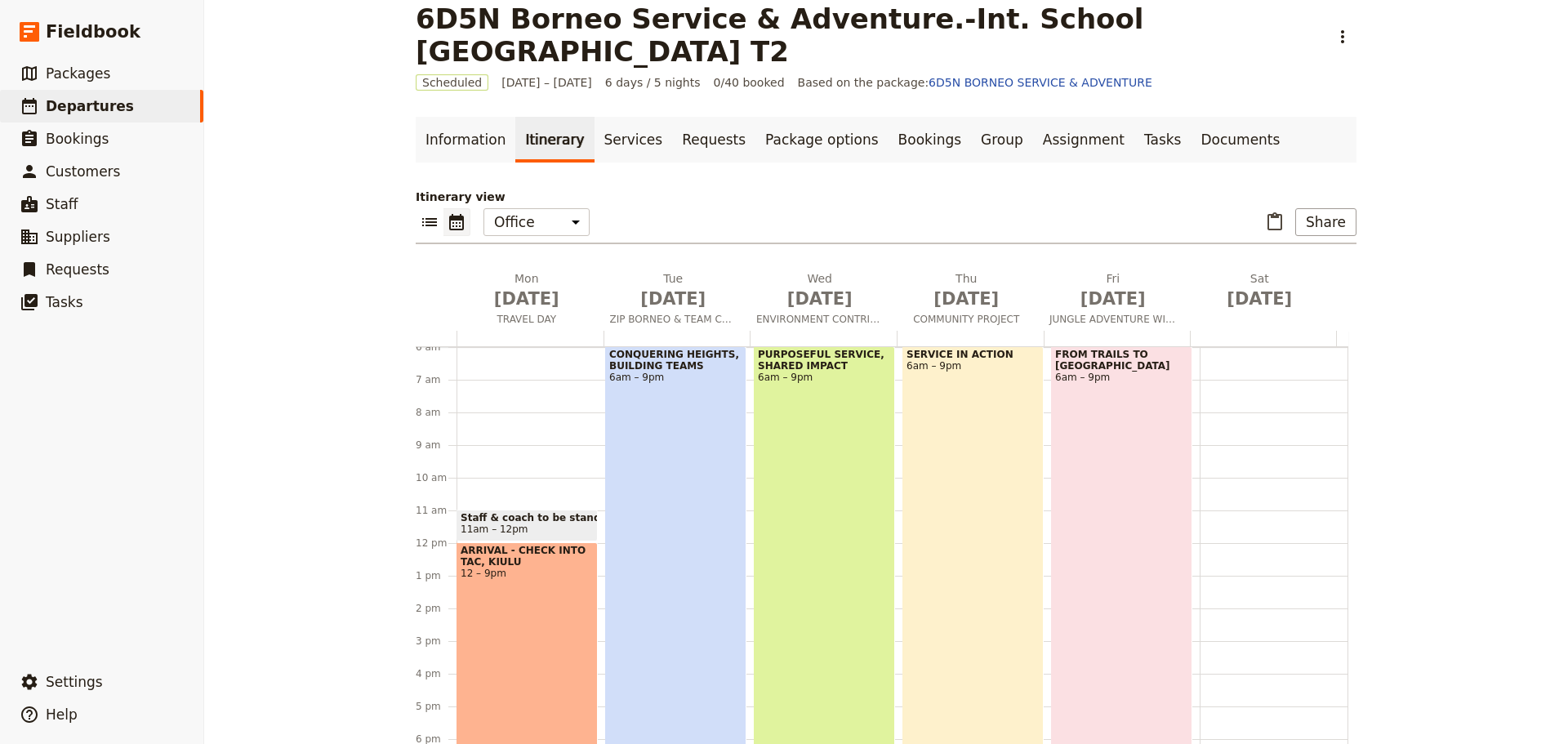
click at [949, 586] on div "SERVICE IN ACTION 6am – 9pm" at bounding box center [973, 590] width 142 height 489
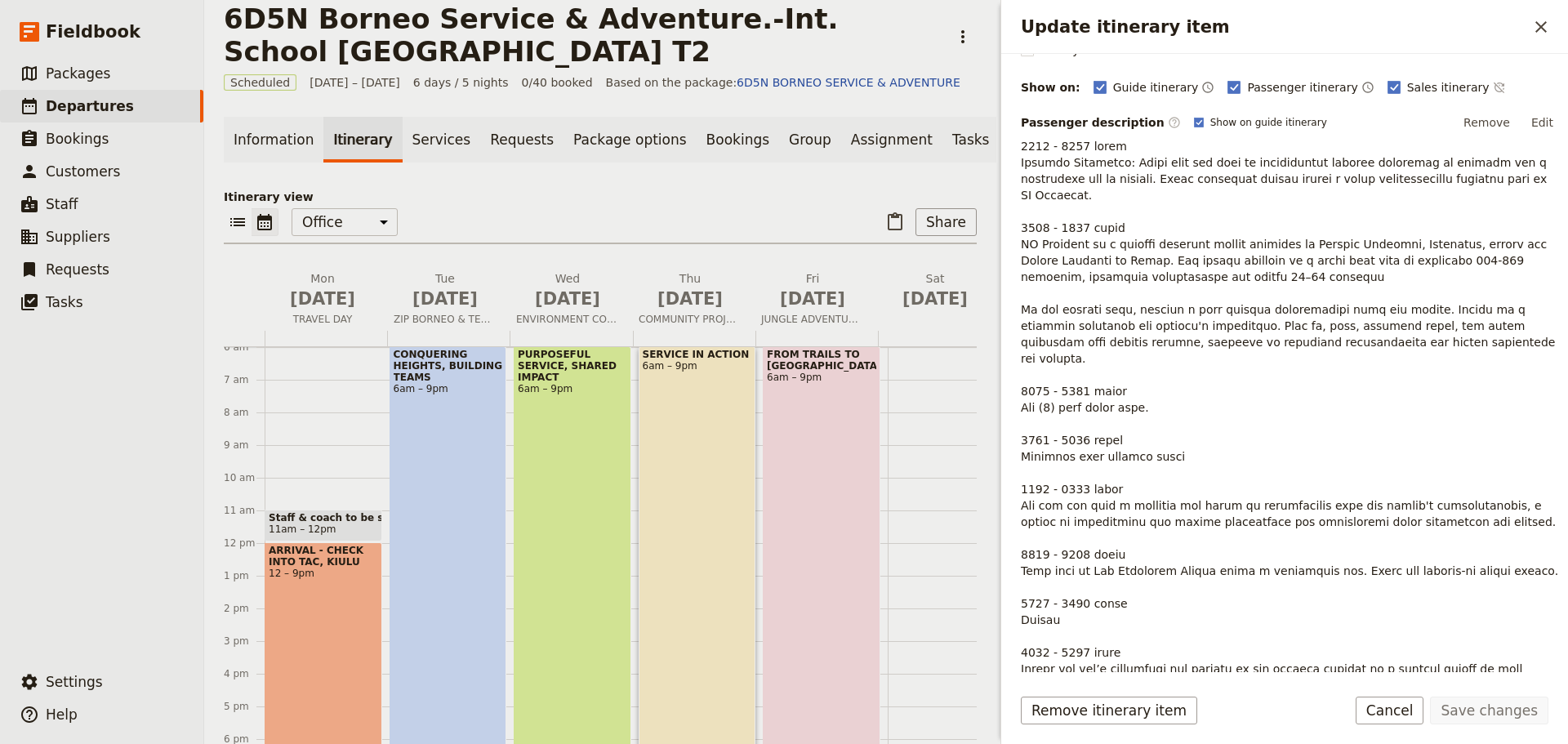
scroll to position [245, 0]
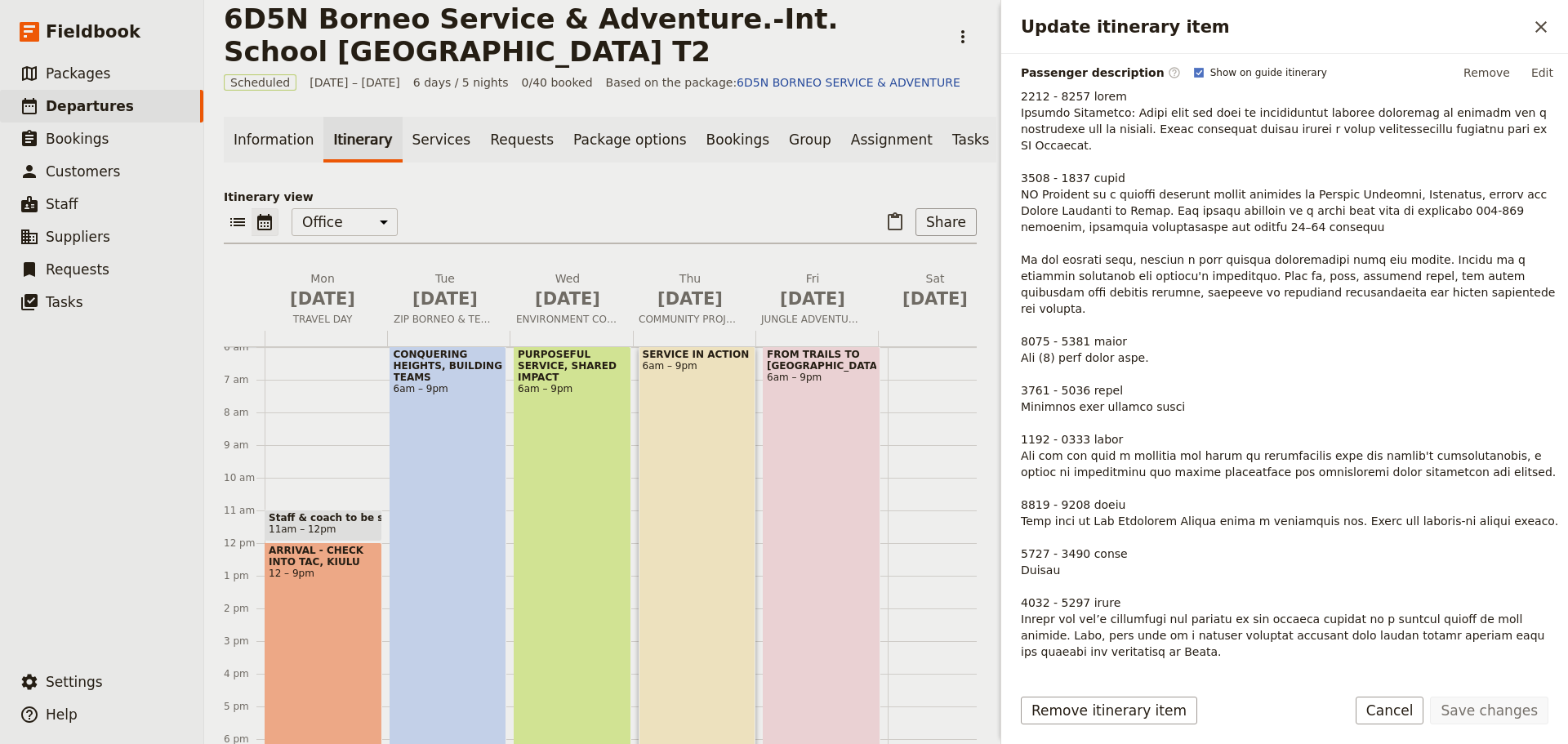
click at [700, 530] on div "SERVICE IN ACTION 6am – 9pm" at bounding box center [697, 590] width 118 height 489
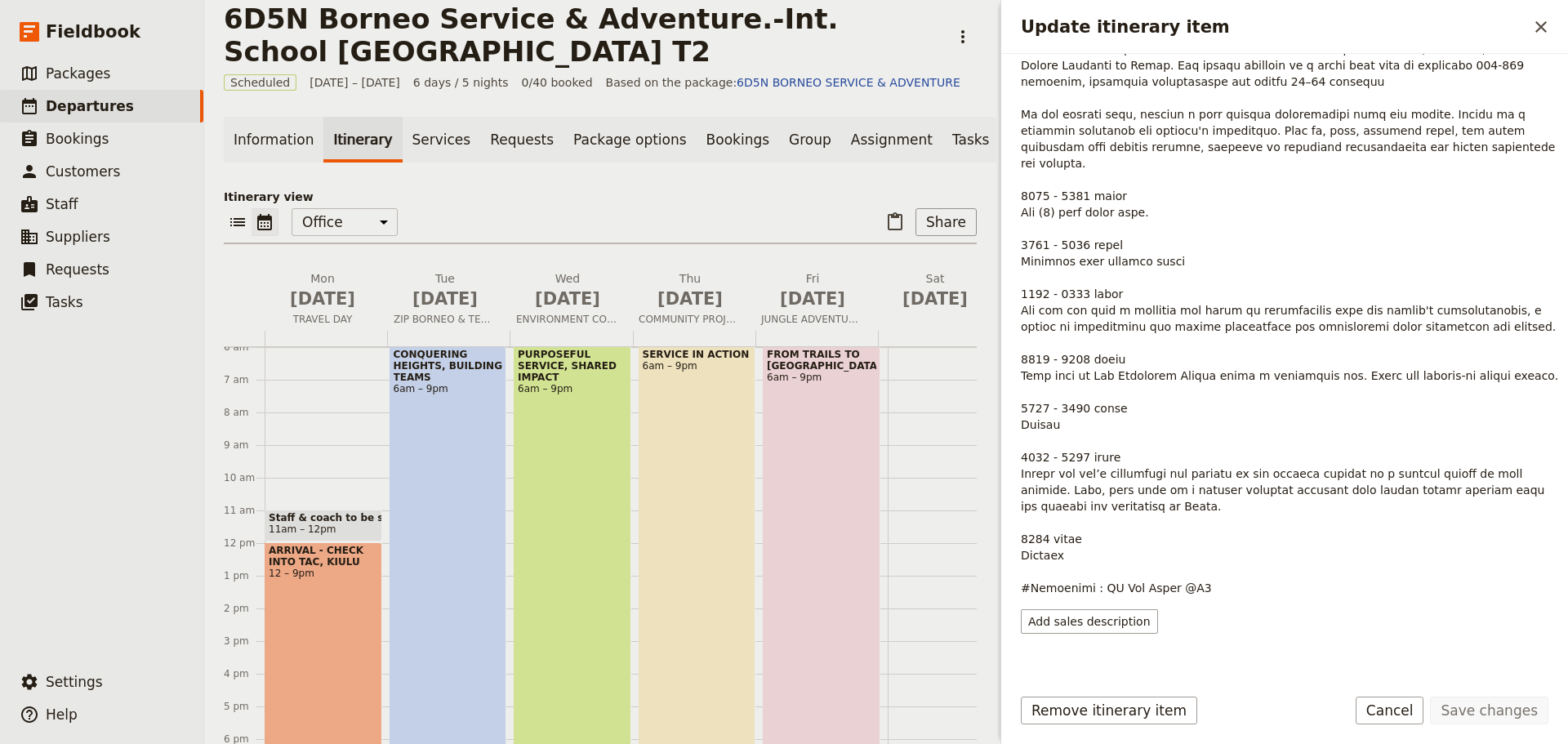
scroll to position [63, 0]
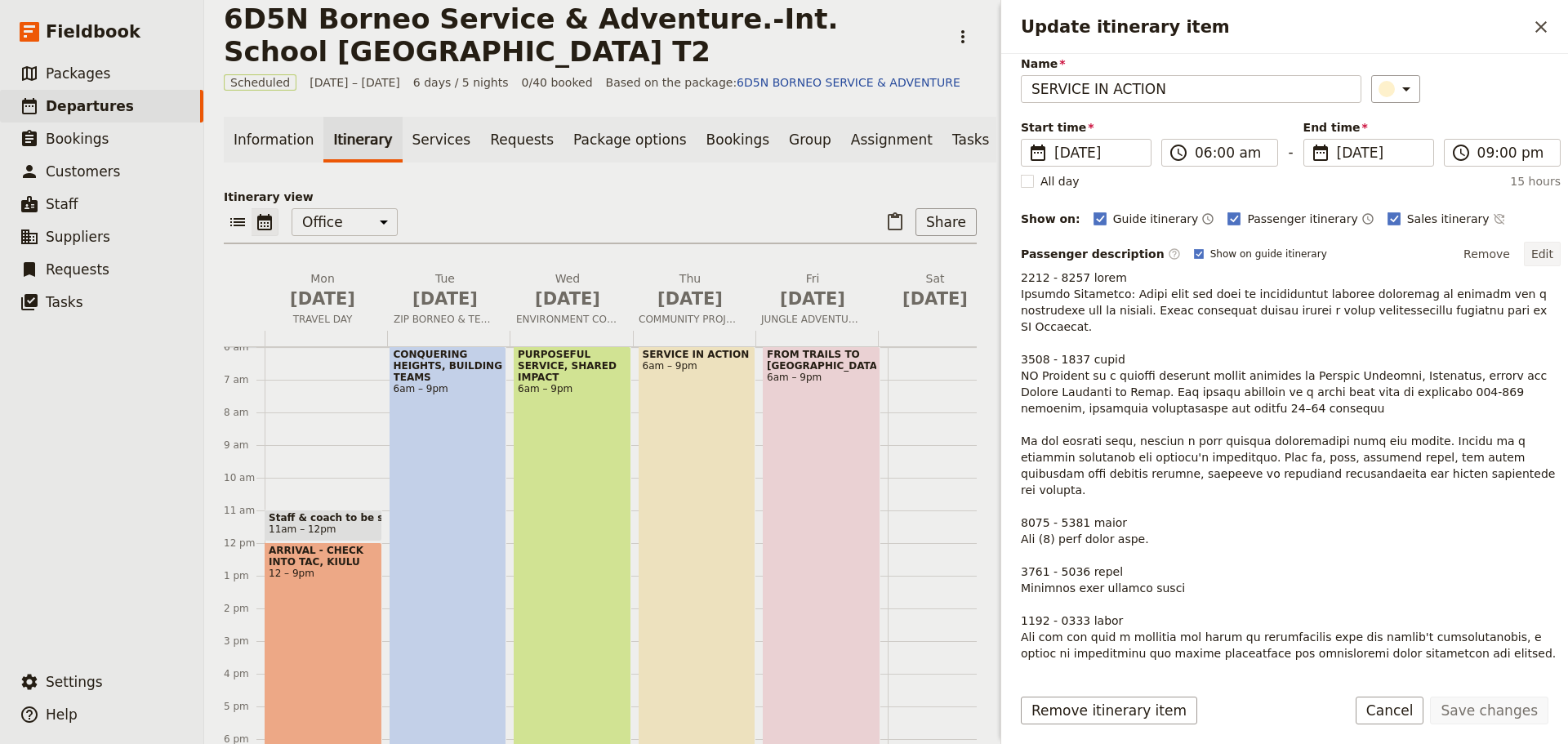
click at [1531, 253] on button "Edit" at bounding box center [1542, 254] width 37 height 25
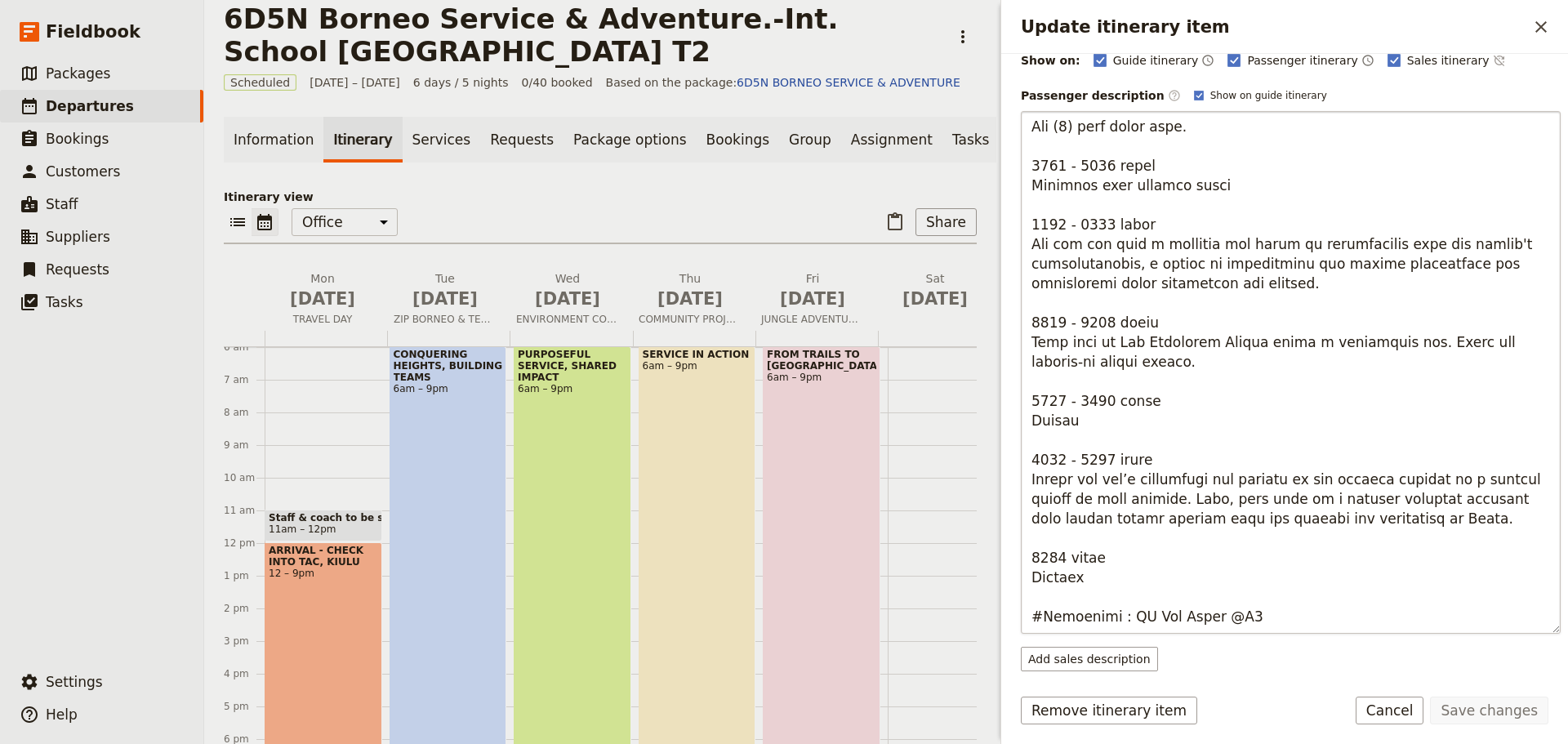
scroll to position [245, 0]
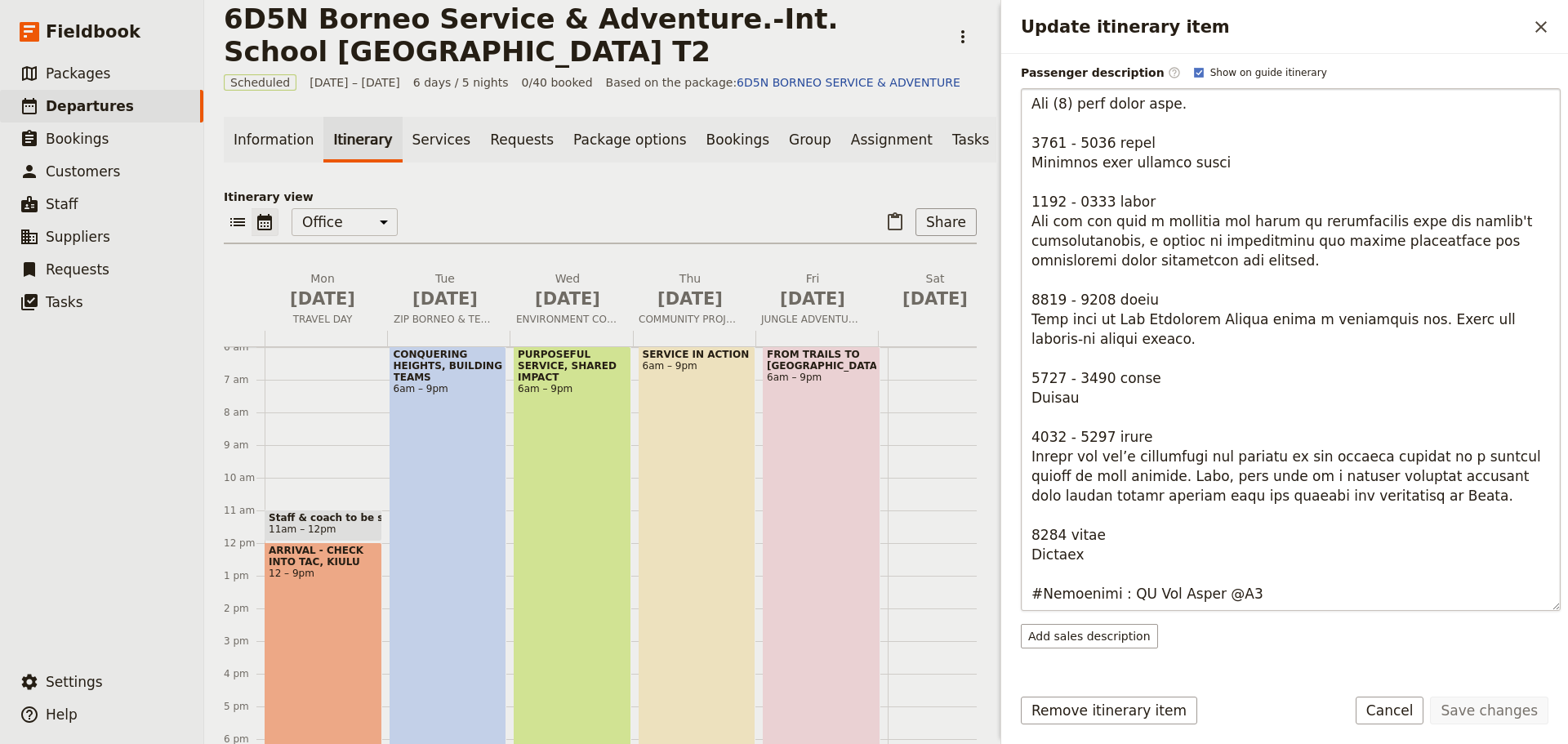
drag, startPoint x: 1034, startPoint y: 459, endPoint x: 1389, endPoint y: 499, distance: 357.2
click at [1389, 499] on textarea "Update itinerary item" at bounding box center [1290, 349] width 540 height 522
type textarea "0600 - 0830 hours Morning Energizer: Start your day with an invigorating mornin…"
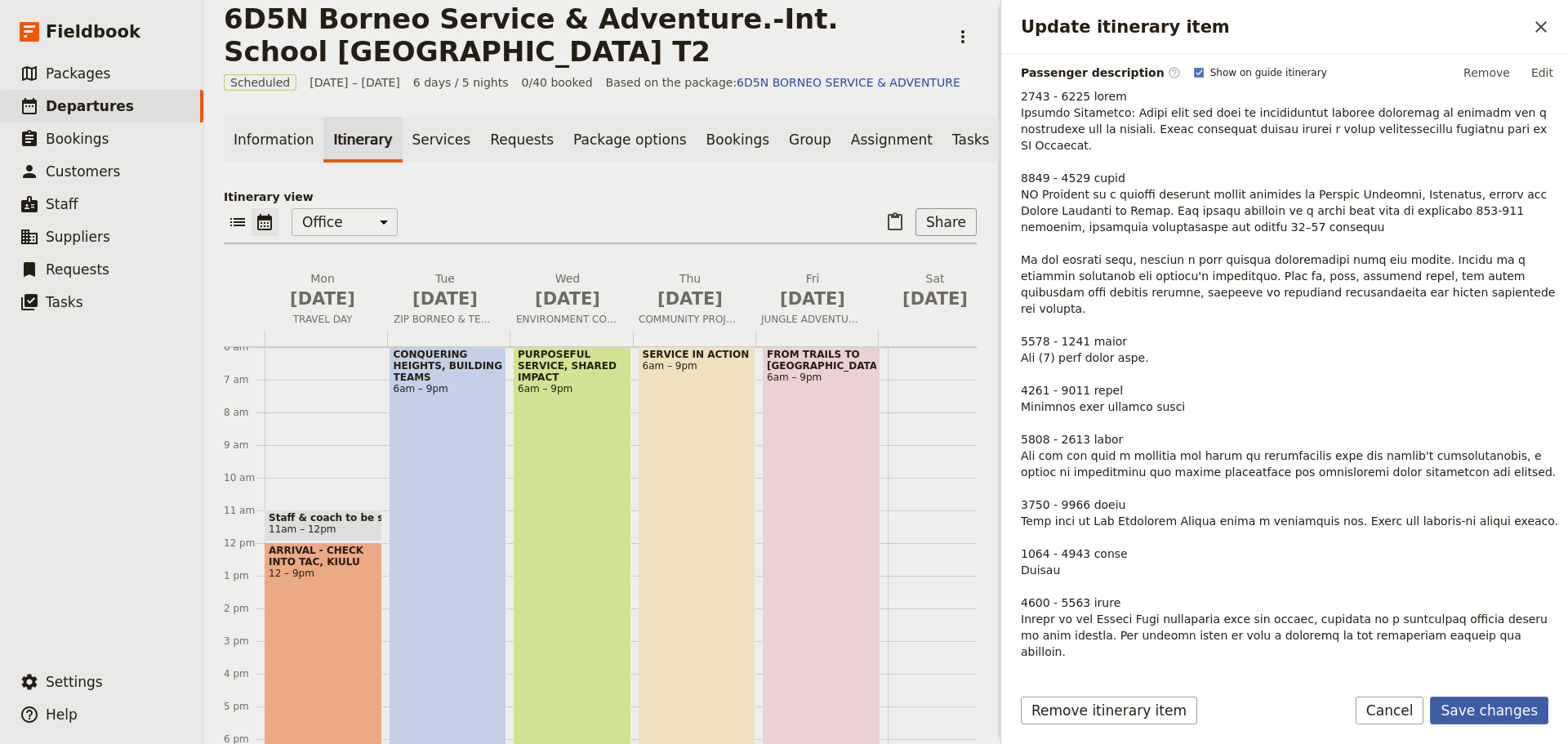
click at [1524, 710] on button "Save changes" at bounding box center [1489, 710] width 119 height 28
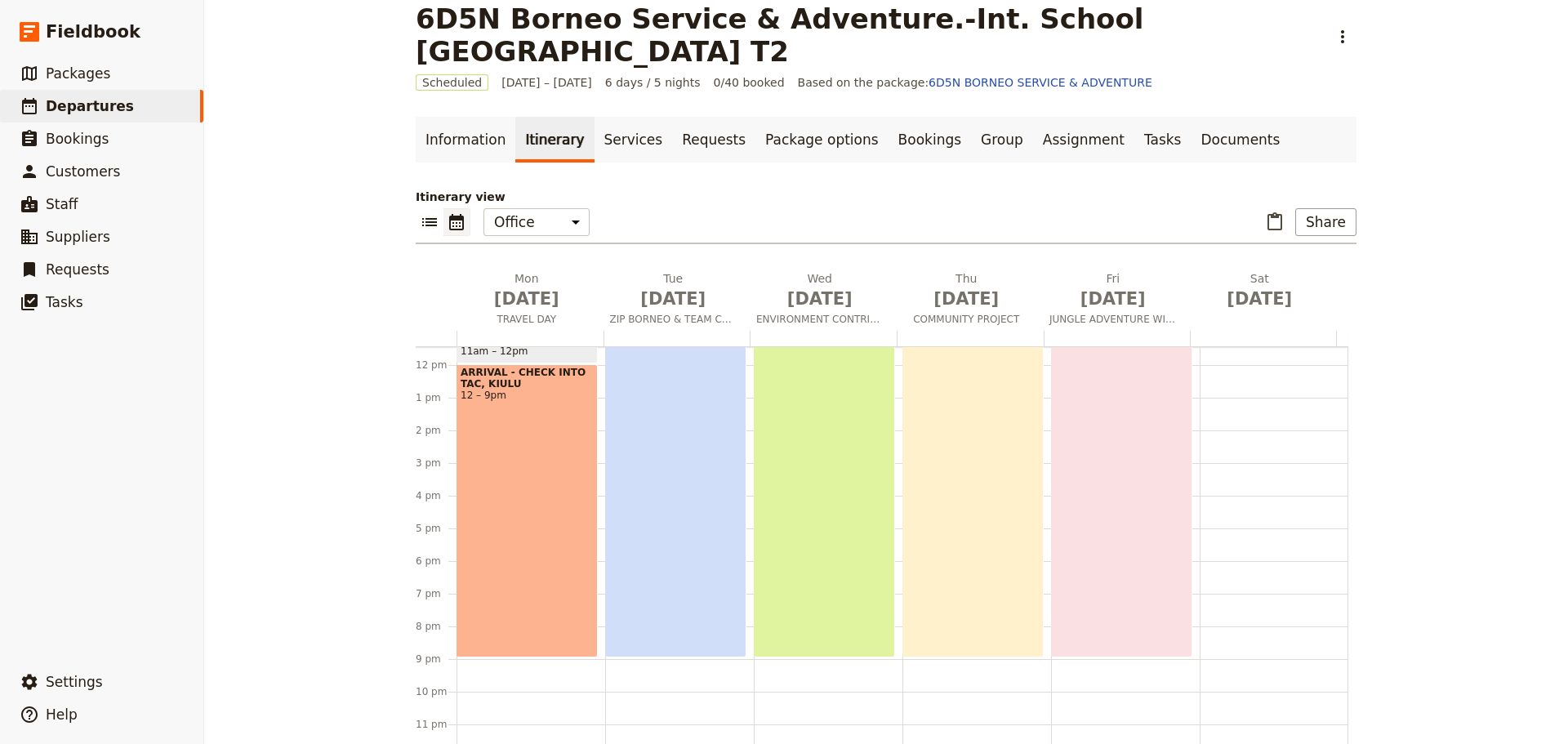
scroll to position [387, 0]
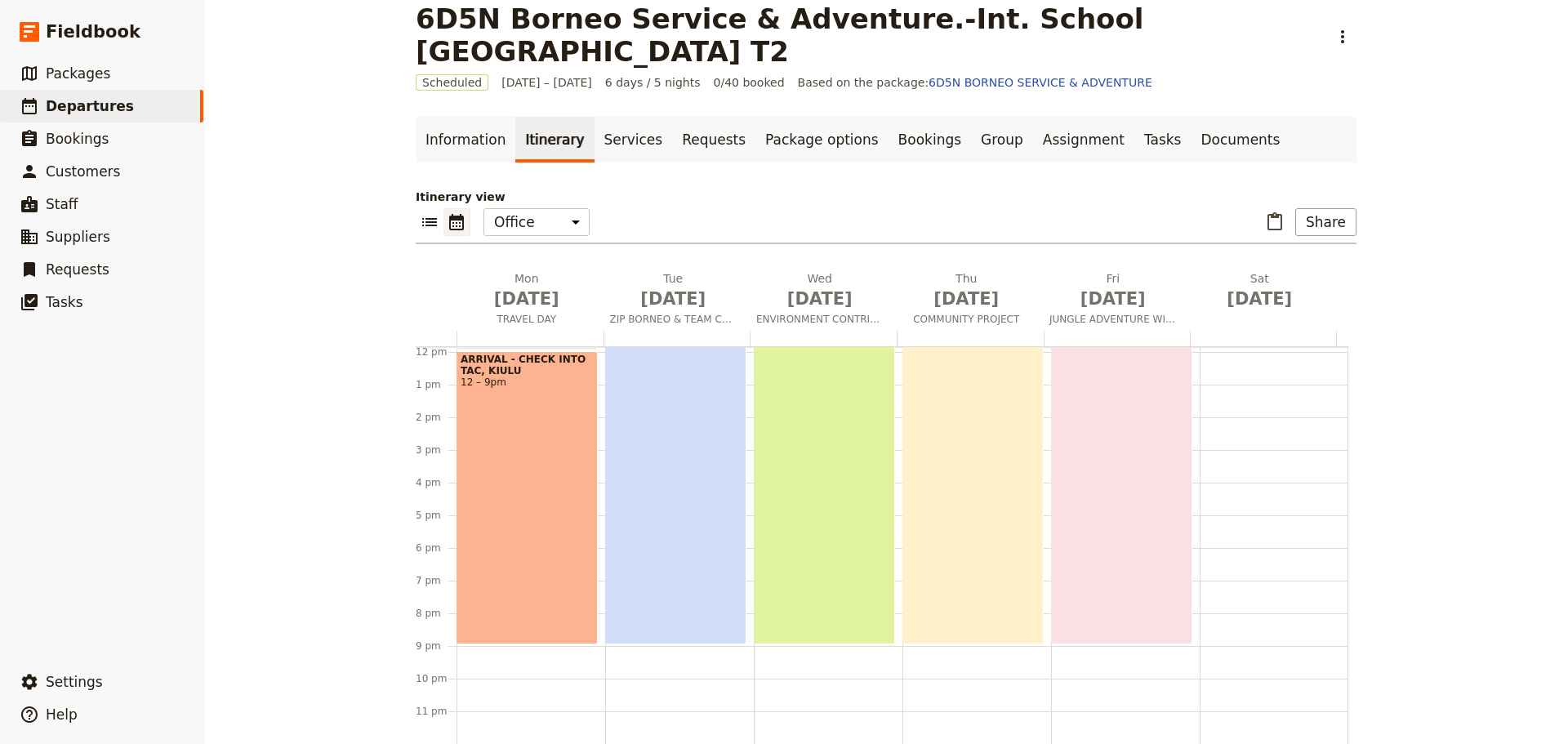
click at [521, 528] on div "ARRIVAL - CHECK INTO TAC, KIULU 12 – 9pm" at bounding box center [527, 498] width 142 height 293
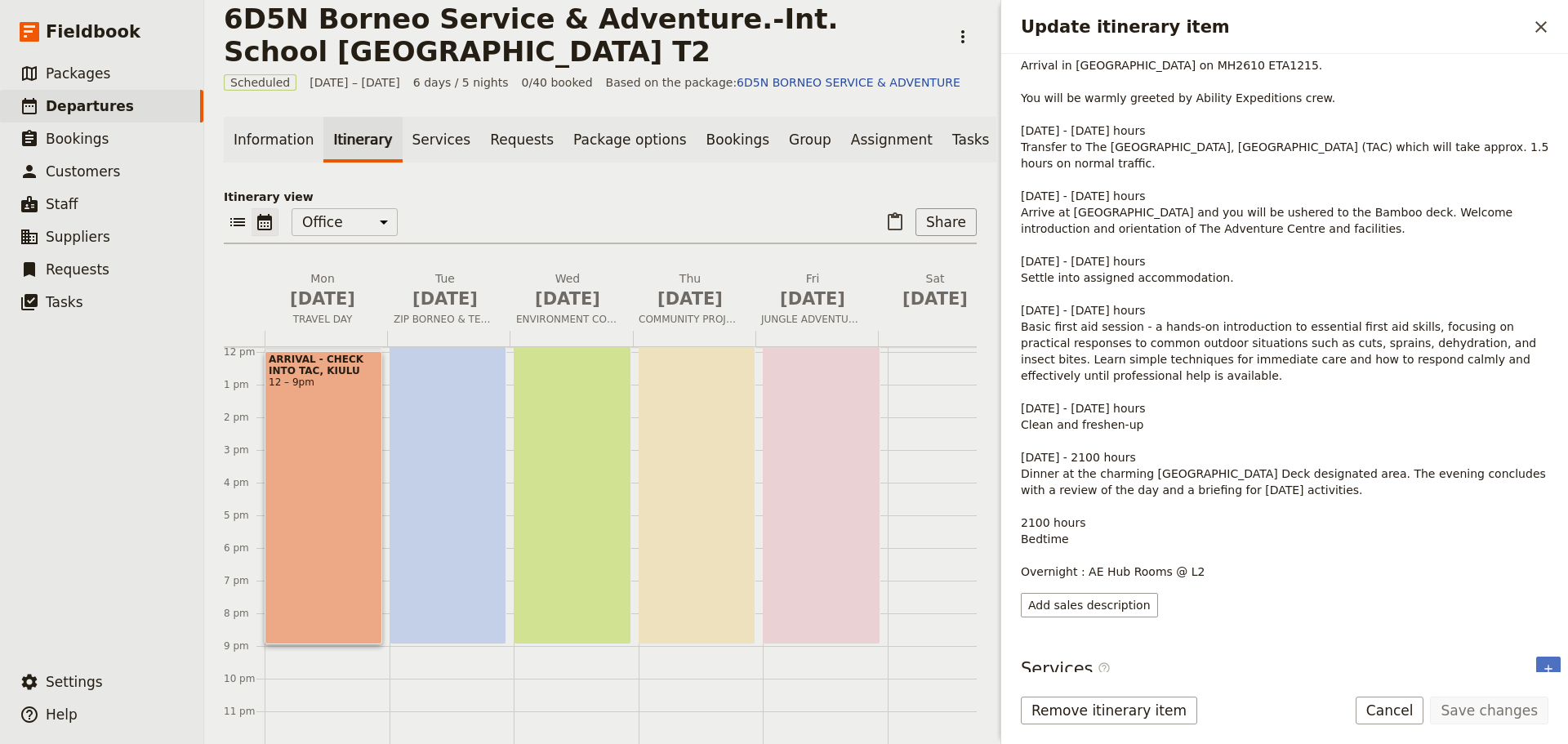
scroll to position [0, 0]
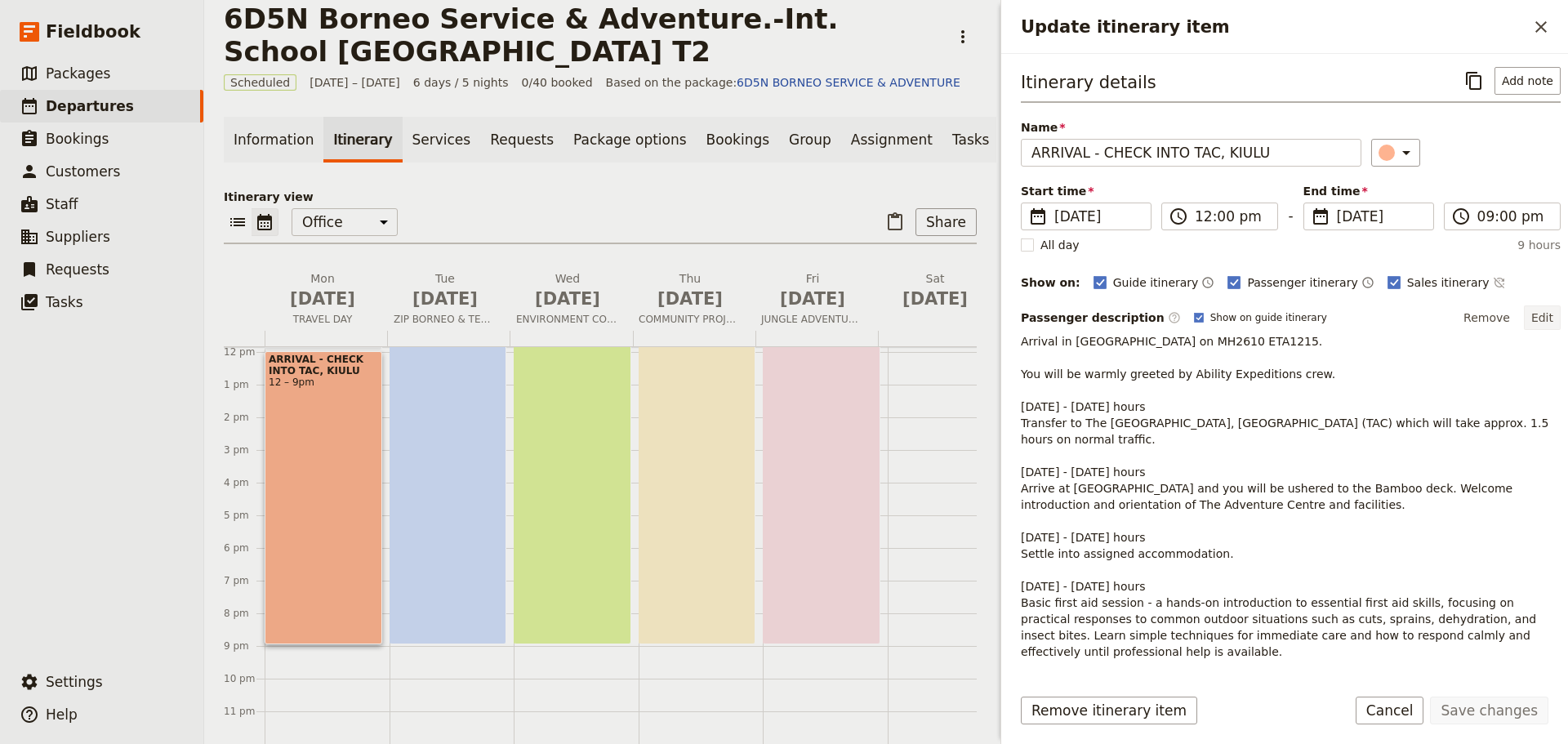
click at [1531, 323] on button "Edit" at bounding box center [1542, 317] width 37 height 25
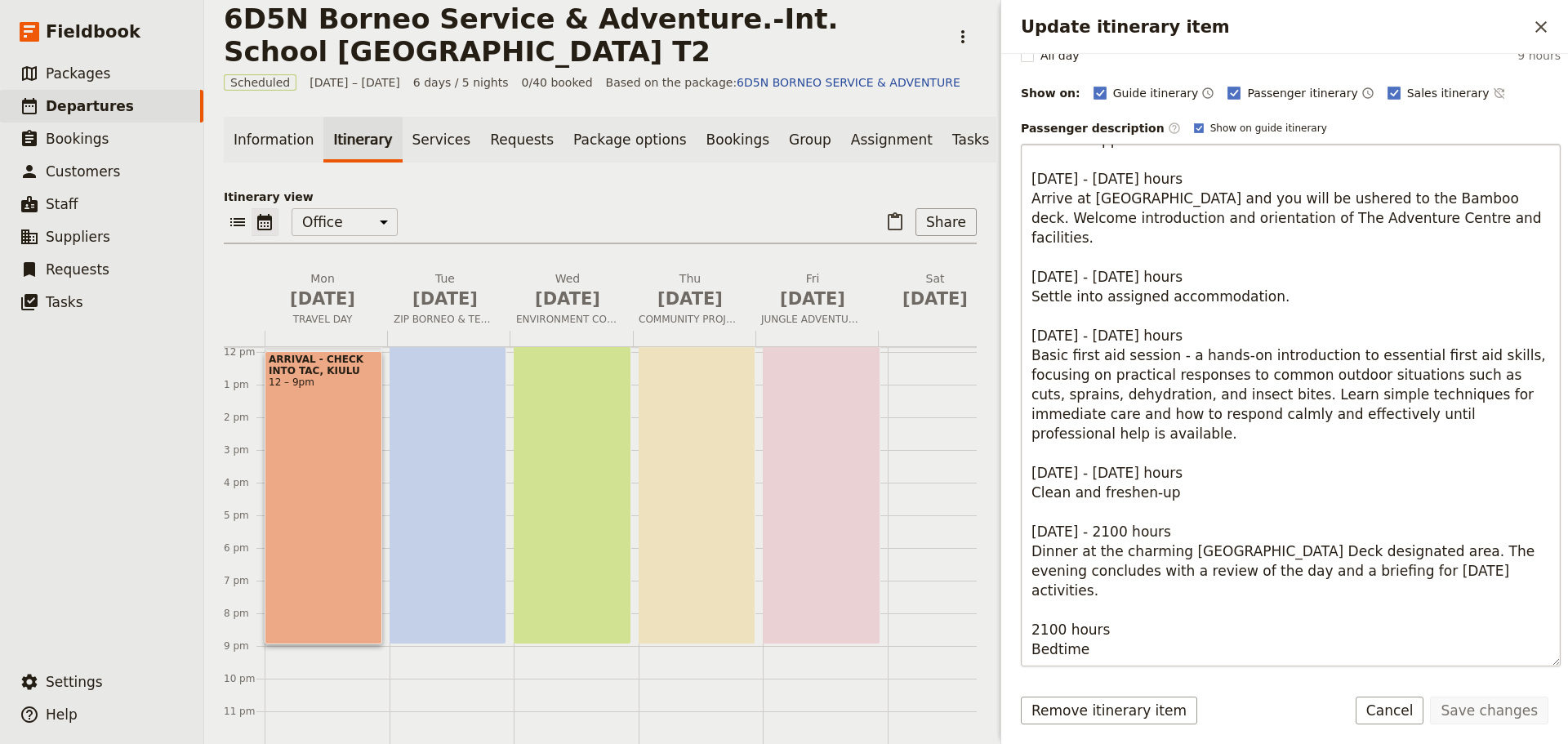
scroll to position [292, 0]
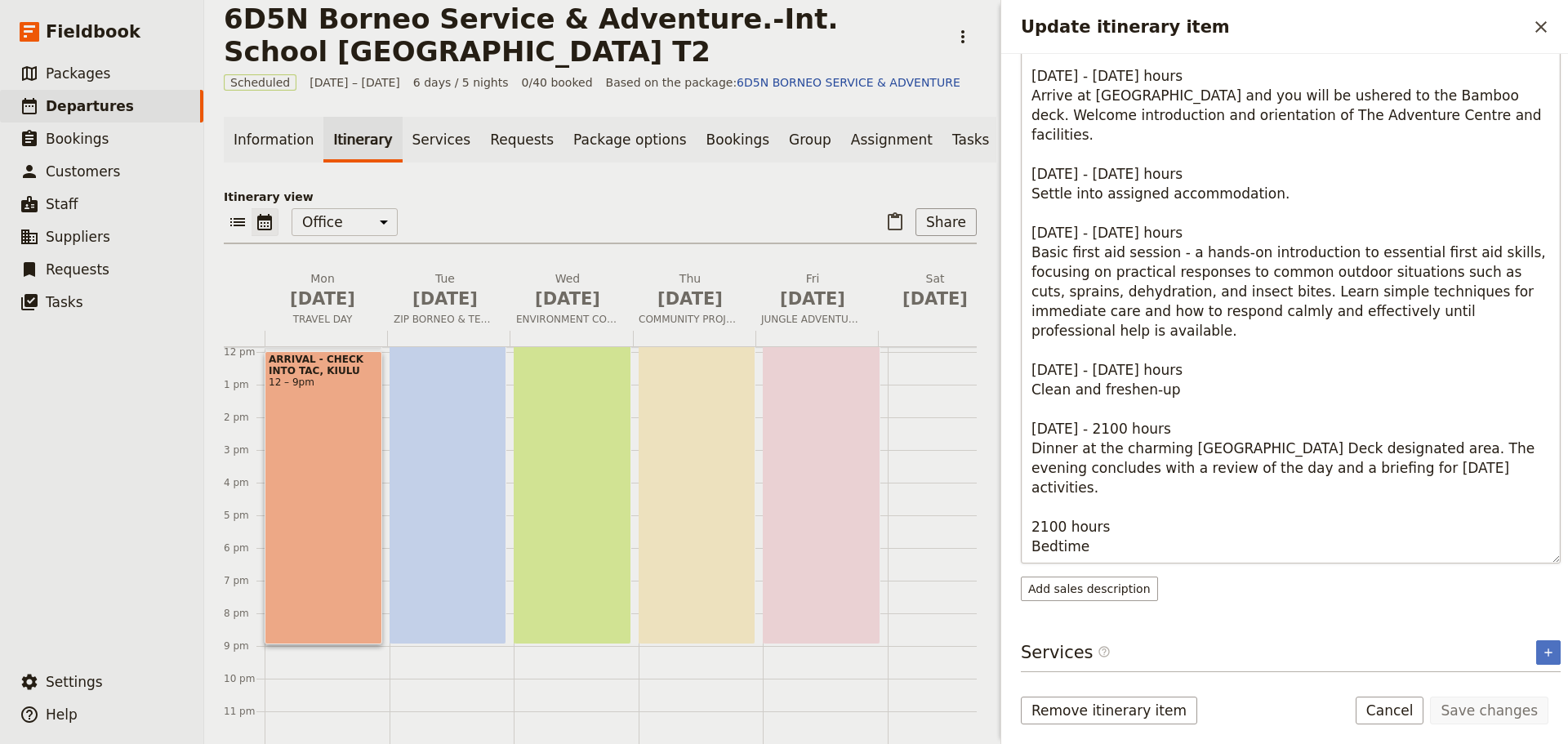
drag, startPoint x: 1194, startPoint y: 550, endPoint x: 1155, endPoint y: 548, distance: 39.1
click at [1155, 548] on textarea "Arrival in Kota Kinabalu on MH2610 ETA1215. You will be warmly greeted by Abili…" at bounding box center [1290, 302] width 540 height 522
type textarea "Arrival in [GEOGRAPHIC_DATA] on MH2610 ETA1215. You will be warmly greeted by A…"
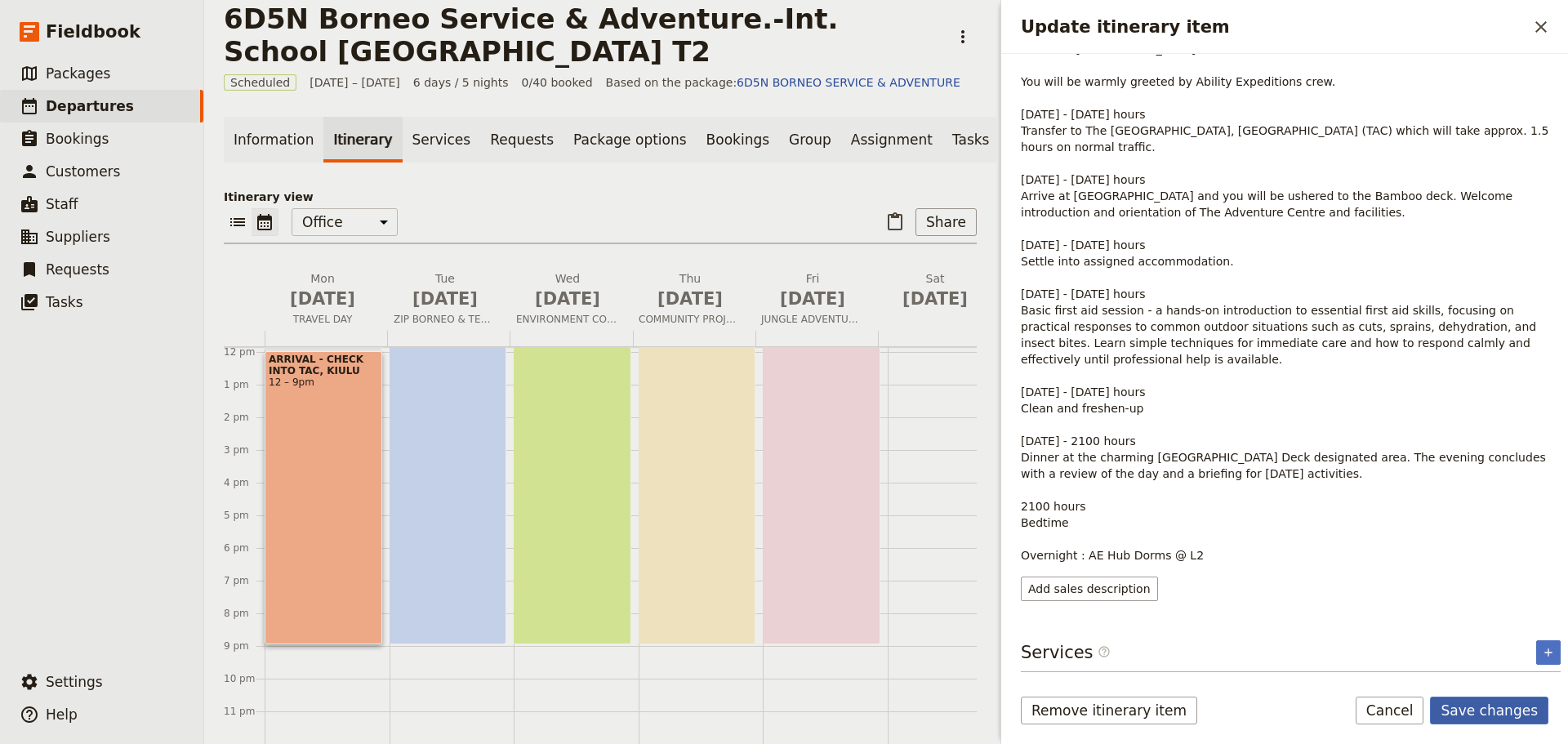
click at [1488, 715] on button "Save changes" at bounding box center [1489, 710] width 119 height 28
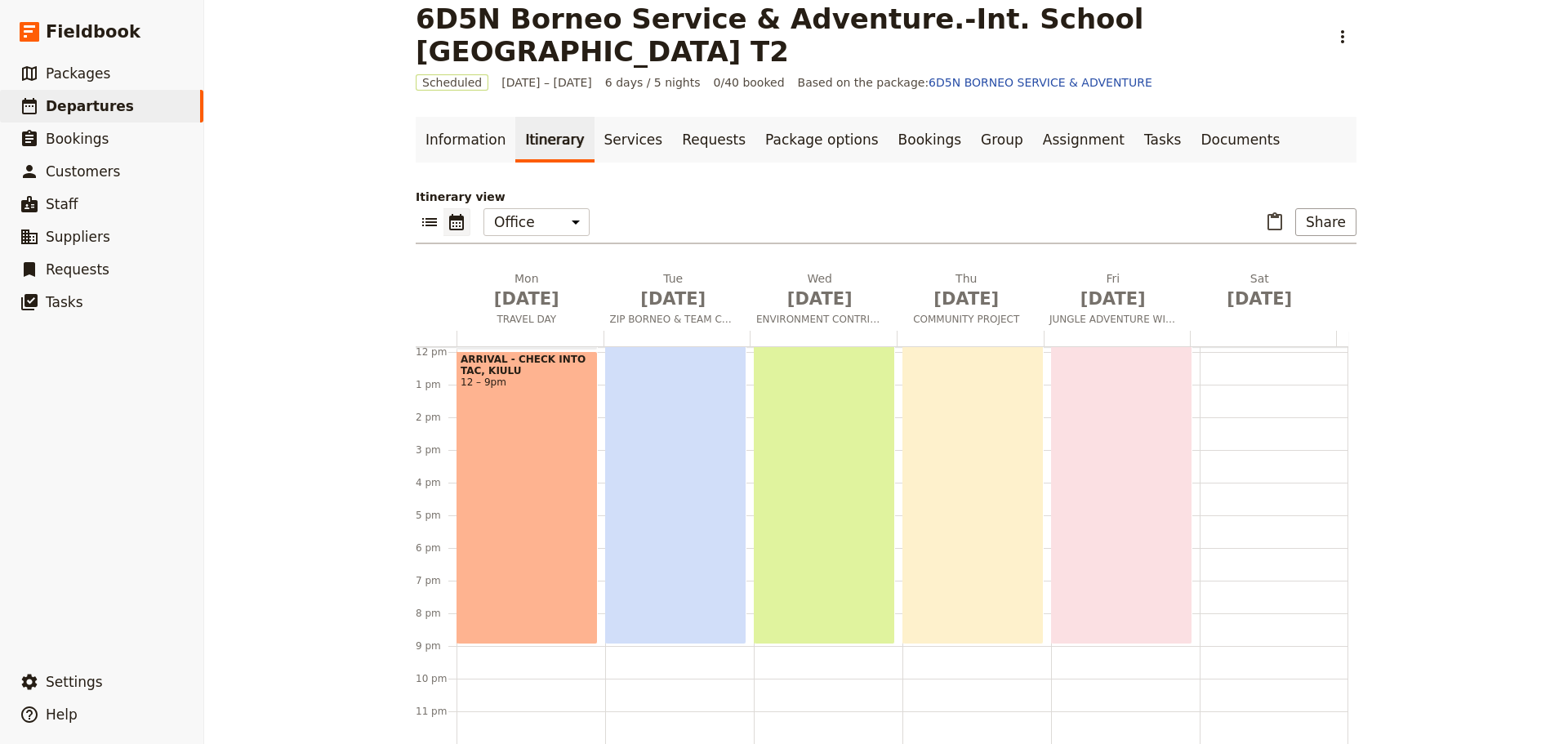
click at [676, 526] on div "CONQUERING HEIGHTS, BUILDING TEAMS 6am – 9pm" at bounding box center [676, 400] width 142 height 489
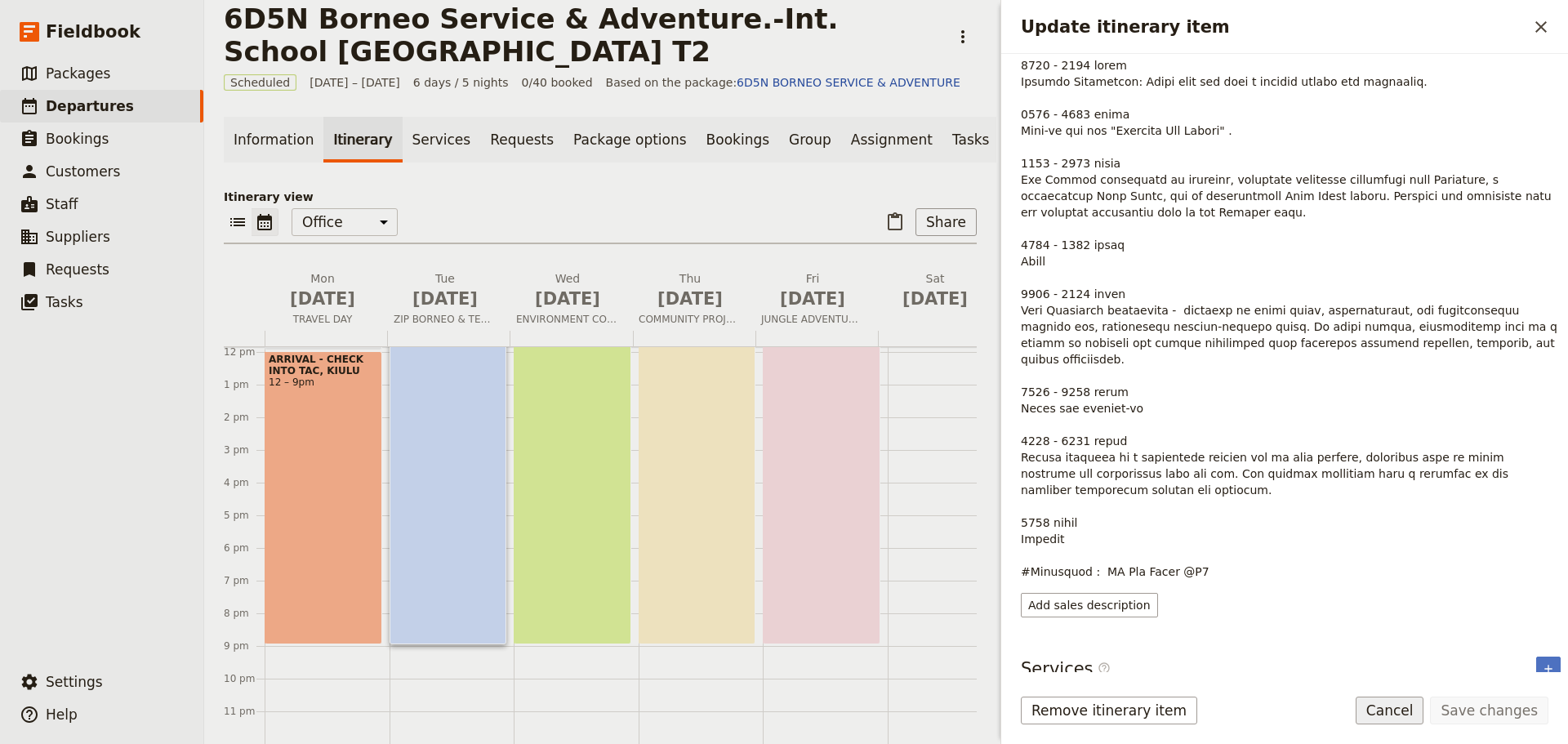
click at [1416, 717] on button "Cancel" at bounding box center [1390, 710] width 69 height 28
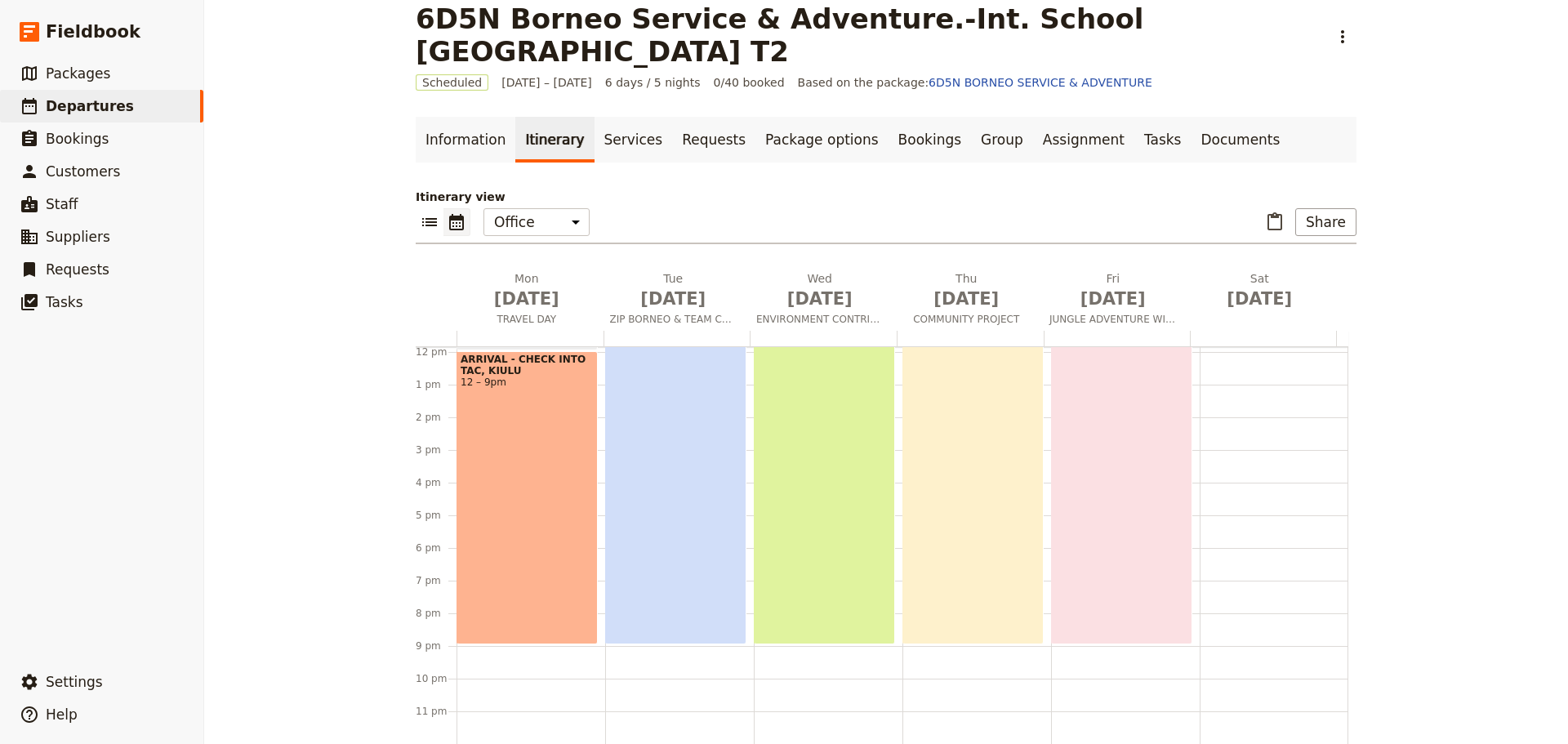
scroll to position [287, 0]
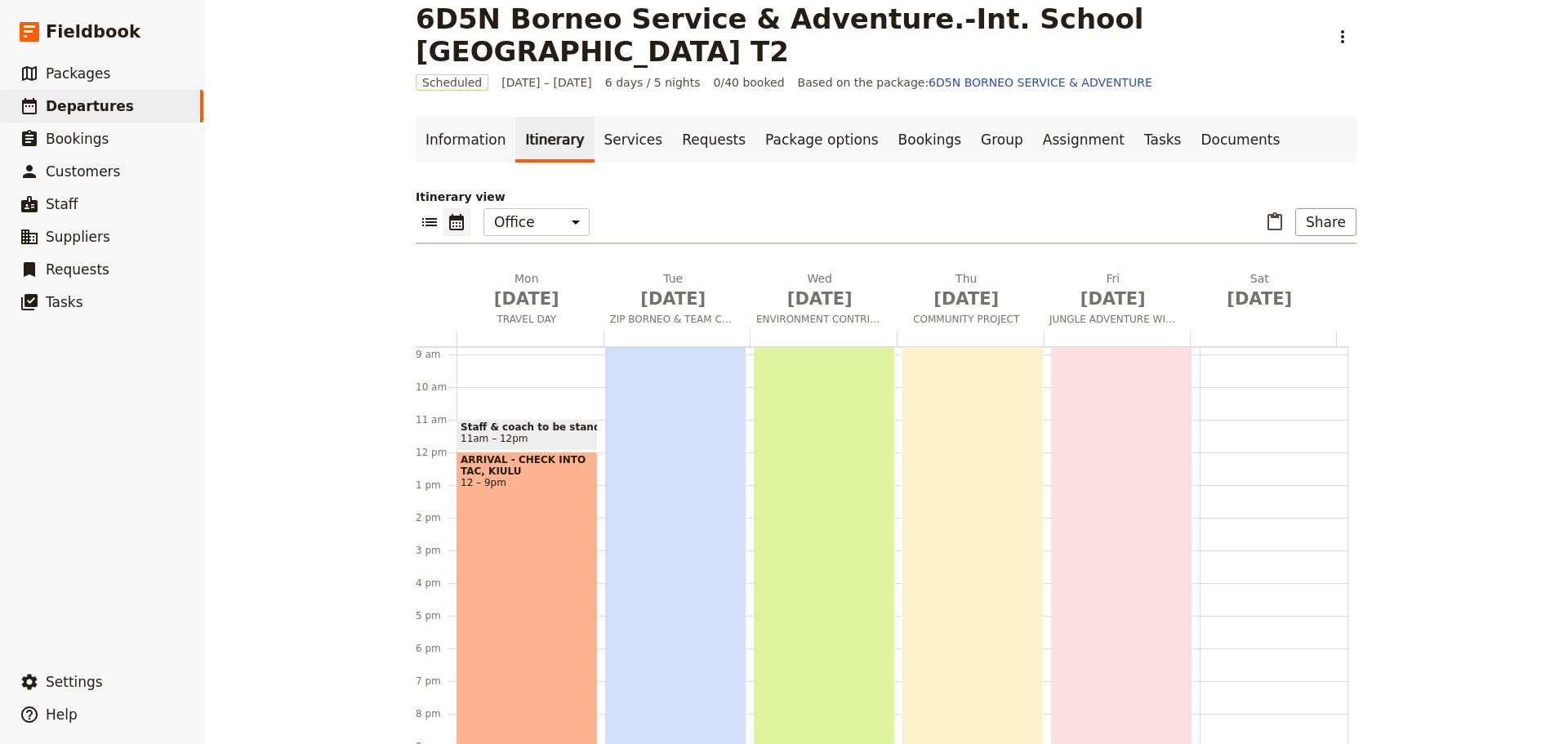
click at [831, 569] on div "PURPOSEFUL SERVICE, SHARED IMPACT 6am – 9pm" at bounding box center [825, 500] width 142 height 489
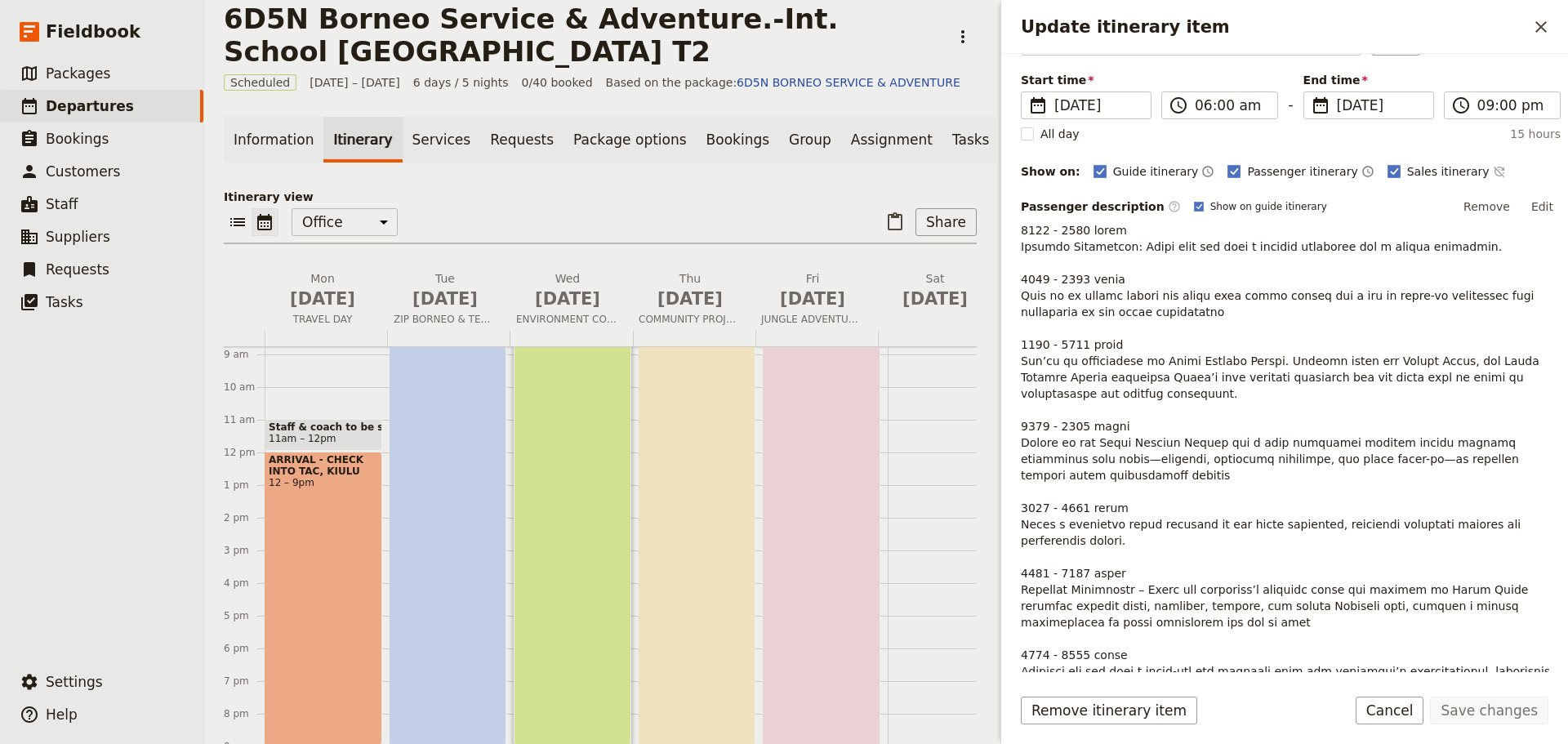
scroll to position [408, 0]
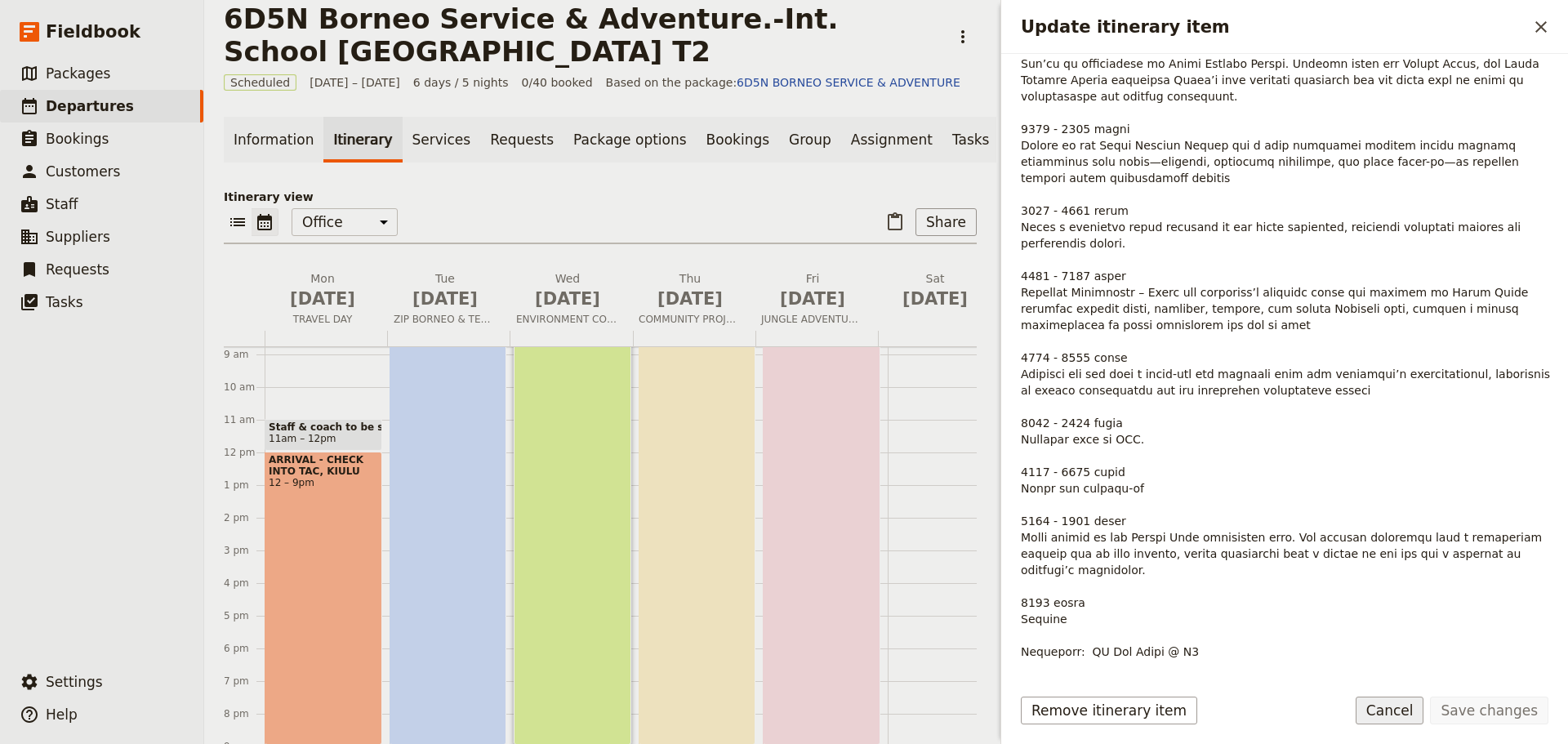
click at [1395, 717] on button "Cancel" at bounding box center [1390, 710] width 69 height 28
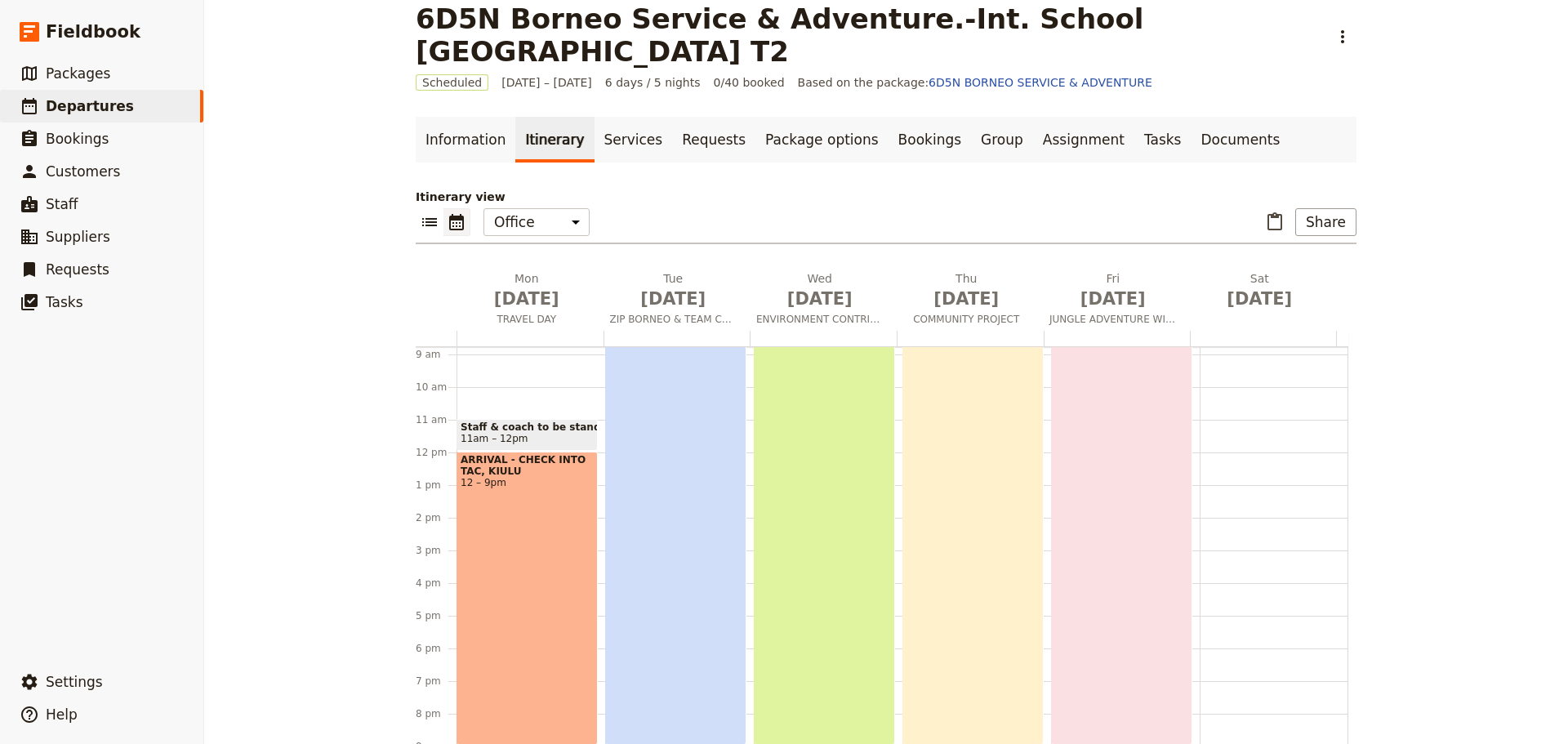
click at [973, 524] on div "SERVICE IN ACTION 6am – 9pm" at bounding box center [973, 500] width 142 height 489
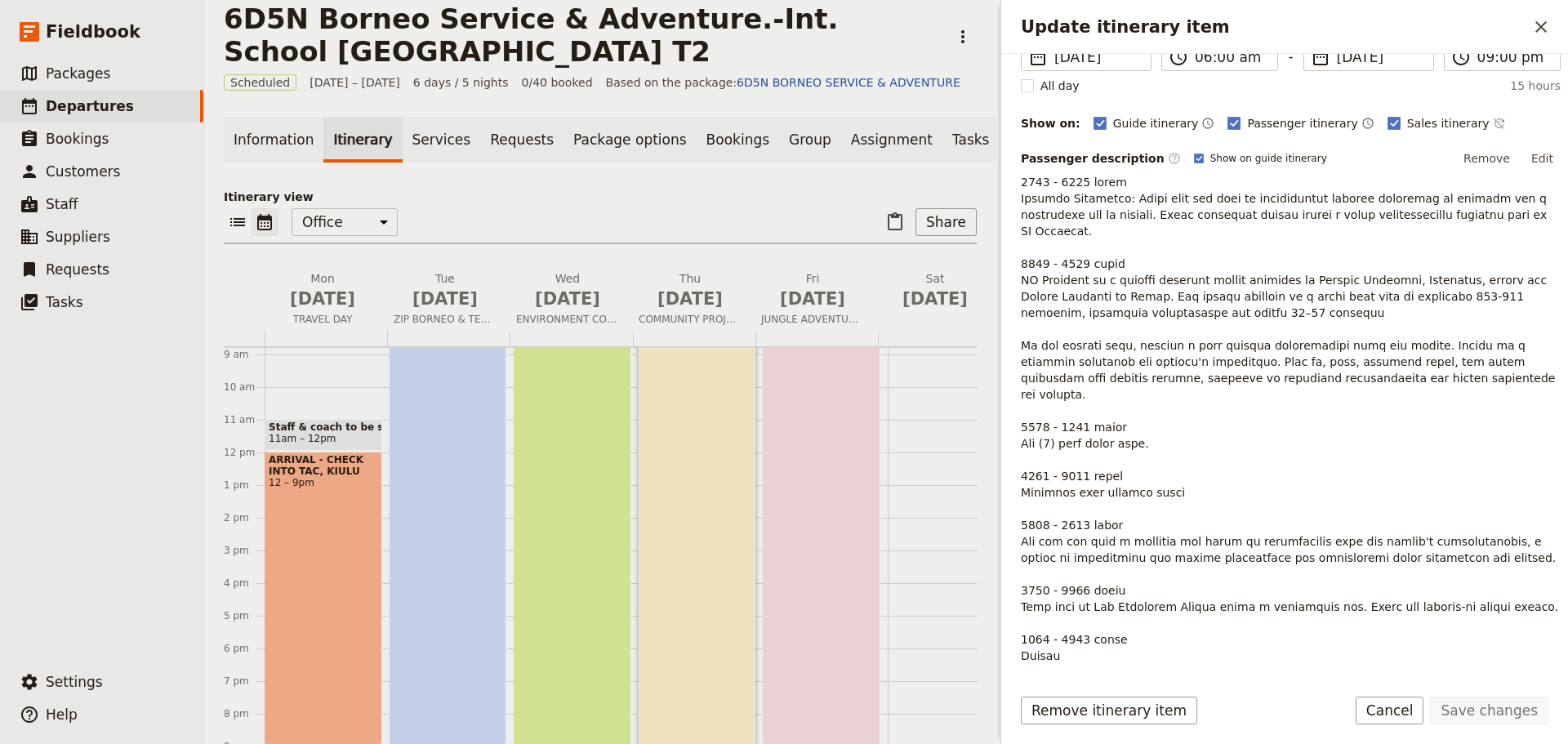
scroll to position [47, 0]
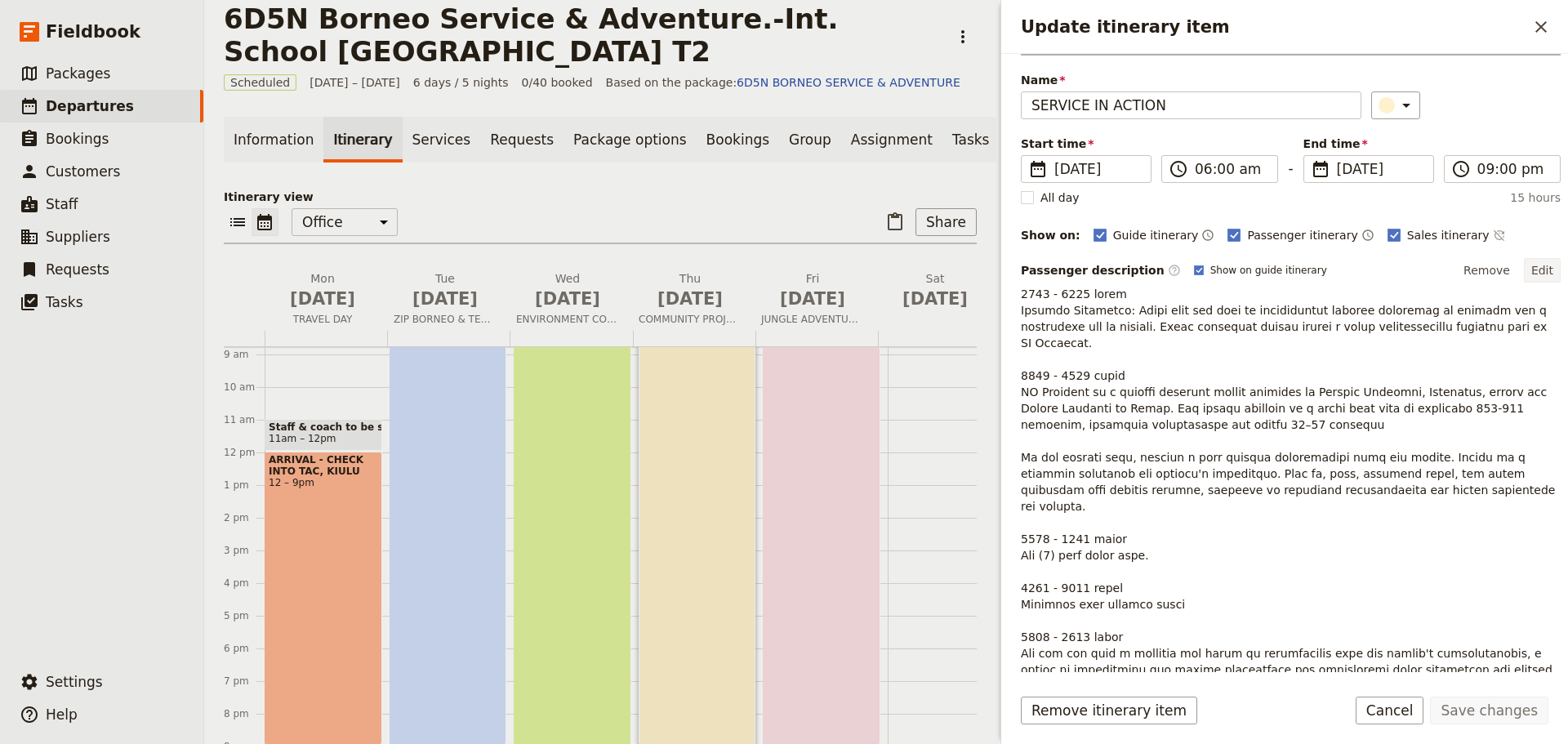
click at [1532, 270] on button "Edit" at bounding box center [1542, 270] width 37 height 25
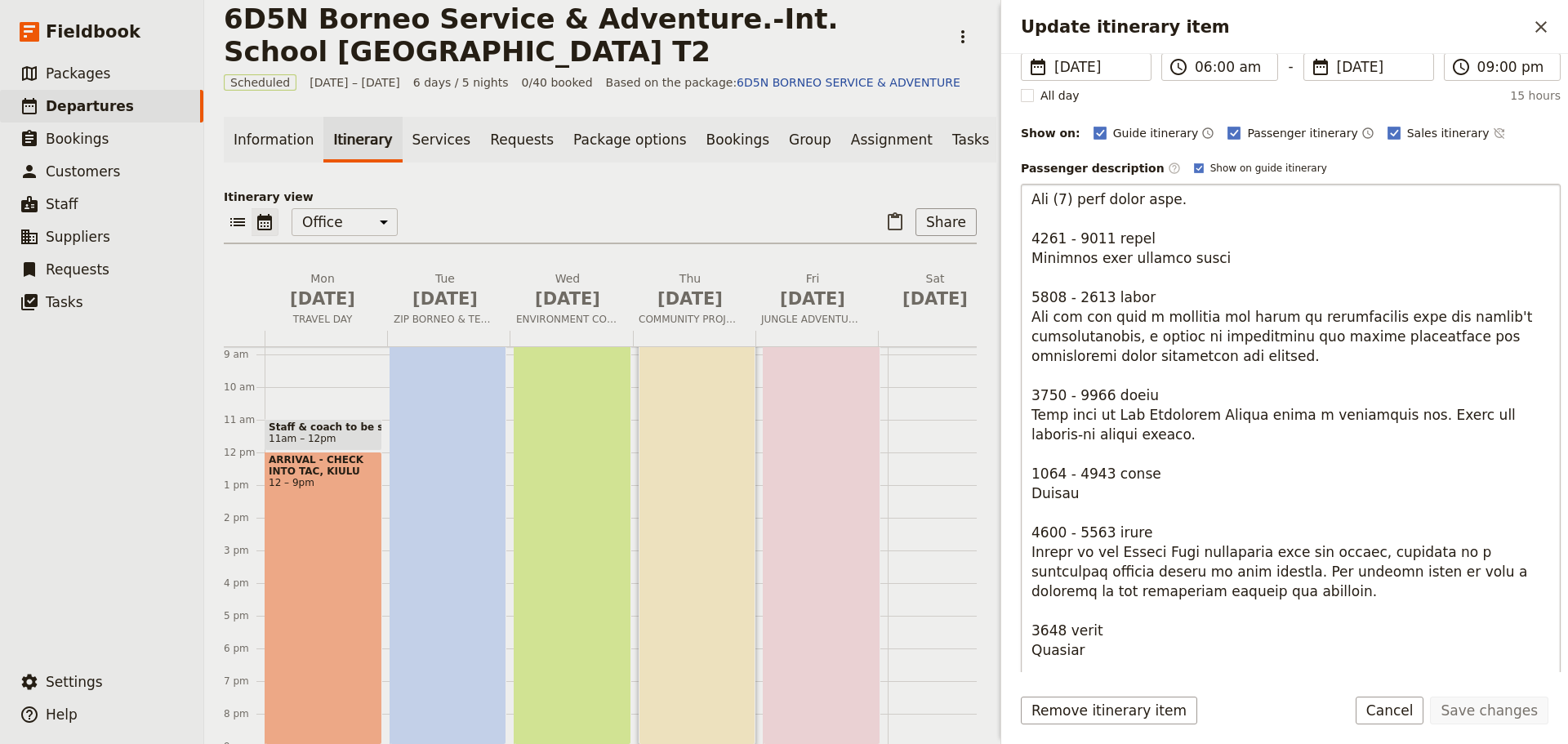
scroll to position [292, 0]
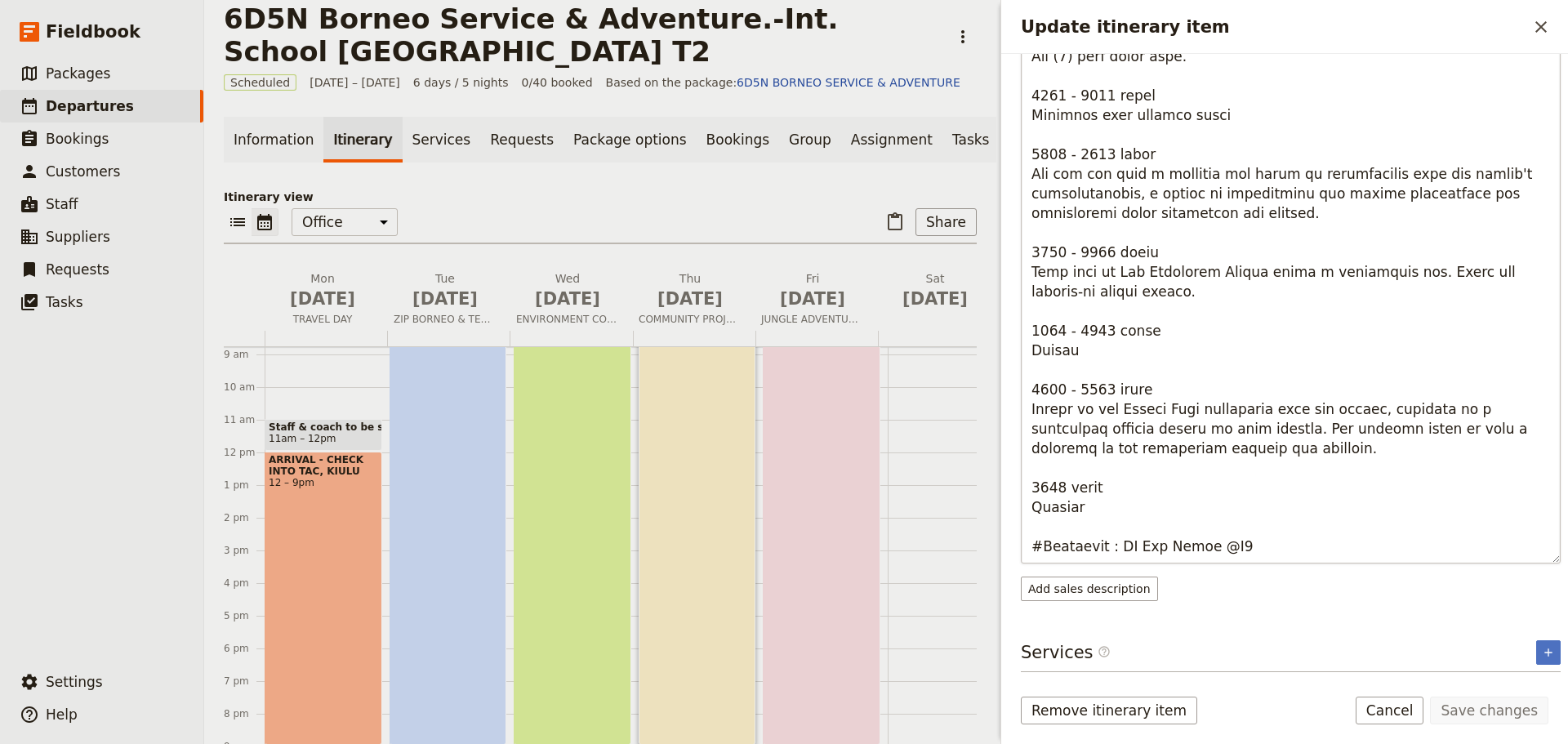
click at [1235, 543] on textarea "Update itinerary item" at bounding box center [1290, 302] width 540 height 522
type textarea "0600 - 0830 hours Morning Energizer: Start your day with an invigorating mornin…"
click at [1461, 715] on button "Save changes" at bounding box center [1489, 710] width 119 height 28
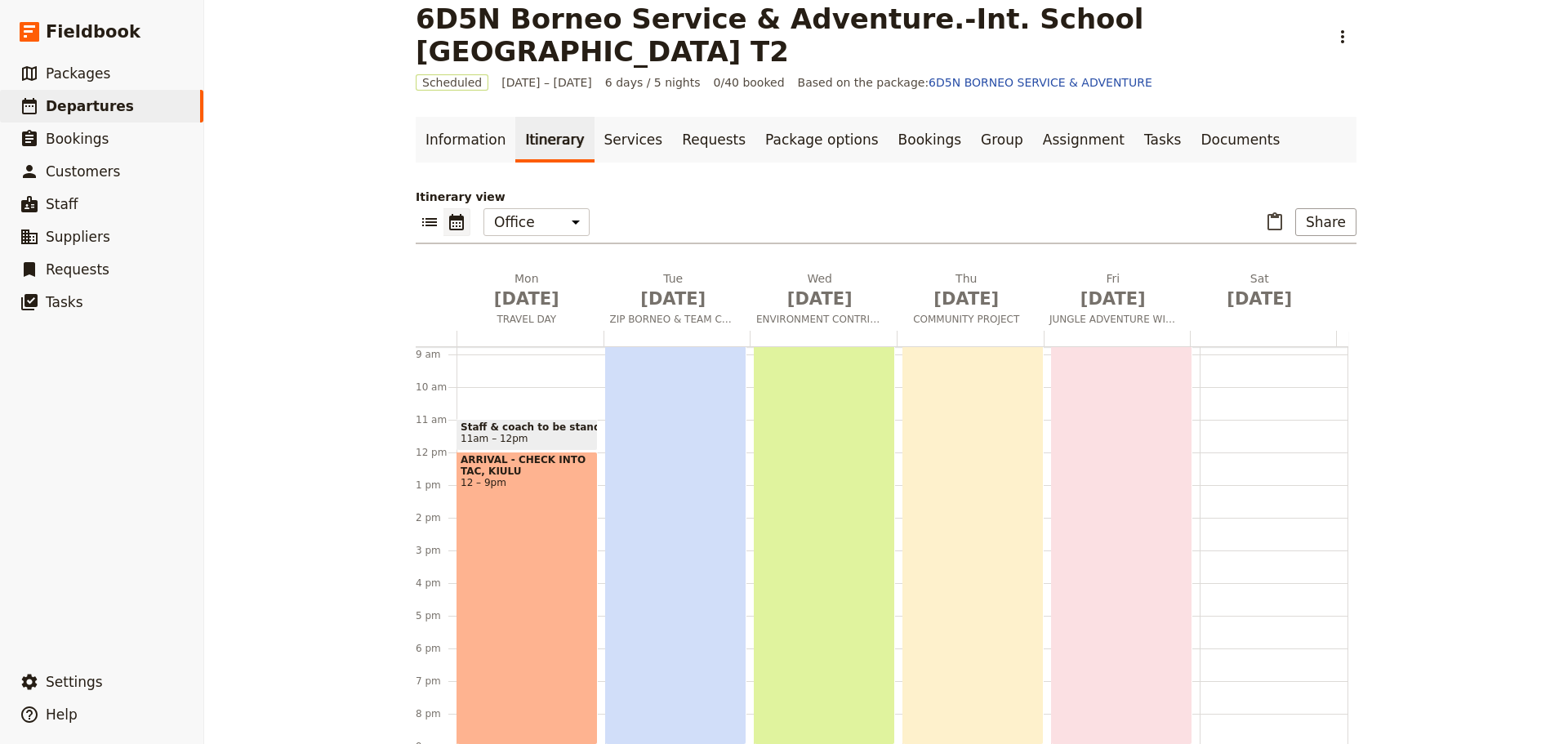
click at [539, 574] on div "ARRIVAL - CHECK INTO TAC, KIULU 12 – 9pm" at bounding box center [527, 598] width 142 height 293
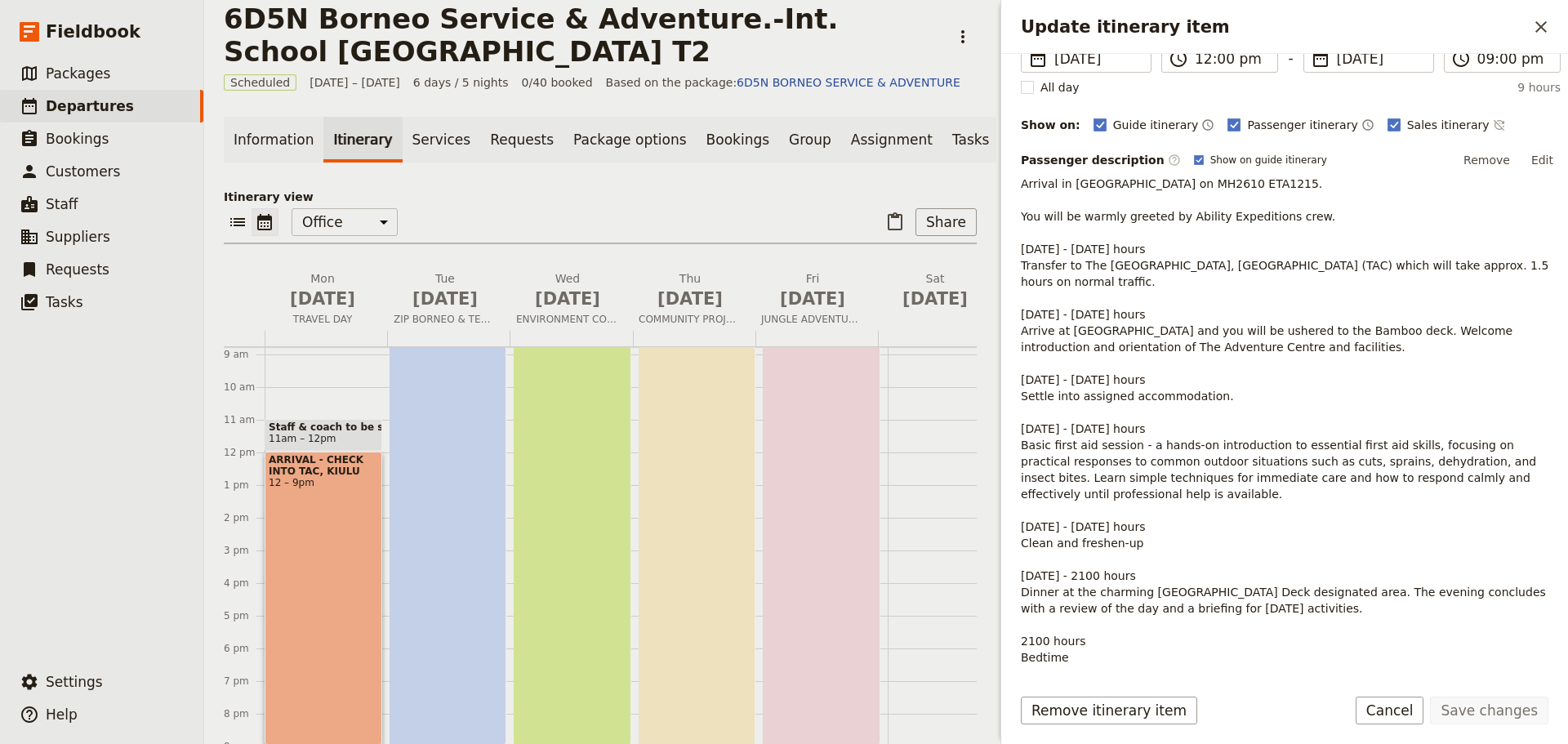
scroll to position [276, 0]
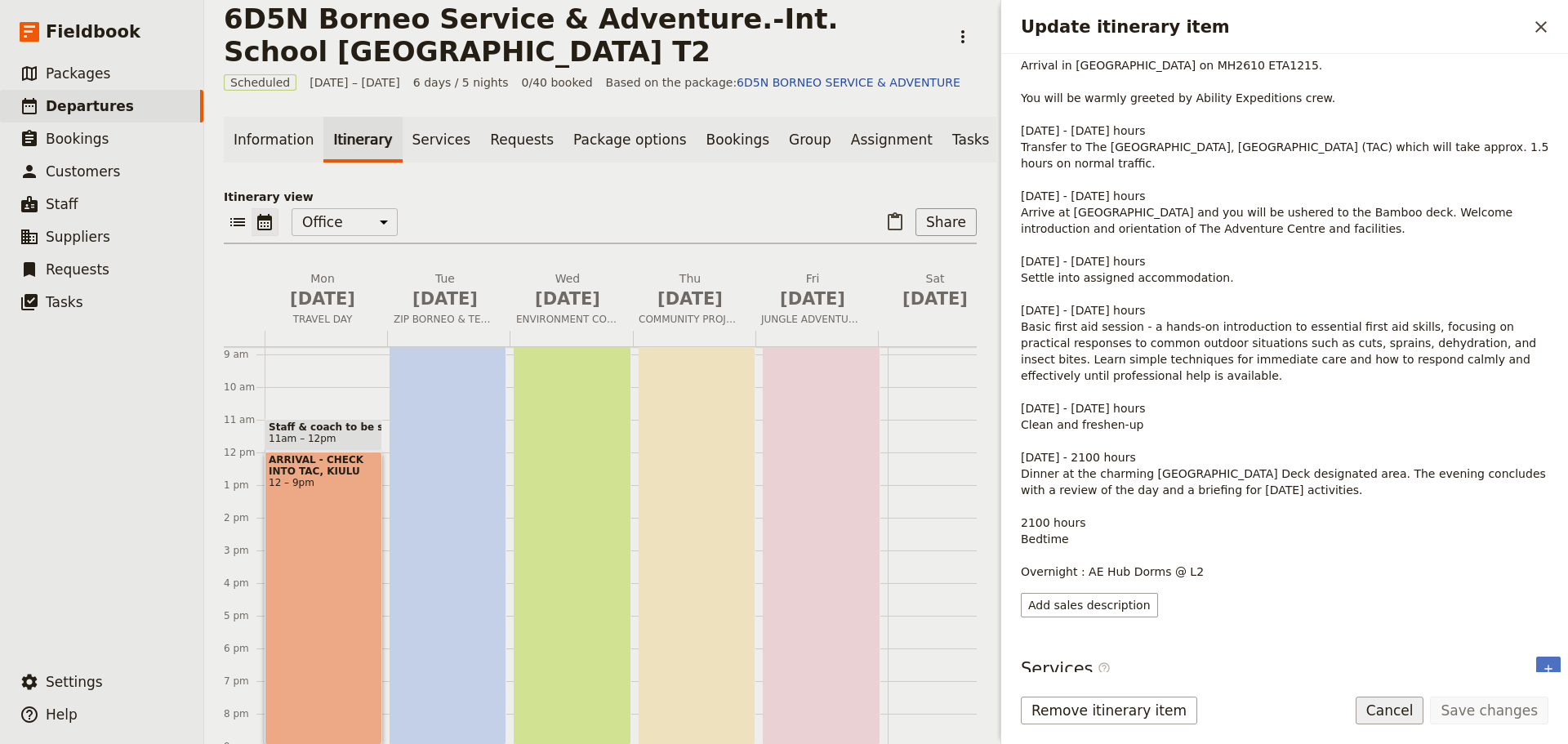
click at [1410, 702] on button "Cancel" at bounding box center [1390, 710] width 69 height 28
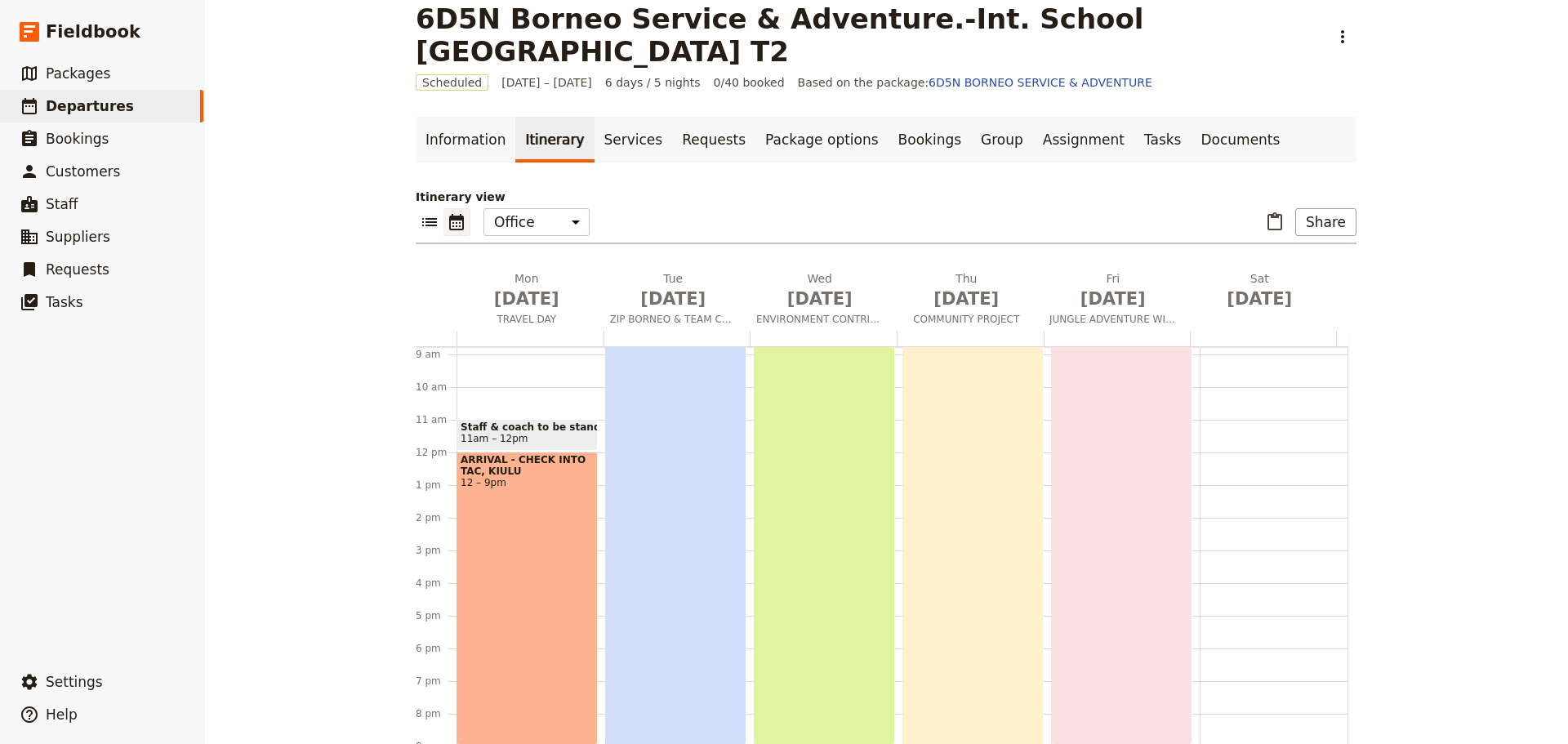
click at [663, 554] on div "CONQUERING HEIGHTS, BUILDING TEAMS 6am – 9pm" at bounding box center [676, 500] width 142 height 489
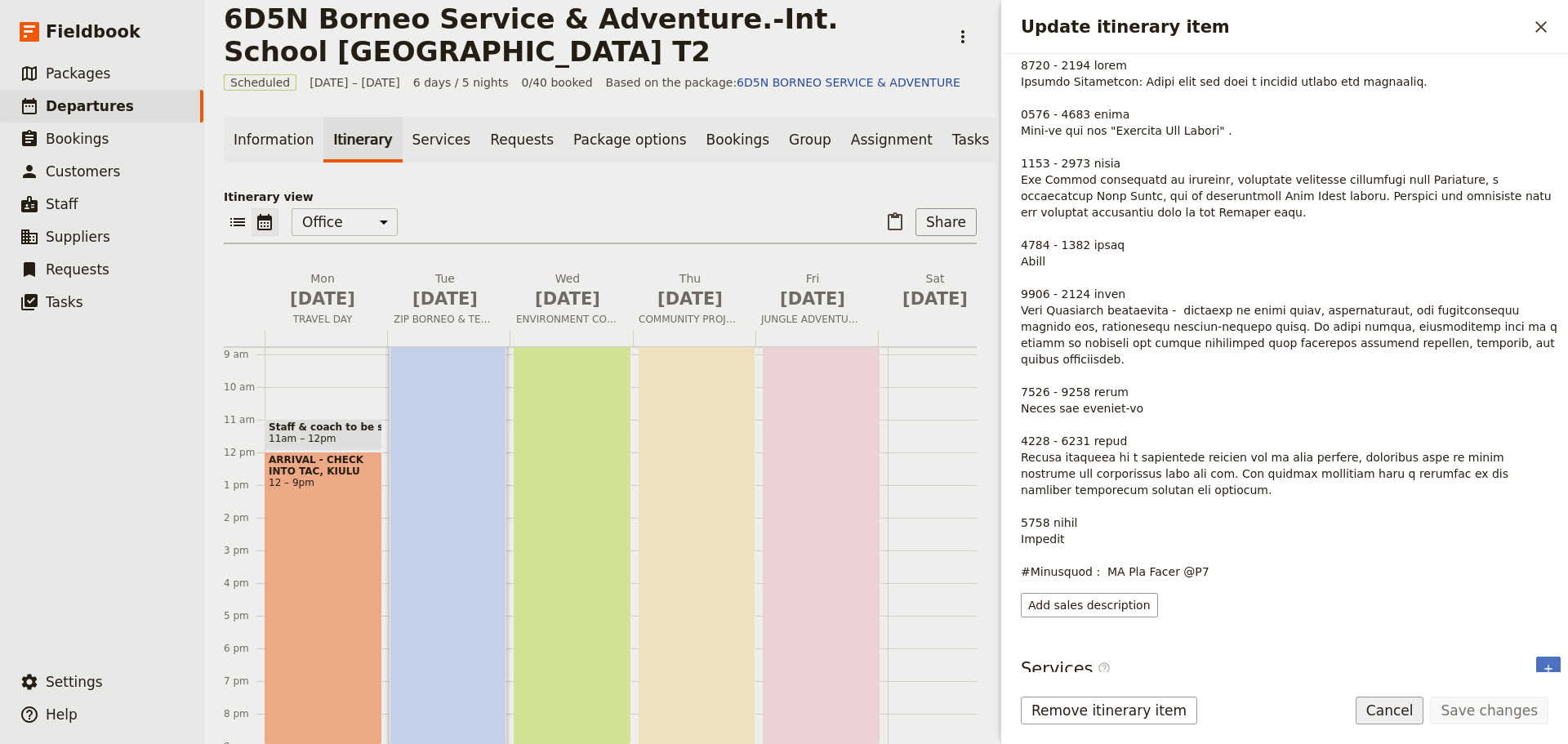
click at [1423, 720] on button "Cancel" at bounding box center [1390, 710] width 69 height 28
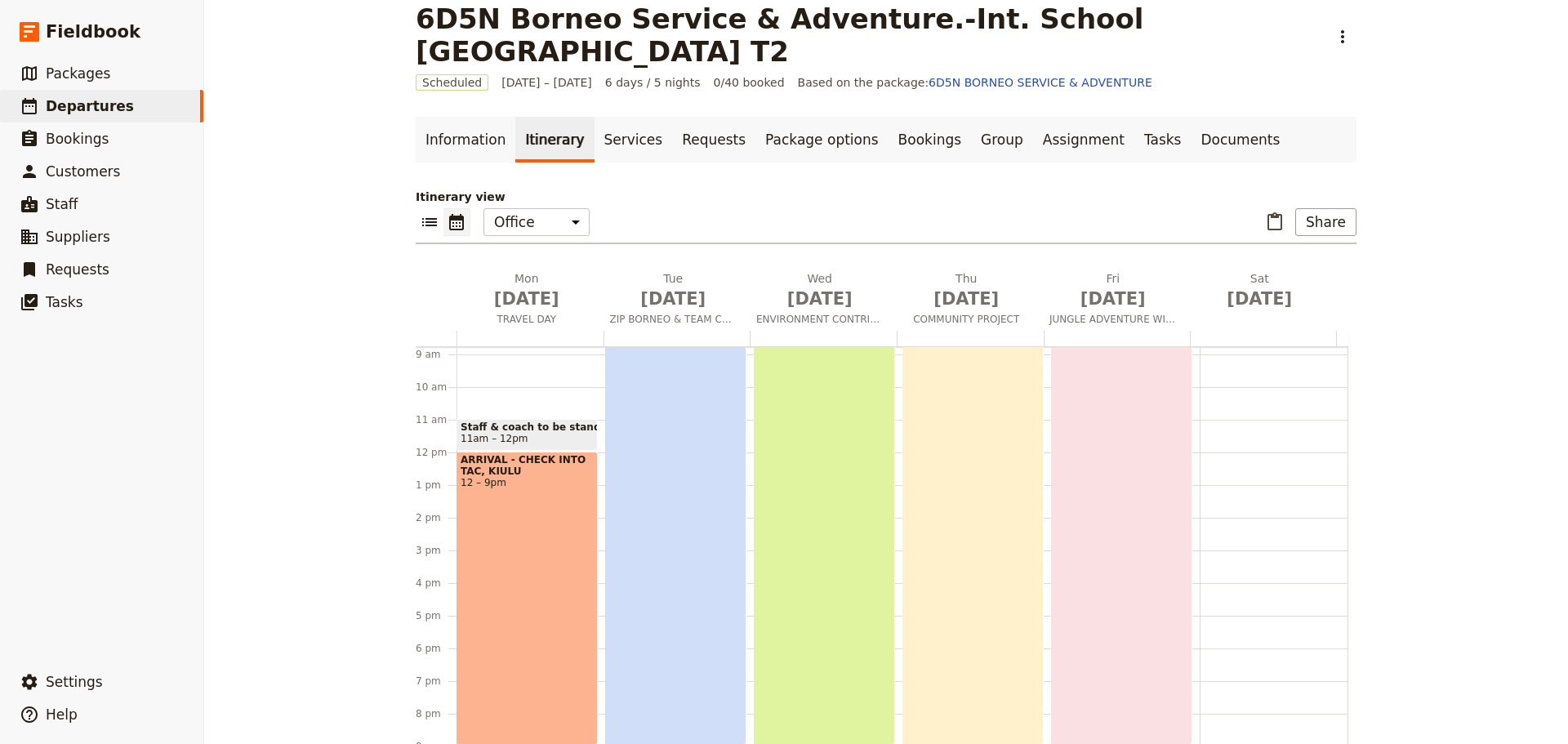
click at [833, 589] on div "PURPOSEFUL SERVICE, SHARED IMPACT 6am – 9pm" at bounding box center [825, 500] width 142 height 489
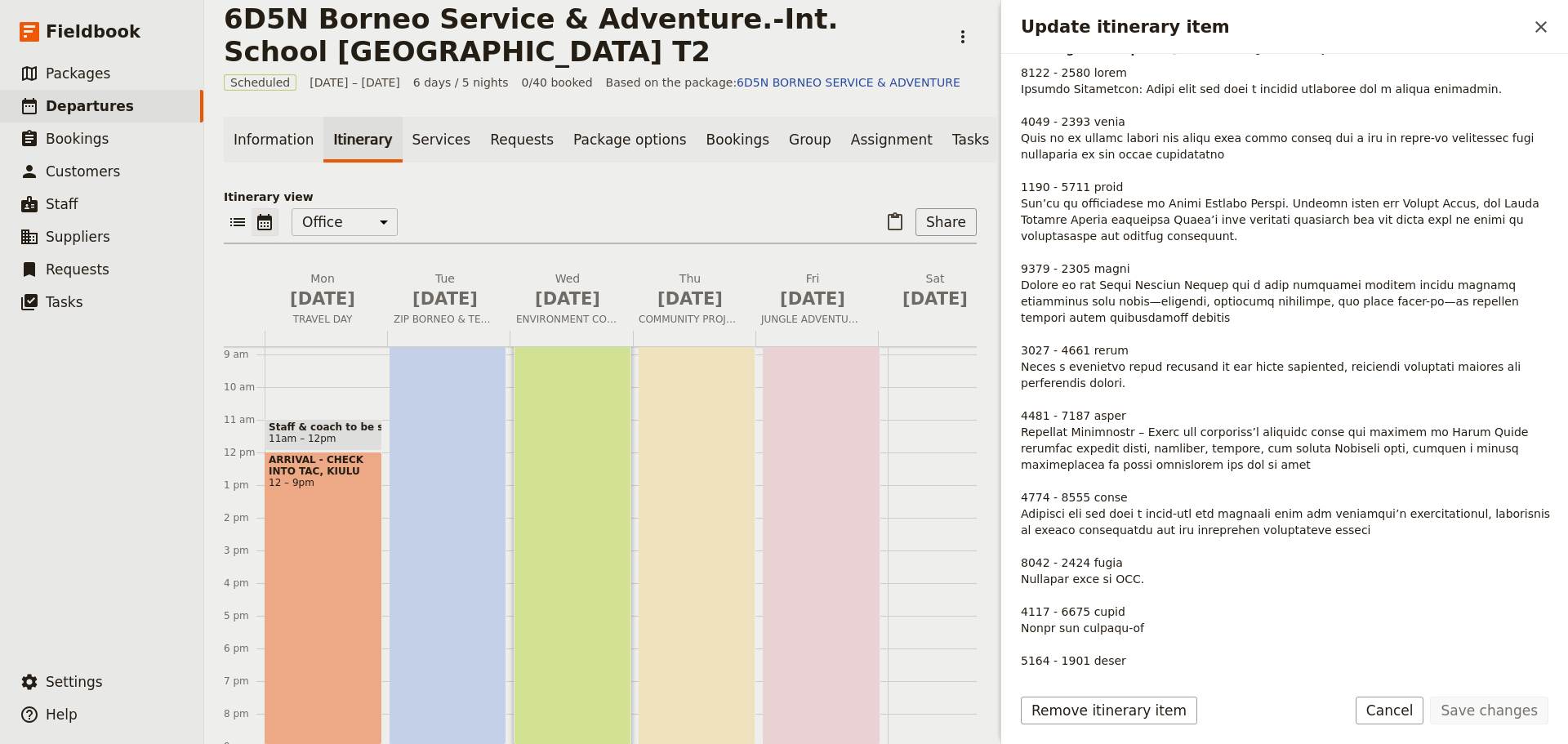
scroll to position [472, 0]
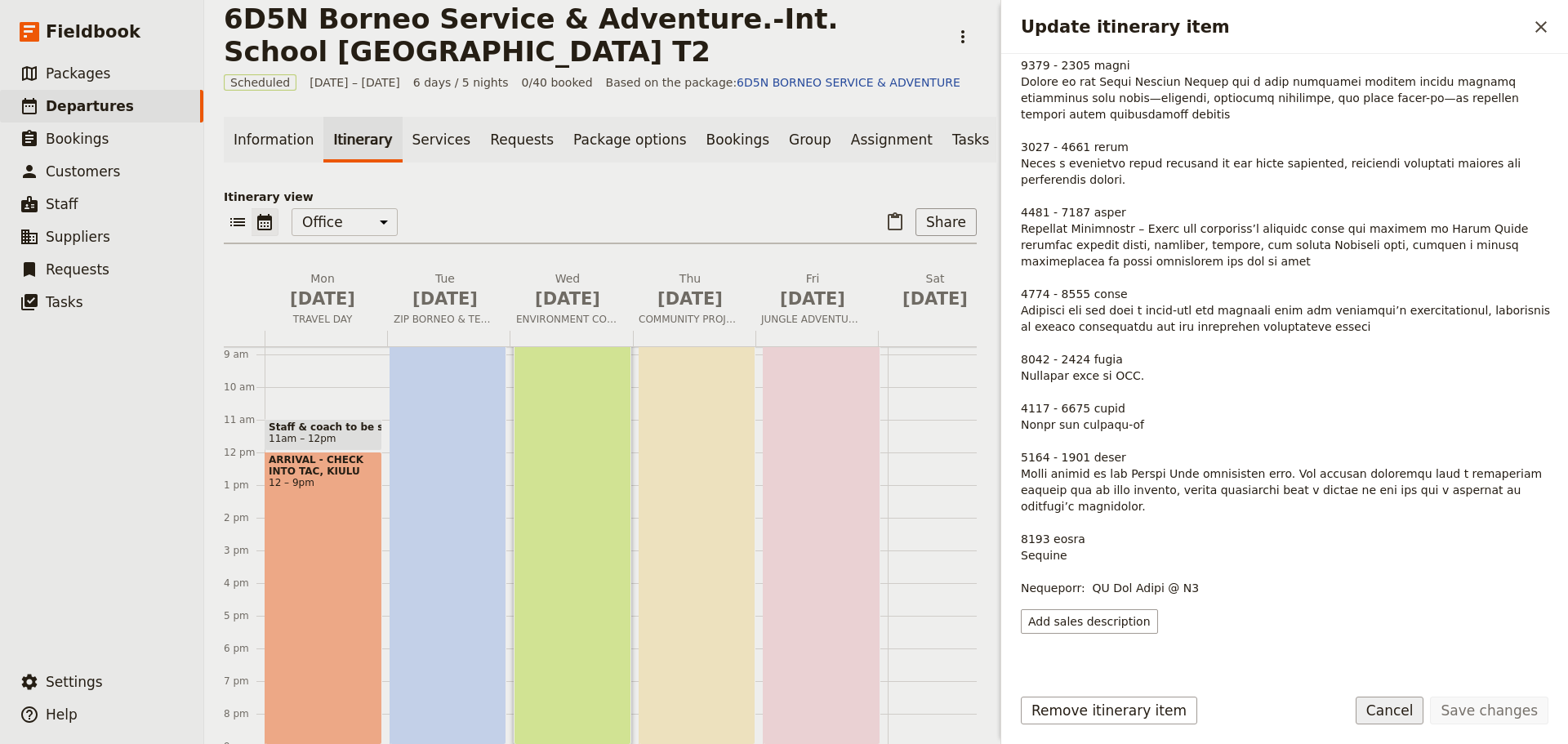
click at [1416, 713] on button "Cancel" at bounding box center [1390, 710] width 69 height 28
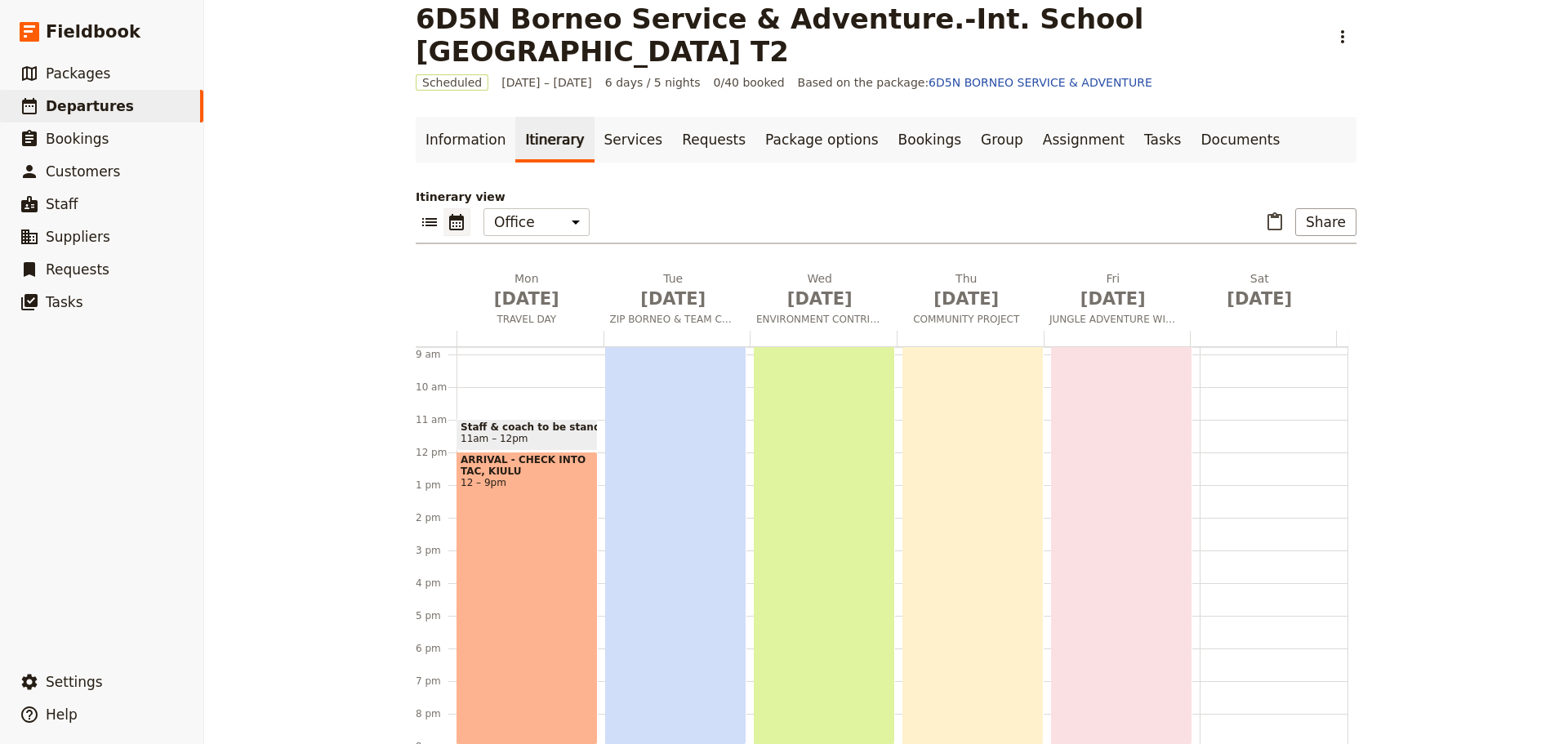
click at [987, 570] on div "SERVICE IN ACTION 6am – 9pm" at bounding box center [973, 500] width 142 height 489
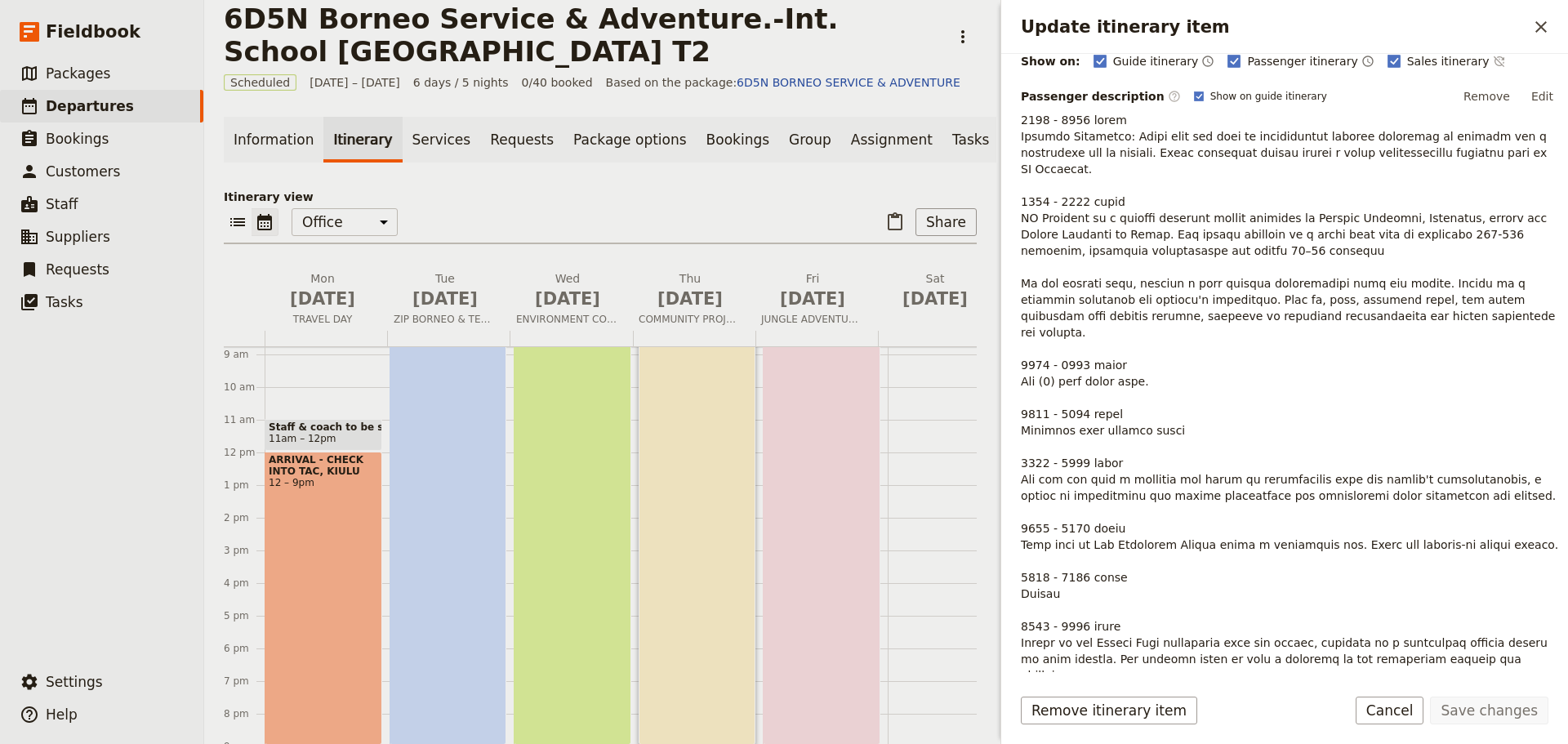
scroll to position [374, 0]
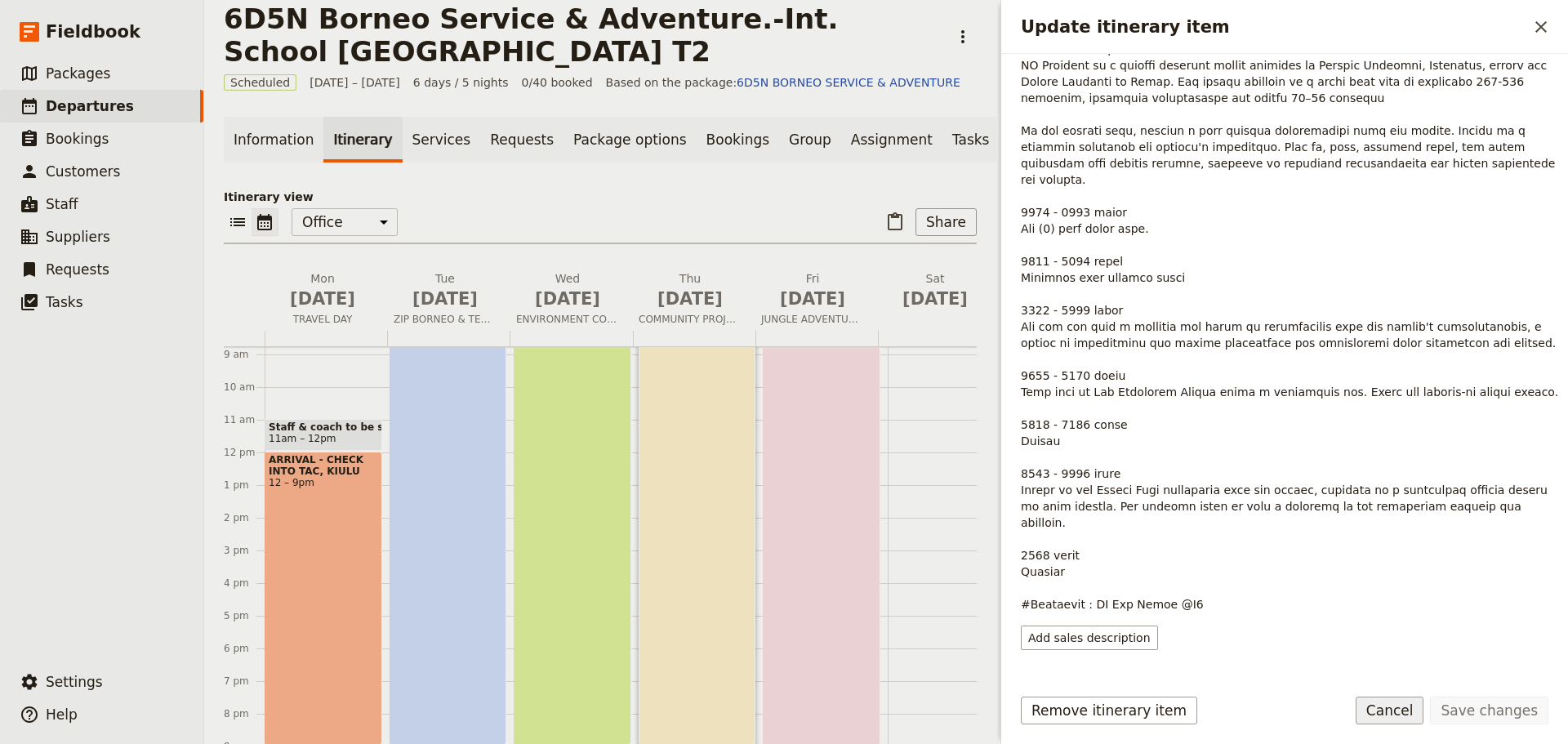
click at [1411, 715] on button "Cancel" at bounding box center [1390, 710] width 69 height 28
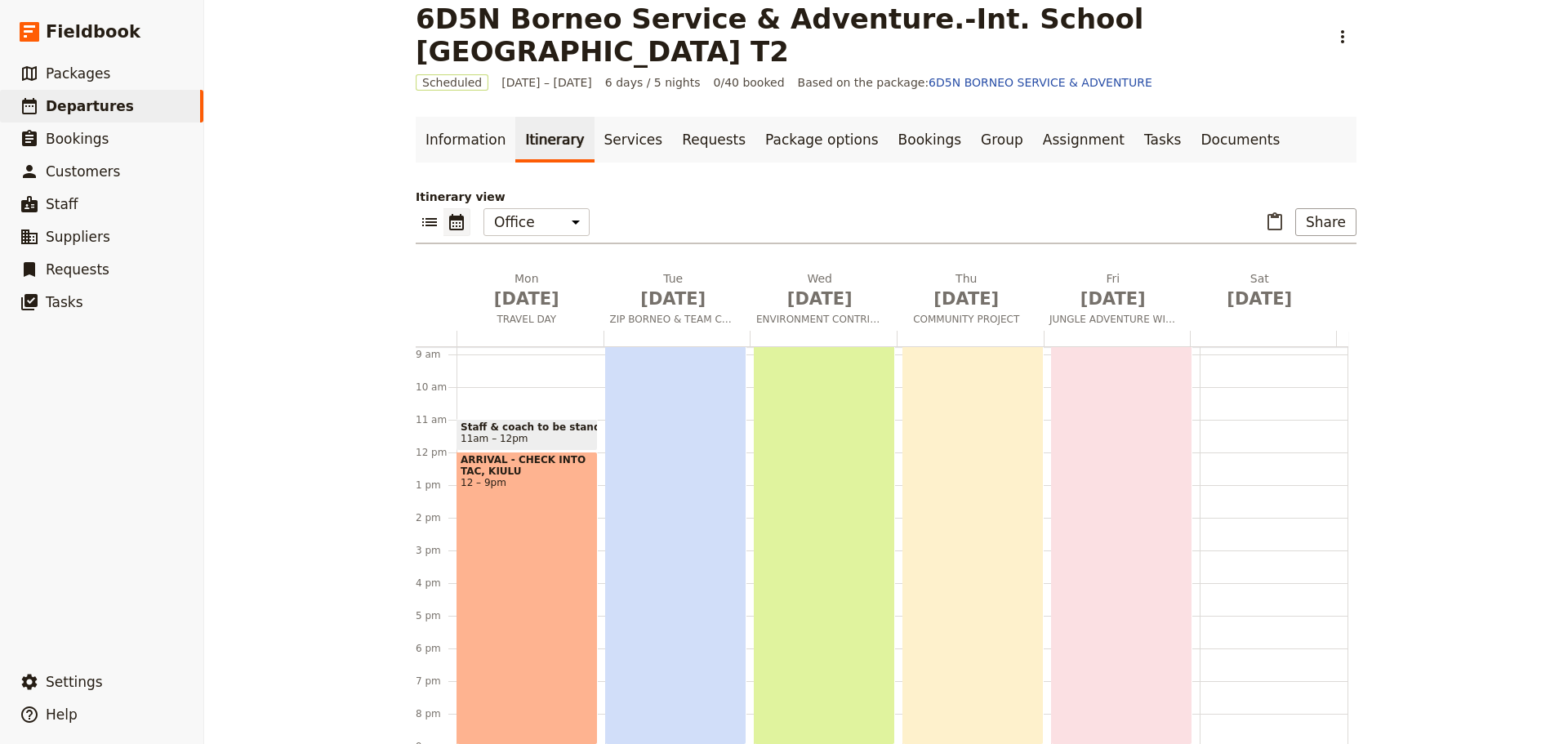
click at [1095, 550] on div "FROM TRAILS TO RAPIDS 6am – 9pm" at bounding box center [1122, 500] width 142 height 489
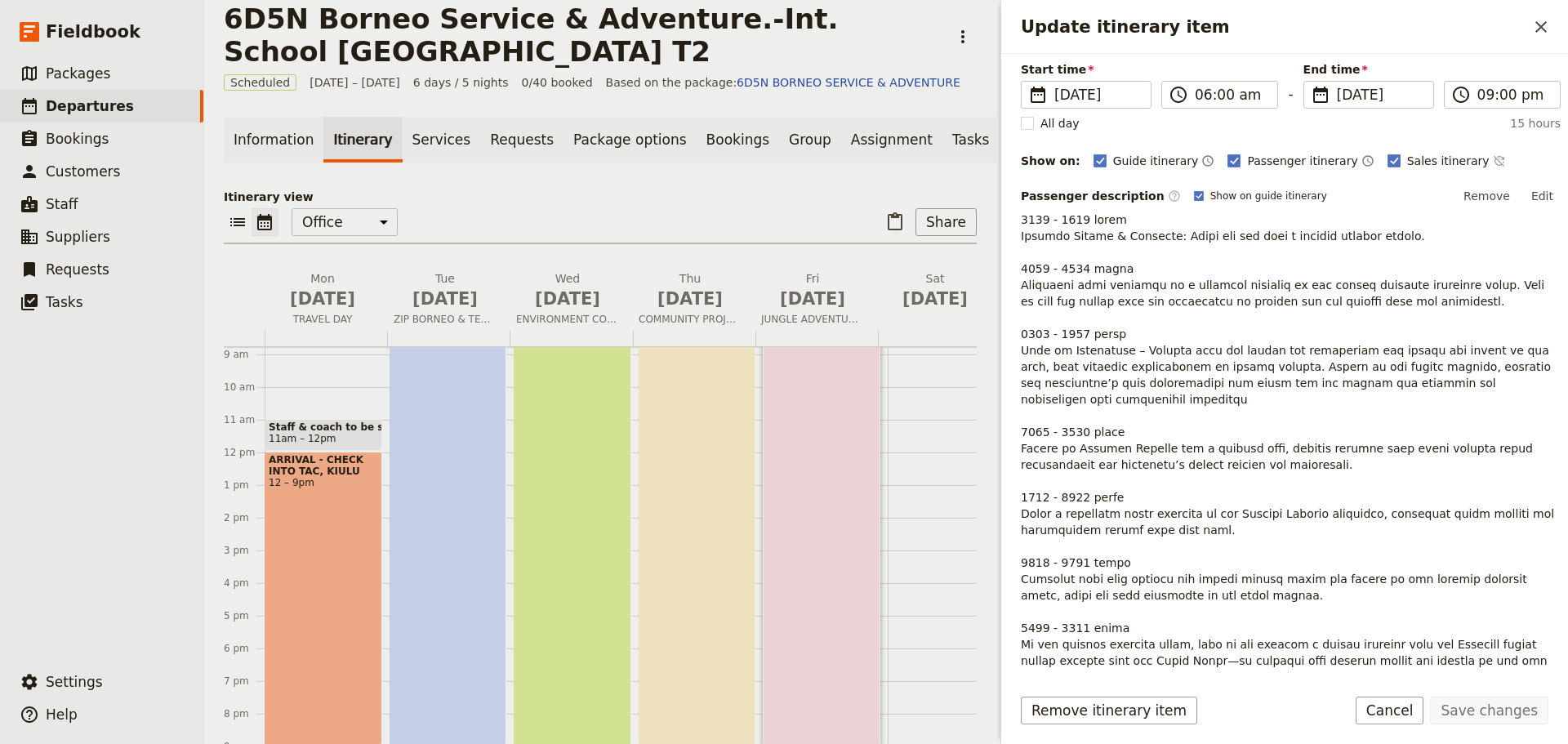
scroll to position [423, 0]
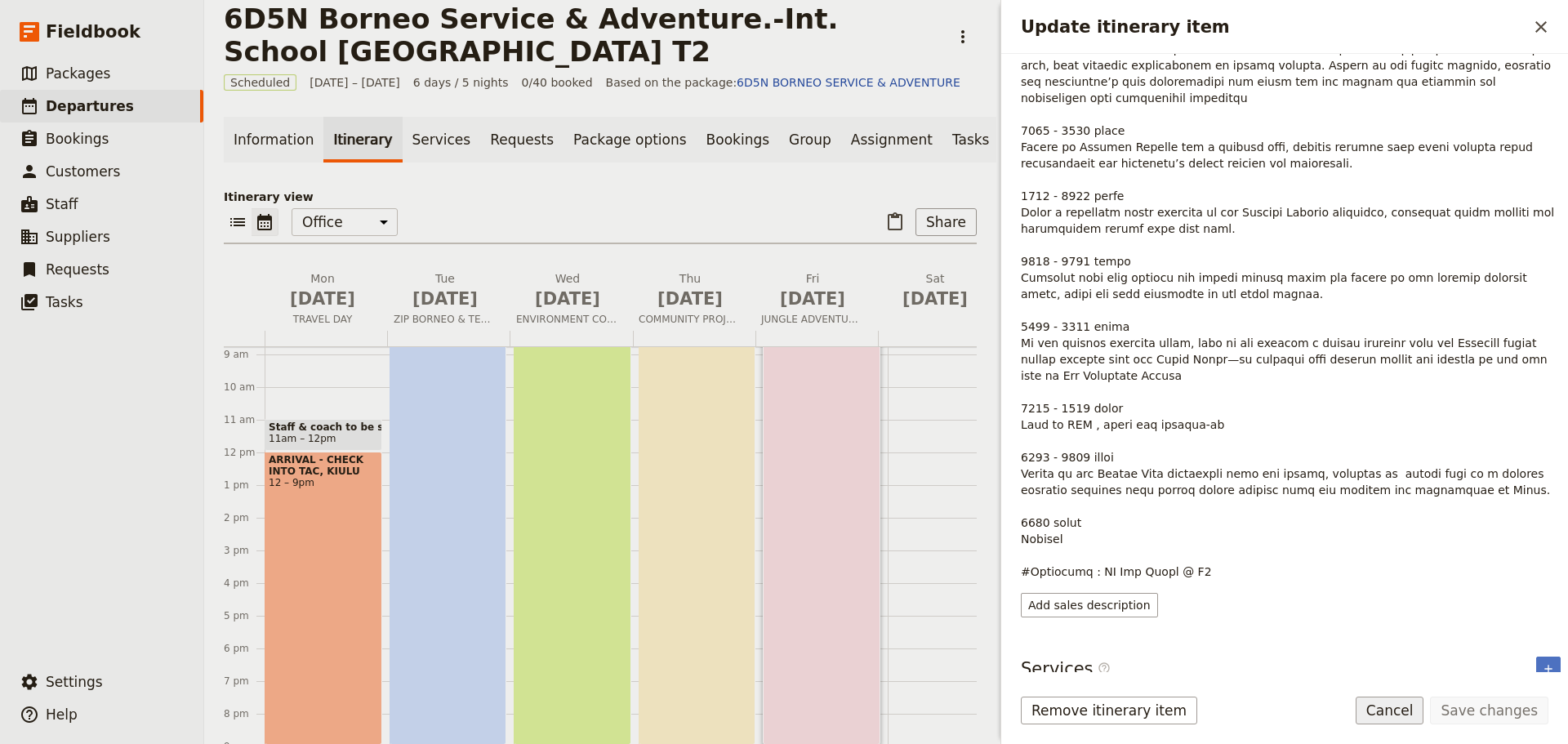
click at [1403, 711] on button "Cancel" at bounding box center [1390, 710] width 69 height 28
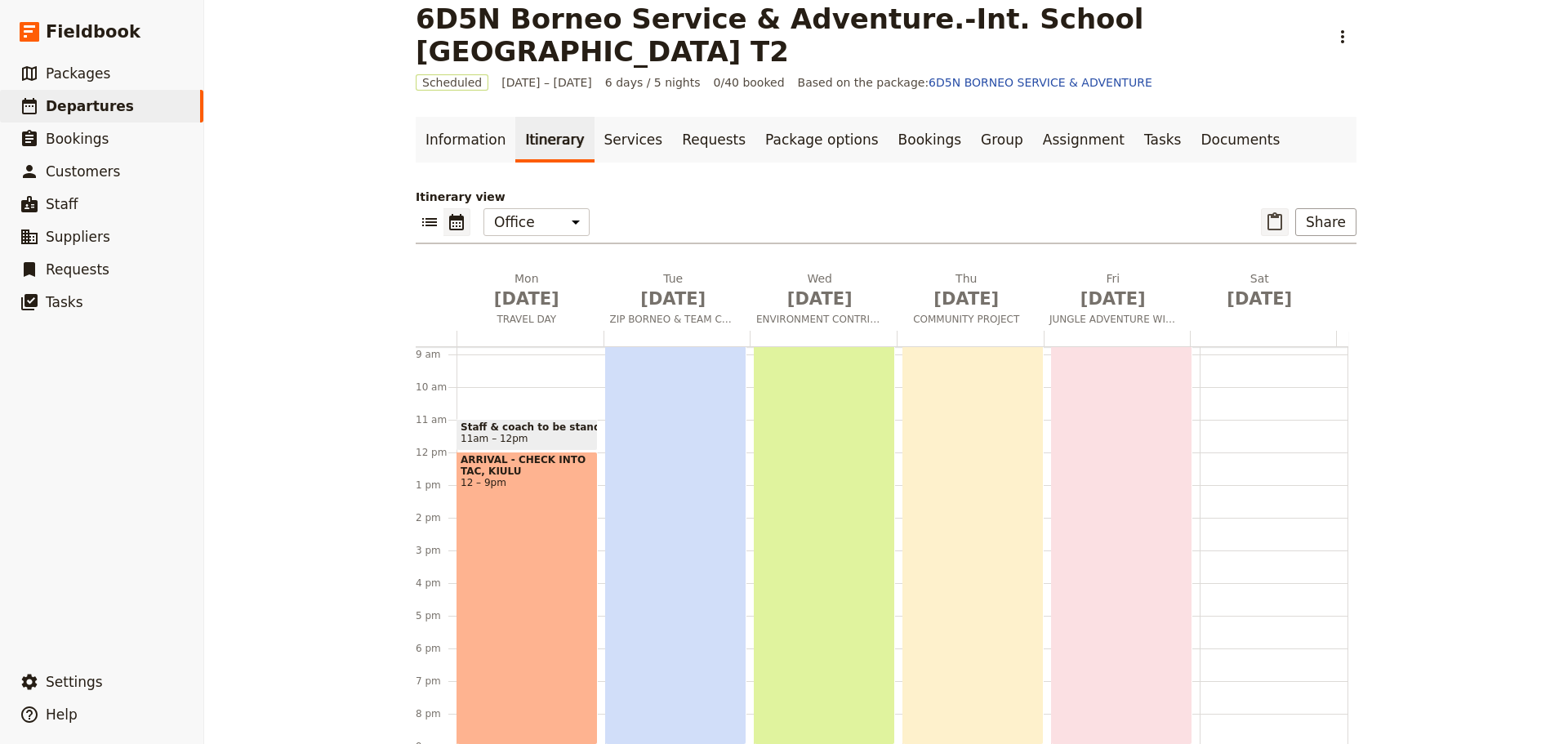
click at [1281, 223] on icon "Paste itinerary item" at bounding box center [1274, 222] width 19 height 19
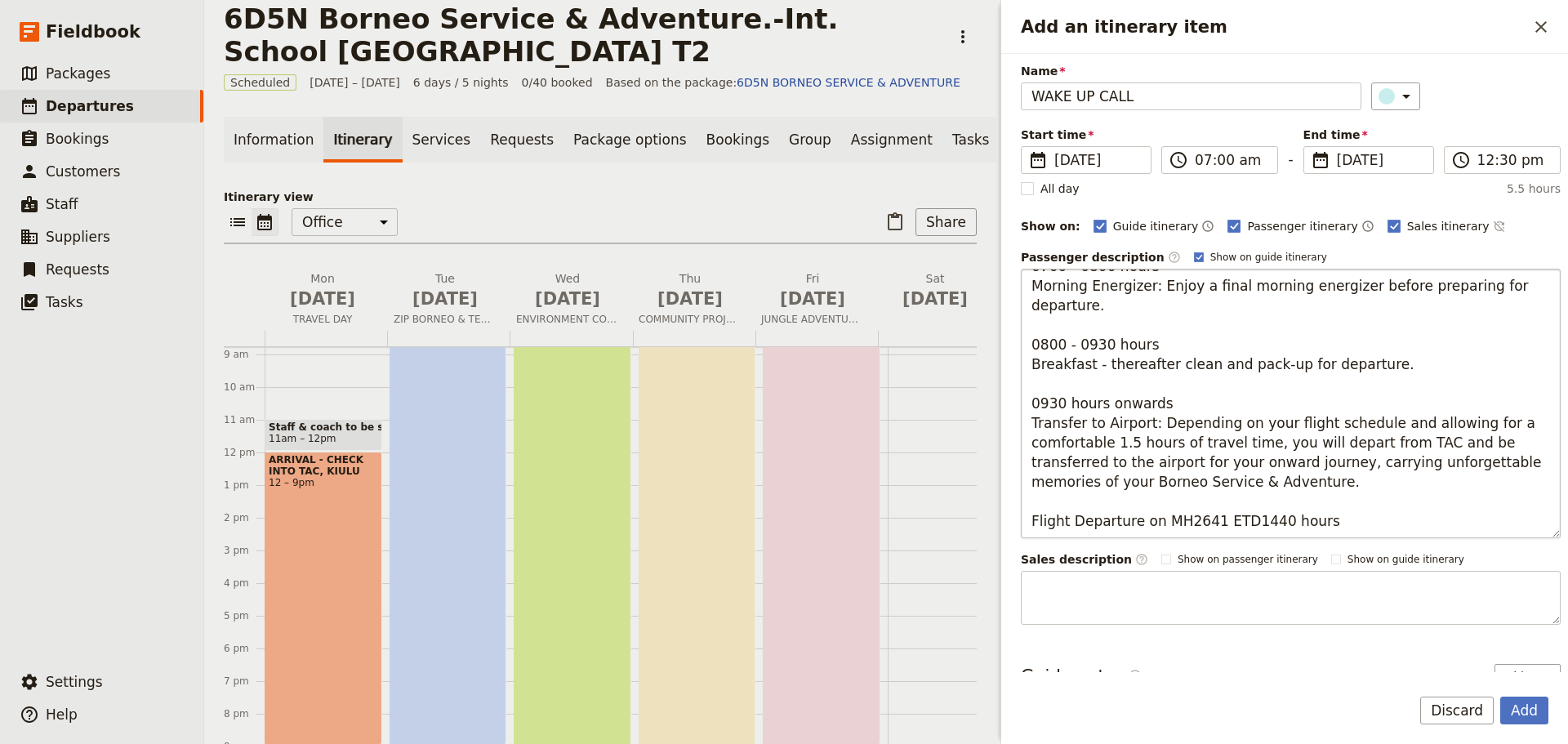
scroll to position [82, 0]
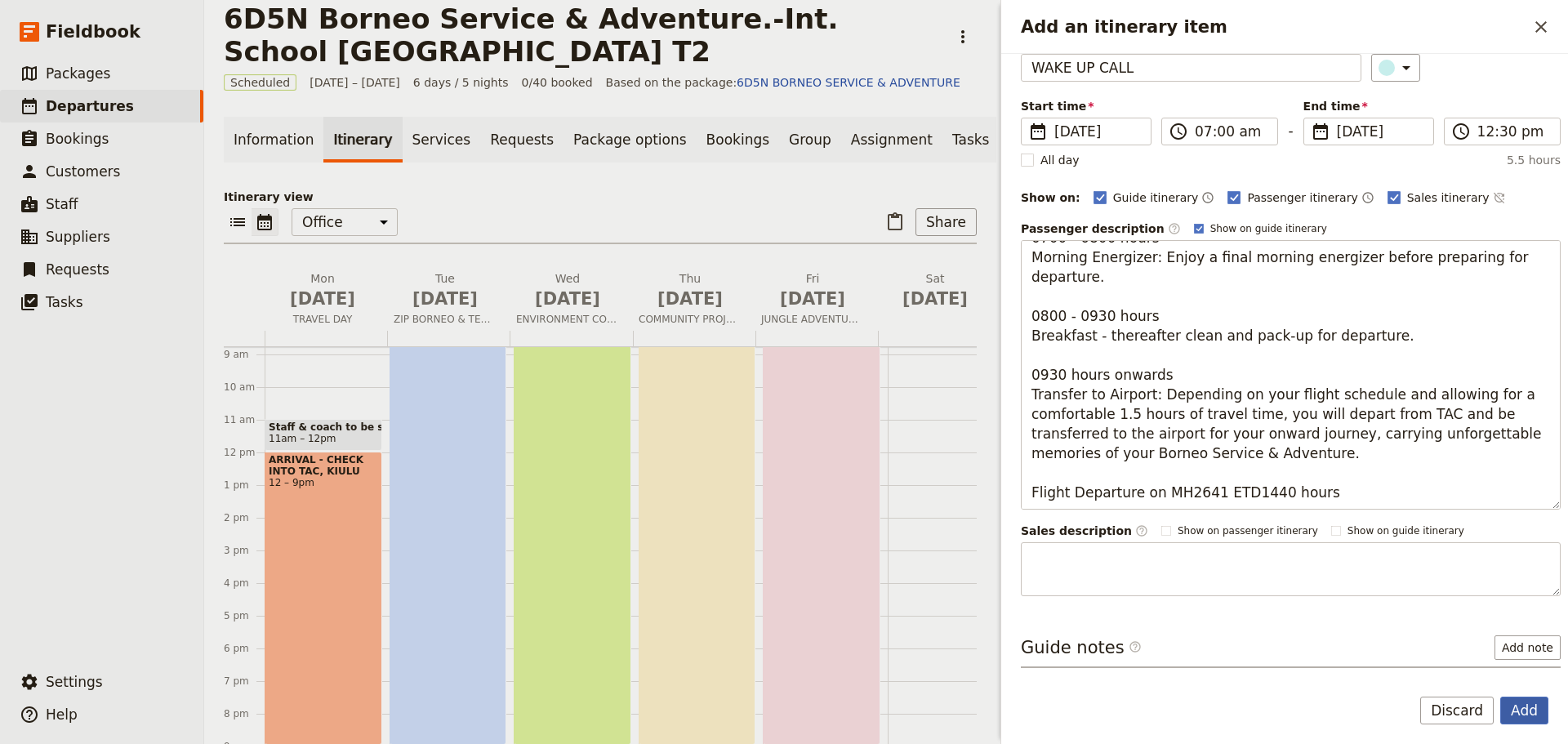
click at [1524, 710] on button "Add" at bounding box center [1524, 710] width 48 height 28
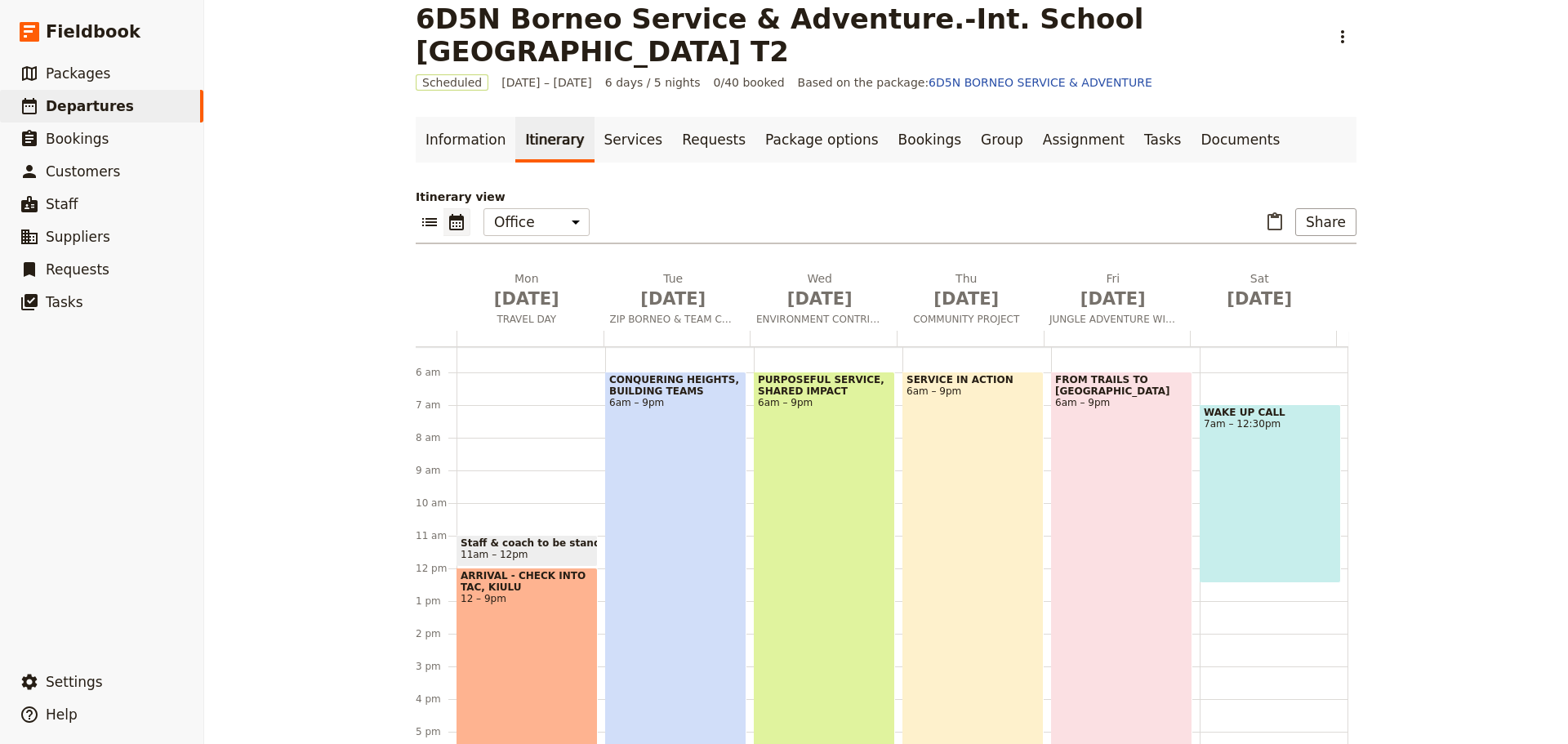
scroll to position [41, 0]
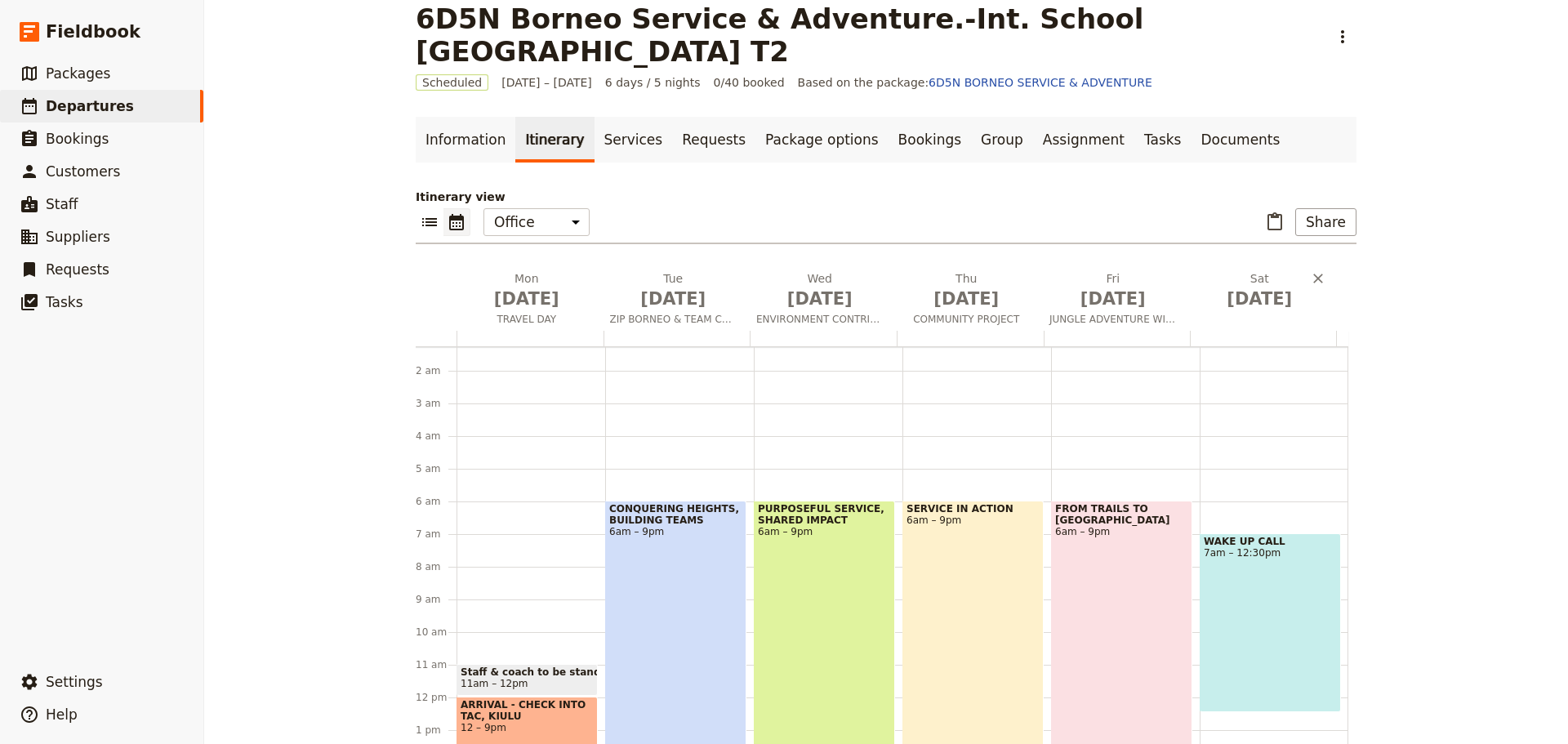
click at [1258, 322] on div "Sat Nov 15" at bounding box center [1264, 301] width 147 height 61
click at [1257, 316] on button "Sat Nov 15" at bounding box center [1264, 293] width 147 height 47
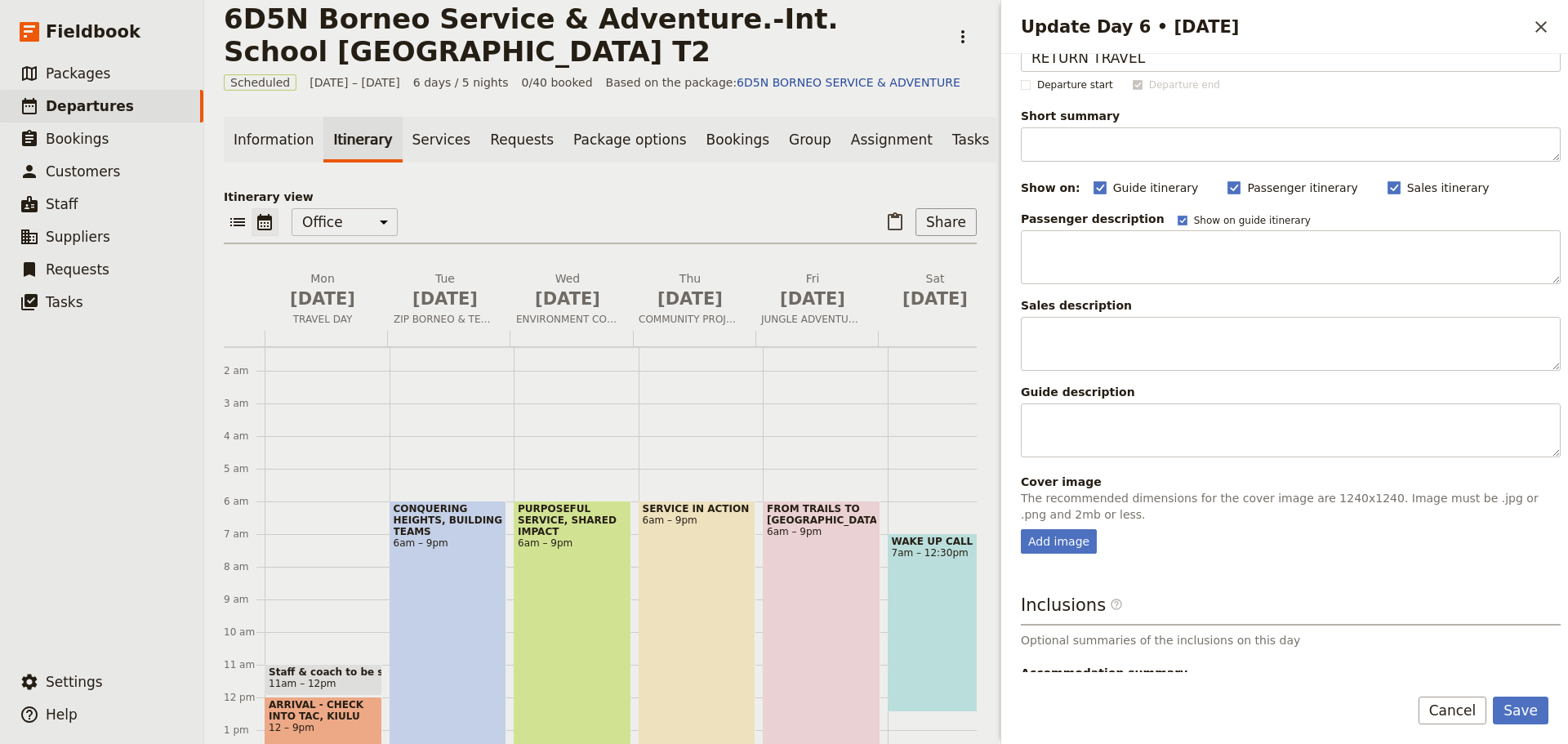
scroll to position [82, 0]
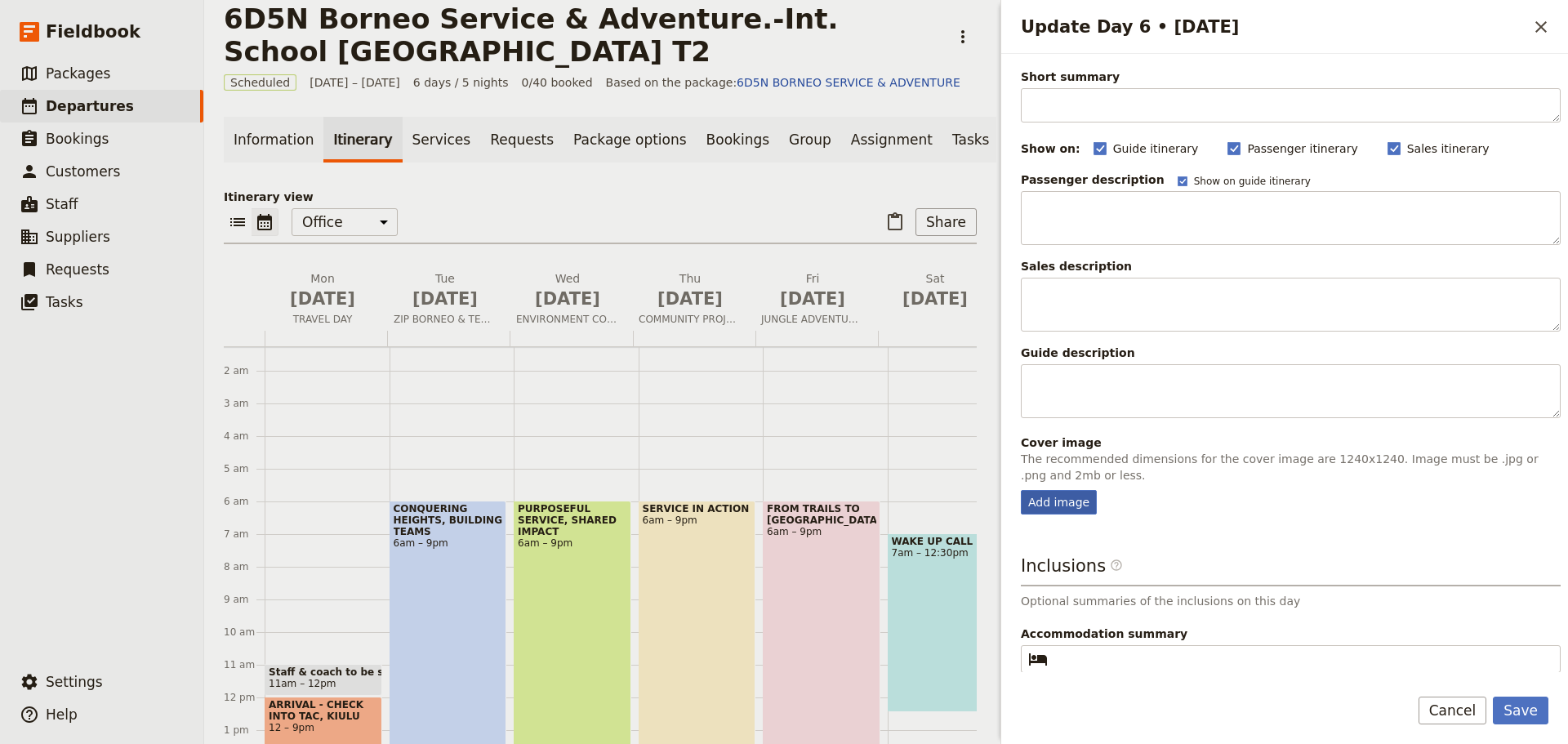
type input "RETURN TRAVEL"
click at [1059, 508] on div "Add image" at bounding box center [1059, 502] width 76 height 25
click at [1021, 490] on input "Add image" at bounding box center [1020, 489] width 1 height 1
type input "C:\fakepath\68b93d6da0420423ef211ce2.jpeg"
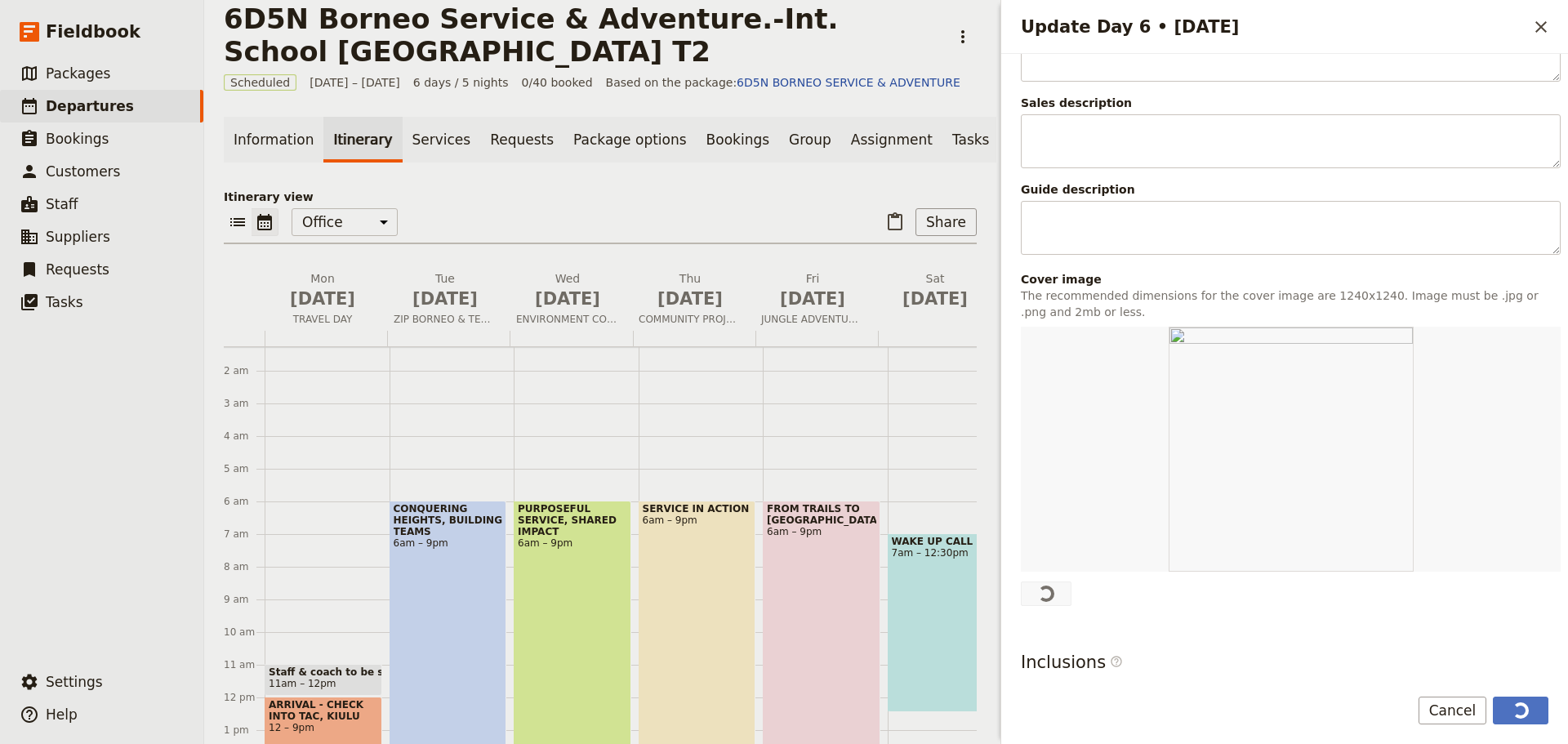
scroll to position [406, 0]
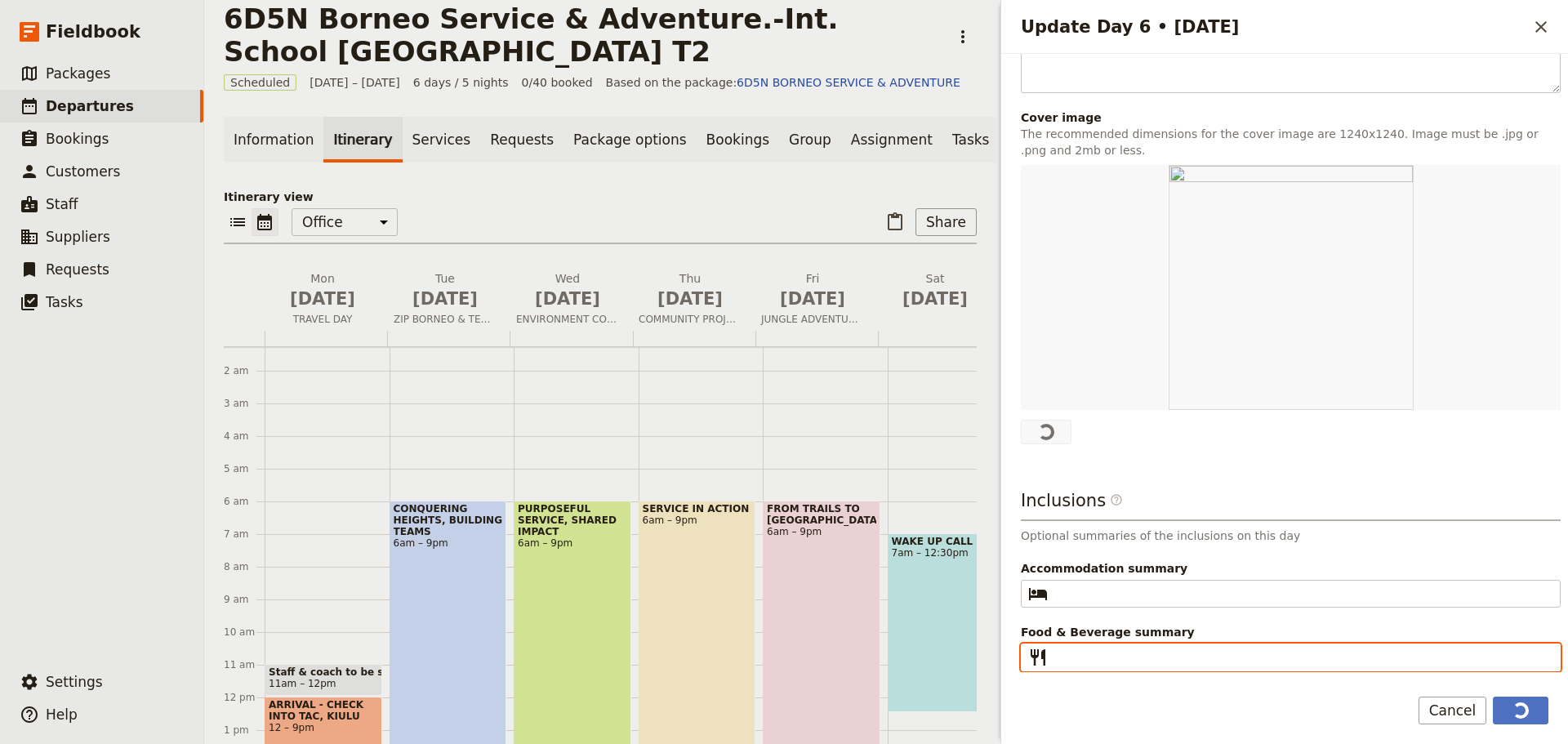
click at [1072, 653] on input "Food & Beverage summary ​" at bounding box center [1301, 657] width 496 height 19
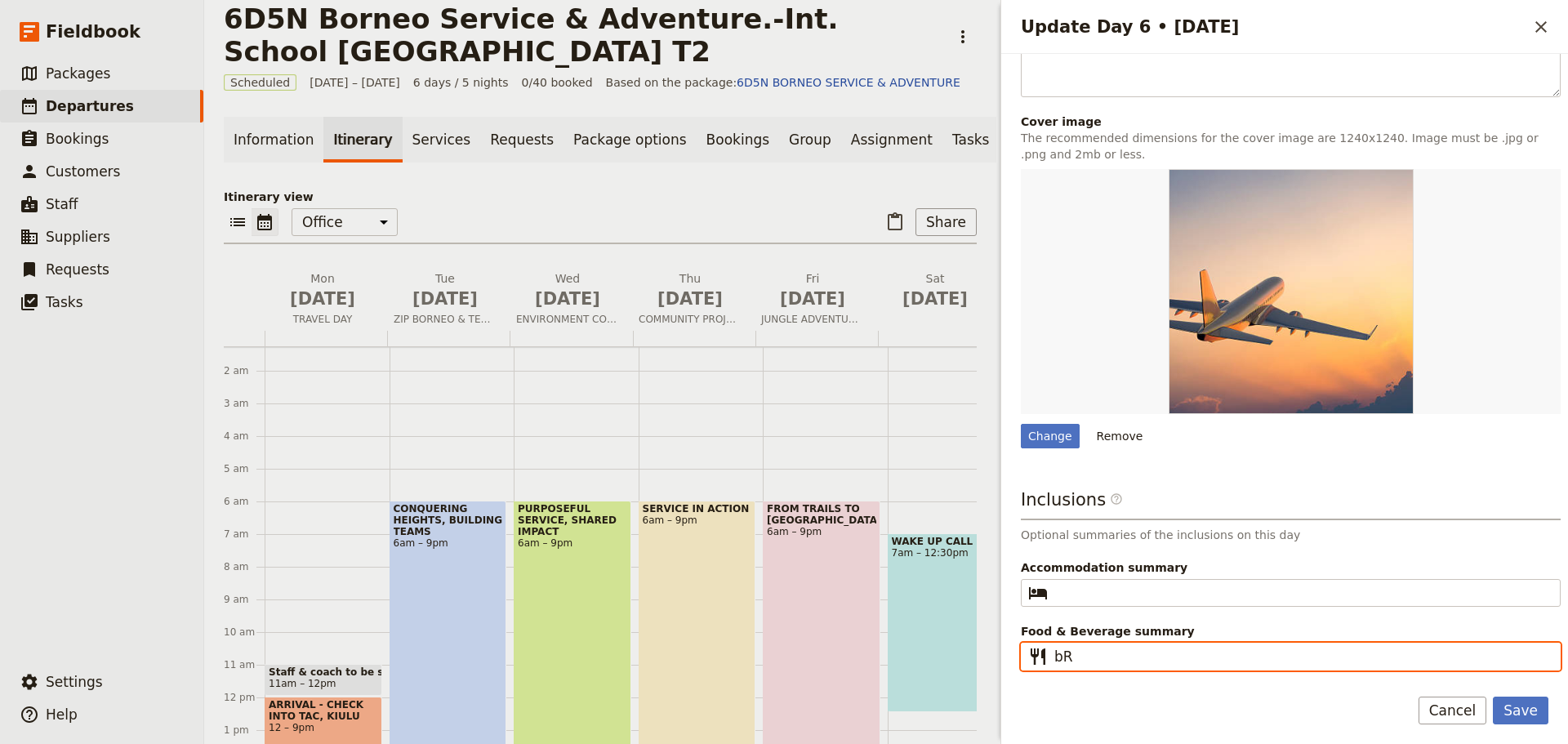
type input "b"
type input "Breakfast I Light Lunch"
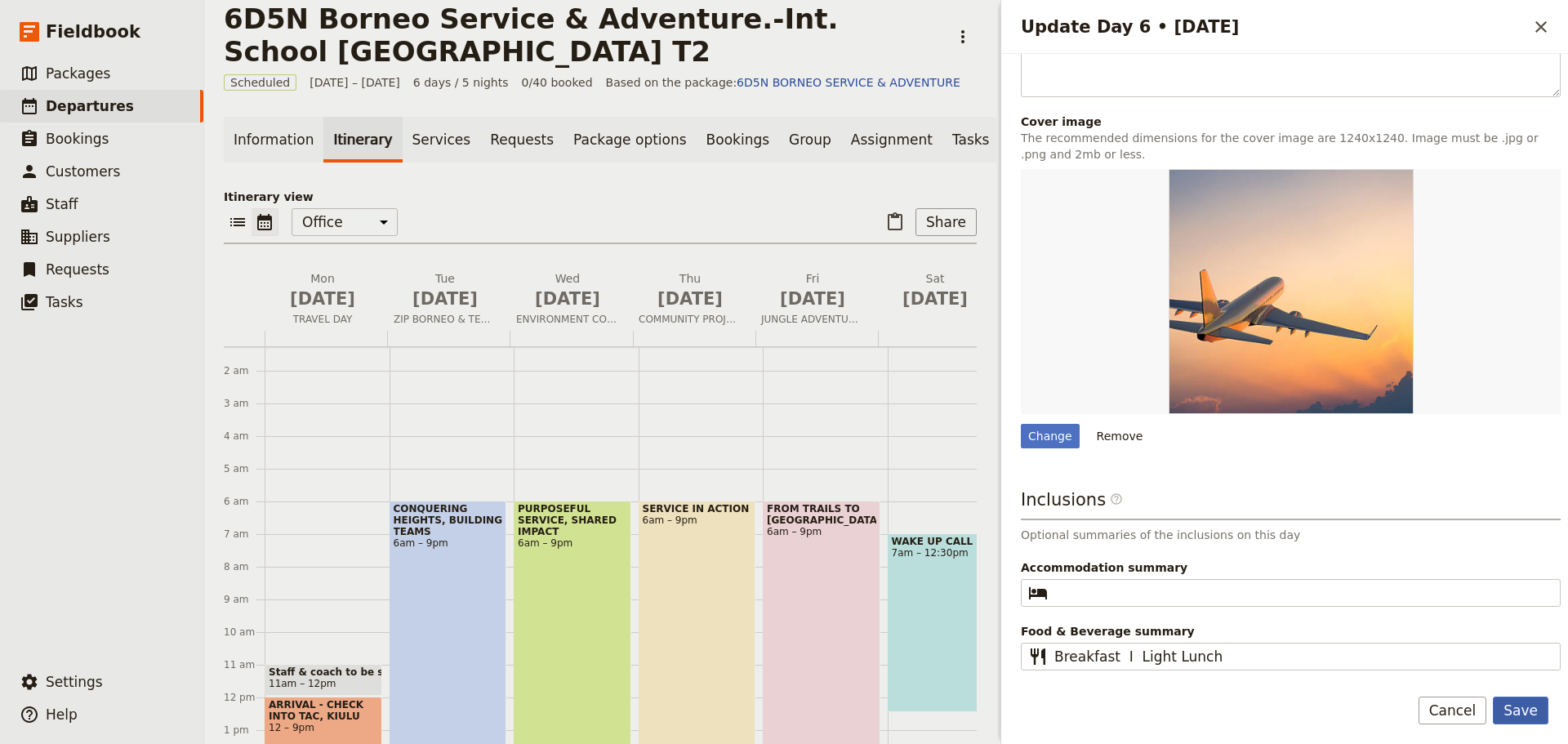
click at [1534, 714] on button "Save" at bounding box center [1520, 710] width 55 height 28
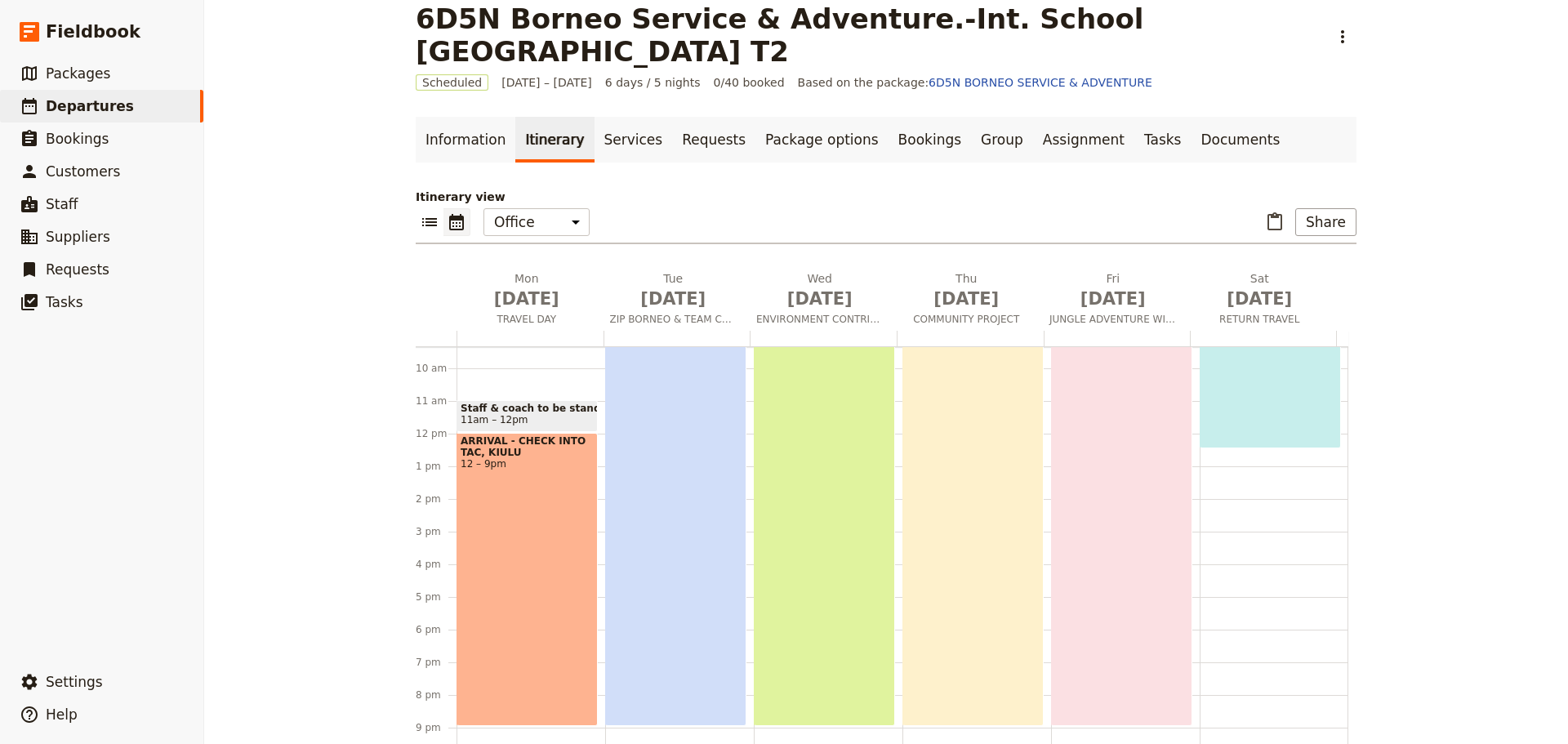
scroll to position [387, 0]
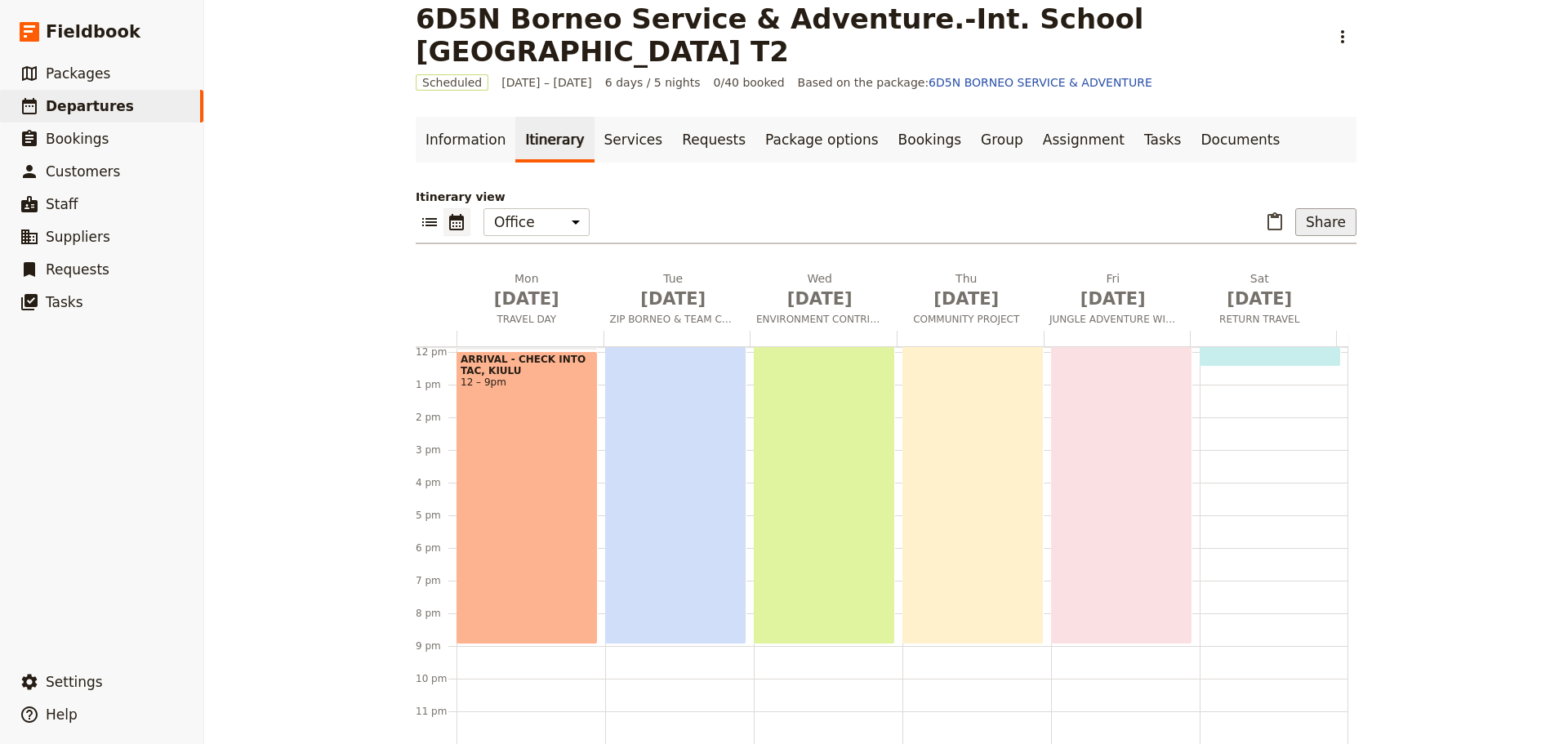
click at [1314, 223] on button "Share" at bounding box center [1325, 222] width 62 height 28
click at [1299, 279] on span "Passenger itinerary" at bounding box center [1284, 281] width 110 height 17
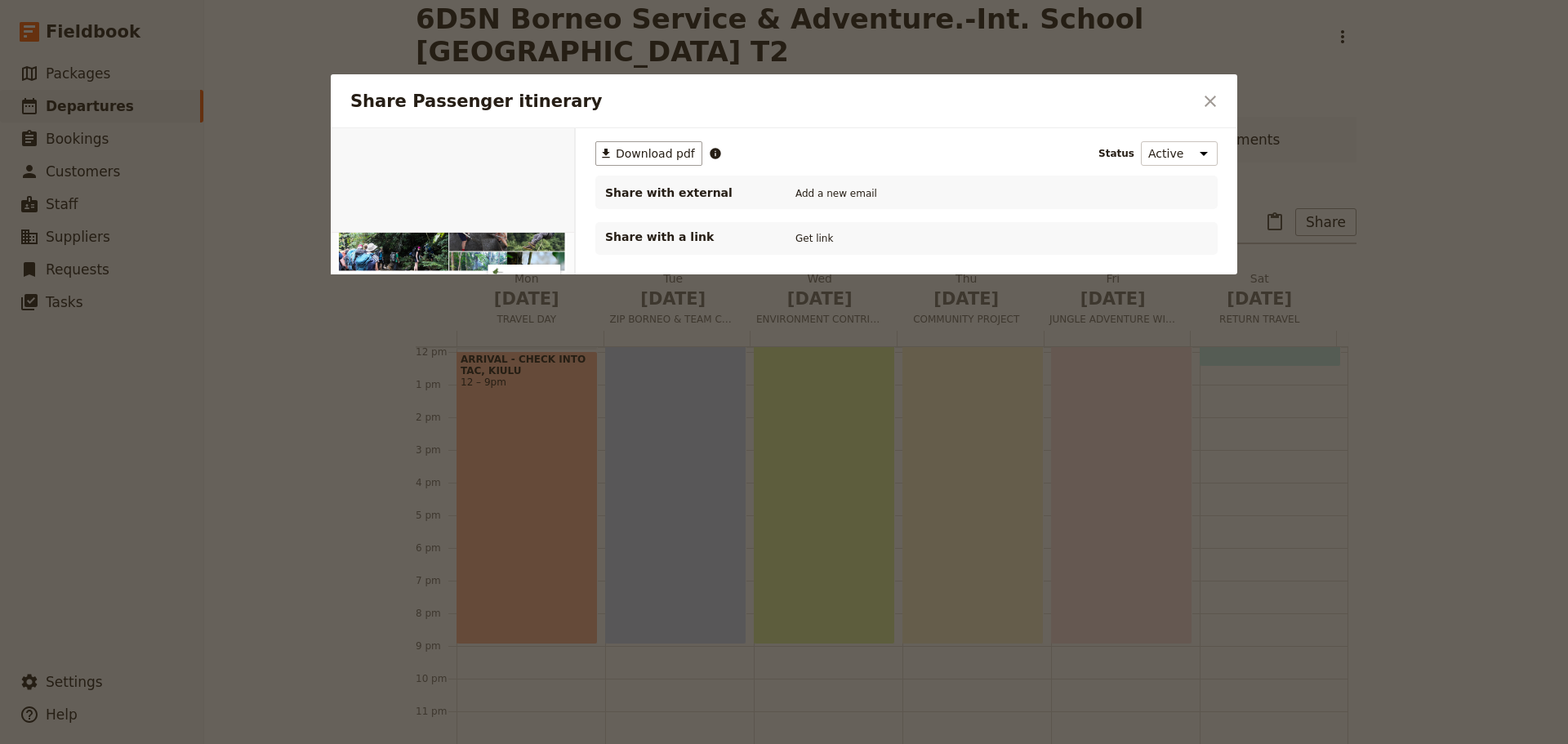
scroll to position [0, 0]
click at [647, 154] on span "Download pdf" at bounding box center [655, 154] width 79 height 17
click at [1198, 103] on button "​" at bounding box center [1210, 101] width 28 height 28
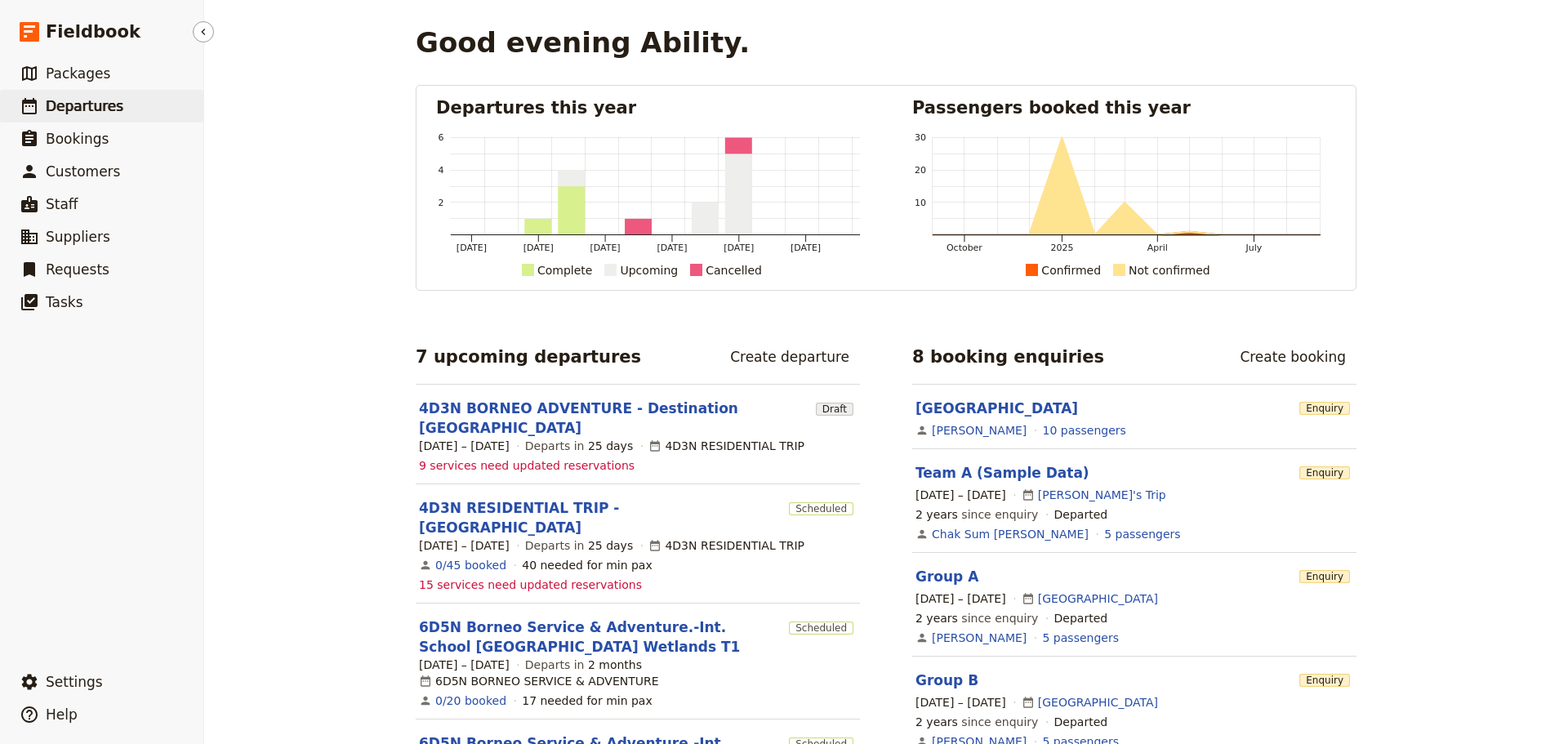
click at [71, 106] on span "Departures" at bounding box center [85, 107] width 77 height 17
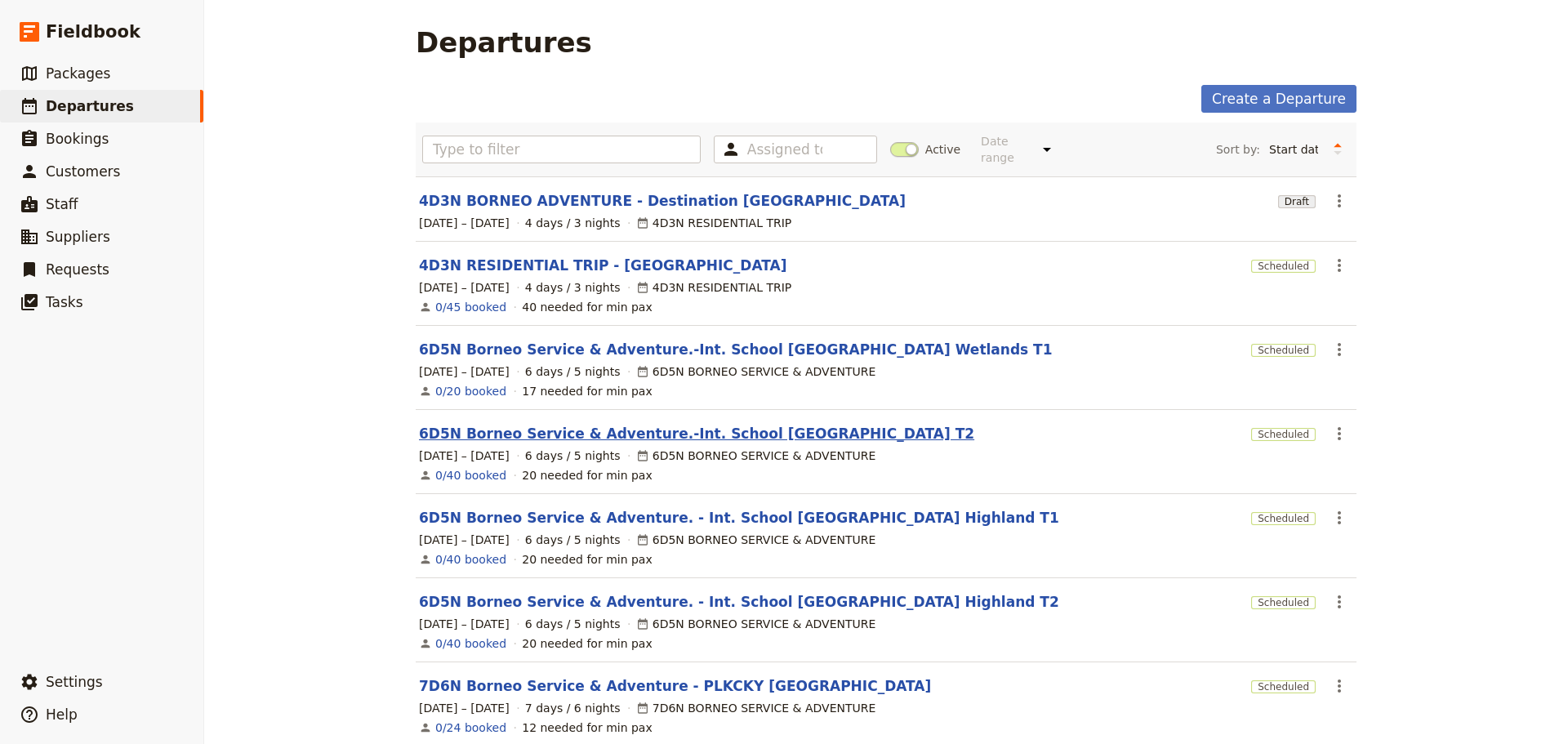
click at [804, 426] on link "6D5N Borneo Service & Adventure.-Int. School Kuala Lumpur Wetland T2" at bounding box center [696, 433] width 555 height 19
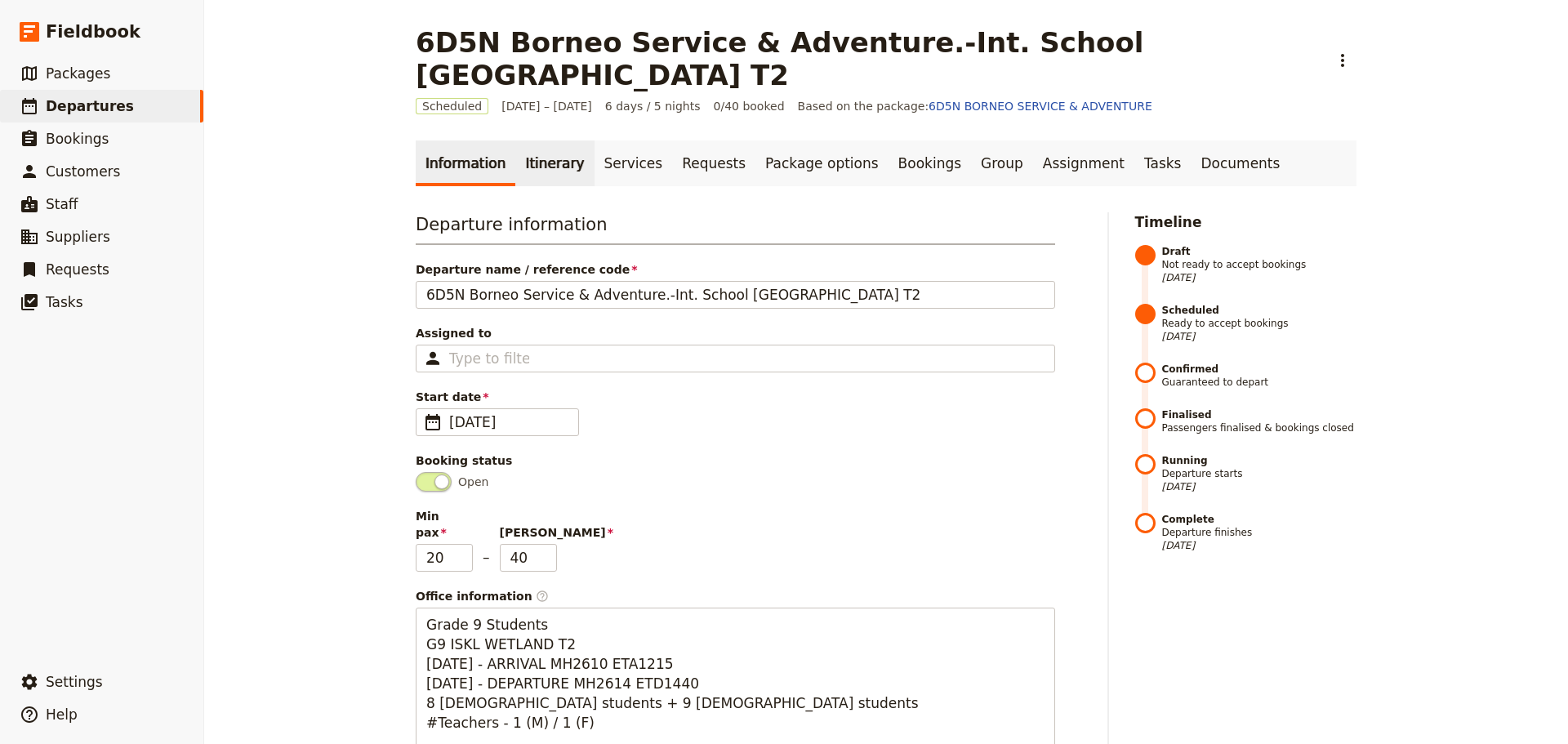
click at [529, 177] on link "Itinerary" at bounding box center [554, 164] width 78 height 46
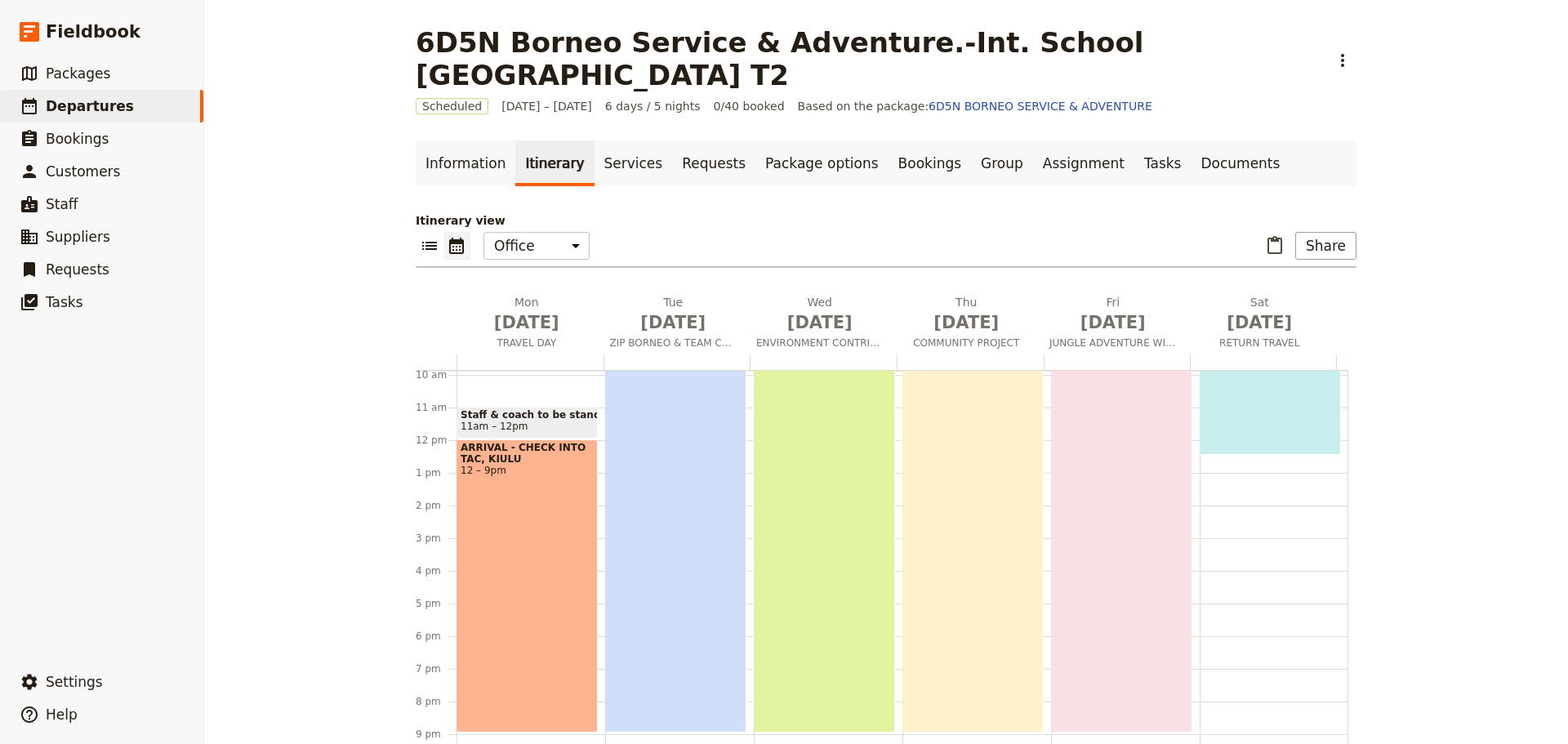
scroll to position [387, 0]
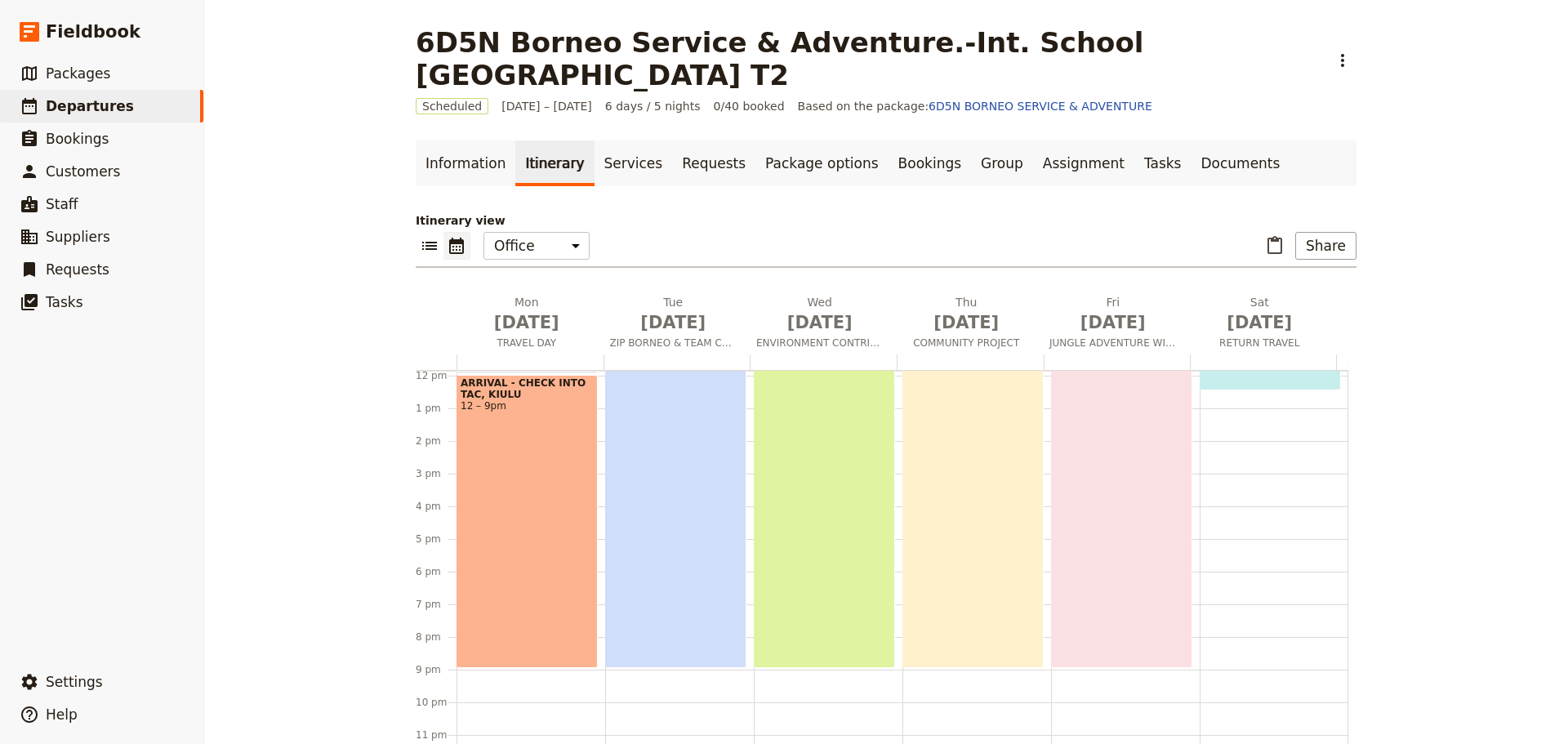
click at [550, 558] on div "ARRIVAL - CHECK INTO TAC, KIULU 12 – 9pm" at bounding box center [527, 521] width 142 height 293
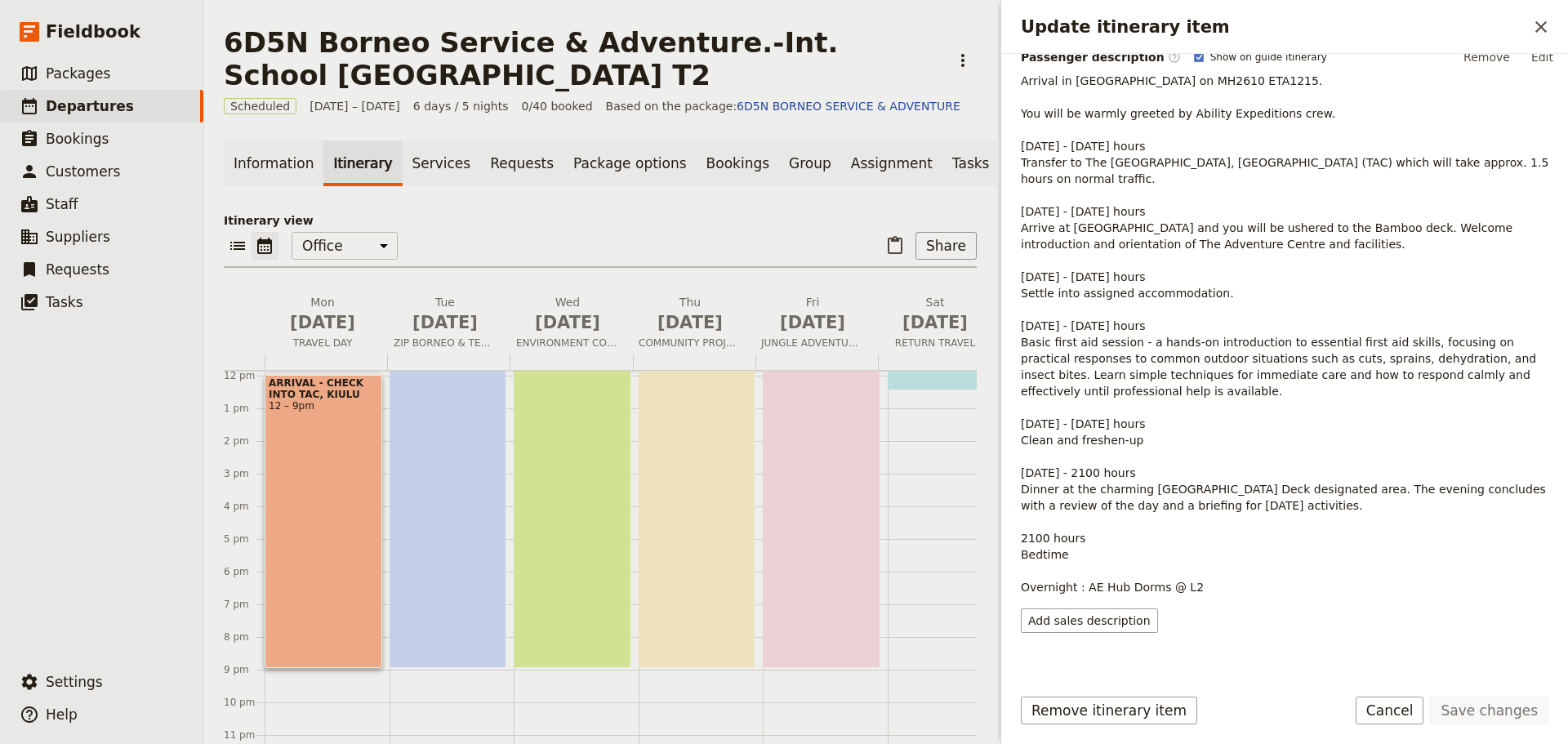
scroll to position [276, 0]
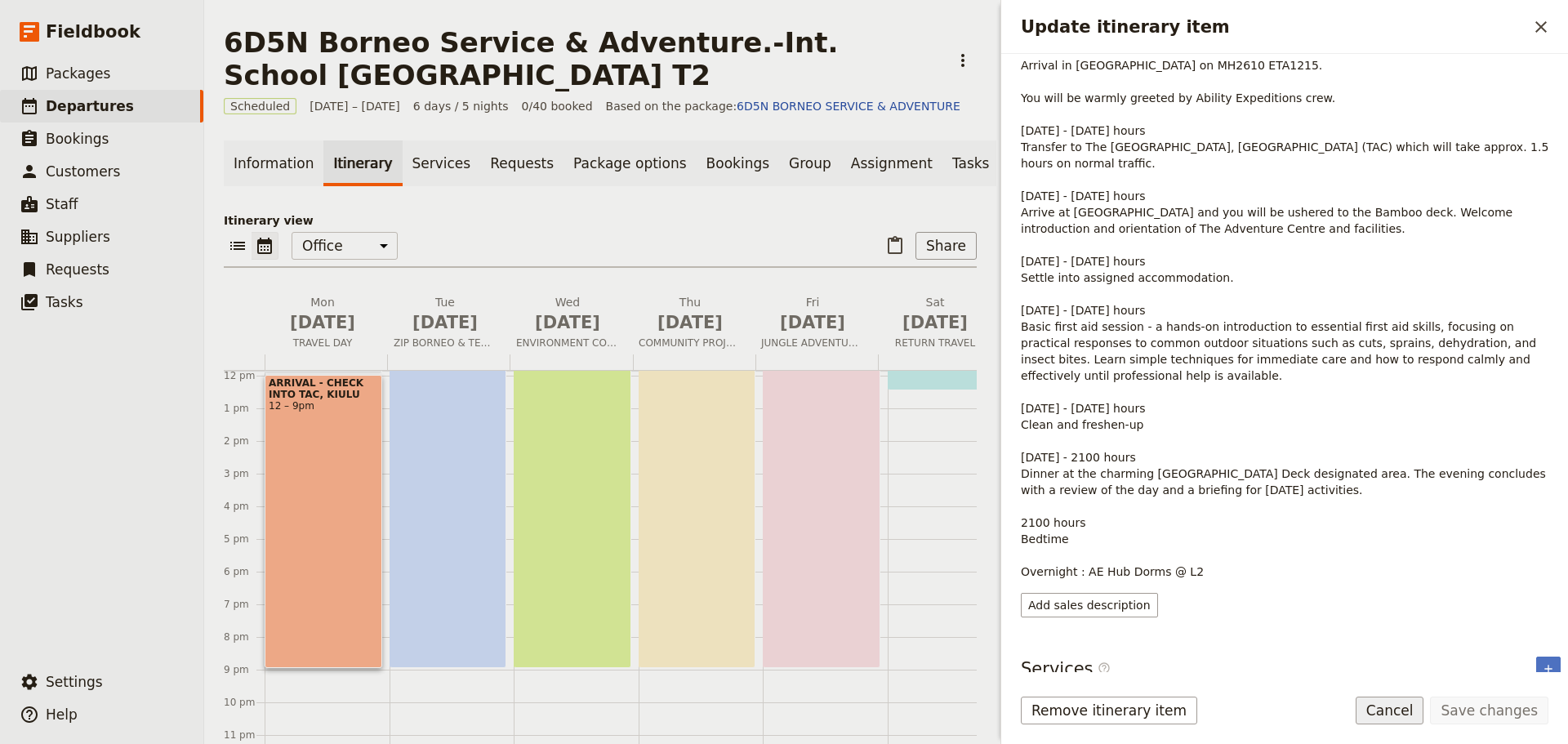
click at [1390, 719] on button "Cancel" at bounding box center [1390, 710] width 69 height 28
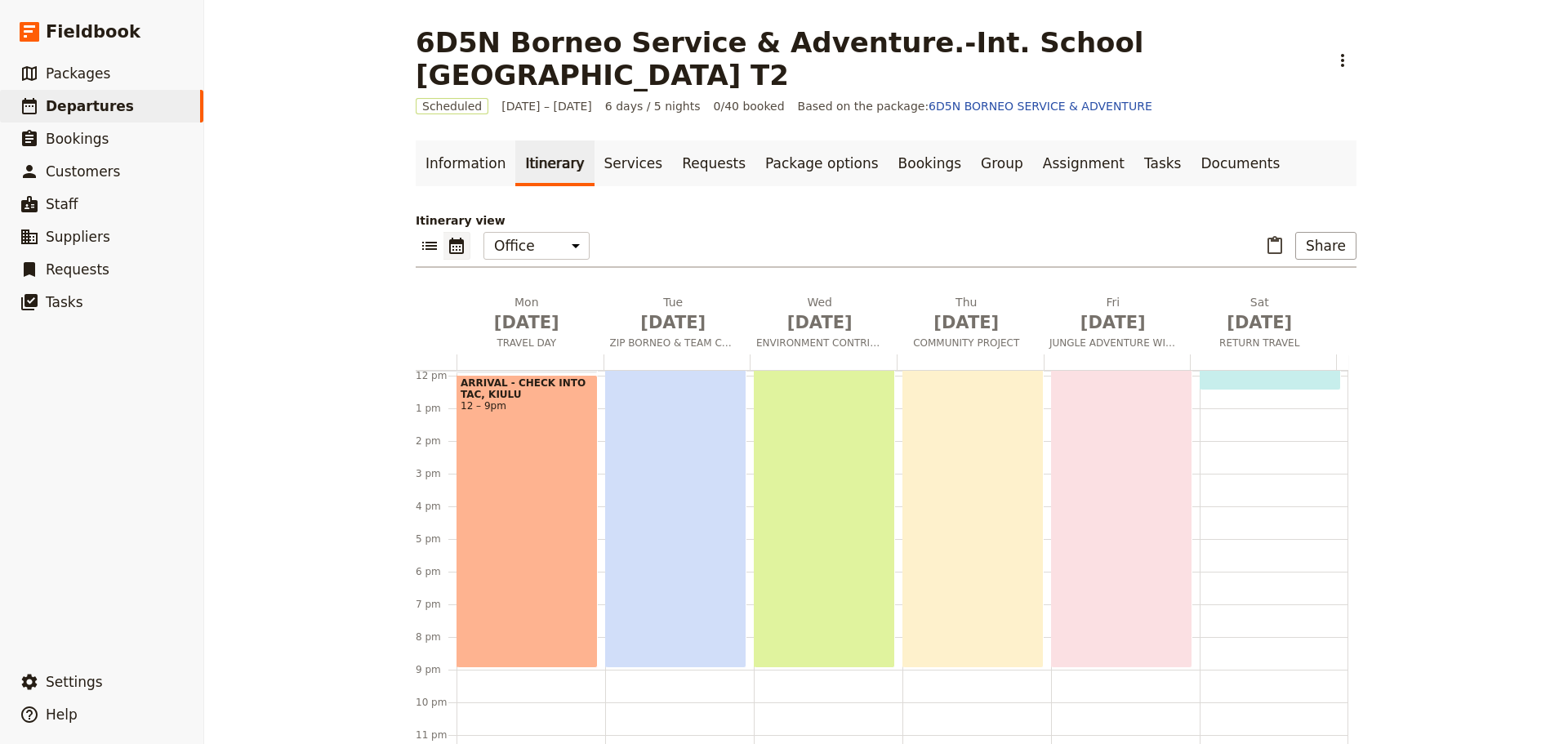
click at [647, 565] on div "[GEOGRAPHIC_DATA], BUILDING TEAMS 6am – 9pm" at bounding box center [676, 423] width 142 height 489
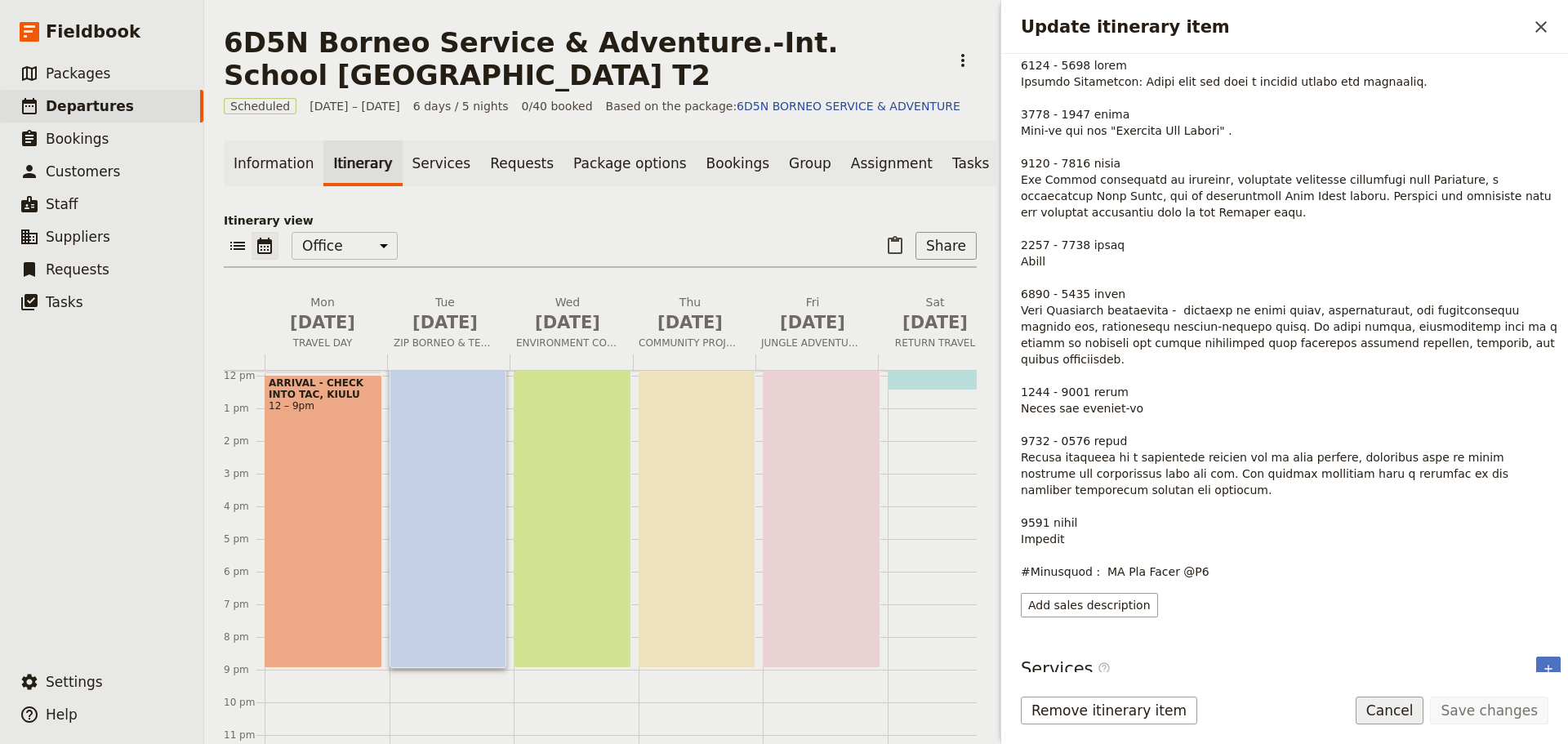
click at [1422, 716] on button "Cancel" at bounding box center [1390, 710] width 69 height 28
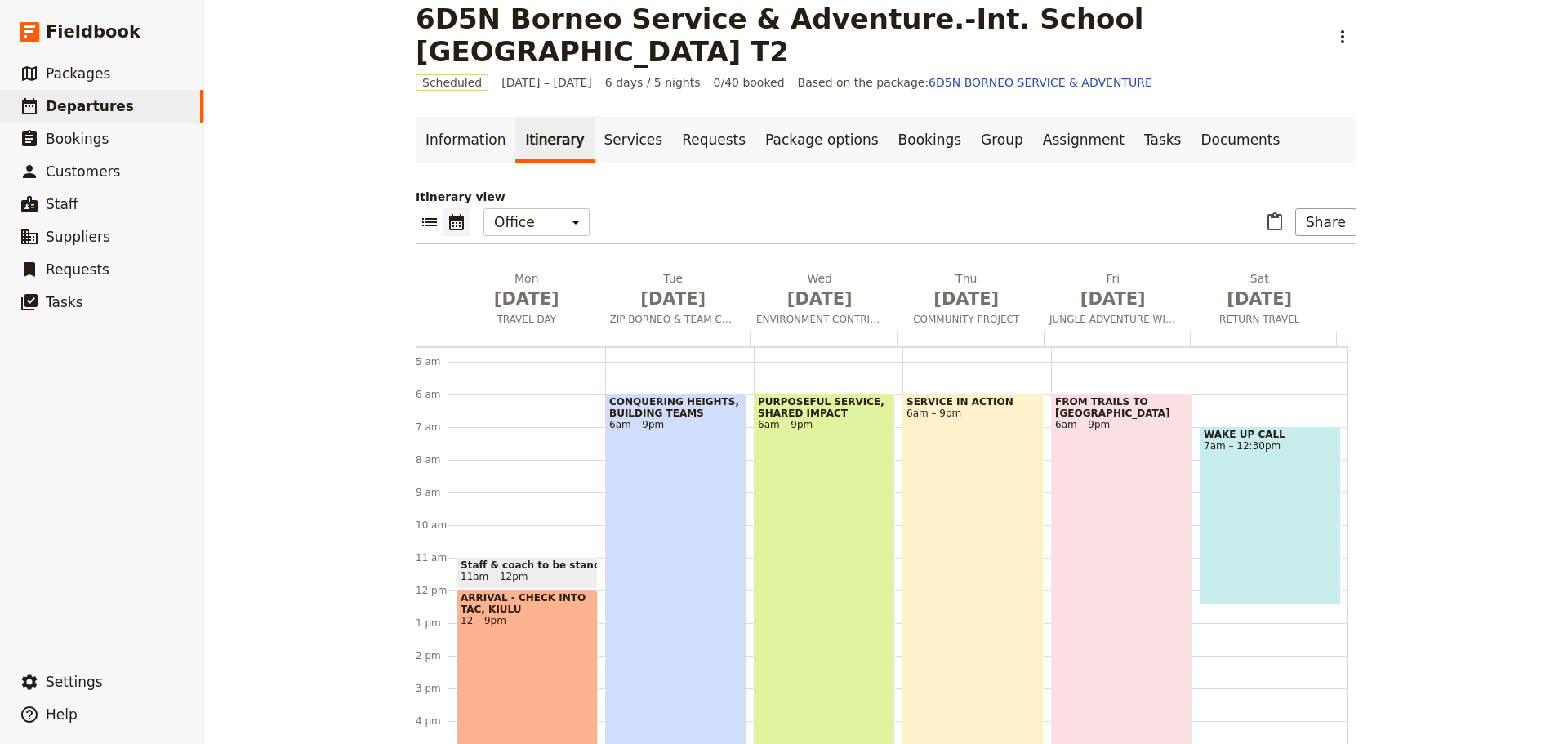
scroll to position [164, 0]
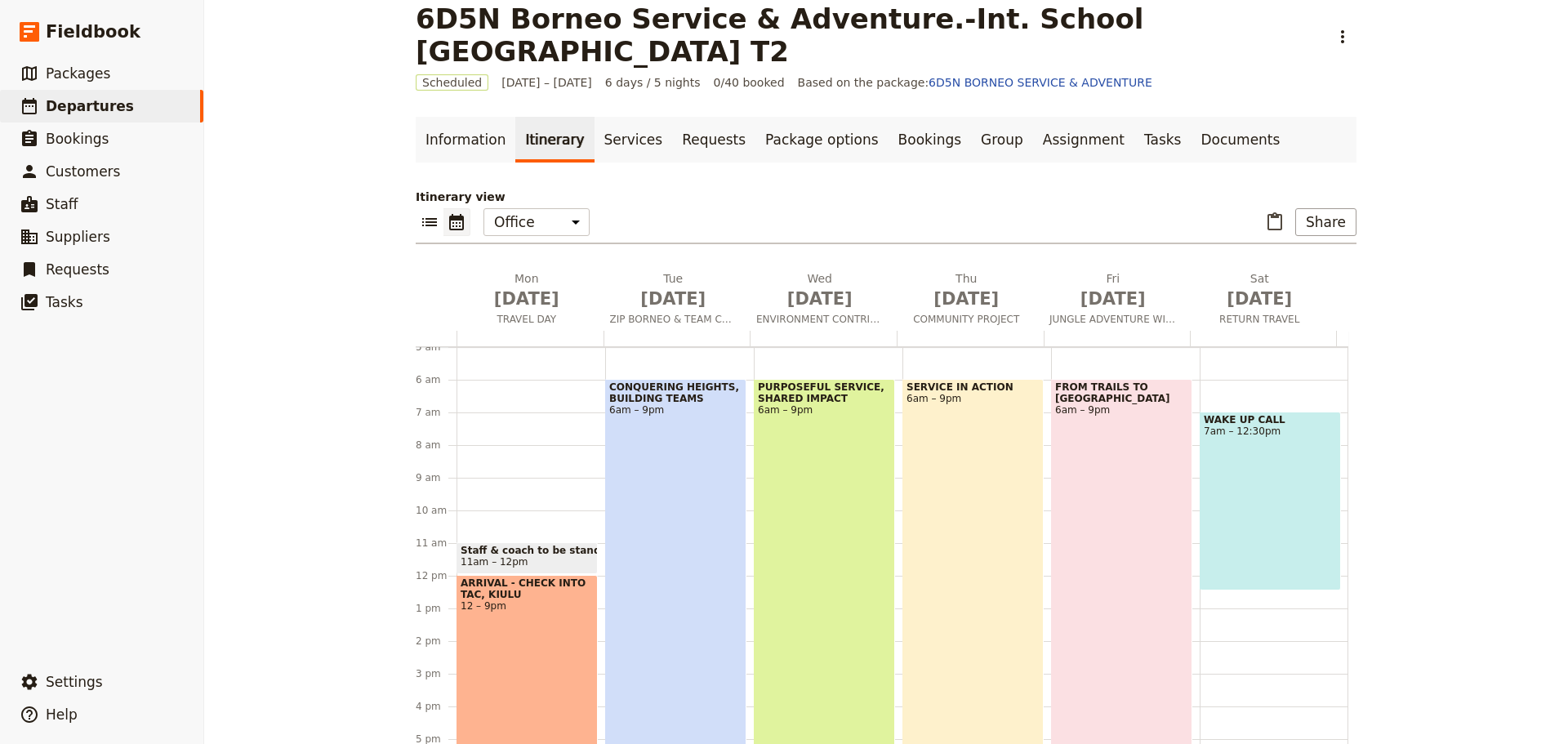
click at [840, 604] on div "PURPOSEFUL SERVICE, SHARED IMPACT 6am – 9pm" at bounding box center [825, 624] width 142 height 489
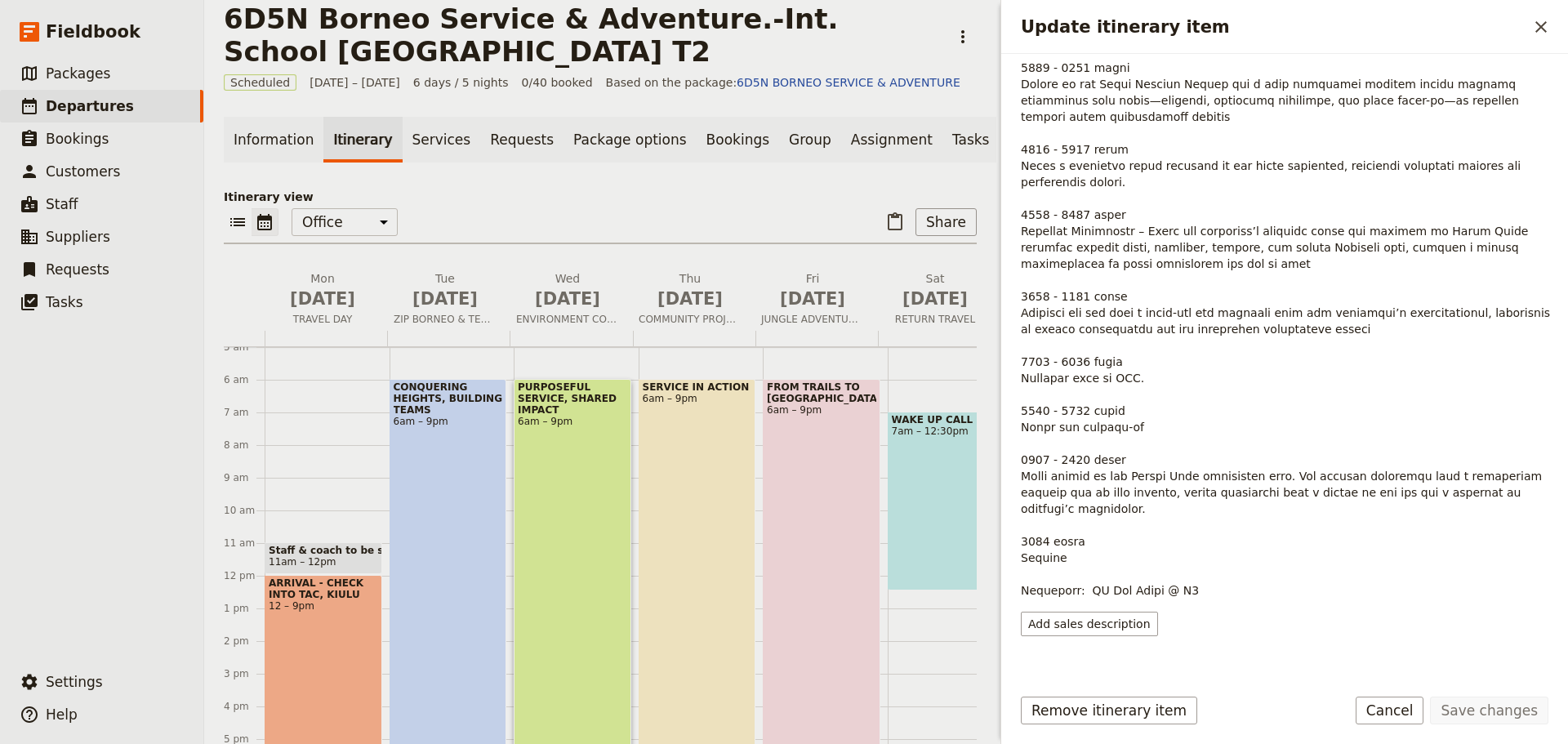
scroll to position [472, 0]
click at [1410, 718] on button "Cancel" at bounding box center [1390, 710] width 69 height 28
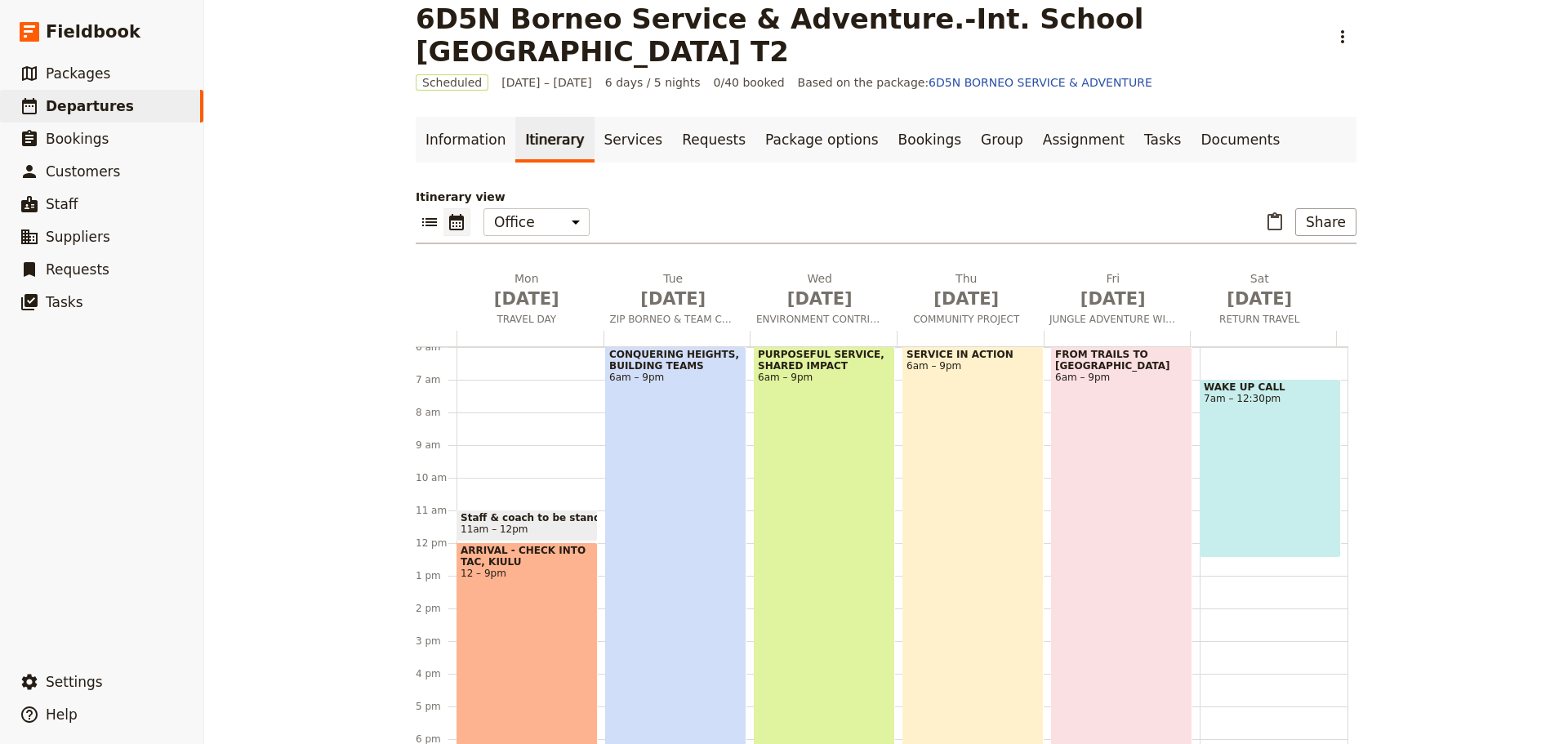
click at [995, 559] on div "SERVICE IN ACTION 6am – 9pm" at bounding box center [973, 590] width 142 height 489
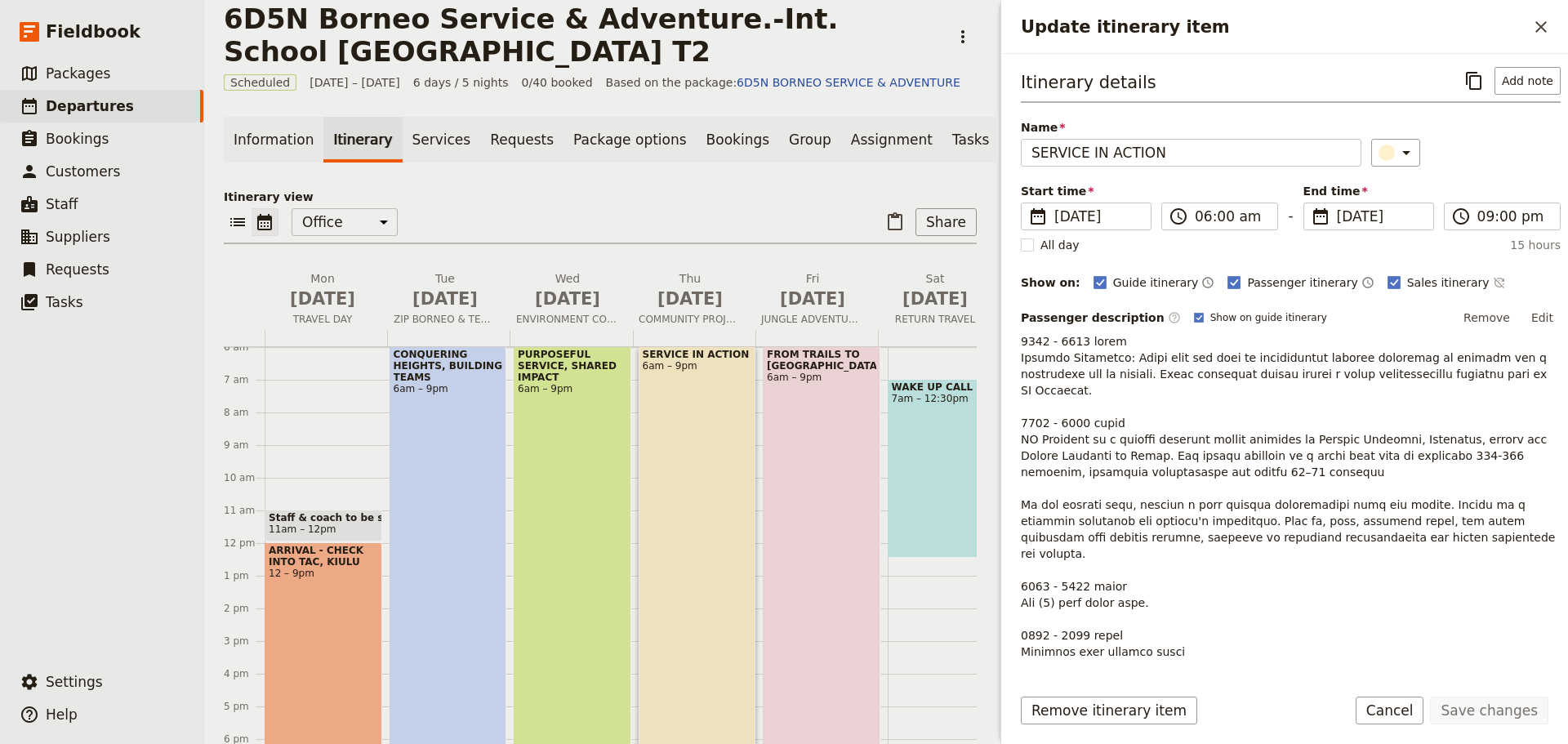
scroll to position [374, 0]
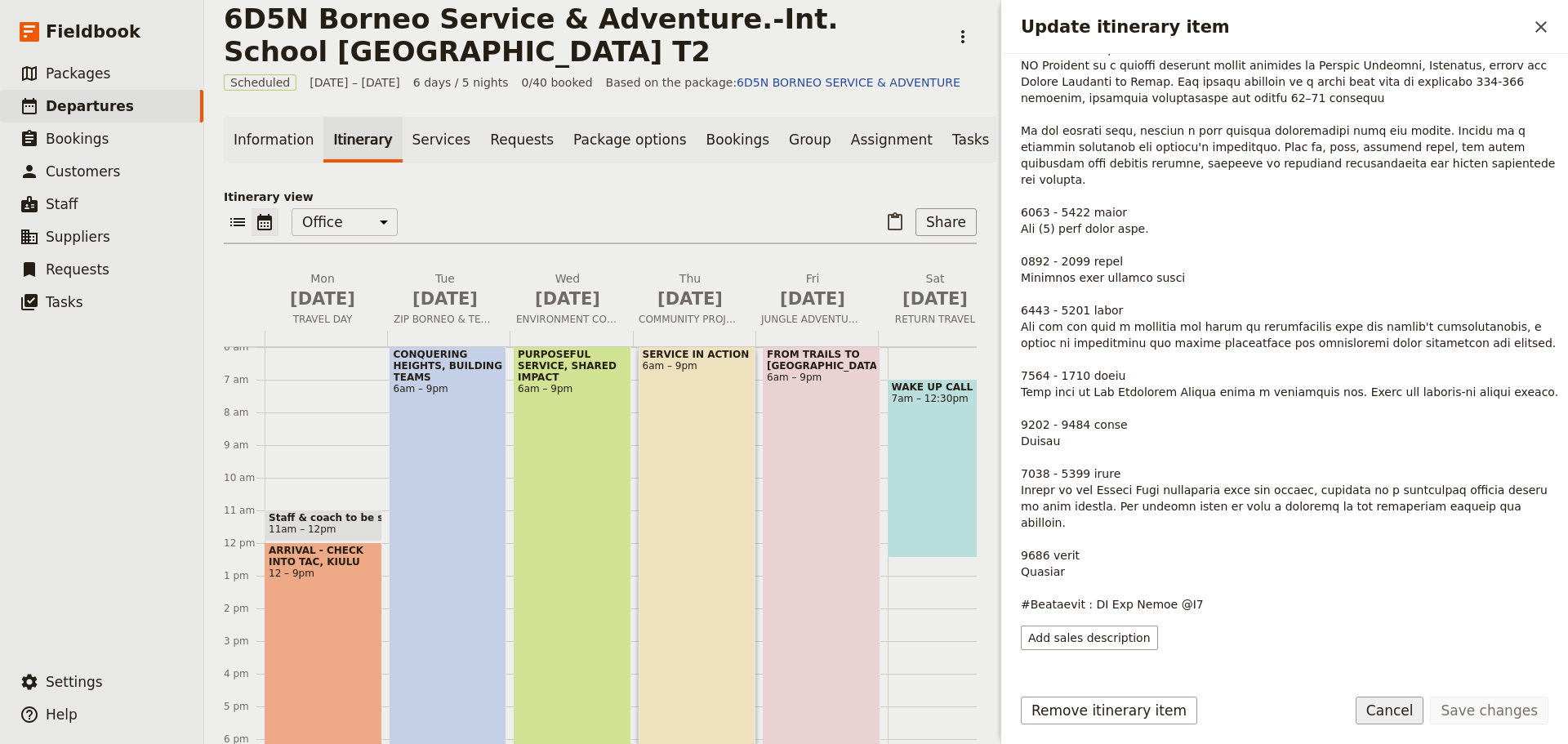
click at [1412, 711] on button "Cancel" at bounding box center [1390, 710] width 69 height 28
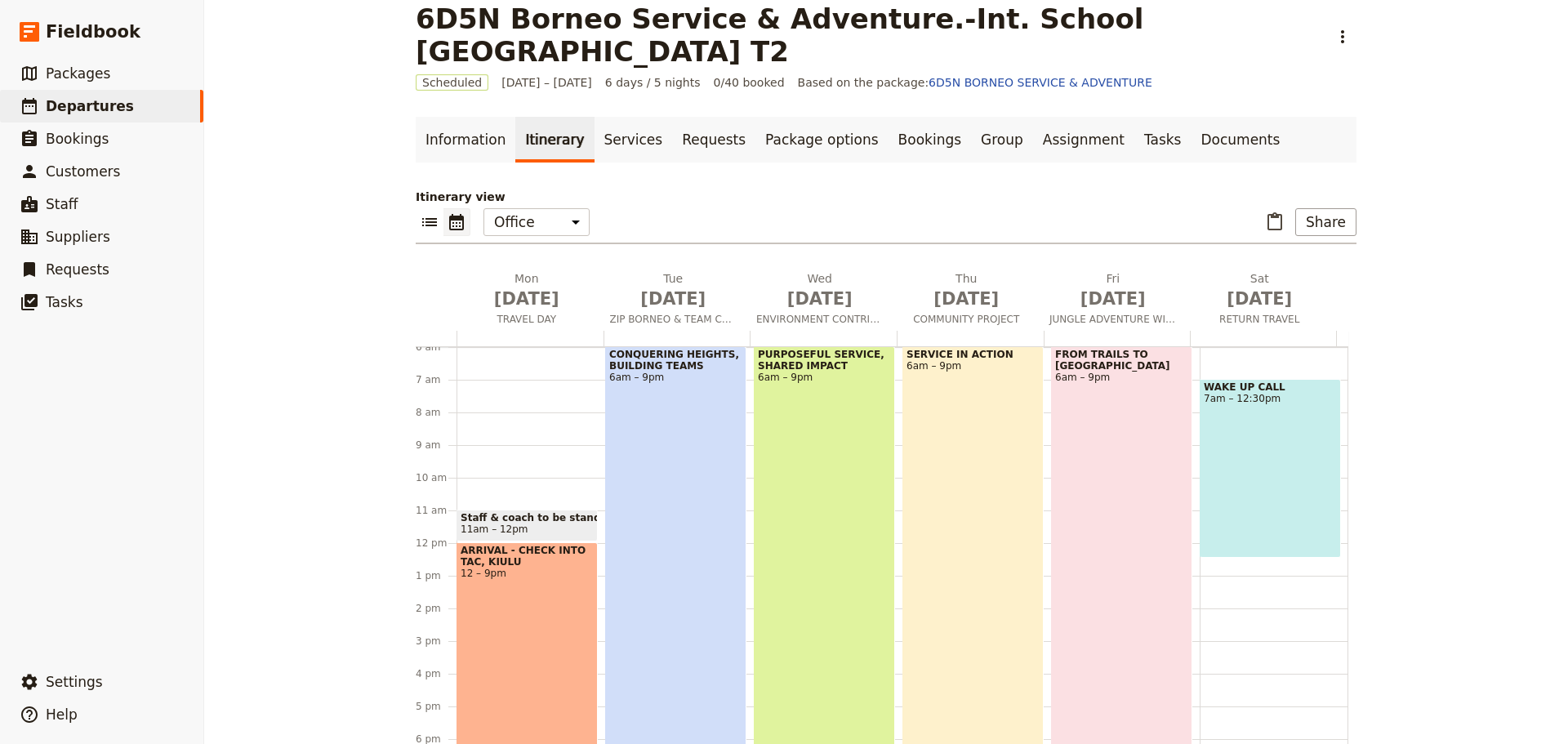
click at [1127, 550] on div "FROM TRAILS TO RAPIDS 6am – 9pm" at bounding box center [1122, 590] width 142 height 489
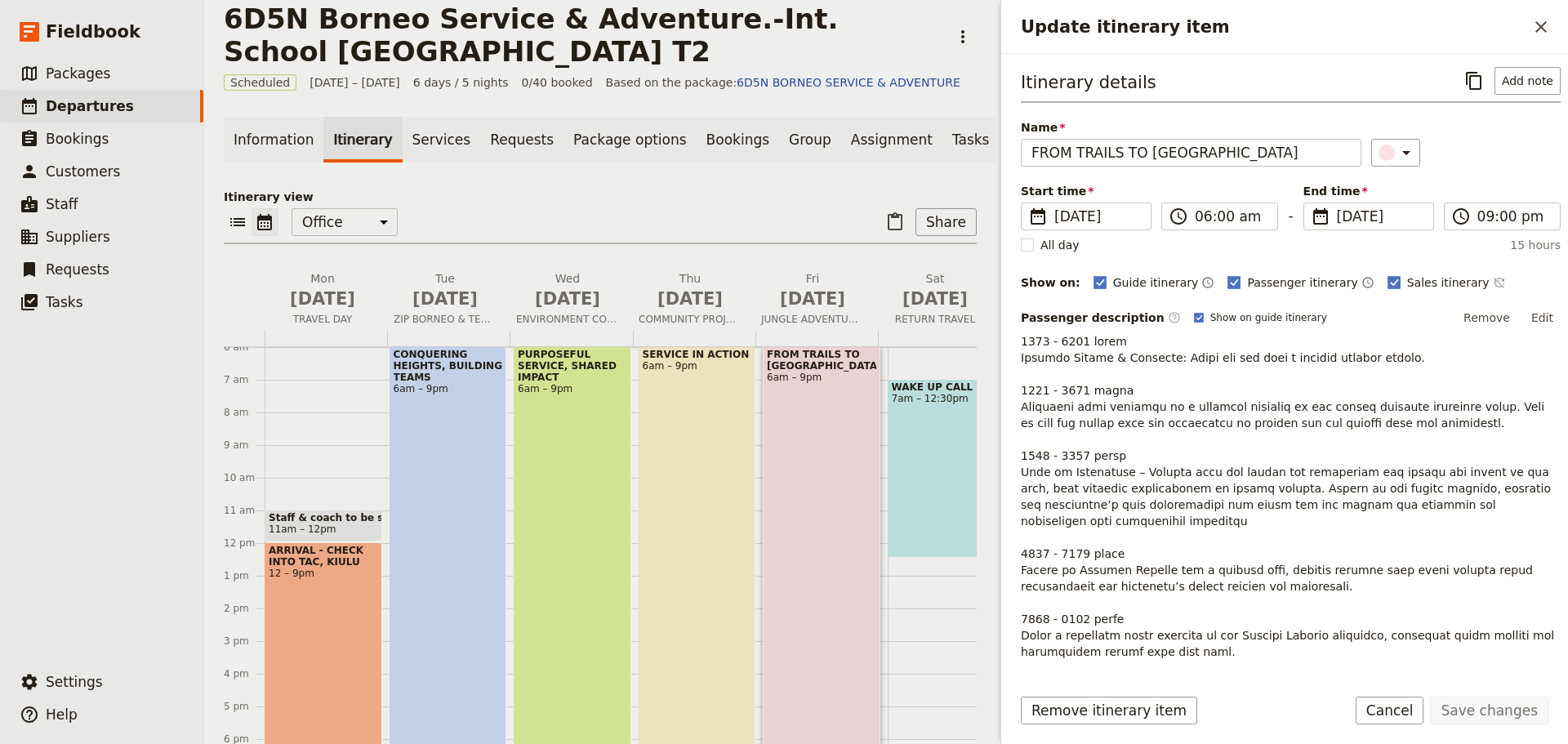
scroll to position [164, 0]
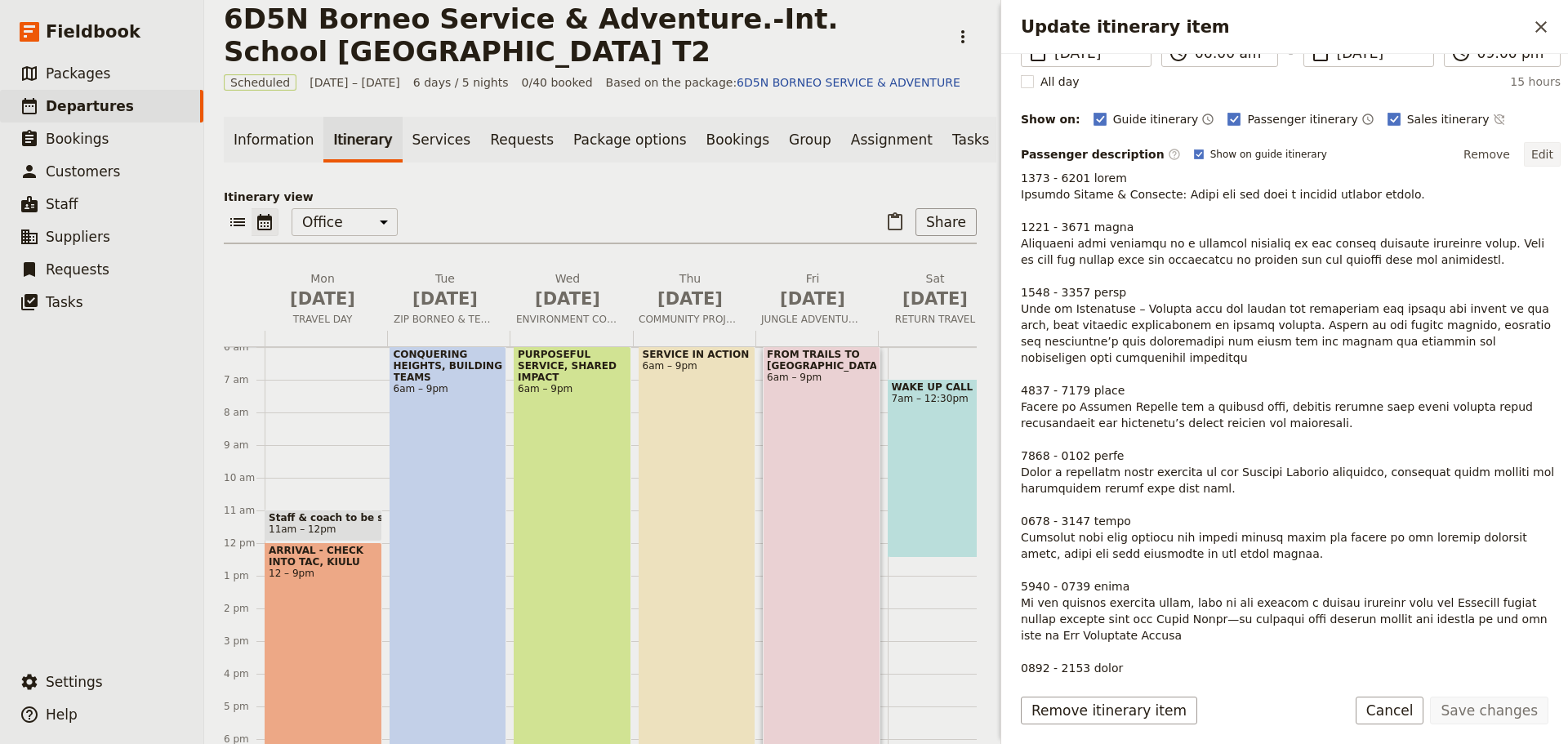
click at [1539, 155] on button "Edit" at bounding box center [1542, 154] width 37 height 25
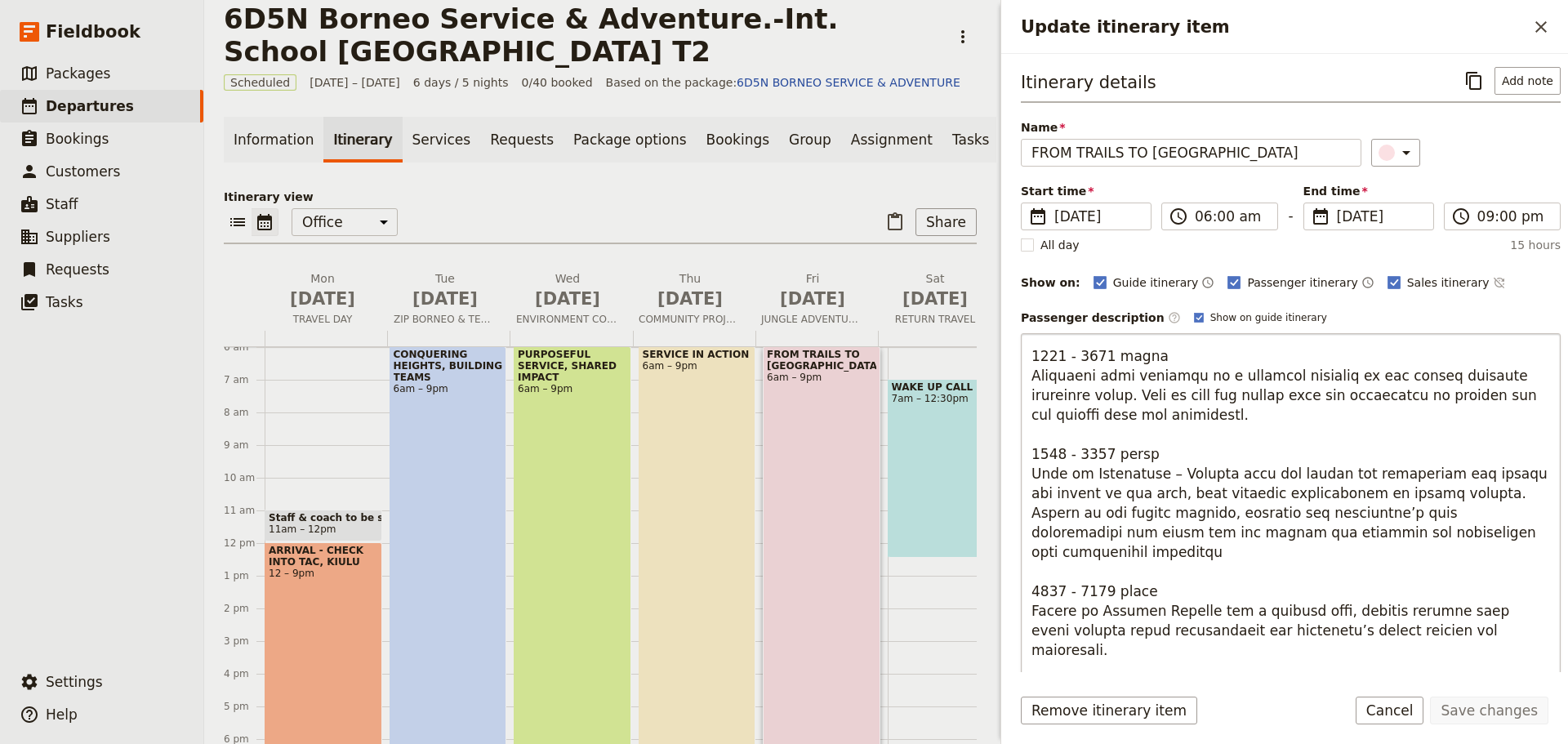
scroll to position [82, 0]
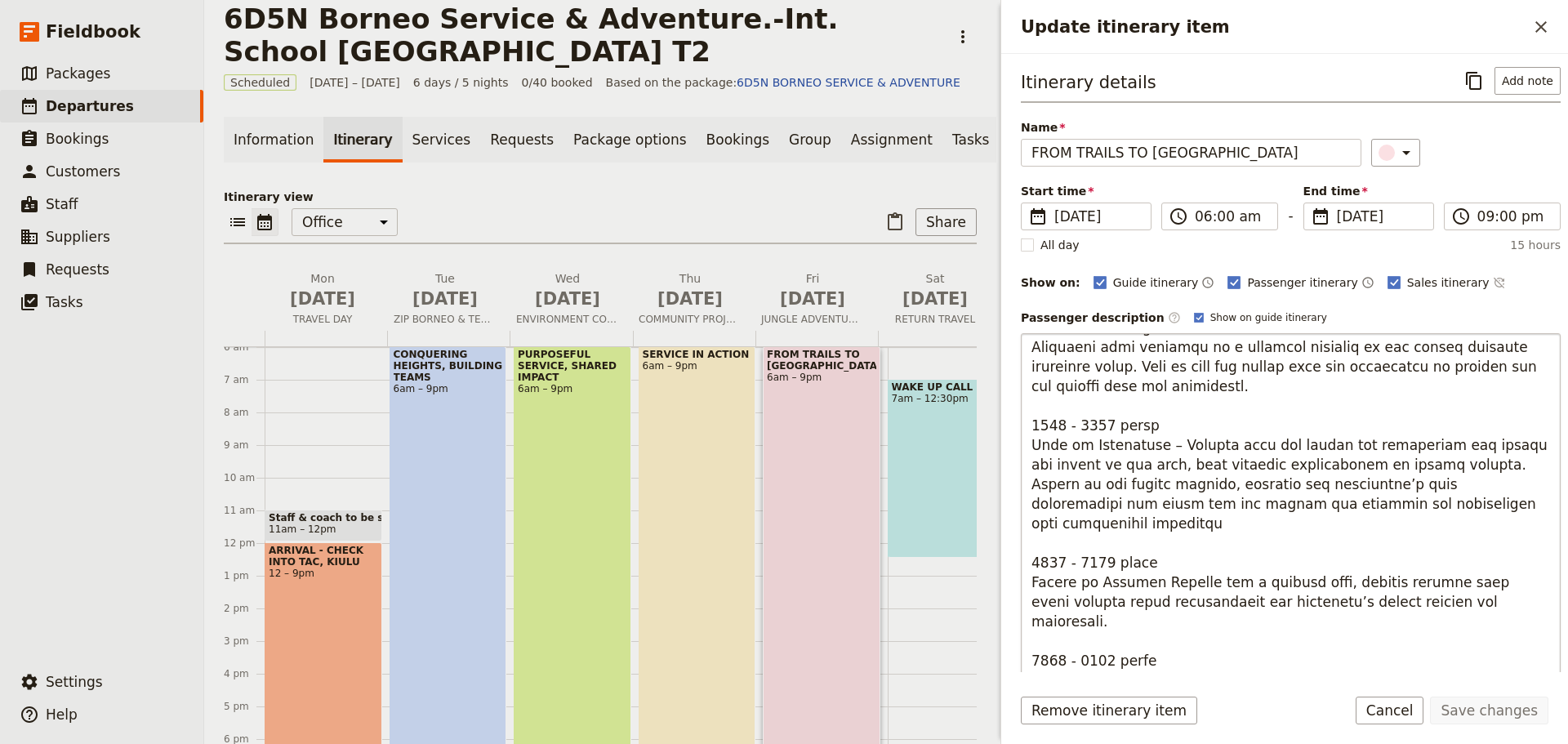
drag, startPoint x: 1028, startPoint y: 448, endPoint x: 1422, endPoint y: 505, distance: 398.1
click at [1422, 505] on textarea "Update itinerary item" at bounding box center [1290, 594] width 540 height 522
type textarea "5083 - 4017 lorem Ipsumdo Sitame & Consecte: Adipi eli sed doei t incidid utlab…"
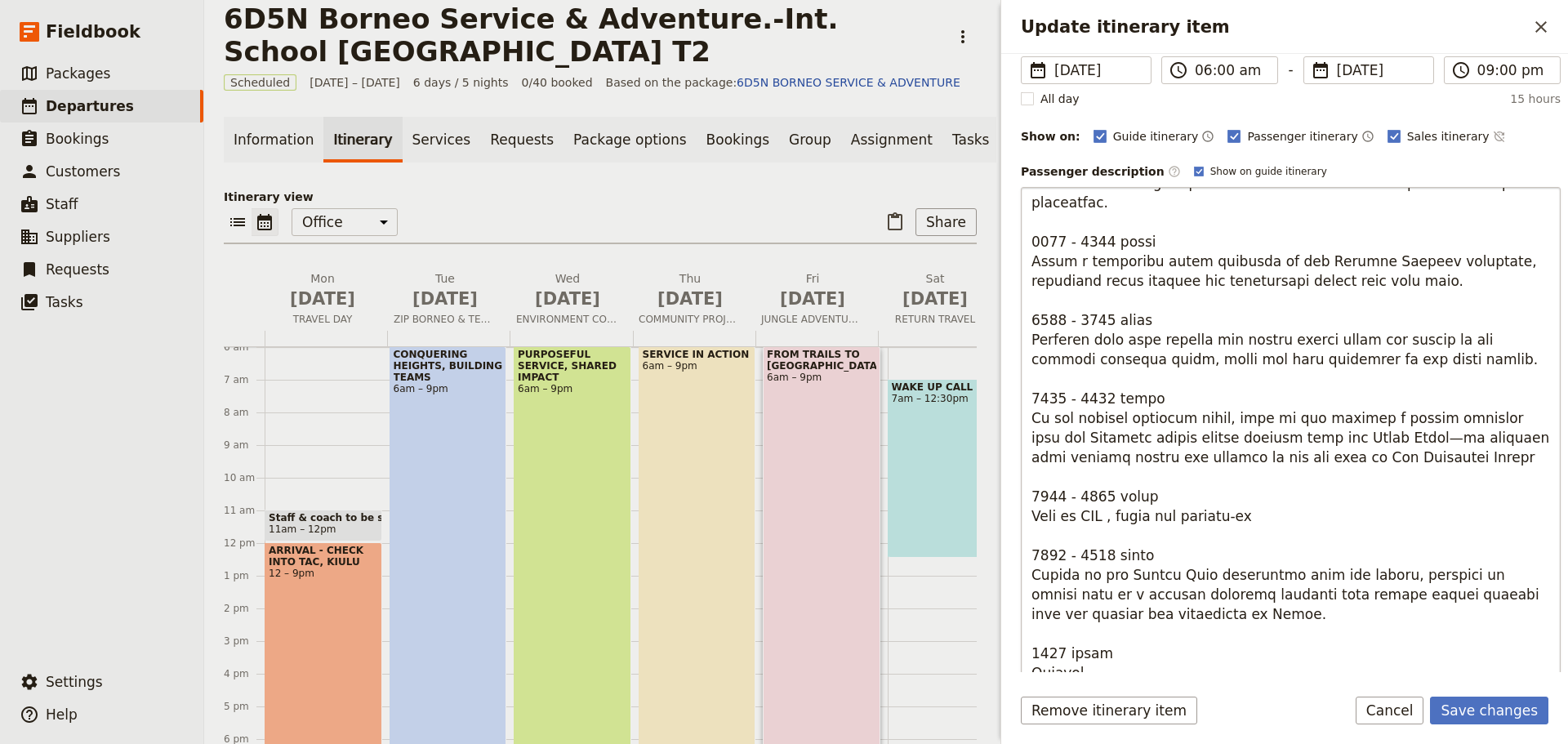
scroll to position [164, 0]
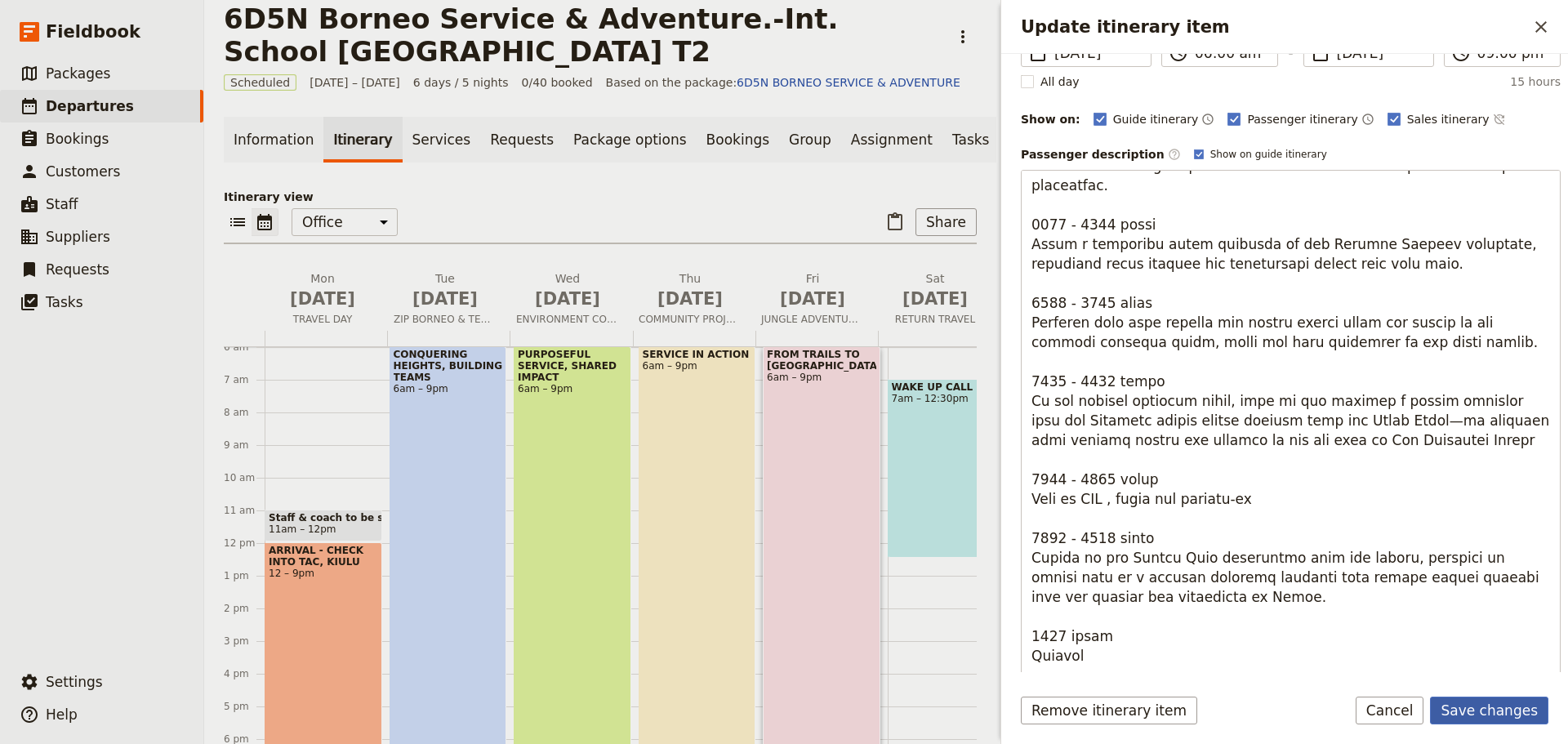
click at [1505, 716] on button "Save changes" at bounding box center [1489, 710] width 119 height 28
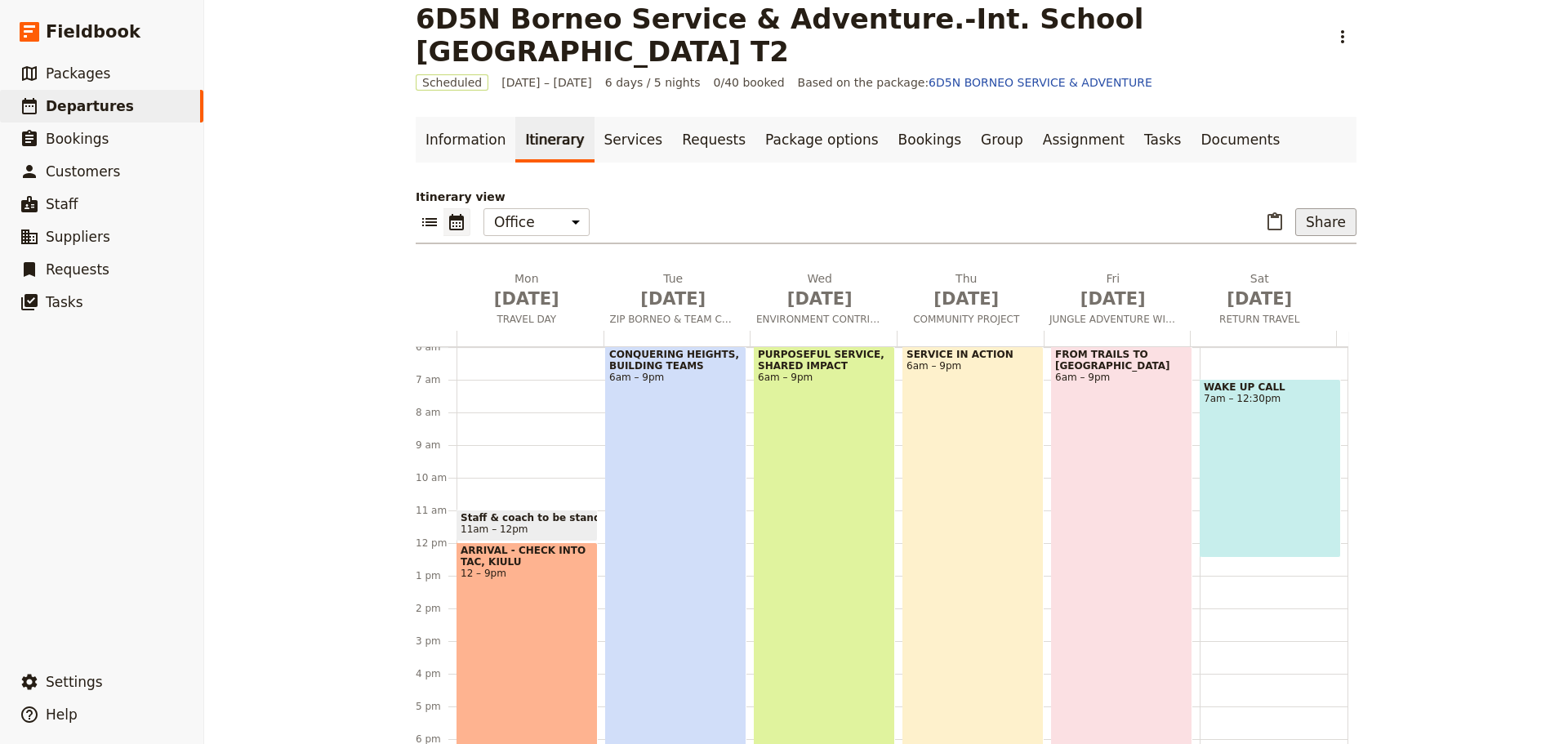
click at [1317, 225] on button "Share" at bounding box center [1325, 222] width 62 height 28
click at [1297, 277] on span "Passenger itinerary" at bounding box center [1284, 281] width 110 height 17
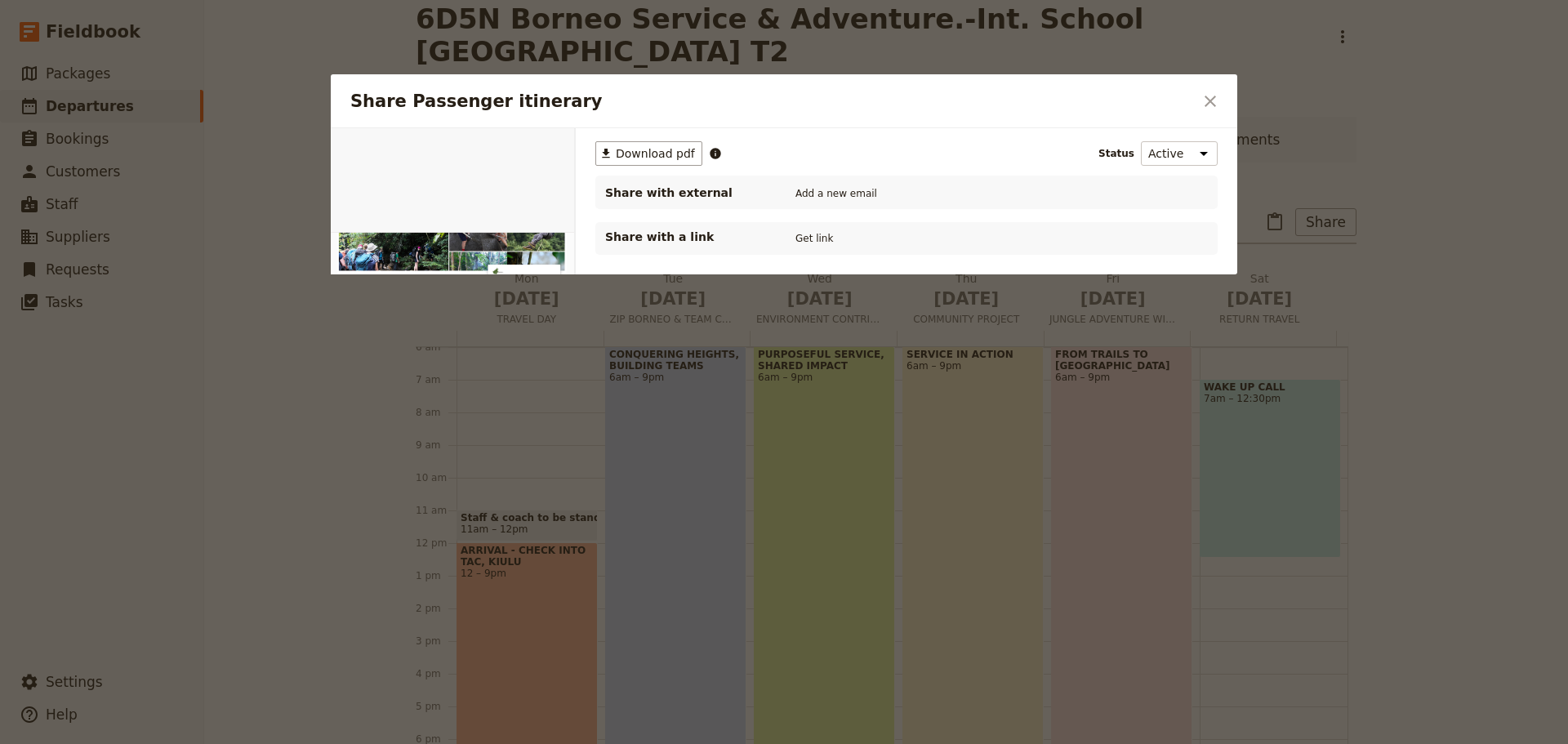
scroll to position [0, 0]
click at [641, 156] on span "Download pdf" at bounding box center [655, 154] width 79 height 17
click at [871, 374] on div "​ Download pdf Status Active Inactive Share with external Add a new email Share…" at bounding box center [906, 301] width 661 height 347
click at [1203, 98] on icon "Close dialog" at bounding box center [1209, 100] width 19 height 19
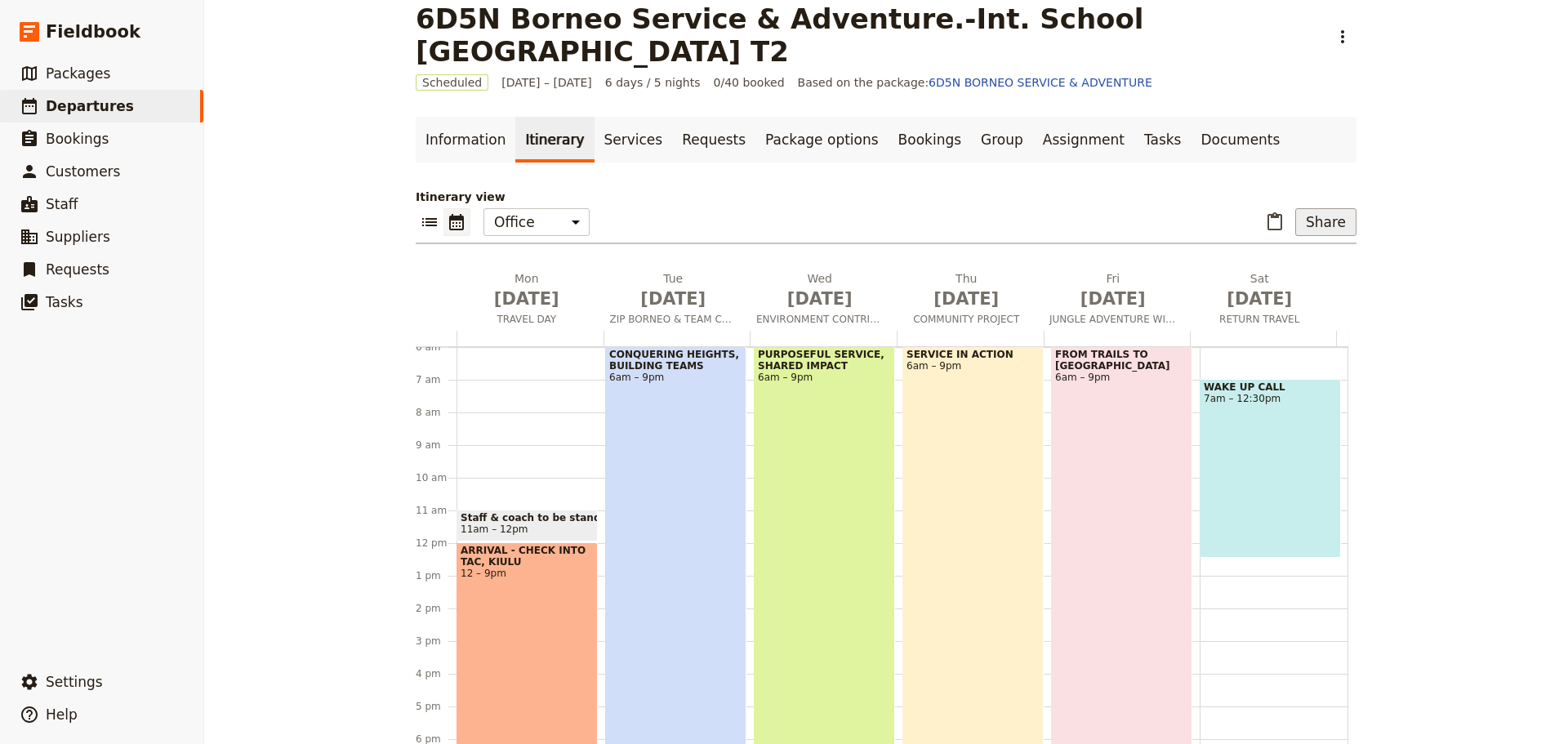
click at [1319, 221] on button "Share" at bounding box center [1325, 222] width 62 height 28
click at [1286, 289] on button "Passenger itinerary" at bounding box center [1284, 280] width 130 height 23
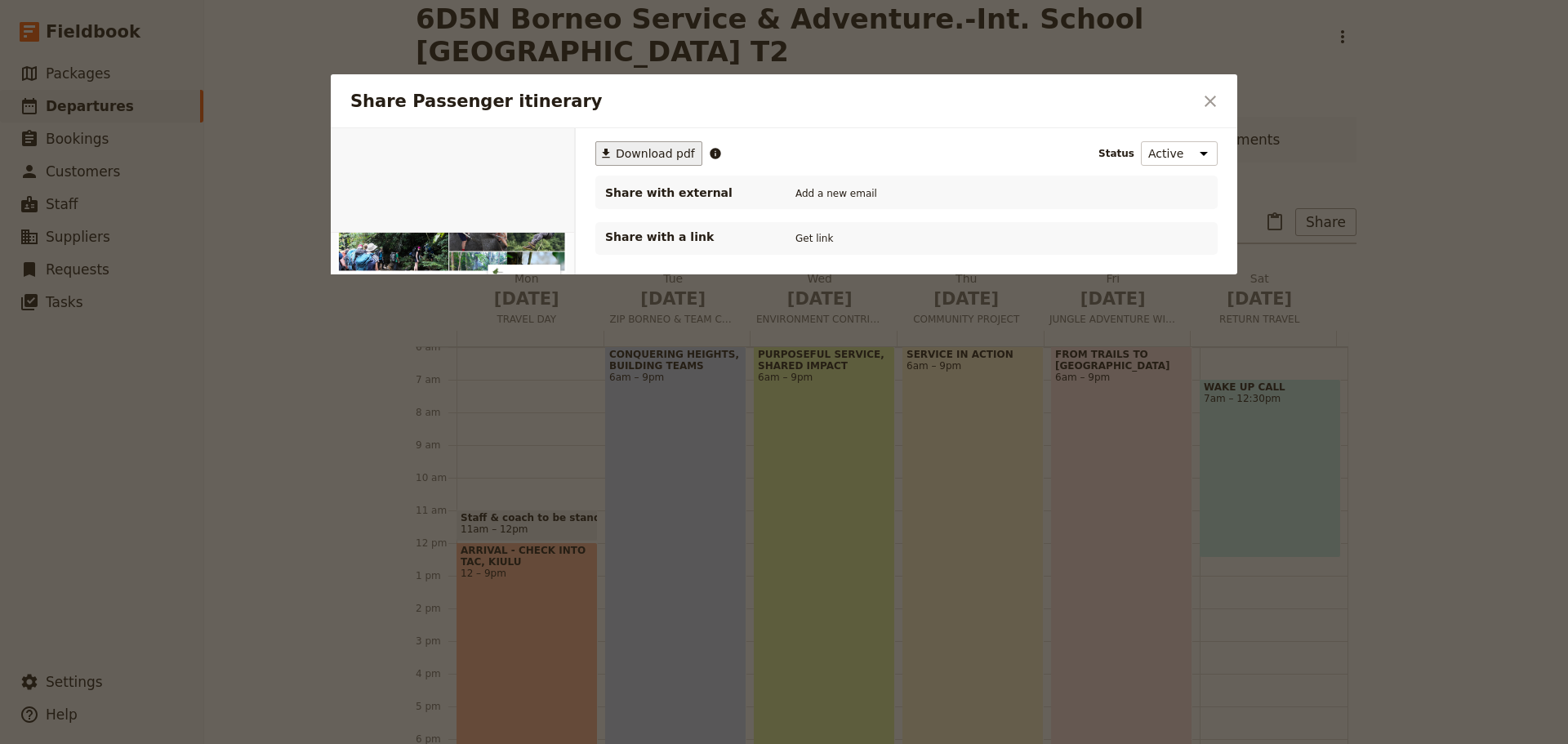
click at [639, 157] on span "Download pdf" at bounding box center [655, 154] width 79 height 17
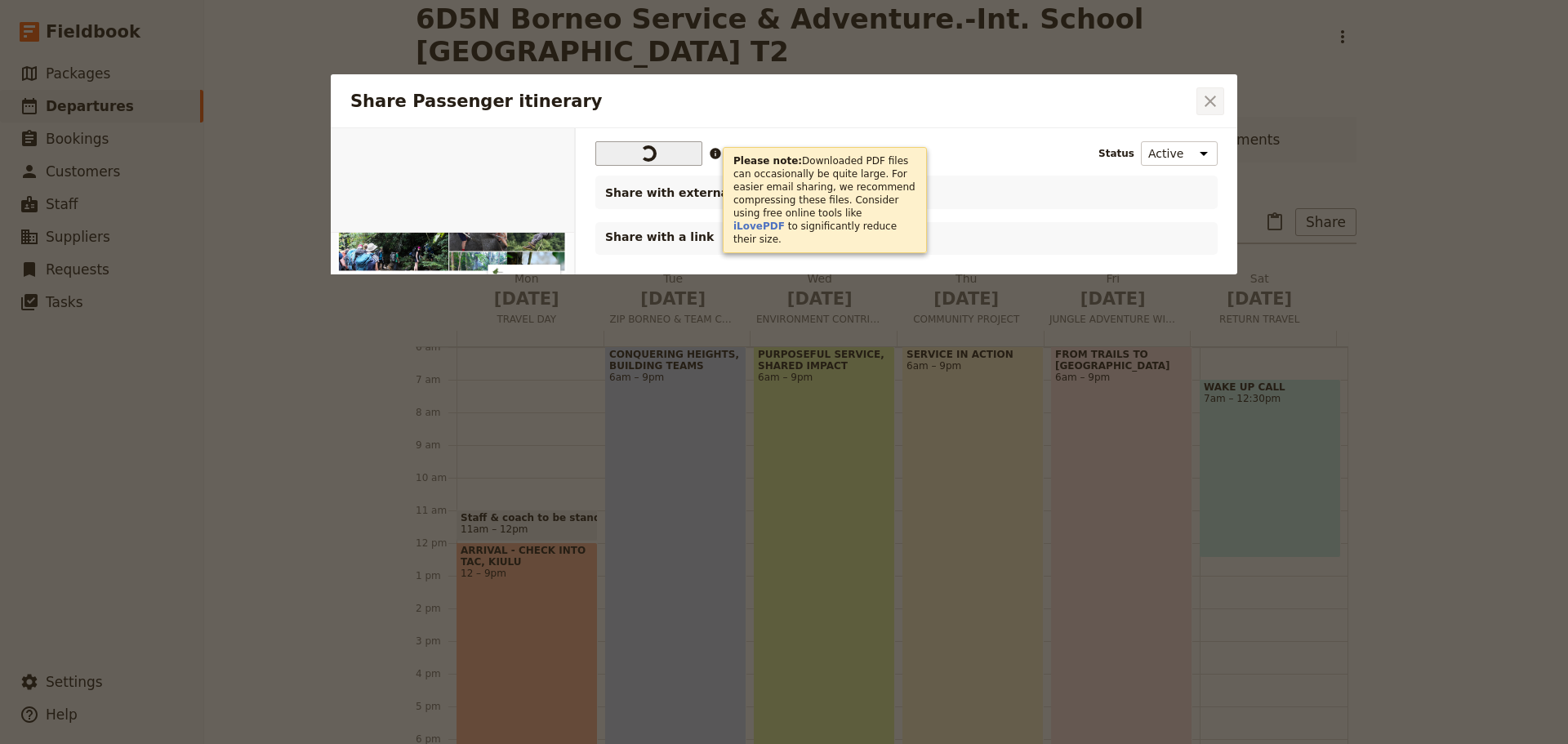
click at [1217, 106] on icon "Close dialog" at bounding box center [1209, 100] width 19 height 19
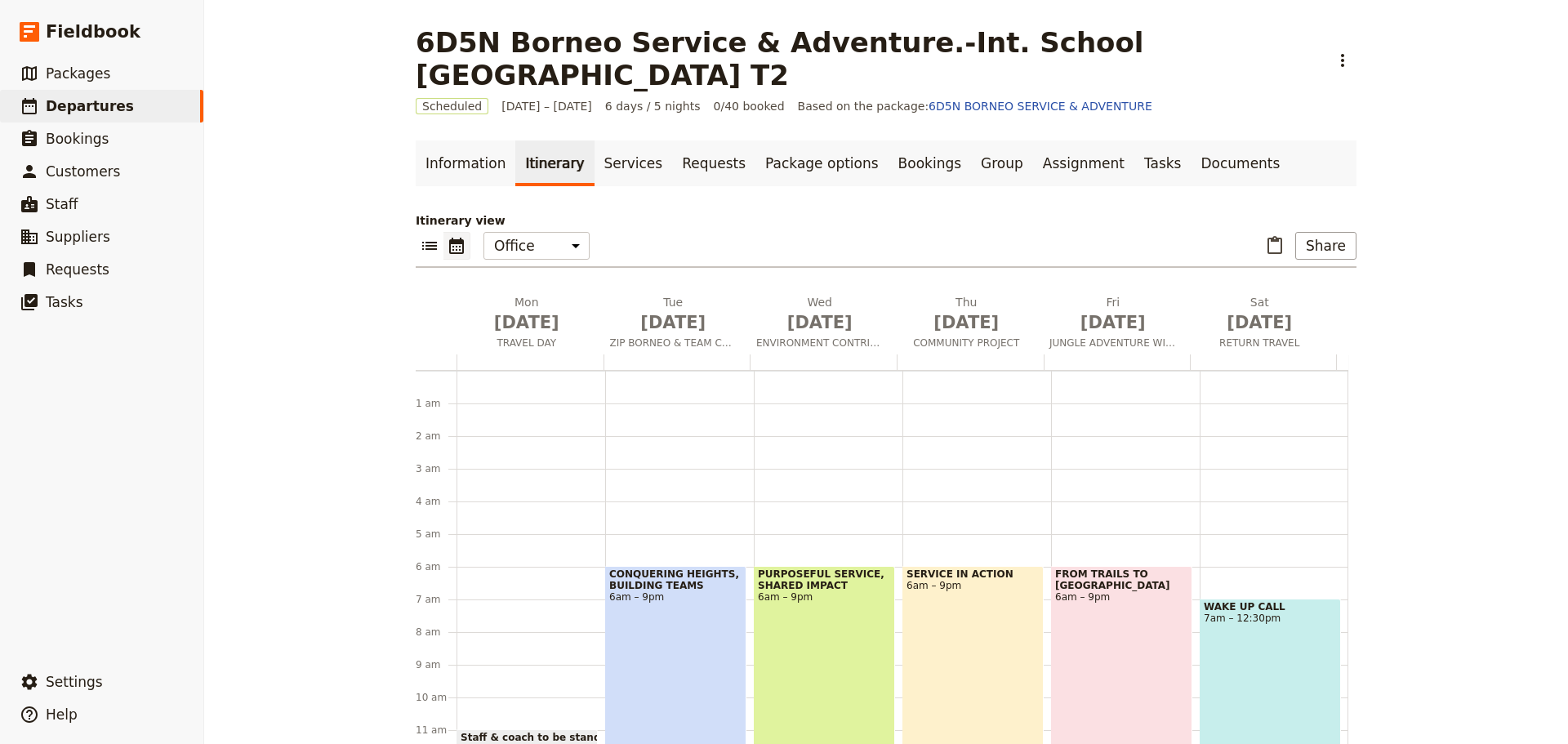
scroll to position [179, 0]
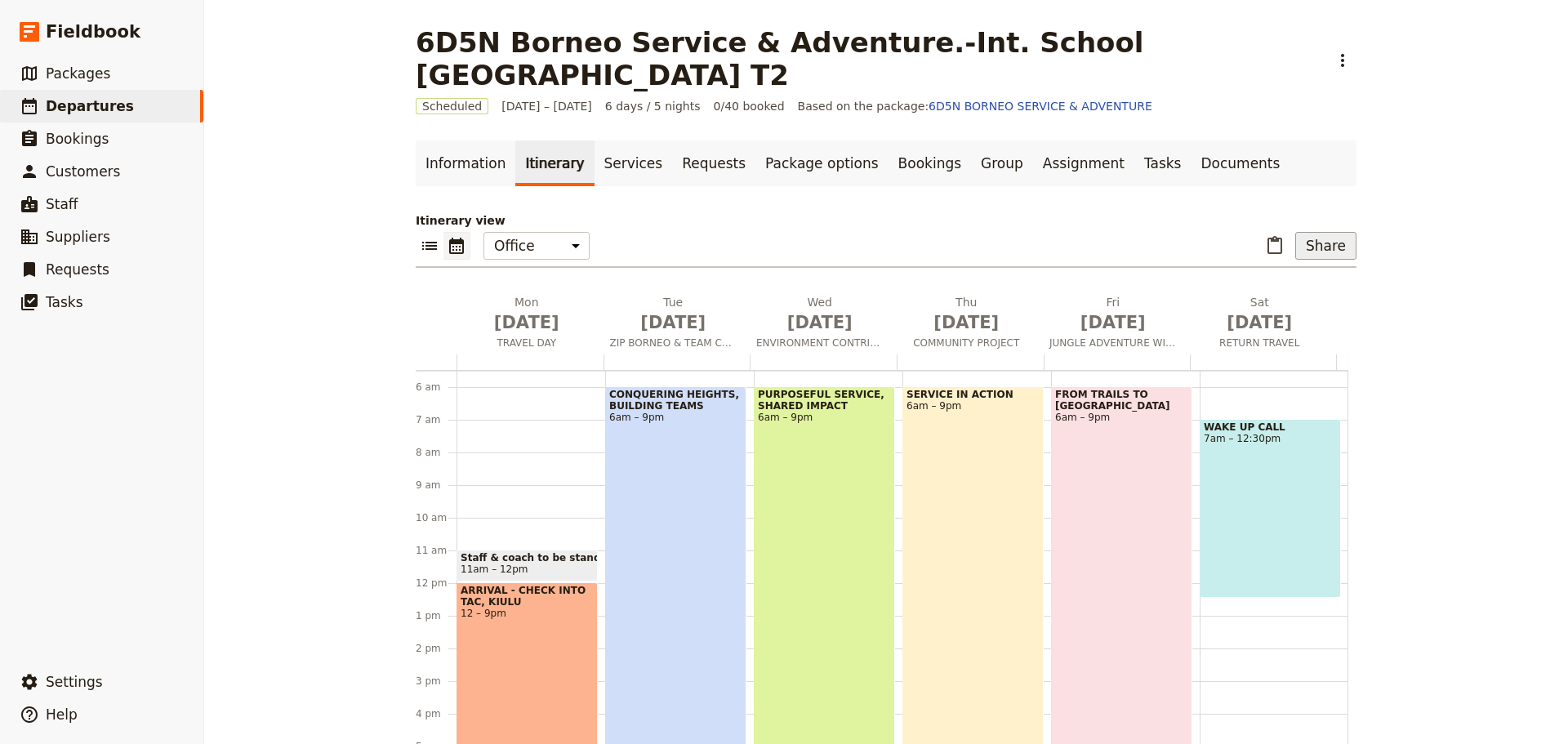
click at [1322, 240] on button "Share" at bounding box center [1325, 246] width 62 height 28
click at [1295, 301] on span "Passenger itinerary" at bounding box center [1284, 304] width 110 height 17
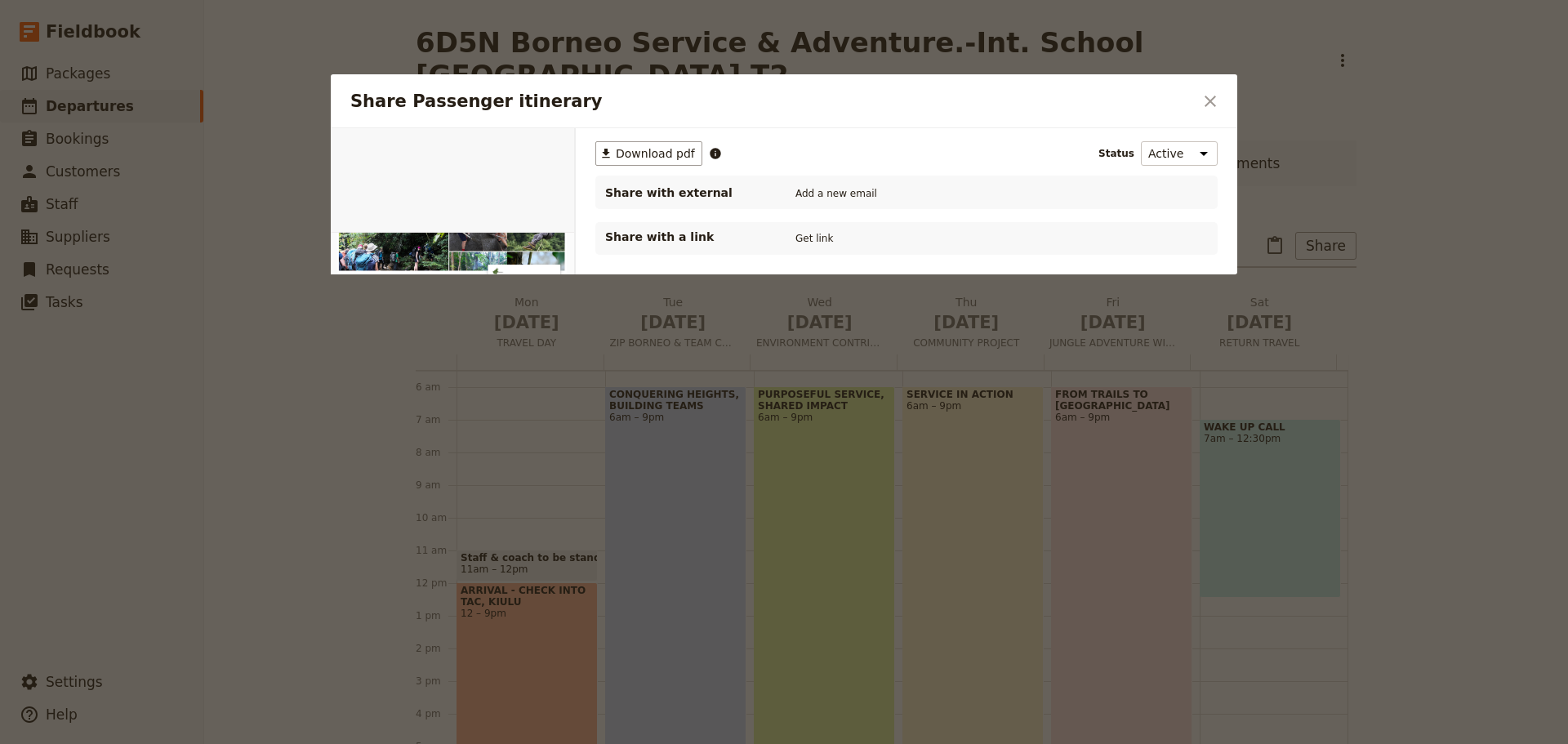
scroll to position [0, 0]
click at [623, 149] on span "Download pdf" at bounding box center [655, 154] width 79 height 17
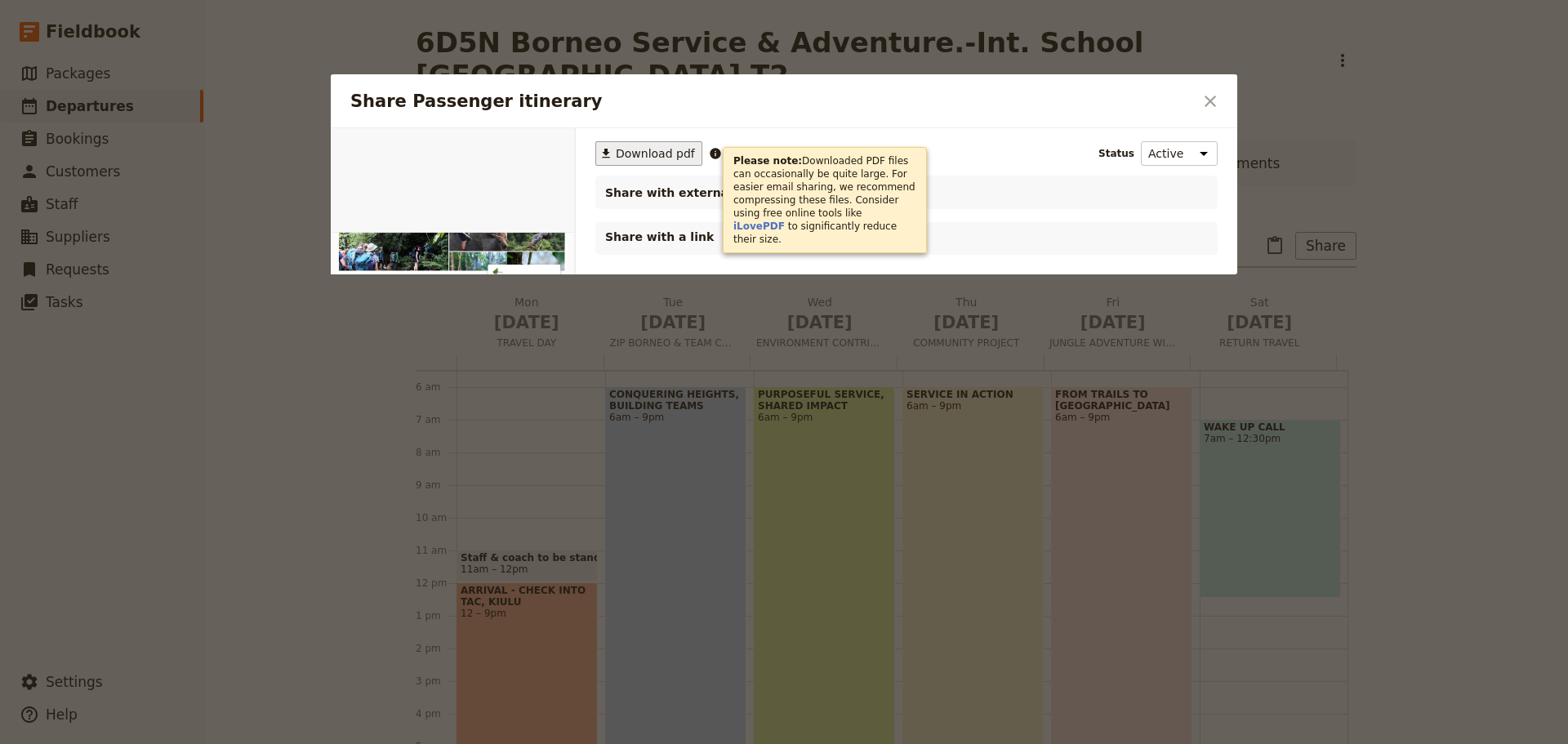
click at [1211, 99] on icon "Close dialog" at bounding box center [1210, 101] width 11 height 11
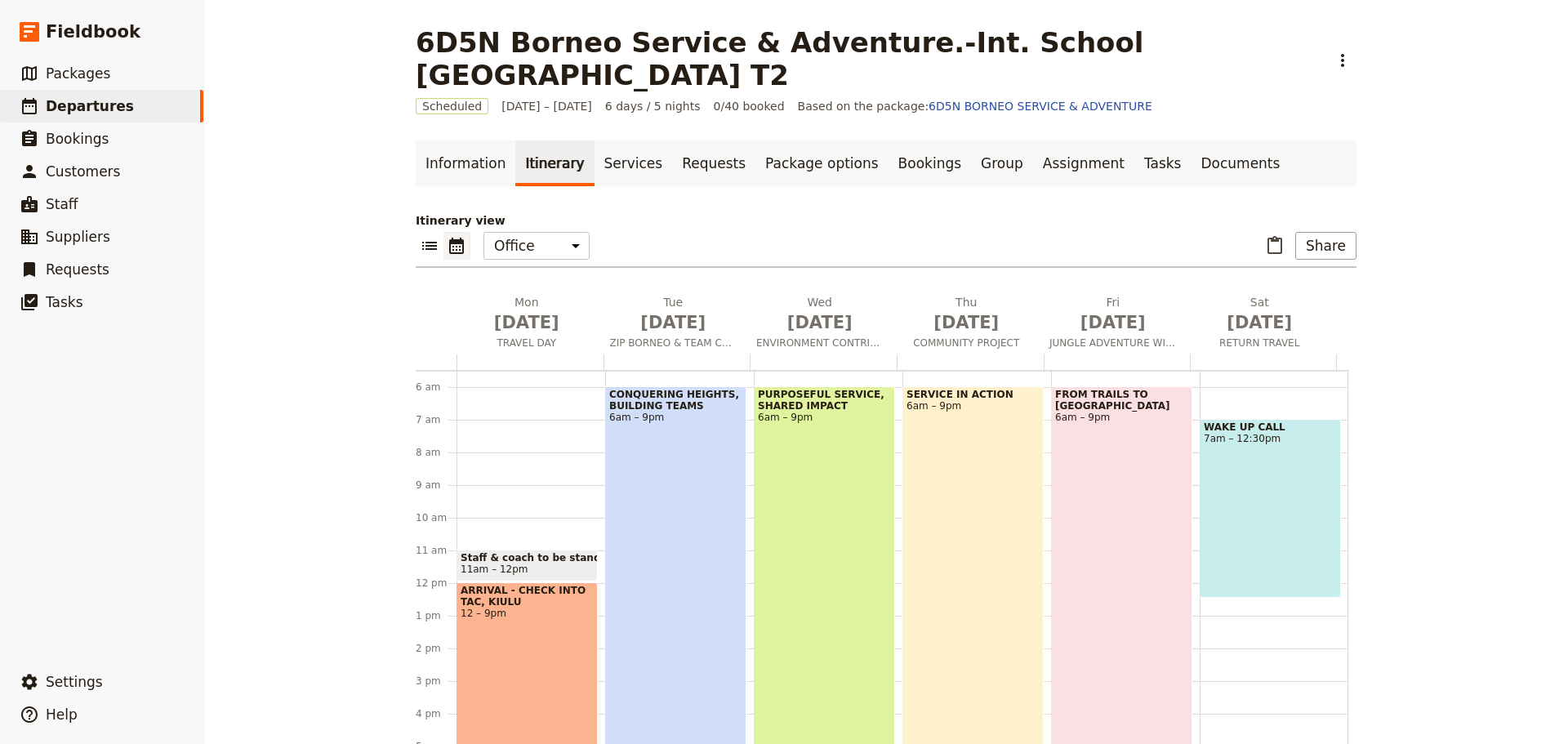
click at [823, 474] on div "PURPOSEFUL SERVICE, SHARED IMPACT 6am – 9pm" at bounding box center [825, 631] width 142 height 489
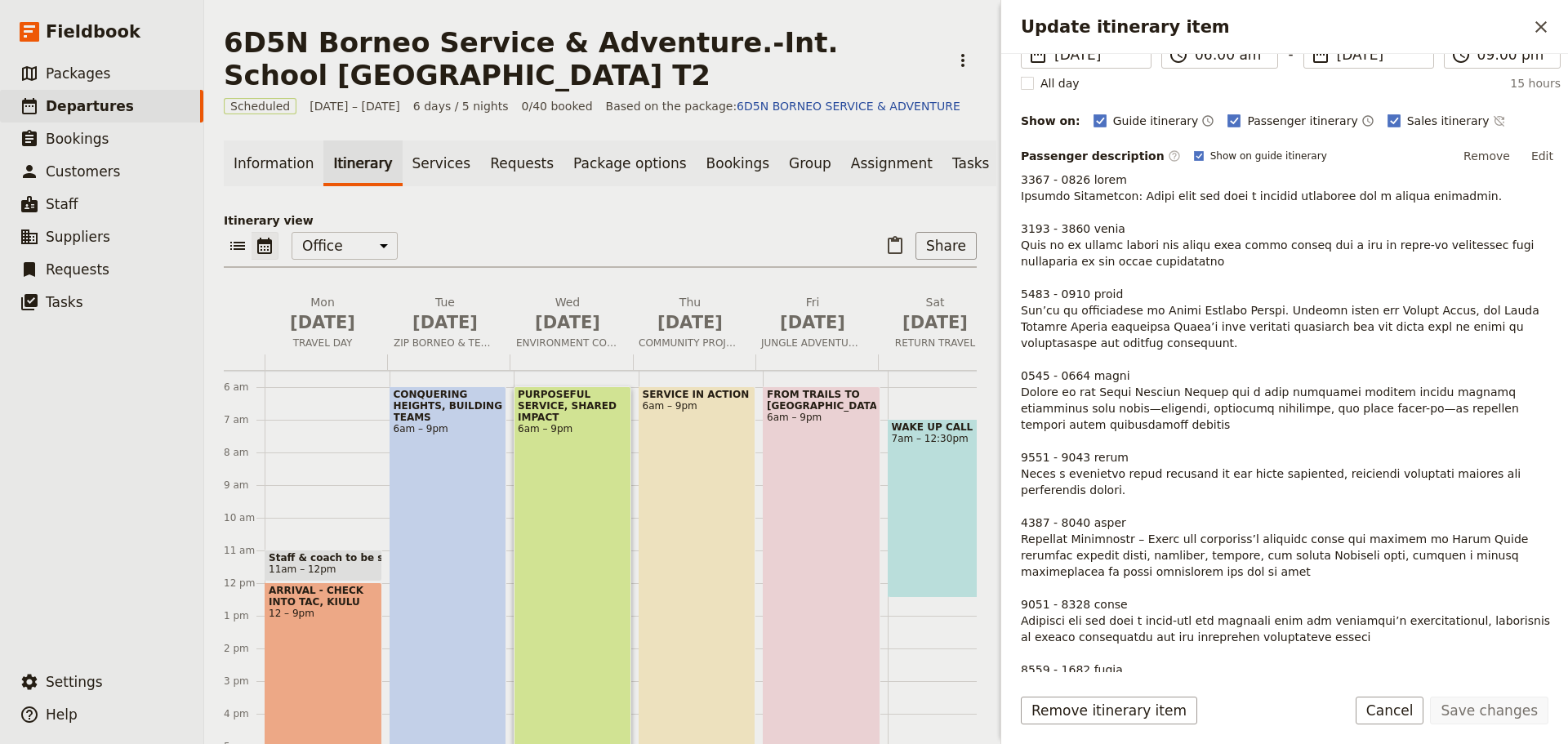
scroll to position [164, 0]
click at [1531, 150] on button "Edit" at bounding box center [1542, 154] width 37 height 25
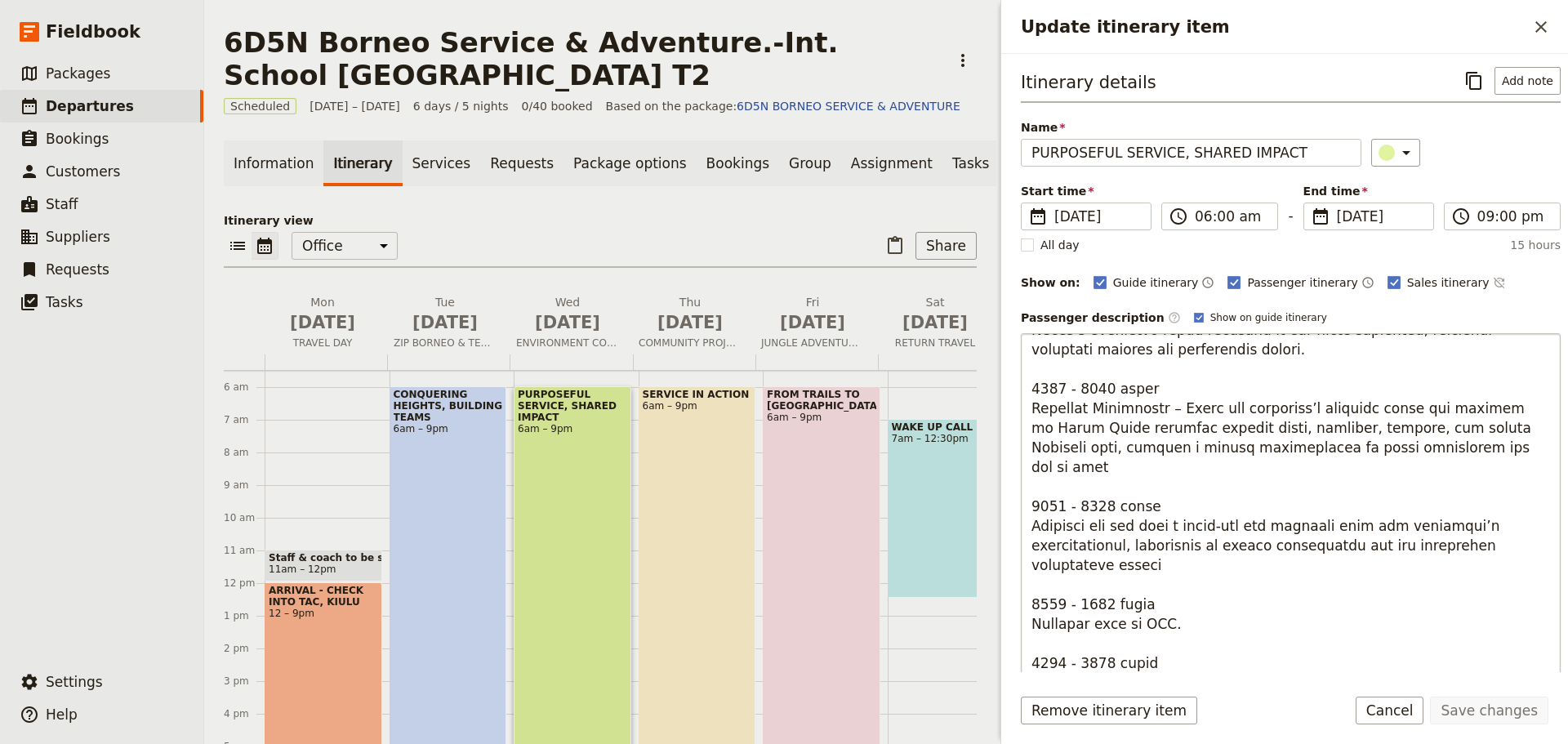
scroll to position [413, 0]
drag, startPoint x: 1027, startPoint y: 489, endPoint x: 1104, endPoint y: 526, distance: 85.4
click at [1105, 525] on textarea "Update itinerary item" at bounding box center [1290, 594] width 540 height 522
type textarea "0600 - 0800 hours Morning Transition: Begin your day with a morning energizer a…"
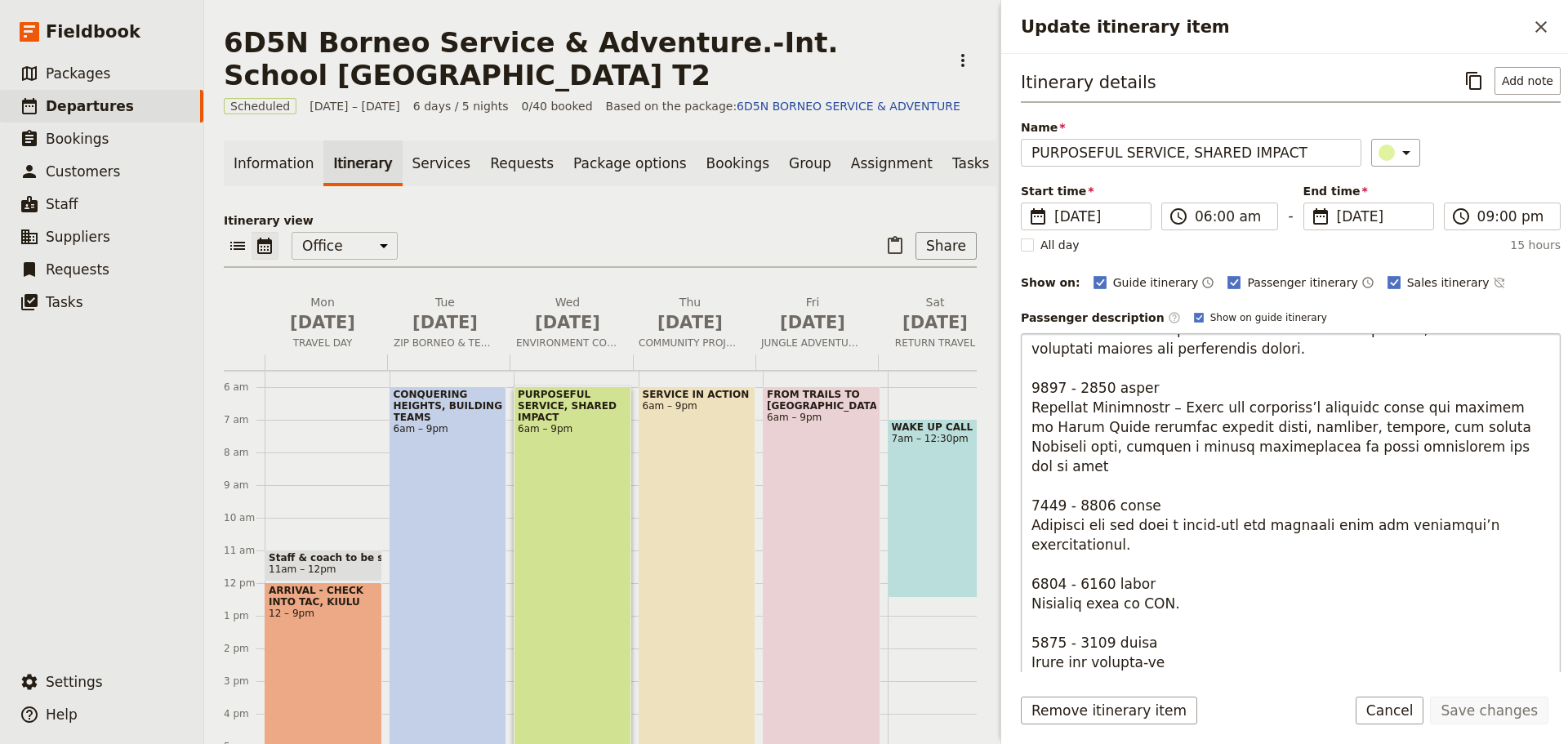
scroll to position [394, 0]
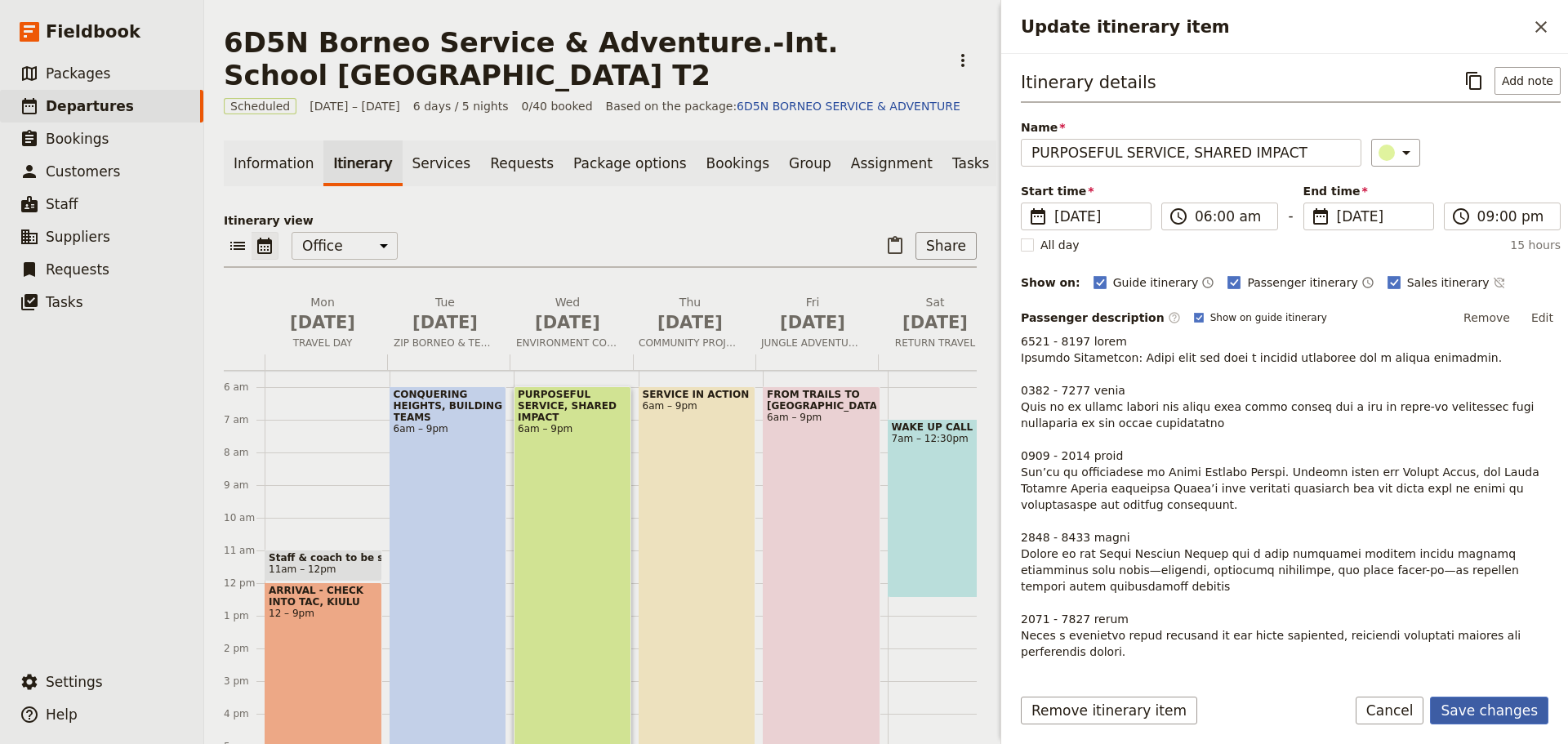
click at [1485, 706] on button "Save changes" at bounding box center [1489, 710] width 119 height 28
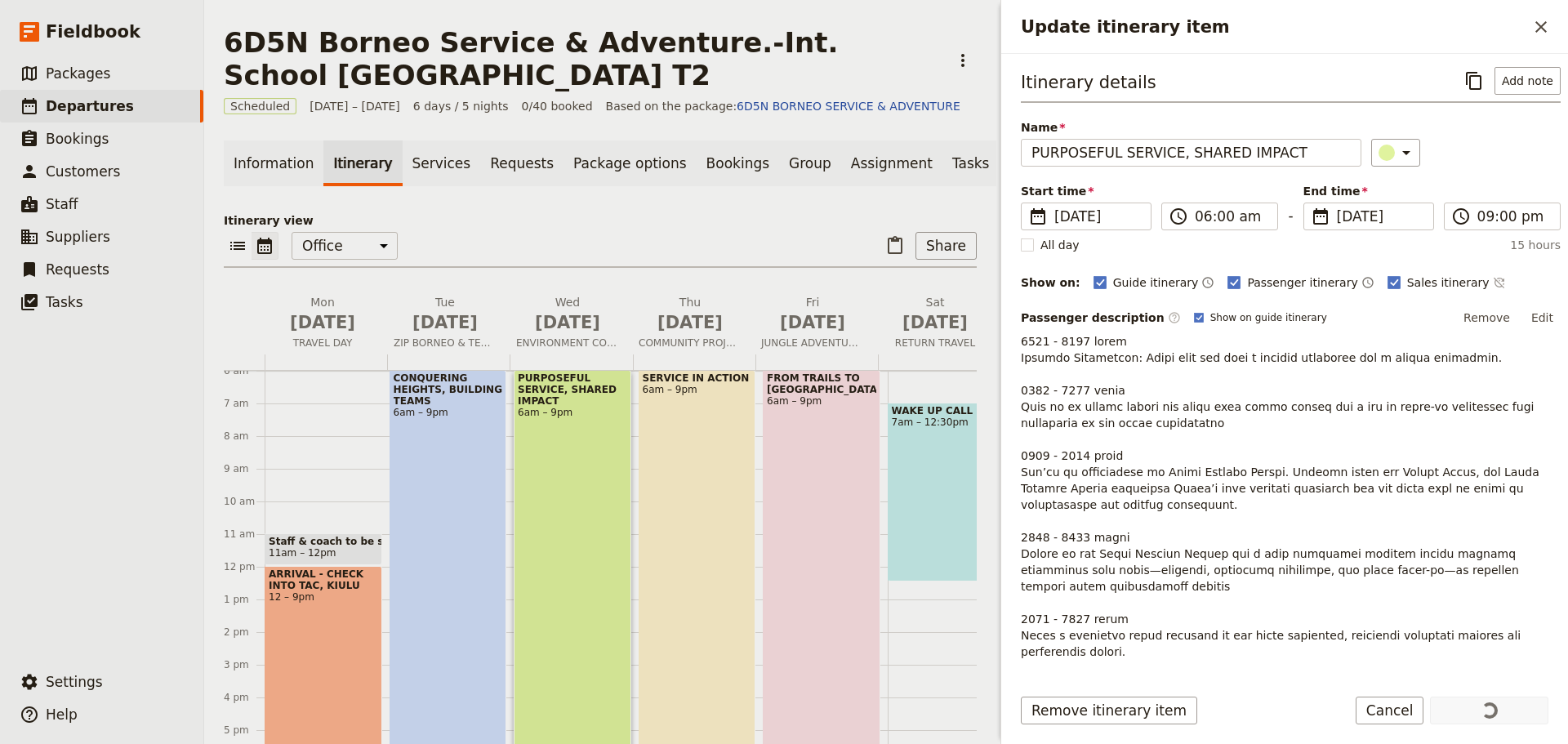
scroll to position [24, 0]
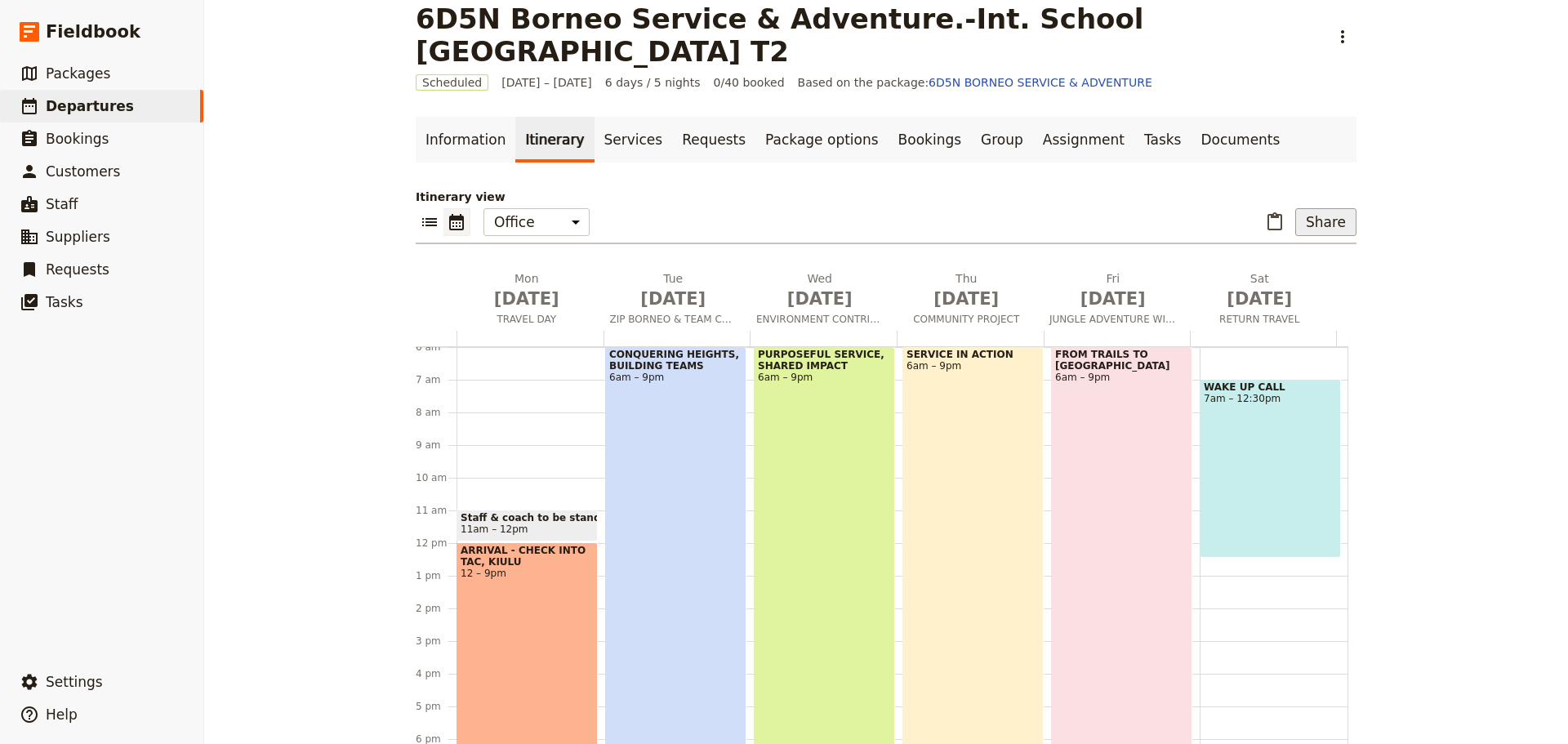
click at [1323, 227] on button "Share" at bounding box center [1325, 222] width 62 height 28
click at [1295, 286] on span "Passenger itinerary" at bounding box center [1284, 281] width 110 height 17
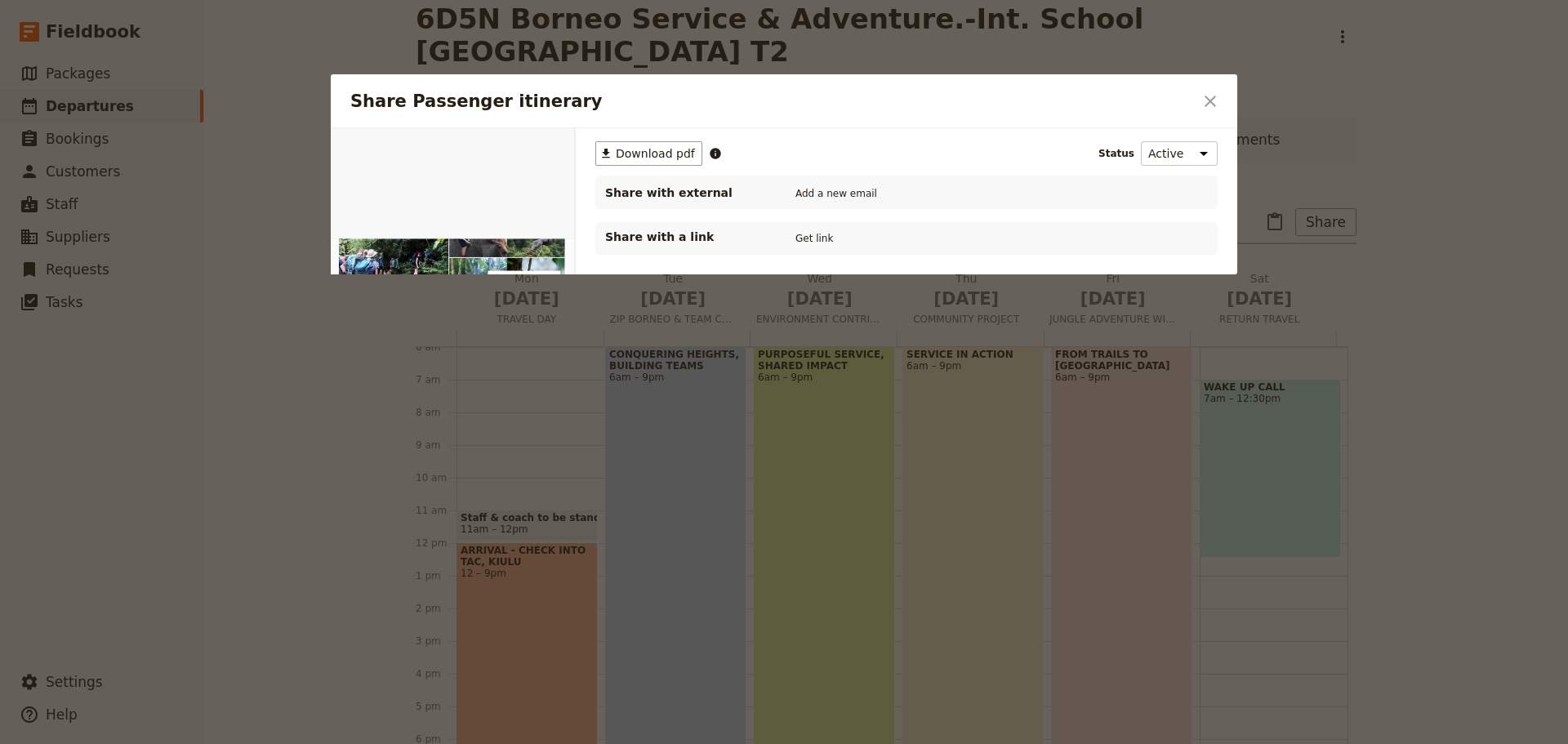
scroll to position [0, 0]
click at [648, 153] on span "Download pdf" at bounding box center [655, 154] width 79 height 17
click at [1206, 103] on icon "Close dialog" at bounding box center [1209, 100] width 19 height 19
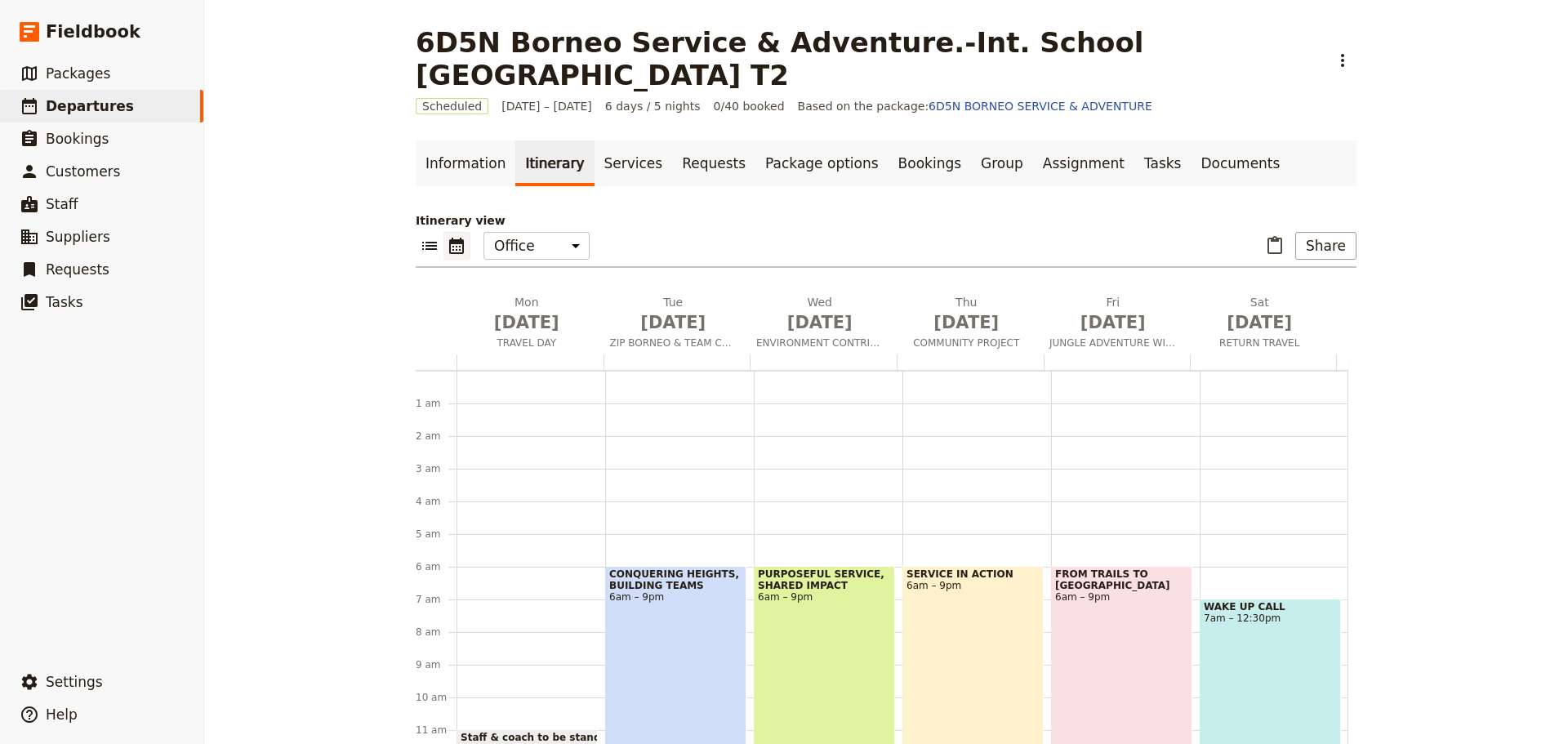
scroll to position [179, 0]
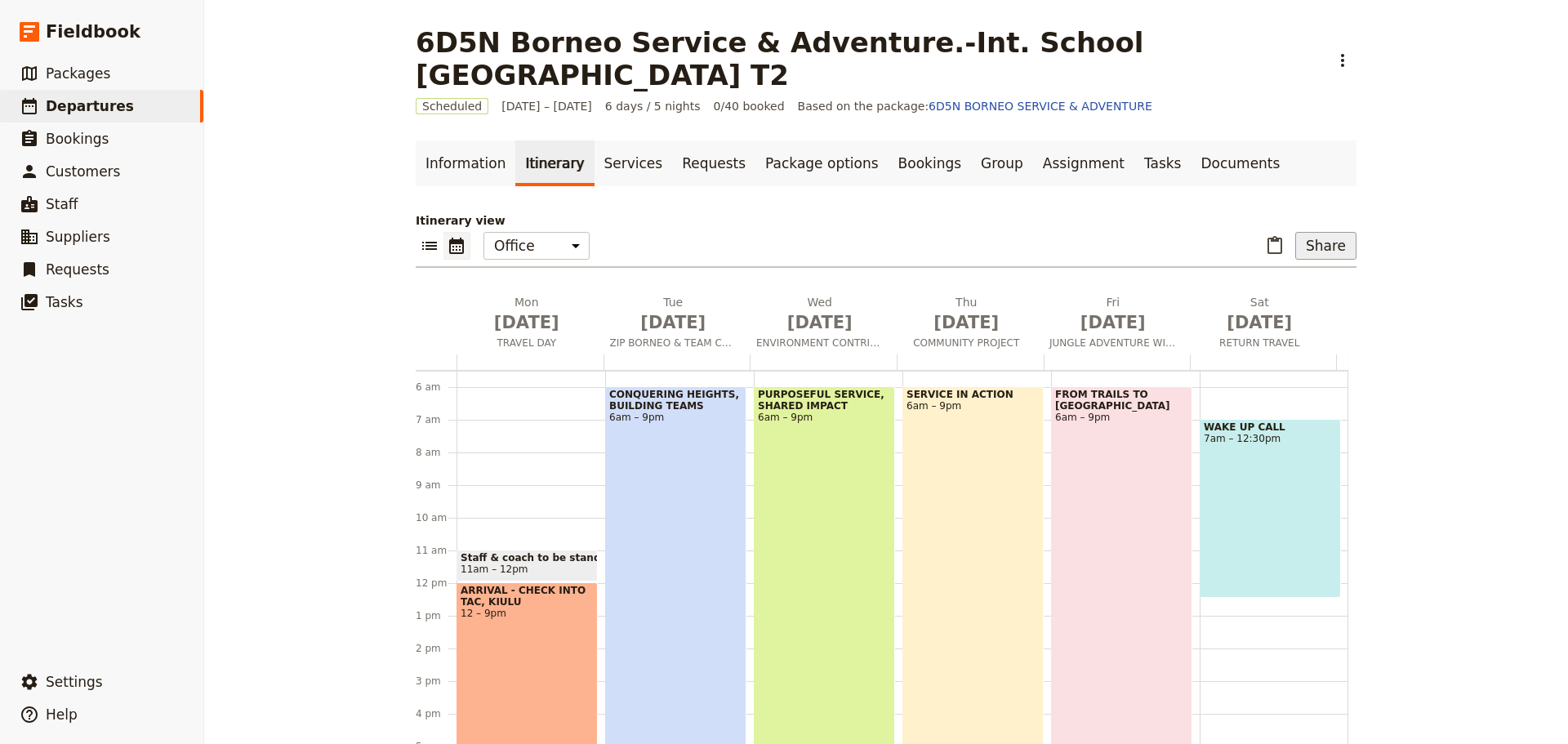
click at [1328, 246] on button "Share" at bounding box center [1325, 246] width 62 height 28
click at [1299, 304] on span "Passenger itinerary" at bounding box center [1284, 304] width 110 height 17
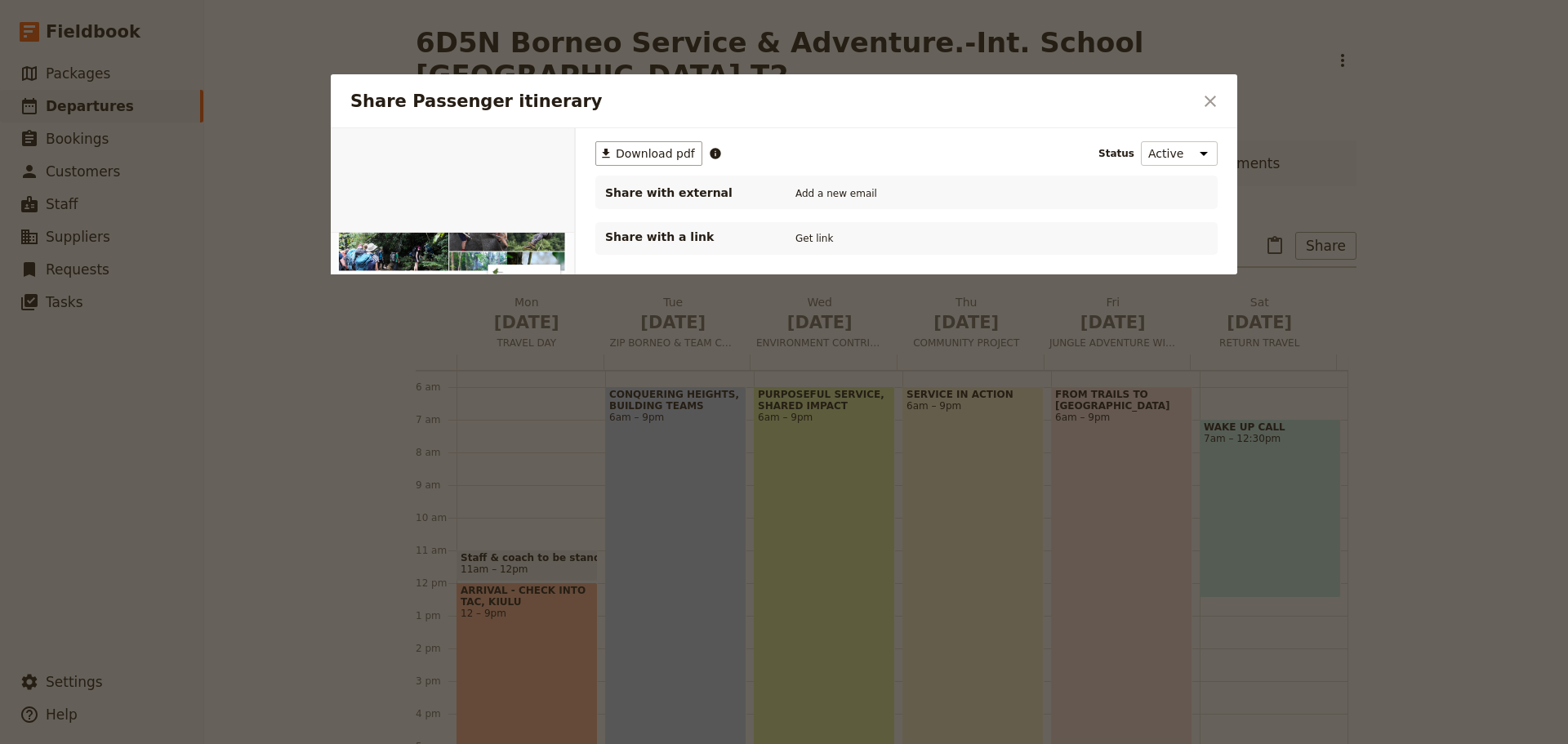
scroll to position [0, 0]
click at [641, 154] on span "Download pdf" at bounding box center [655, 154] width 79 height 17
click at [1210, 98] on icon "Close dialog" at bounding box center [1209, 100] width 19 height 19
